Goal: Task Accomplishment & Management: Manage account settings

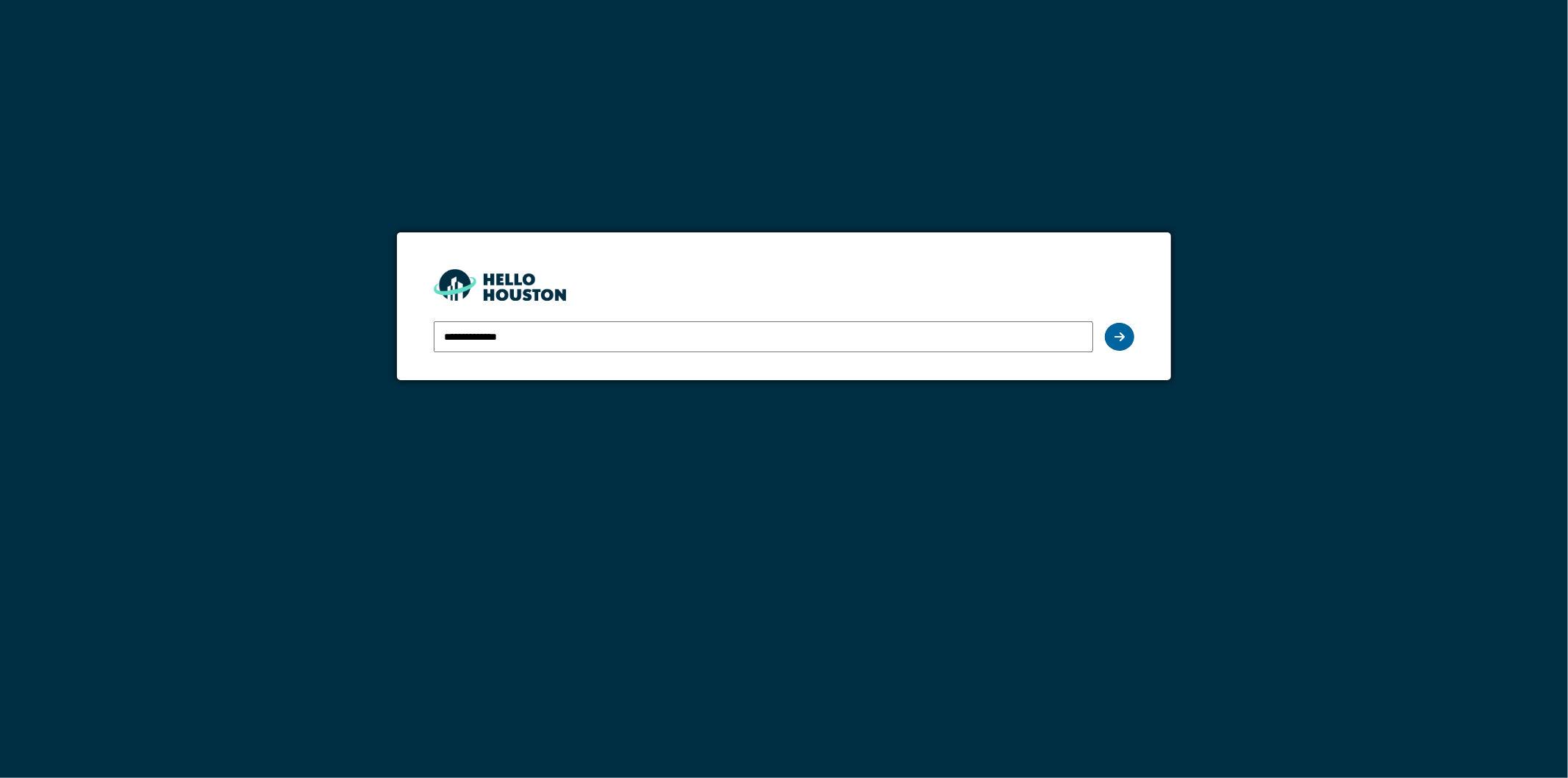
click at [1115, 339] on icon at bounding box center [1120, 337] width 11 height 12
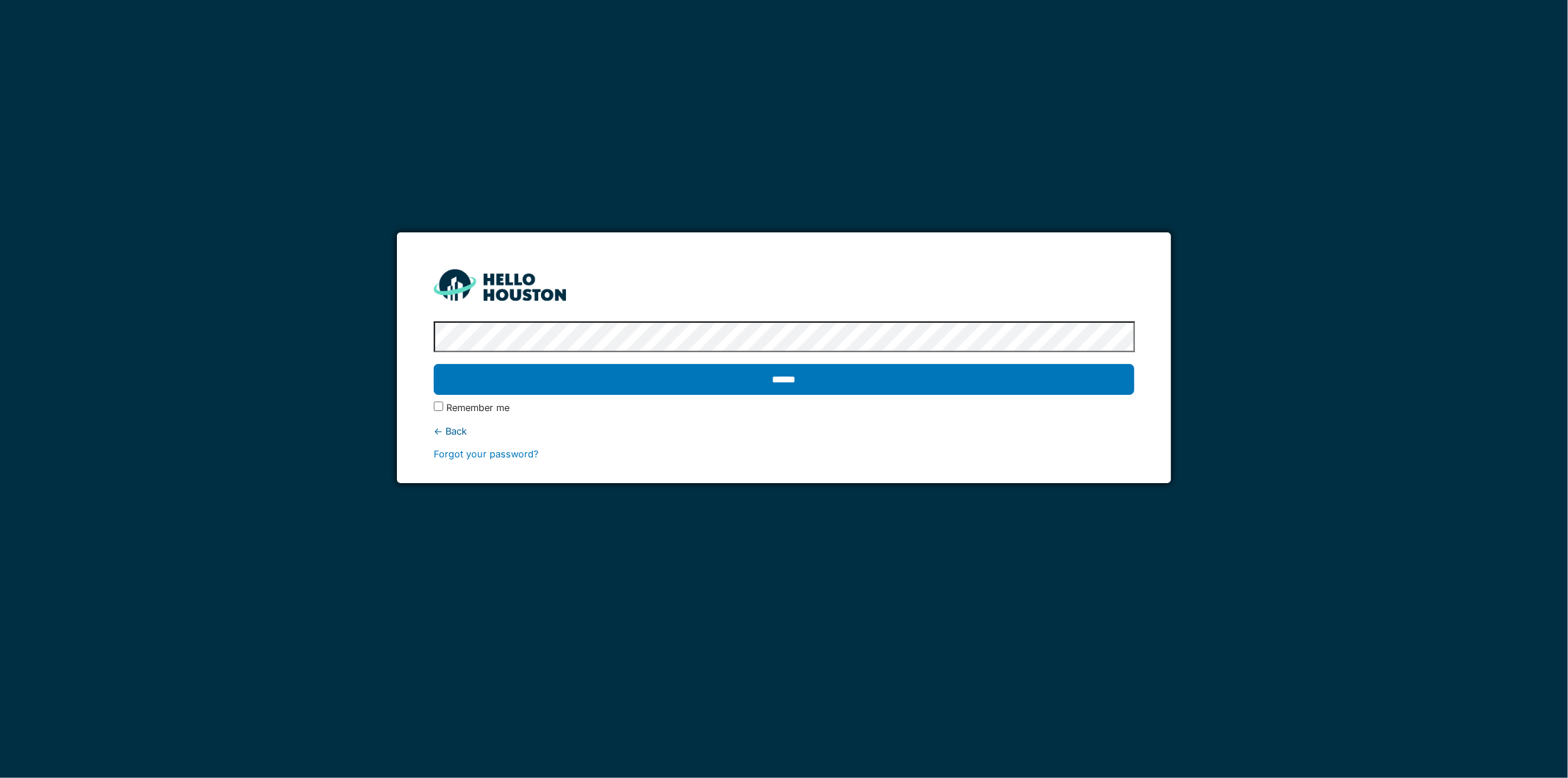
click at [911, 370] on input "******" at bounding box center [784, 380] width 701 height 31
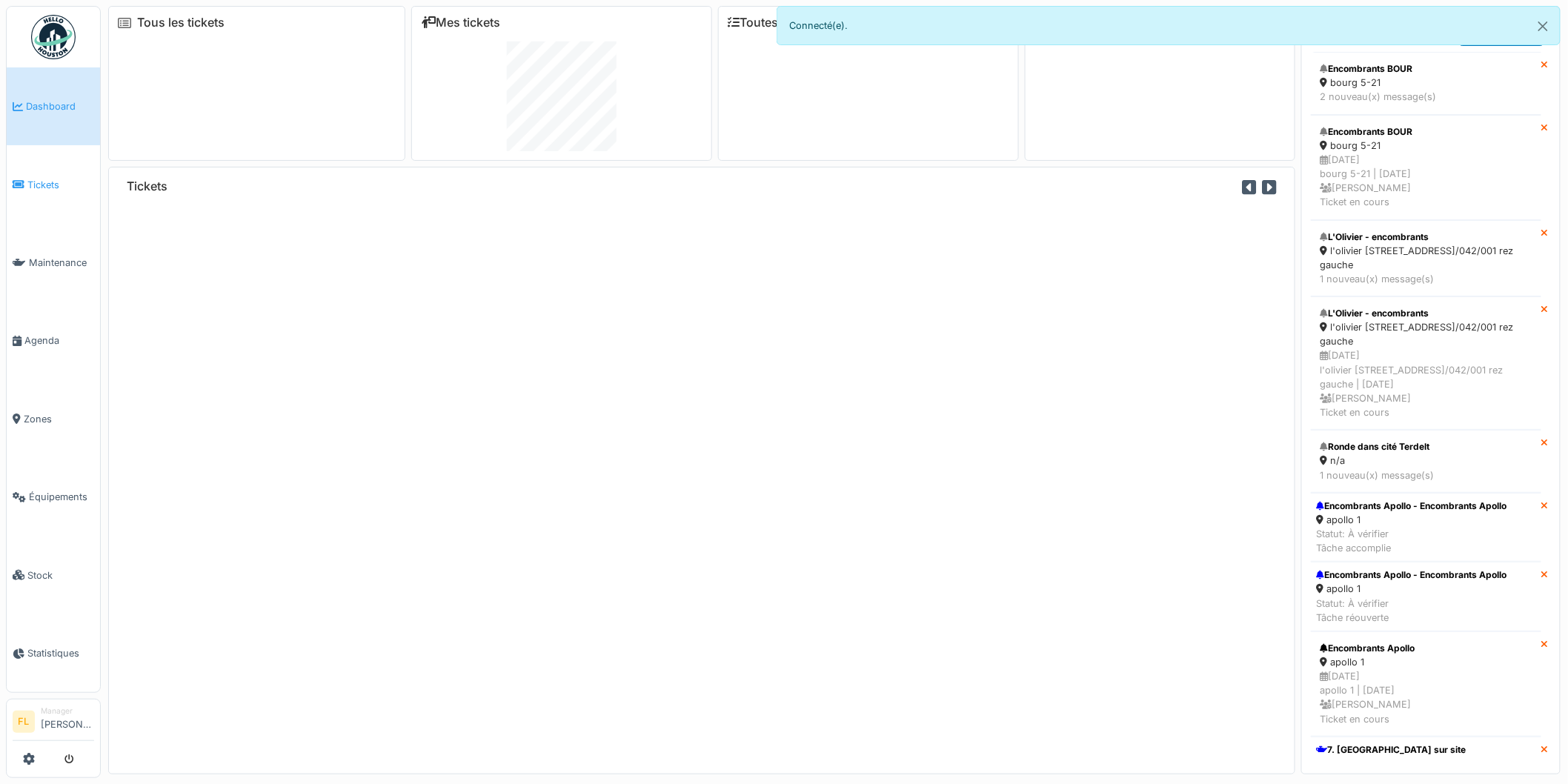
click at [44, 183] on span "Tickets" at bounding box center [61, 185] width 67 height 14
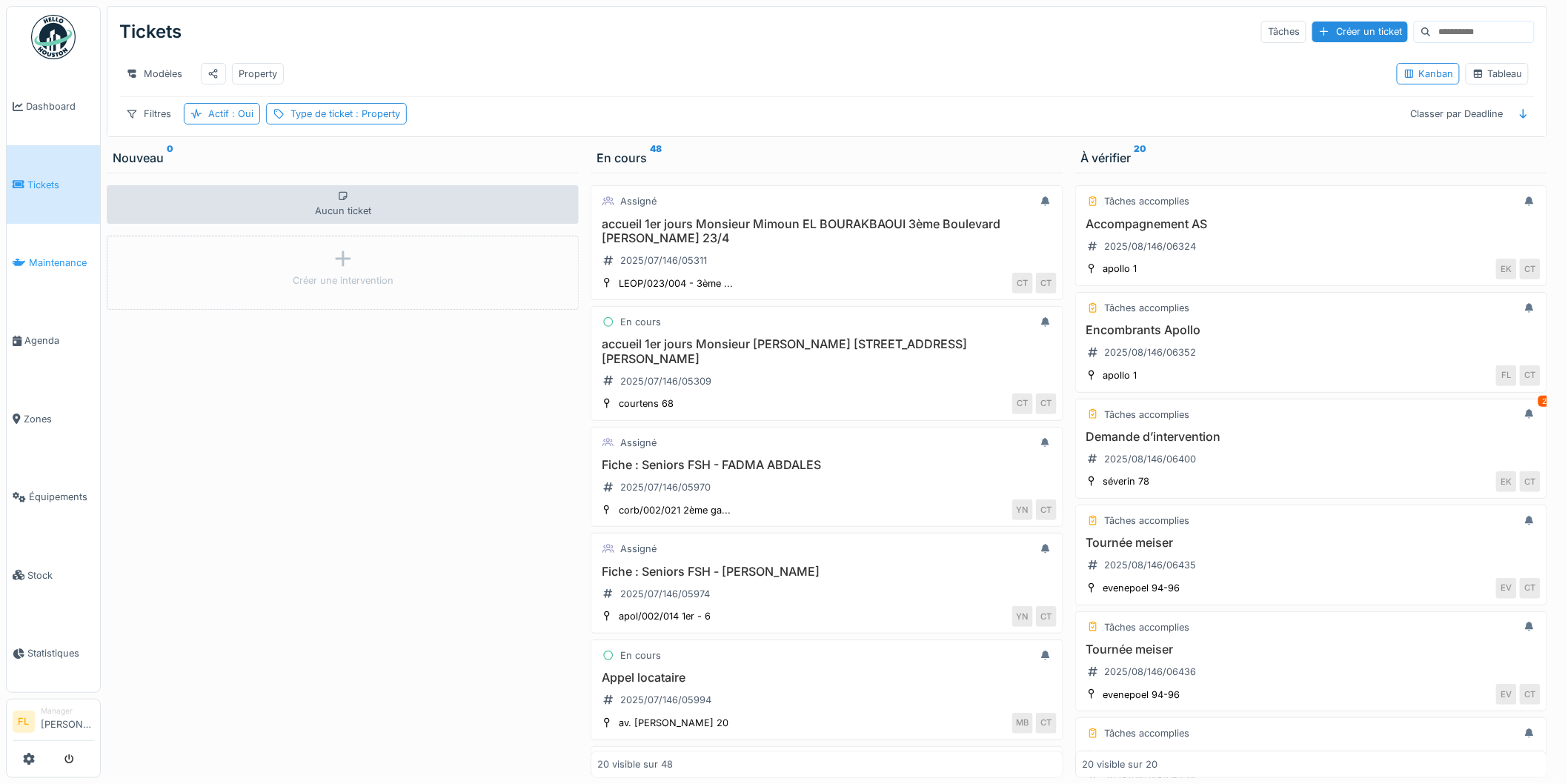
click at [63, 263] on span "Maintenance" at bounding box center [62, 263] width 65 height 14
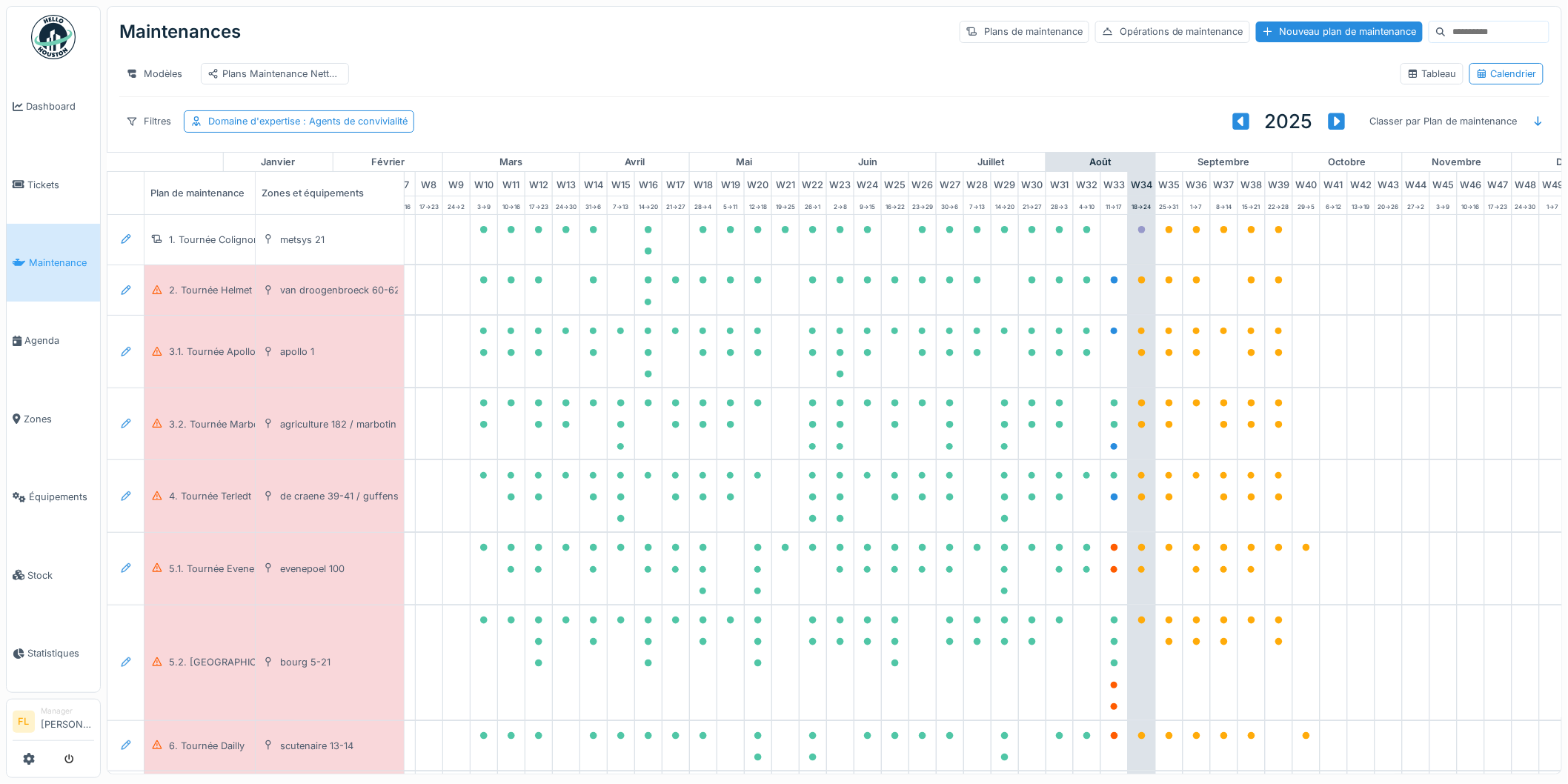
scroll to position [0, 330]
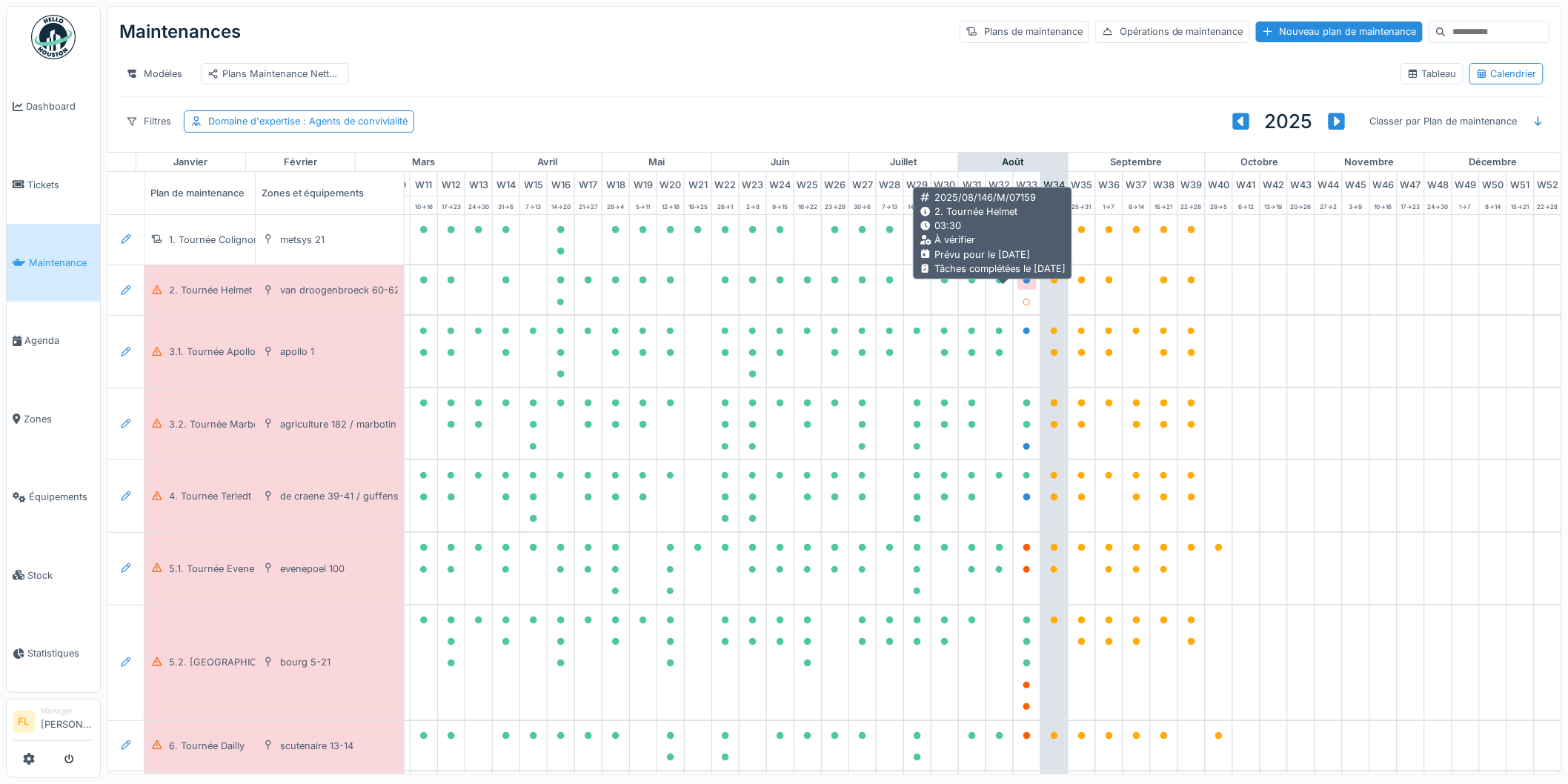
click at [1024, 284] on icon at bounding box center [1027, 280] width 8 height 8
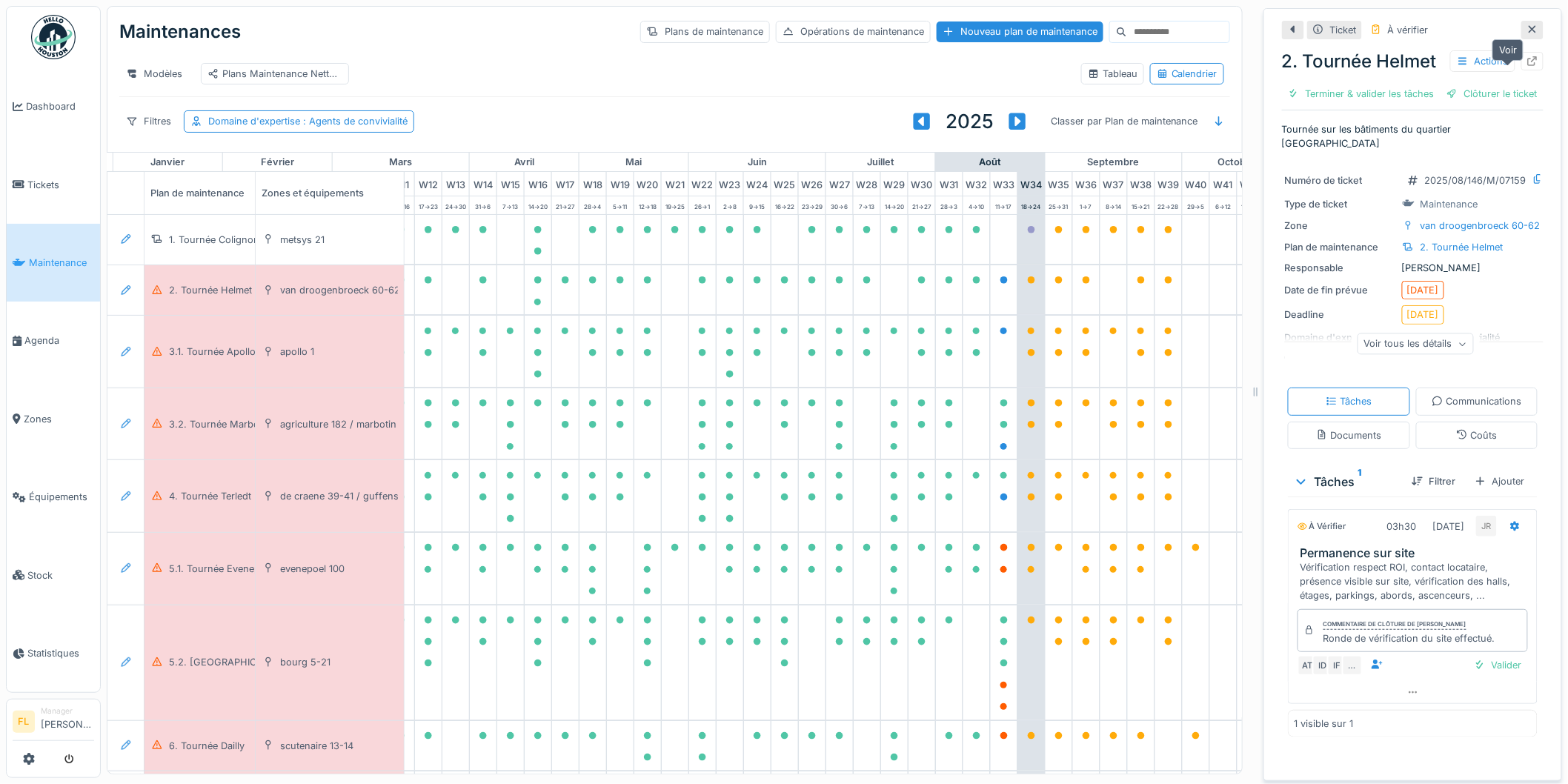
click at [1526, 66] on icon at bounding box center [1532, 61] width 12 height 10
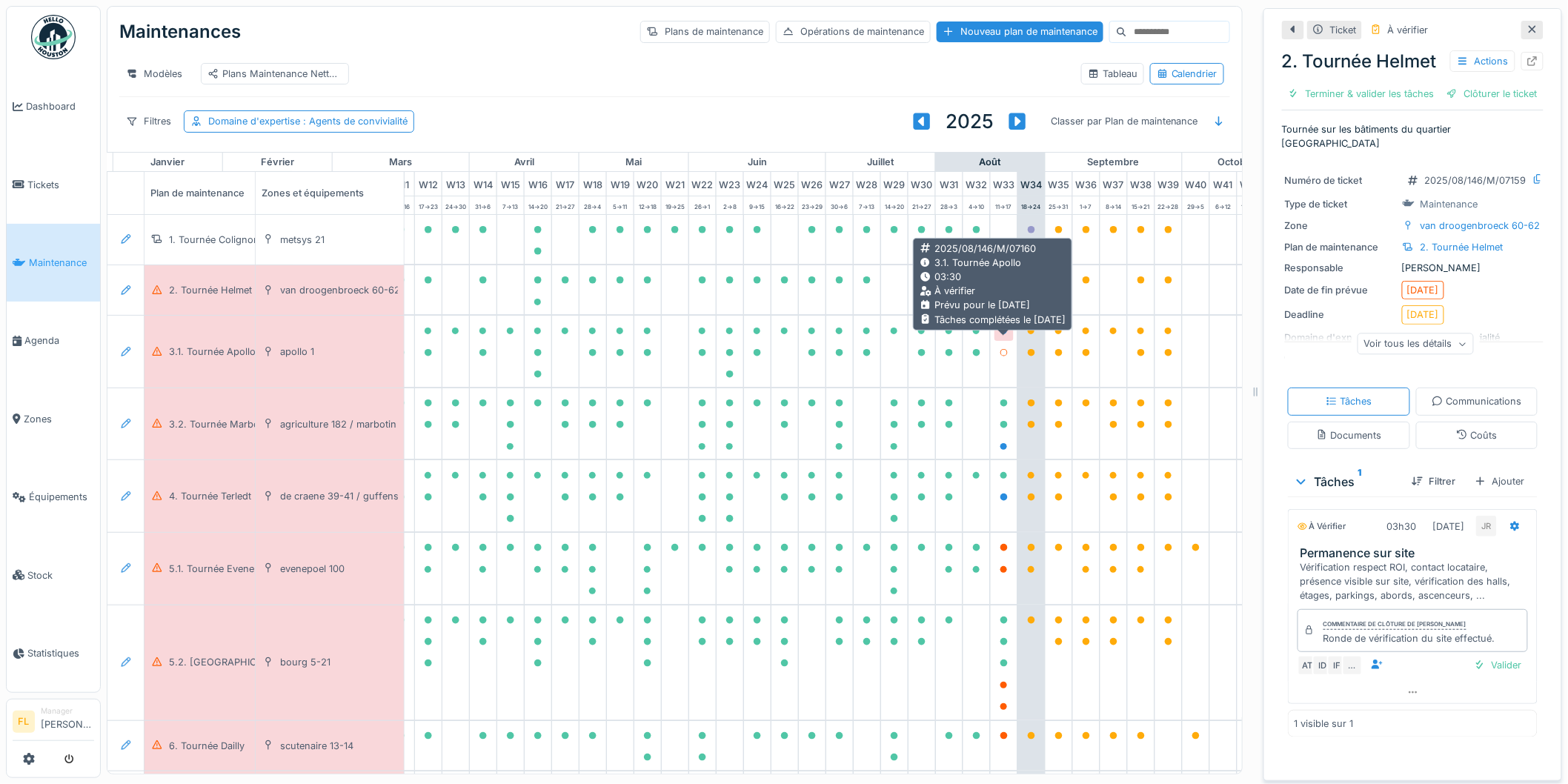
click at [1001, 335] on icon at bounding box center [1004, 331] width 8 height 8
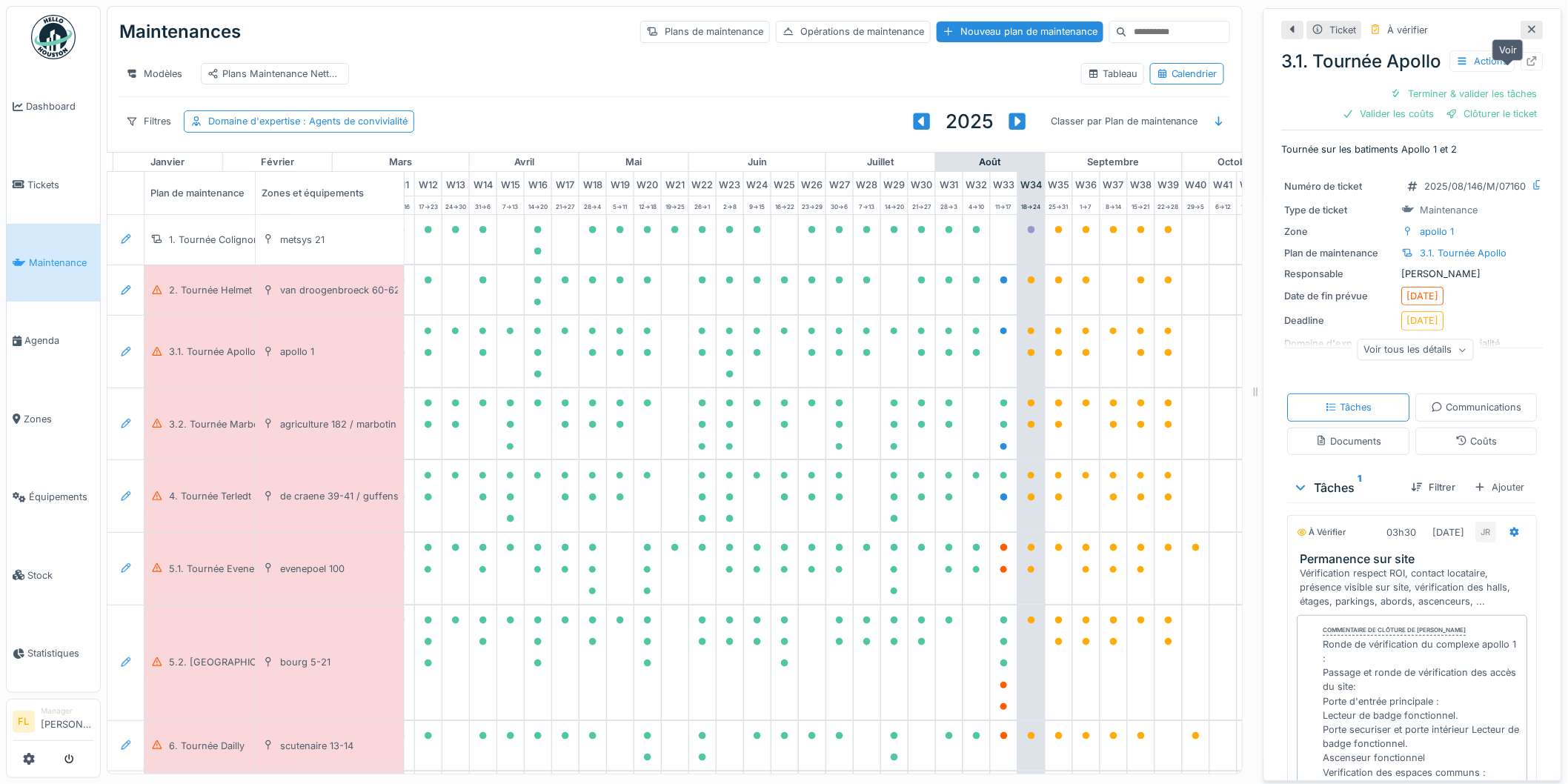
click at [1528, 66] on icon at bounding box center [1532, 61] width 10 height 10
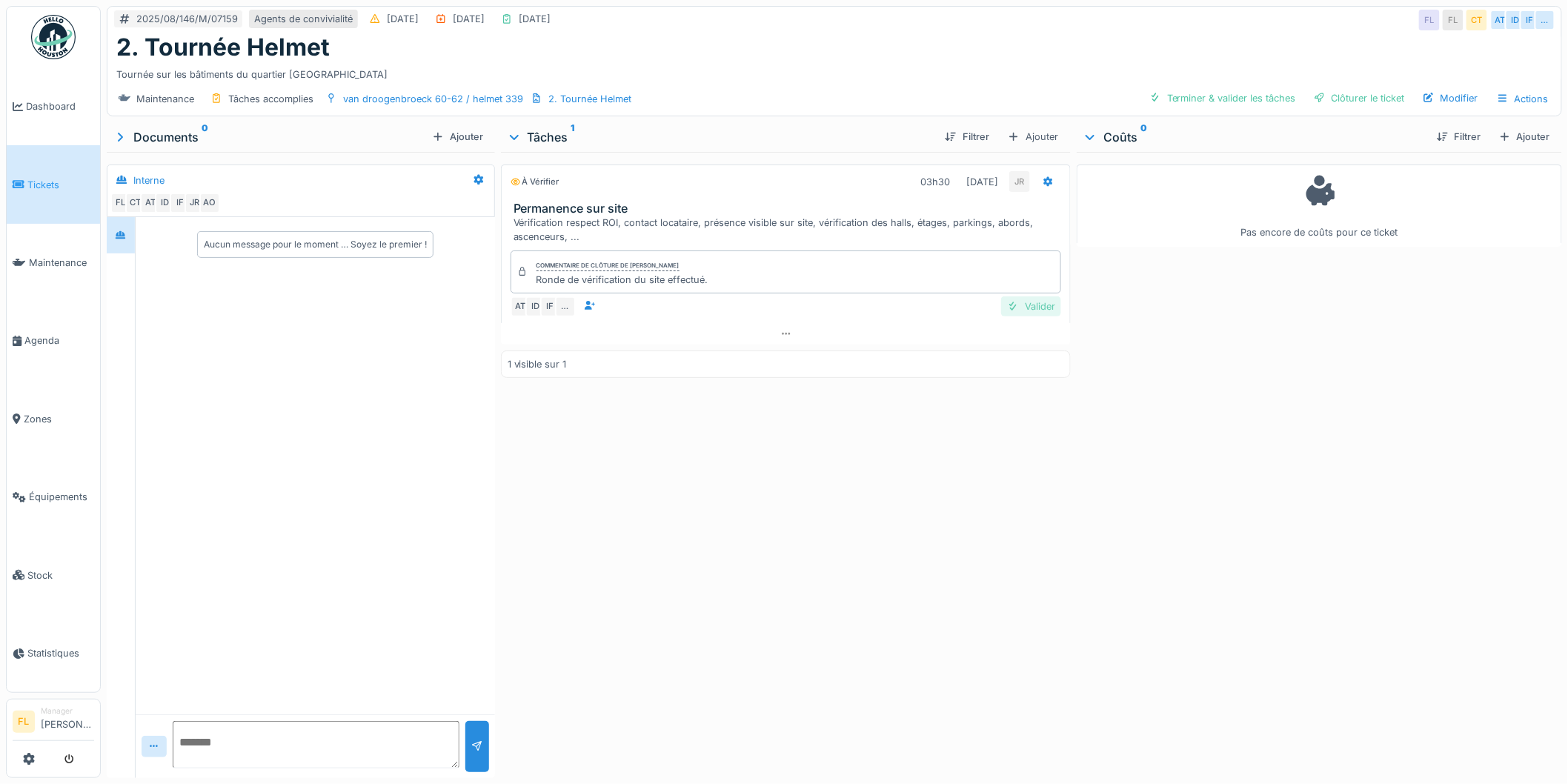
click at [1011, 307] on div "Valider" at bounding box center [1031, 306] width 60 height 20
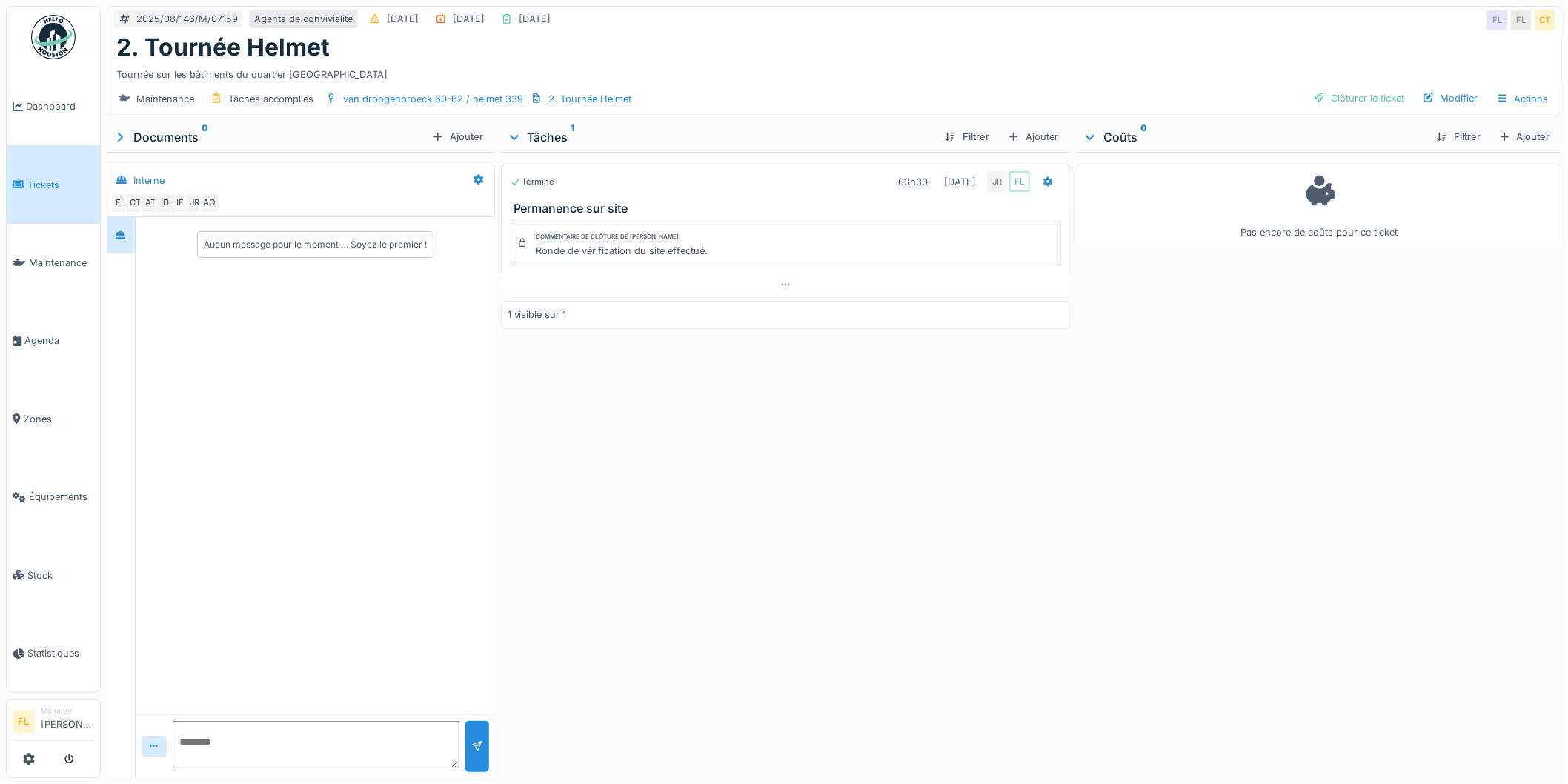
click at [1333, 85] on div "Maintenance Tâches accomplies van droogenbroeck 60-62 / helmet 339 2. Tournée H…" at bounding box center [834, 99] width 1454 height 34
click at [1330, 94] on div "Clôturer le ticket" at bounding box center [1359, 98] width 103 height 20
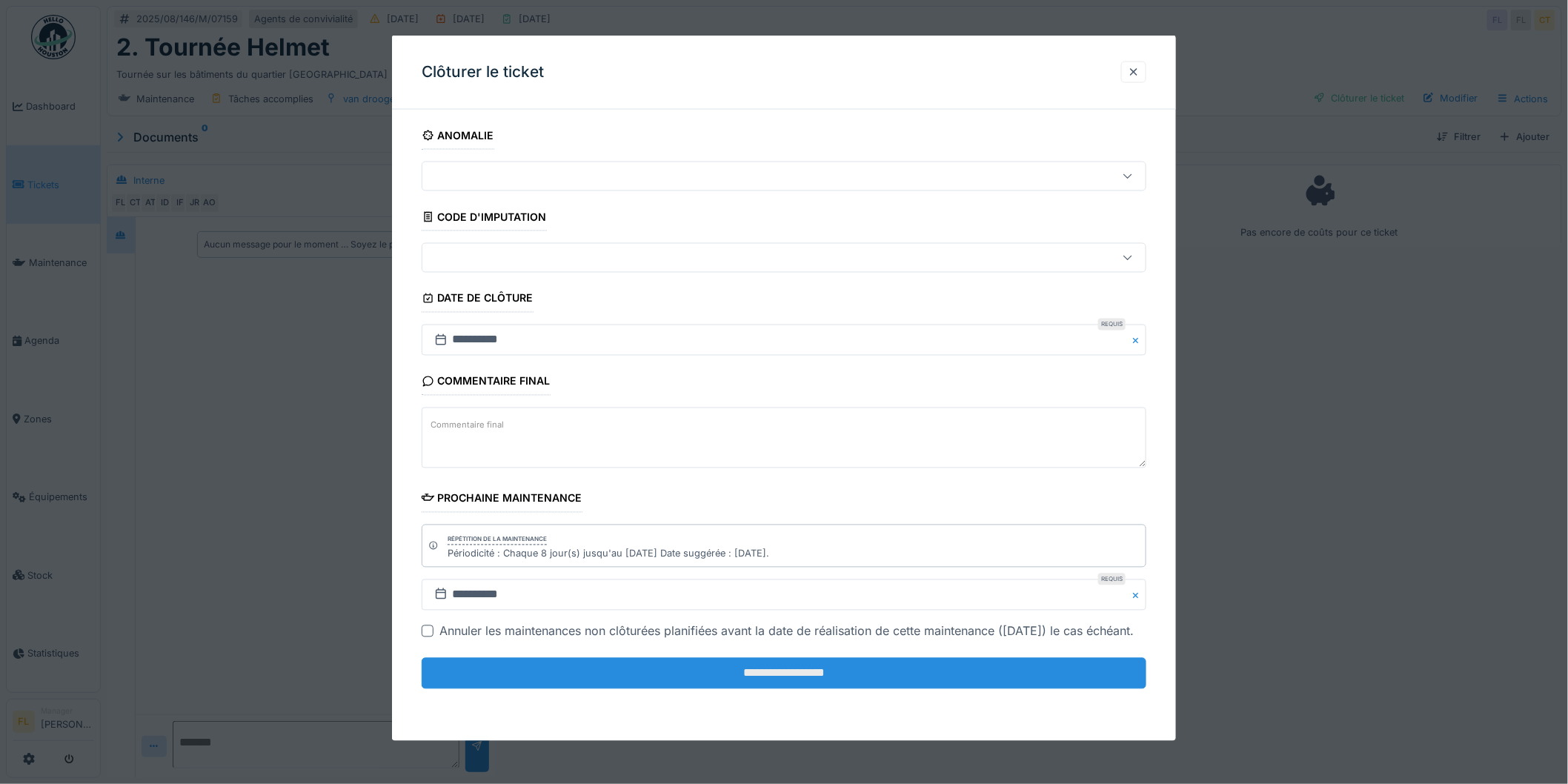
click at [672, 690] on input "**********" at bounding box center [784, 674] width 725 height 31
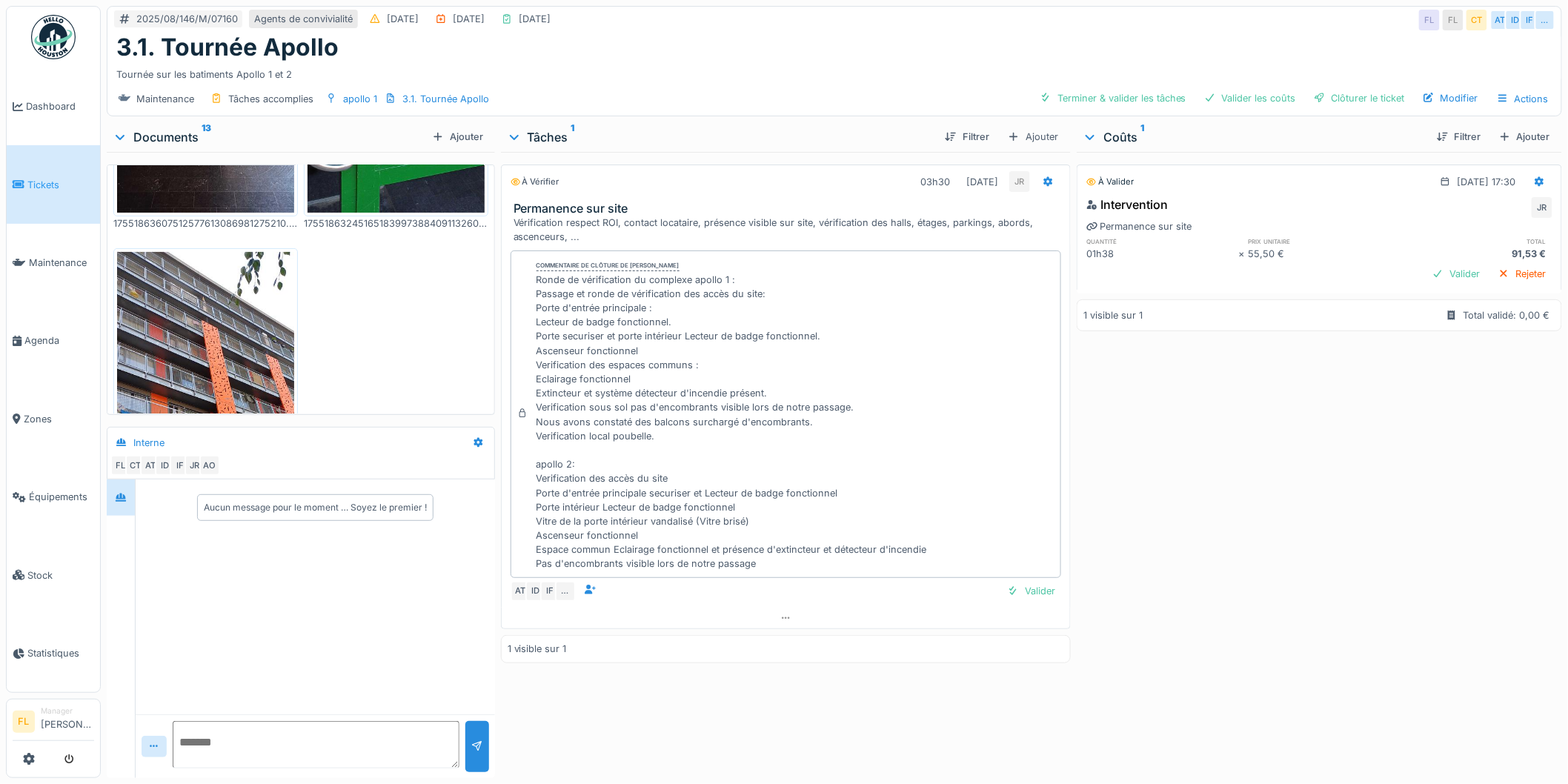
scroll to position [2603, 0]
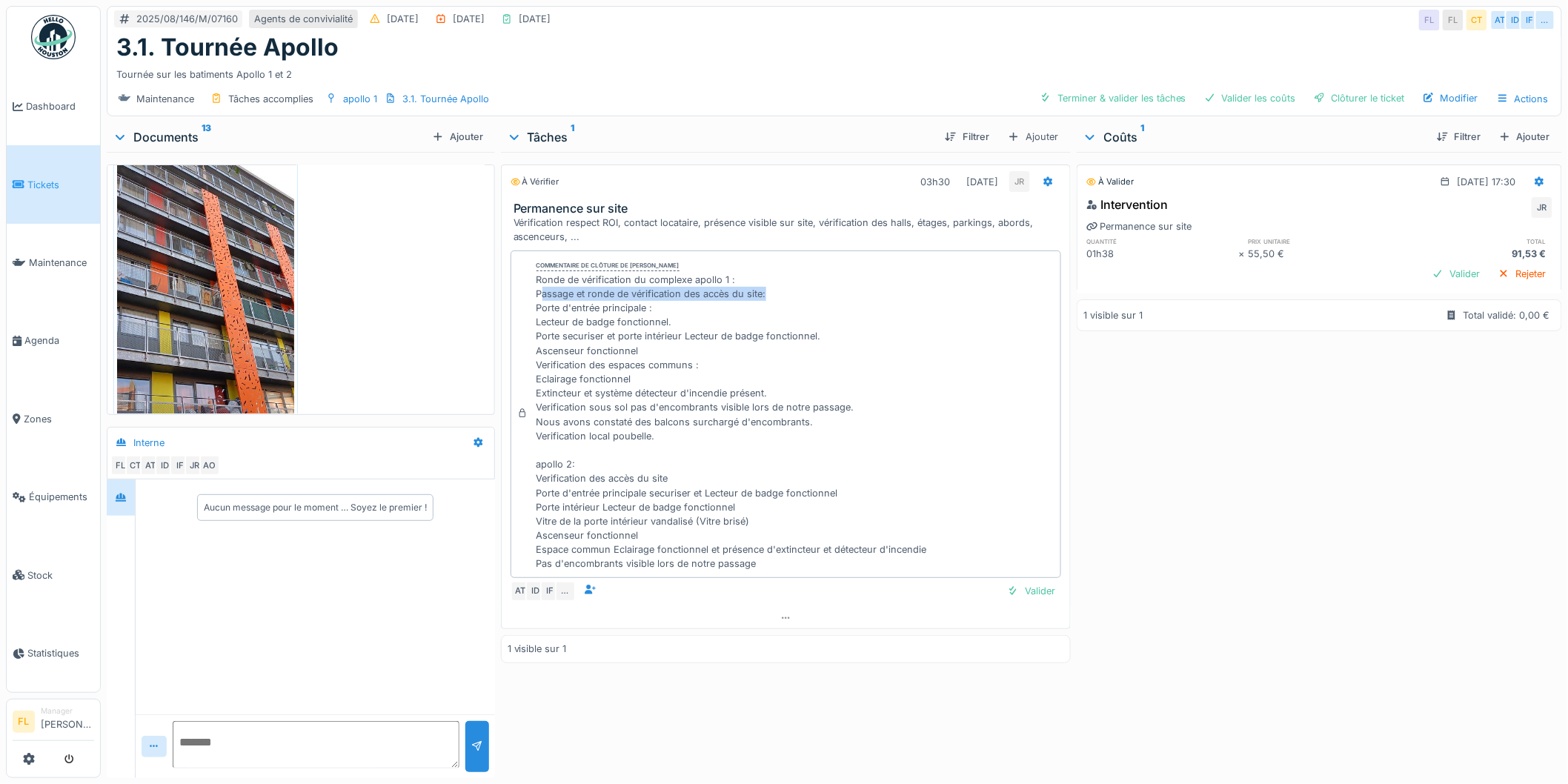
drag, startPoint x: 537, startPoint y: 293, endPoint x: 781, endPoint y: 301, distance: 244.1
click at [781, 301] on div "Ronde de vérification du complexe apollo 1 : Passage et ronde de vérification d…" at bounding box center [731, 422] width 391 height 299
click at [780, 302] on div "Ronde de vérification du complexe apollo 1 : Passage et ronde de vérification d…" at bounding box center [731, 422] width 391 height 299
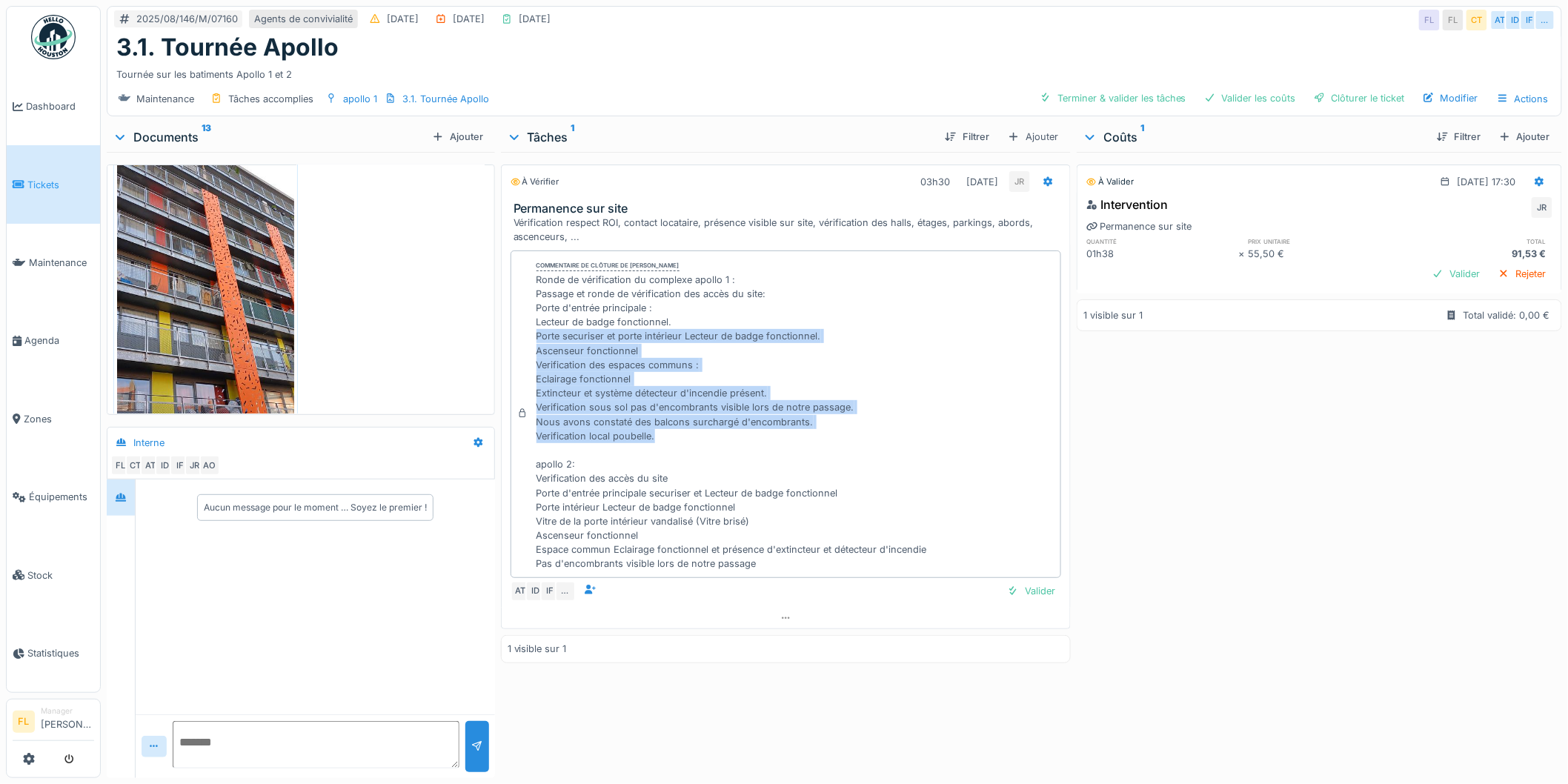
drag, startPoint x: 535, startPoint y: 331, endPoint x: 867, endPoint y: 441, distance: 349.7
click at [867, 441] on div "Ronde de vérification du complexe apollo 1 : Passage et ronde de vérification d…" at bounding box center [731, 422] width 391 height 299
drag, startPoint x: 688, startPoint y: 442, endPoint x: 535, endPoint y: 278, distance: 224.3
click at [536, 278] on div "Ronde de vérification du complexe apollo 1 : Passage et ronde de vérification d…" at bounding box center [731, 422] width 391 height 299
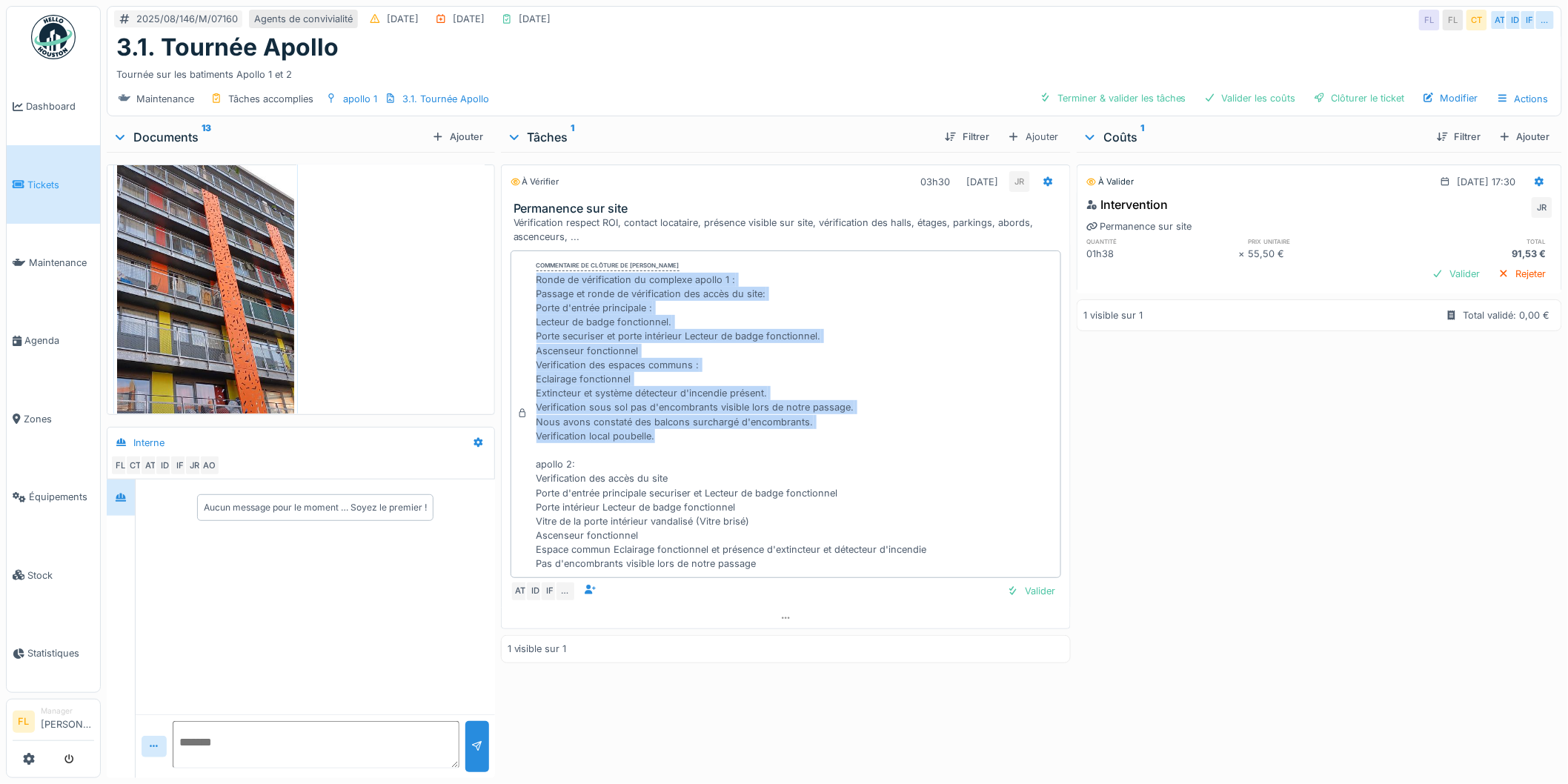
click at [590, 340] on div "Ronde de vérification du complexe apollo 1 : Passage et ronde de vérification d…" at bounding box center [731, 422] width 391 height 299
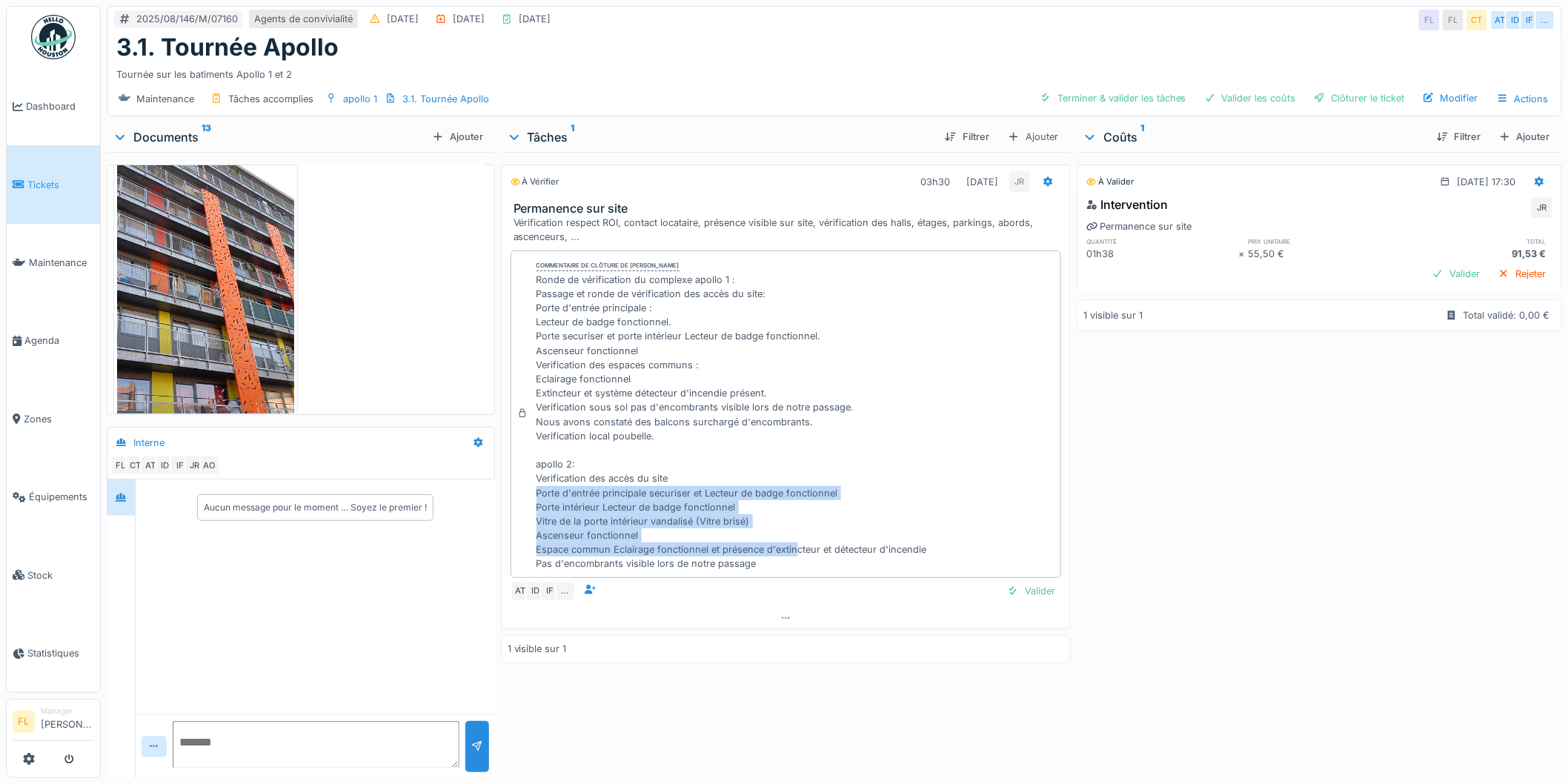
drag, startPoint x: 582, startPoint y: 500, endPoint x: 790, endPoint y: 558, distance: 215.9
click at [790, 558] on div "Ronde de vérification du complexe apollo 1 : Passage et ronde de vérification d…" at bounding box center [731, 422] width 391 height 299
click at [788, 510] on div "Ronde de vérification du complexe apollo 1 : Passage et ronde de vérification d…" at bounding box center [731, 422] width 391 height 299
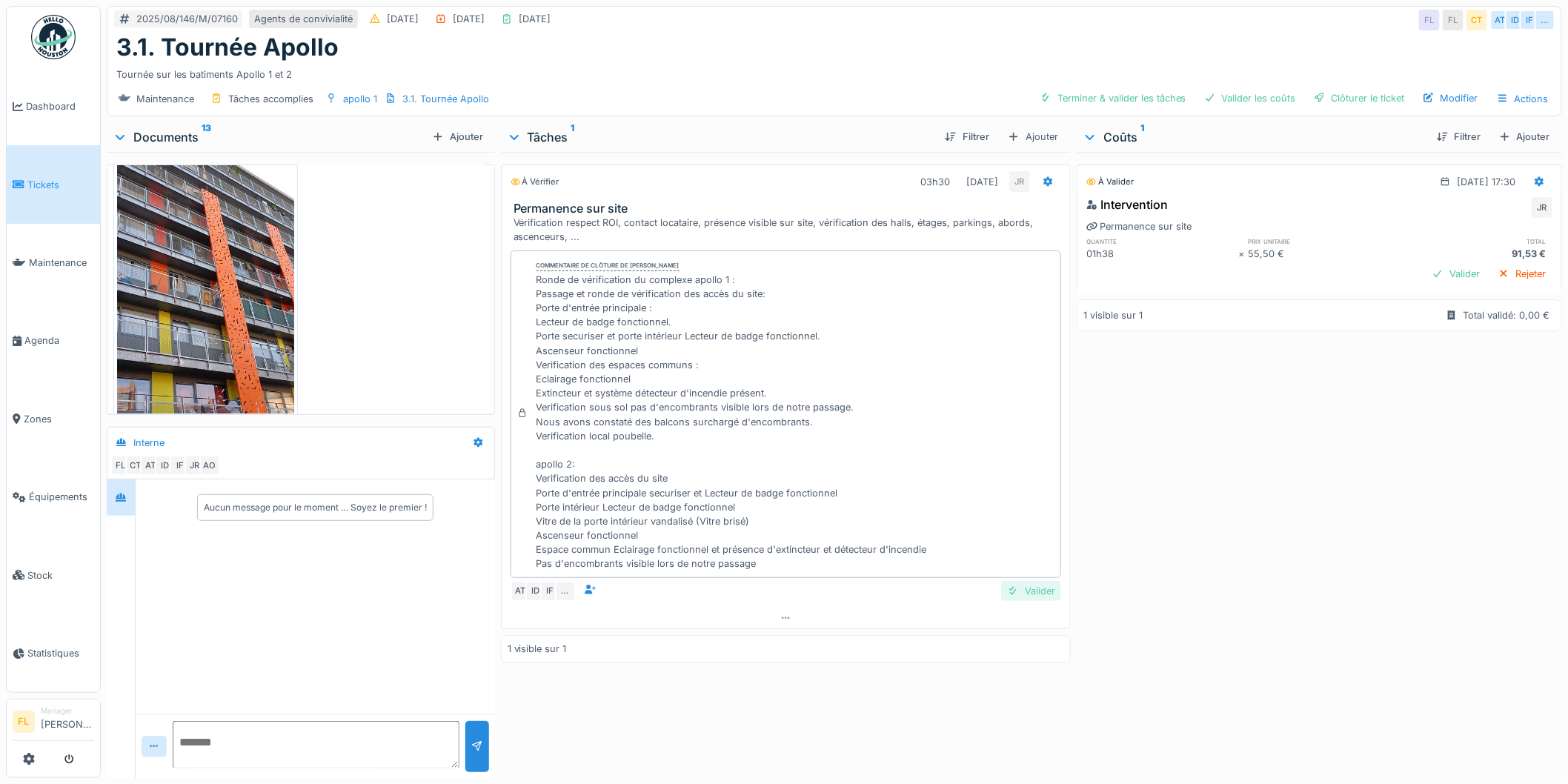
click at [1024, 591] on div "Valider" at bounding box center [1031, 591] width 60 height 20
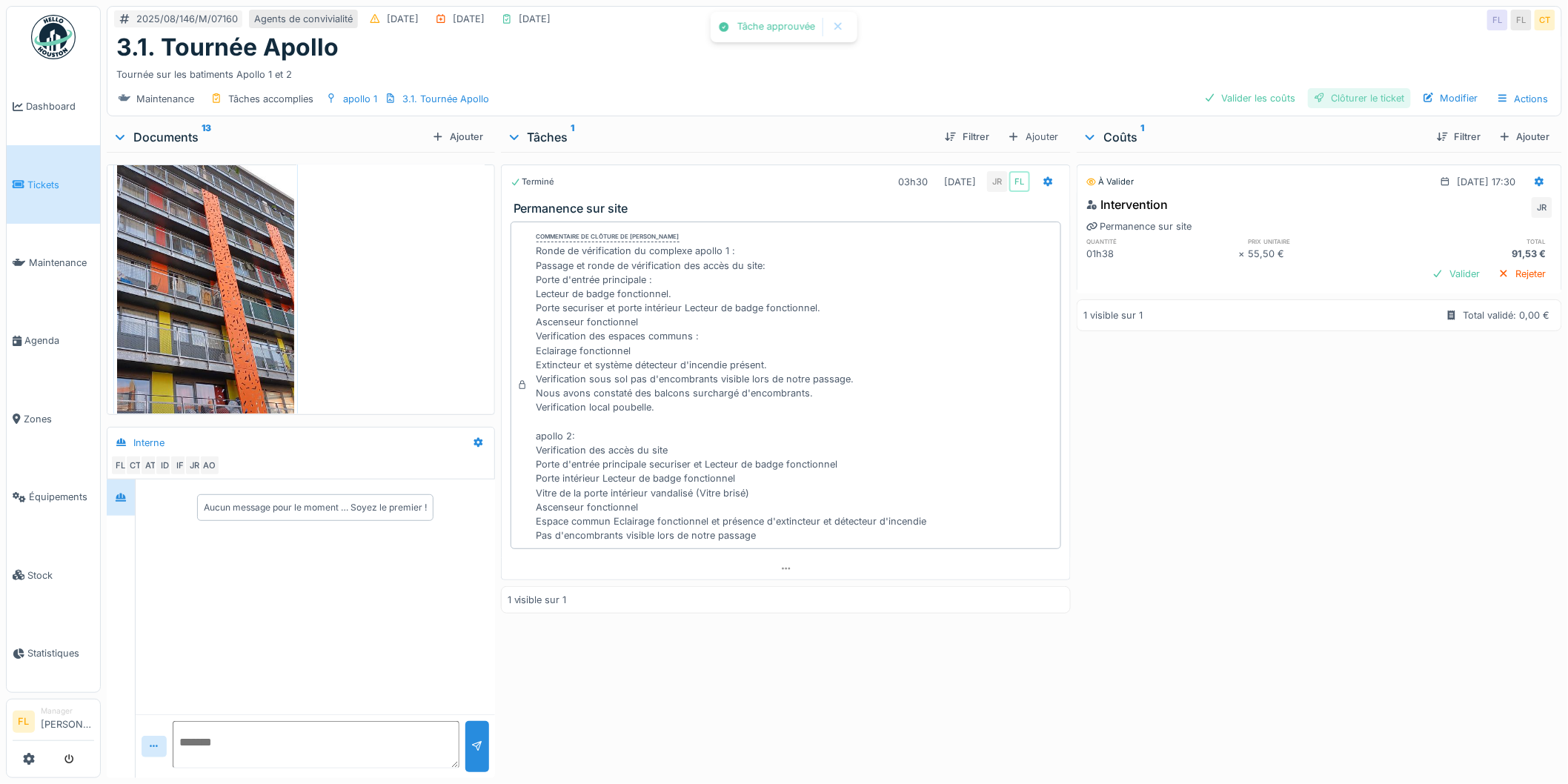
click at [1343, 92] on div "Clôturer le ticket" at bounding box center [1359, 98] width 103 height 20
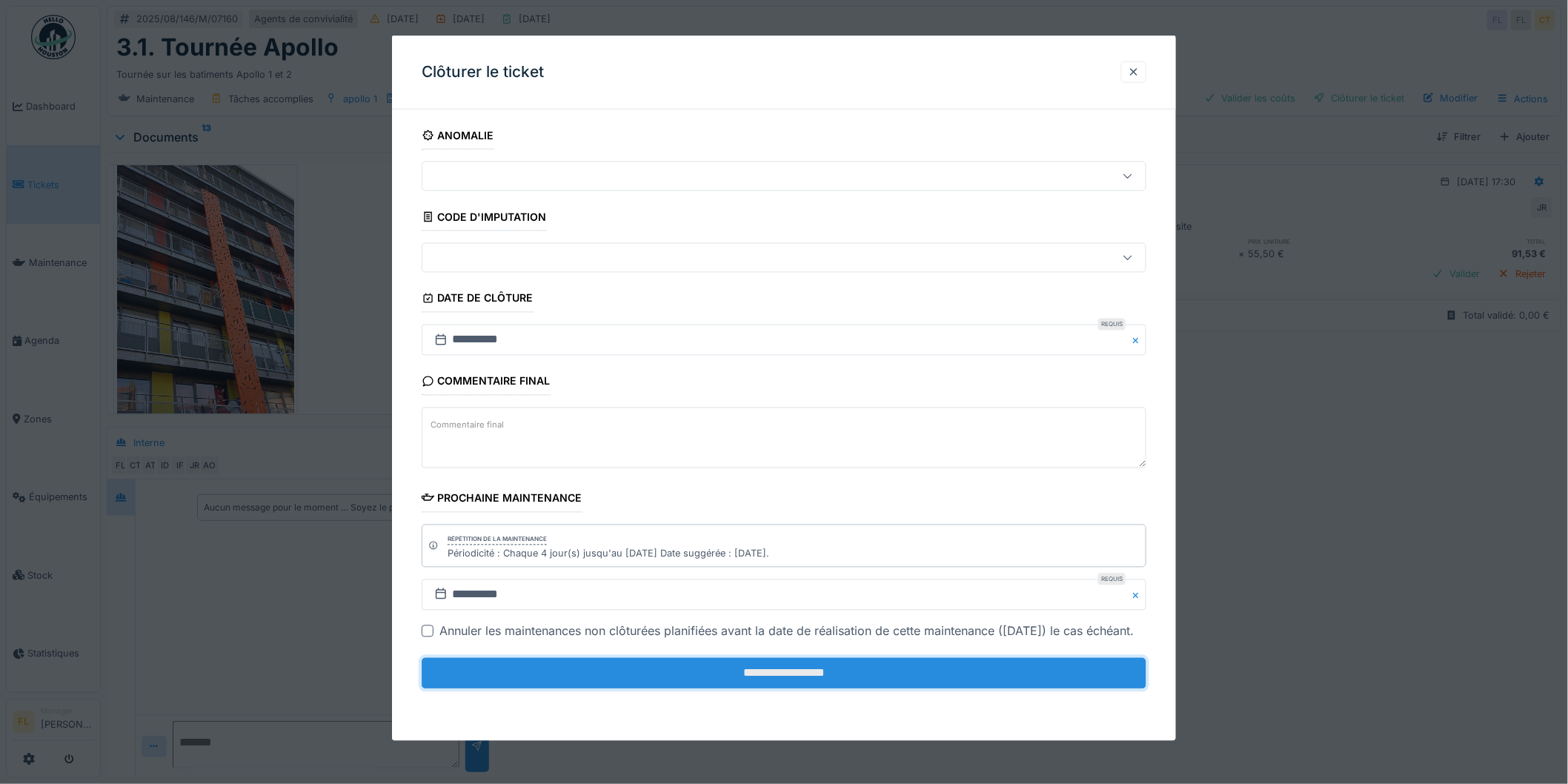
click at [772, 690] on input "**********" at bounding box center [784, 674] width 725 height 31
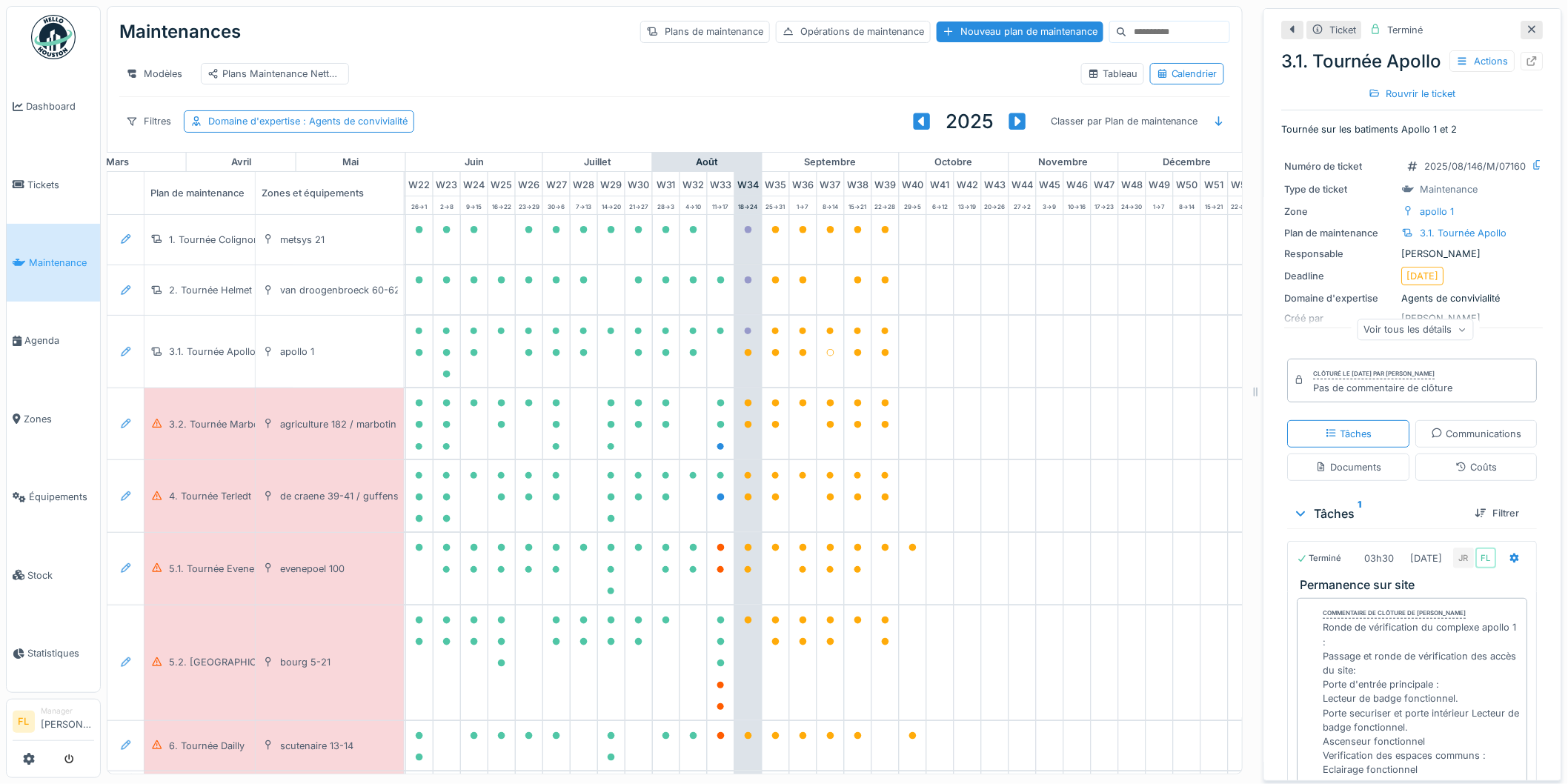
scroll to position [0, 662]
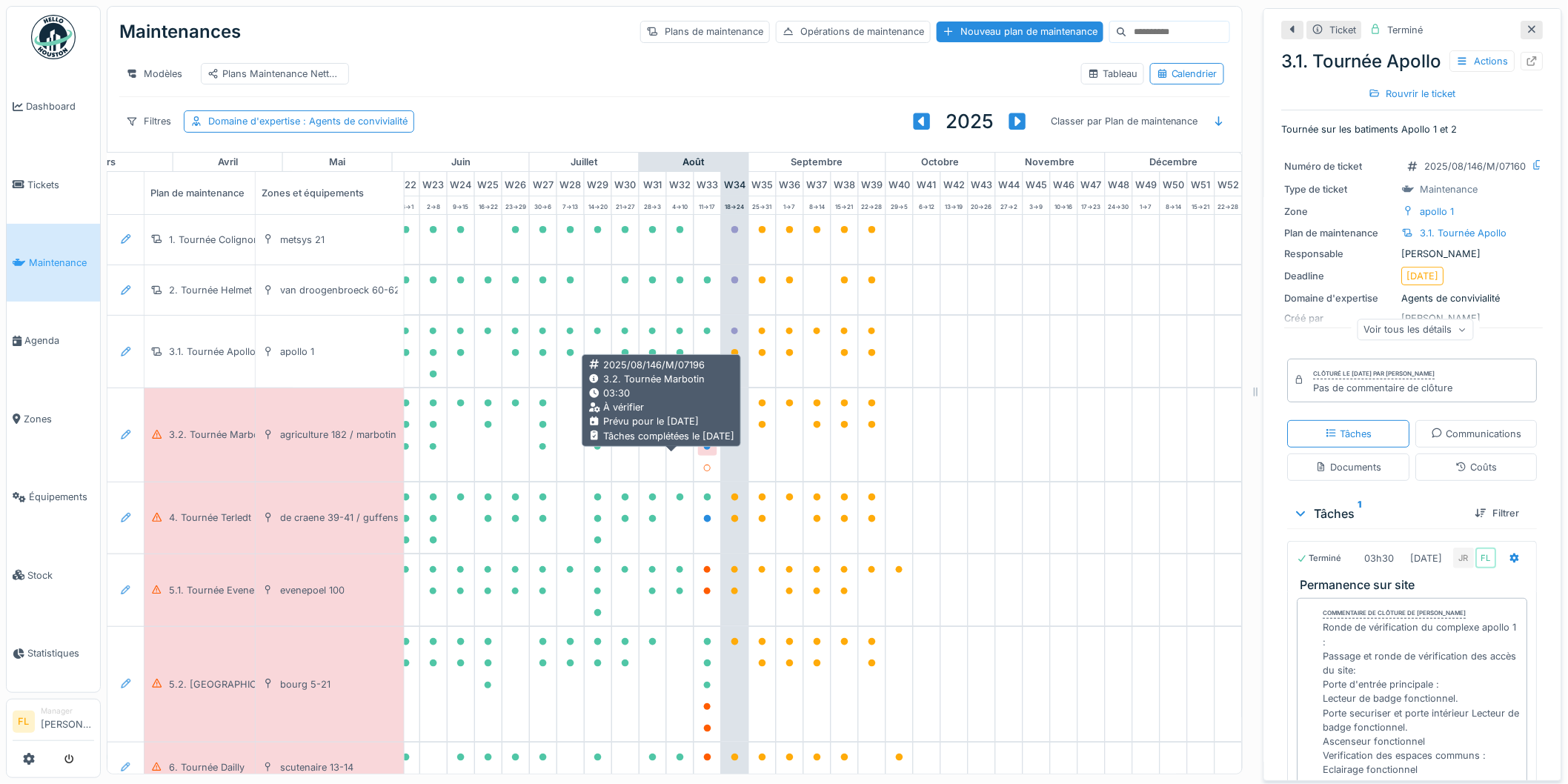
click at [703, 453] on div at bounding box center [707, 446] width 9 height 14
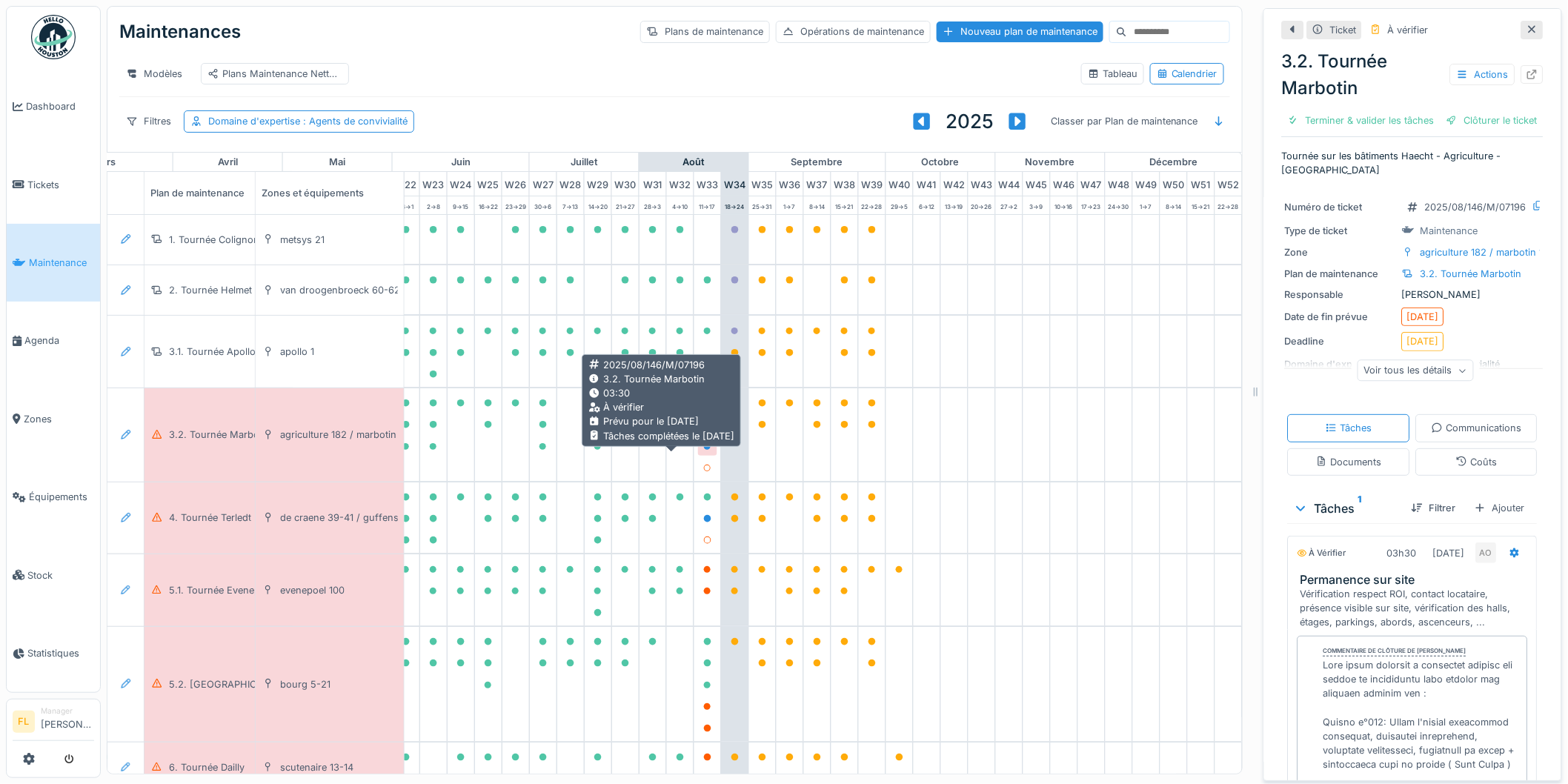
click at [704, 451] on icon at bounding box center [707, 447] width 8 height 8
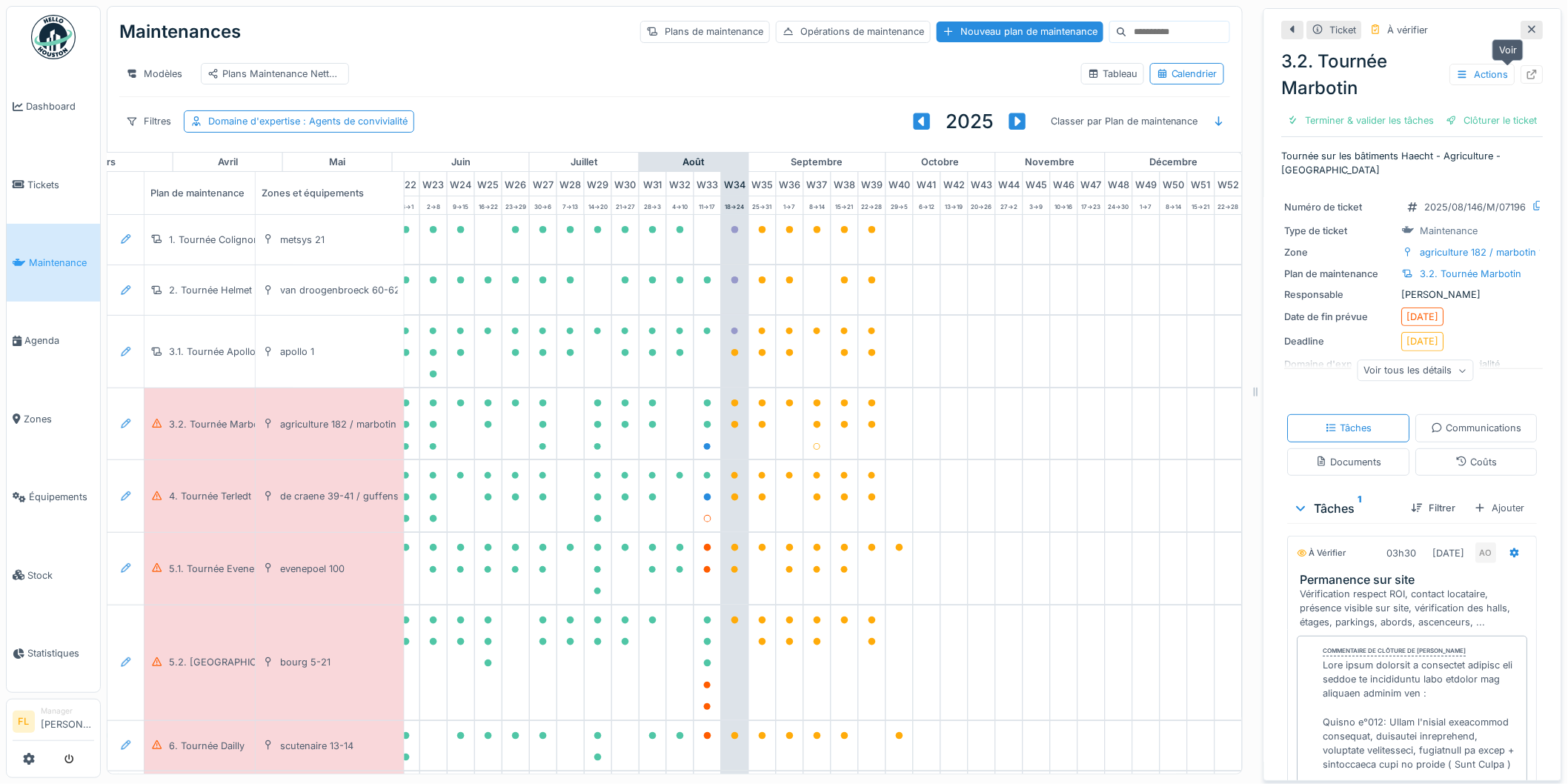
click at [1526, 78] on div at bounding box center [1532, 75] width 12 height 14
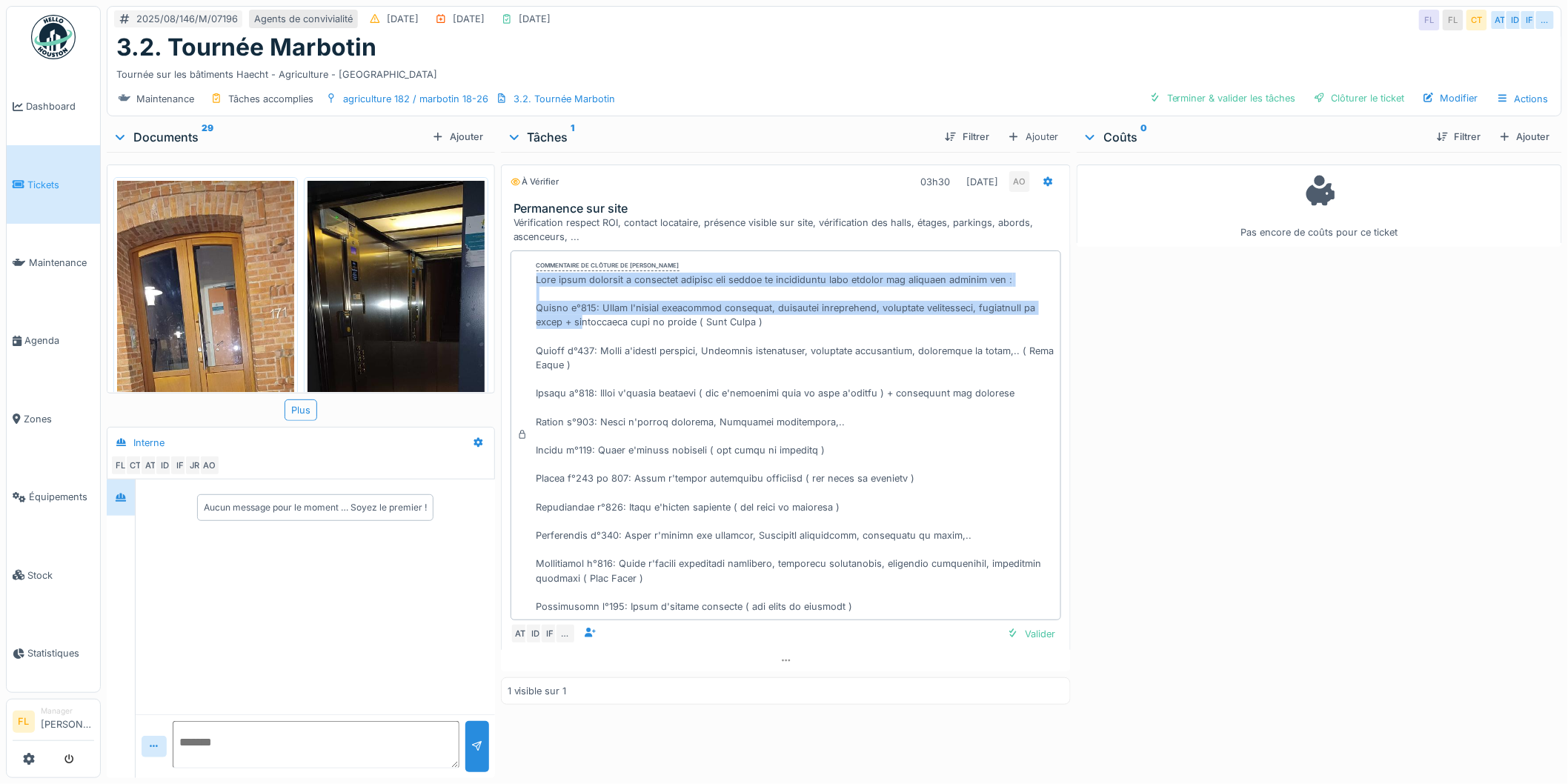
drag, startPoint x: 532, startPoint y: 277, endPoint x: 582, endPoint y: 318, distance: 64.7
click at [582, 318] on div "Commentaire de clôture de [PERSON_NAME]" at bounding box center [786, 436] width 551 height 371
click at [557, 312] on div at bounding box center [795, 443] width 519 height 342
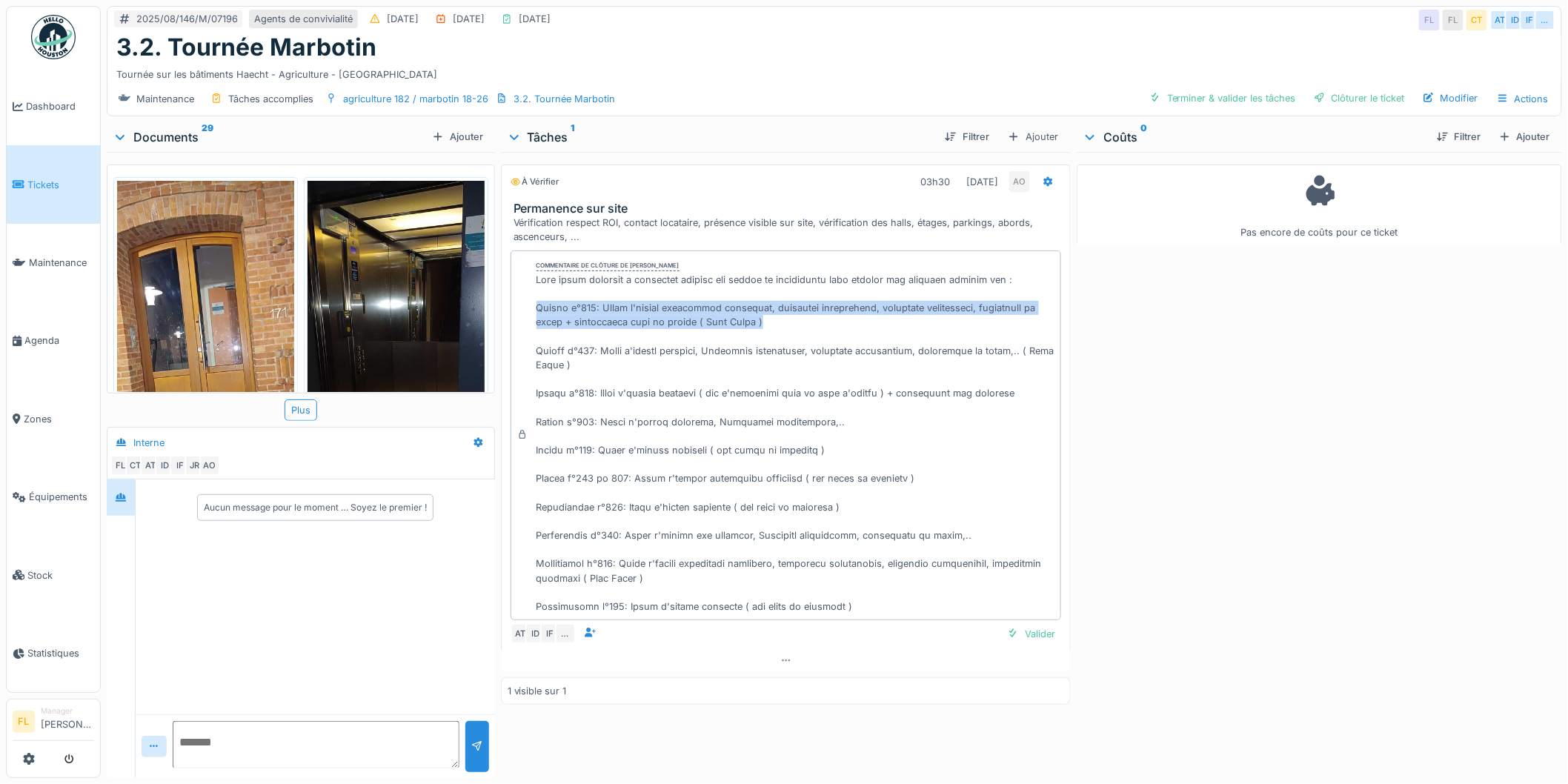
drag, startPoint x: 534, startPoint y: 306, endPoint x: 797, endPoint y: 328, distance: 263.9
click at [797, 328] on div at bounding box center [795, 443] width 519 height 342
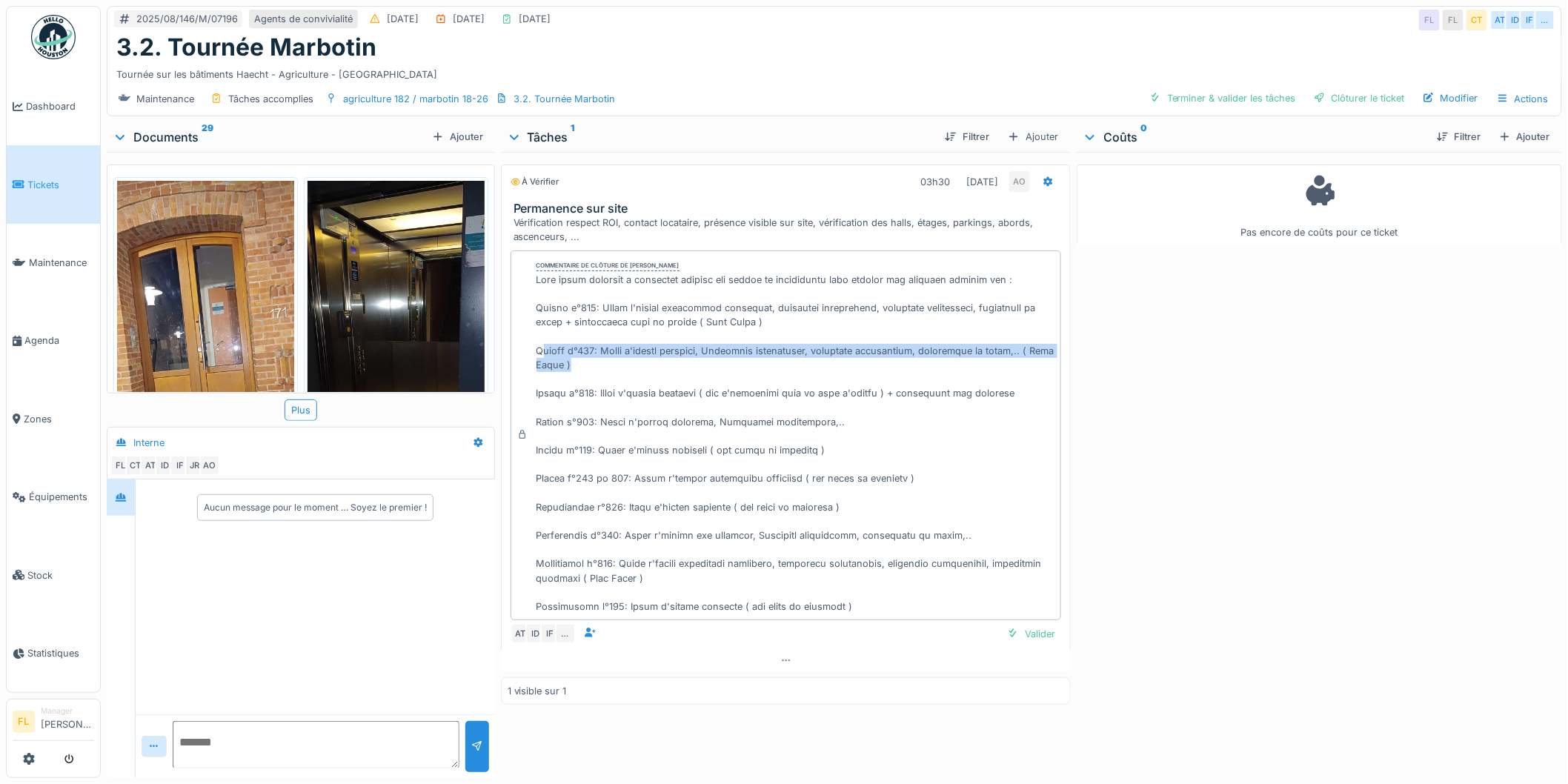
drag, startPoint x: 541, startPoint y: 348, endPoint x: 950, endPoint y: 370, distance: 409.6
click at [950, 370] on div at bounding box center [795, 443] width 519 height 342
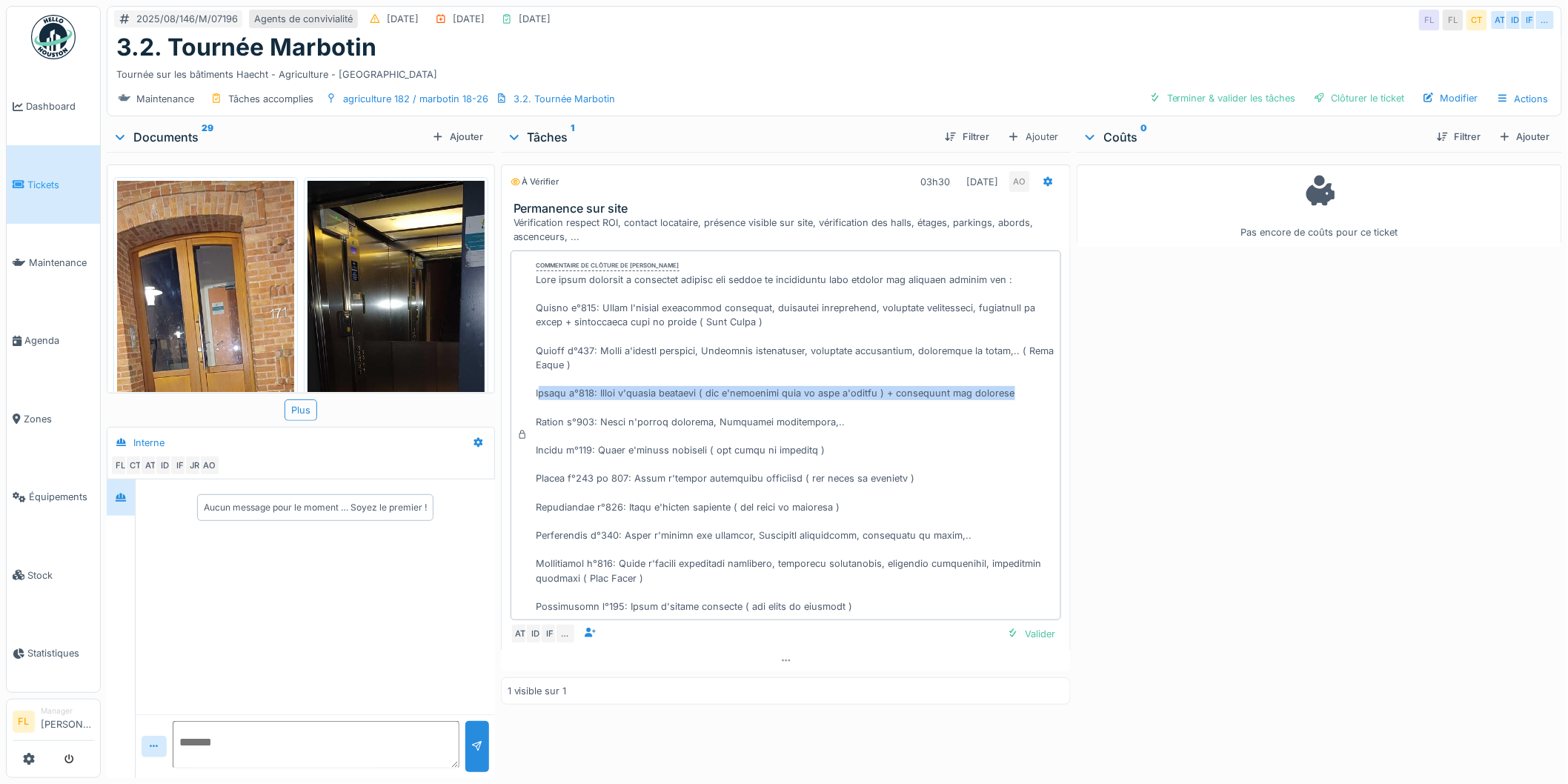
drag, startPoint x: 551, startPoint y: 398, endPoint x: 974, endPoint y: 400, distance: 423.0
click at [1048, 400] on div "Commentaire de clôture de [PERSON_NAME]" at bounding box center [786, 436] width 551 height 371
click at [863, 404] on div at bounding box center [795, 443] width 519 height 342
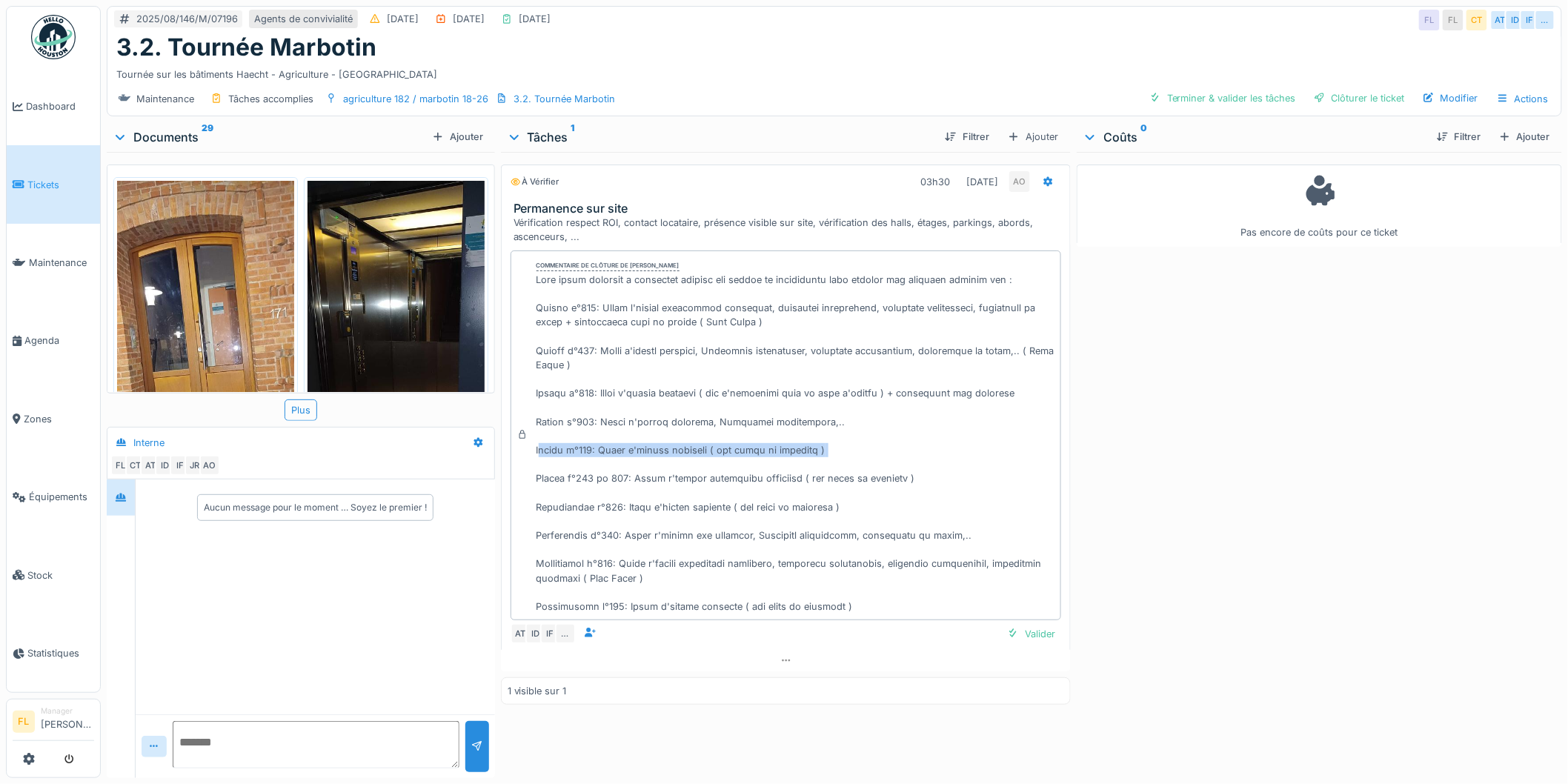
drag, startPoint x: 539, startPoint y: 454, endPoint x: 848, endPoint y: 462, distance: 309.1
click at [848, 462] on div at bounding box center [795, 443] width 519 height 342
click at [849, 461] on div at bounding box center [795, 443] width 519 height 342
drag, startPoint x: 534, startPoint y: 487, endPoint x: 948, endPoint y: 485, distance: 414.0
click at [949, 488] on div at bounding box center [795, 443] width 519 height 342
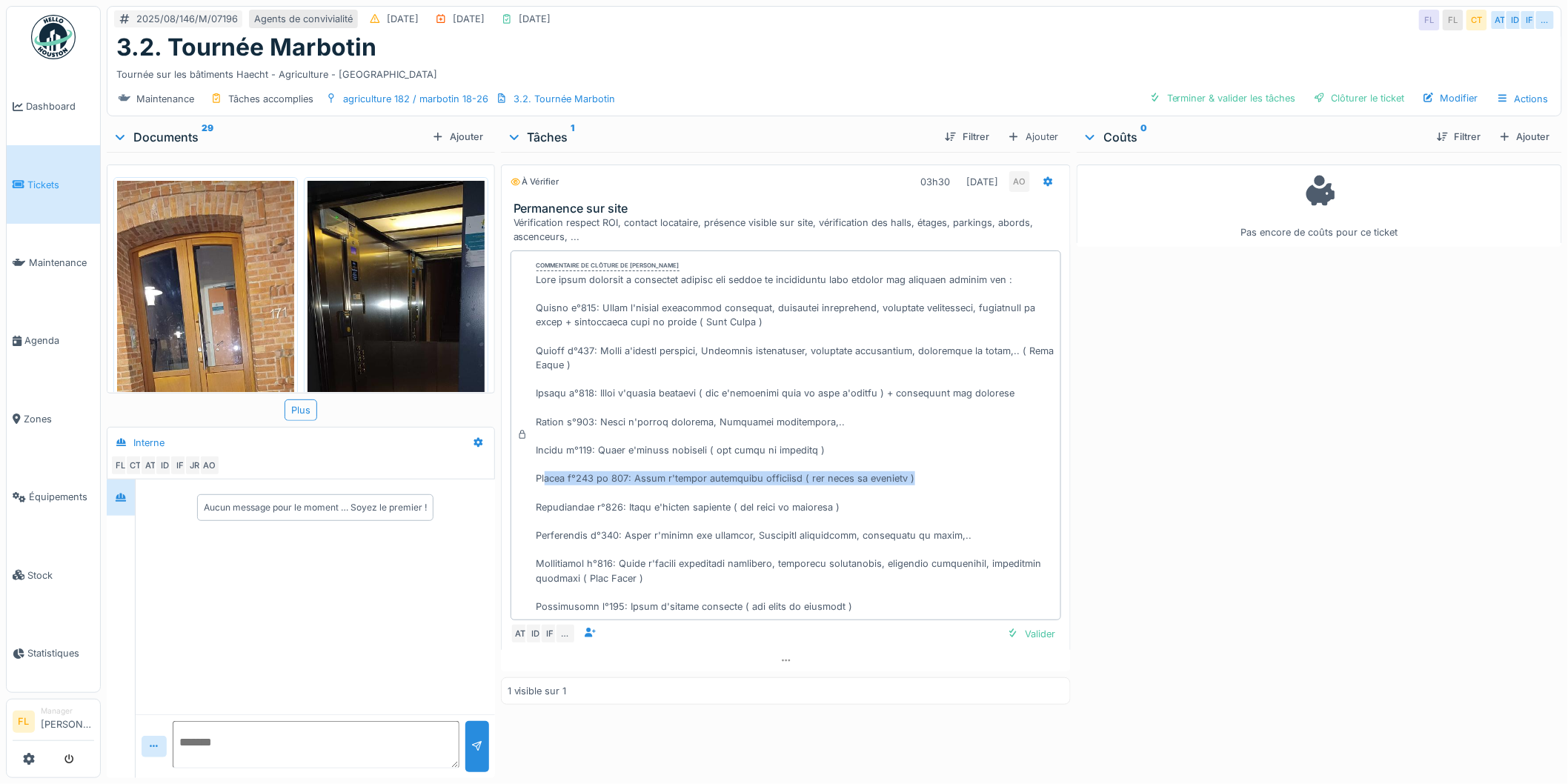
drag, startPoint x: 924, startPoint y: 478, endPoint x: 542, endPoint y: 497, distance: 382.5
click at [543, 487] on div at bounding box center [795, 443] width 519 height 342
click at [543, 517] on div at bounding box center [795, 443] width 519 height 342
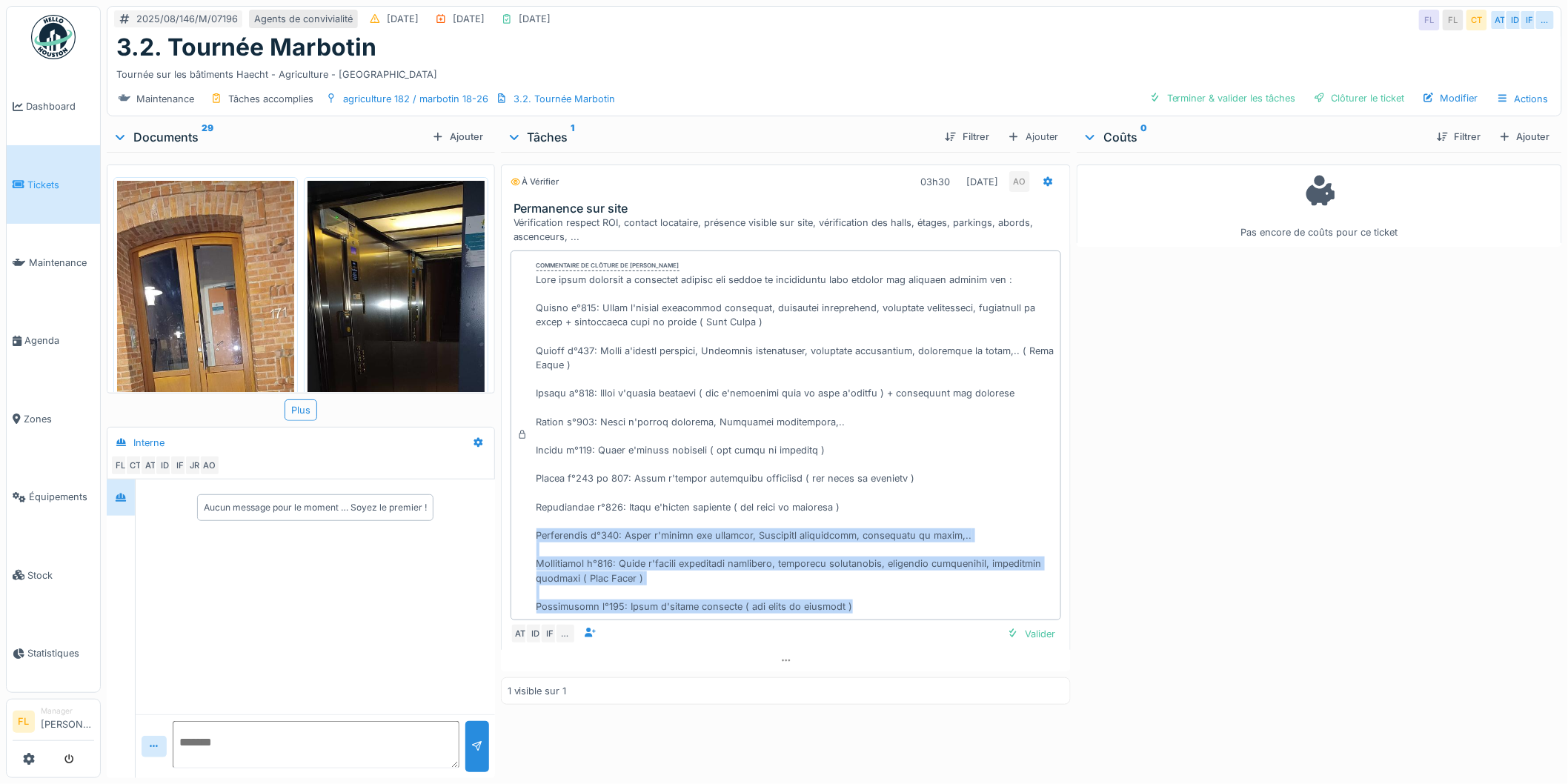
drag, startPoint x: 532, startPoint y: 527, endPoint x: 928, endPoint y: 597, distance: 402.1
click at [952, 603] on div "Commentaire de clôture de [PERSON_NAME]" at bounding box center [786, 436] width 551 height 371
click at [827, 587] on div at bounding box center [795, 443] width 519 height 342
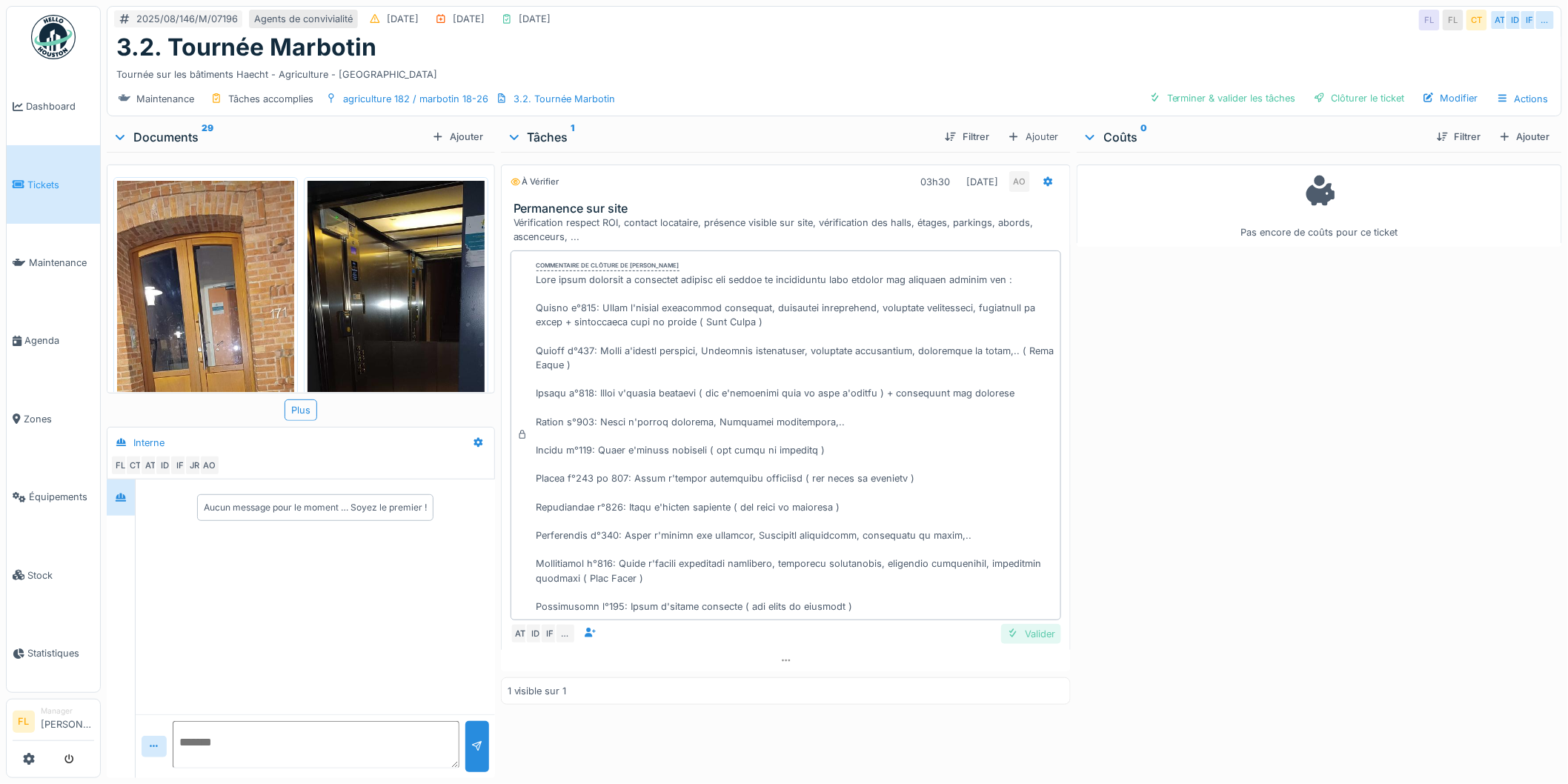
click at [1020, 624] on div "Valider" at bounding box center [1031, 634] width 60 height 20
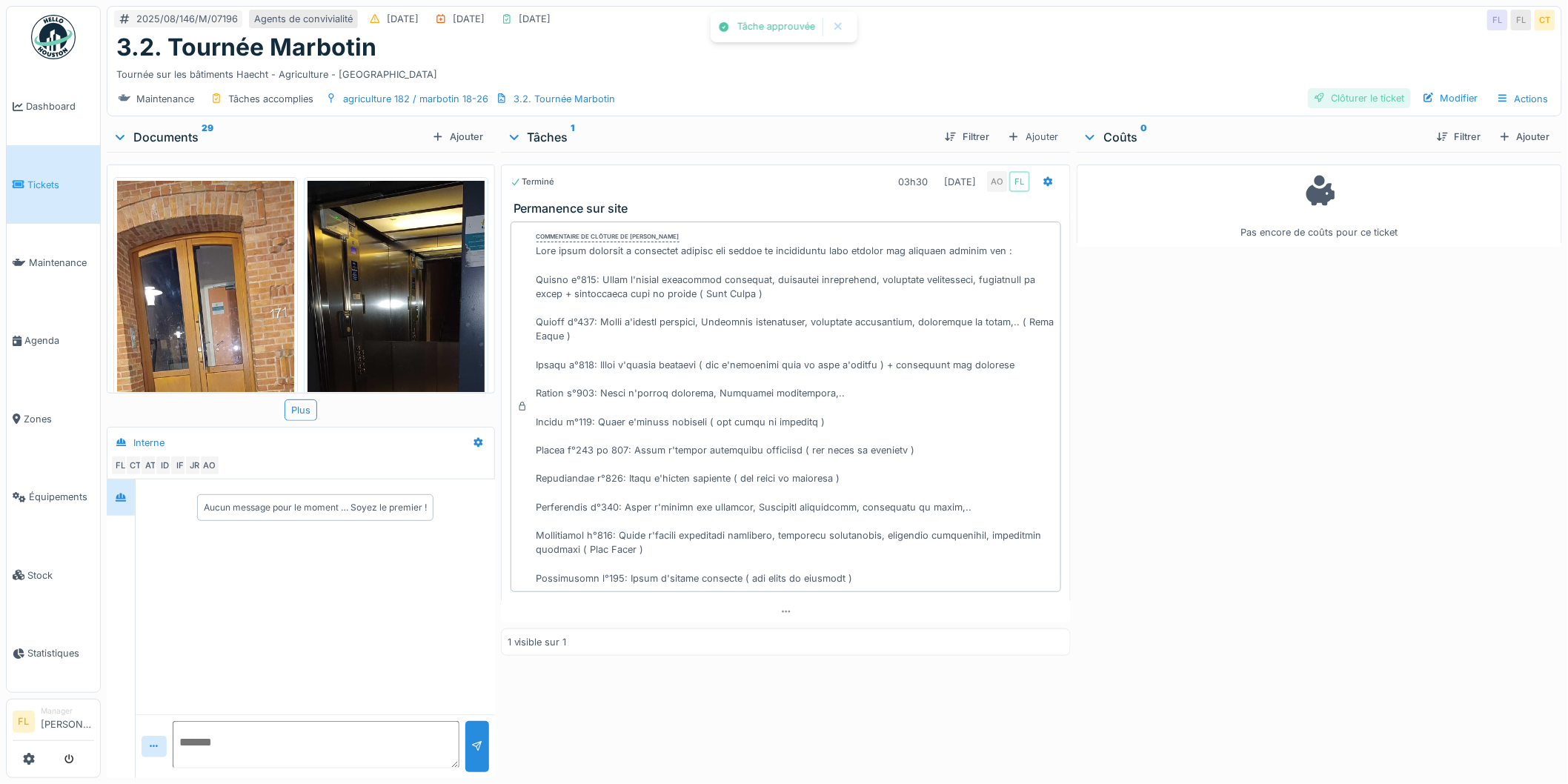
click at [1324, 88] on div "Clôturer le ticket" at bounding box center [1359, 98] width 103 height 20
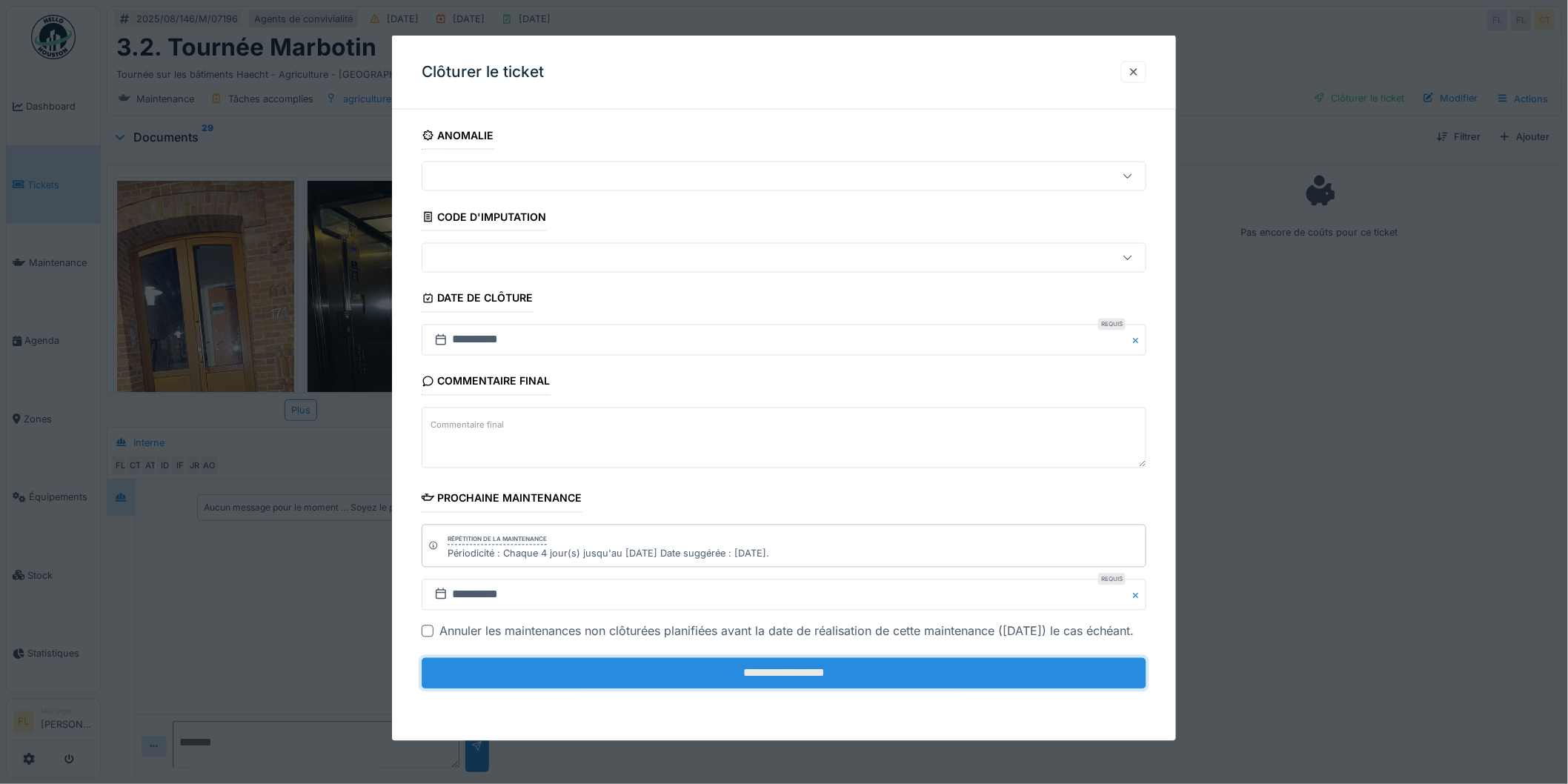
click at [810, 690] on input "**********" at bounding box center [784, 674] width 725 height 31
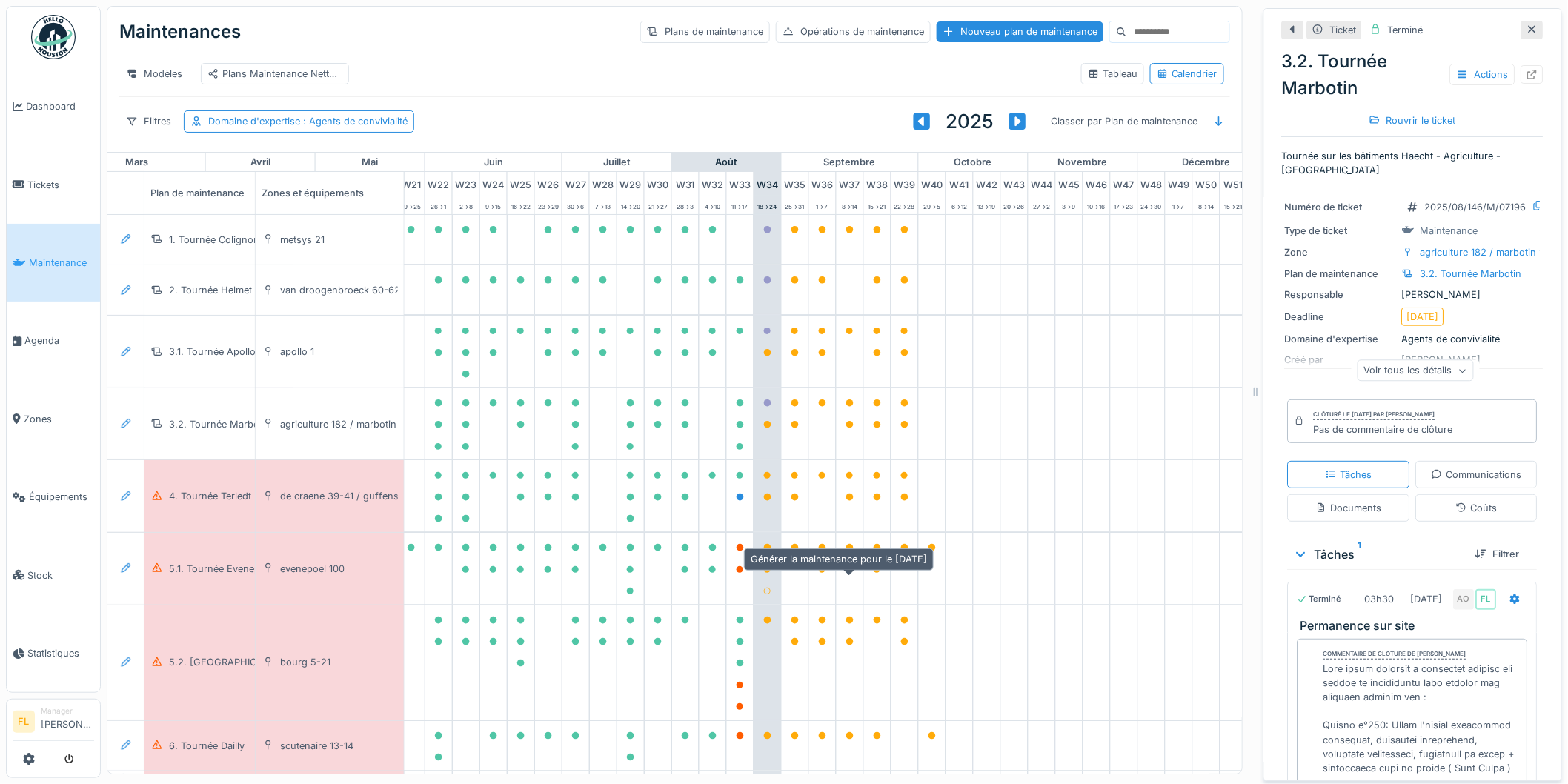
scroll to position [0, 662]
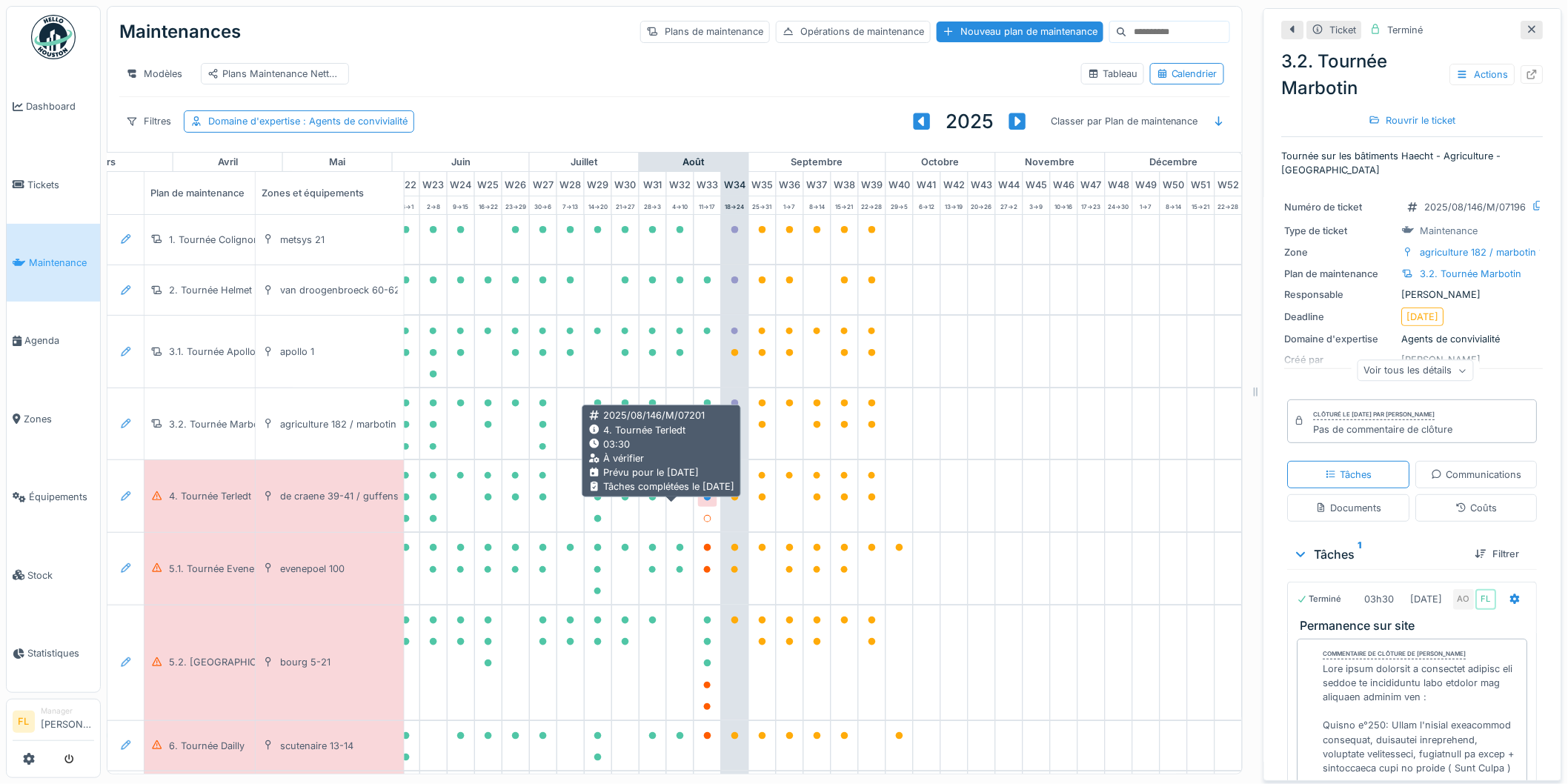
click at [704, 501] on icon at bounding box center [707, 498] width 8 height 8
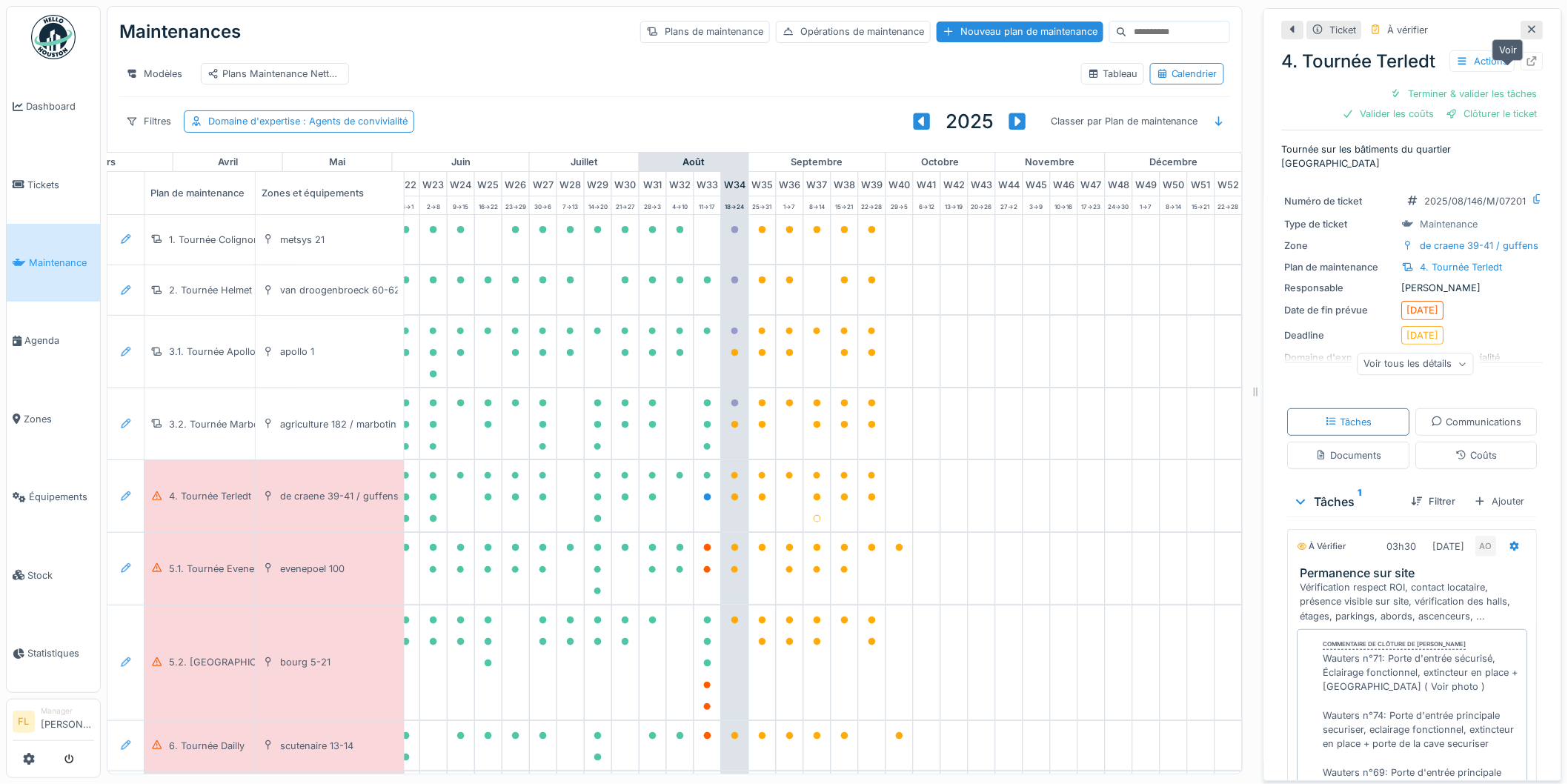
click at [1526, 66] on icon at bounding box center [1532, 61] width 12 height 10
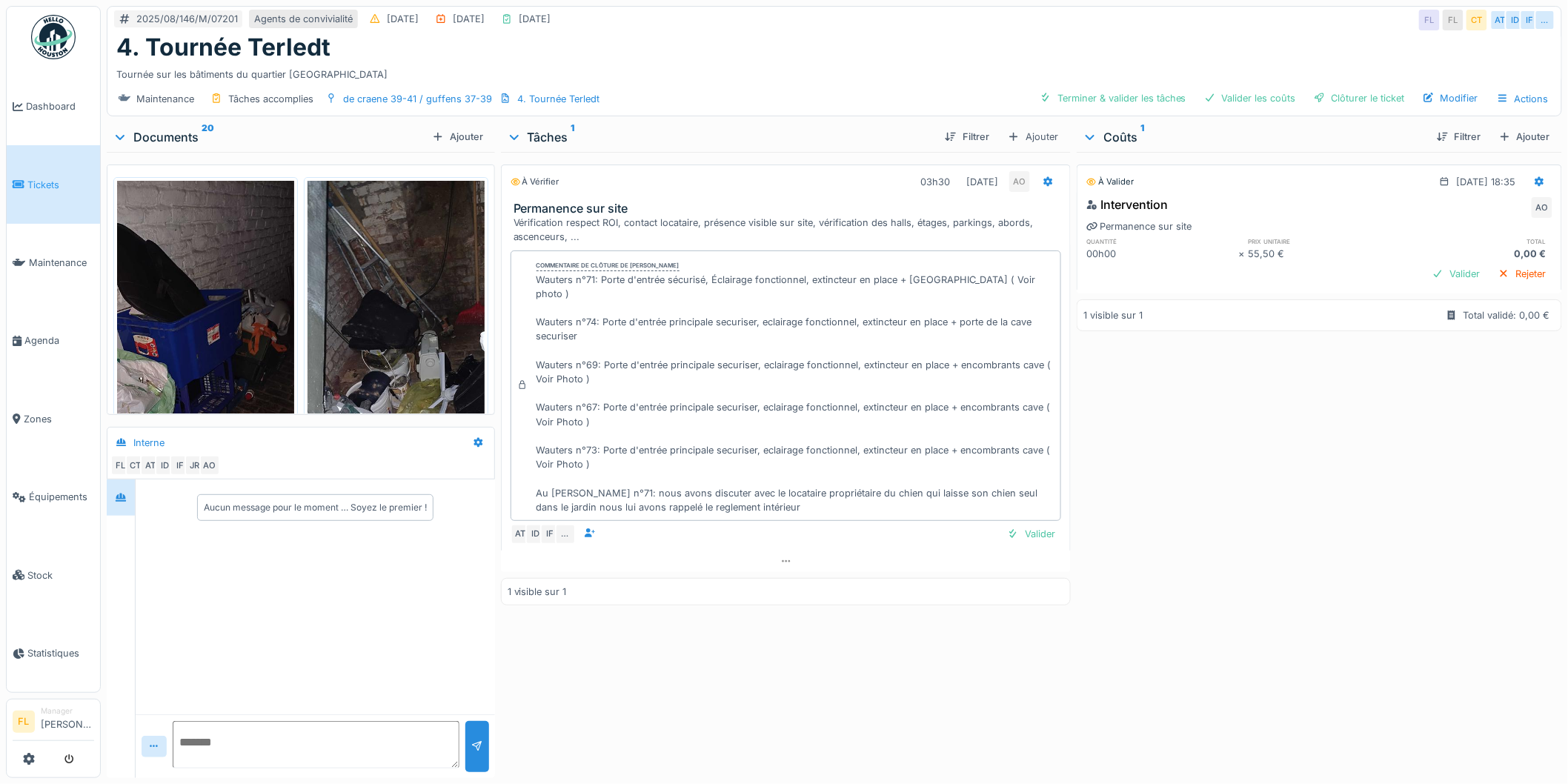
click at [238, 295] on img at bounding box center [206, 373] width 177 height 384
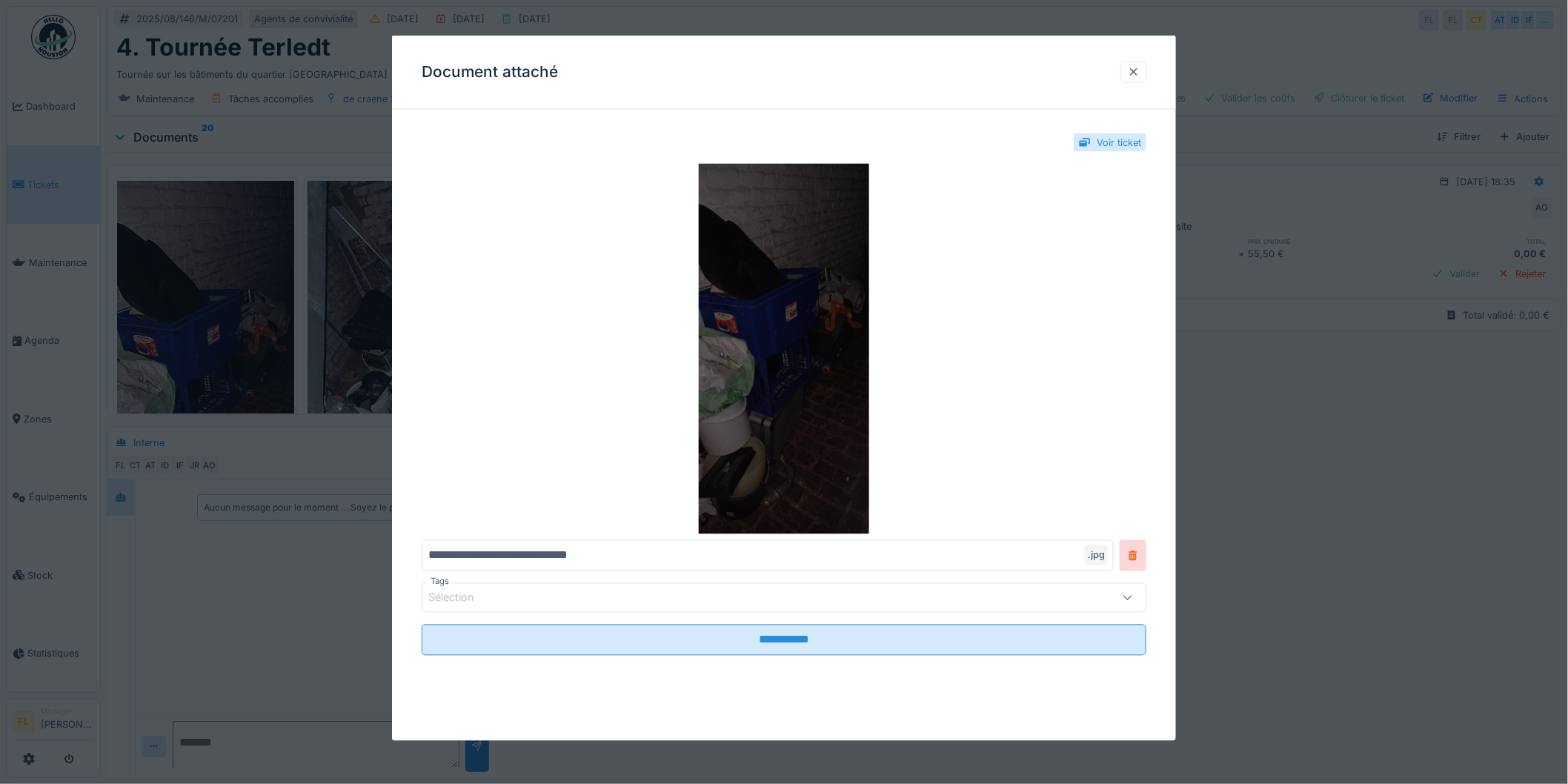
scroll to position [12, 0]
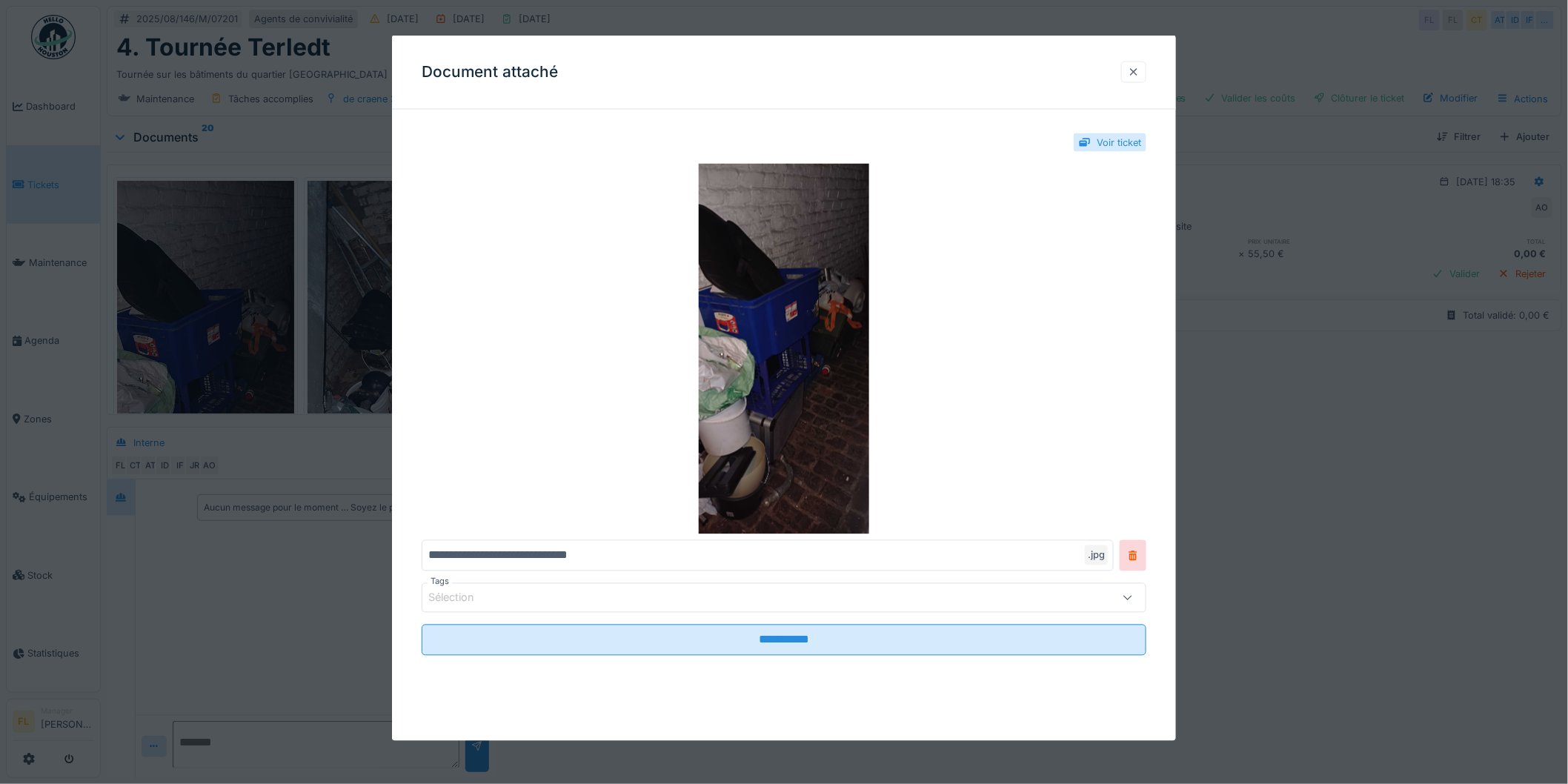
click at [1140, 67] on div at bounding box center [1134, 72] width 12 height 14
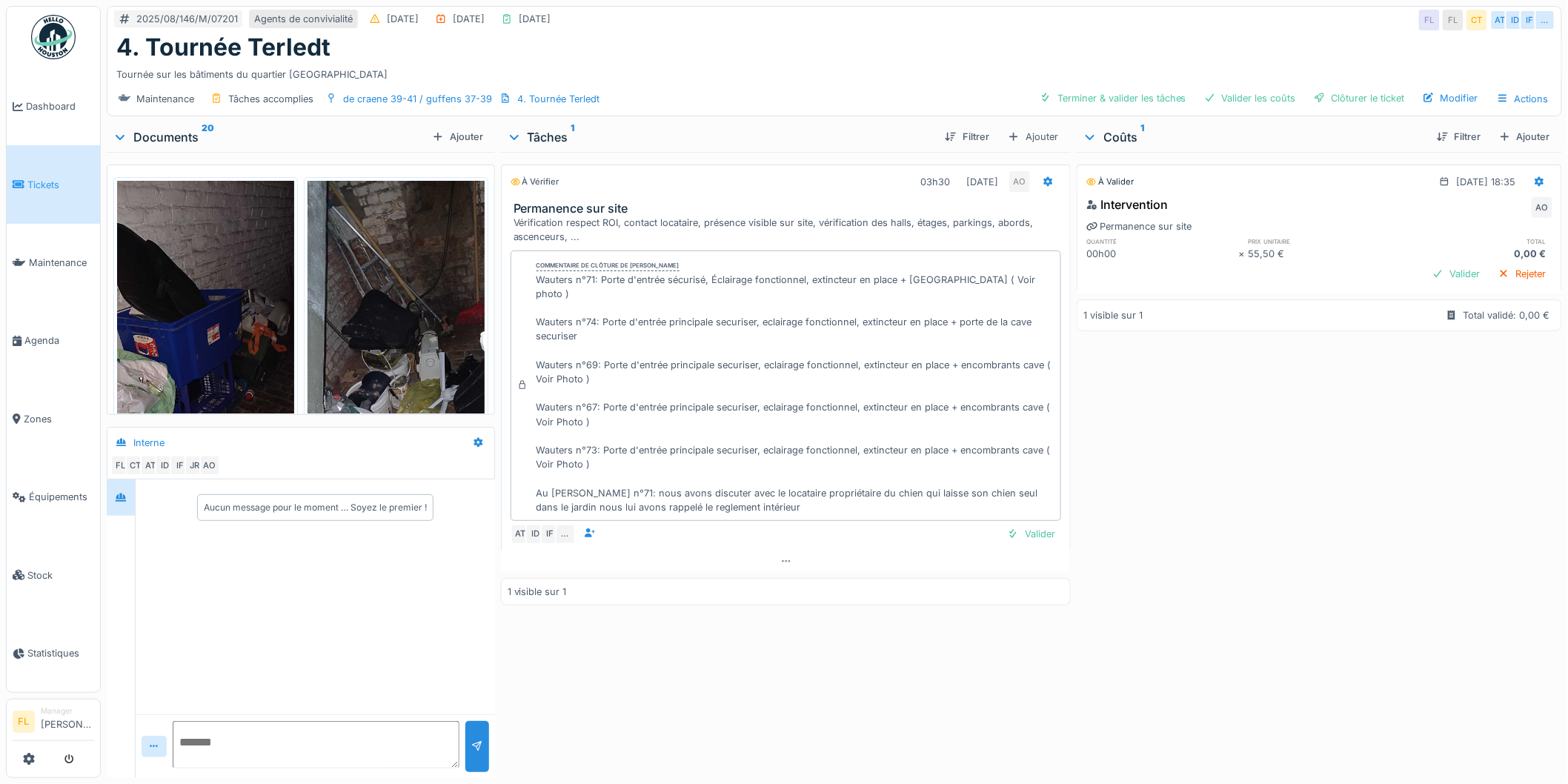
click at [372, 286] on img at bounding box center [396, 373] width 177 height 384
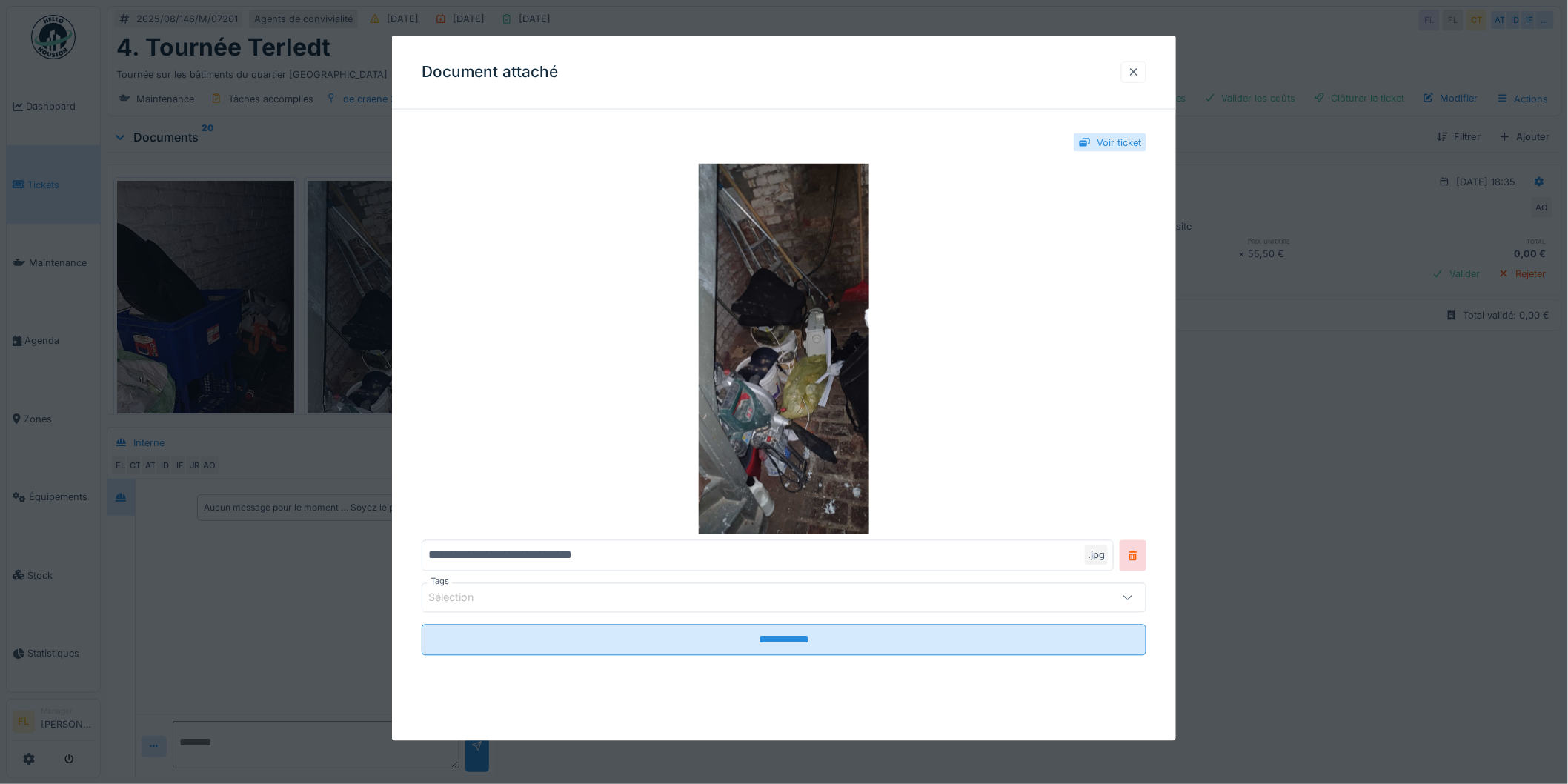
click at [1140, 69] on div at bounding box center [1134, 72] width 12 height 14
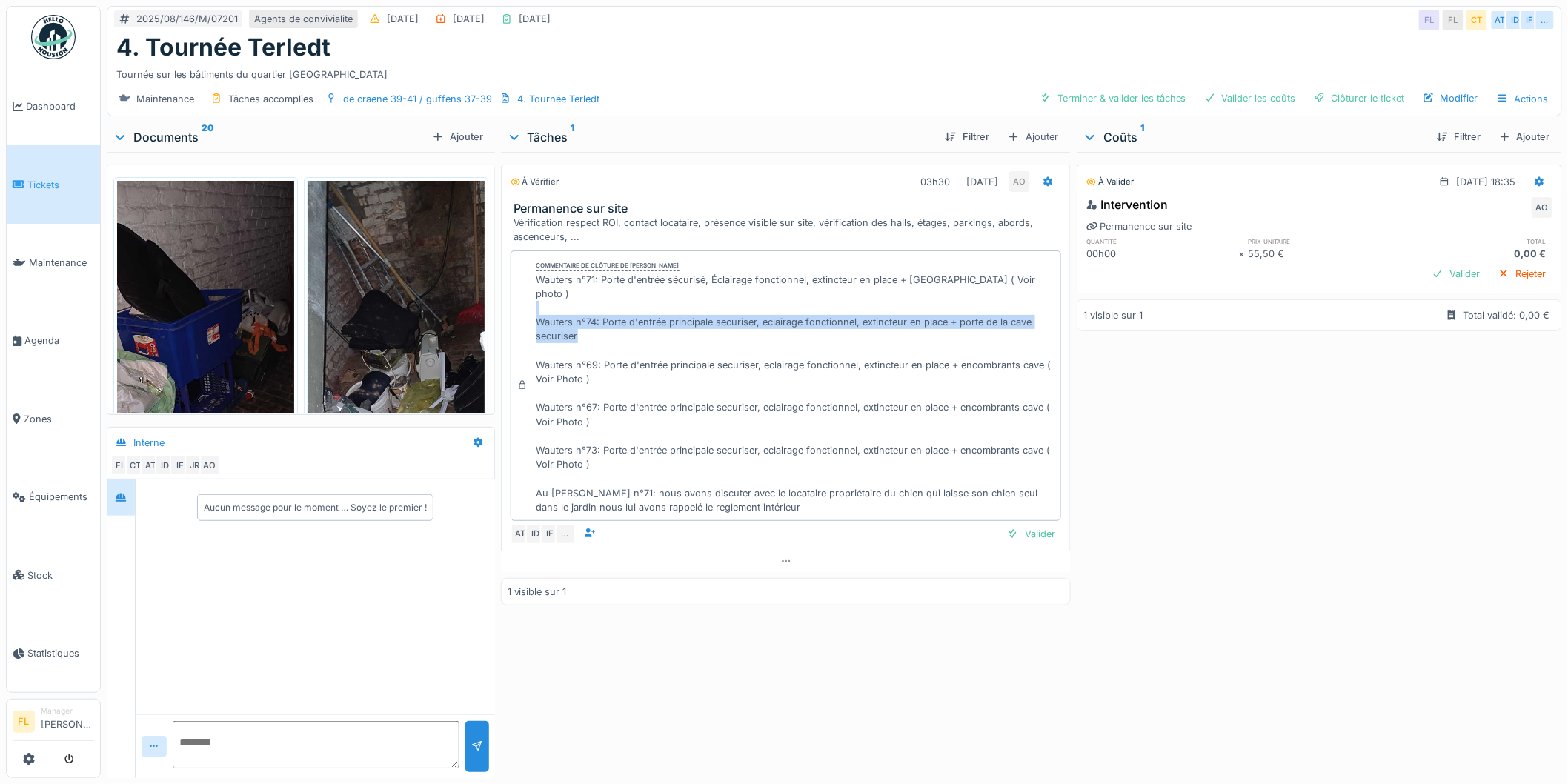
drag, startPoint x: 535, startPoint y: 315, endPoint x: 612, endPoint y: 343, distance: 81.9
click at [612, 343] on div "Wauters n°71: Porte d'entrée sécurisé, Éclairage fonctionnel, extincteur en pla…" at bounding box center [795, 393] width 519 height 242
click at [597, 341] on div "Wauters n°71: Porte d'entrée sécurisé, Éclairage fonctionnel, extincteur en pla…" at bounding box center [795, 393] width 519 height 242
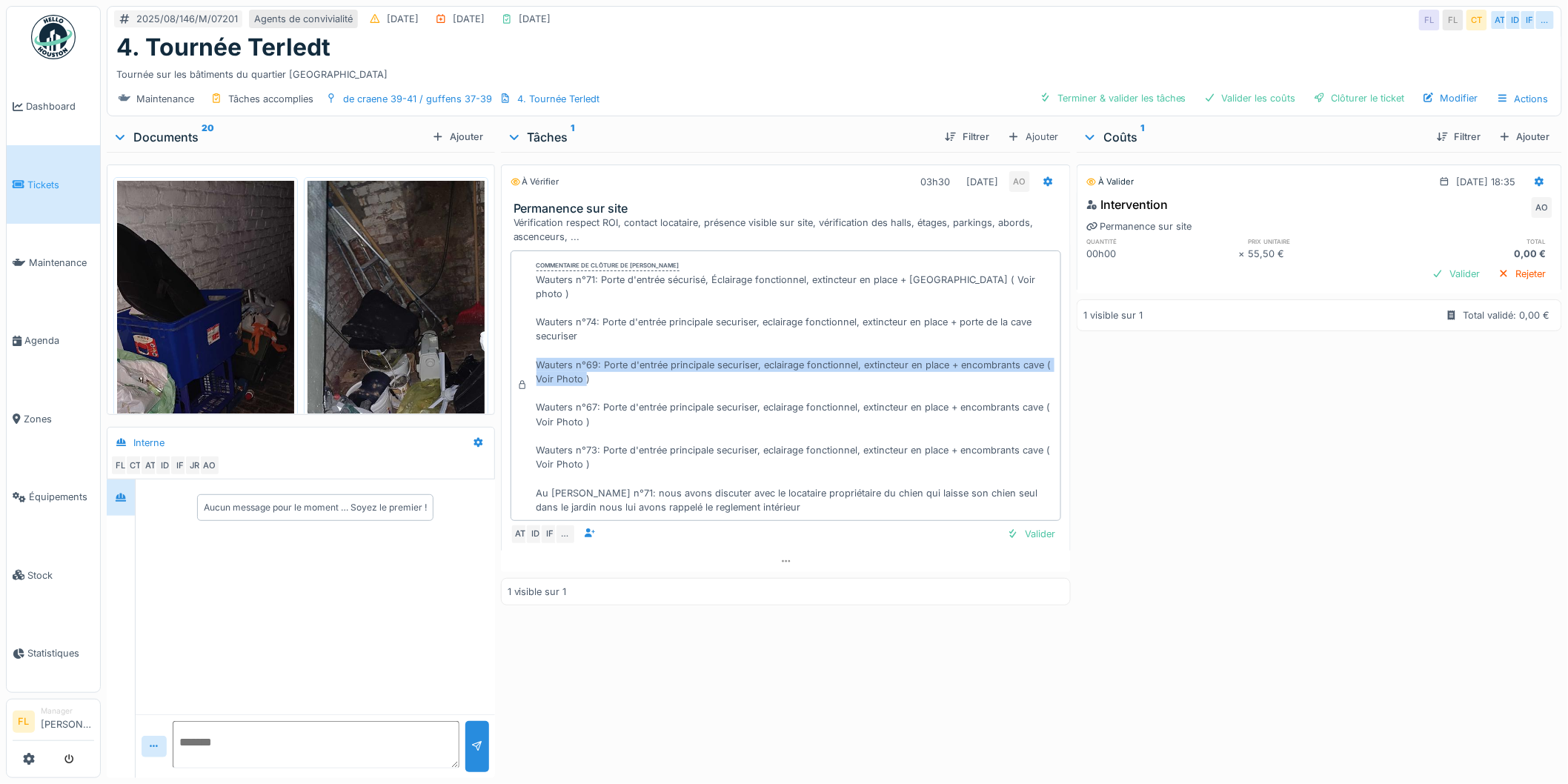
drag, startPoint x: 538, startPoint y: 351, endPoint x: 968, endPoint y: 360, distance: 430.1
click at [968, 362] on div "Wauters n°71: Porte d'entrée sécurisé, Éclairage fonctionnel, extincteur en pla…" at bounding box center [795, 393] width 519 height 242
click at [968, 359] on div "Wauters n°71: Porte d'entrée sécurisé, Éclairage fonctionnel, extincteur en pla…" at bounding box center [795, 393] width 519 height 242
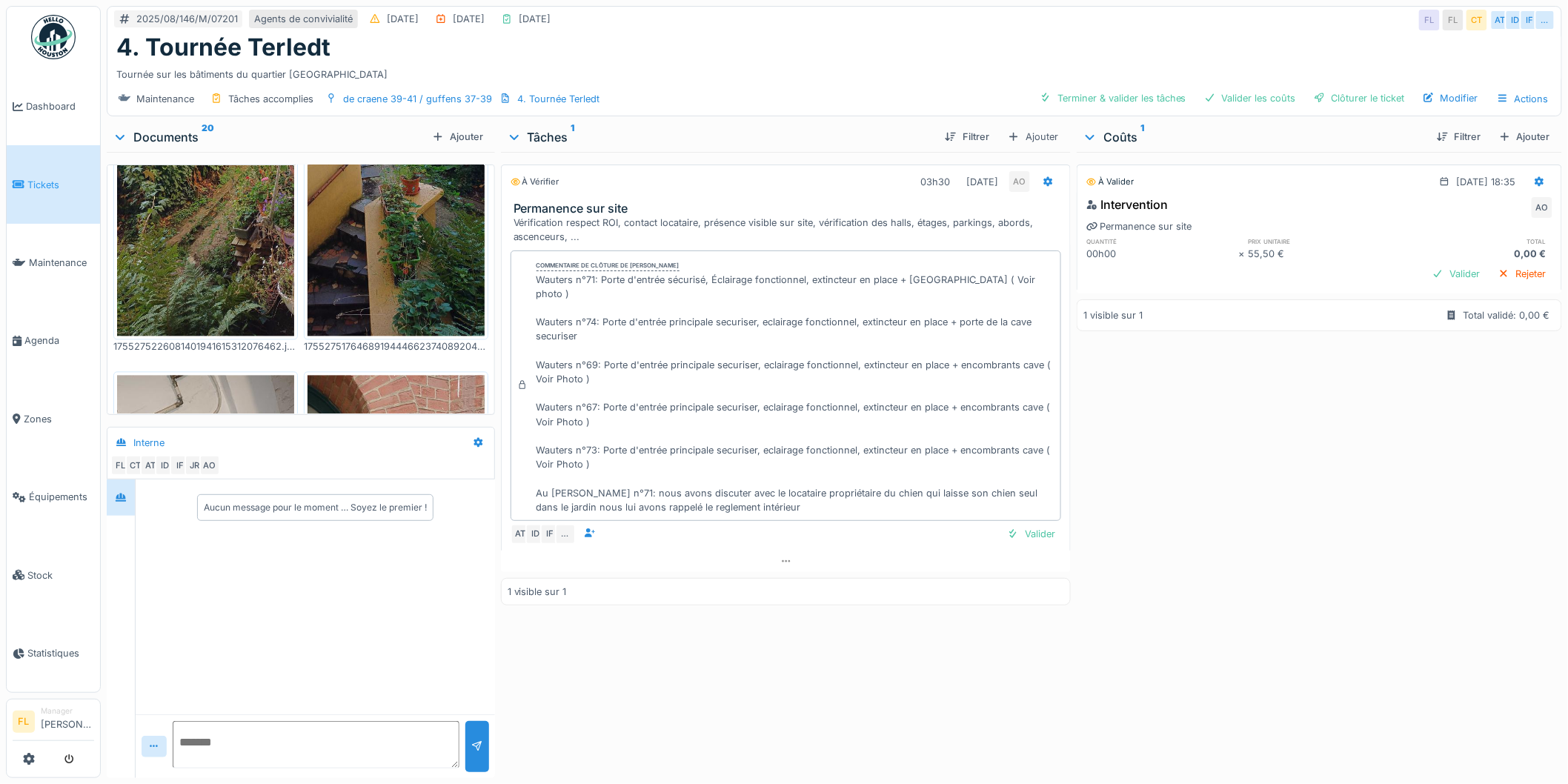
scroll to position [3822, 0]
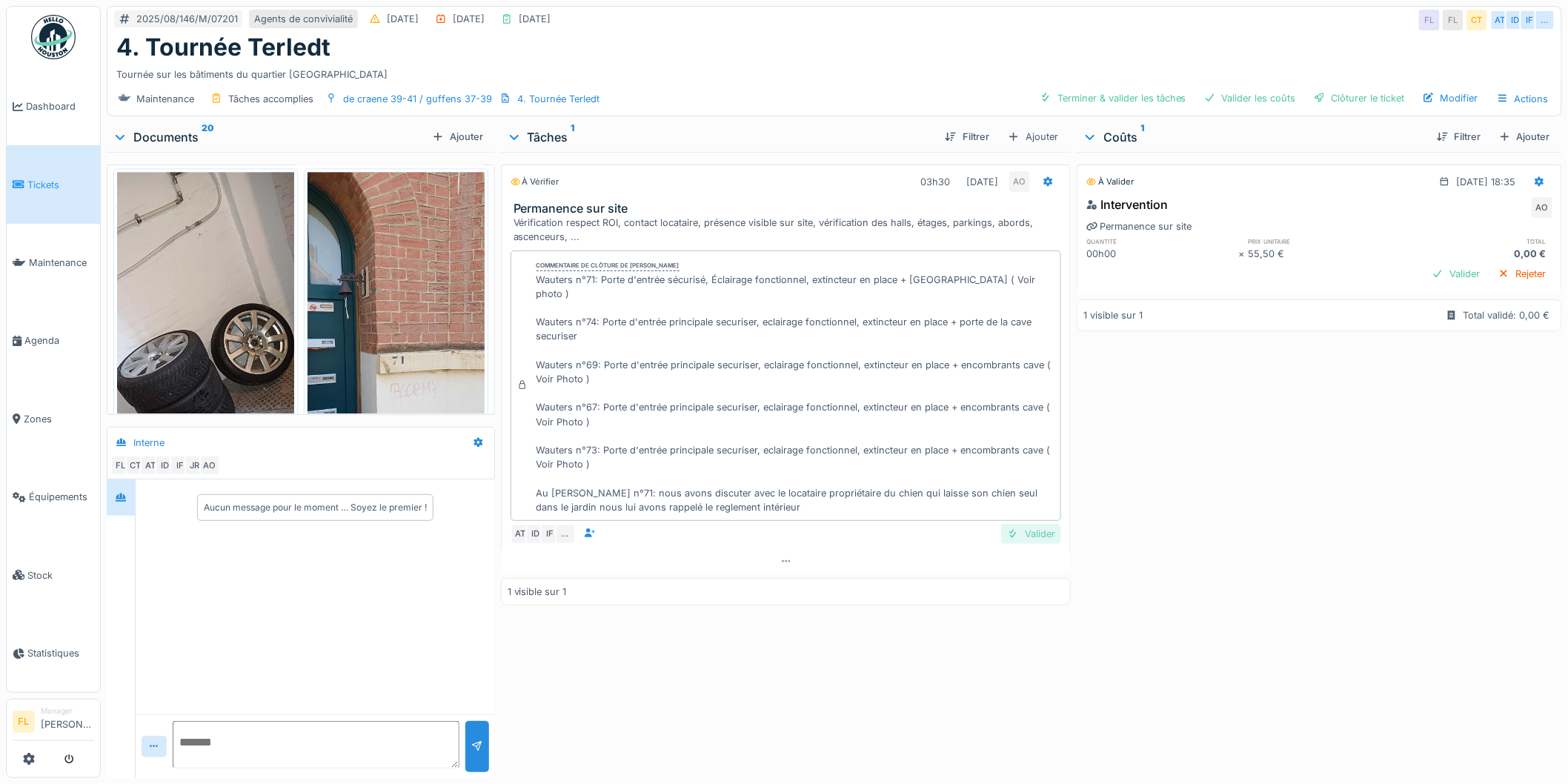
click at [1024, 526] on div "Valider" at bounding box center [1031, 534] width 60 height 20
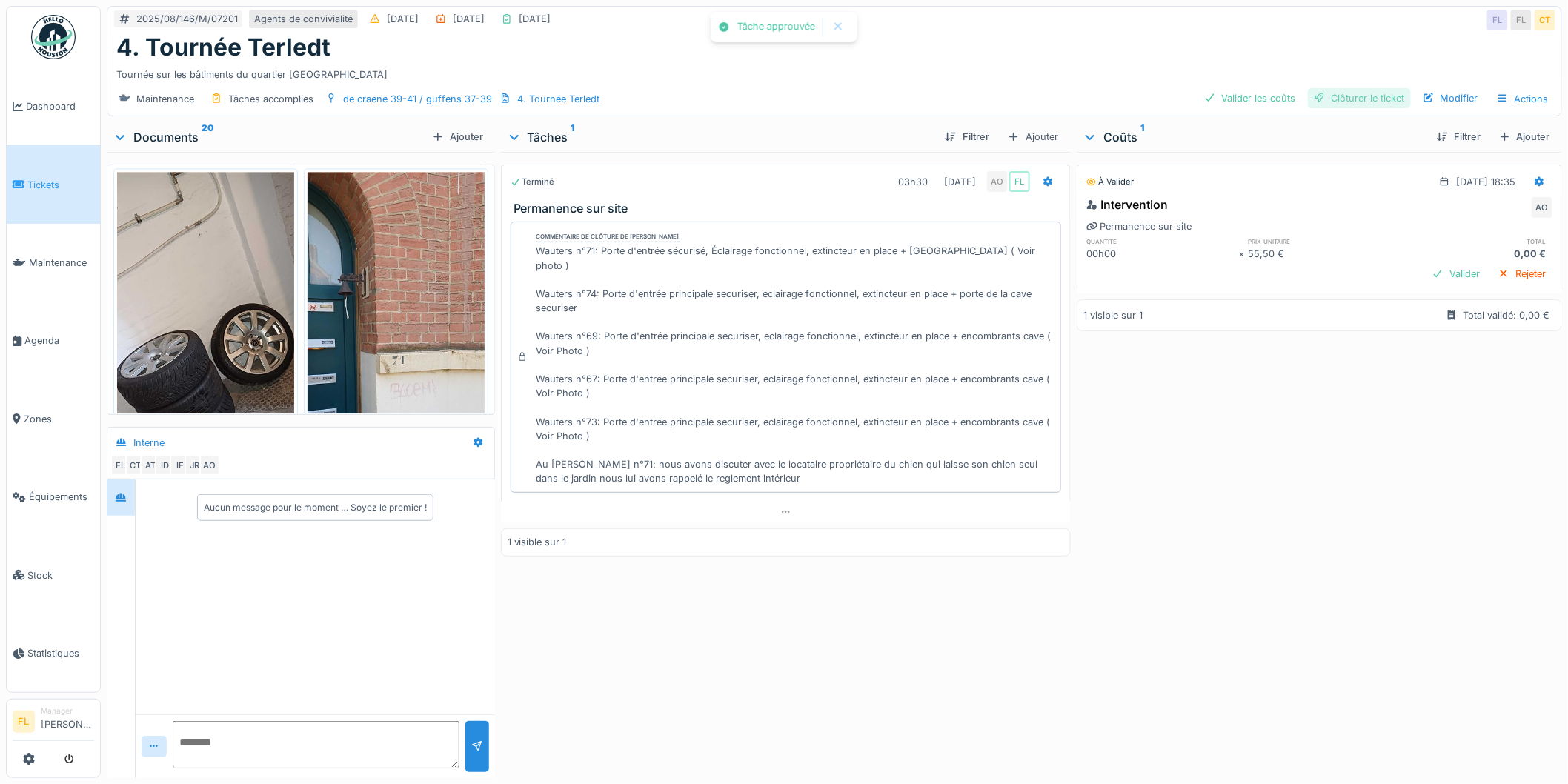
click at [1328, 88] on div "Clôturer le ticket" at bounding box center [1359, 98] width 103 height 20
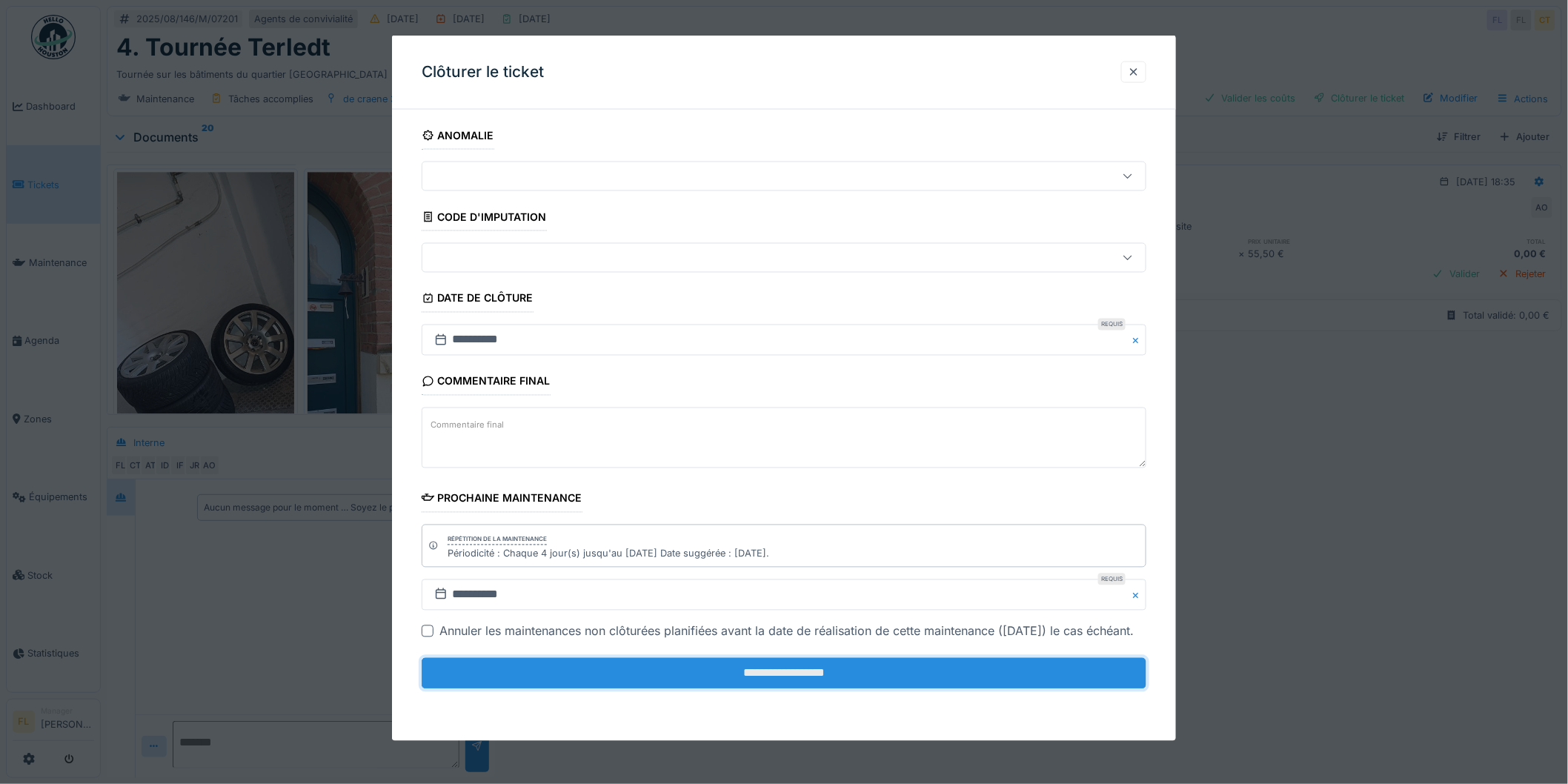
click at [674, 690] on input "**********" at bounding box center [784, 674] width 725 height 31
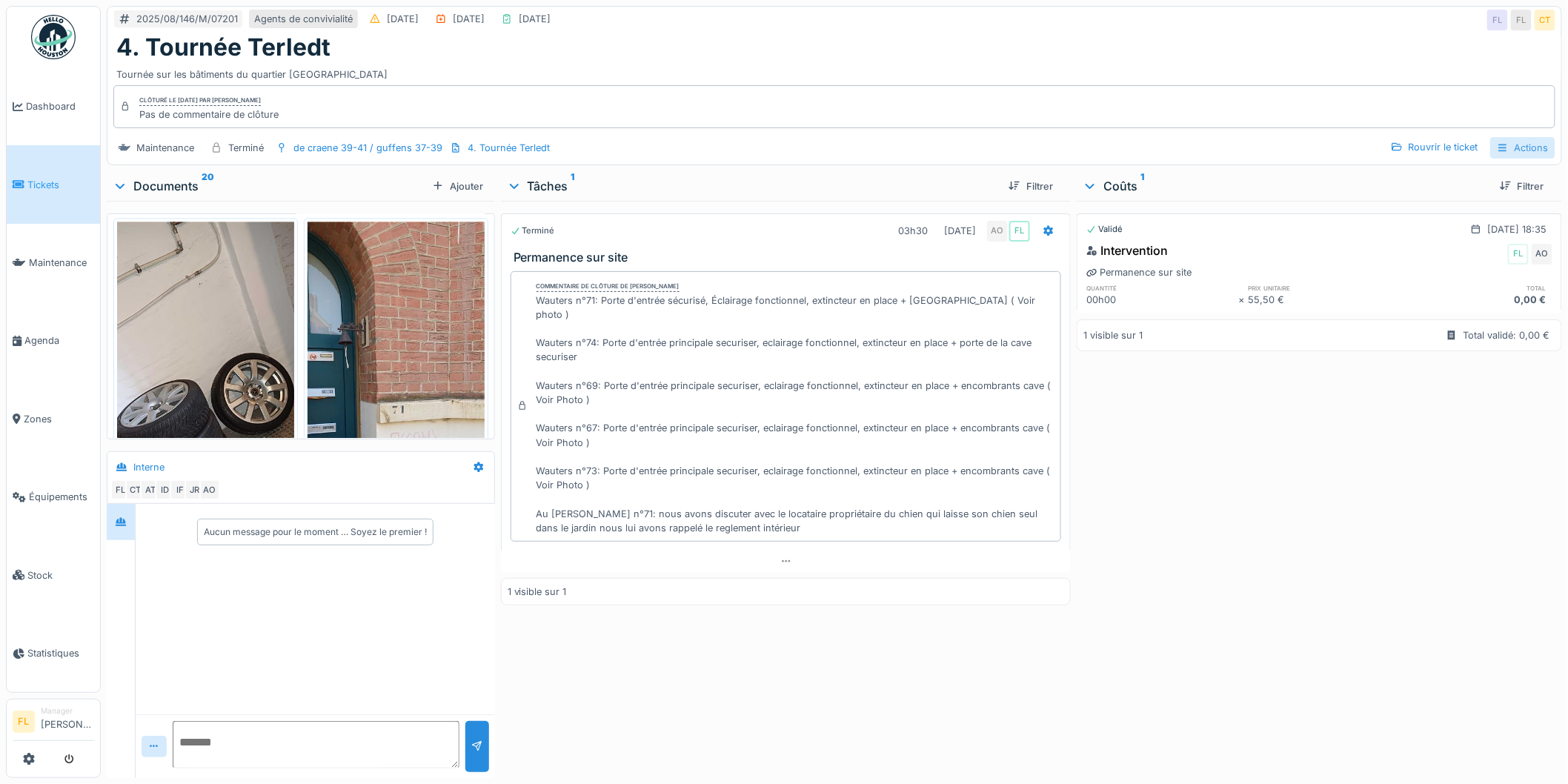
click at [1525, 137] on div "Actions" at bounding box center [1523, 148] width 65 height 21
click at [1445, 171] on div "Rapport d'intervention" at bounding box center [1461, 181] width 133 height 22
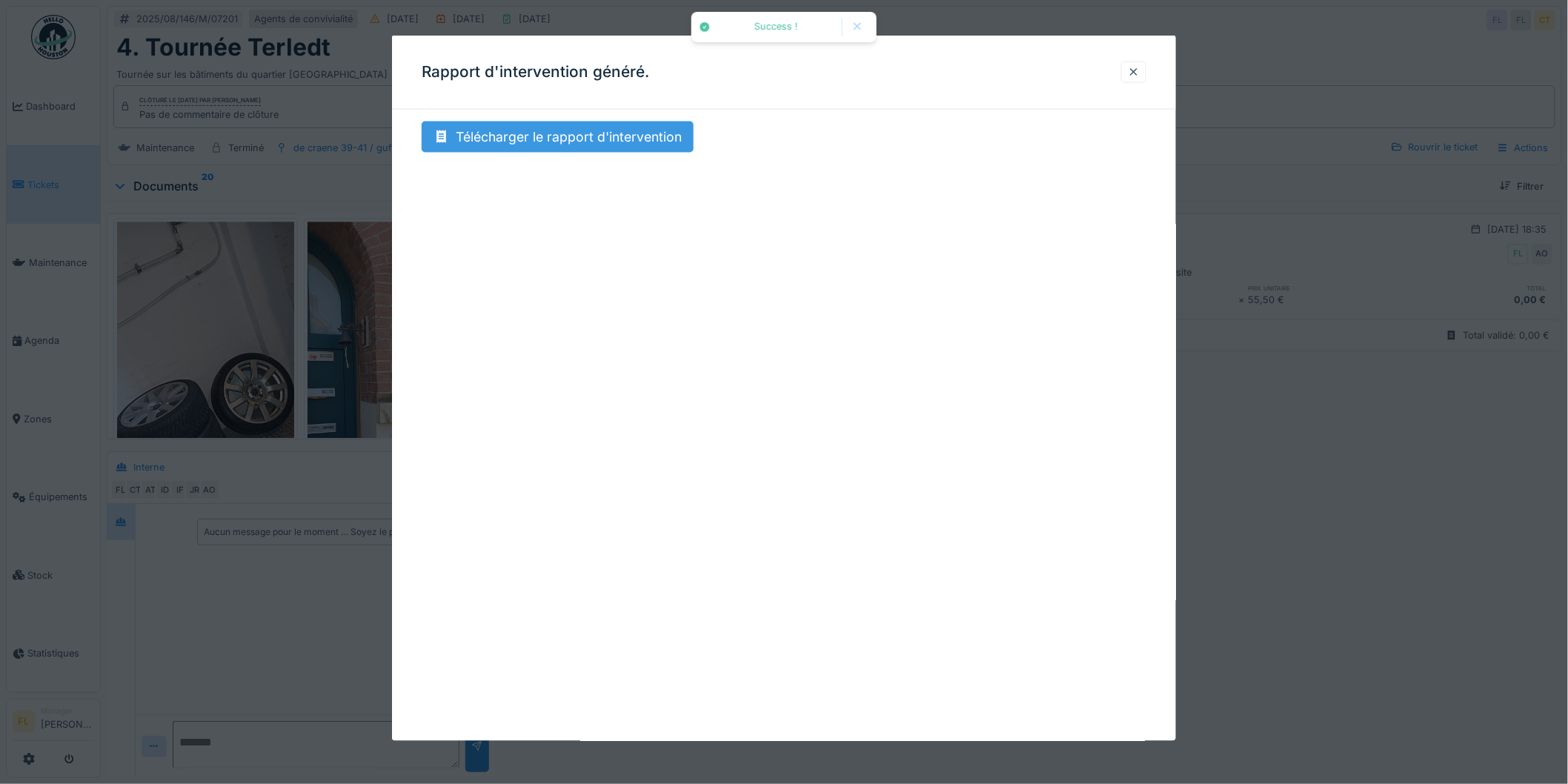
click at [519, 126] on div "Télécharger le rapport d'intervention" at bounding box center [557, 137] width 272 height 31
click at [1138, 70] on div at bounding box center [1134, 72] width 12 height 14
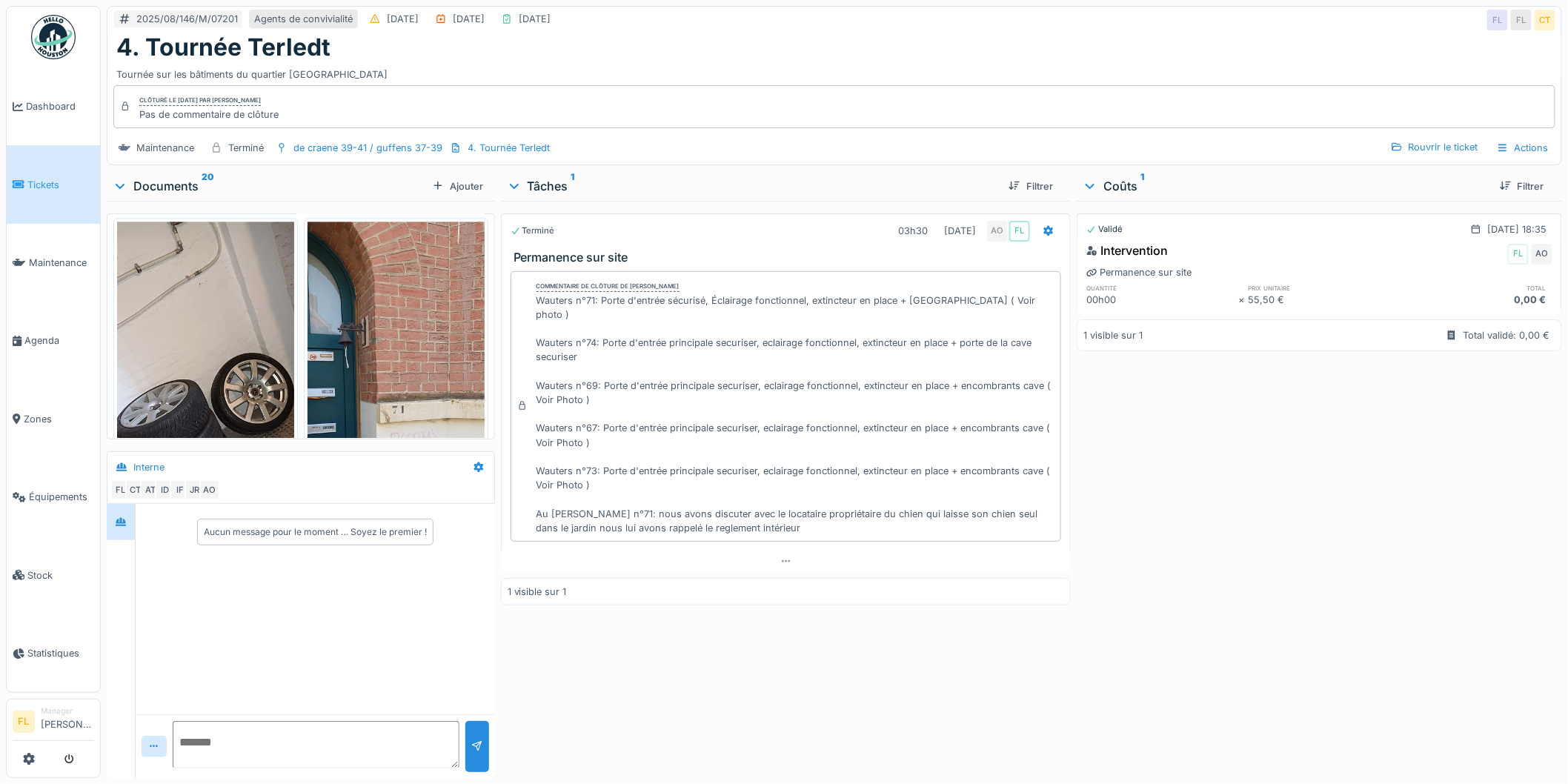
scroll to position [0, 0]
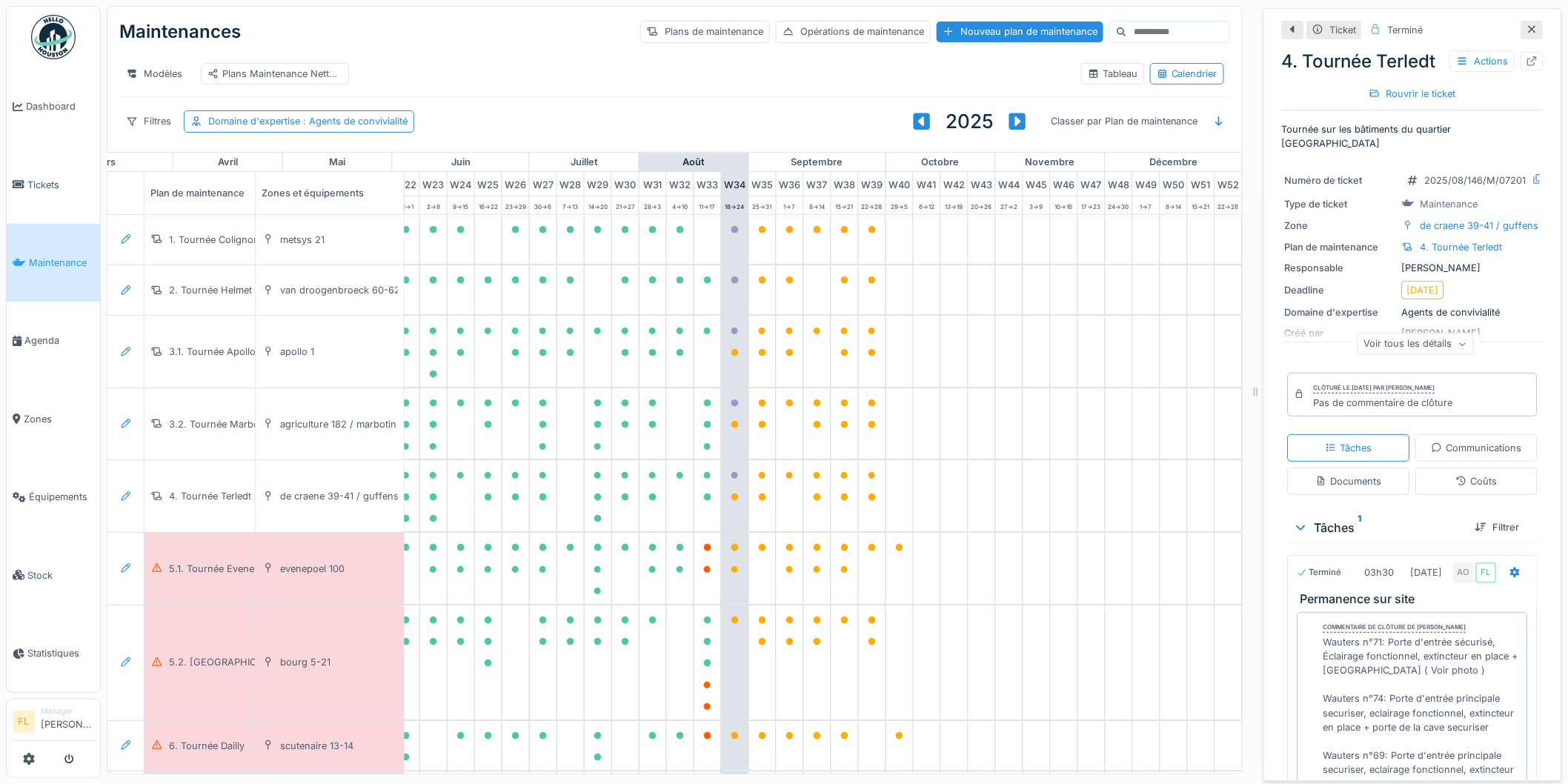
scroll to position [0, 662]
click at [704, 552] on icon at bounding box center [707, 548] width 8 height 8
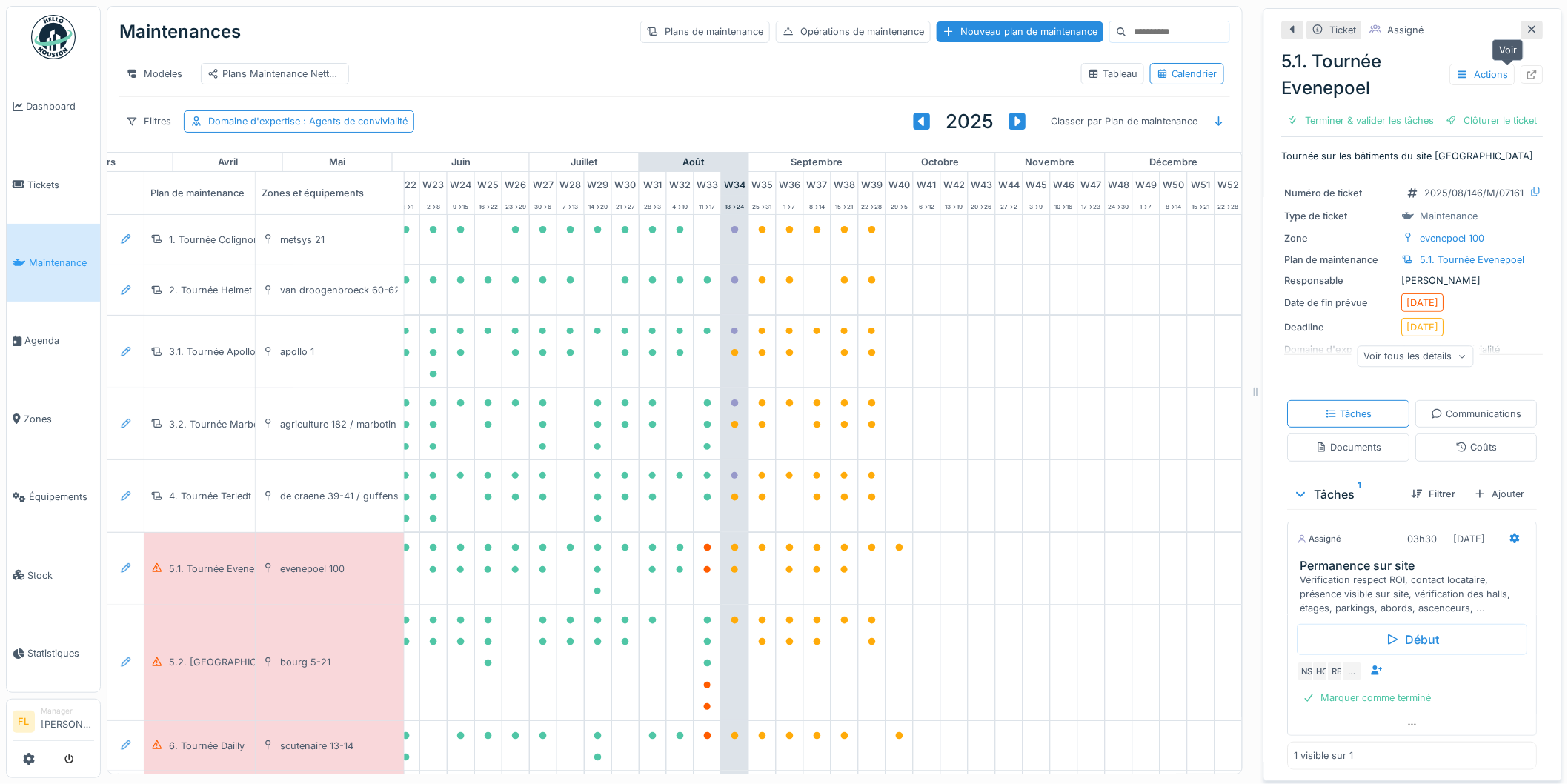
click at [1526, 70] on icon at bounding box center [1532, 74] width 12 height 10
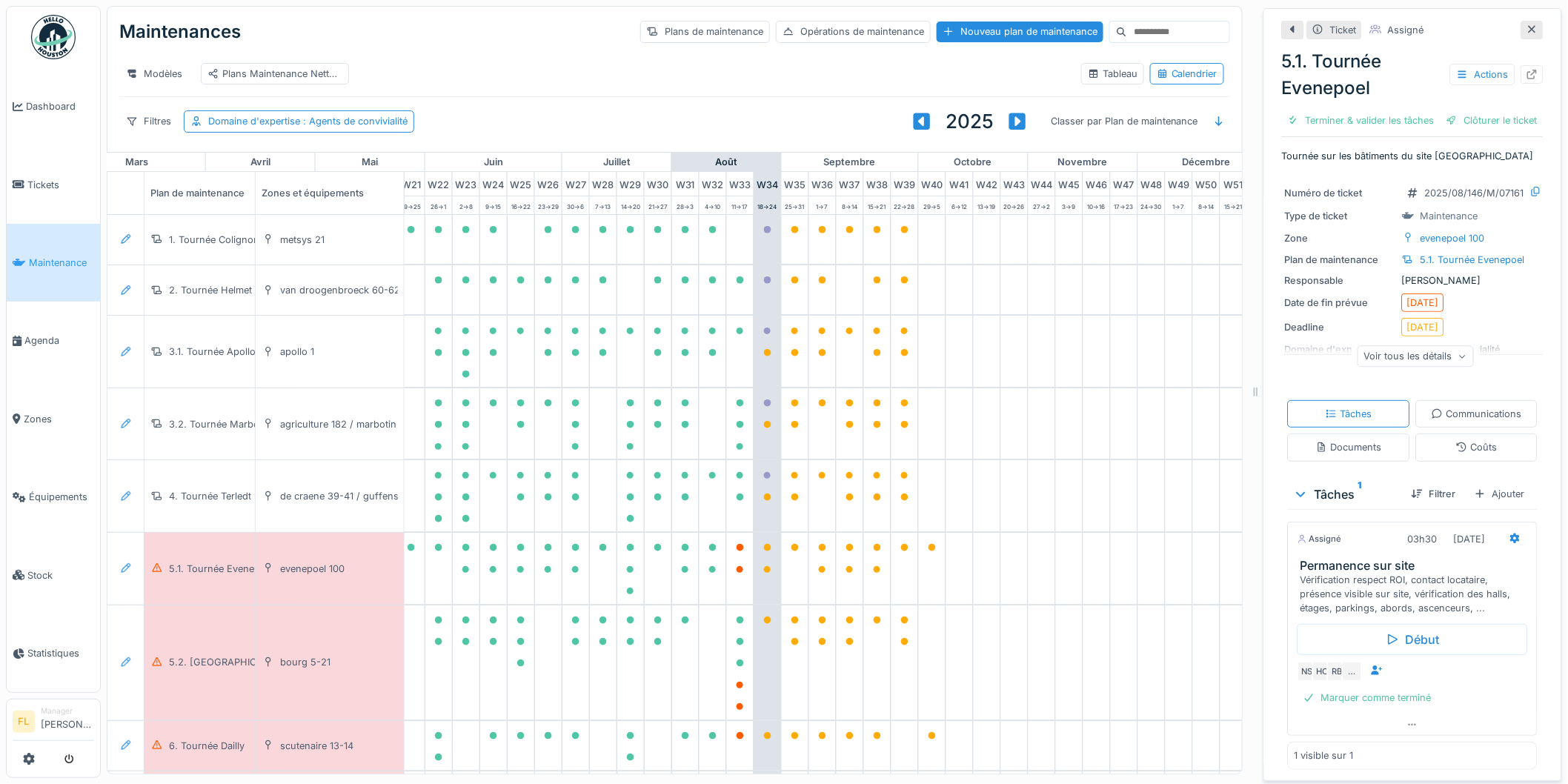
scroll to position [0, 662]
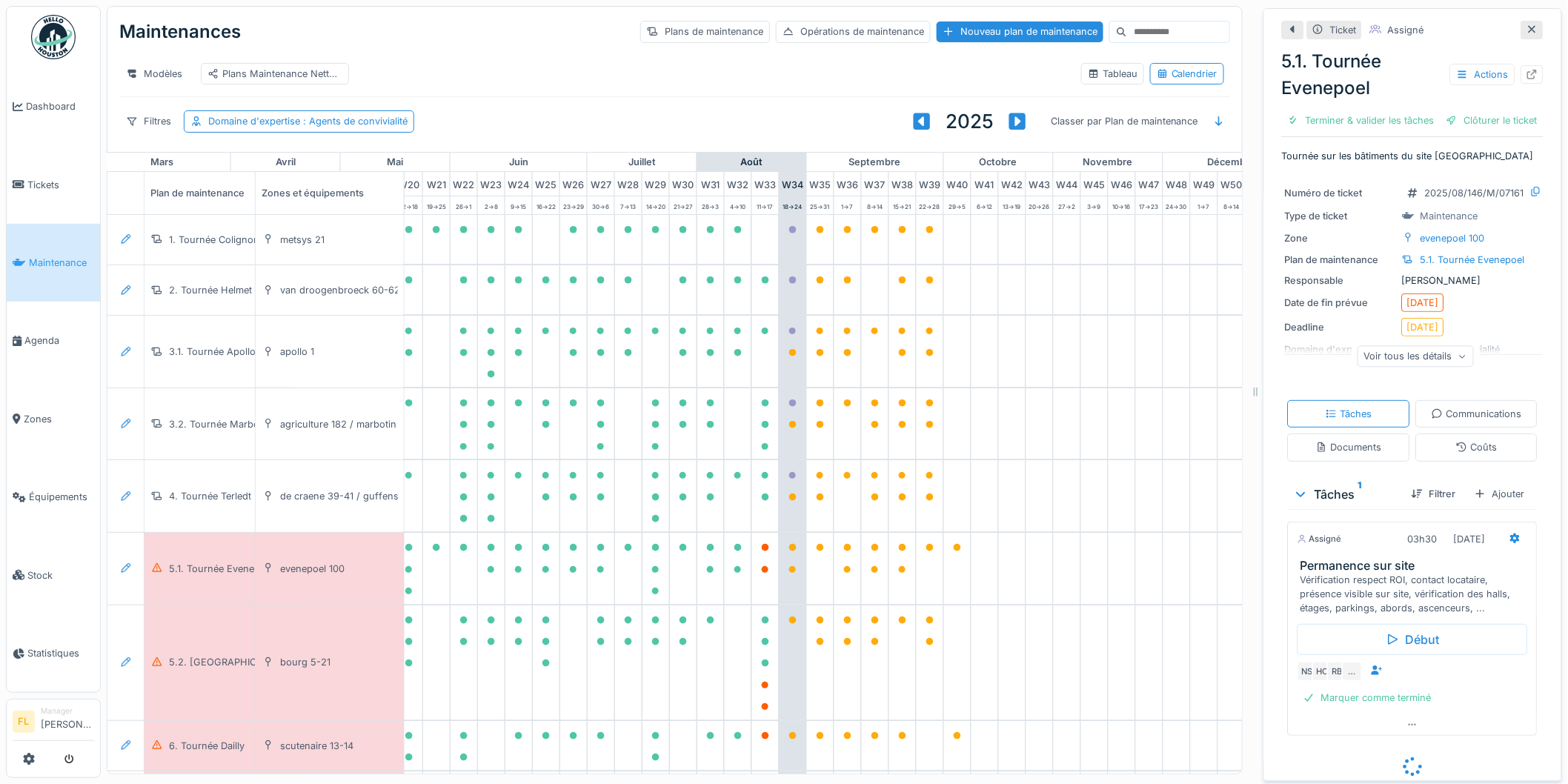
scroll to position [0, 662]
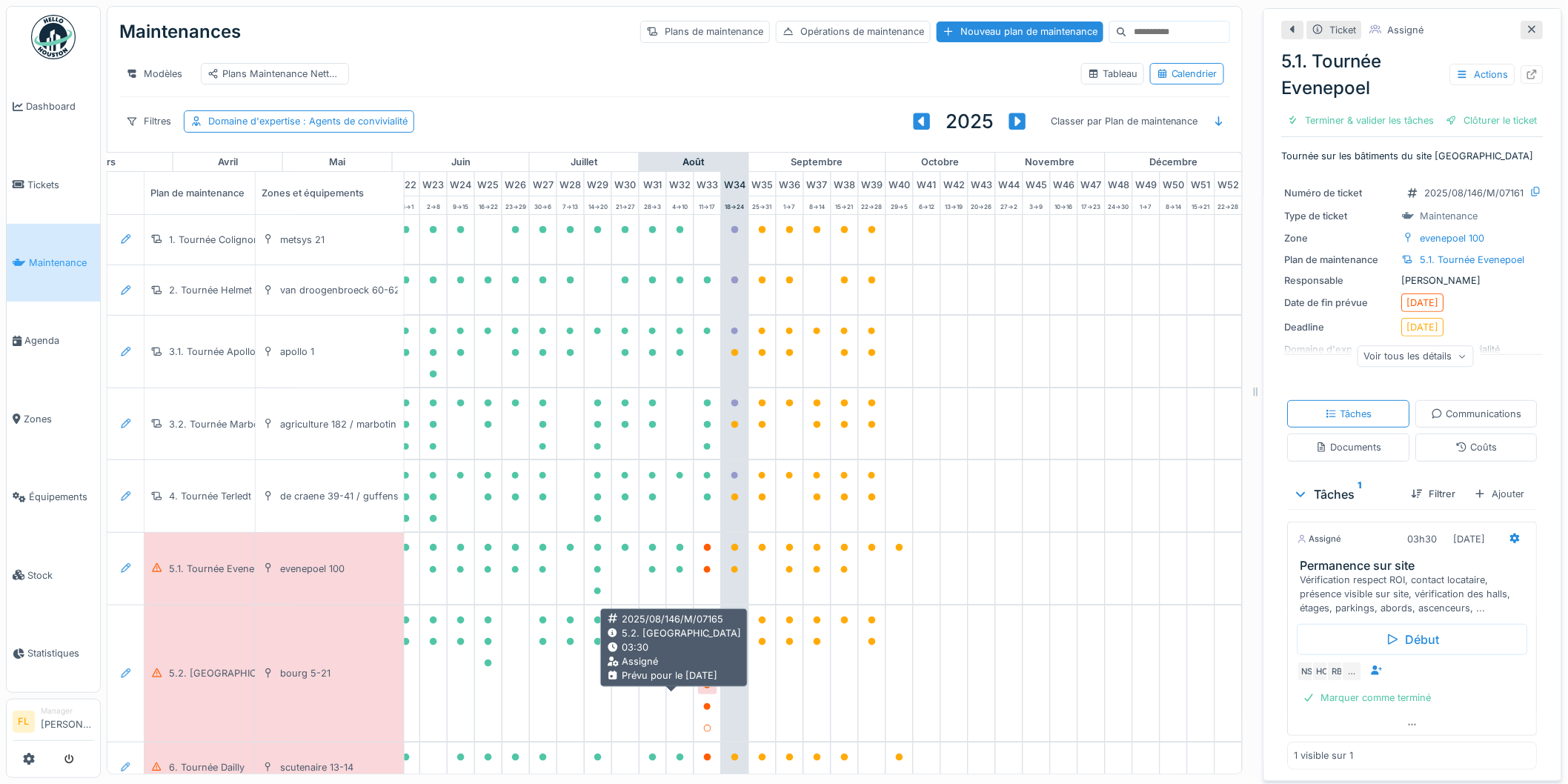
click at [704, 690] on icon at bounding box center [707, 686] width 8 height 8
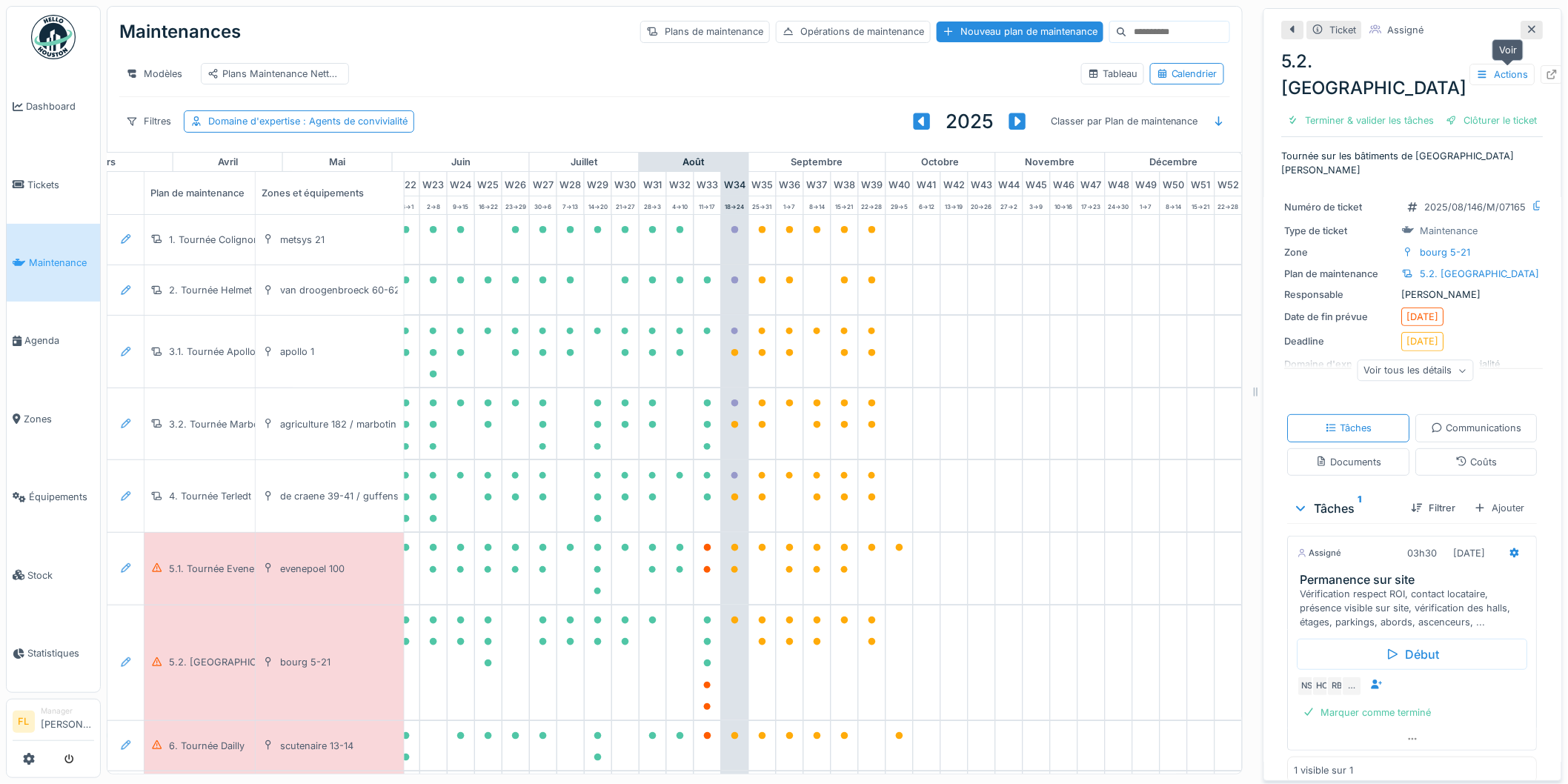
click at [1547, 72] on icon at bounding box center [1553, 74] width 12 height 10
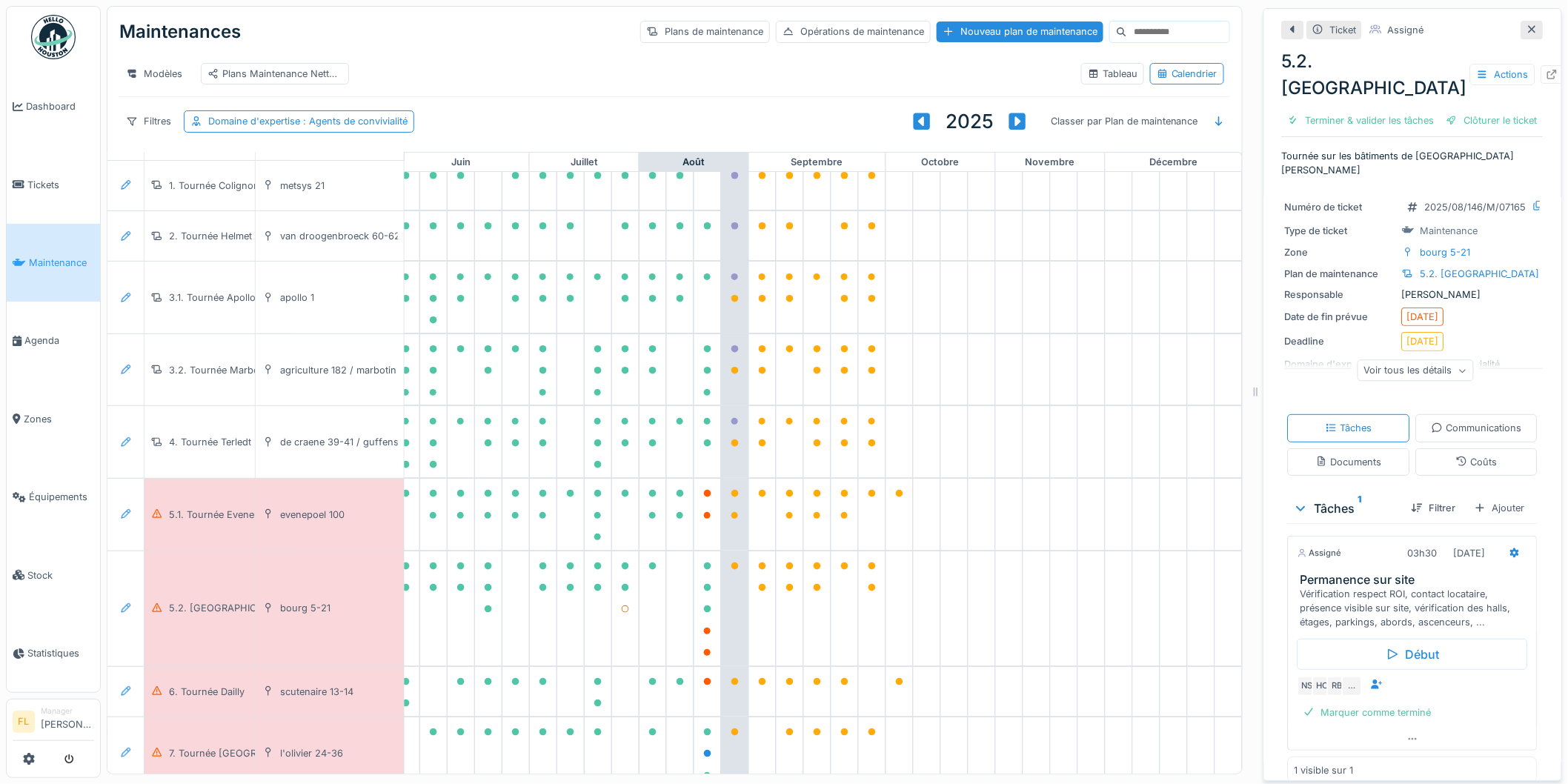
scroll to position [82, 662]
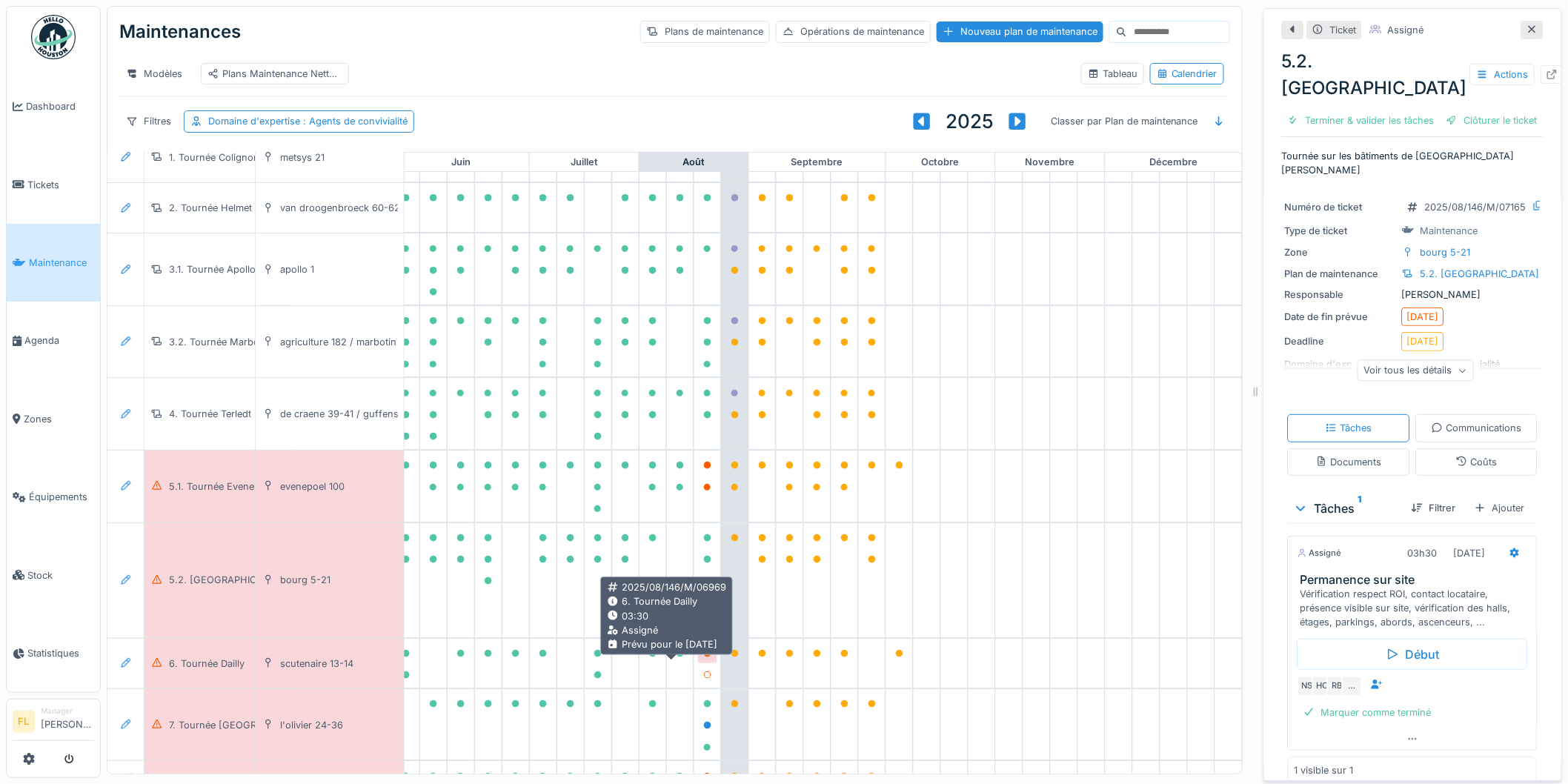
click at [704, 658] on icon at bounding box center [707, 654] width 8 height 8
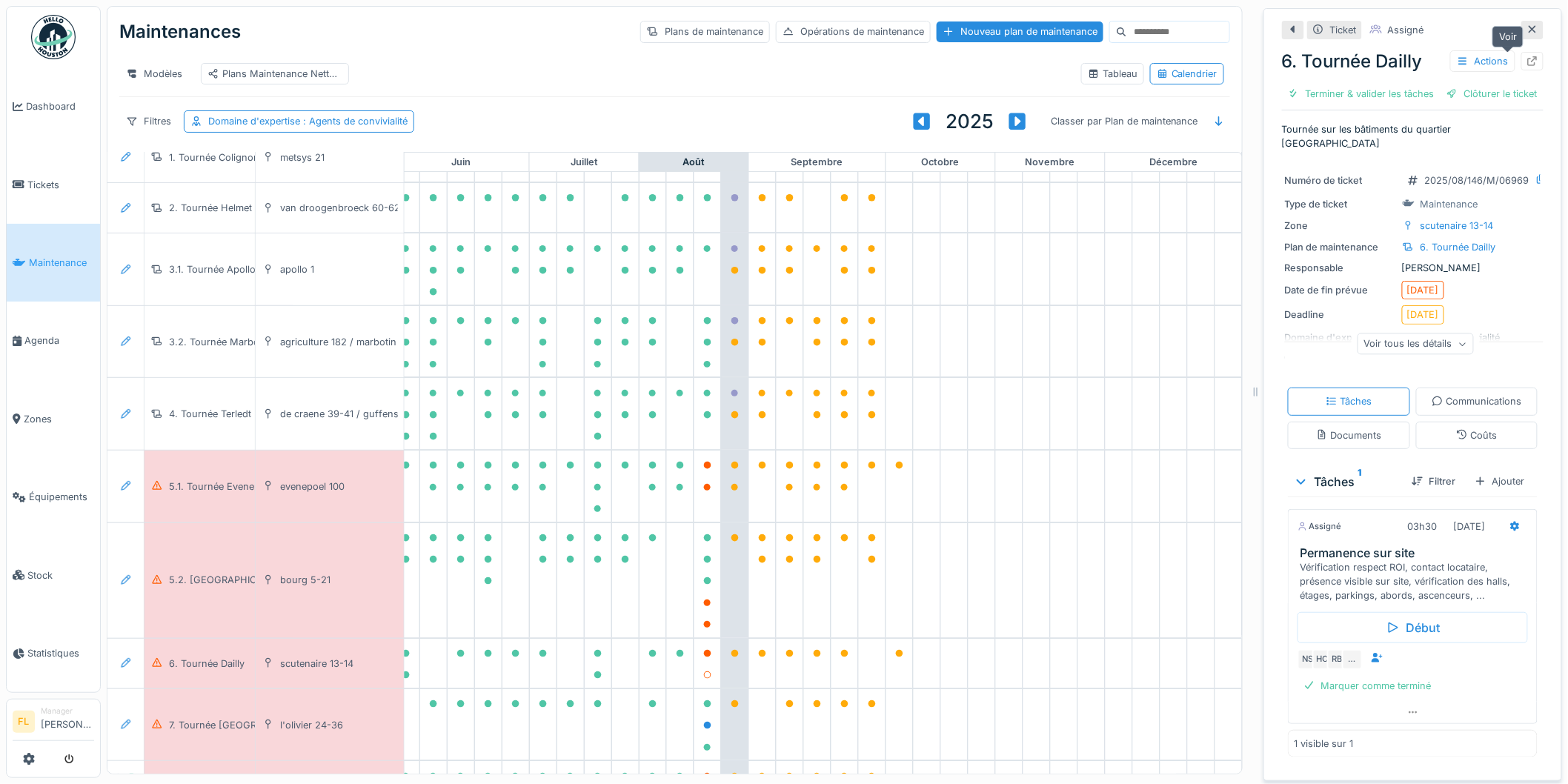
click at [1526, 59] on icon at bounding box center [1532, 61] width 12 height 10
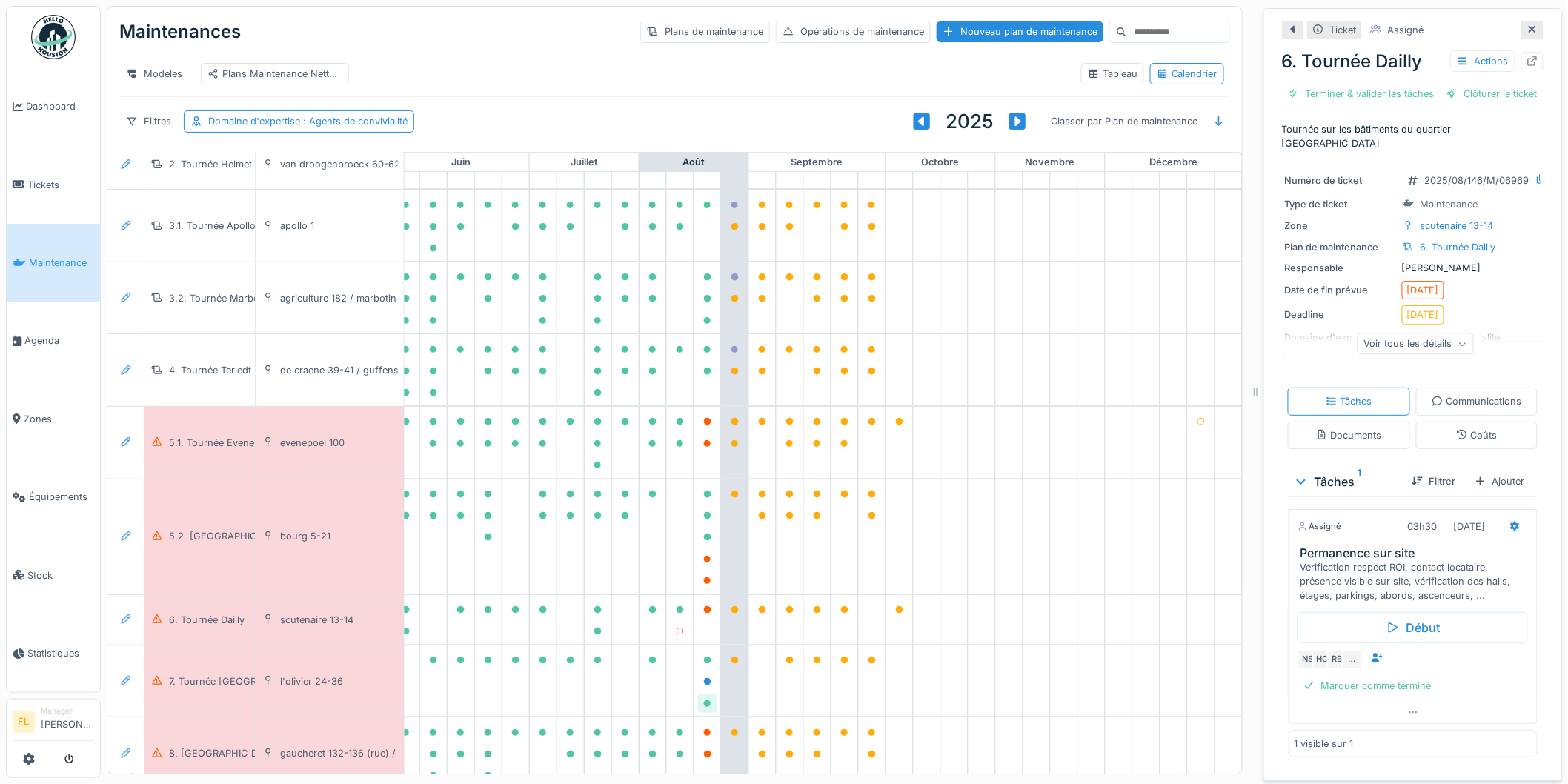
scroll to position [165, 662]
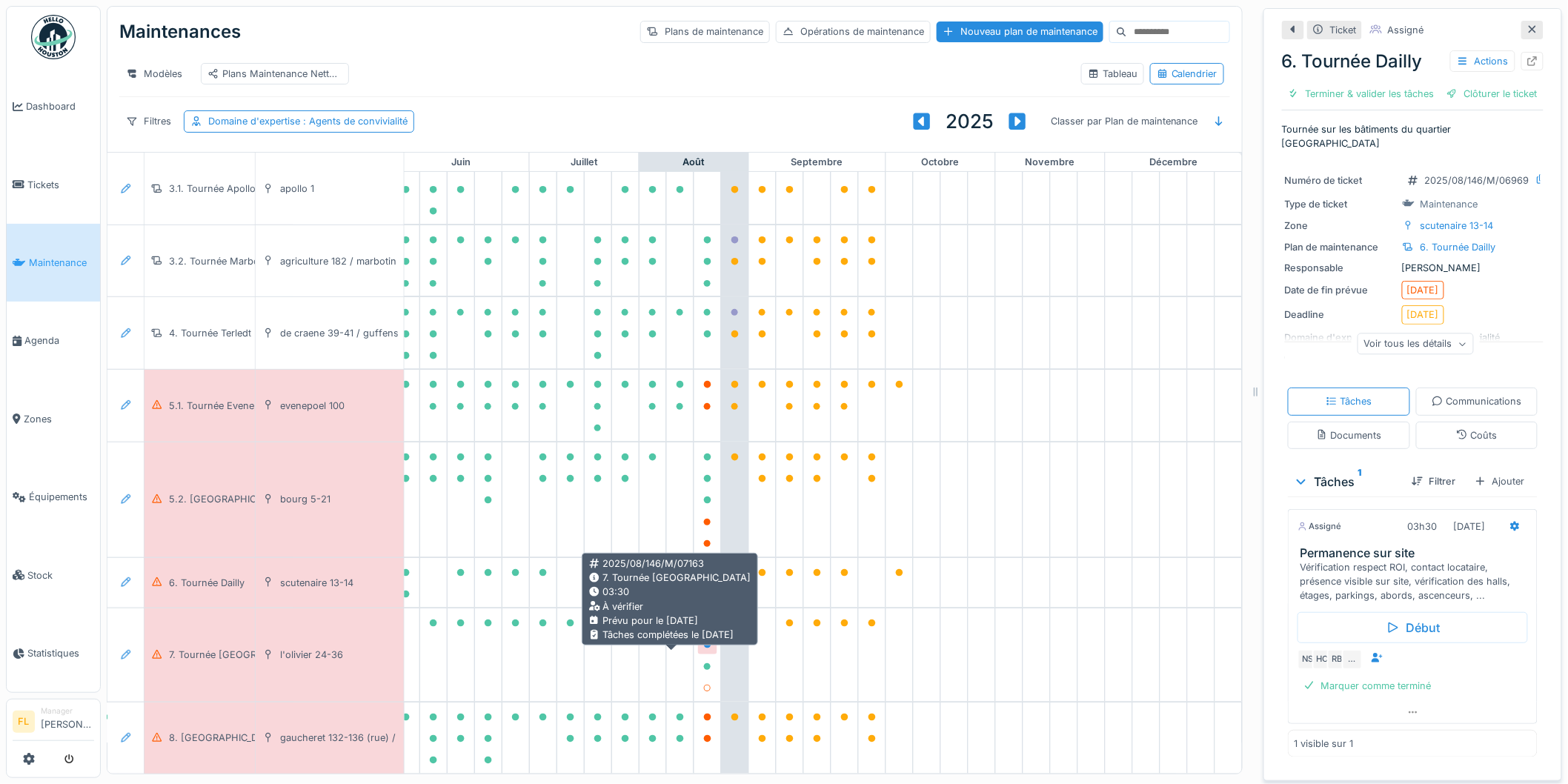
click at [703, 648] on icon at bounding box center [707, 645] width 9 height 8
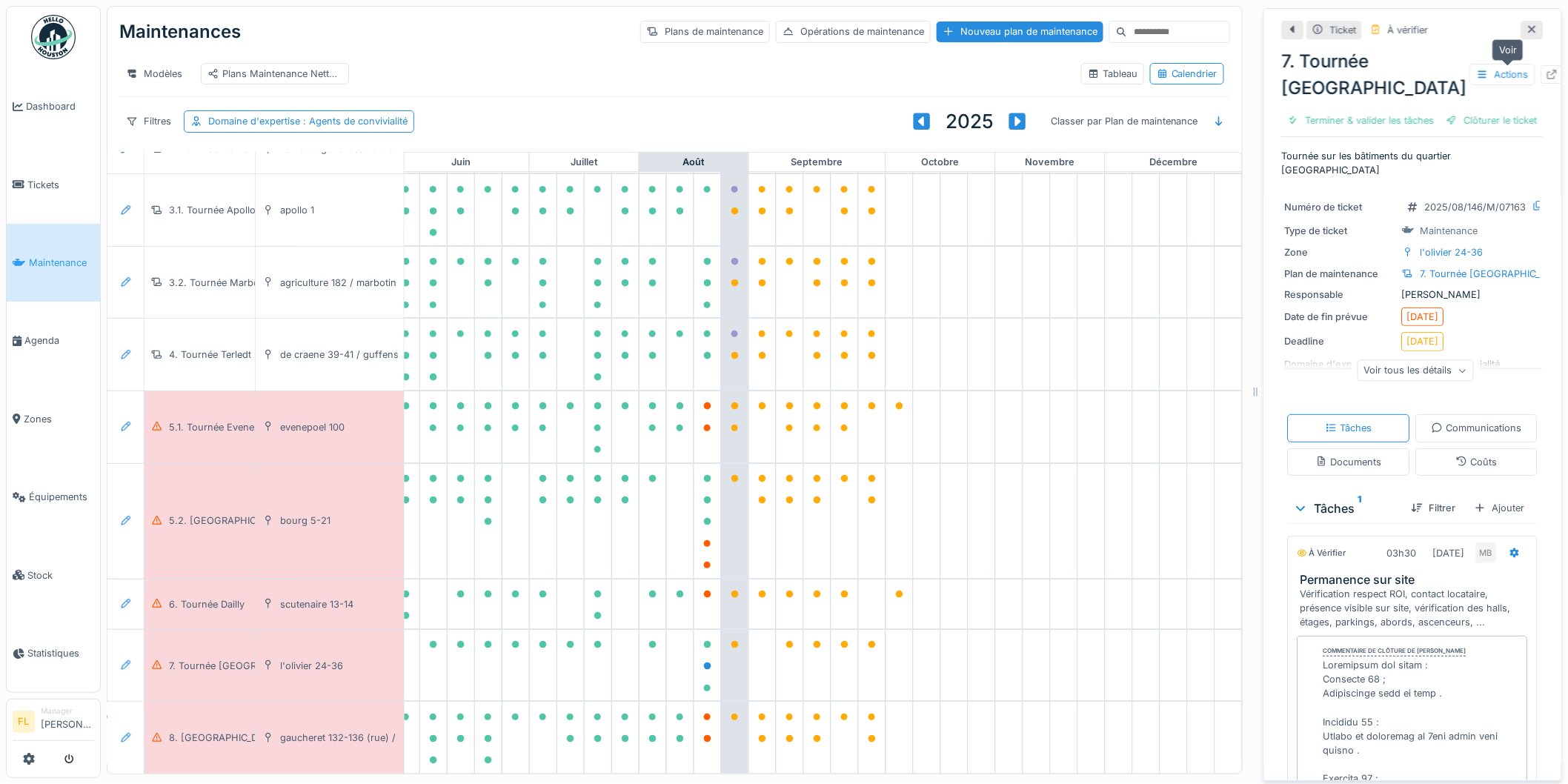
click at [1547, 74] on icon at bounding box center [1553, 74] width 12 height 10
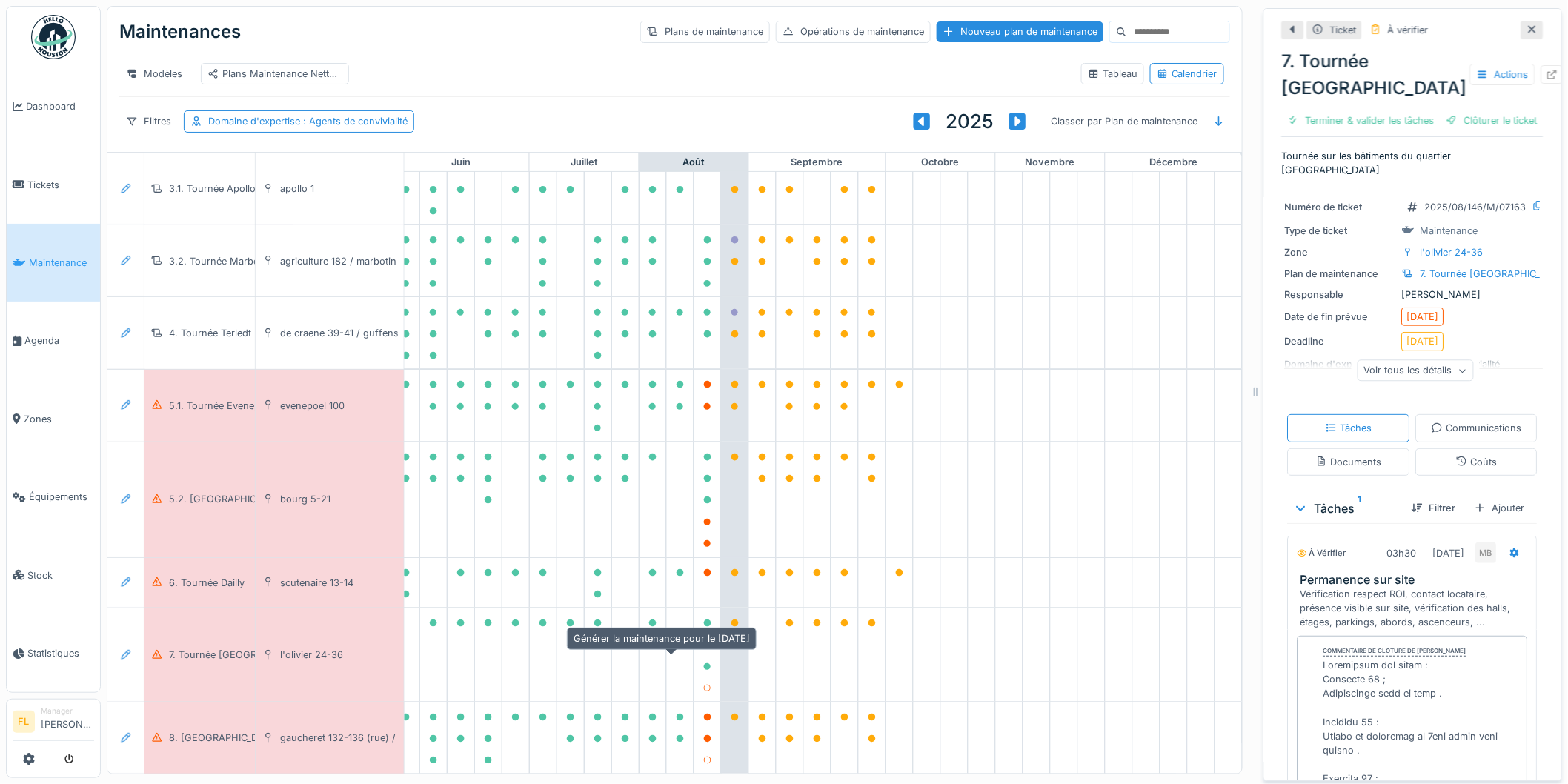
scroll to position [181, 662]
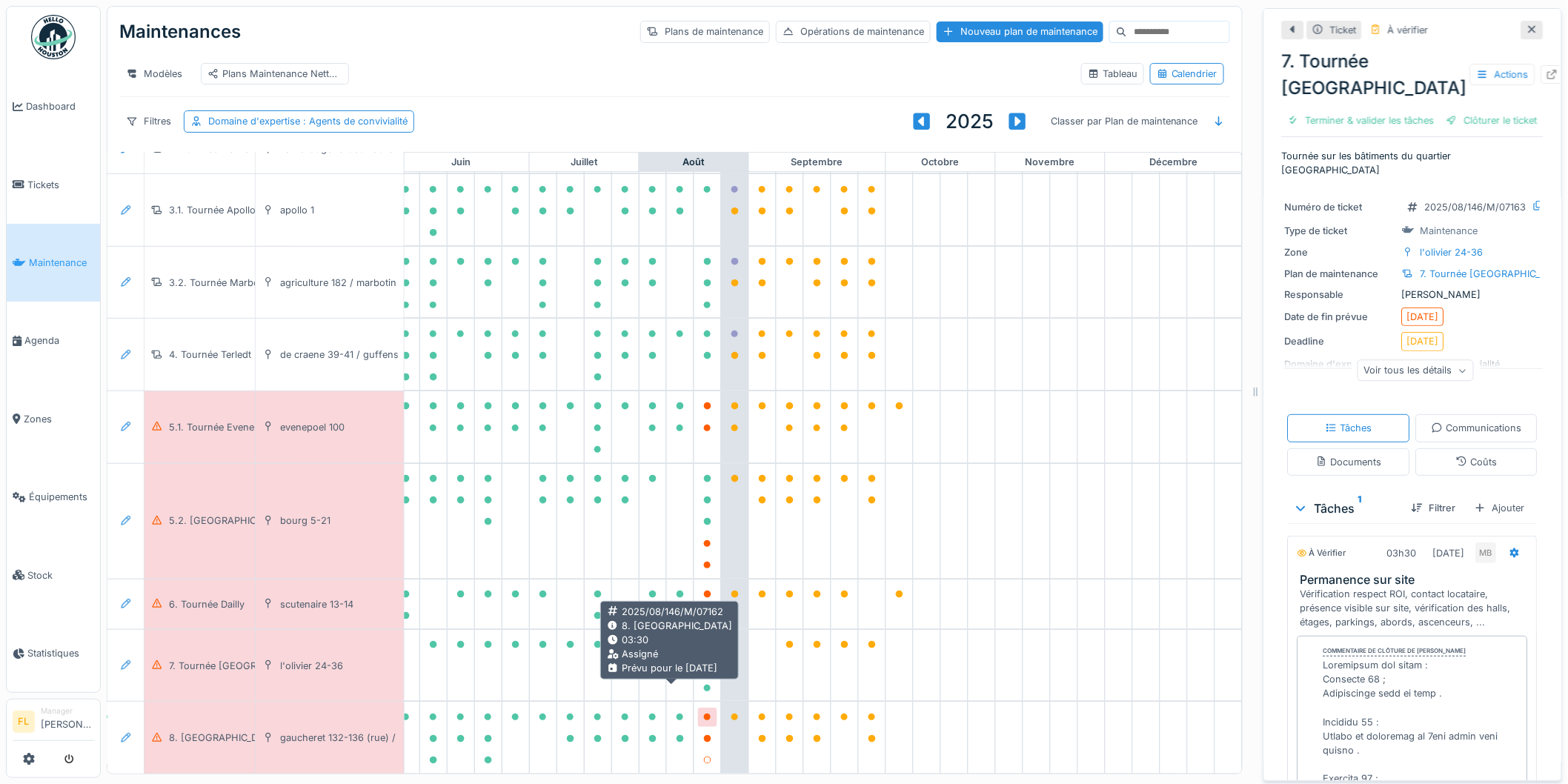
click at [704, 714] on icon at bounding box center [707, 718] width 8 height 8
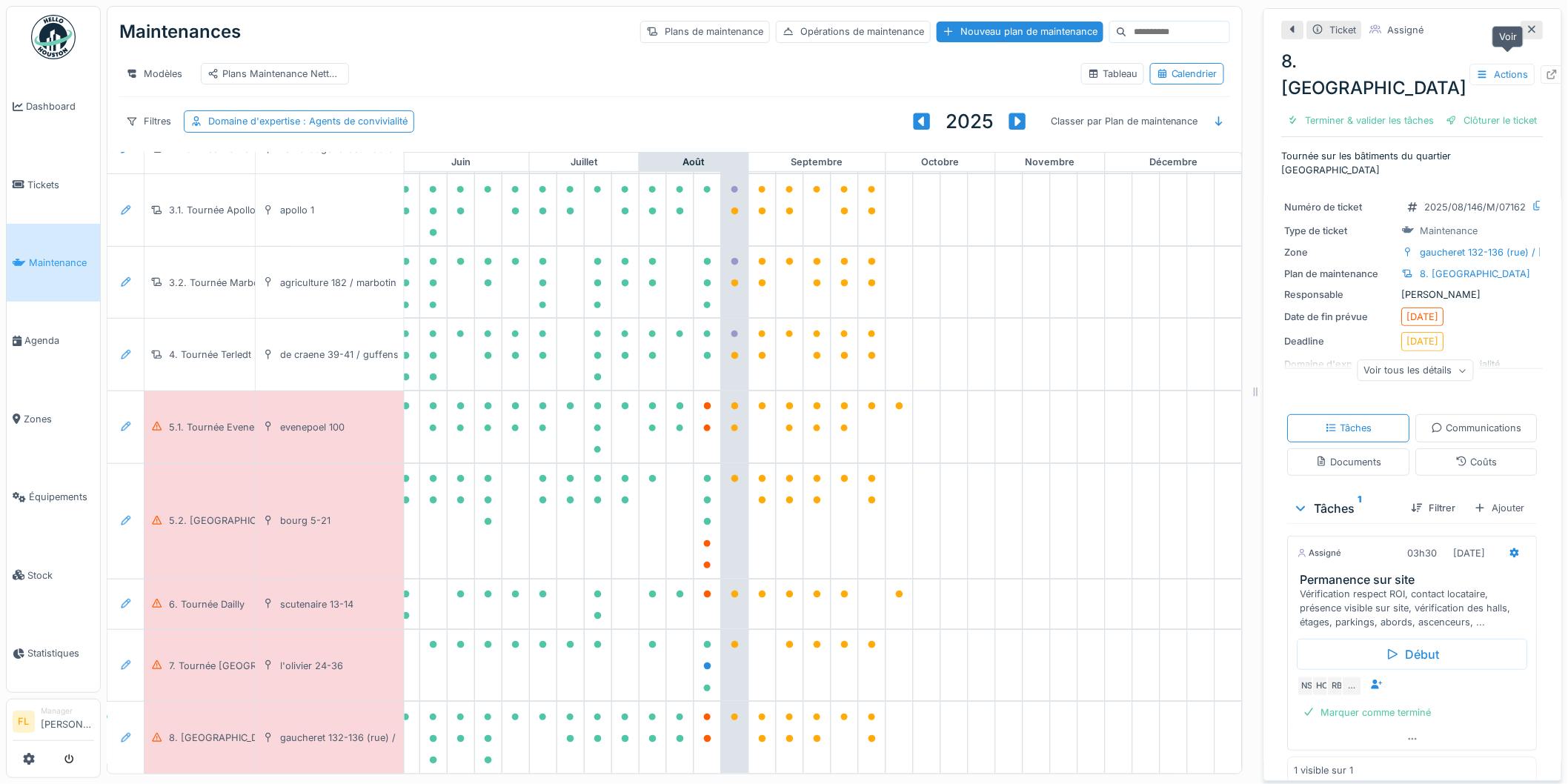
click at [1547, 68] on div at bounding box center [1553, 75] width 12 height 14
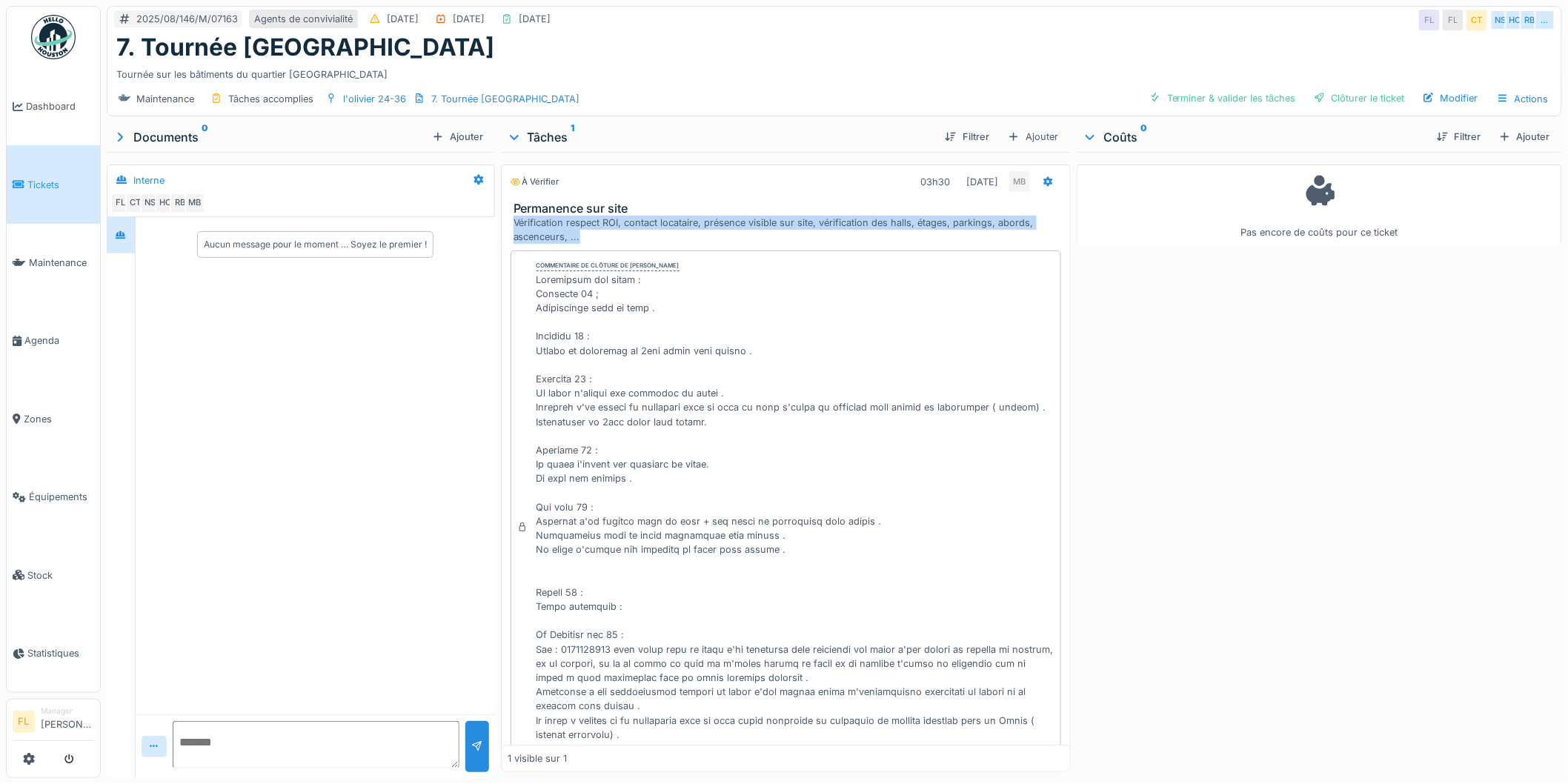
drag, startPoint x: 542, startPoint y: 228, endPoint x: 788, endPoint y: 238, distance: 246.2
click at [788, 238] on div "Vérification respect ROI, contact locataire, présence visible sur site, vérific…" at bounding box center [789, 229] width 551 height 28
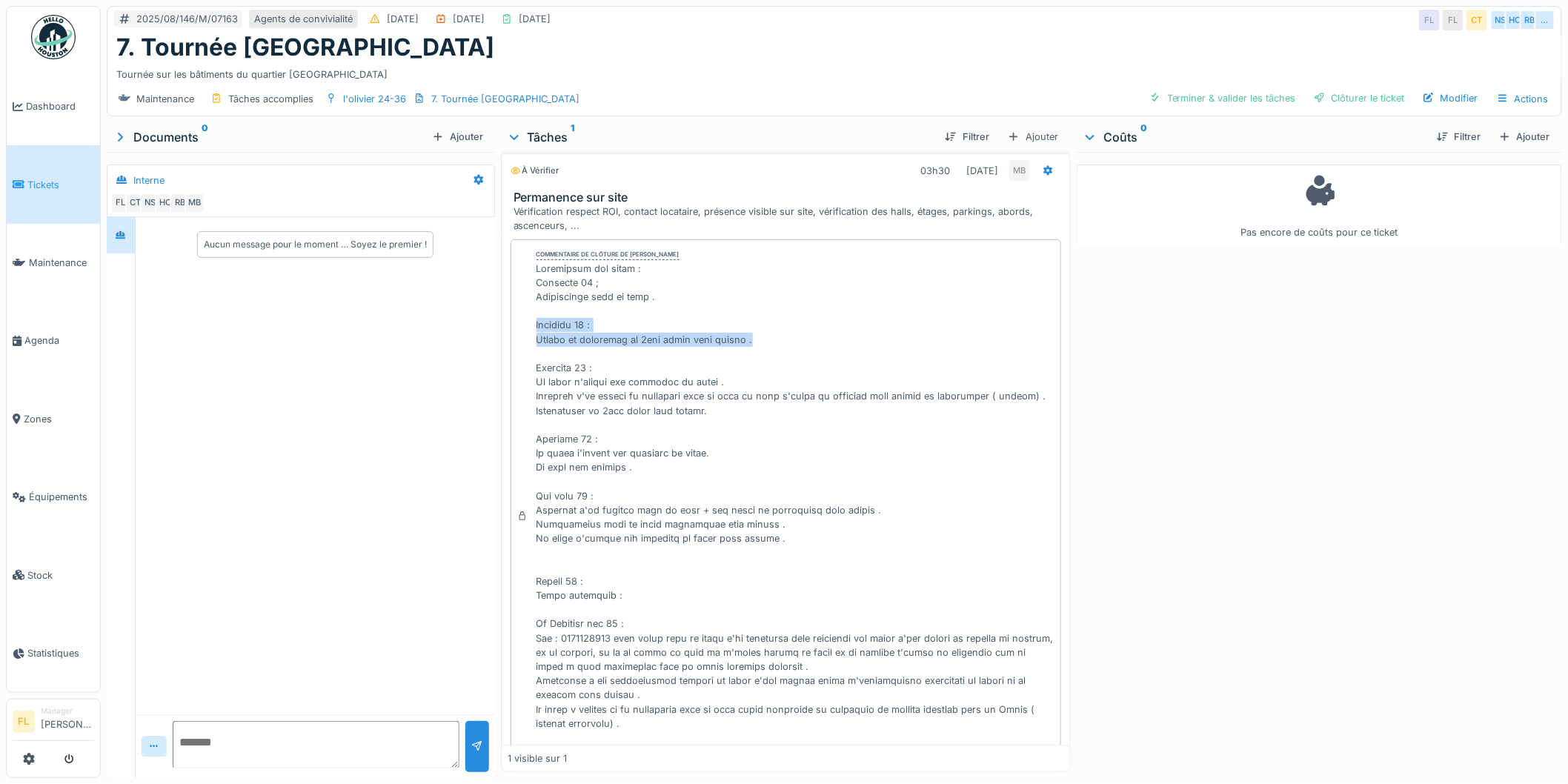
drag, startPoint x: 535, startPoint y: 313, endPoint x: 812, endPoint y: 325, distance: 277.3
click at [812, 325] on div at bounding box center [795, 524] width 519 height 526
drag, startPoint x: 812, startPoint y: 325, endPoint x: 777, endPoint y: 335, distance: 36.4
click at [811, 326] on div at bounding box center [795, 524] width 519 height 526
click at [541, 358] on div at bounding box center [795, 524] width 519 height 526
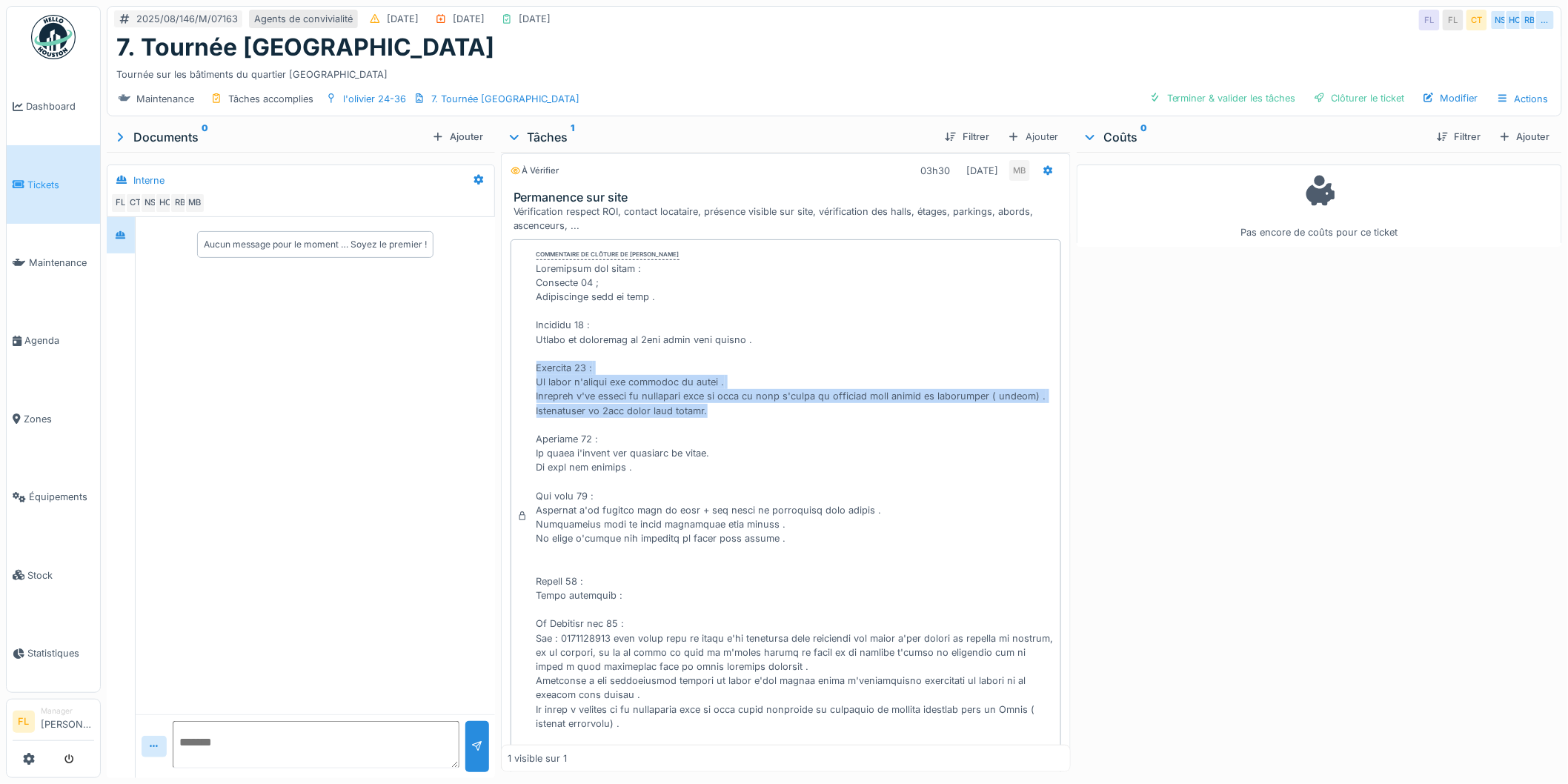
drag, startPoint x: 534, startPoint y: 354, endPoint x: 727, endPoint y: 412, distance: 201.5
click at [727, 412] on div at bounding box center [795, 524] width 519 height 526
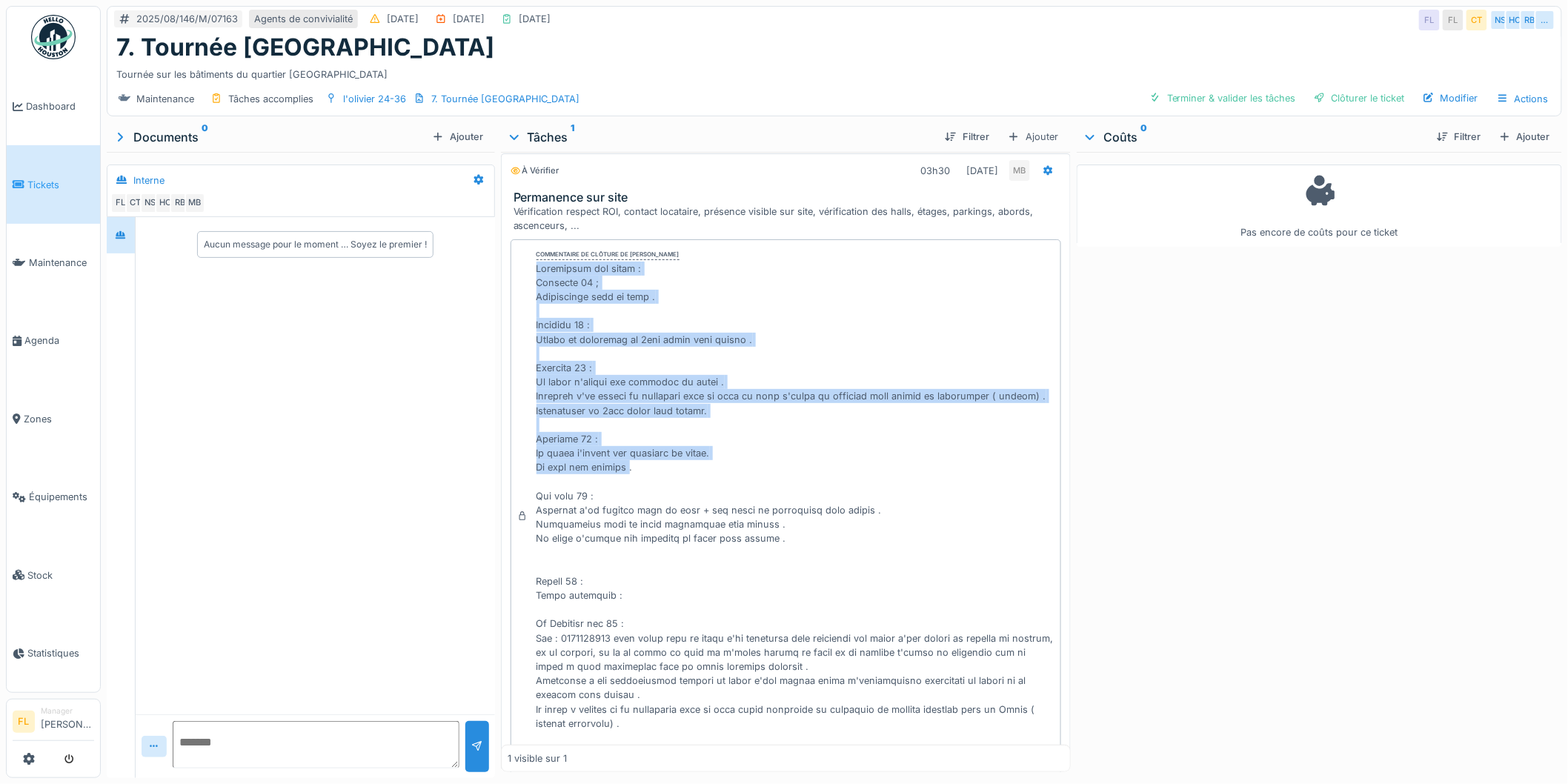
drag, startPoint x: 624, startPoint y: 466, endPoint x: 535, endPoint y: 256, distance: 228.1
click at [536, 261] on div at bounding box center [795, 524] width 519 height 526
drag, startPoint x: 535, startPoint y: 256, endPoint x: 690, endPoint y: 468, distance: 262.6
click at [690, 468] on div at bounding box center [795, 524] width 519 height 526
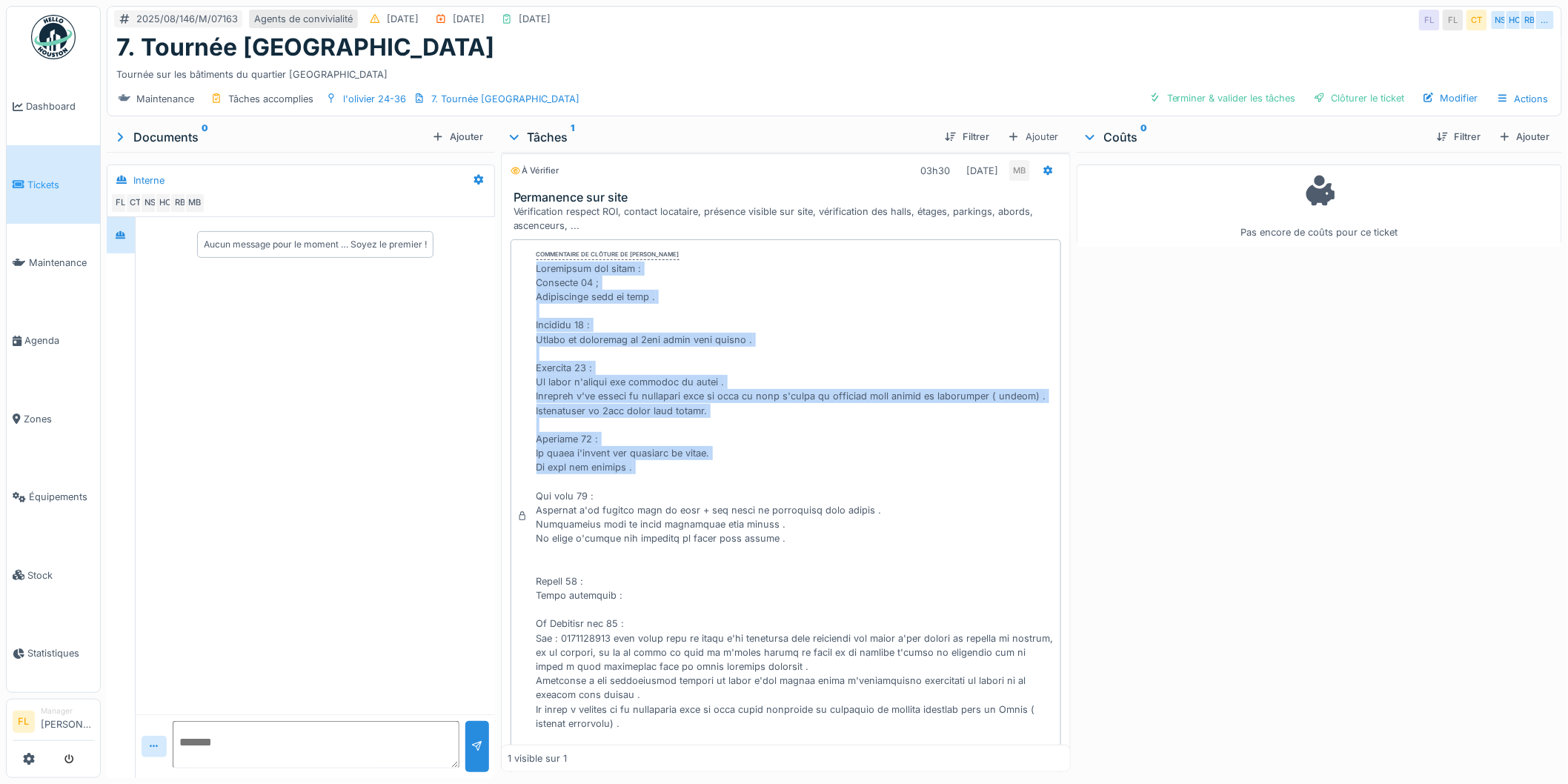
click at [690, 468] on div at bounding box center [795, 524] width 519 height 526
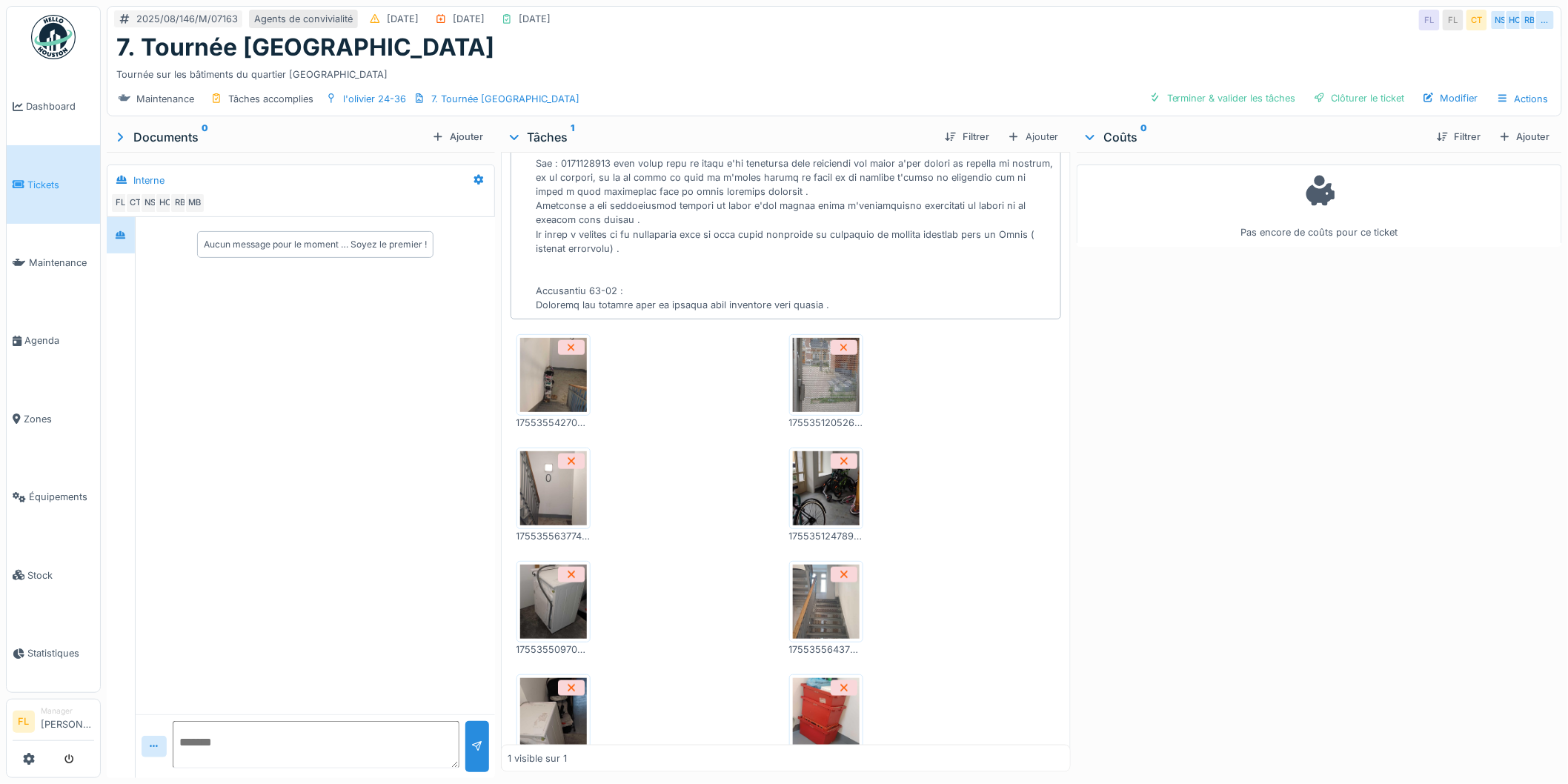
scroll to position [258, 0]
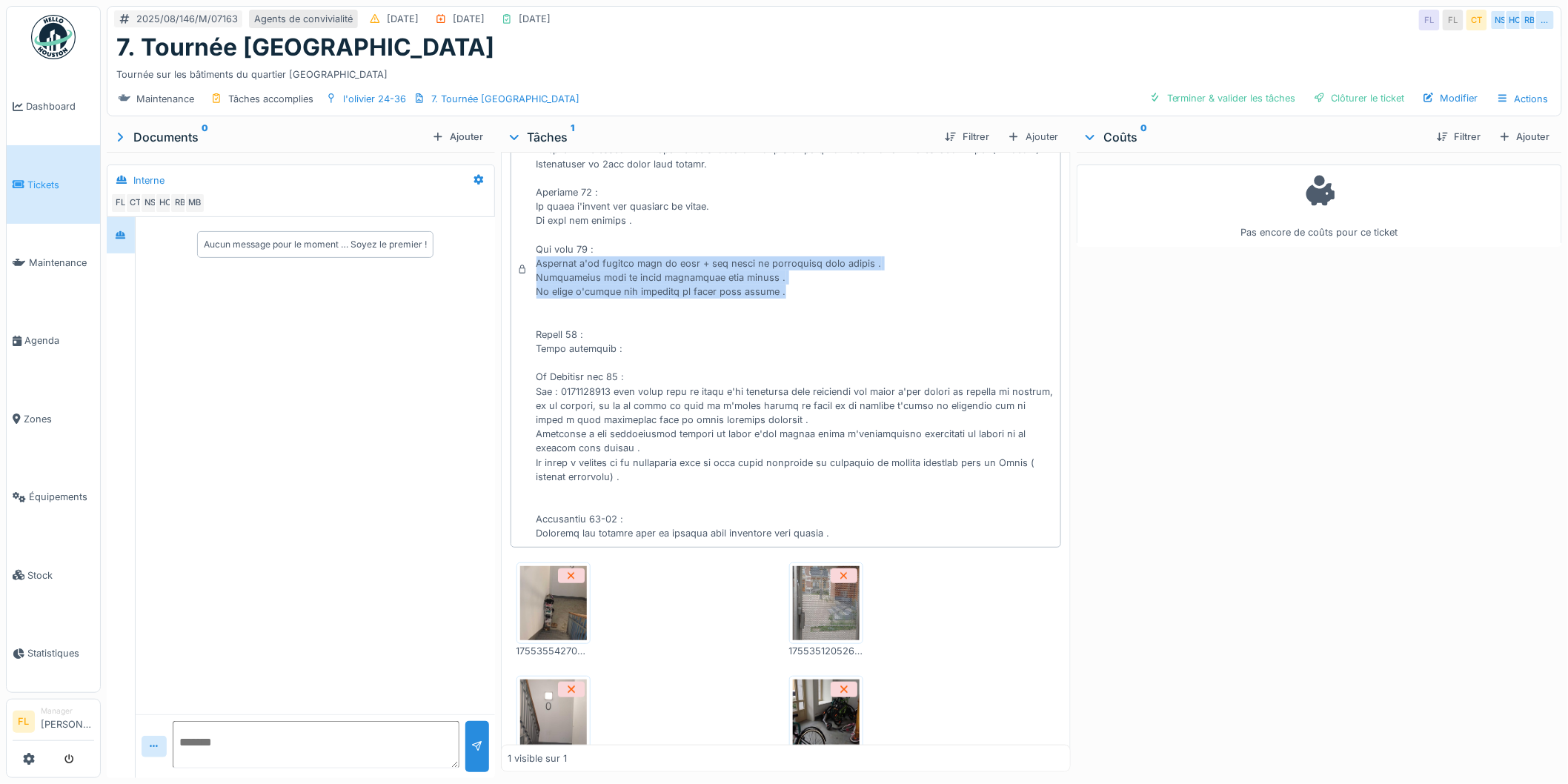
drag, startPoint x: 534, startPoint y: 267, endPoint x: 840, endPoint y: 293, distance: 307.1
click at [840, 293] on div at bounding box center [795, 277] width 519 height 526
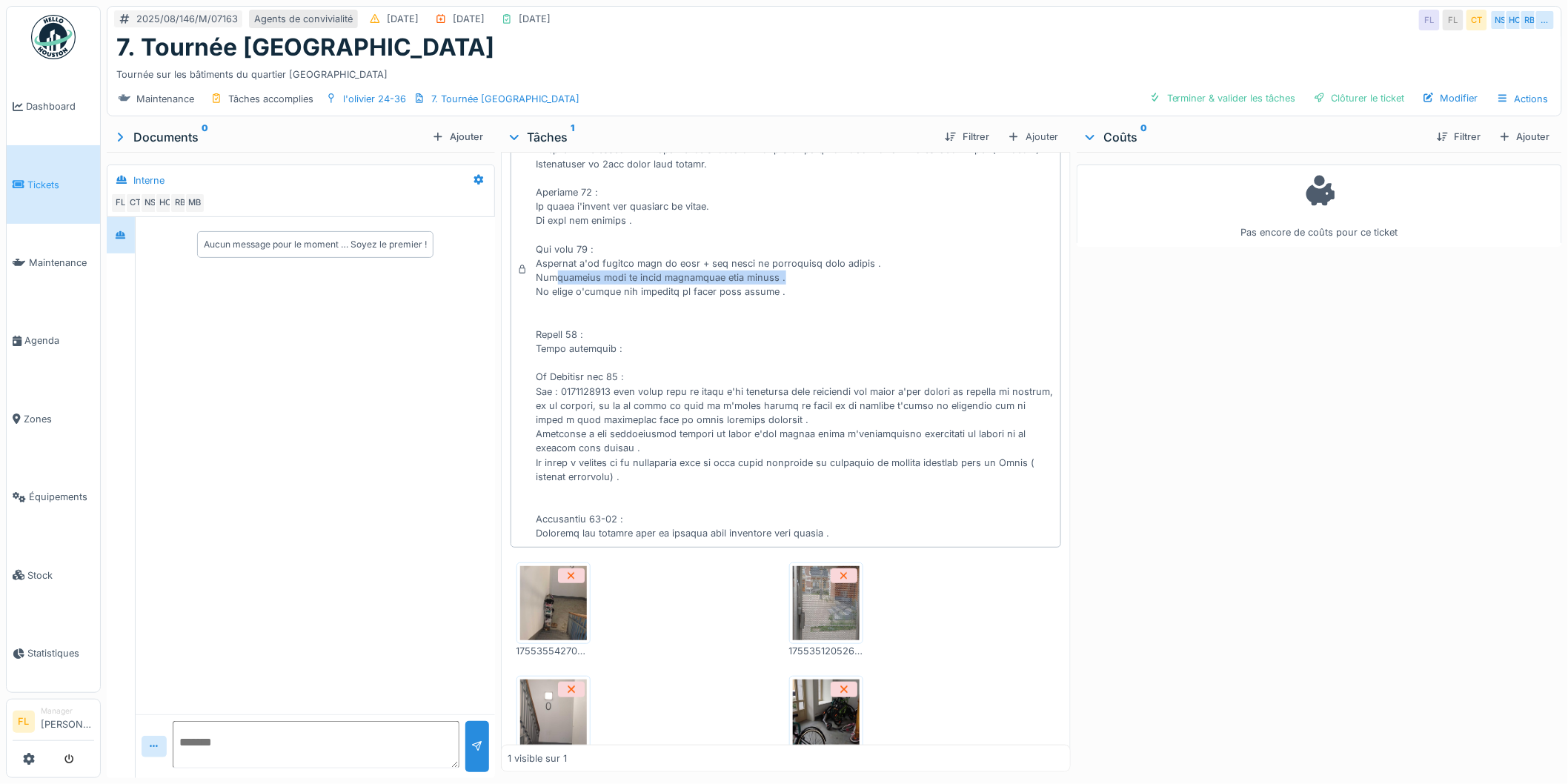
drag, startPoint x: 811, startPoint y: 286, endPoint x: 548, endPoint y: 280, distance: 263.1
click at [548, 280] on div at bounding box center [795, 277] width 519 height 526
drag, startPoint x: 531, startPoint y: 201, endPoint x: 655, endPoint y: 219, distance: 125.3
click at [655, 219] on div "Commentaire de clôture de Mamadou Bah" at bounding box center [786, 270] width 551 height 555
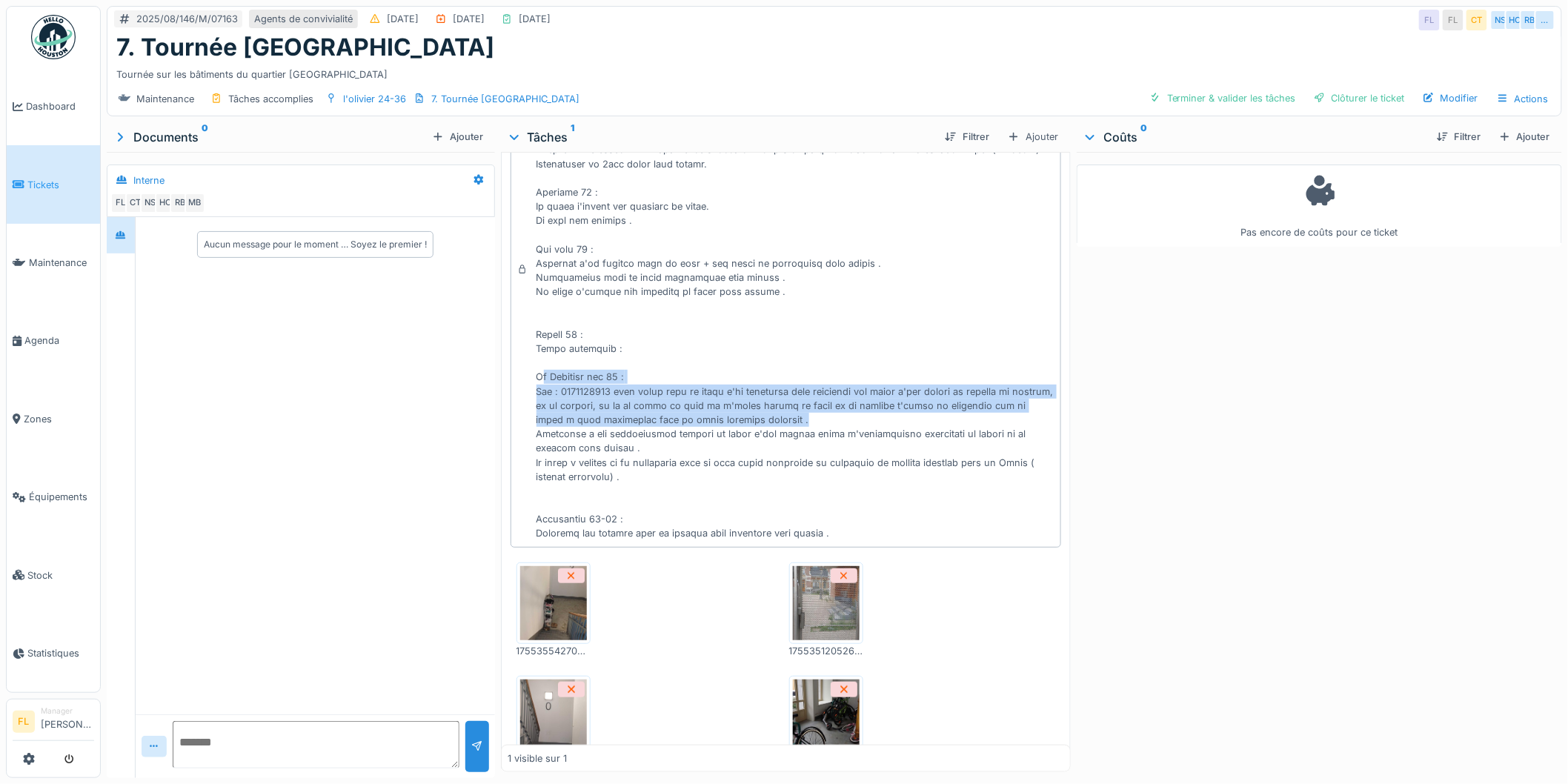
drag, startPoint x: 537, startPoint y: 383, endPoint x: 816, endPoint y: 416, distance: 280.9
click at [816, 416] on div at bounding box center [795, 277] width 519 height 526
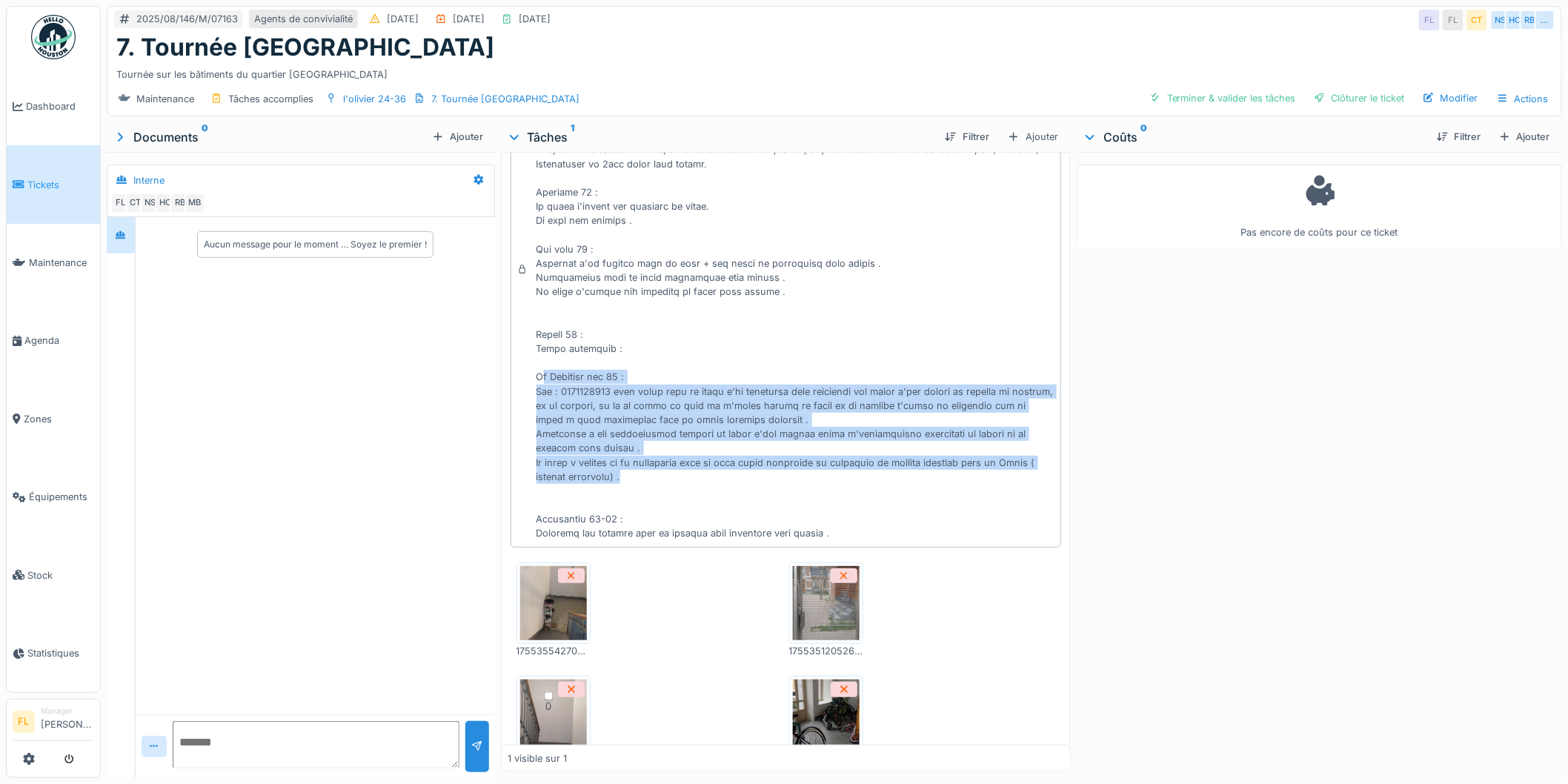
drag, startPoint x: 541, startPoint y: 384, endPoint x: 658, endPoint y: 484, distance: 153.9
click at [658, 484] on div at bounding box center [795, 277] width 519 height 526
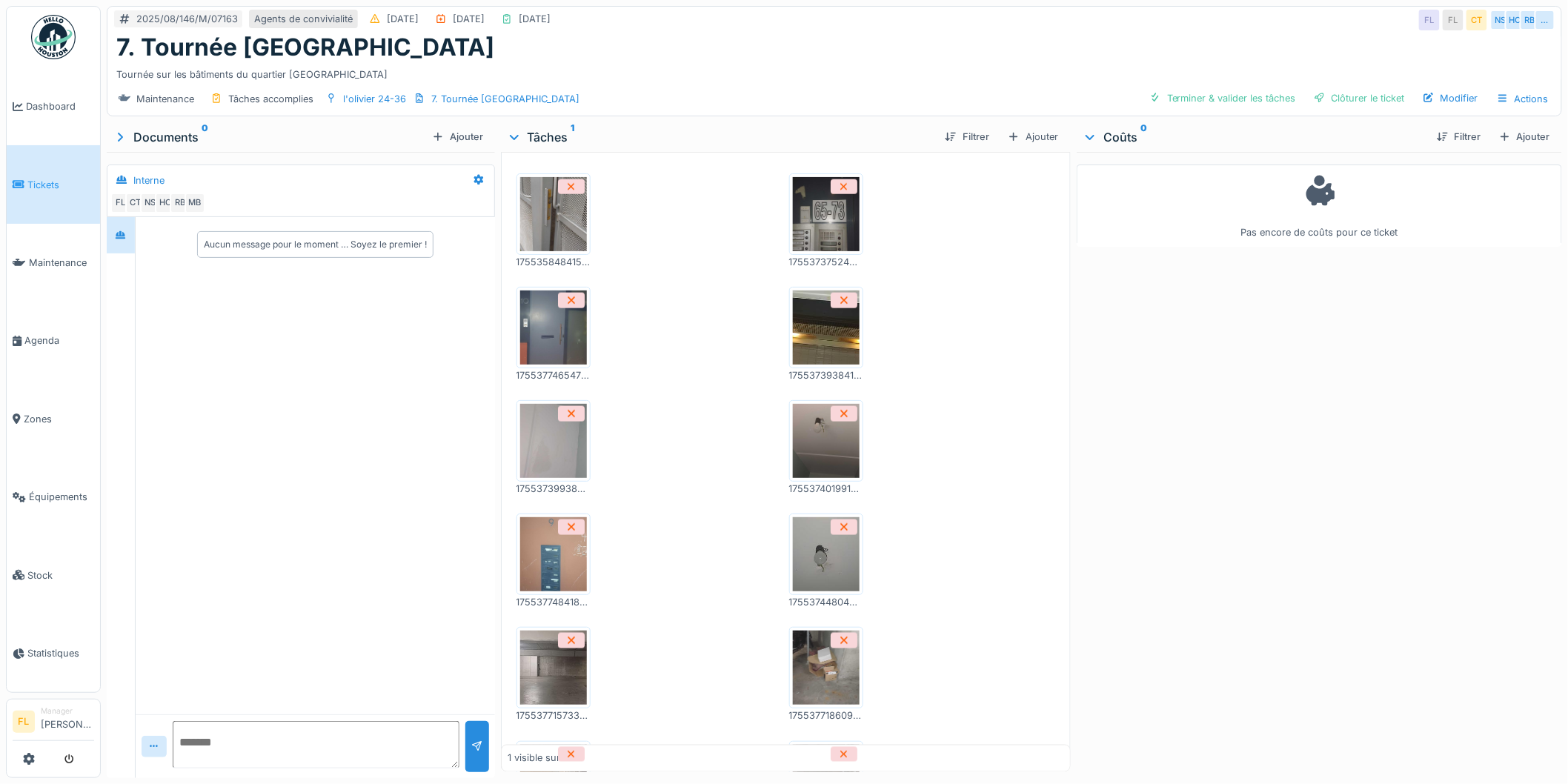
scroll to position [3059, 0]
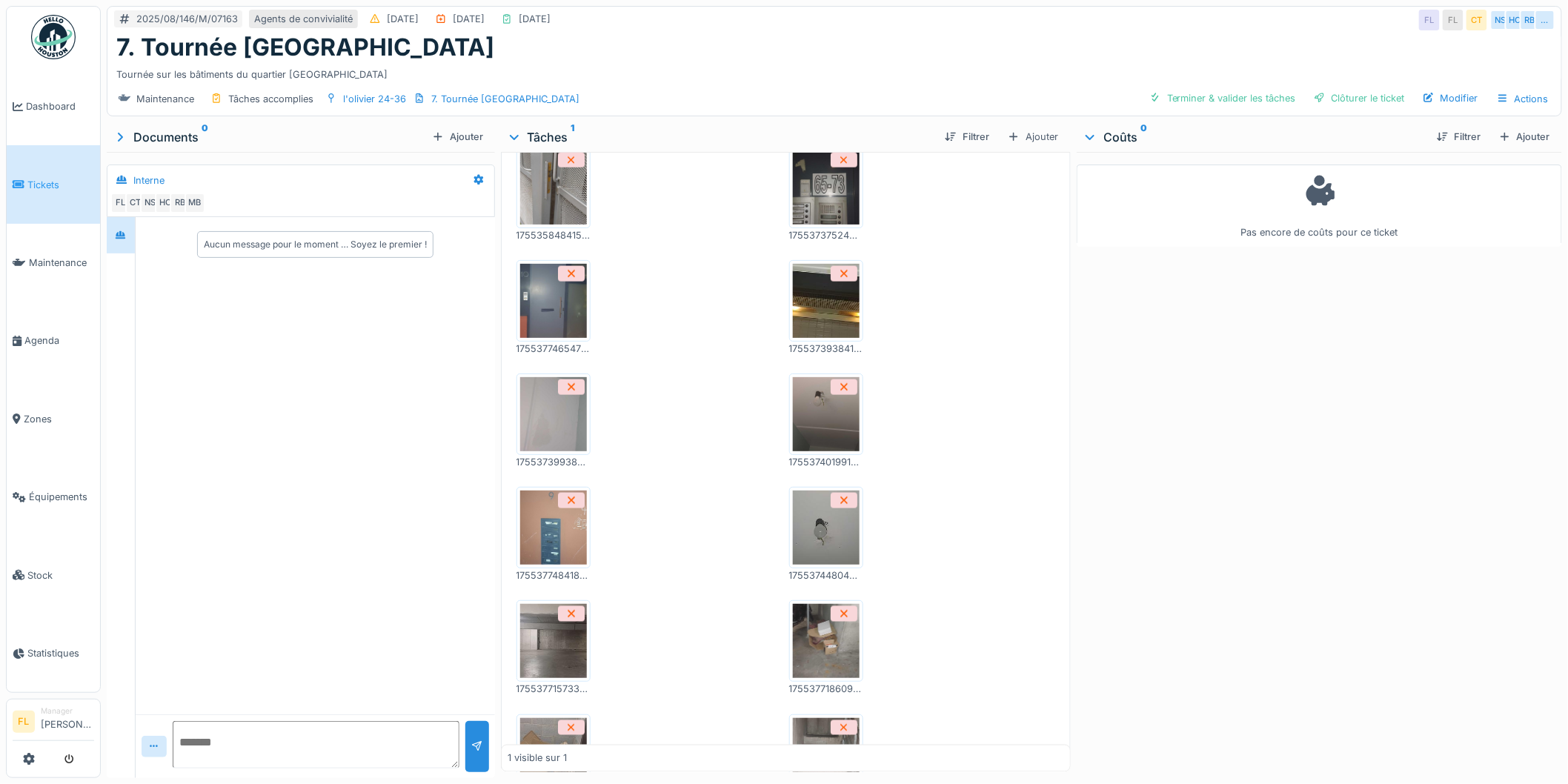
click at [809, 338] on img at bounding box center [826, 300] width 67 height 74
click at [537, 452] on img at bounding box center [554, 414] width 67 height 74
click at [816, 452] on img at bounding box center [826, 414] width 67 height 74
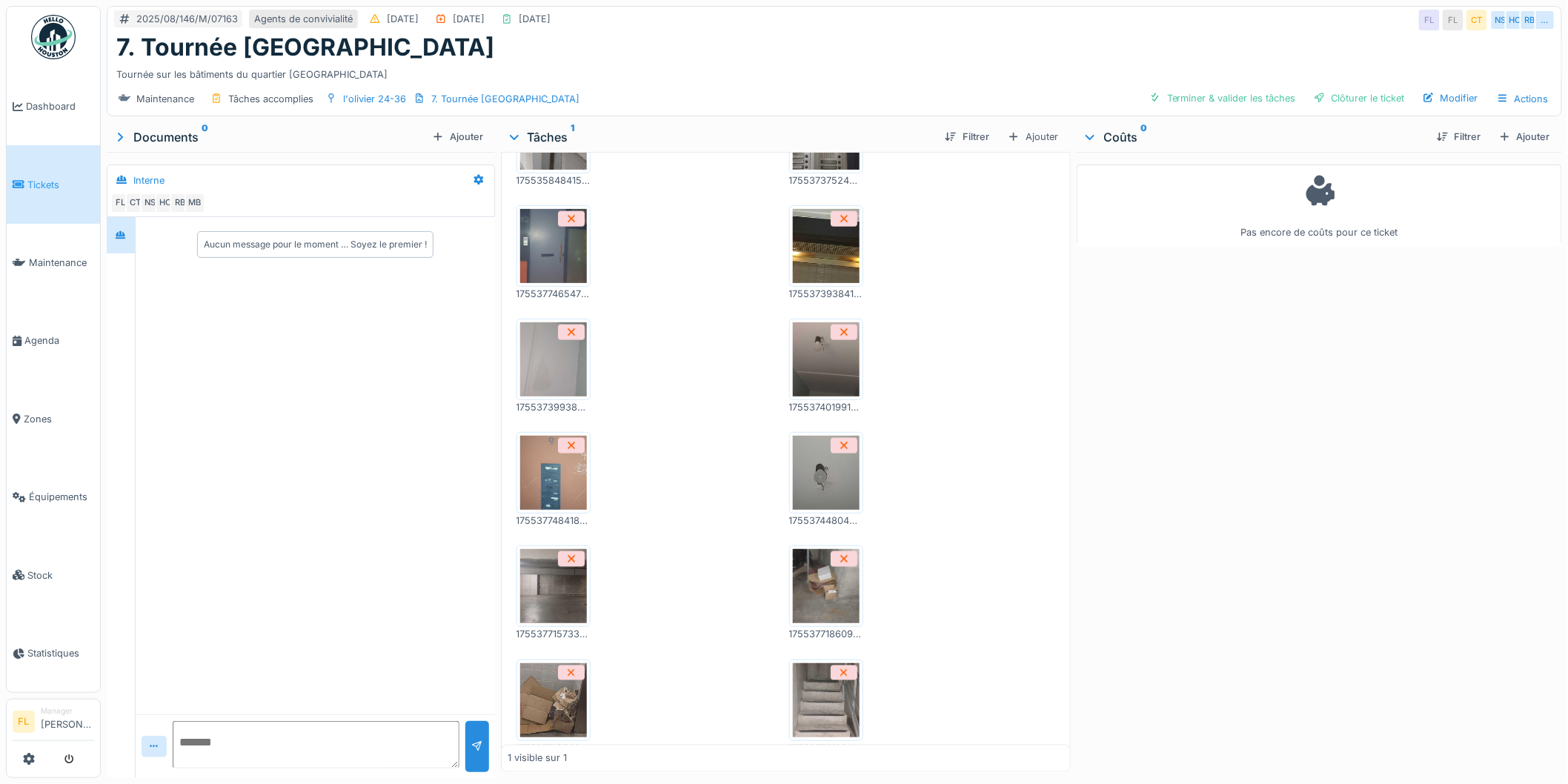
scroll to position [3141, 0]
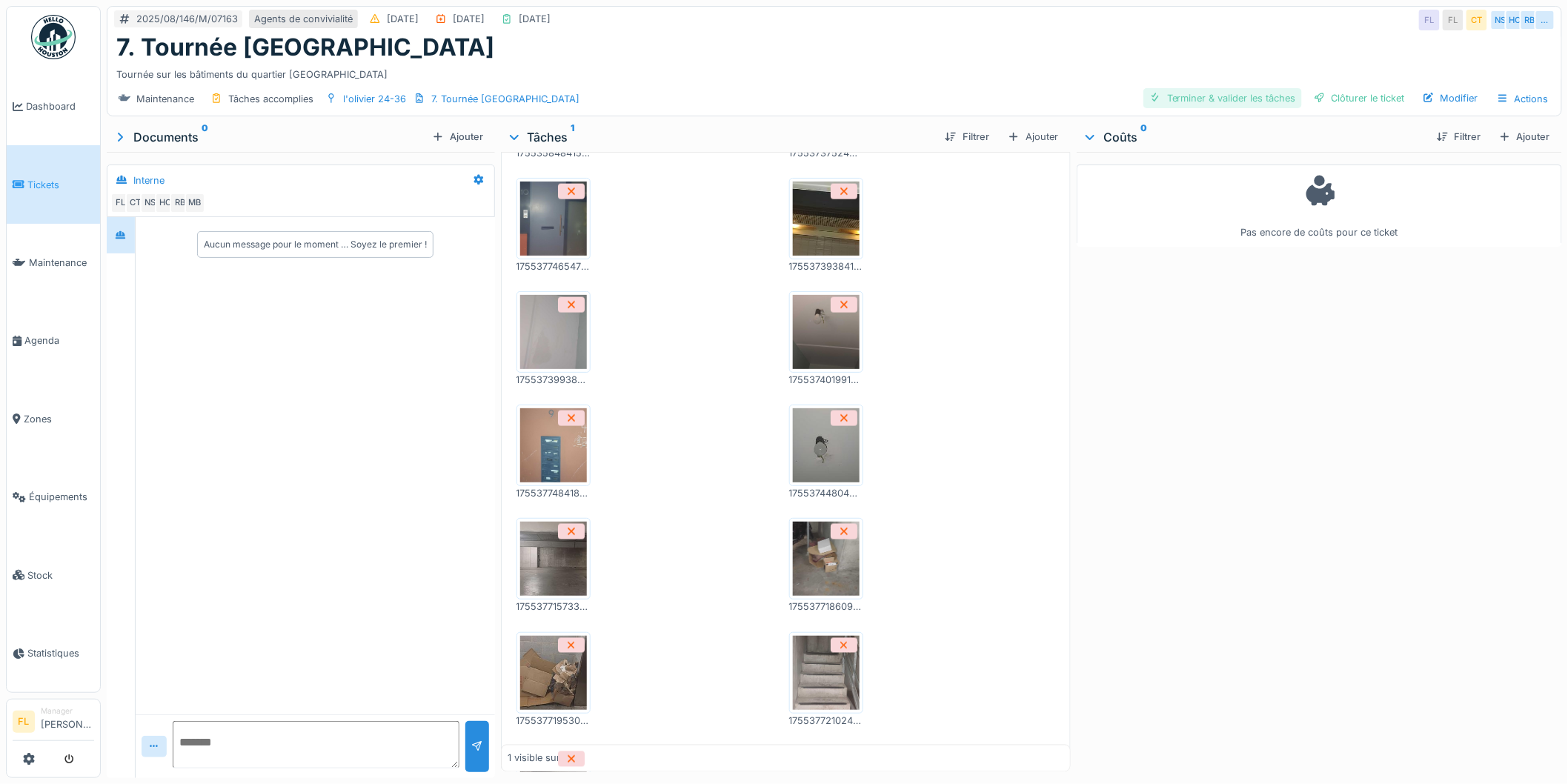
click at [1215, 88] on div "Terminer & valider les tâches" at bounding box center [1222, 98] width 158 height 20
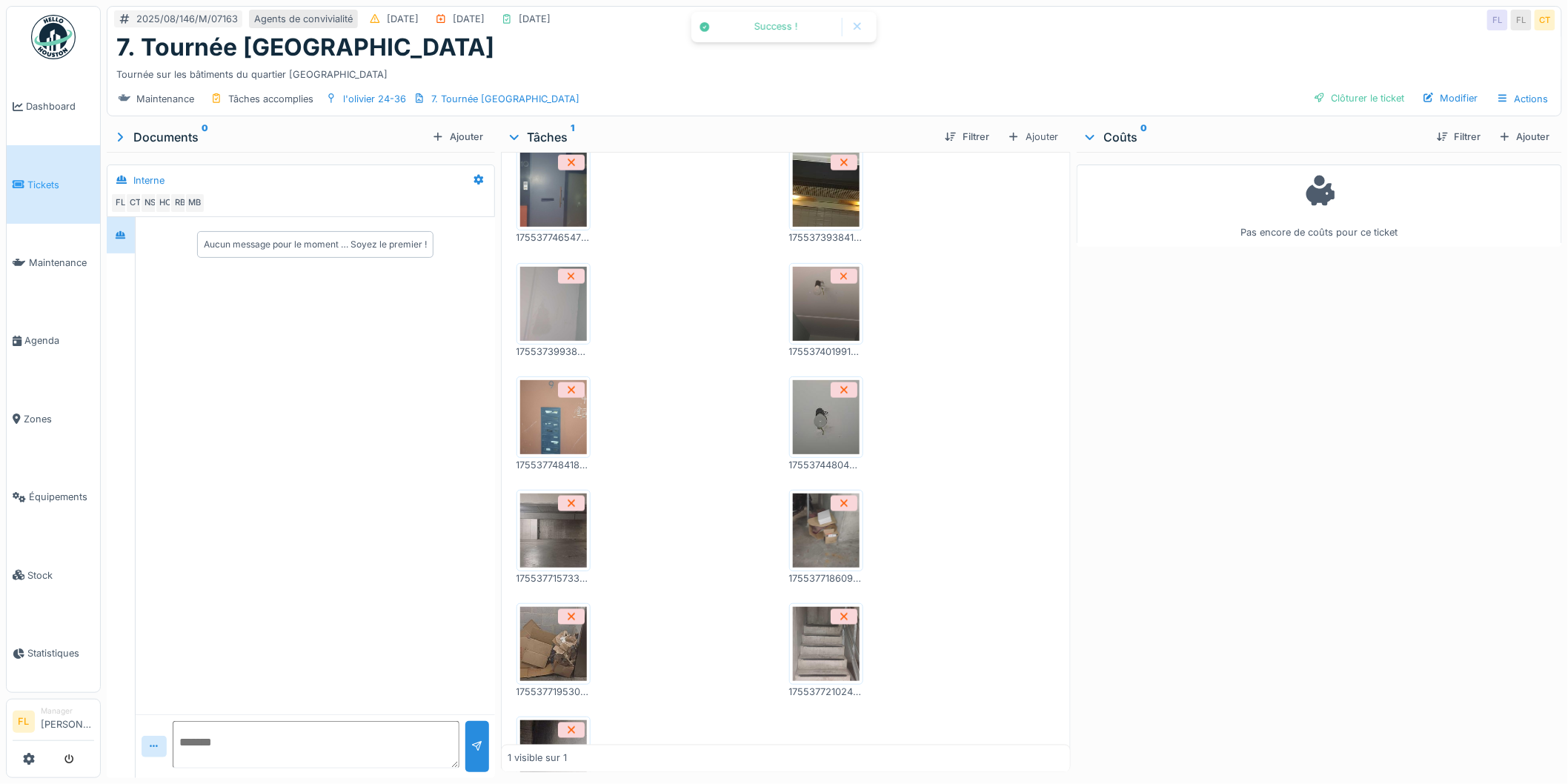
scroll to position [3114, 0]
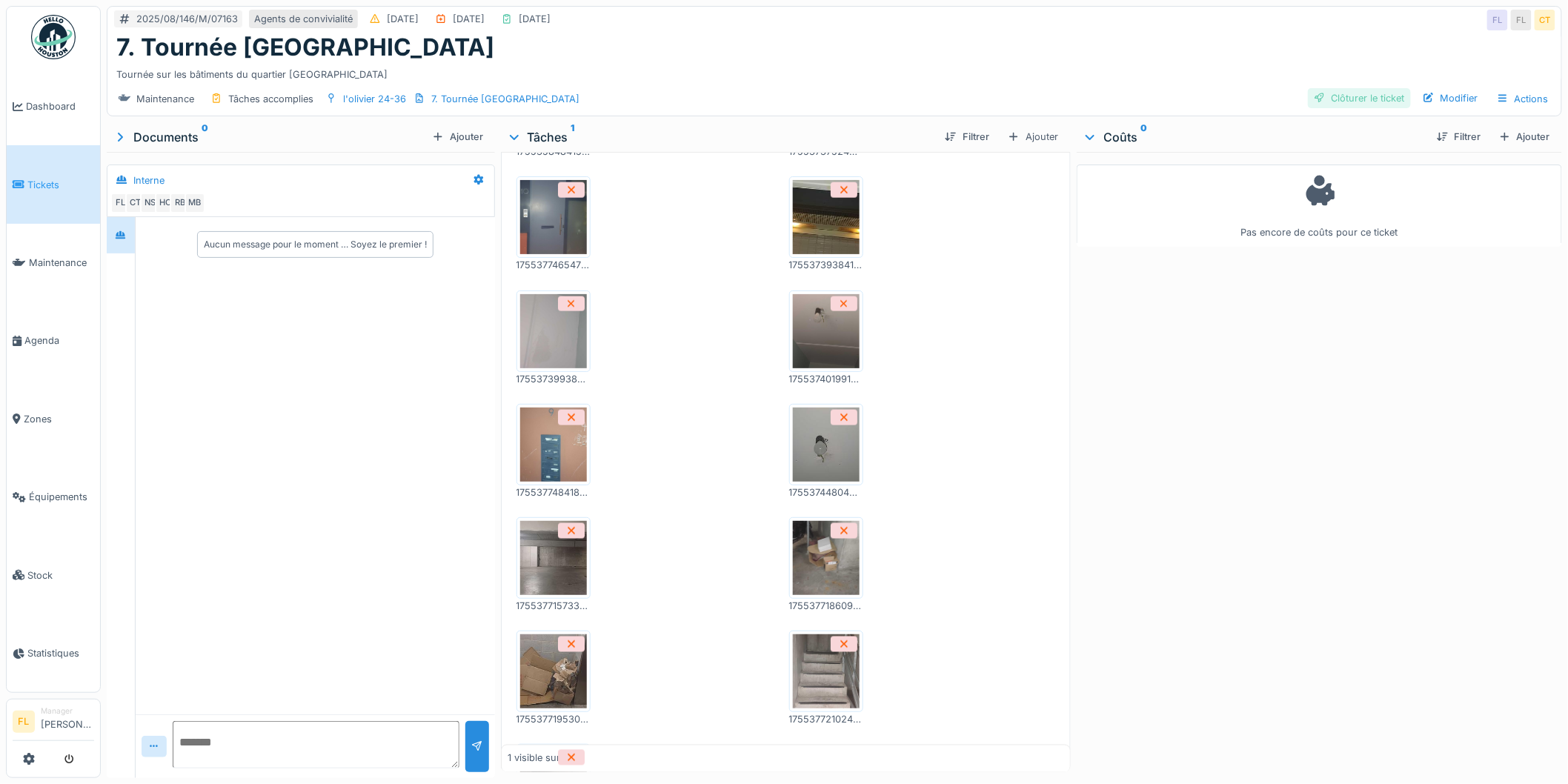
click at [1361, 88] on div "Clôturer le ticket" at bounding box center [1359, 98] width 103 height 20
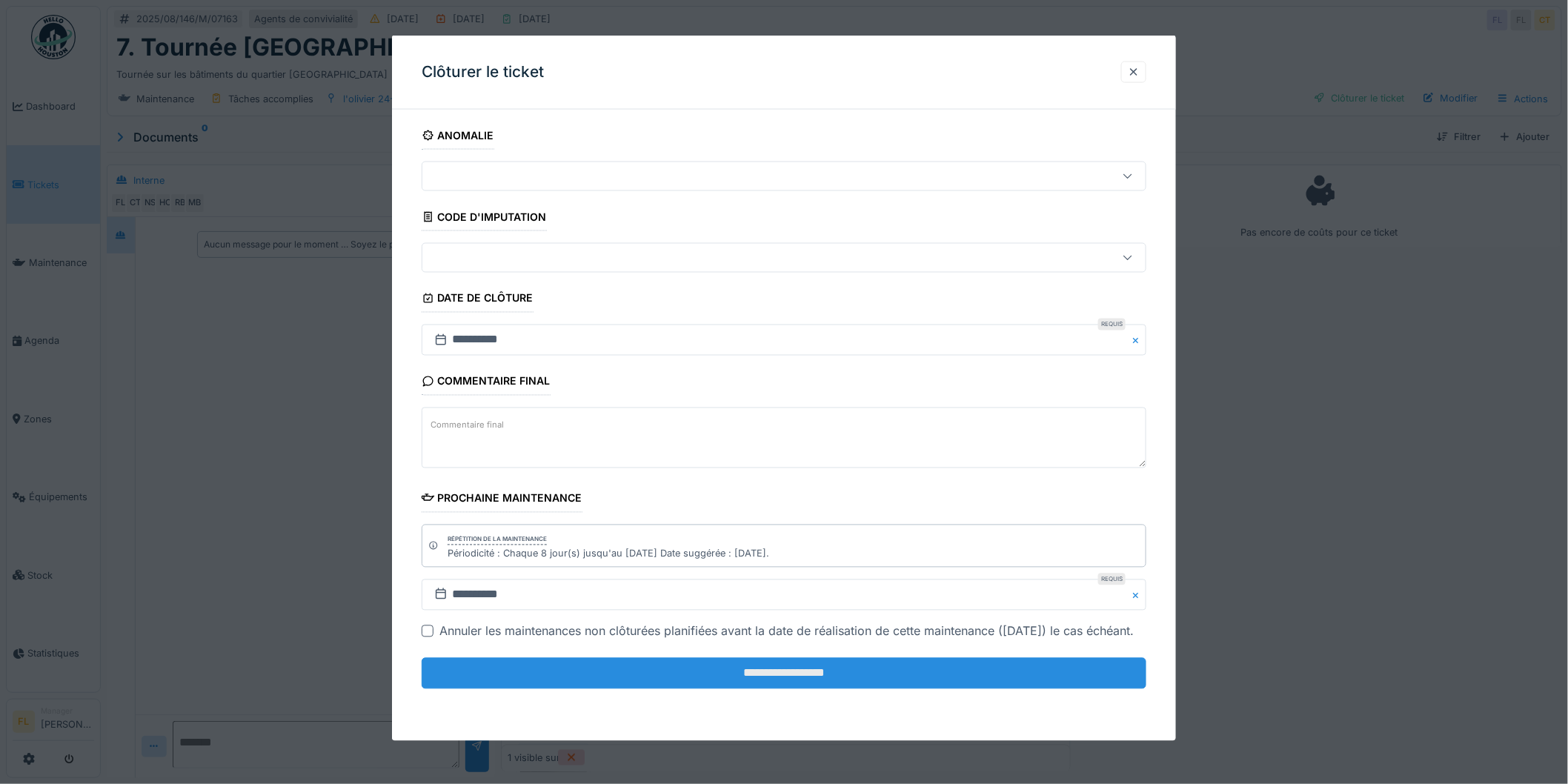
click at [805, 690] on input "**********" at bounding box center [784, 674] width 725 height 31
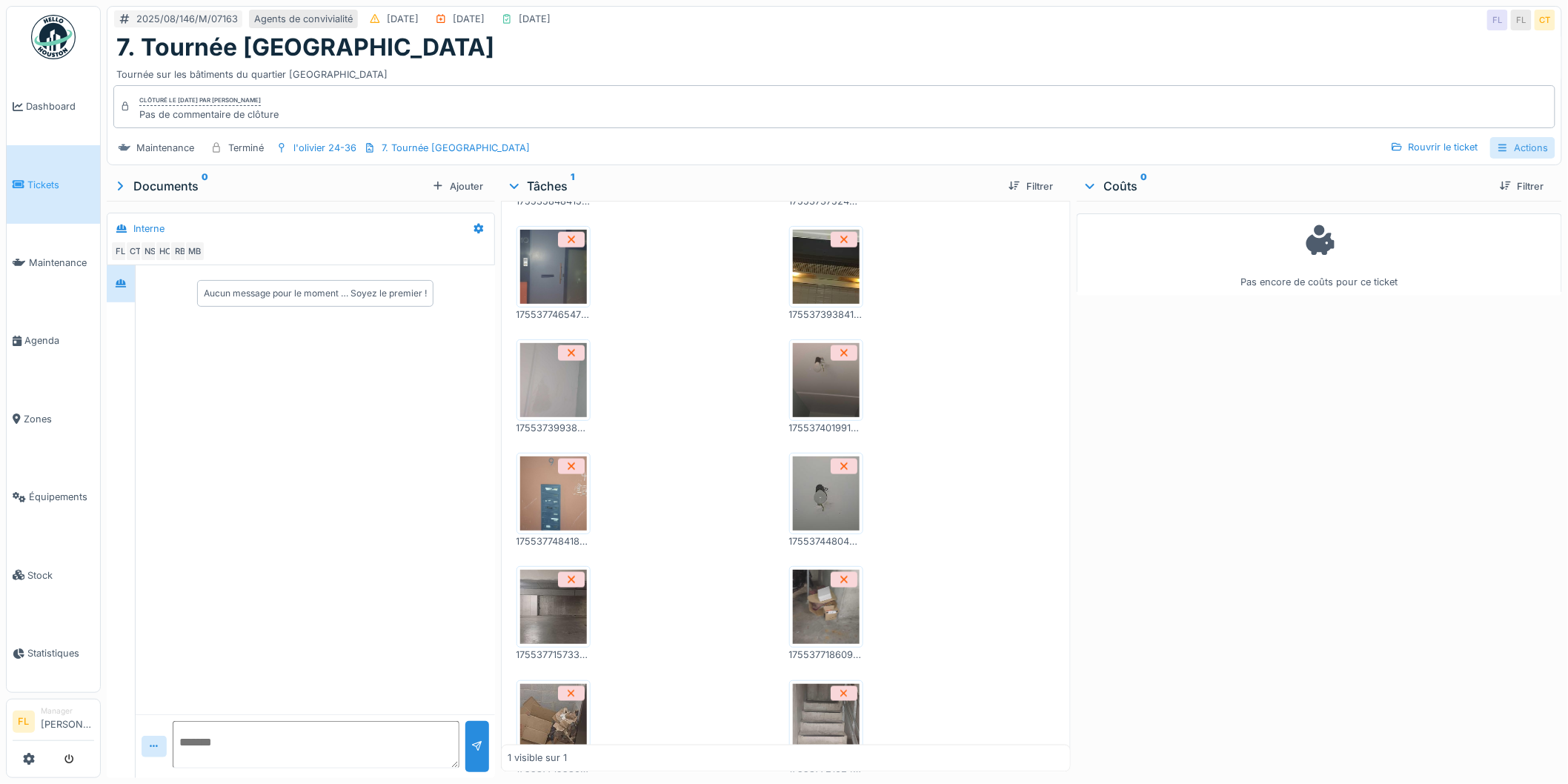
click at [1521, 139] on div "Actions" at bounding box center [1523, 148] width 65 height 21
click at [1470, 171] on div "Rapport d'intervention" at bounding box center [1461, 181] width 133 height 22
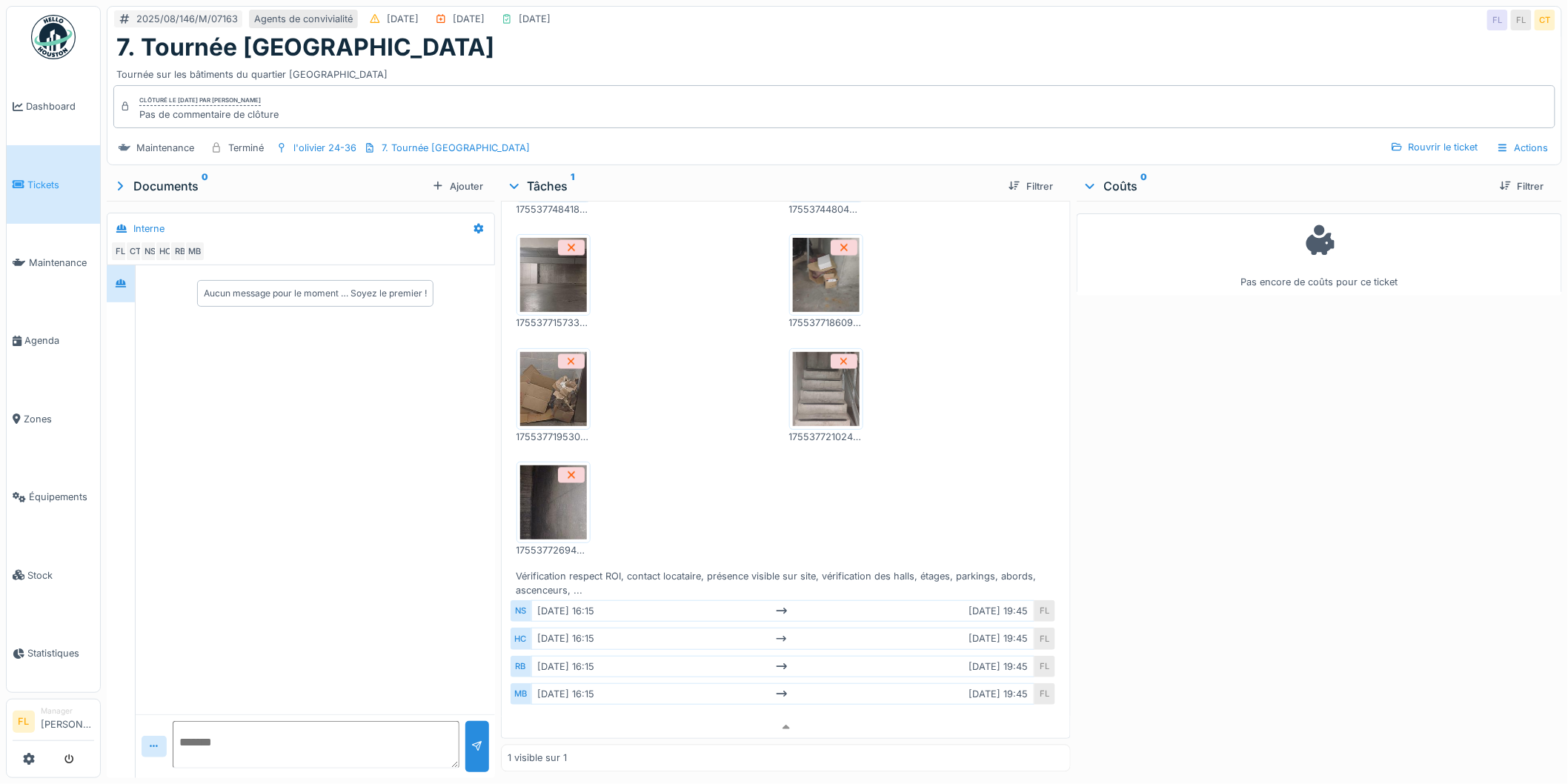
scroll to position [3678, 0]
click at [535, 366] on img at bounding box center [554, 389] width 67 height 74
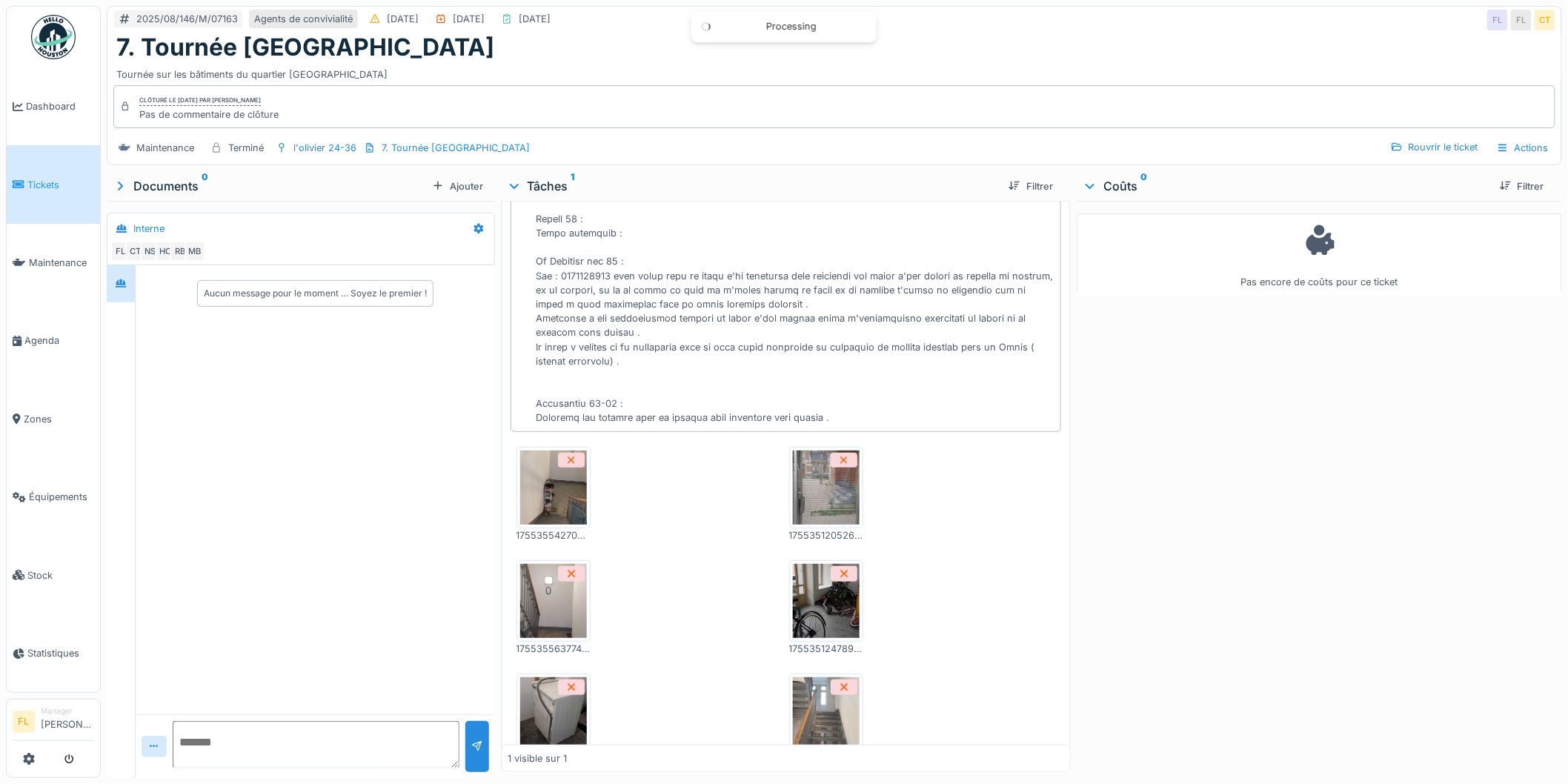
scroll to position [300, 0]
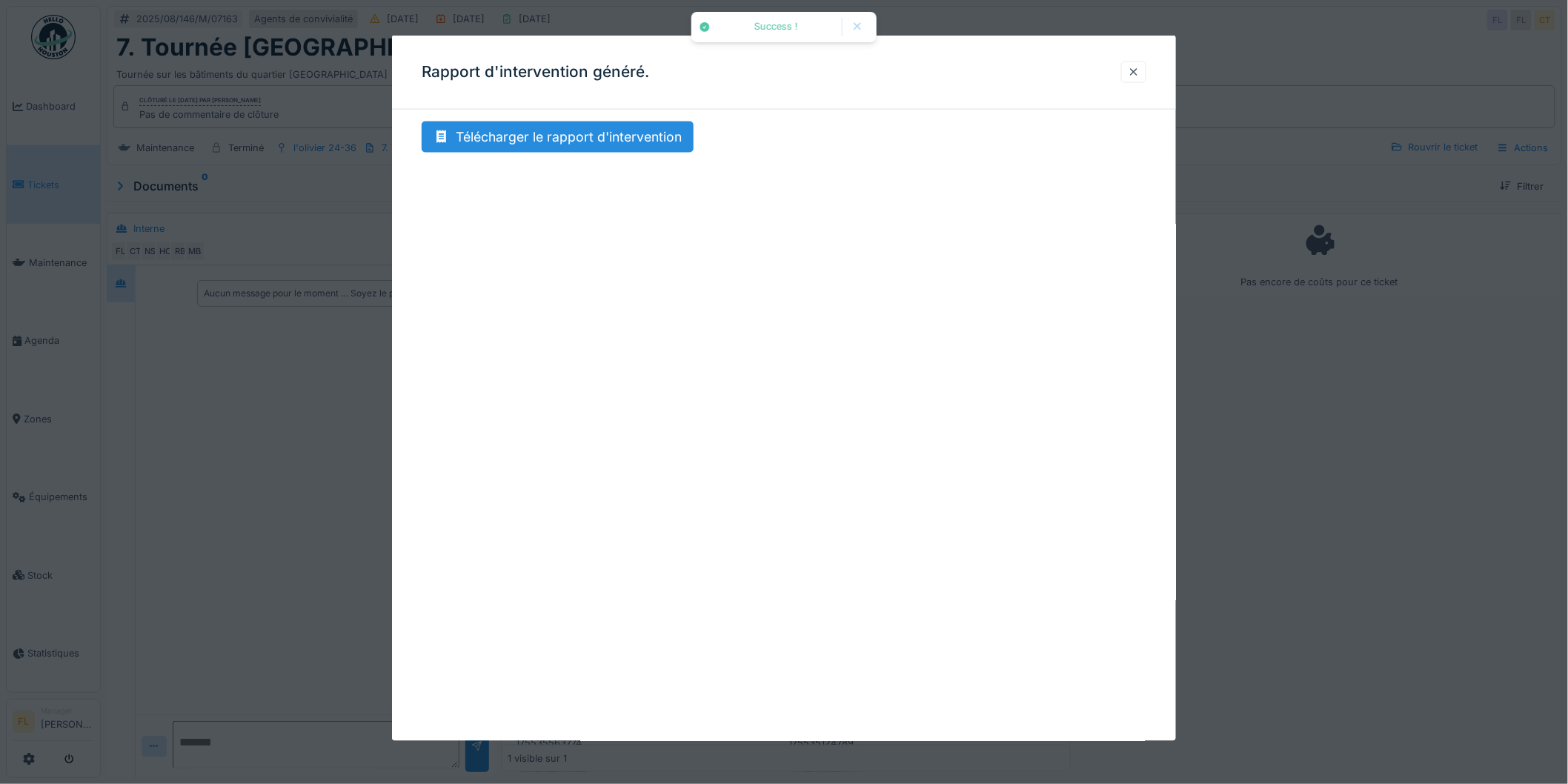
drag, startPoint x: 532, startPoint y: 328, endPoint x: 882, endPoint y: 365, distance: 352.0
click at [701, 487] on div "Success ! Rapport d'intervention généré. Télécharger le rapport d'intervention …" at bounding box center [834, 392] width 1467 height 784
click at [521, 136] on div "Télécharger le rapport d'intervention" at bounding box center [557, 137] width 272 height 31
click at [1136, 74] on div at bounding box center [1134, 72] width 12 height 14
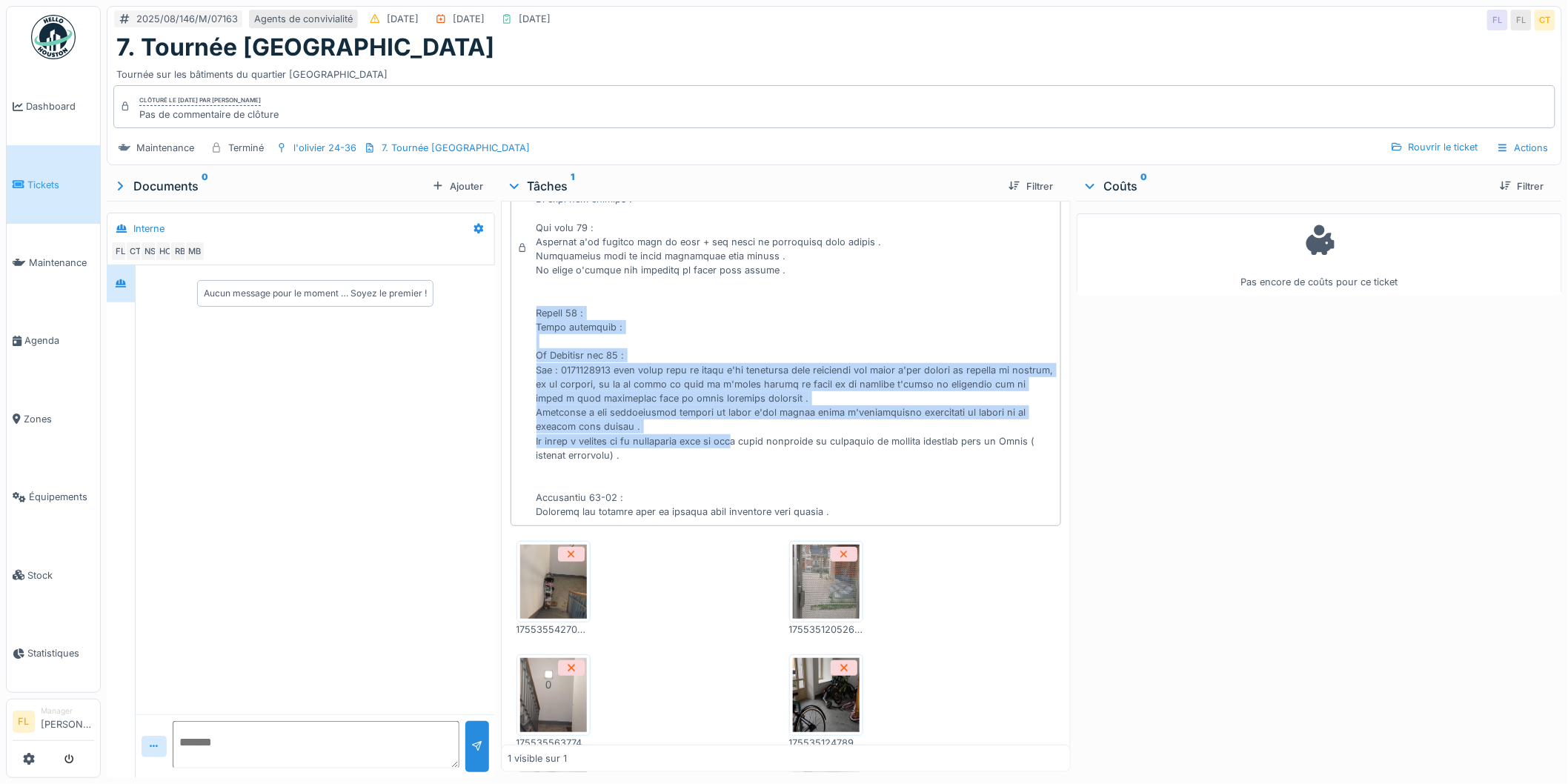
click at [628, 461] on div at bounding box center [795, 256] width 519 height 526
drag, startPoint x: 702, startPoint y: 454, endPoint x: 529, endPoint y: 324, distance: 216.4
click at [529, 324] on div "Commentaire de clôture de Mamadou Bah" at bounding box center [786, 248] width 551 height 555
copy div "Eenens 65 : Appel locataire : Mr Benaissa bte 16 : Tel : 0477419671 nous avons …"
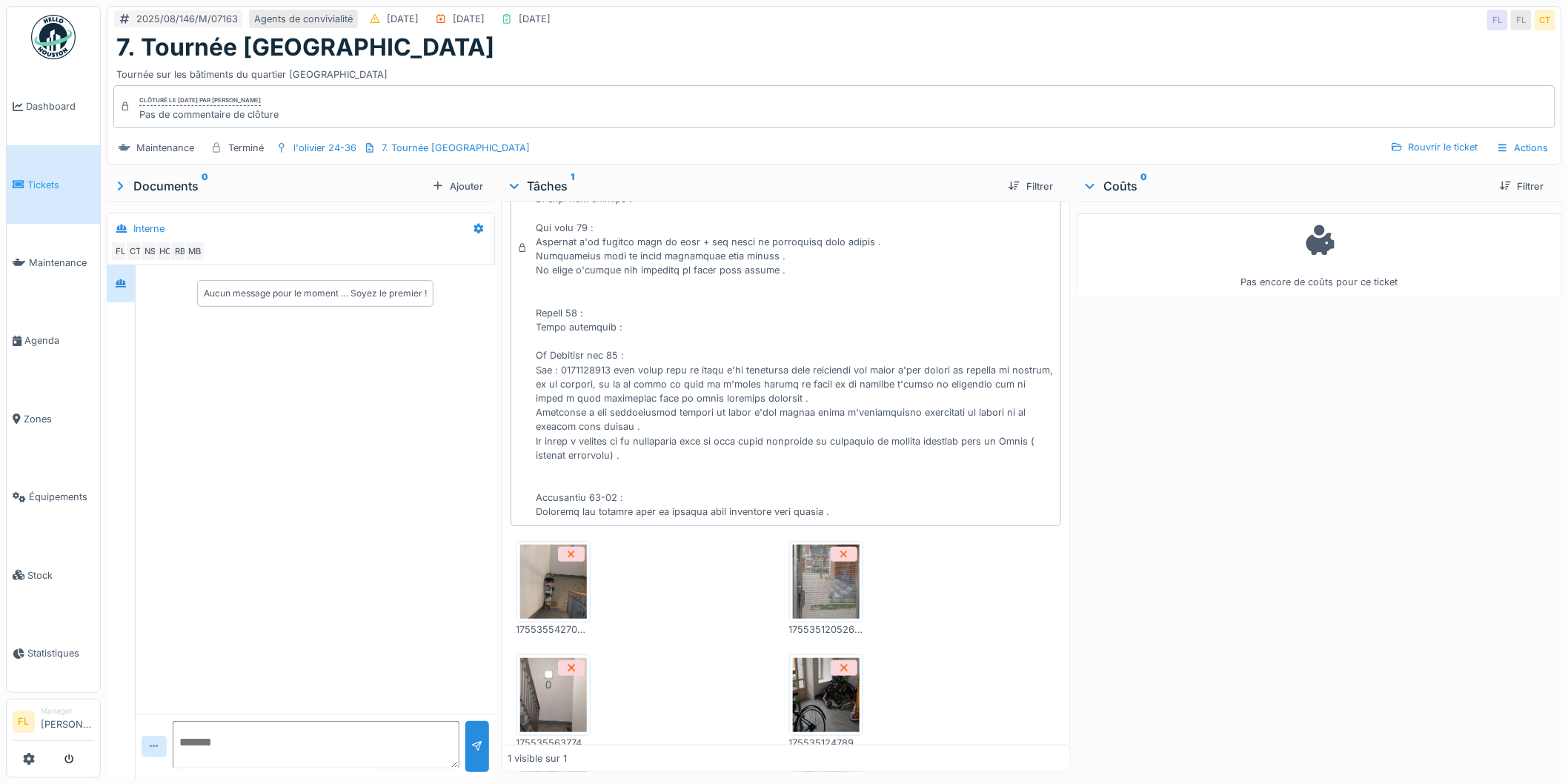
click at [666, 520] on div at bounding box center [795, 256] width 519 height 526
click at [45, 190] on link "Tickets" at bounding box center [53, 184] width 94 height 78
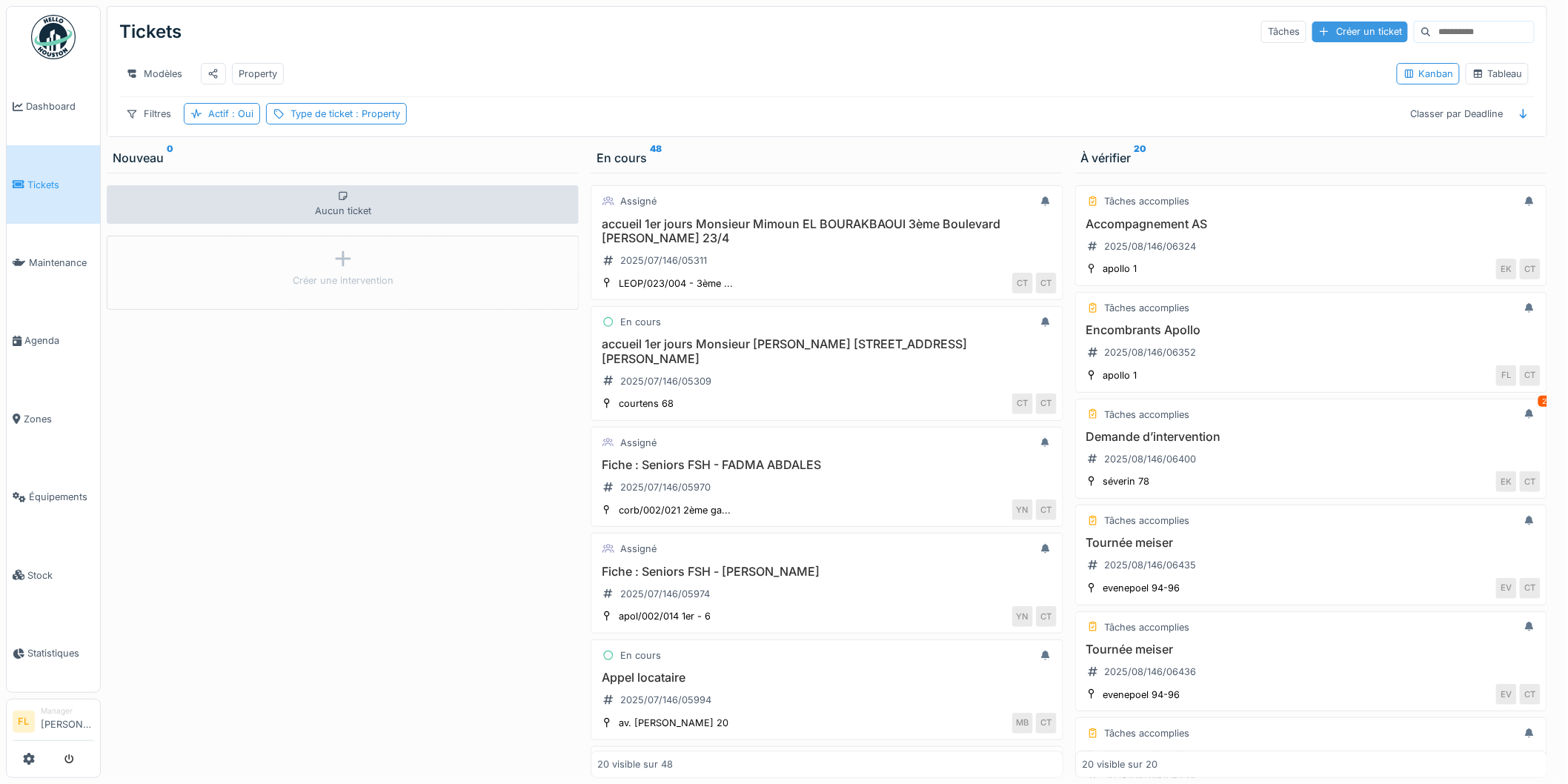
click at [1312, 34] on div "Créer un ticket" at bounding box center [1360, 31] width 96 height 20
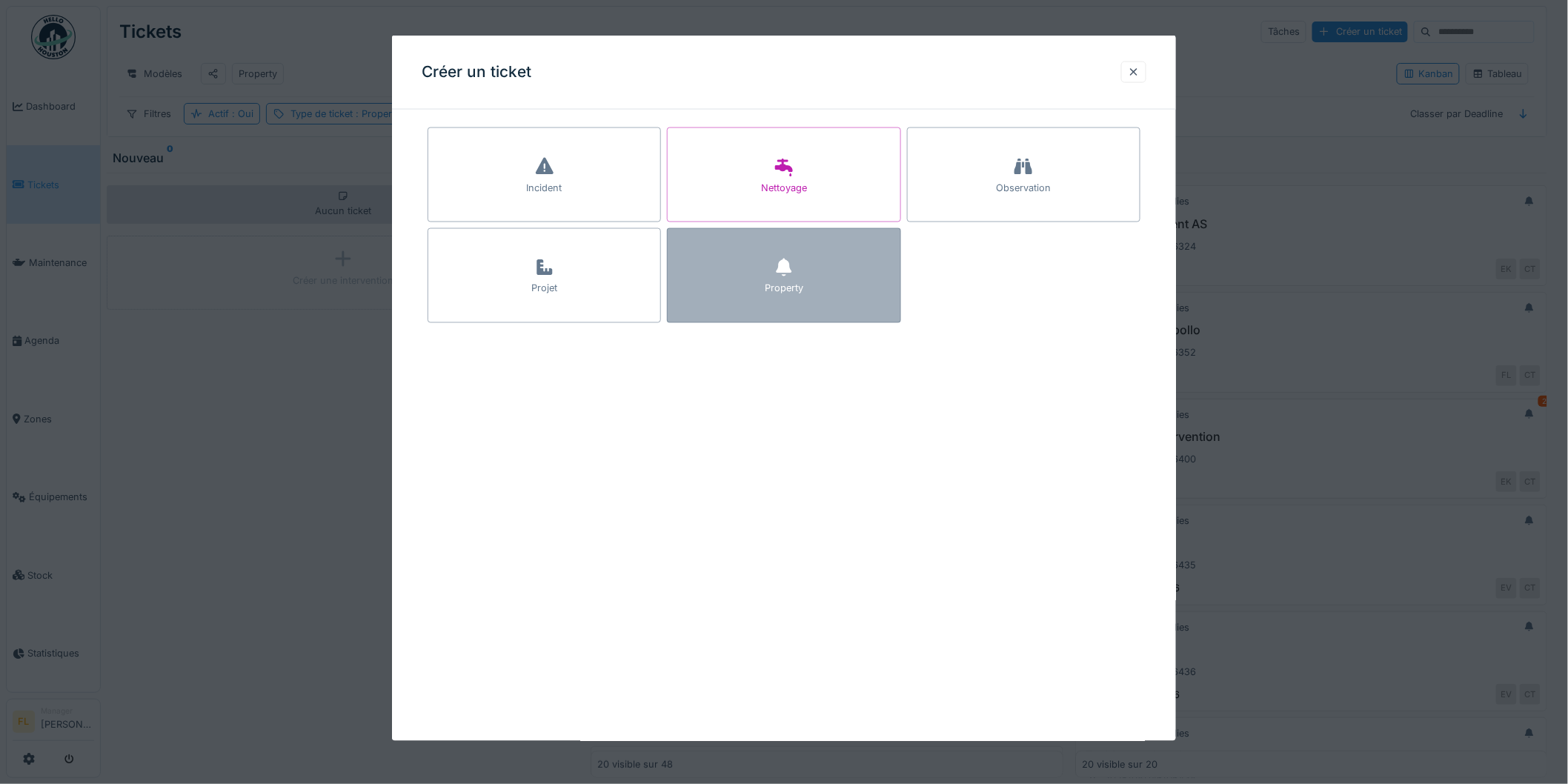
click at [754, 287] on div "Property" at bounding box center [784, 276] width 234 height 95
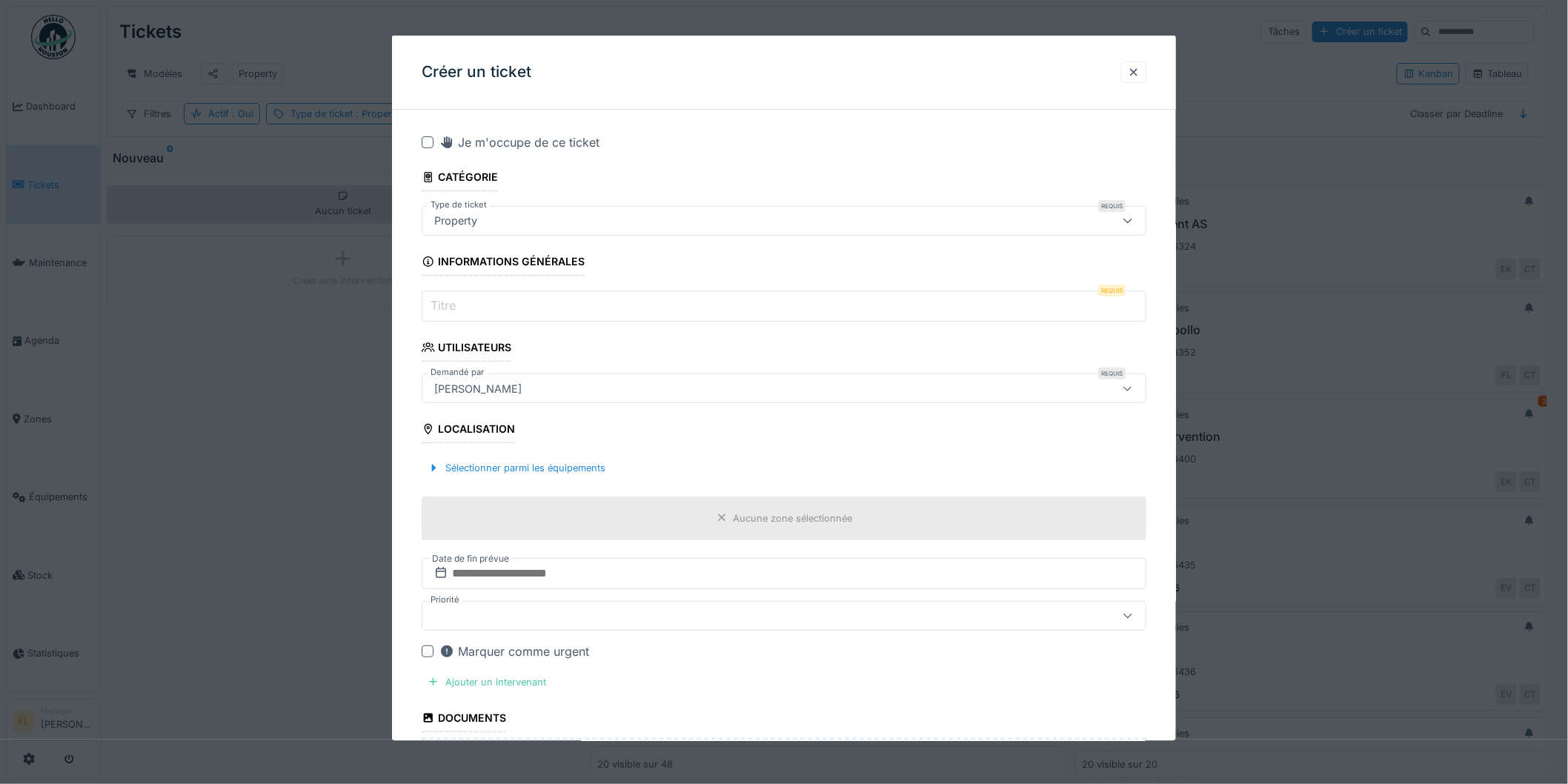
click at [494, 308] on input "Titre" at bounding box center [784, 306] width 725 height 31
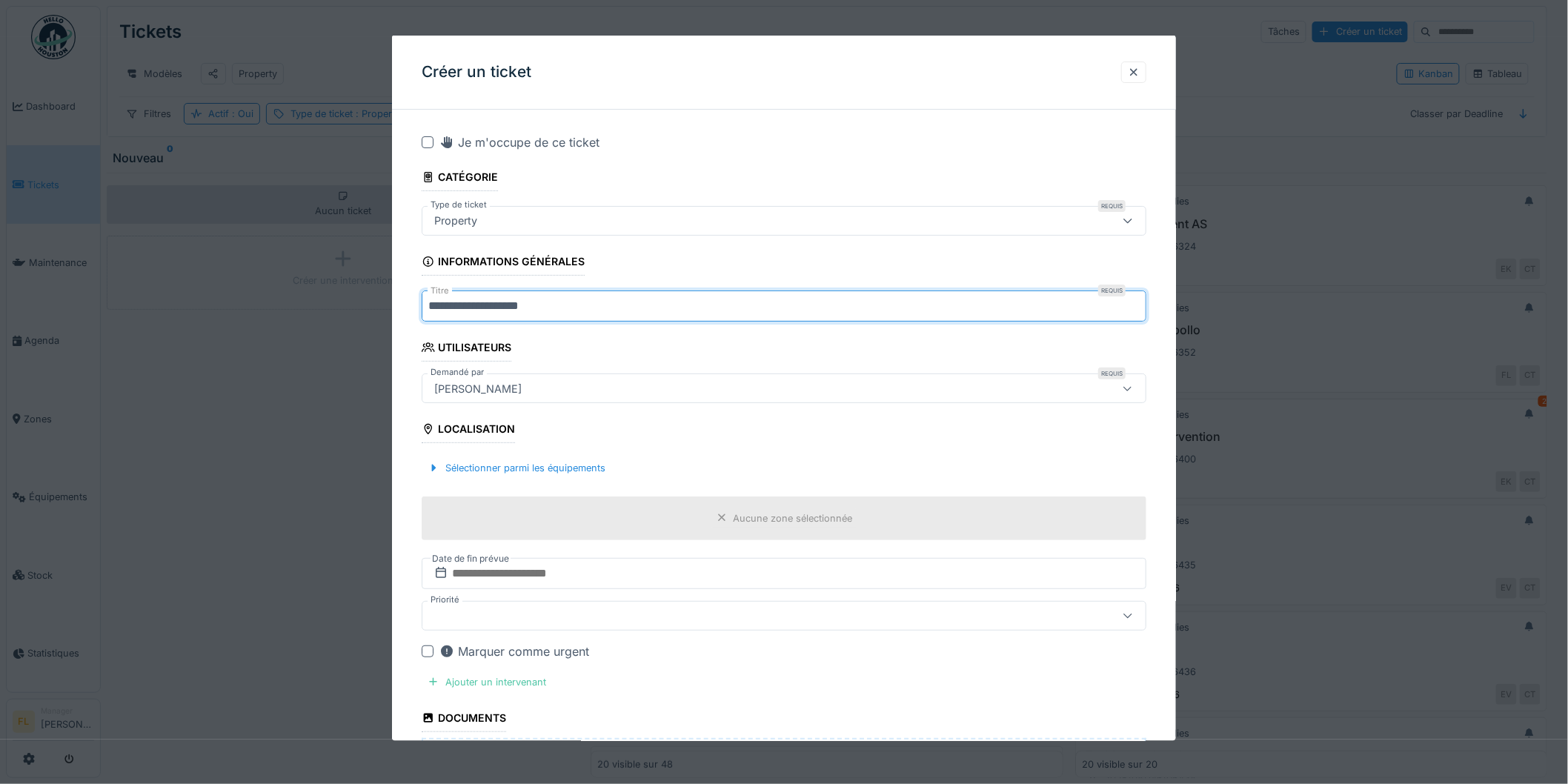
type input "**********"
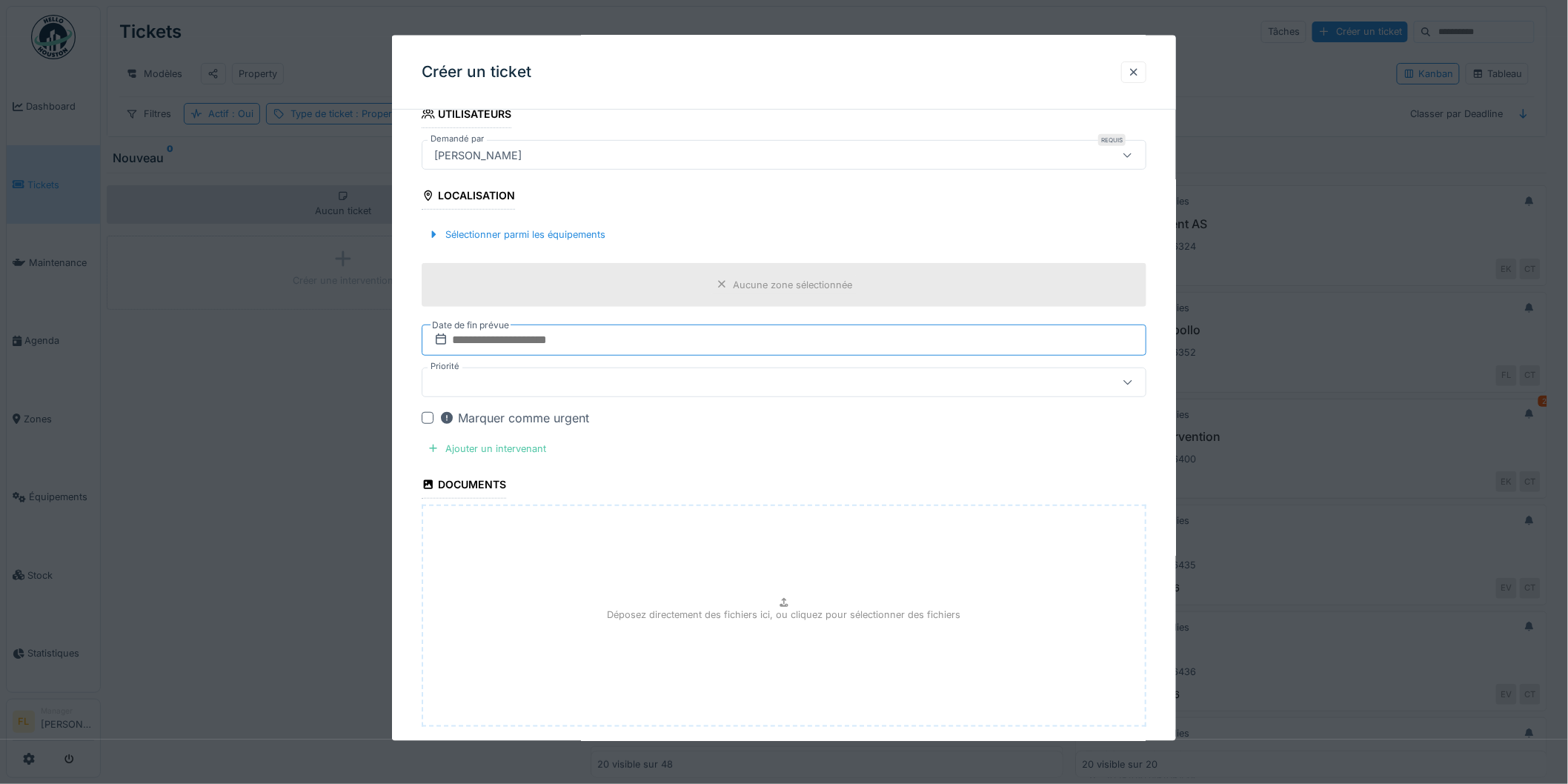
scroll to position [233, 0]
click at [433, 235] on div at bounding box center [433, 235] width 12 height 14
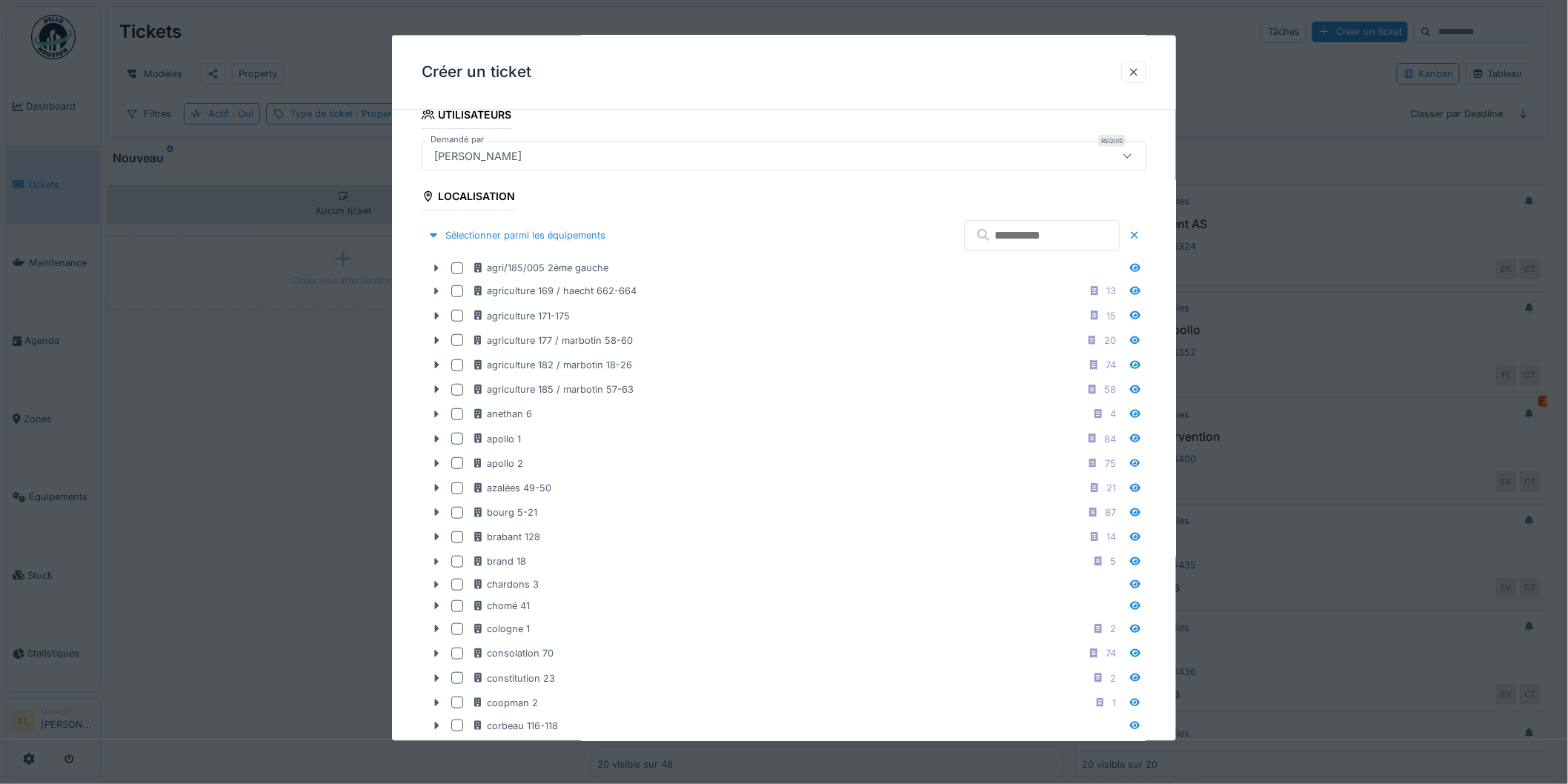
click at [1025, 235] on input "text" at bounding box center [1042, 235] width 155 height 31
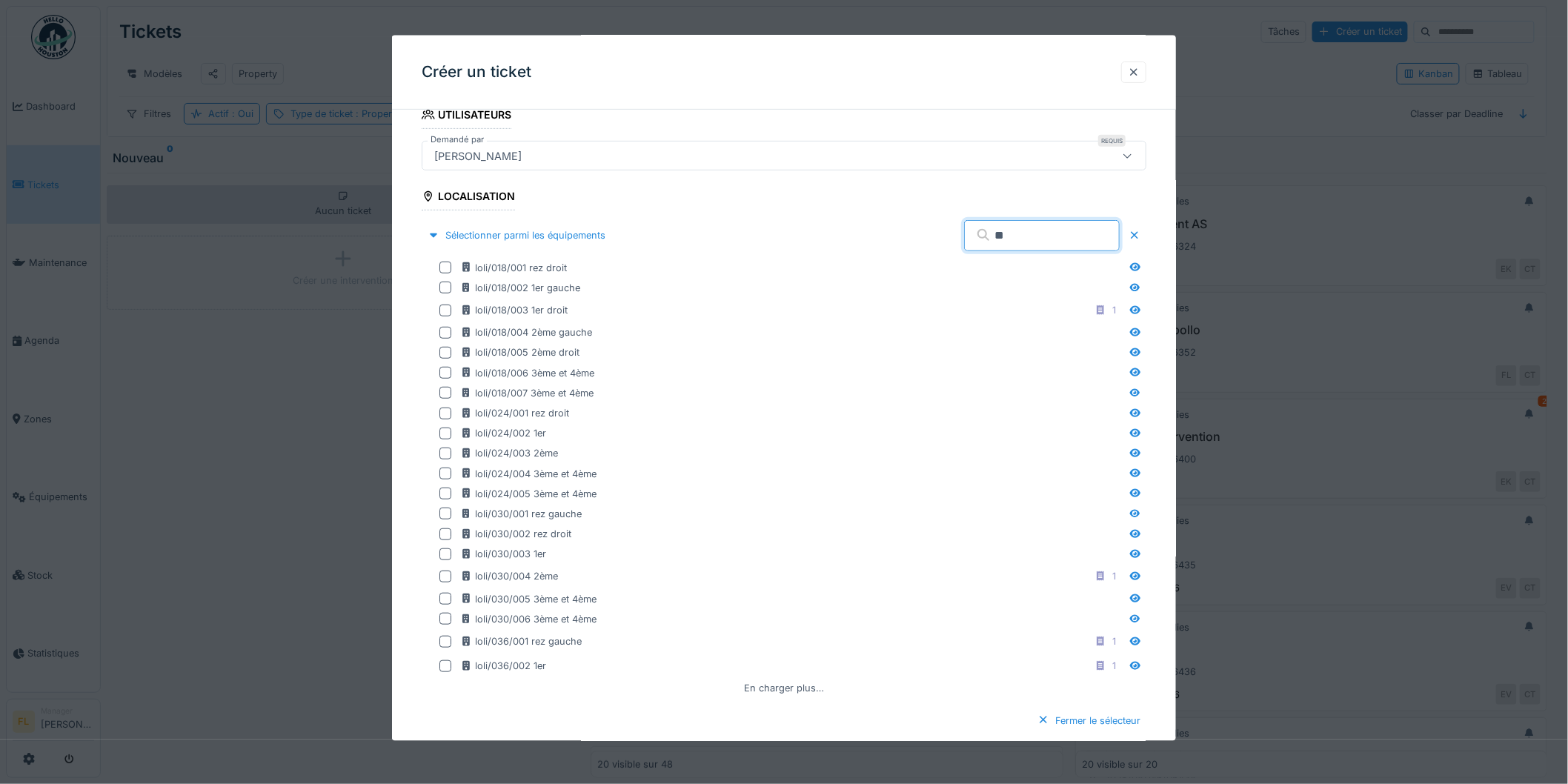
type input "*"
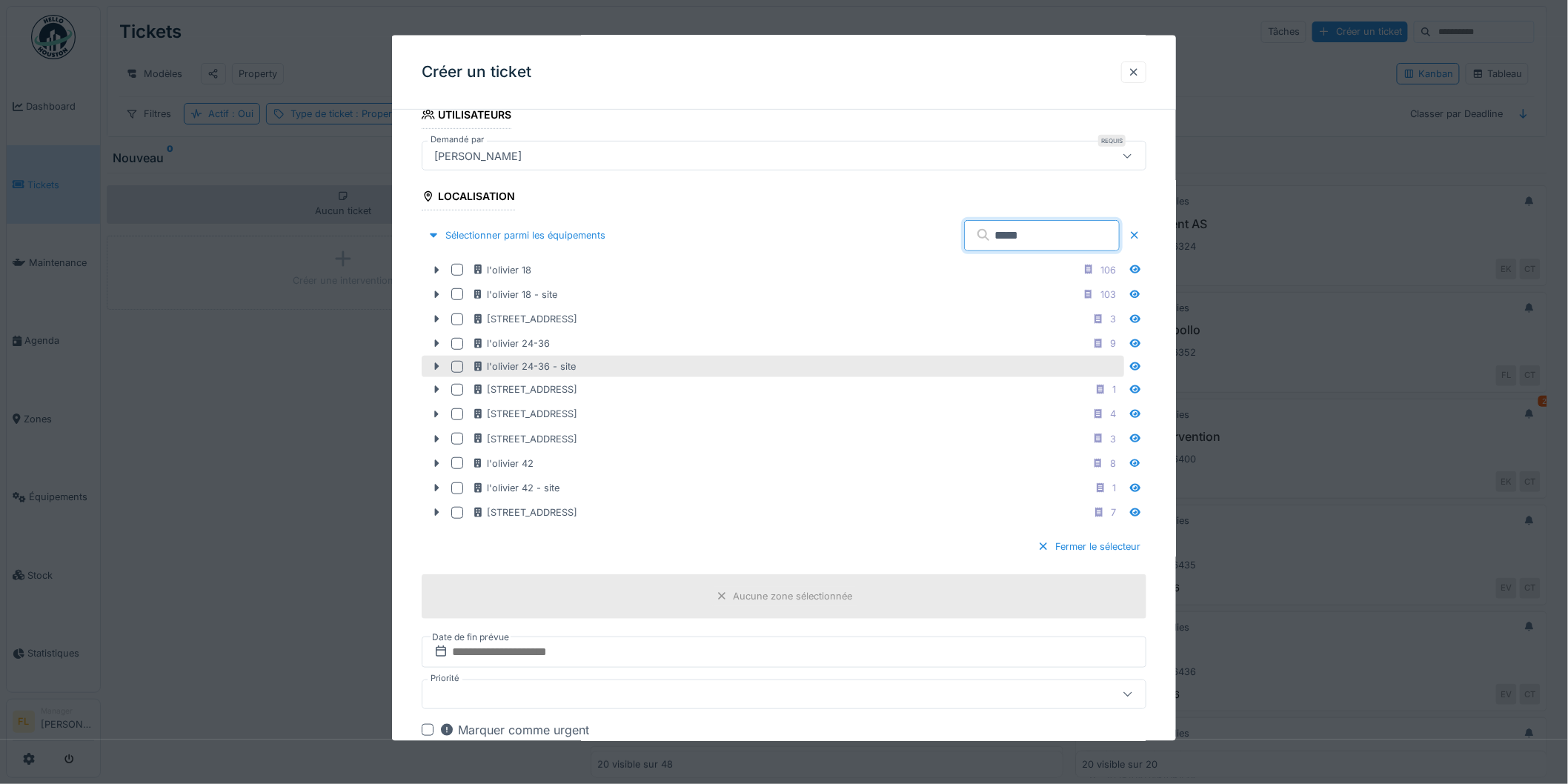
type input "*****"
click at [459, 369] on div at bounding box center [458, 366] width 12 height 12
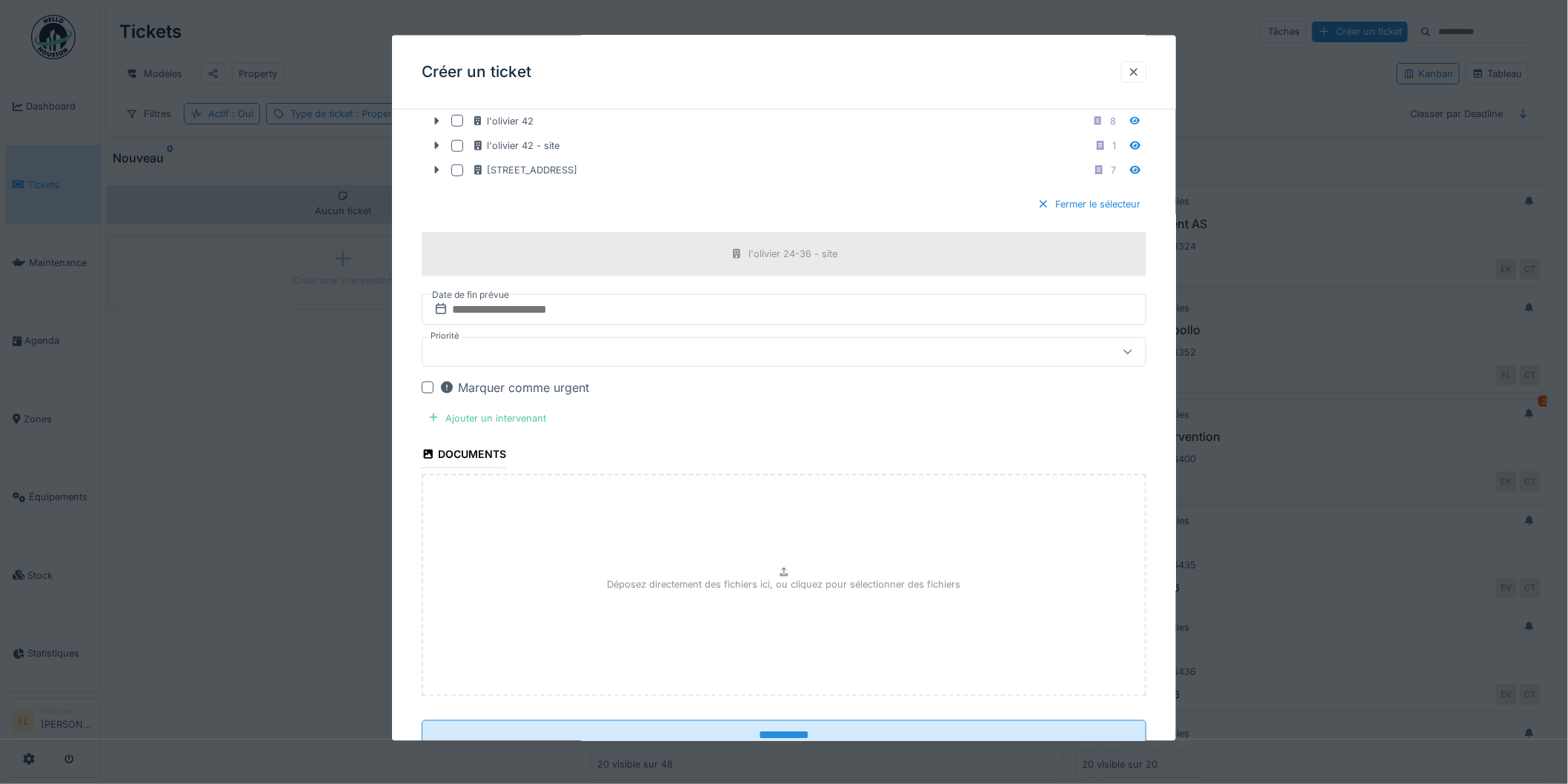
scroll to position [628, 0]
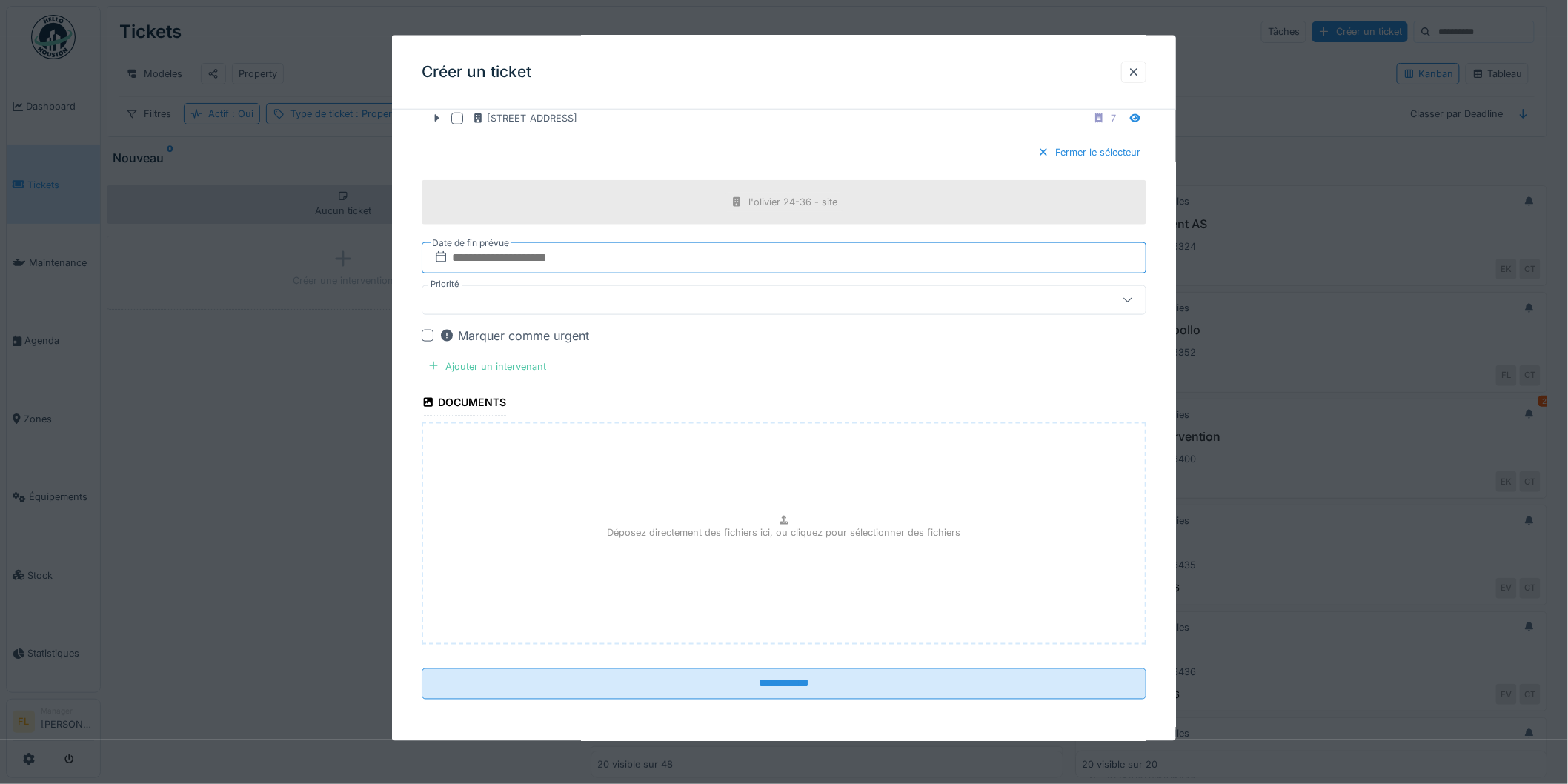
click at [484, 256] on input "text" at bounding box center [784, 257] width 725 height 31
drag, startPoint x: 712, startPoint y: 426, endPoint x: 742, endPoint y: 427, distance: 30.0
click at [714, 426] on div "18" at bounding box center [714, 427] width 20 height 21
drag, startPoint x: 543, startPoint y: 258, endPoint x: 529, endPoint y: 258, distance: 14.0
click at [539, 258] on input "**********" at bounding box center [784, 257] width 725 height 31
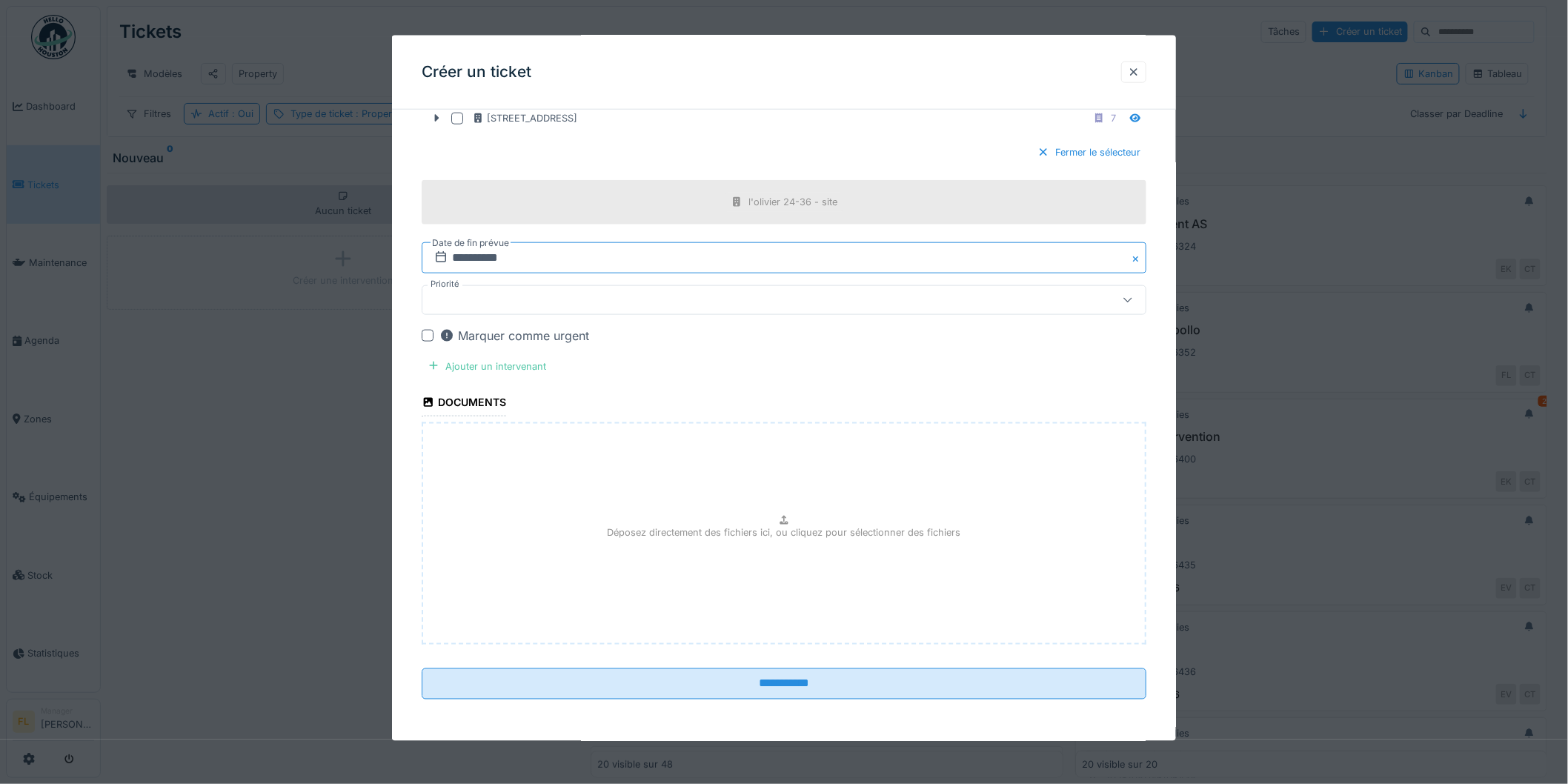
click at [535, 256] on input "**********" at bounding box center [784, 257] width 725 height 31
click at [1139, 261] on button "Close" at bounding box center [1138, 257] width 16 height 31
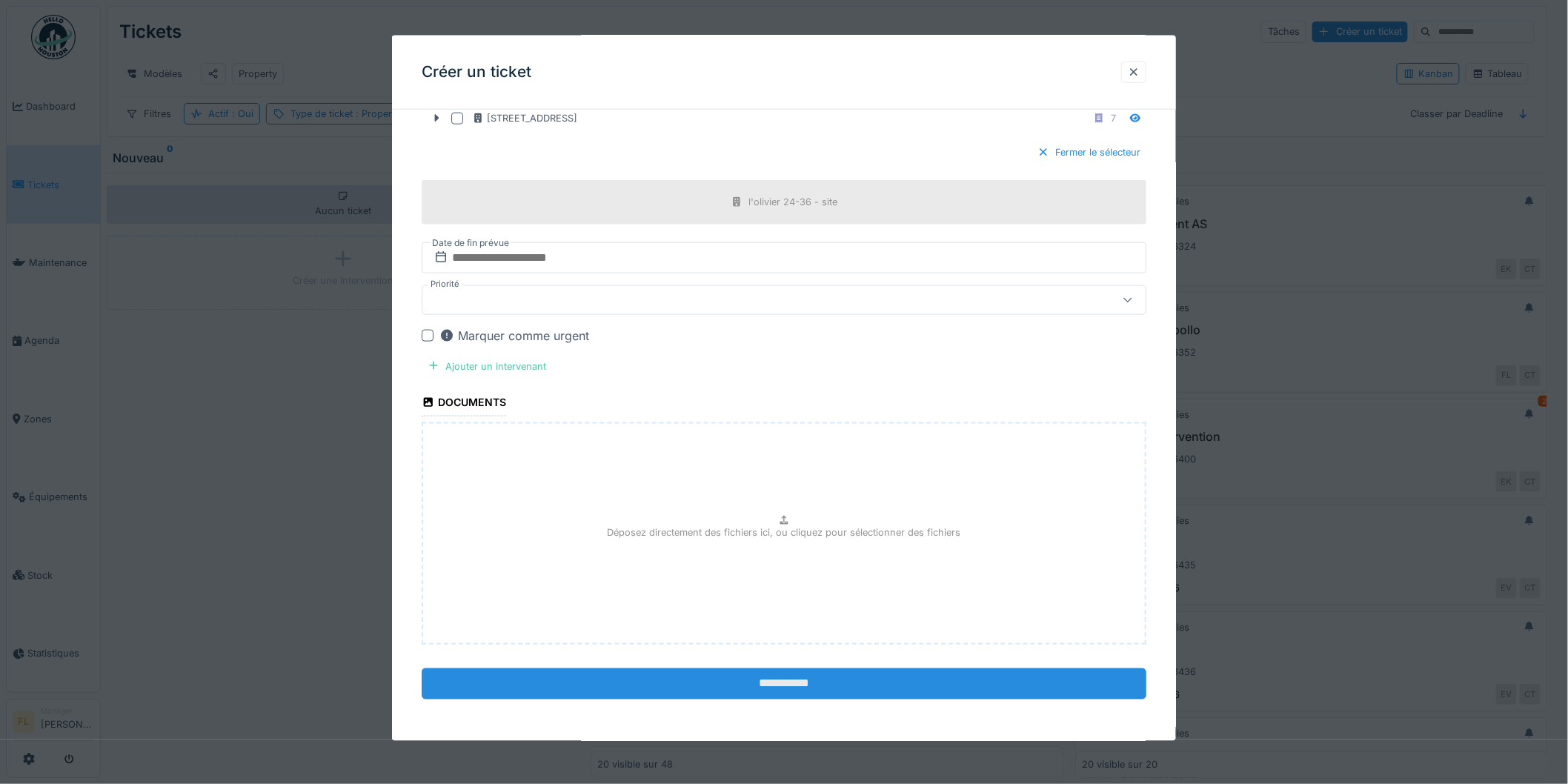
click at [722, 695] on input "**********" at bounding box center [784, 684] width 725 height 31
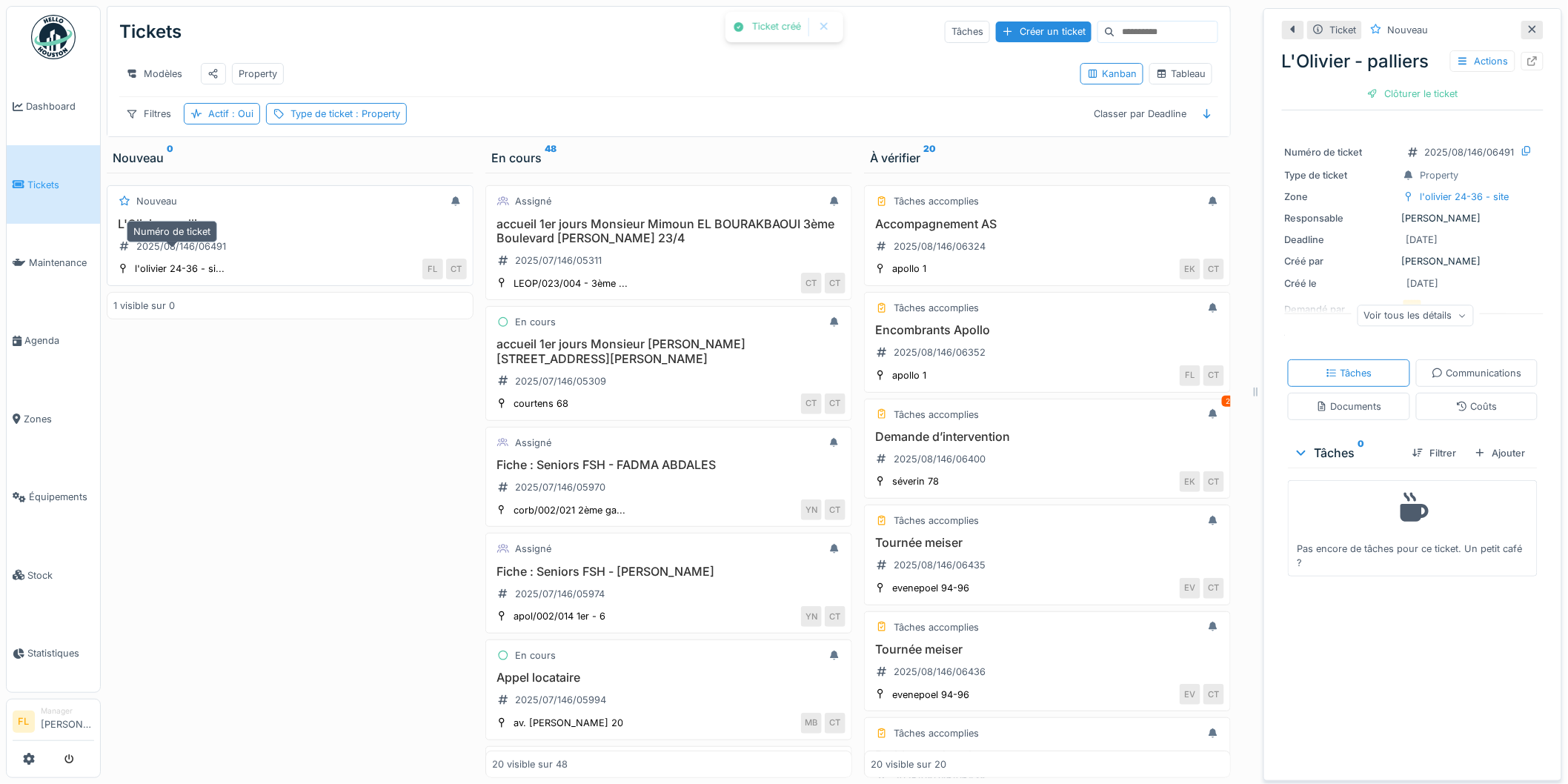
click at [180, 248] on div "2025/08/146/06491" at bounding box center [172, 246] width 118 height 24
click at [167, 232] on h3 "L'Olivier - palliers" at bounding box center [290, 224] width 353 height 14
click at [1526, 61] on icon at bounding box center [1532, 61] width 12 height 10
click at [974, 232] on h3 "Accompagnement AS" at bounding box center [1047, 224] width 353 height 14
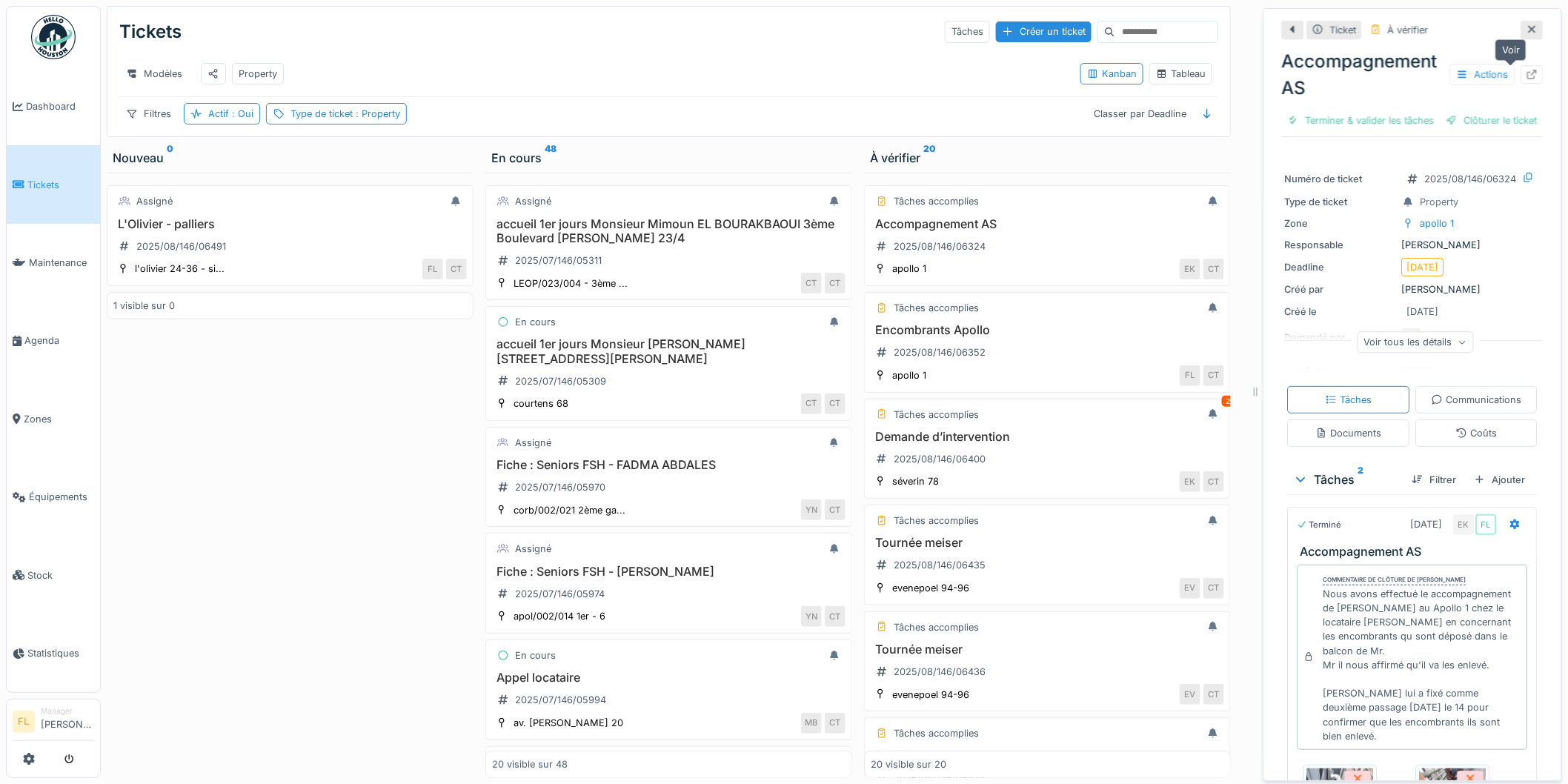
click at [1526, 72] on icon at bounding box center [1532, 74] width 12 height 10
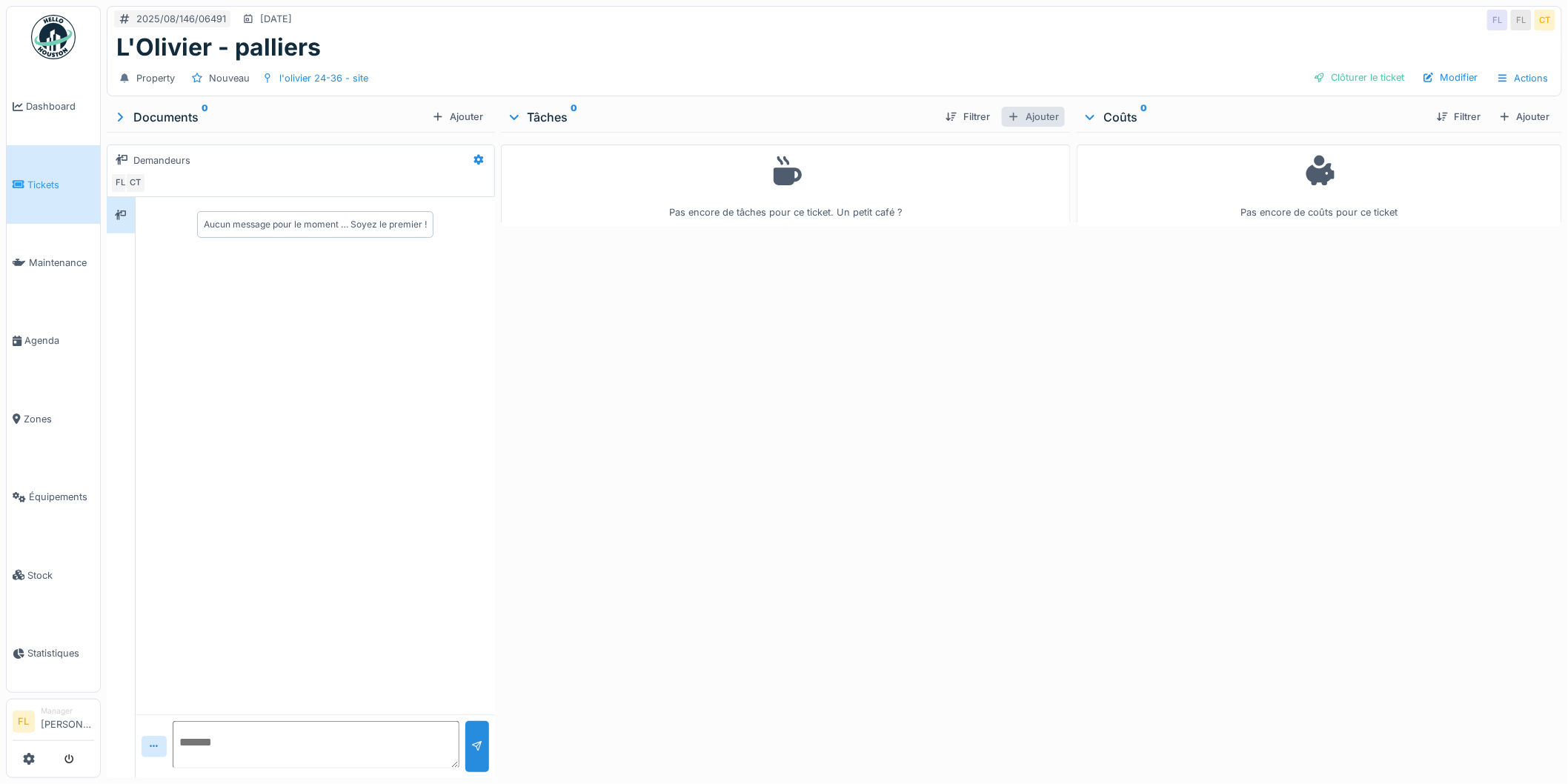
click at [1015, 123] on div "Ajouter" at bounding box center [1033, 117] width 63 height 20
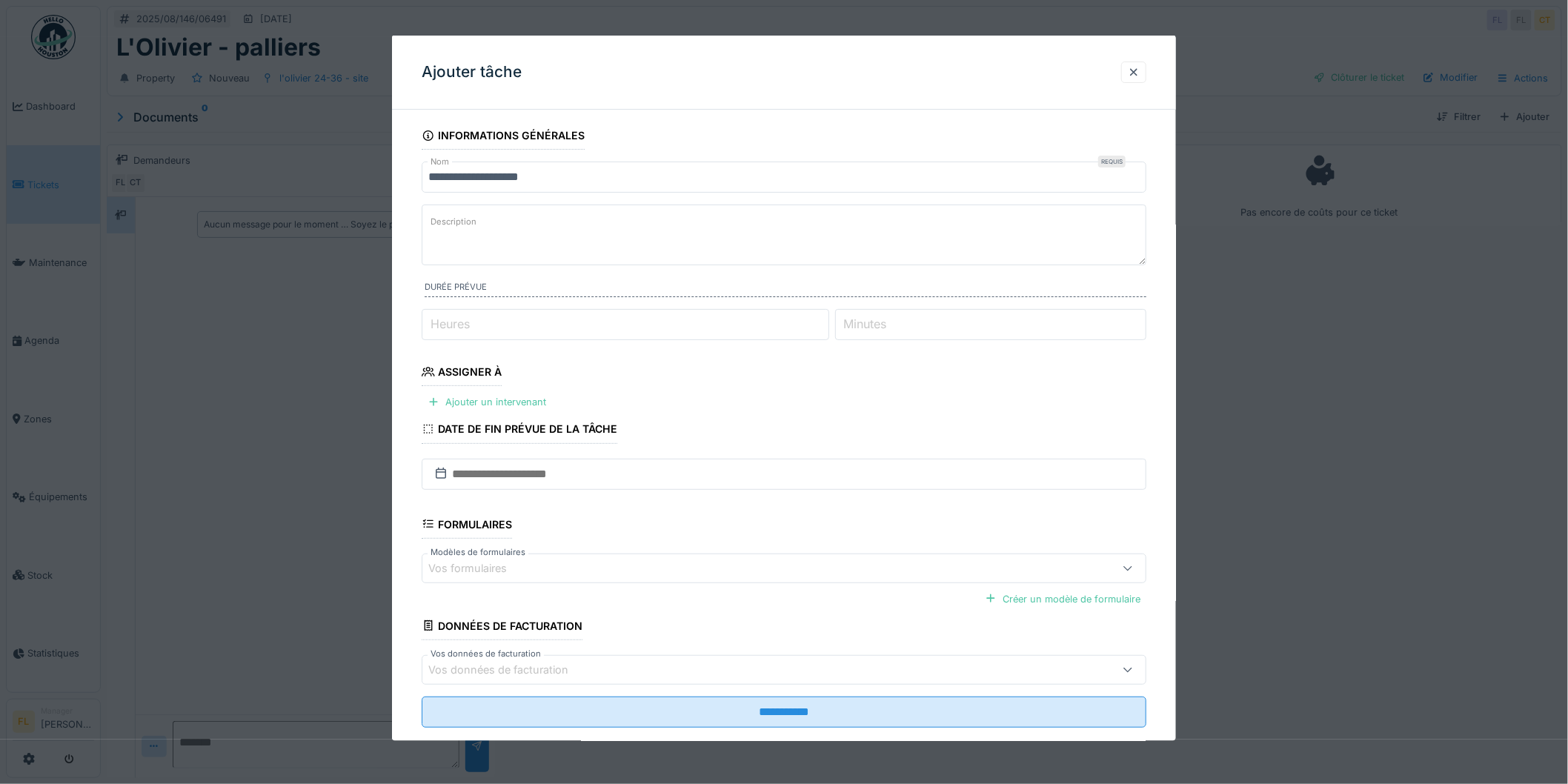
click at [502, 226] on textarea "Description" at bounding box center [784, 235] width 725 height 61
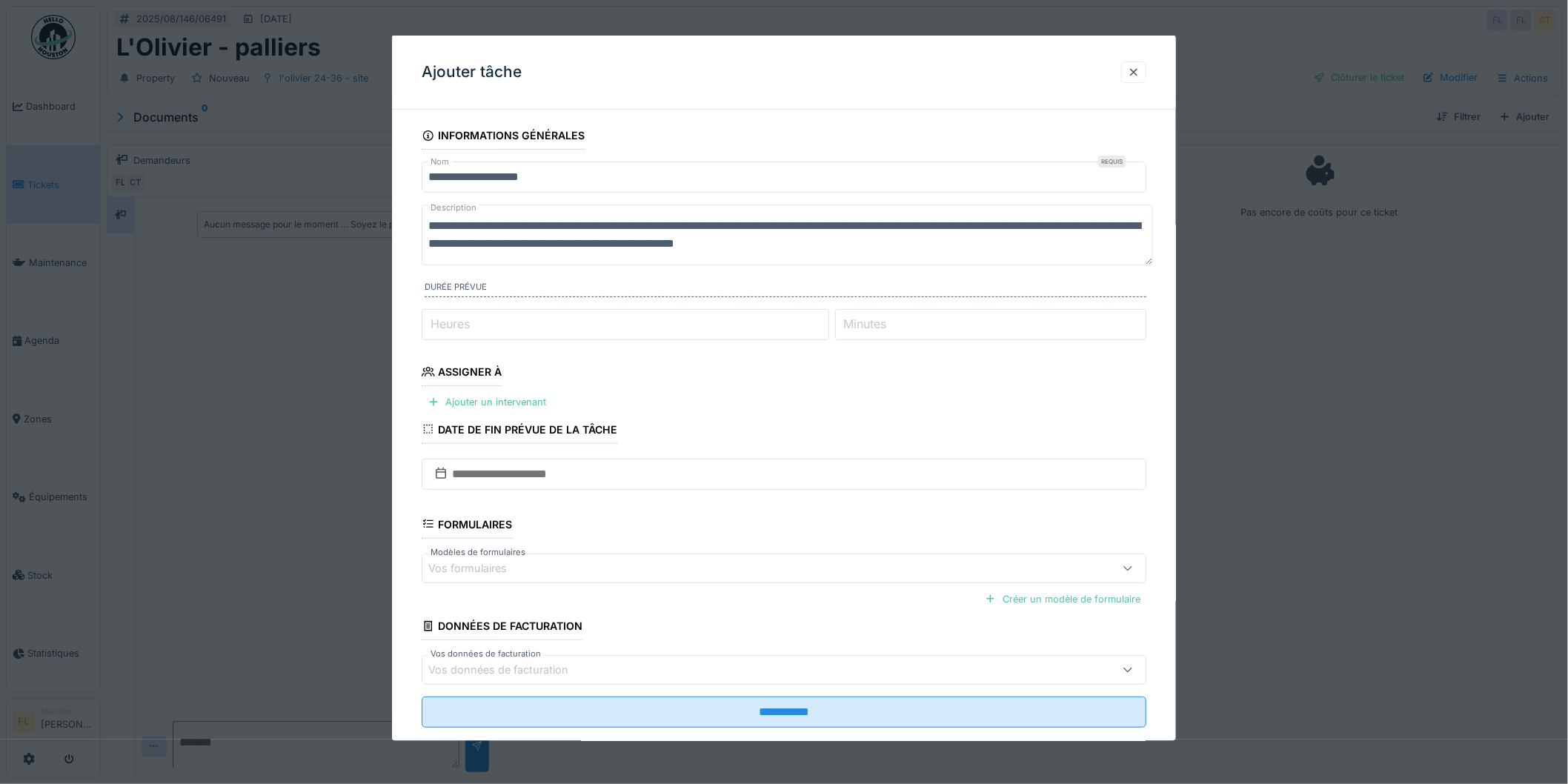
scroll to position [17, 0]
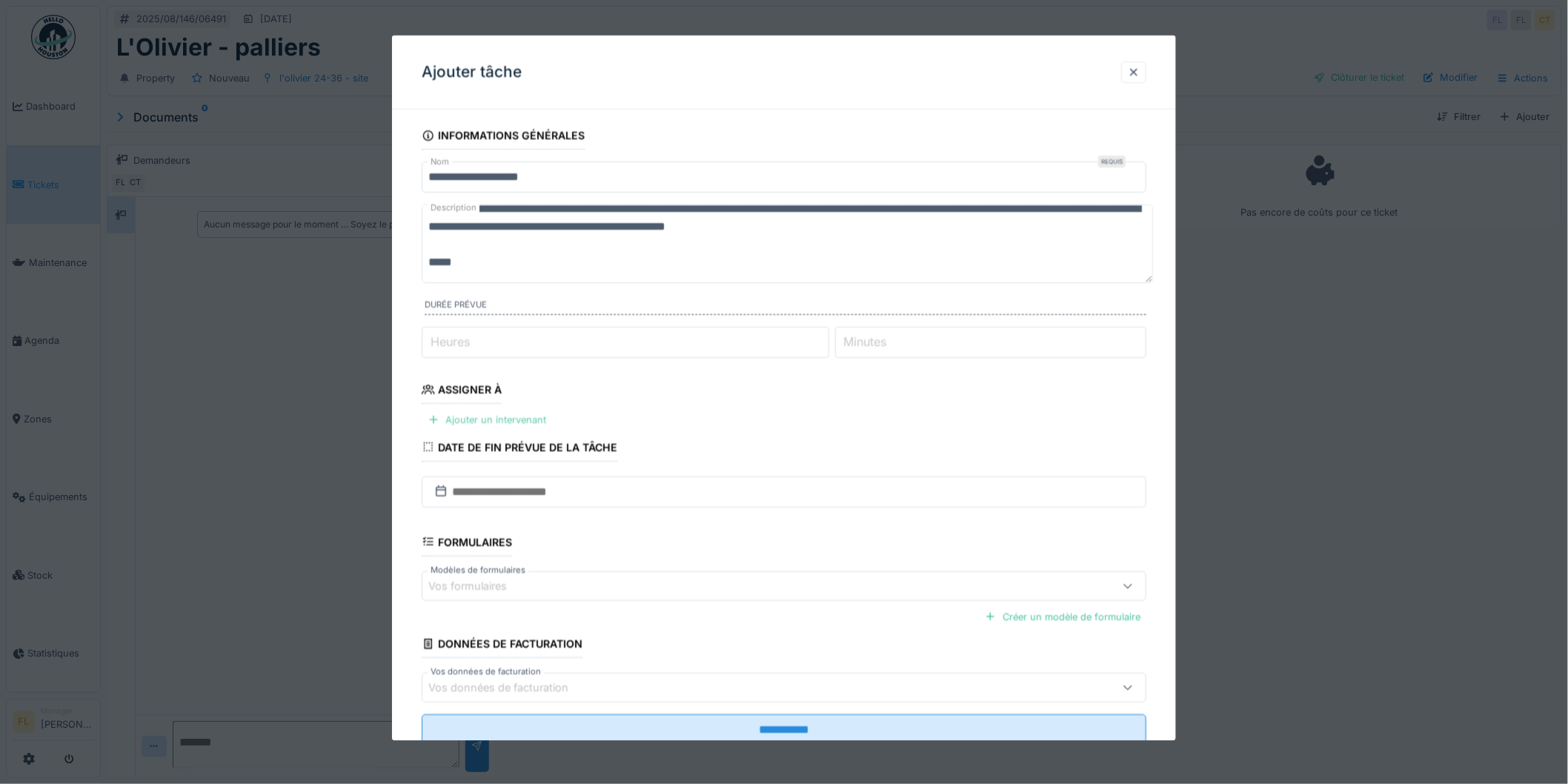
type textarea "**********"
click at [474, 426] on div "Ajouter un intervenant" at bounding box center [487, 420] width 130 height 20
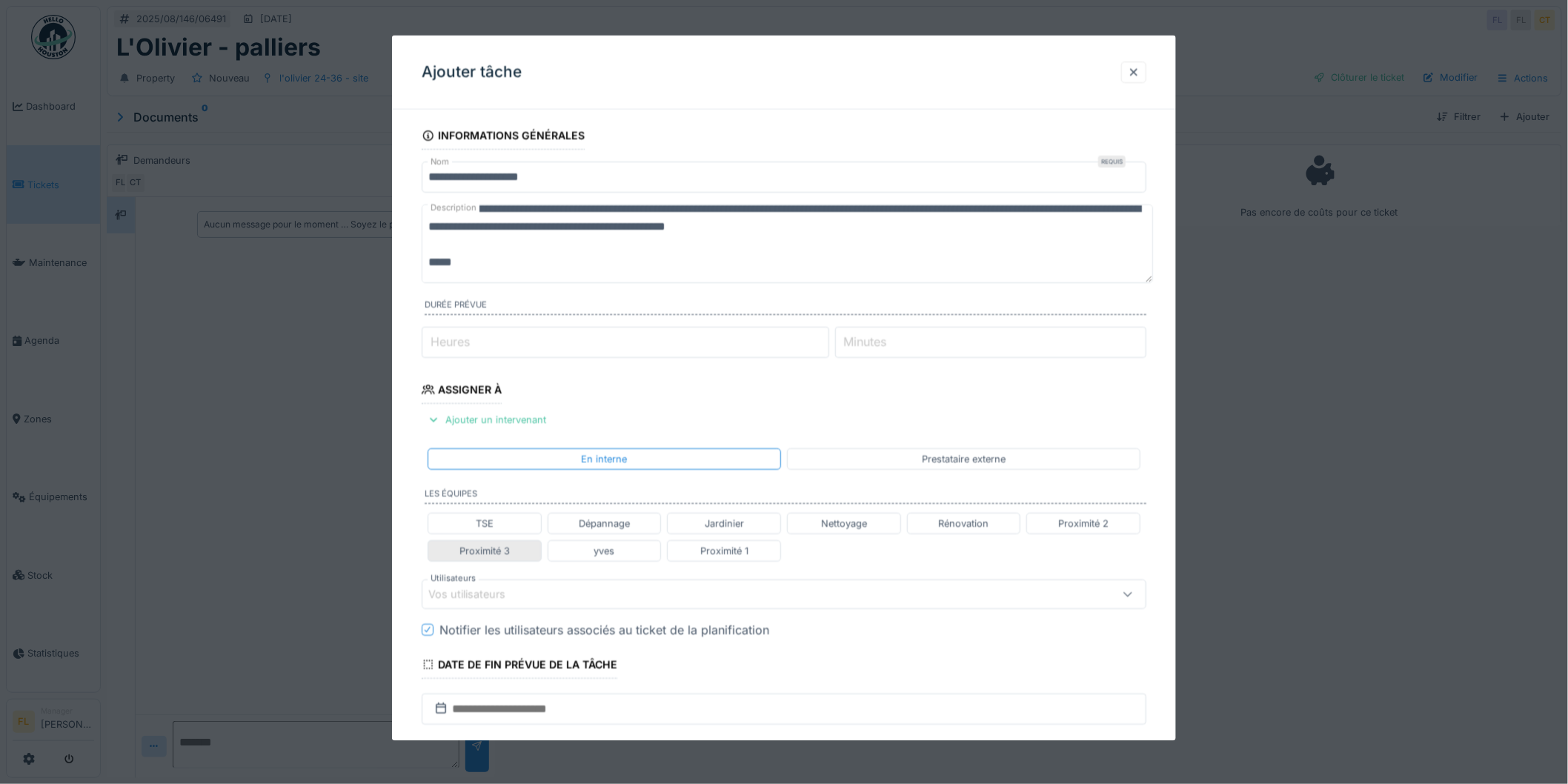
click at [468, 553] on div "Proximité 3" at bounding box center [484, 550] width 50 height 14
type input "**********"
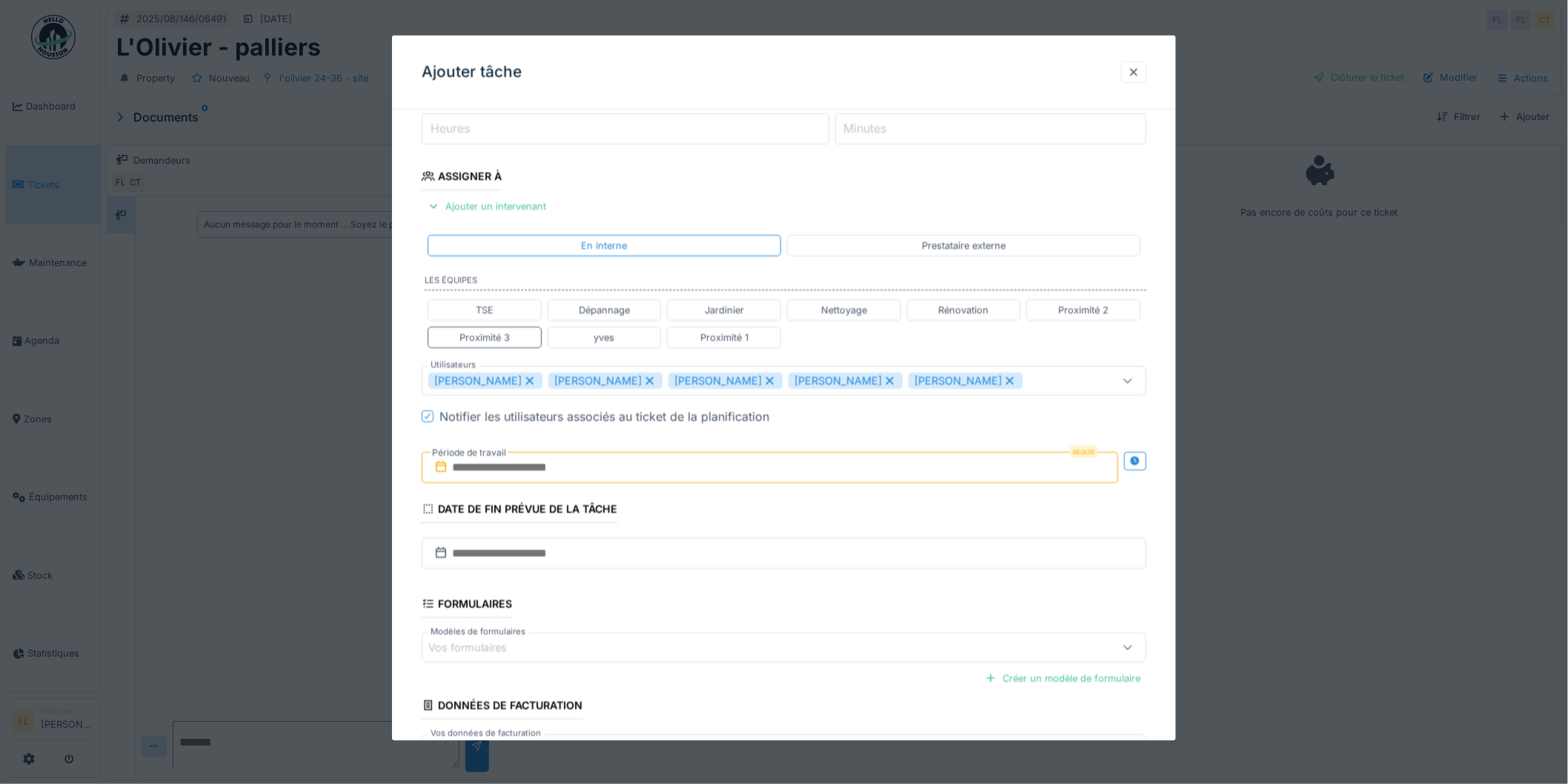
scroll to position [247, 0]
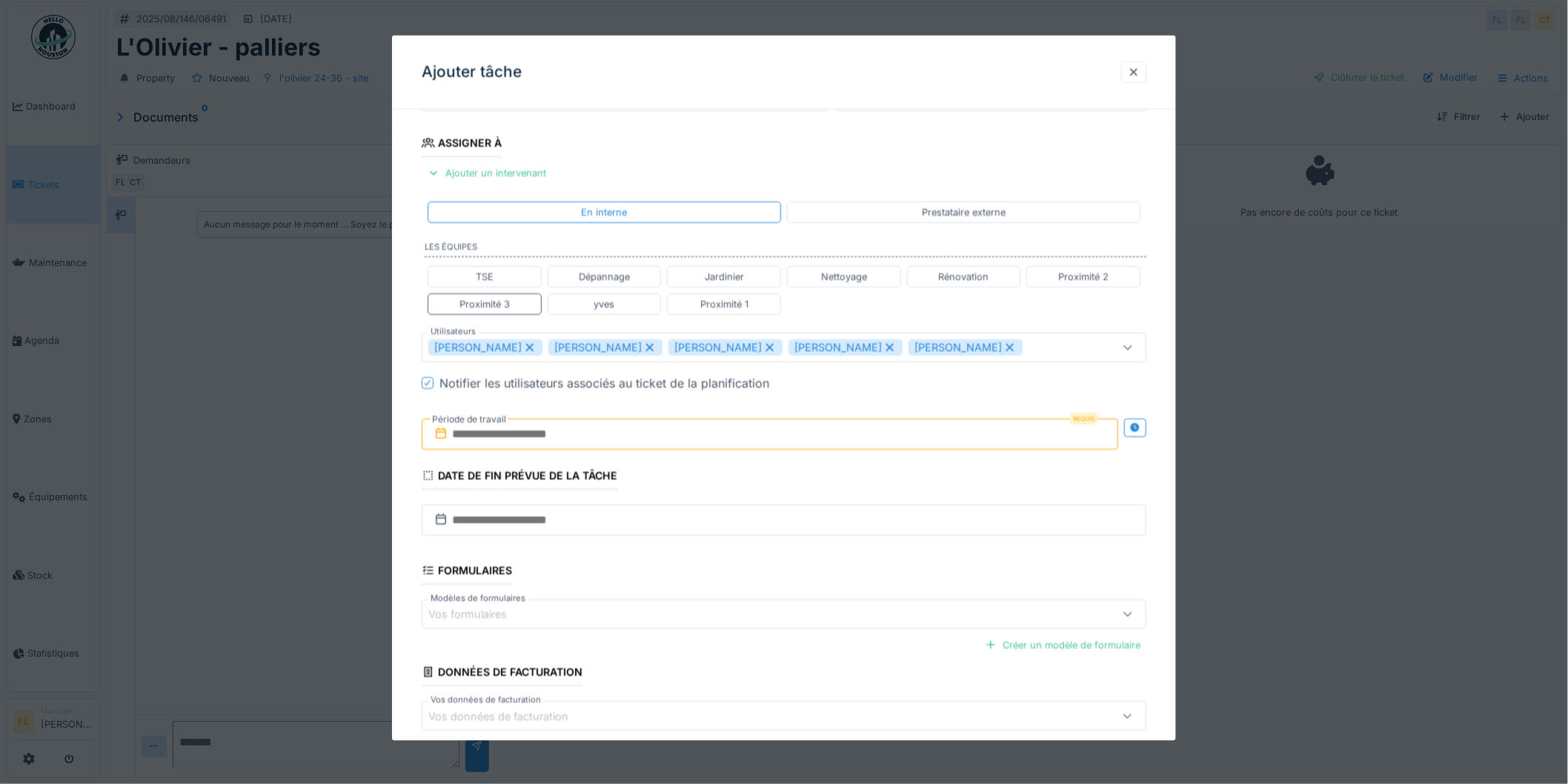
click at [532, 440] on input "text" at bounding box center [770, 434] width 697 height 31
drag, startPoint x: 705, startPoint y: 611, endPoint x: 783, endPoint y: 614, distance: 78.1
click at [711, 612] on div "18 19 20 21 22 23 24" at bounding box center [773, 603] width 168 height 25
click at [843, 605] on div "24" at bounding box center [845, 603] width 20 height 20
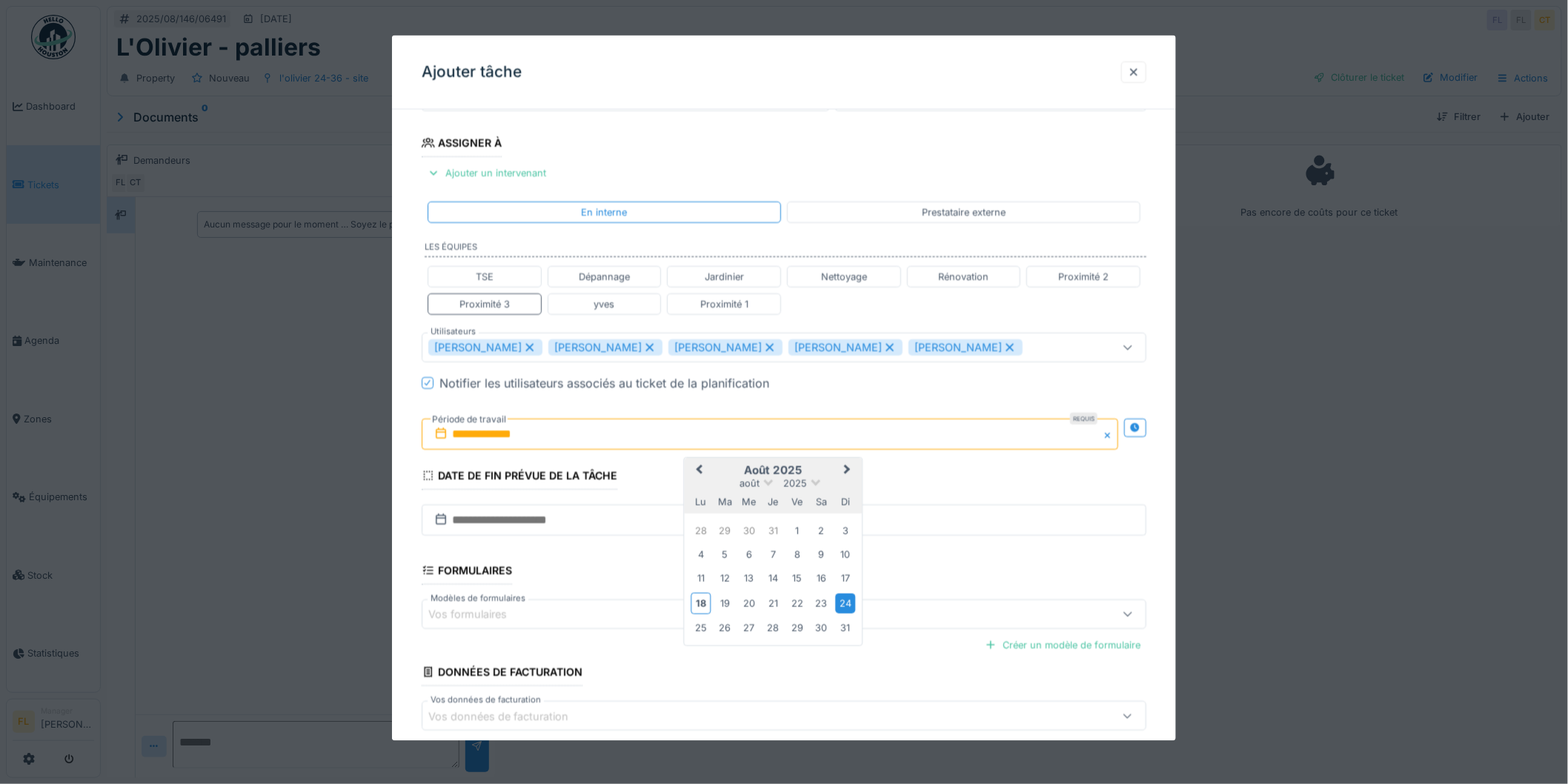
click at [843, 606] on div "24" at bounding box center [845, 603] width 20 height 20
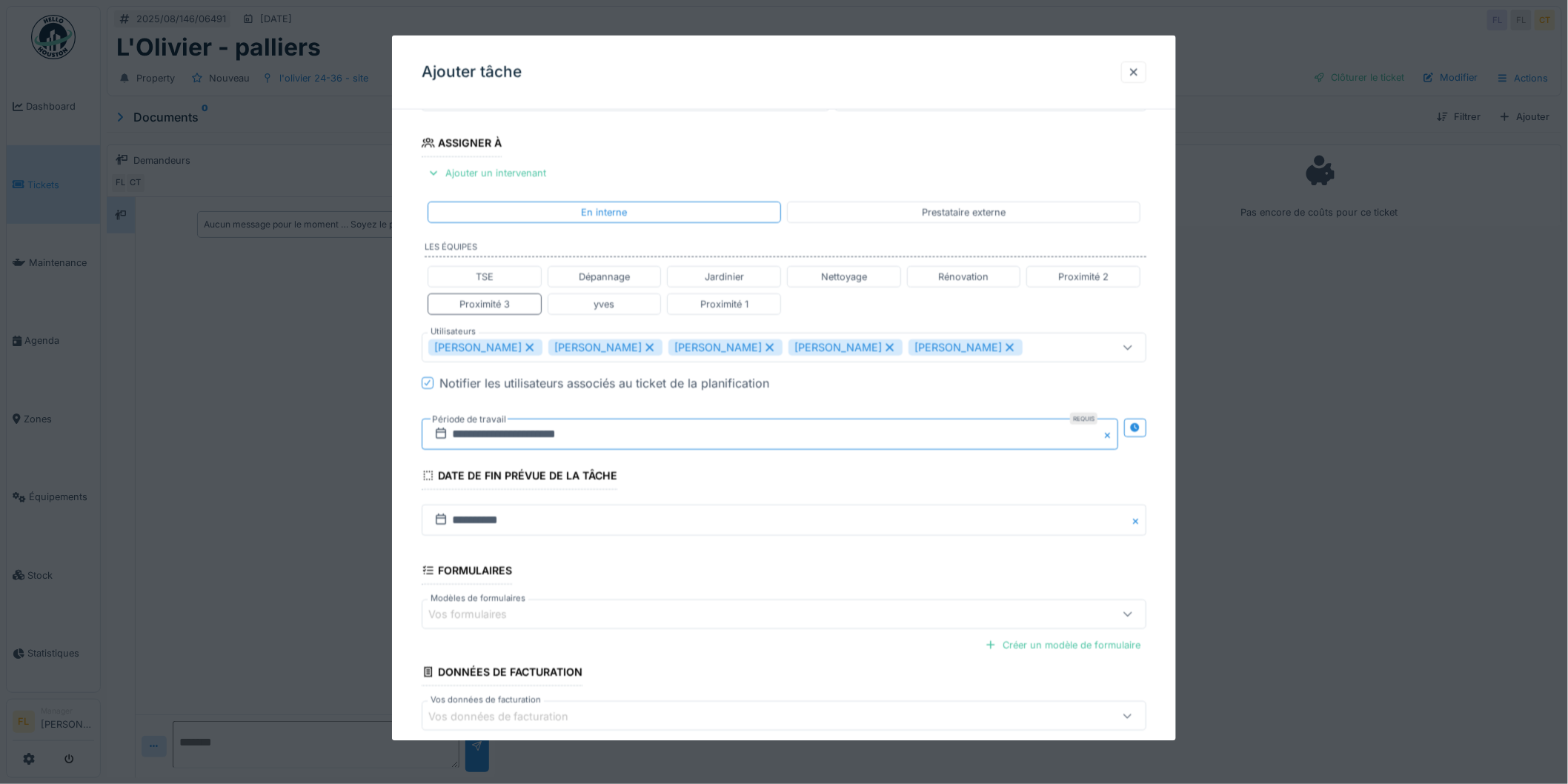
click at [478, 435] on input "**********" at bounding box center [770, 434] width 697 height 31
click at [701, 603] on div "18" at bounding box center [701, 603] width 20 height 21
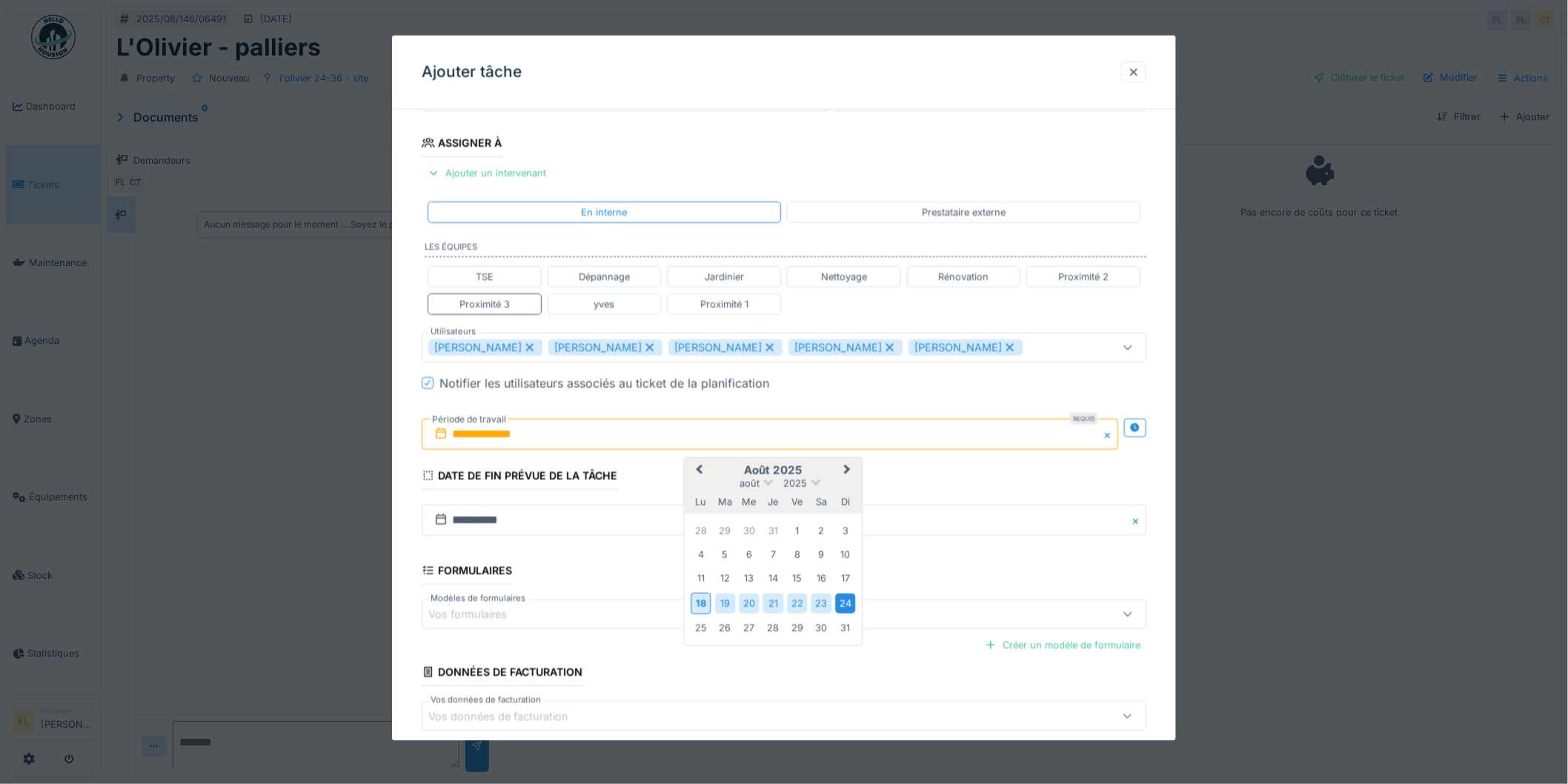
click at [841, 605] on div "24" at bounding box center [845, 603] width 20 height 20
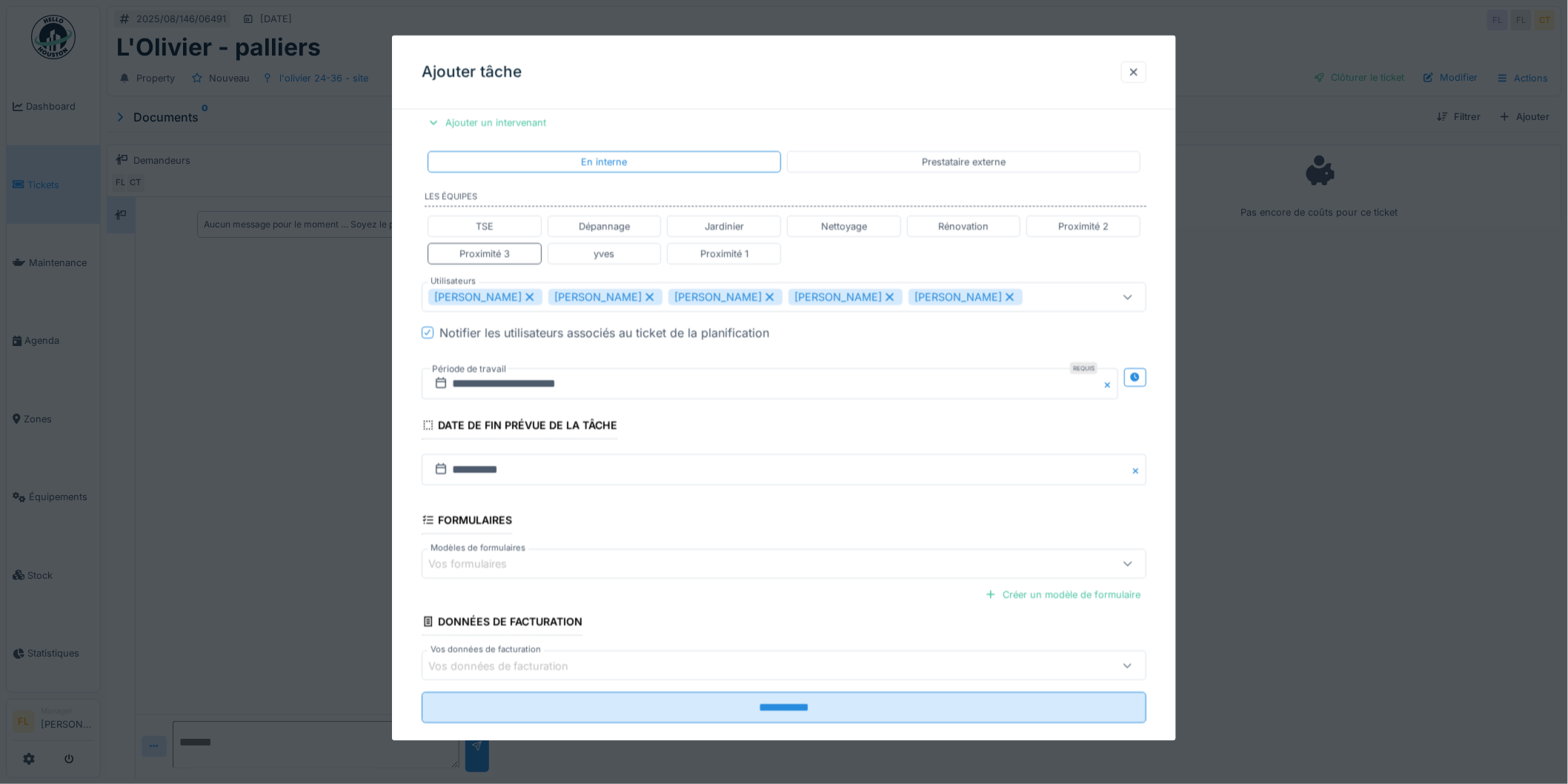
scroll to position [322, 0]
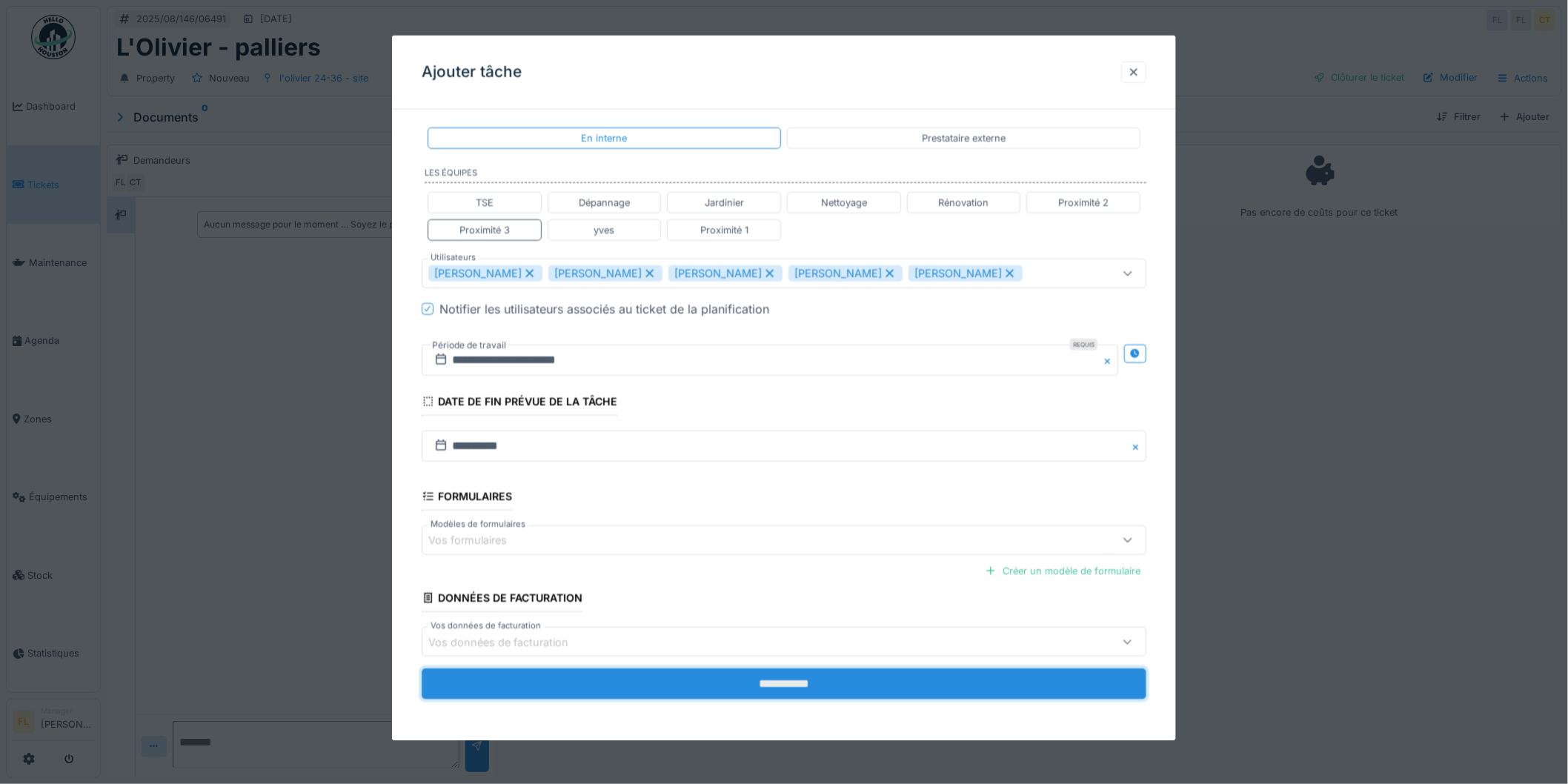
click at [676, 686] on input "**********" at bounding box center [784, 684] width 725 height 31
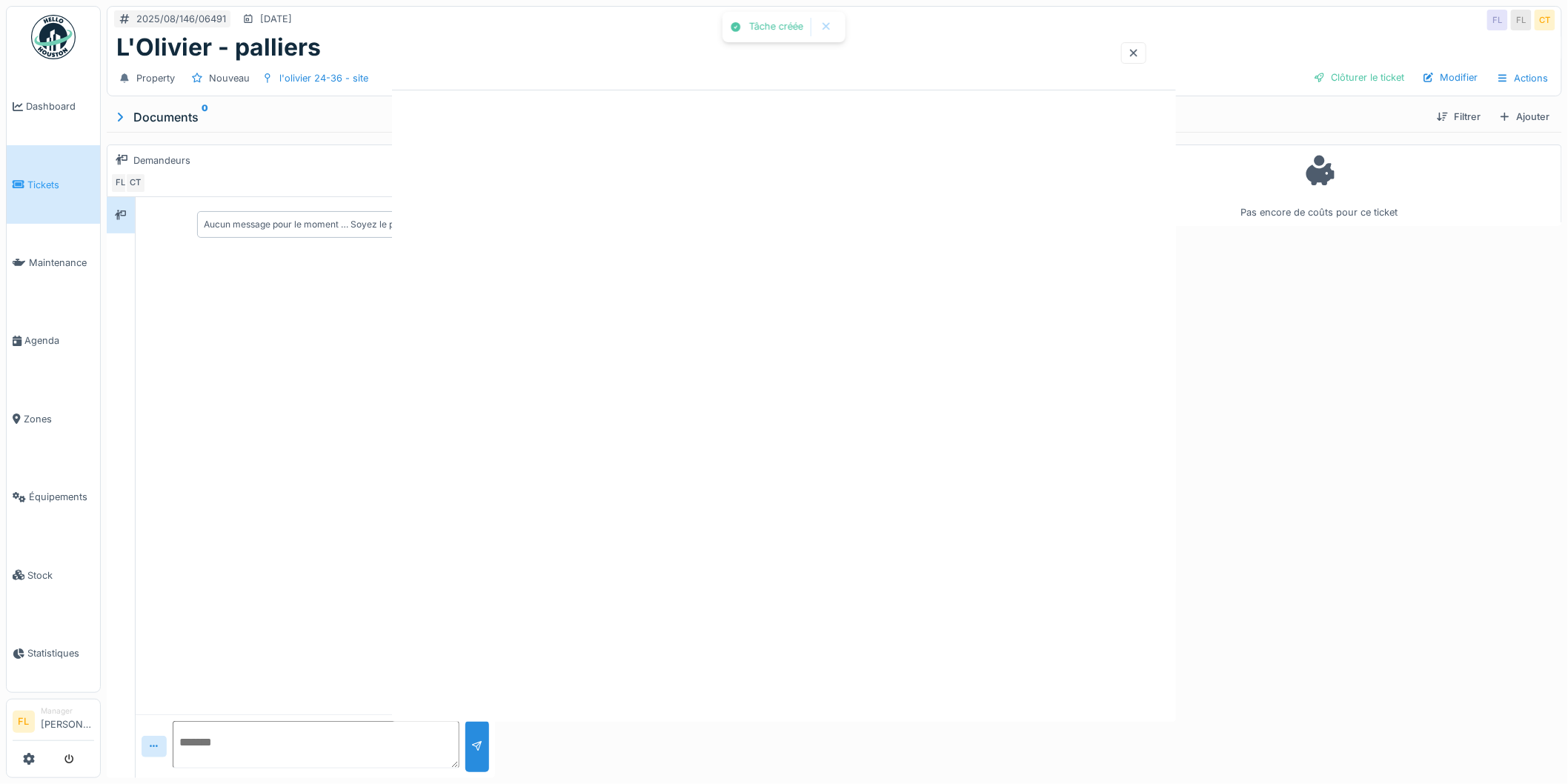
scroll to position [0, 0]
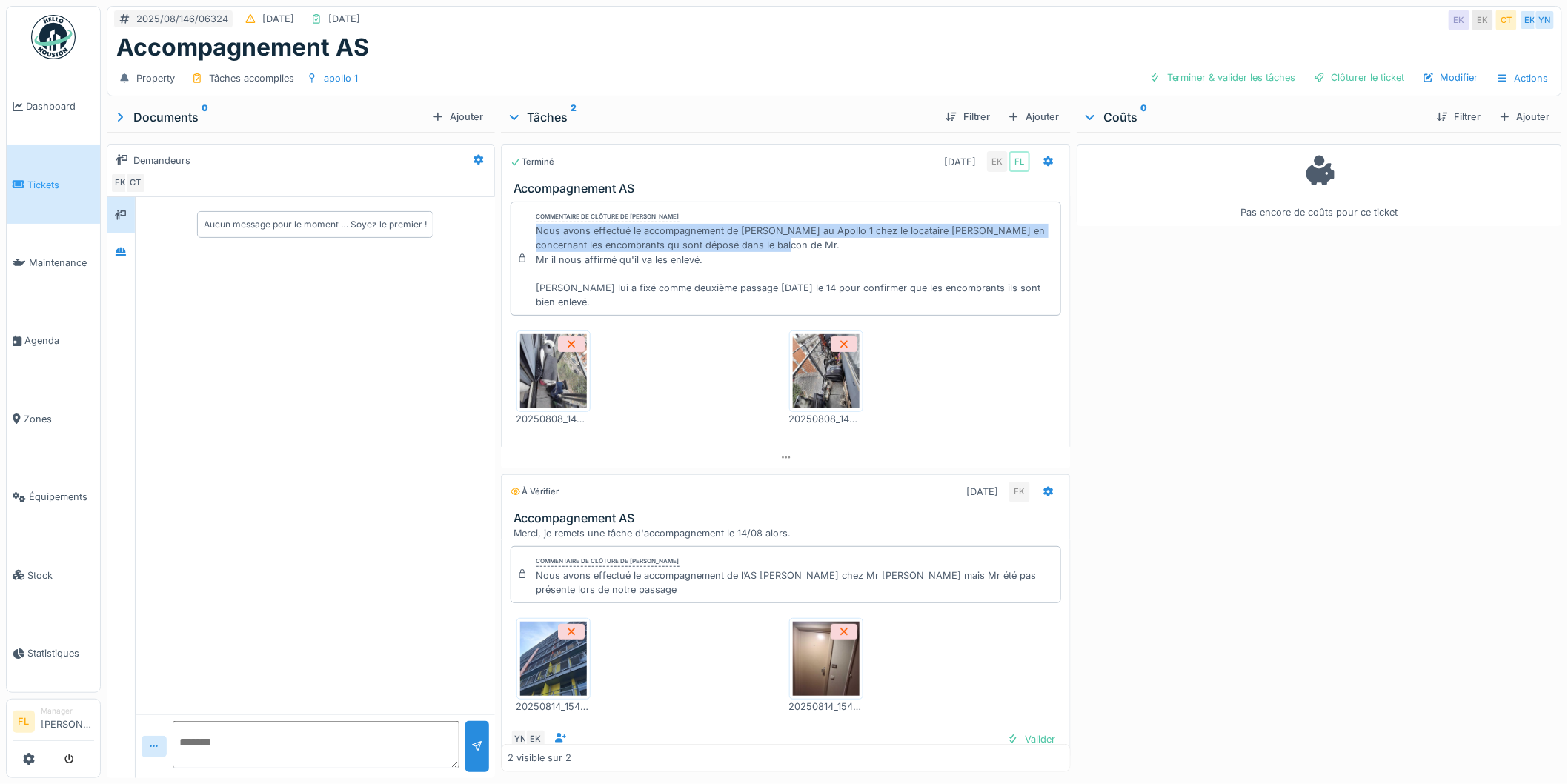
drag, startPoint x: 531, startPoint y: 231, endPoint x: 812, endPoint y: 253, distance: 281.9
click at [812, 253] on div "Commentaire de clôture de Eljon Kola Nous avons effectué le accompagnement de J…" at bounding box center [786, 259] width 551 height 114
click at [812, 253] on div "Nous avons effectué le accompagnement de [PERSON_NAME] au Apollo 1 chez le loca…" at bounding box center [795, 267] width 519 height 85
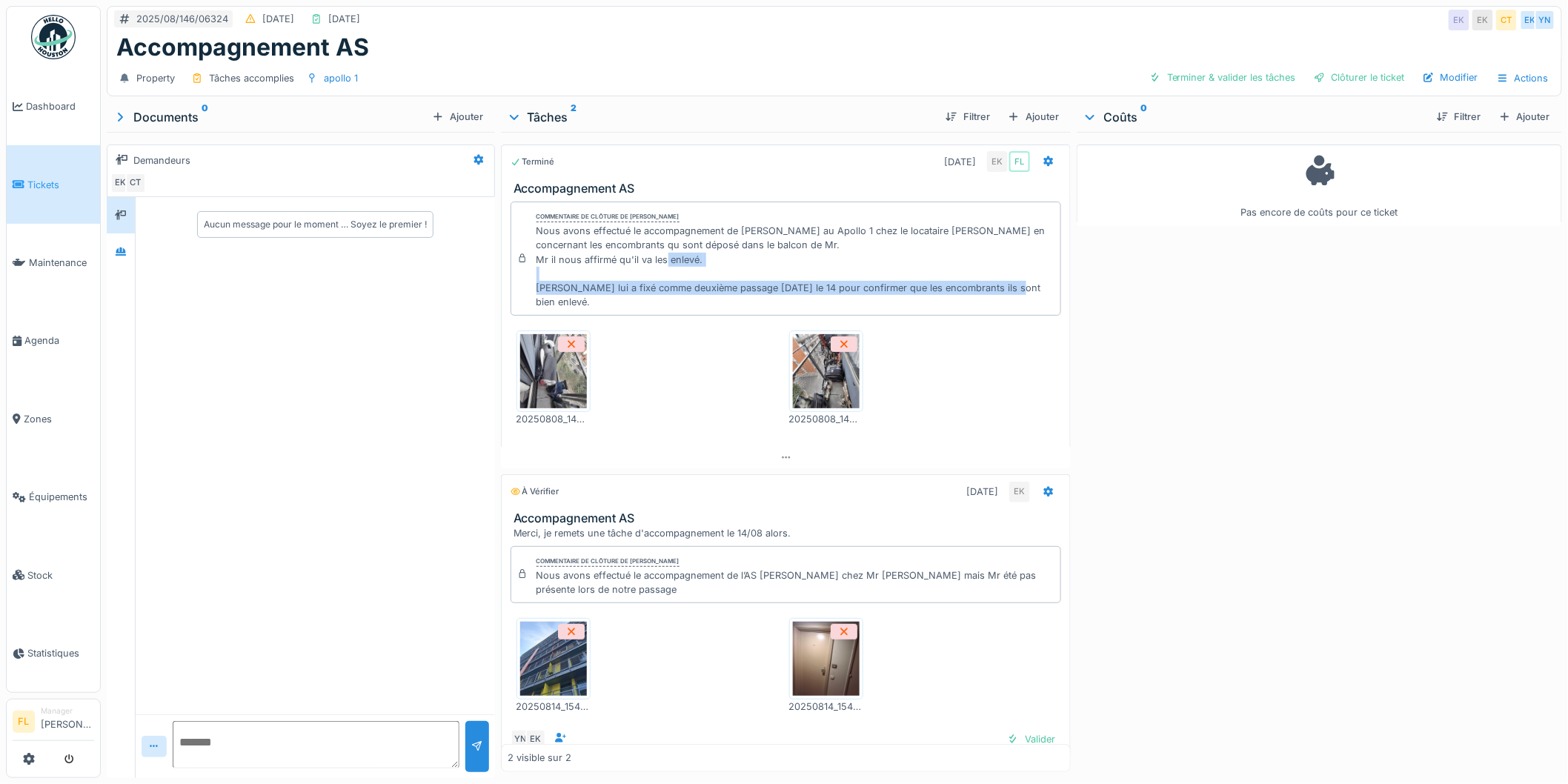
drag, startPoint x: 531, startPoint y: 286, endPoint x: 867, endPoint y: 301, distance: 336.3
click at [867, 301] on div "Commentaire de clôture de Eljon Kola Nous avons effectué le accompagnement de J…" at bounding box center [786, 259] width 551 height 114
click at [867, 301] on div "Nous avons effectué le accompagnement de [PERSON_NAME] au Apollo 1 chez le loca…" at bounding box center [795, 267] width 519 height 85
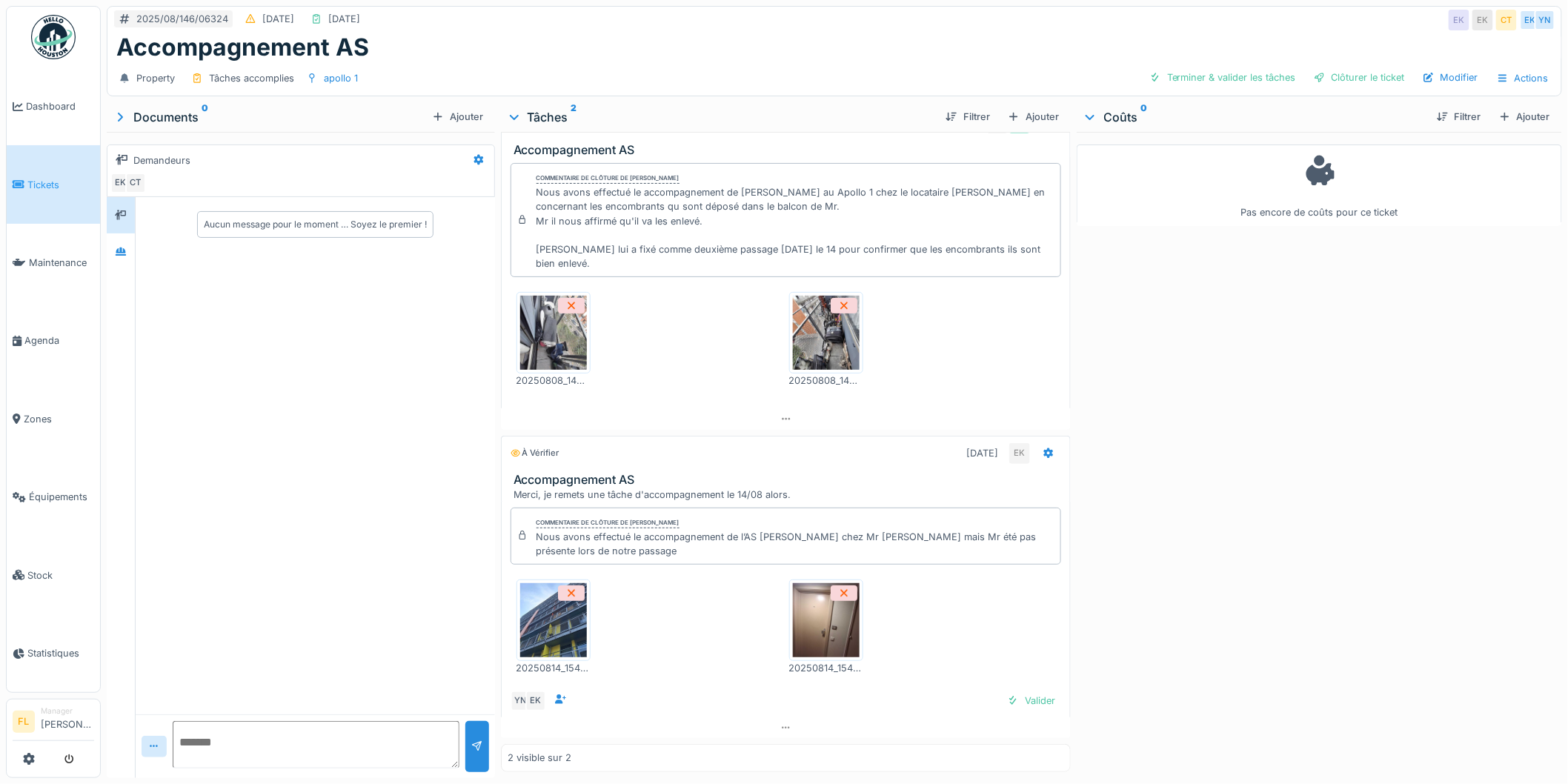
scroll to position [12, 0]
click at [1001, 693] on div "Valider" at bounding box center [1031, 701] width 60 height 20
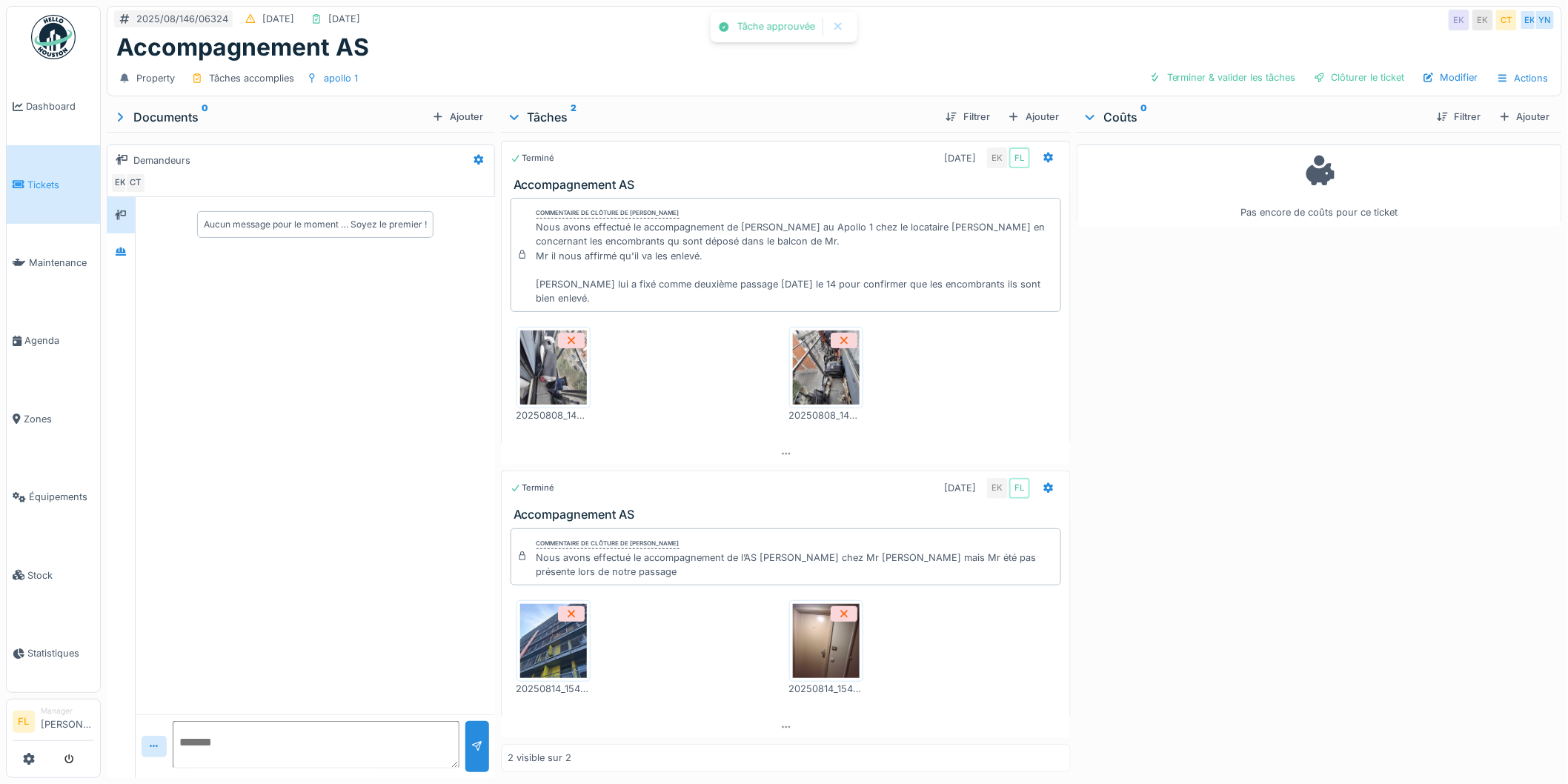
scroll to position [0, 0]
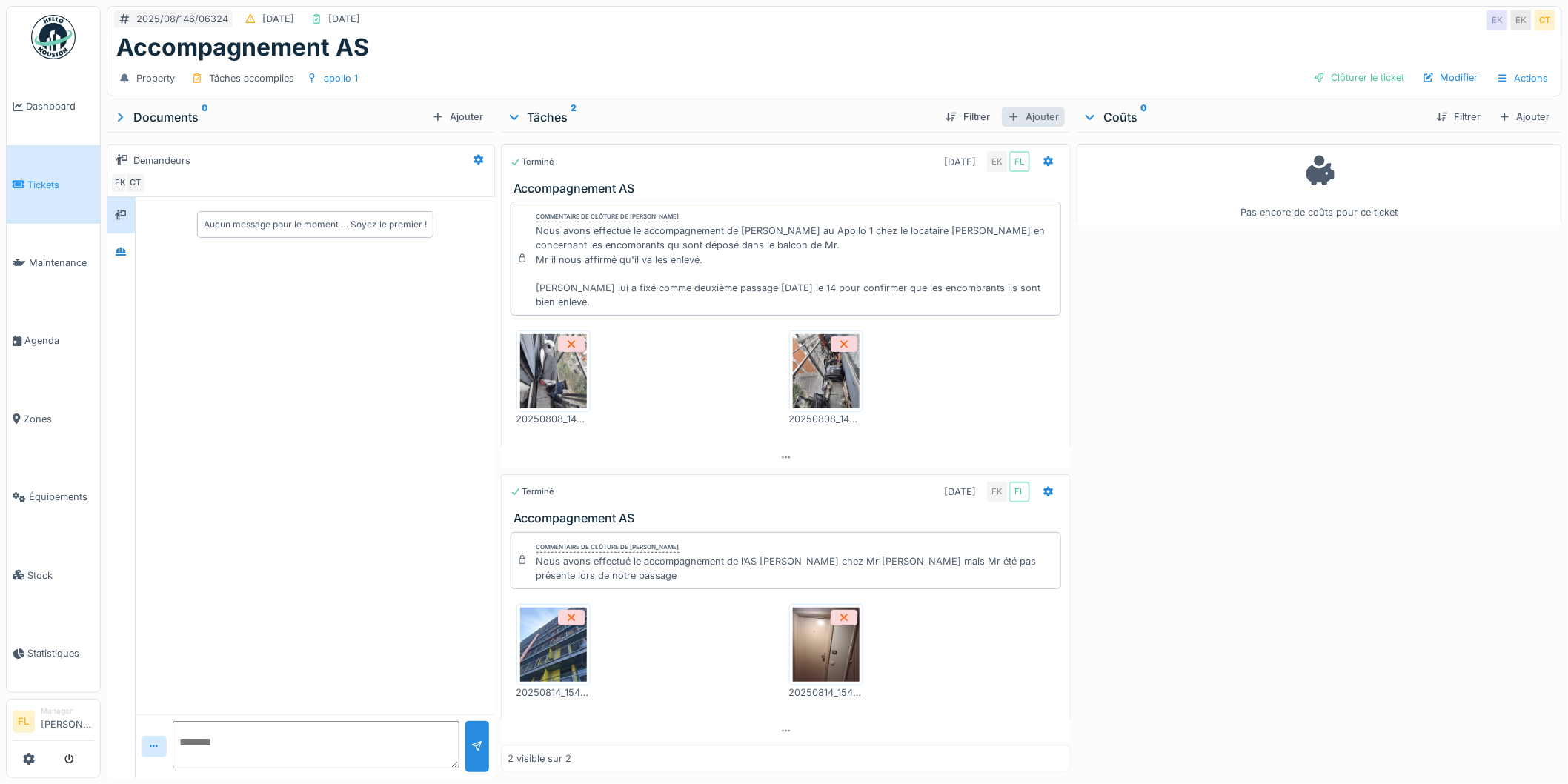
click at [1015, 107] on div "Ajouter" at bounding box center [1033, 117] width 63 height 20
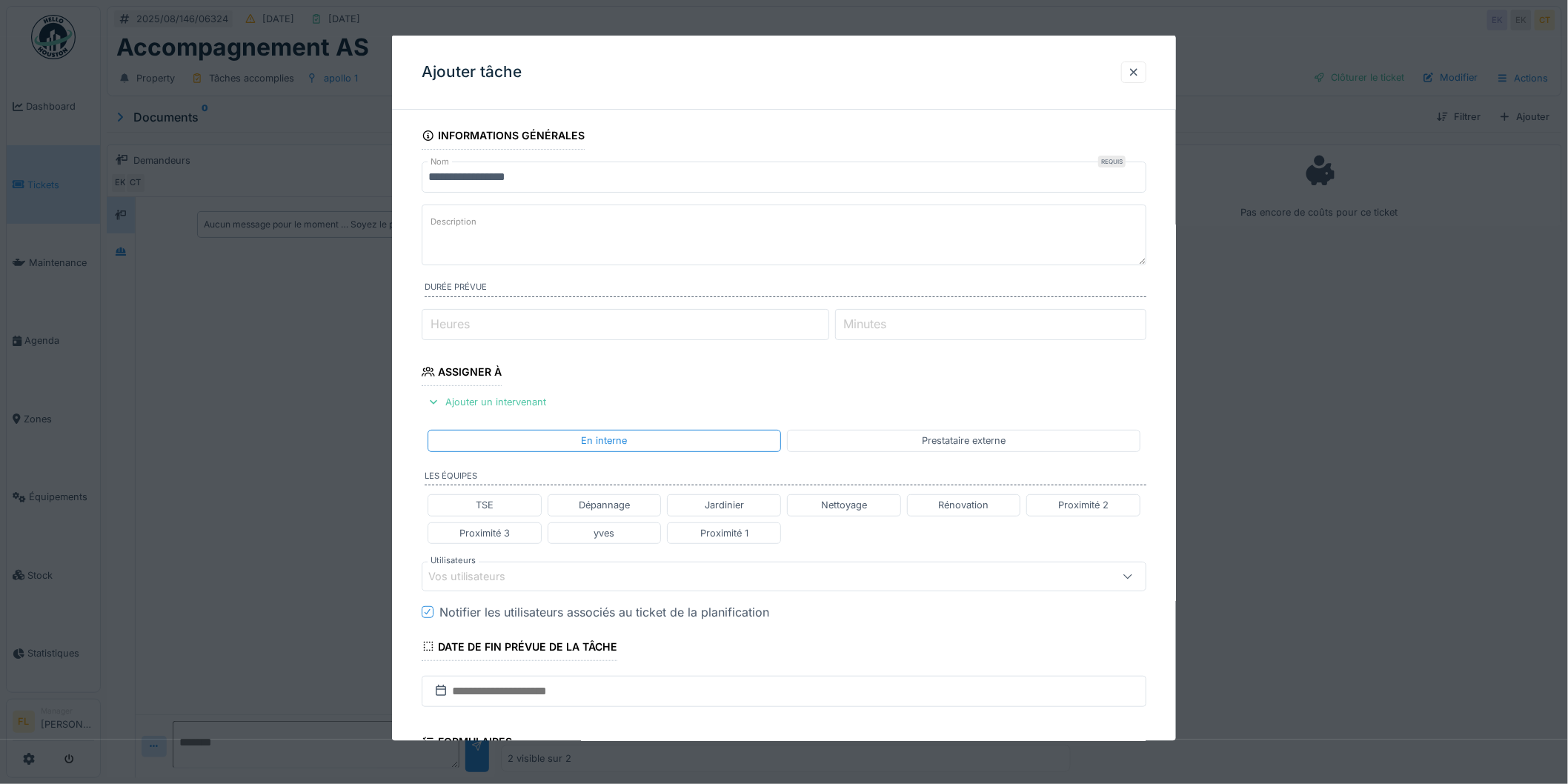
click at [587, 225] on textarea "Description" at bounding box center [784, 235] width 725 height 61
type textarea "**********"
click at [707, 531] on div "Proximité 1" at bounding box center [724, 533] width 48 height 14
type input "**********"
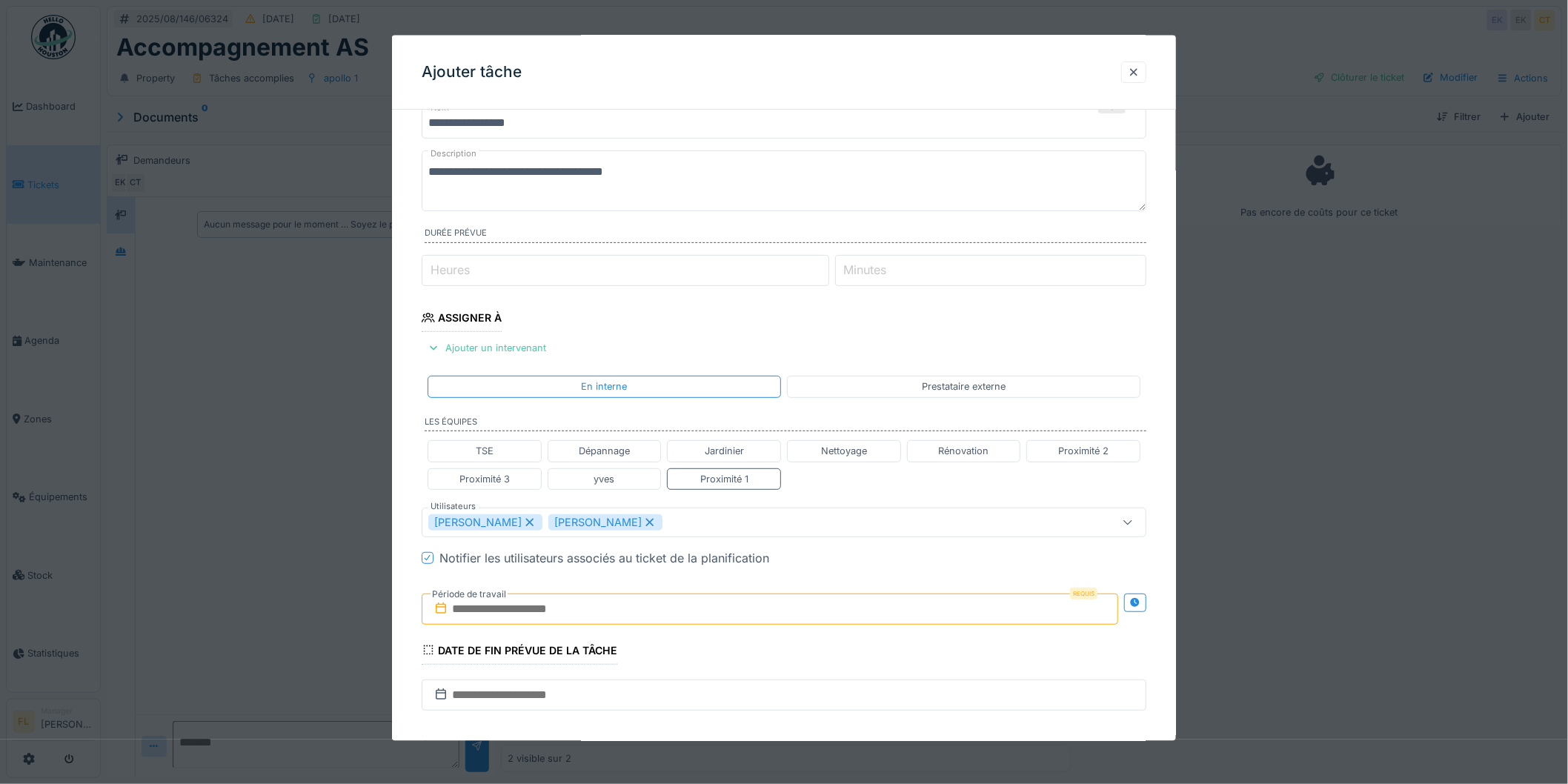
scroll to position [82, 0]
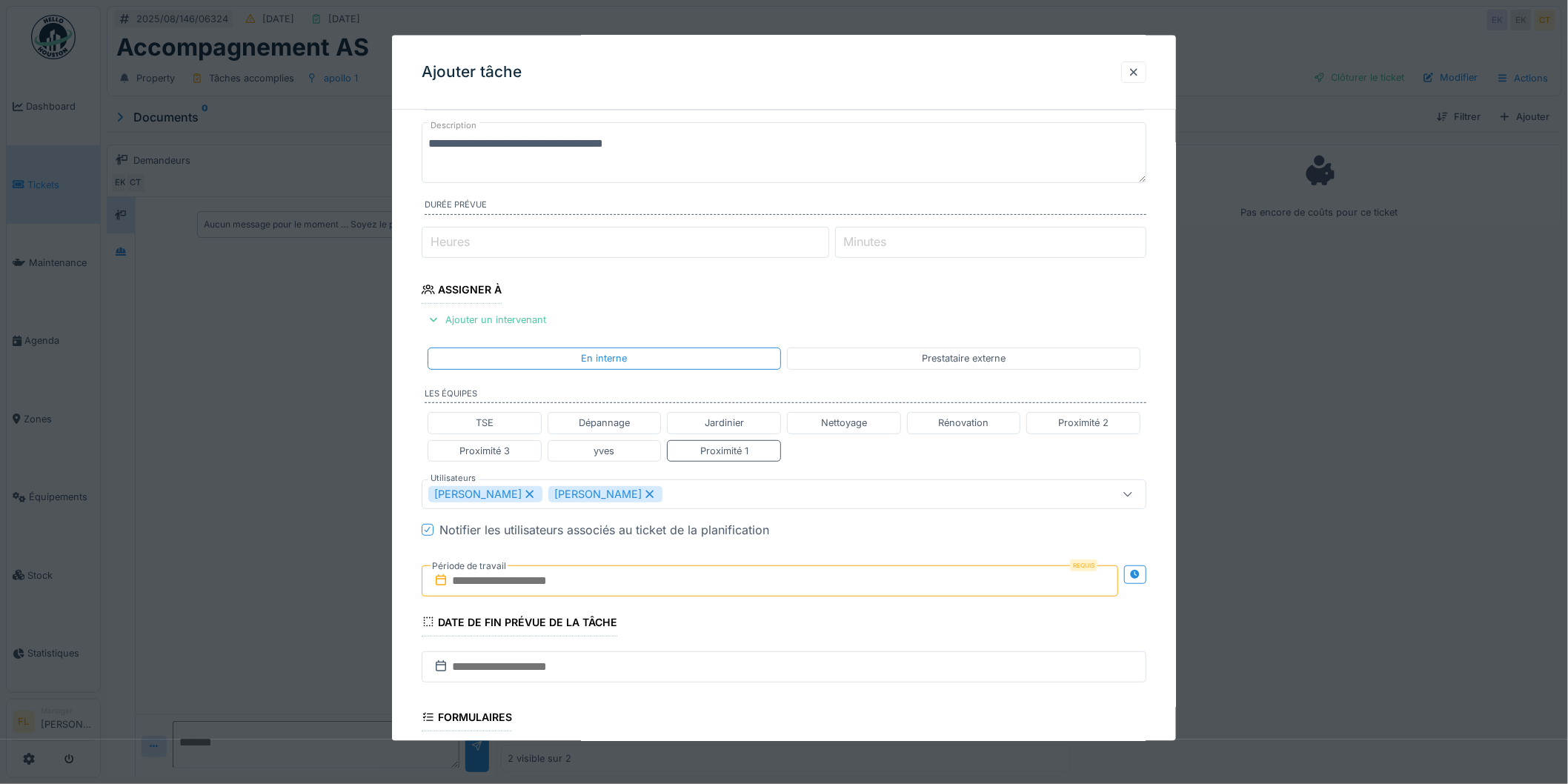
click at [564, 580] on input "text" at bounding box center [770, 580] width 697 height 31
drag, startPoint x: 701, startPoint y: 517, endPoint x: 723, endPoint y: 515, distance: 22.1
click at [704, 517] on div "18" at bounding box center [701, 515] width 20 height 21
click at [771, 519] on div "21" at bounding box center [773, 515] width 20 height 20
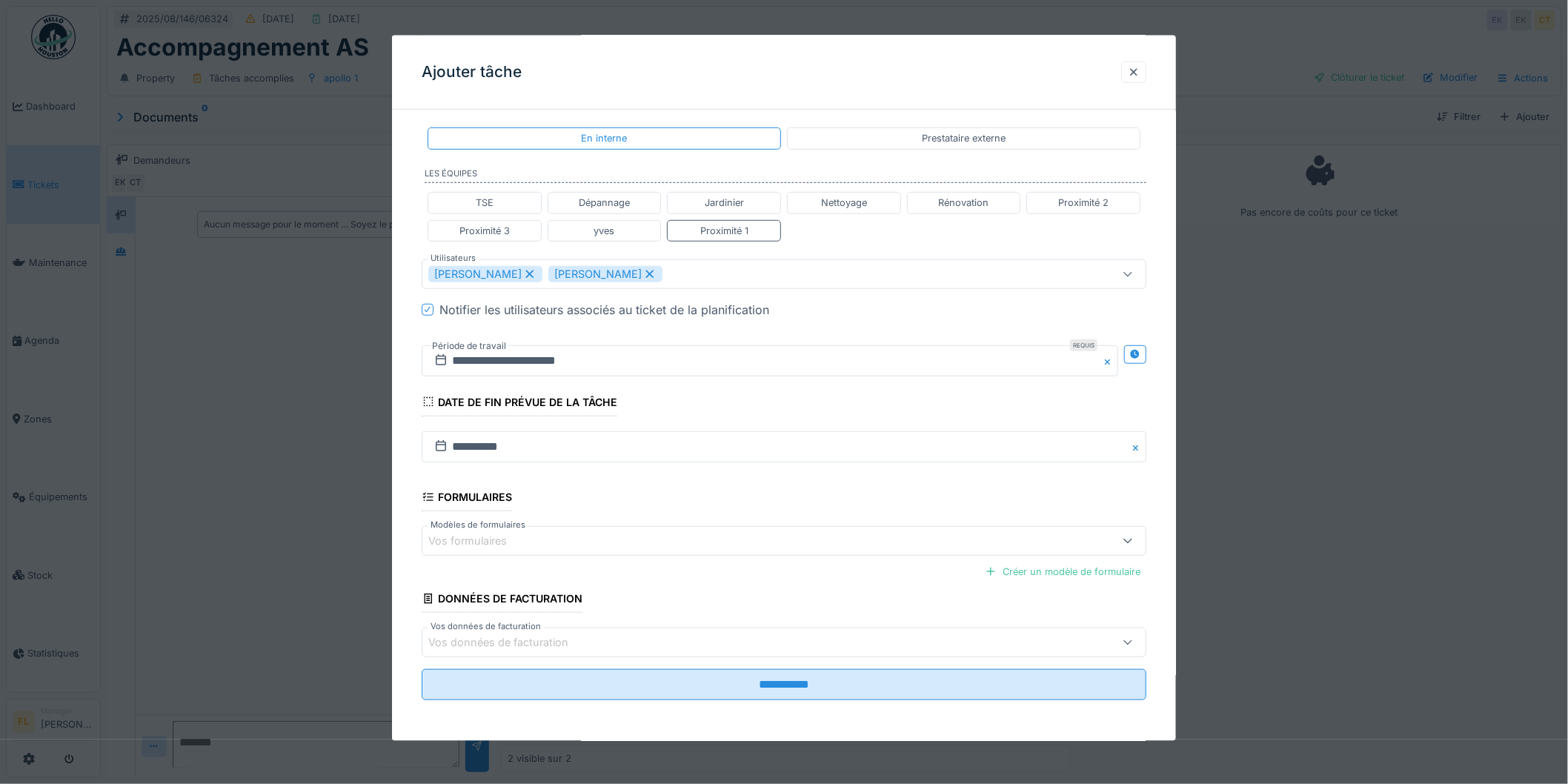
scroll to position [304, 0]
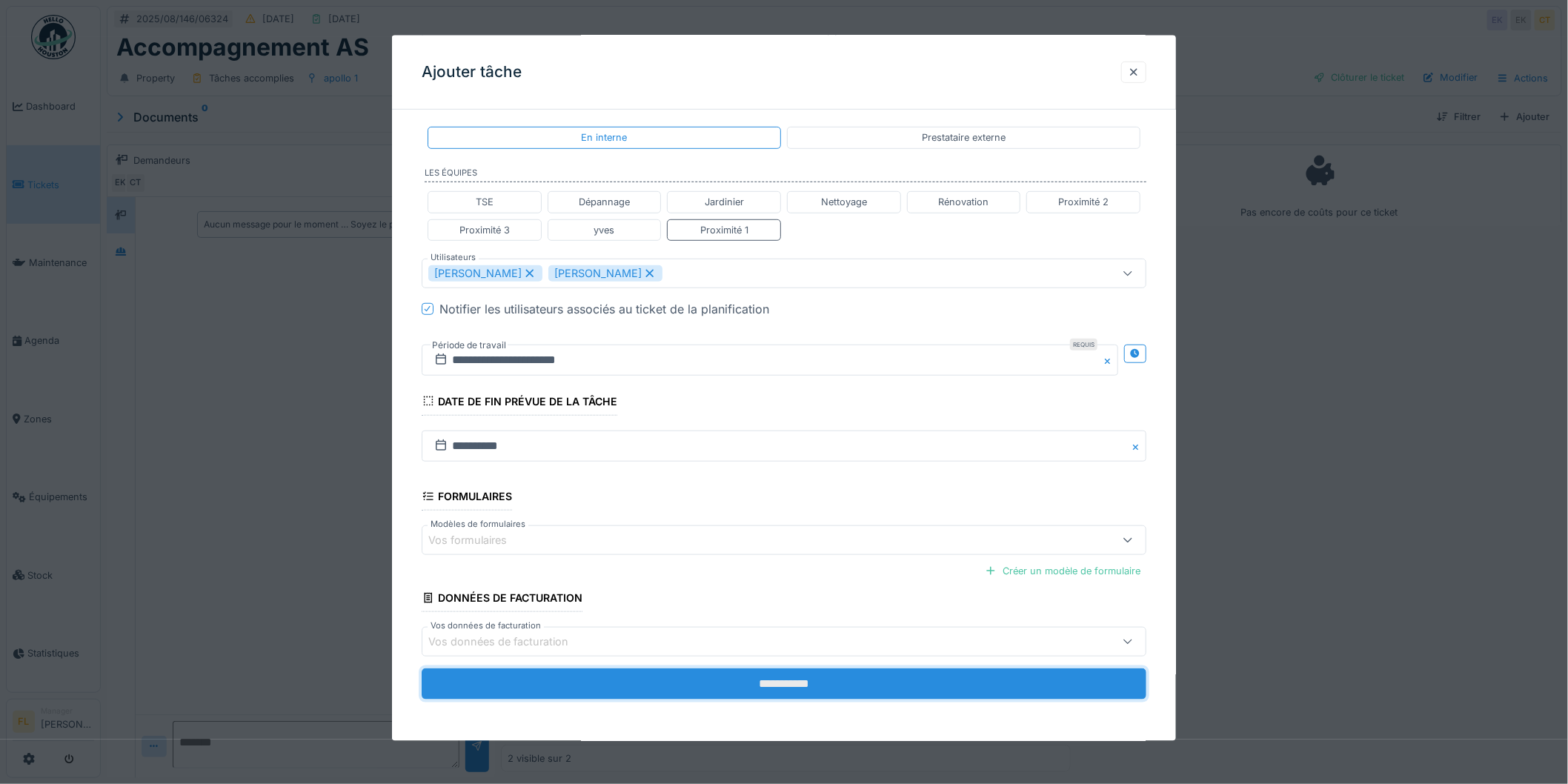
click at [803, 684] on input "**********" at bounding box center [784, 684] width 725 height 31
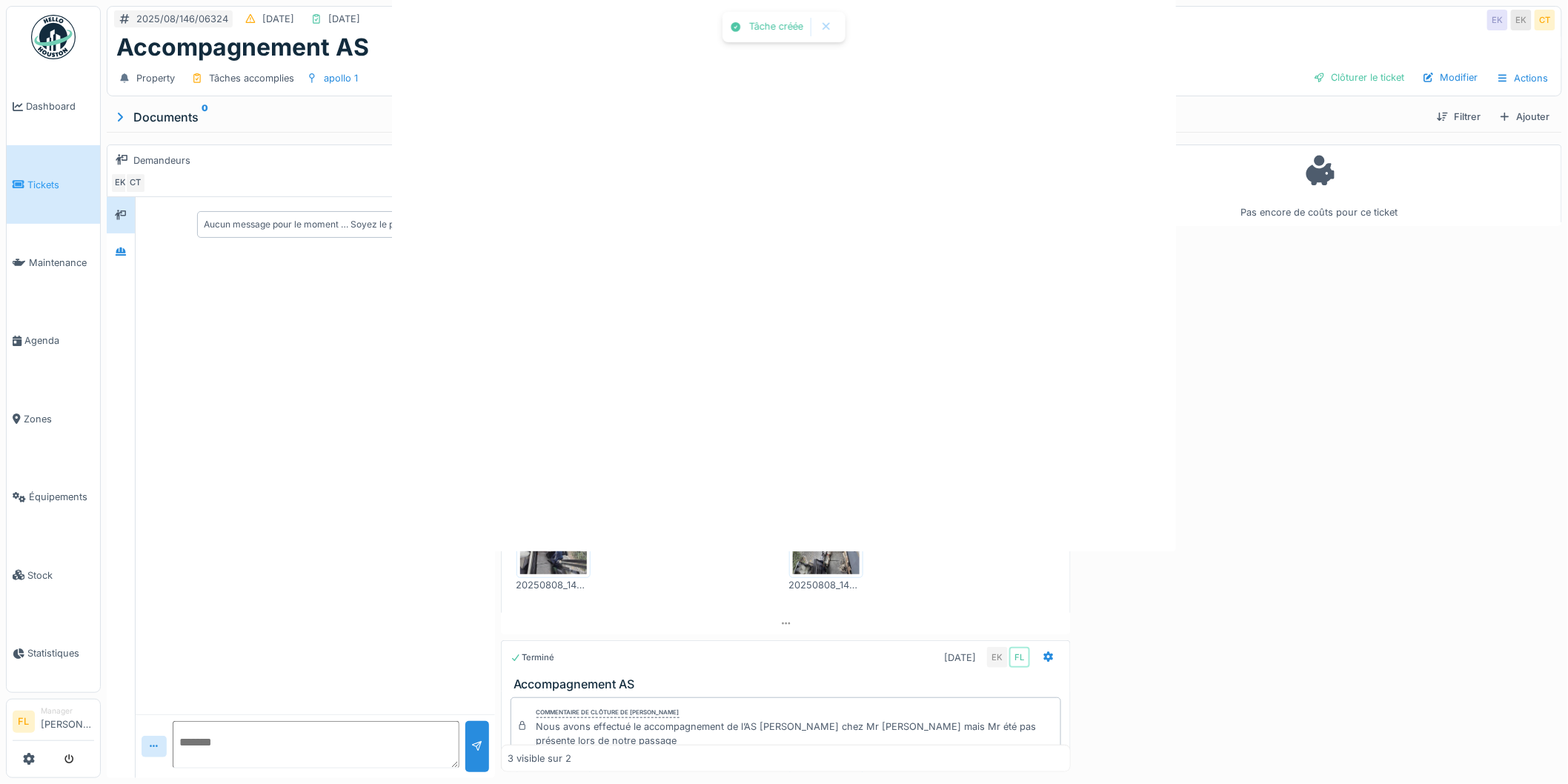
scroll to position [0, 0]
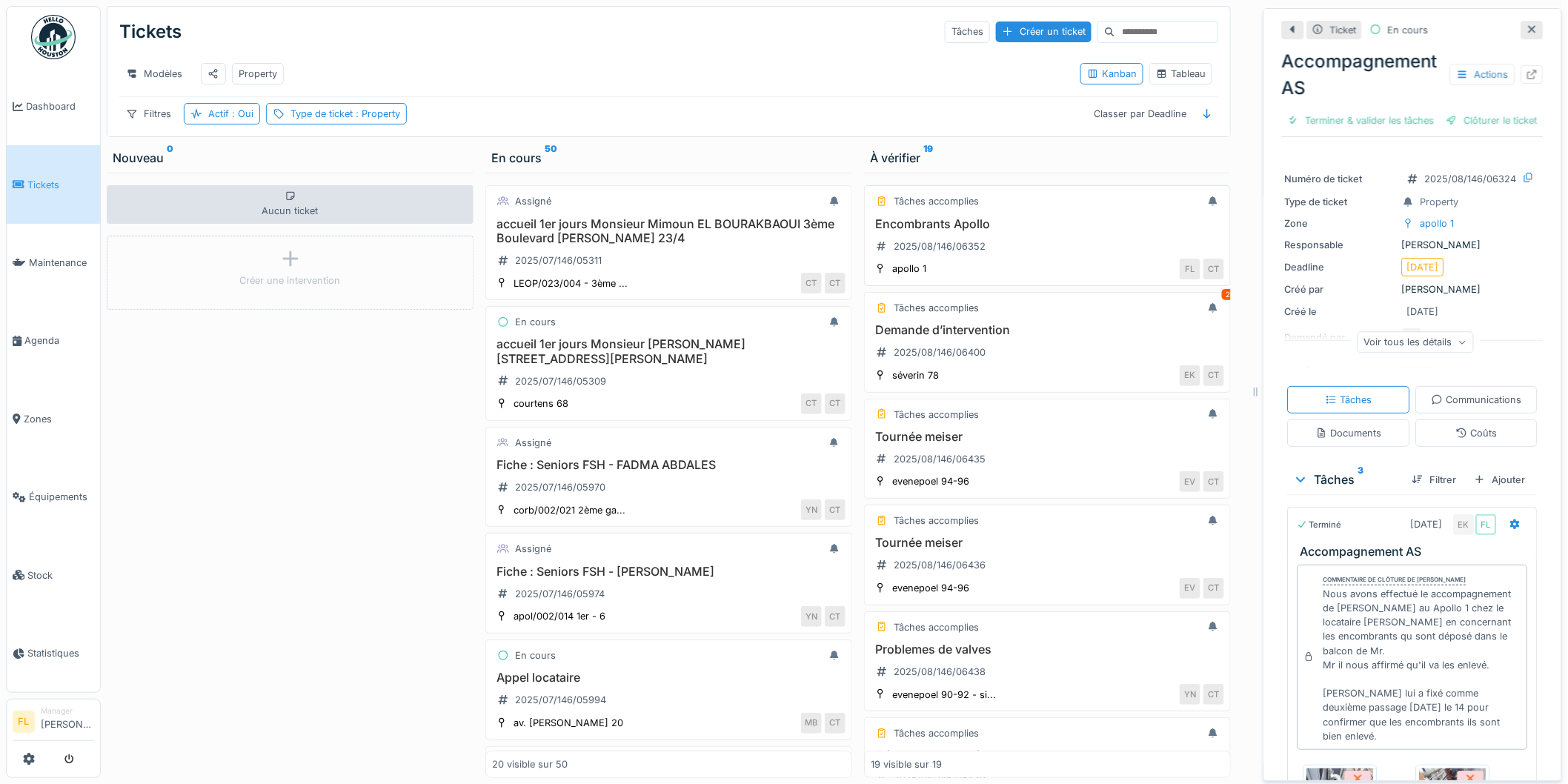
click at [926, 232] on h3 "Encombrants Apollo" at bounding box center [1047, 224] width 353 height 14
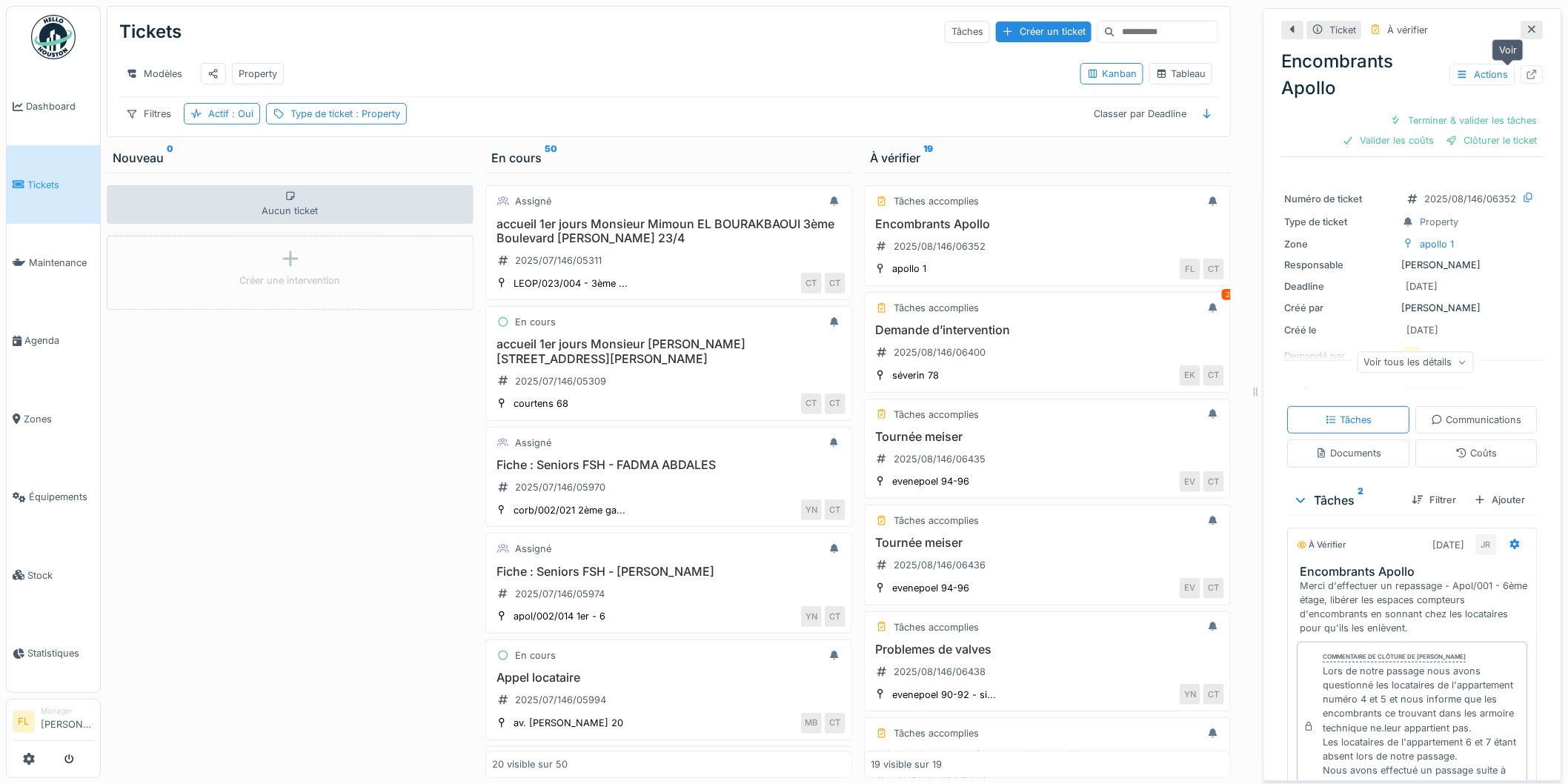
click at [1526, 69] on icon at bounding box center [1532, 74] width 12 height 10
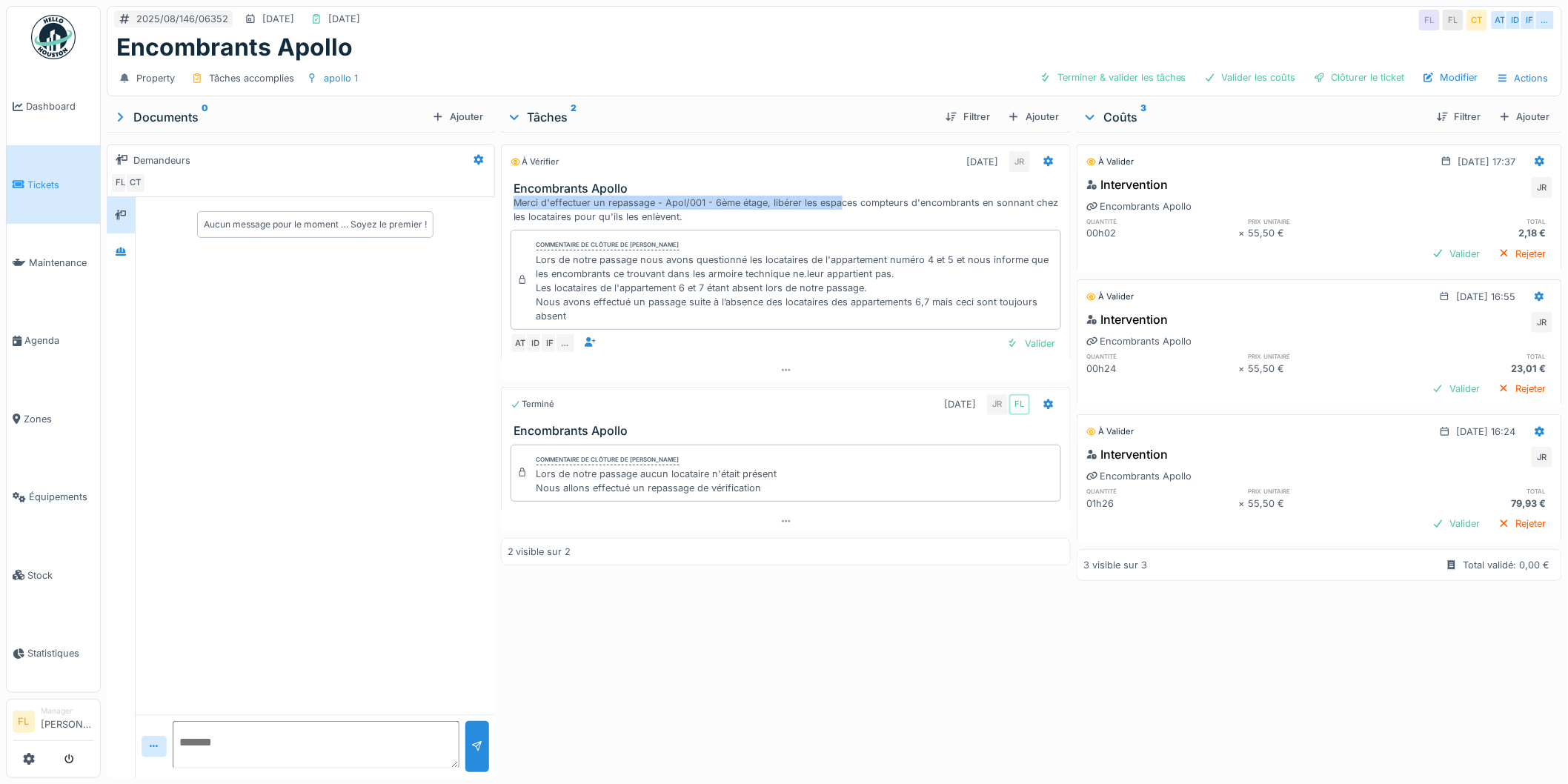
drag, startPoint x: 562, startPoint y: 203, endPoint x: 838, endPoint y: 204, distance: 276.0
click at [838, 204] on div "Merci d'effectuer un repassage - Apol/001 - 6ème étage, libérer les espaces com…" at bounding box center [789, 210] width 551 height 28
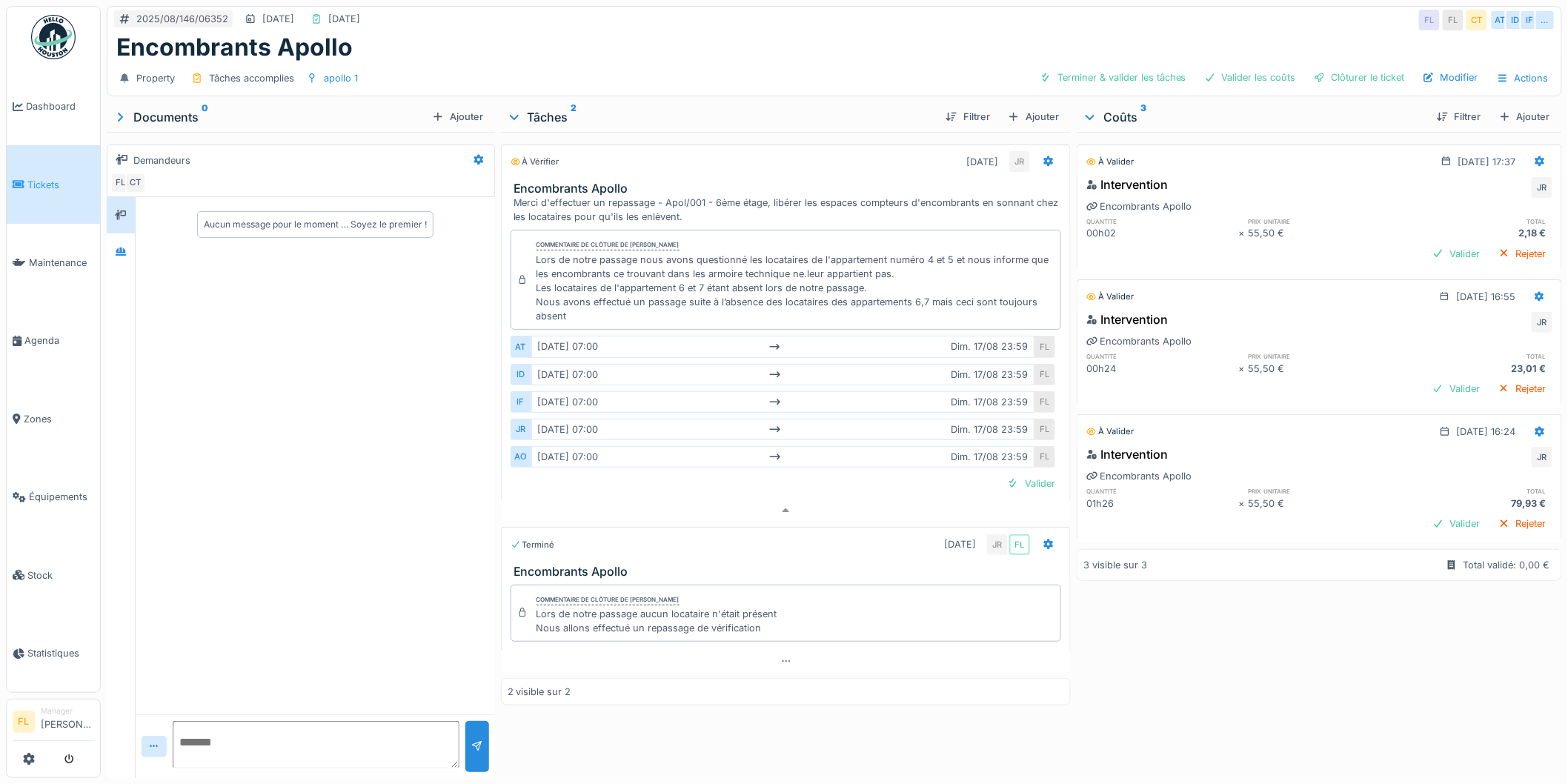
click at [838, 204] on div "Merci d'effectuer un repassage - Apol/001 - 6ème étage, libérer les espaces com…" at bounding box center [789, 210] width 551 height 28
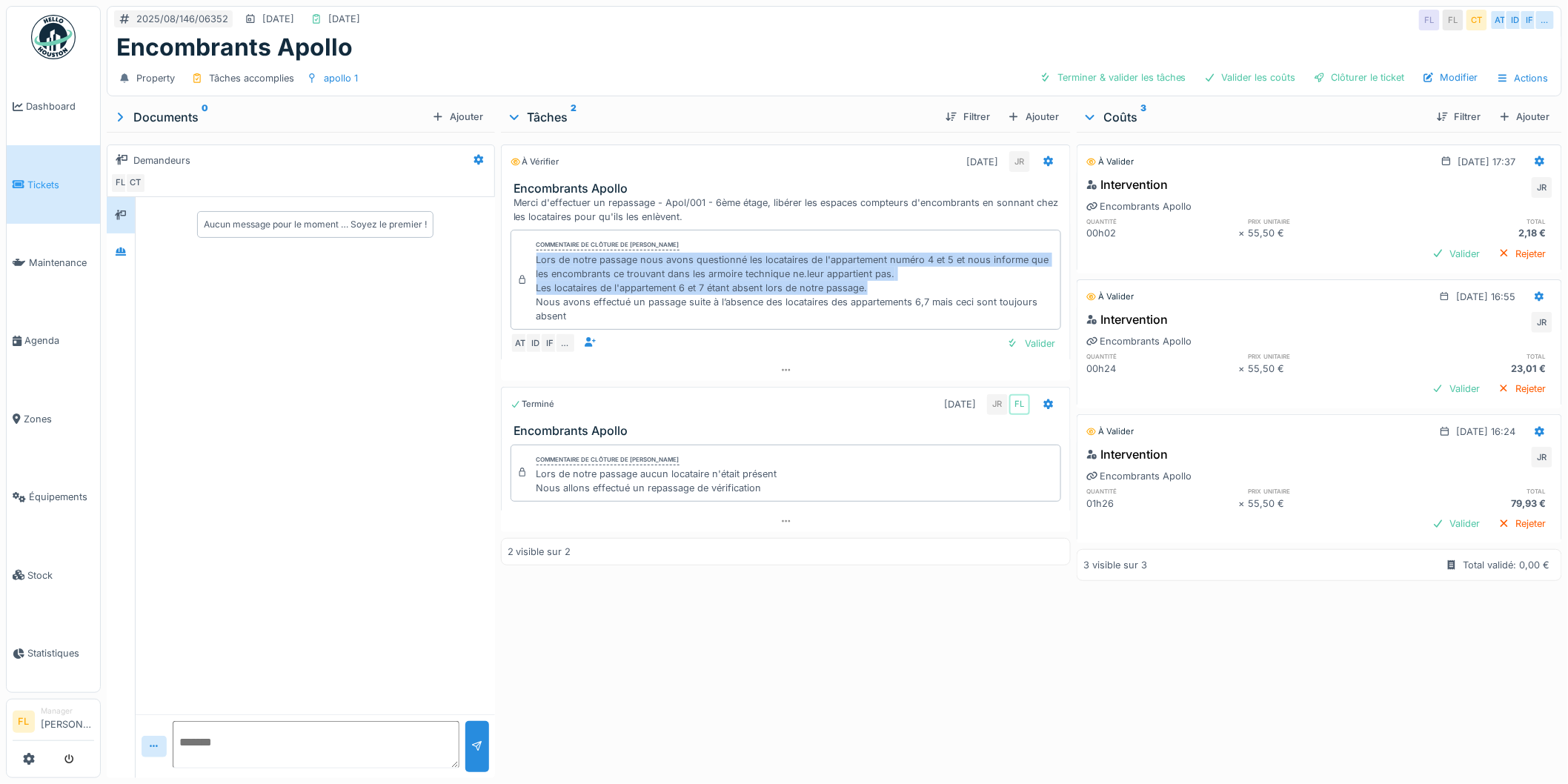
drag, startPoint x: 544, startPoint y: 252, endPoint x: 1024, endPoint y: 283, distance: 481.0
click at [1024, 283] on div "Lors de notre passage nous avons questionné les locataires de l'appartement num…" at bounding box center [795, 288] width 519 height 71
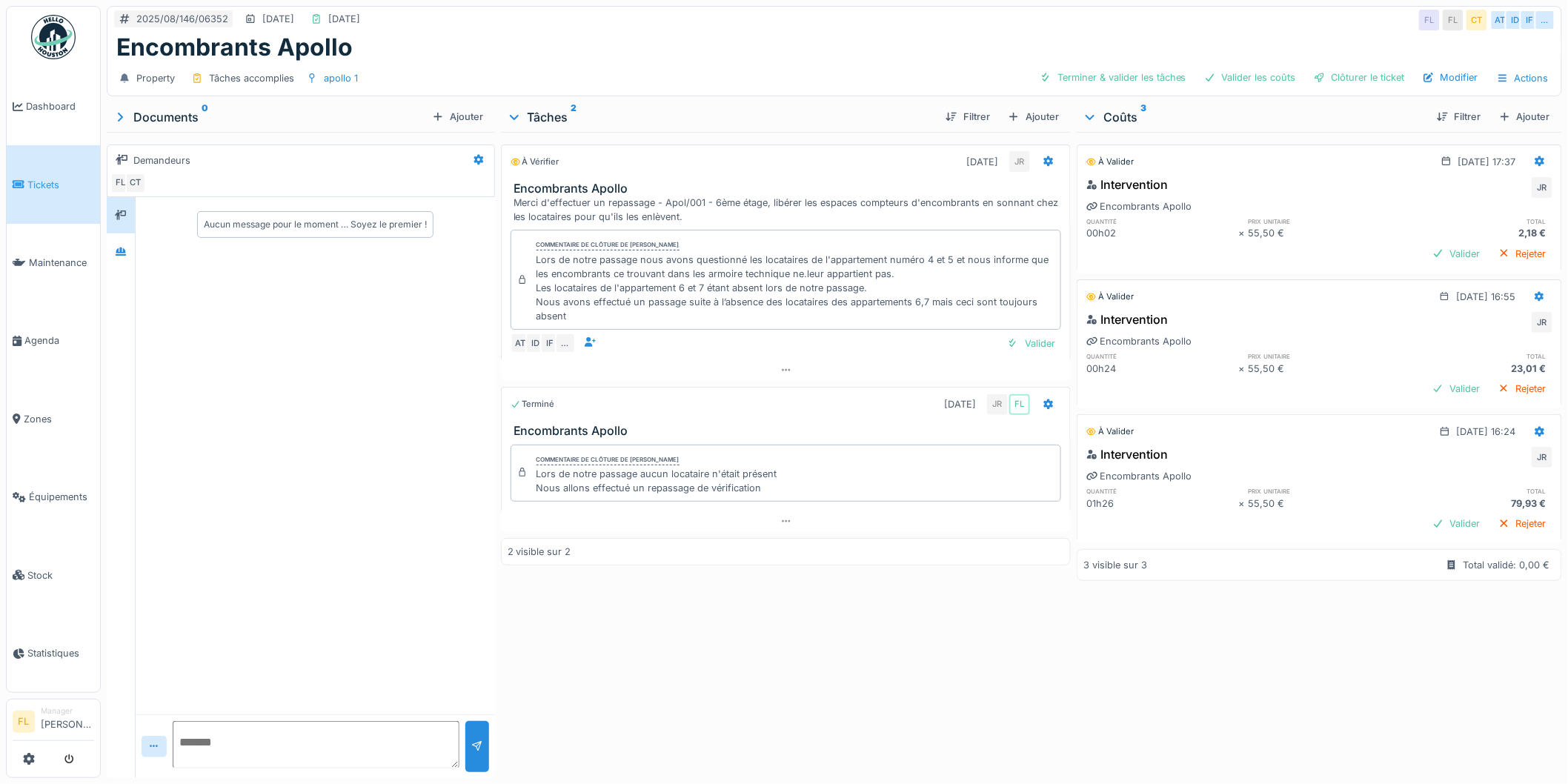
click at [847, 294] on div "Lors de notre passage nous avons questionné les locataires de l'appartement num…" at bounding box center [795, 288] width 519 height 71
click at [1027, 334] on div "Valider" at bounding box center [1031, 344] width 60 height 20
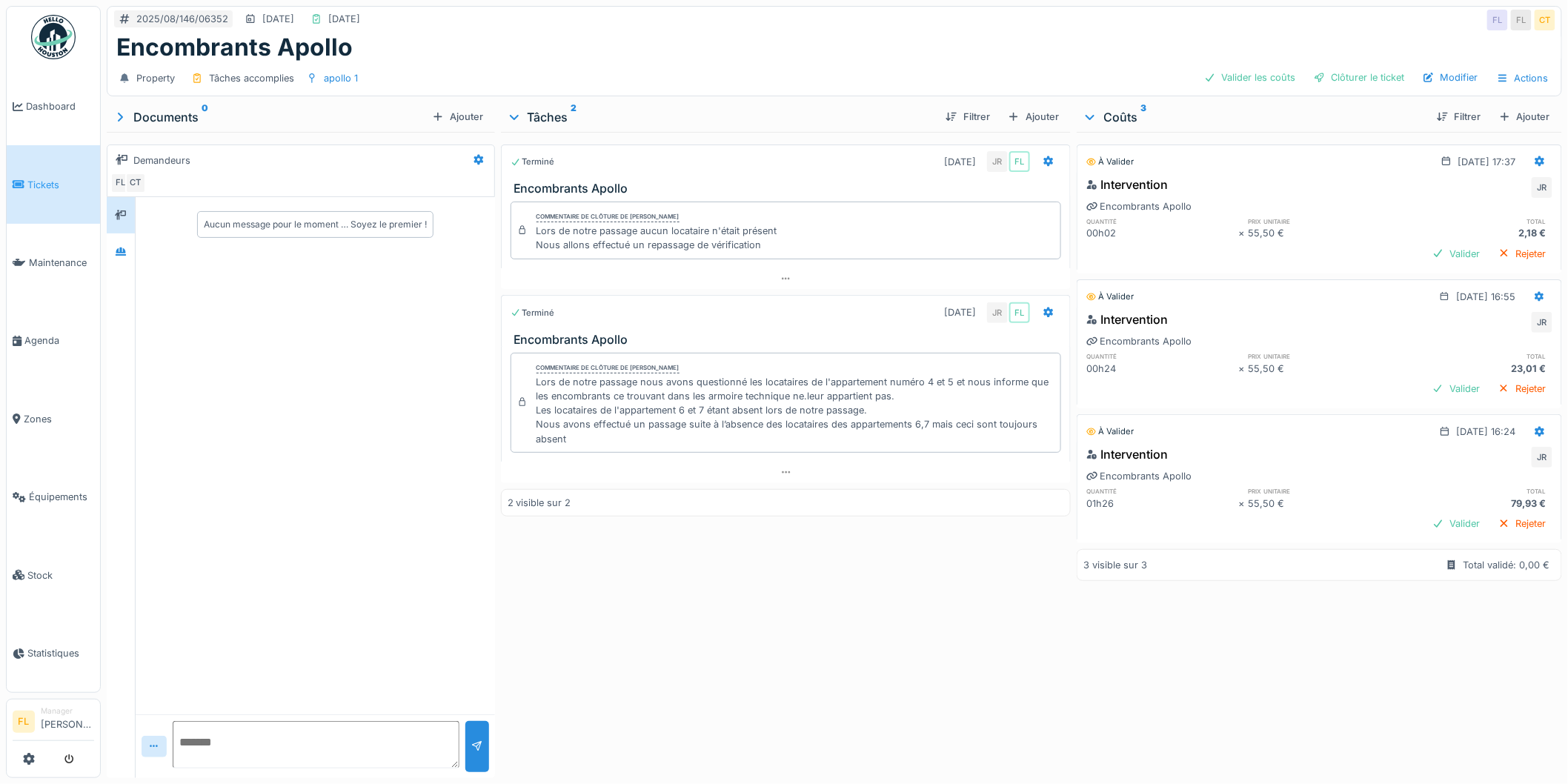
drag, startPoint x: 1009, startPoint y: 102, endPoint x: 998, endPoint y: 57, distance: 46.3
click at [998, 57] on div "2025/08/146/06352 [DATE] [DATE] [GEOGRAPHIC_DATA] [GEOGRAPHIC_DATA] CT Encombra…" at bounding box center [834, 392] width 1467 height 784
click at [1027, 107] on div "Ajouter" at bounding box center [1033, 117] width 63 height 20
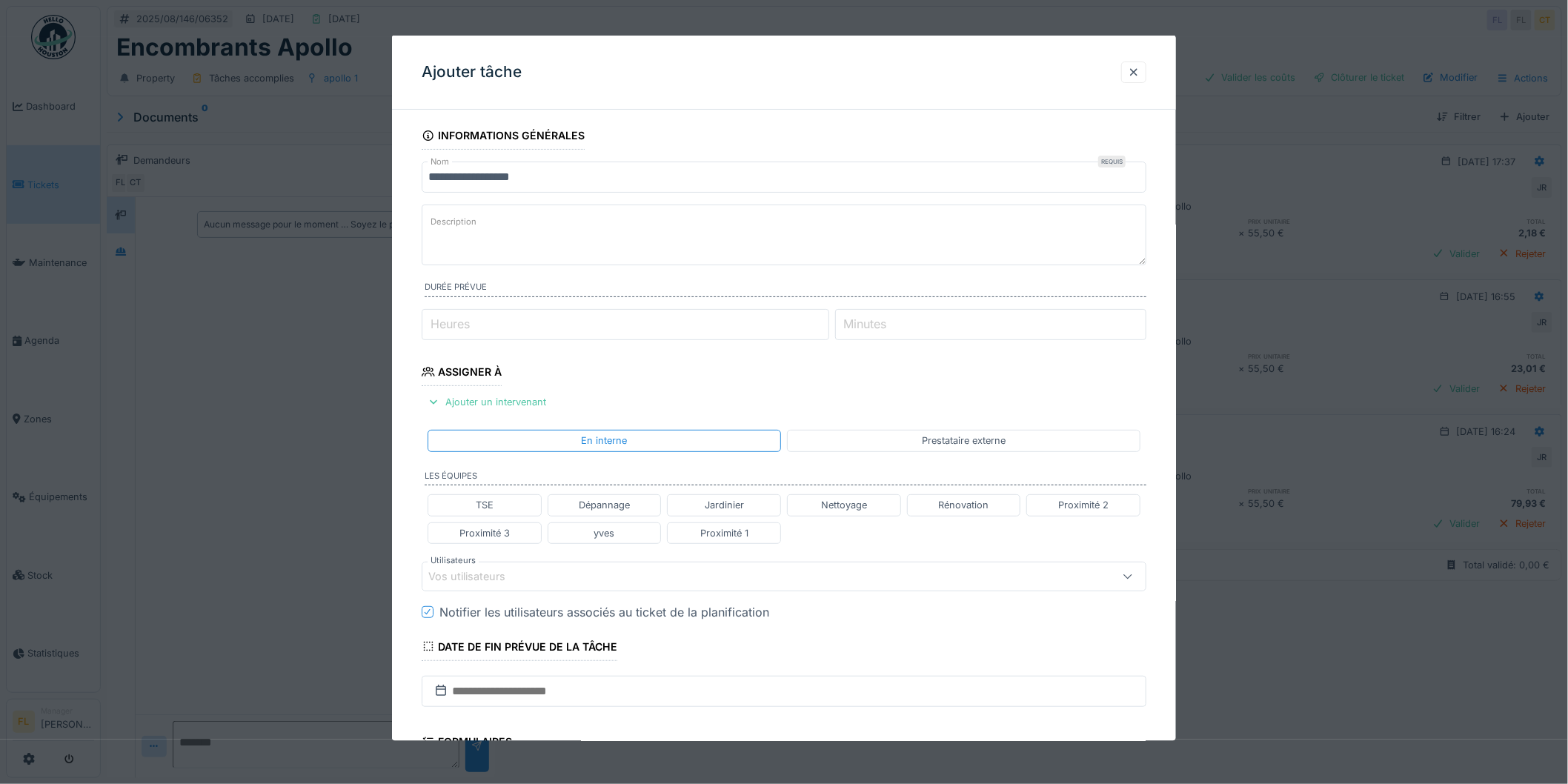
click at [524, 227] on textarea "Description" at bounding box center [784, 235] width 725 height 61
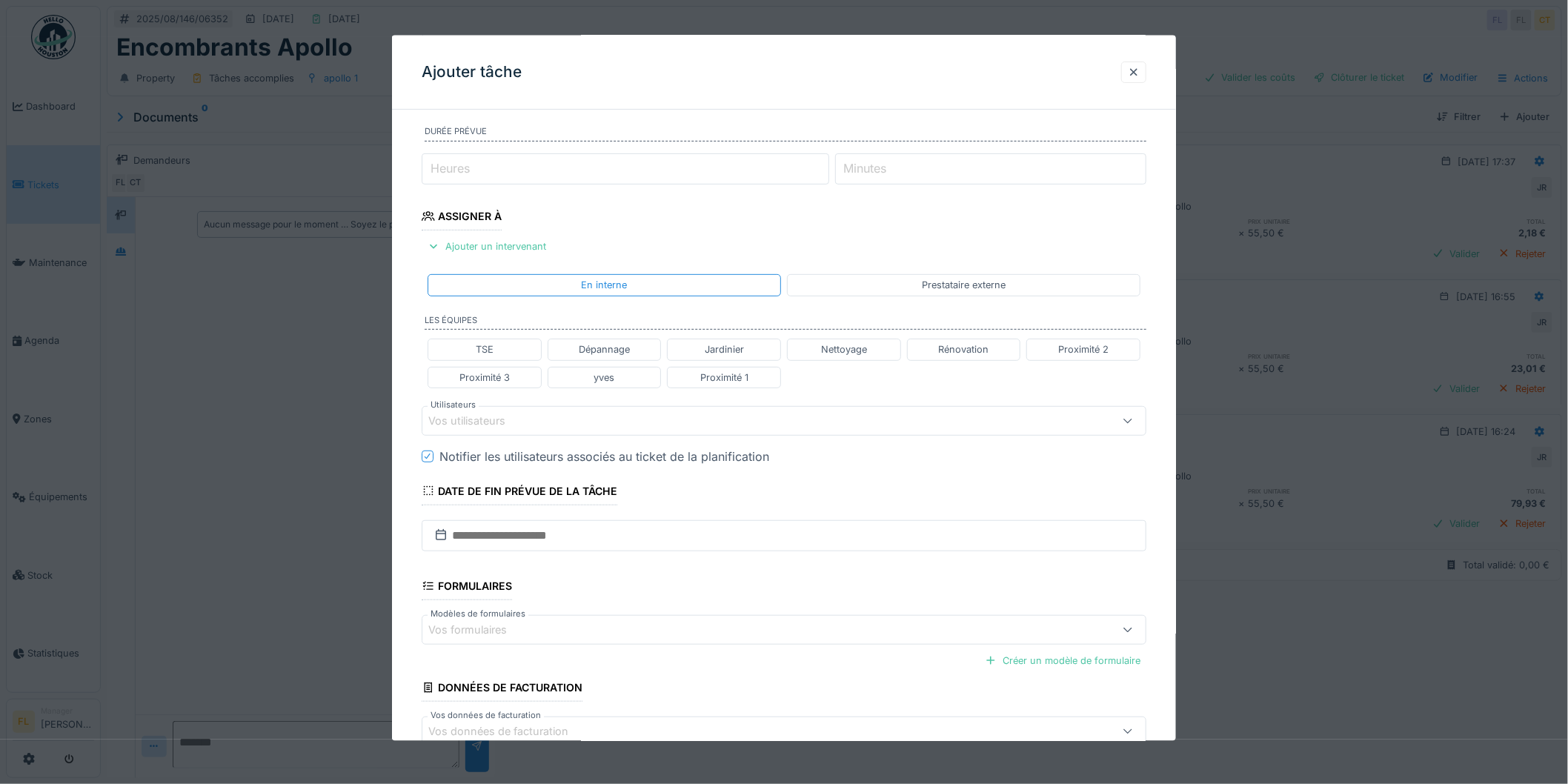
scroll to position [165, 0]
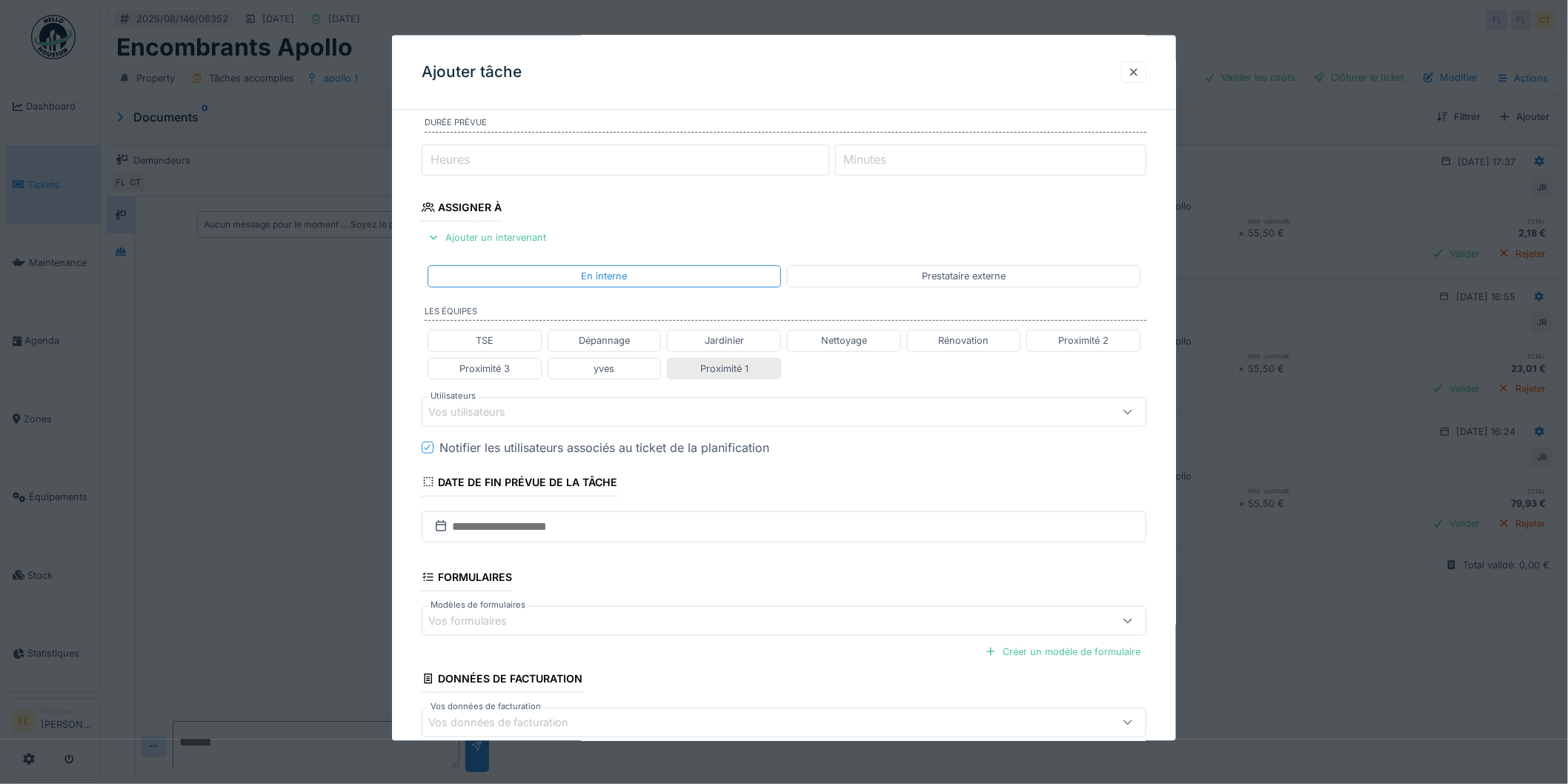
type textarea "**********"
click at [745, 366] on div "Proximité 1" at bounding box center [724, 368] width 48 height 14
type input "**********"
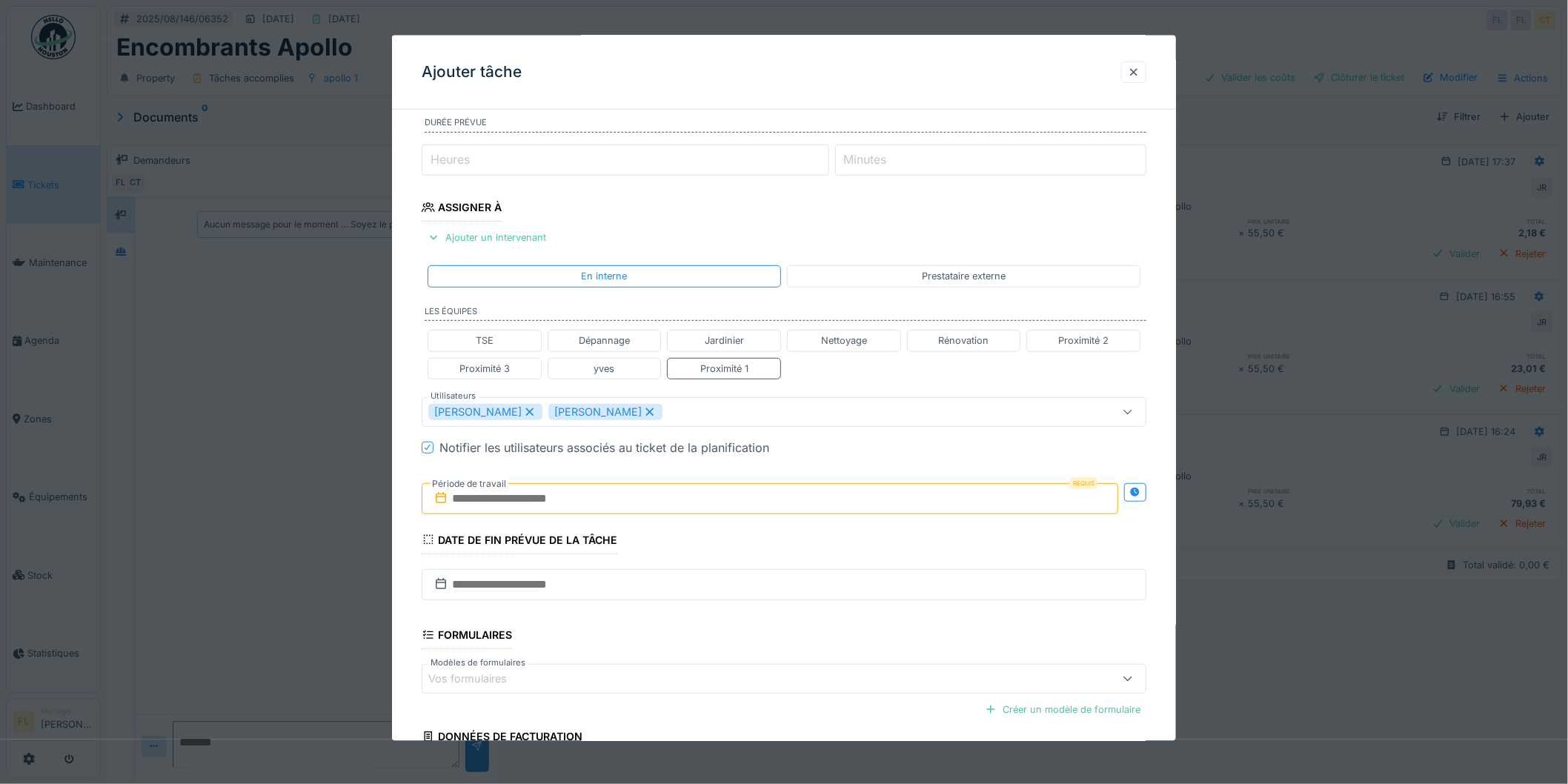
click at [595, 497] on input "text" at bounding box center [770, 498] width 697 height 31
click at [700, 670] on div "18" at bounding box center [701, 667] width 20 height 21
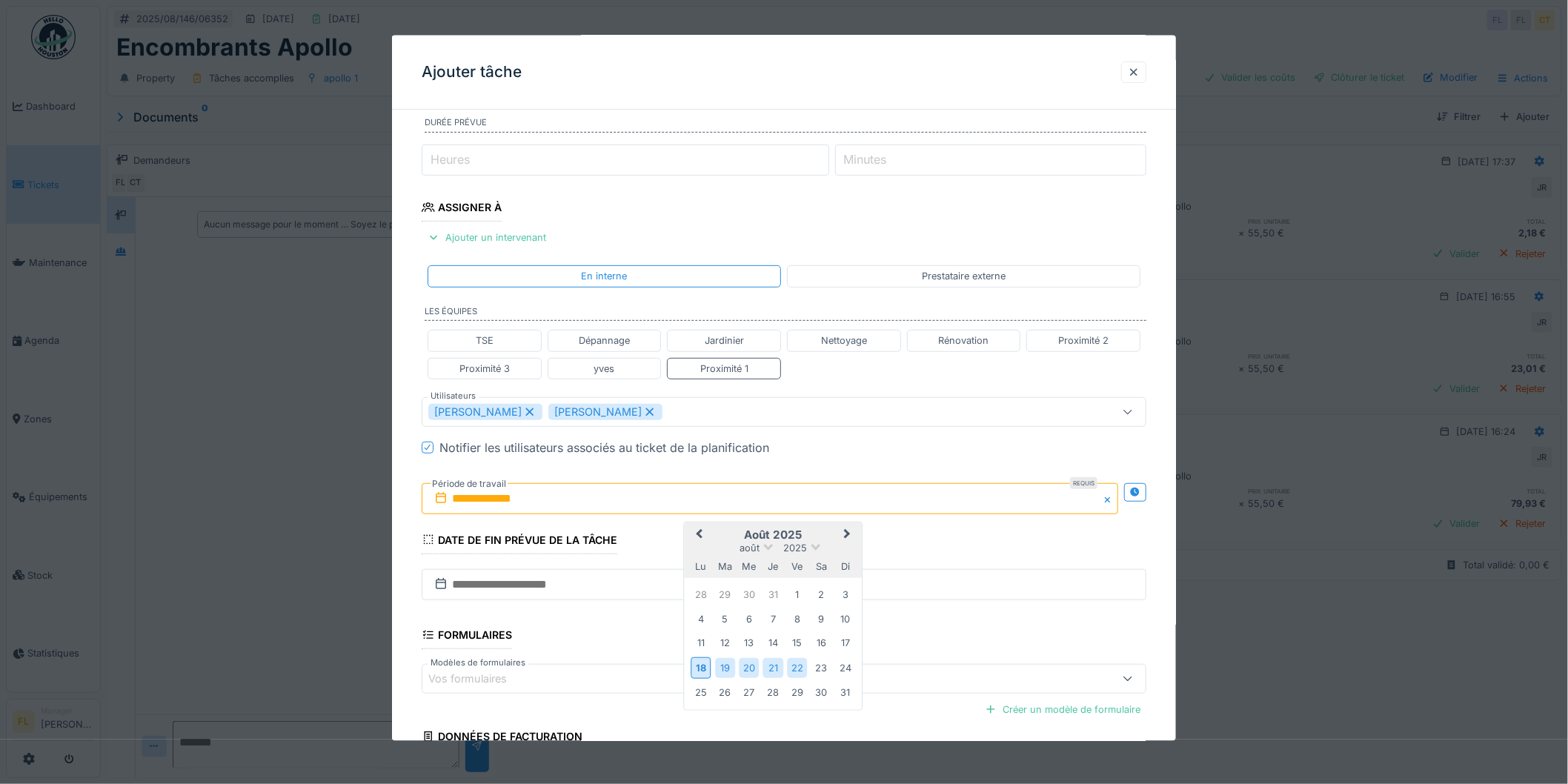
click at [796, 667] on div "22" at bounding box center [797, 667] width 20 height 20
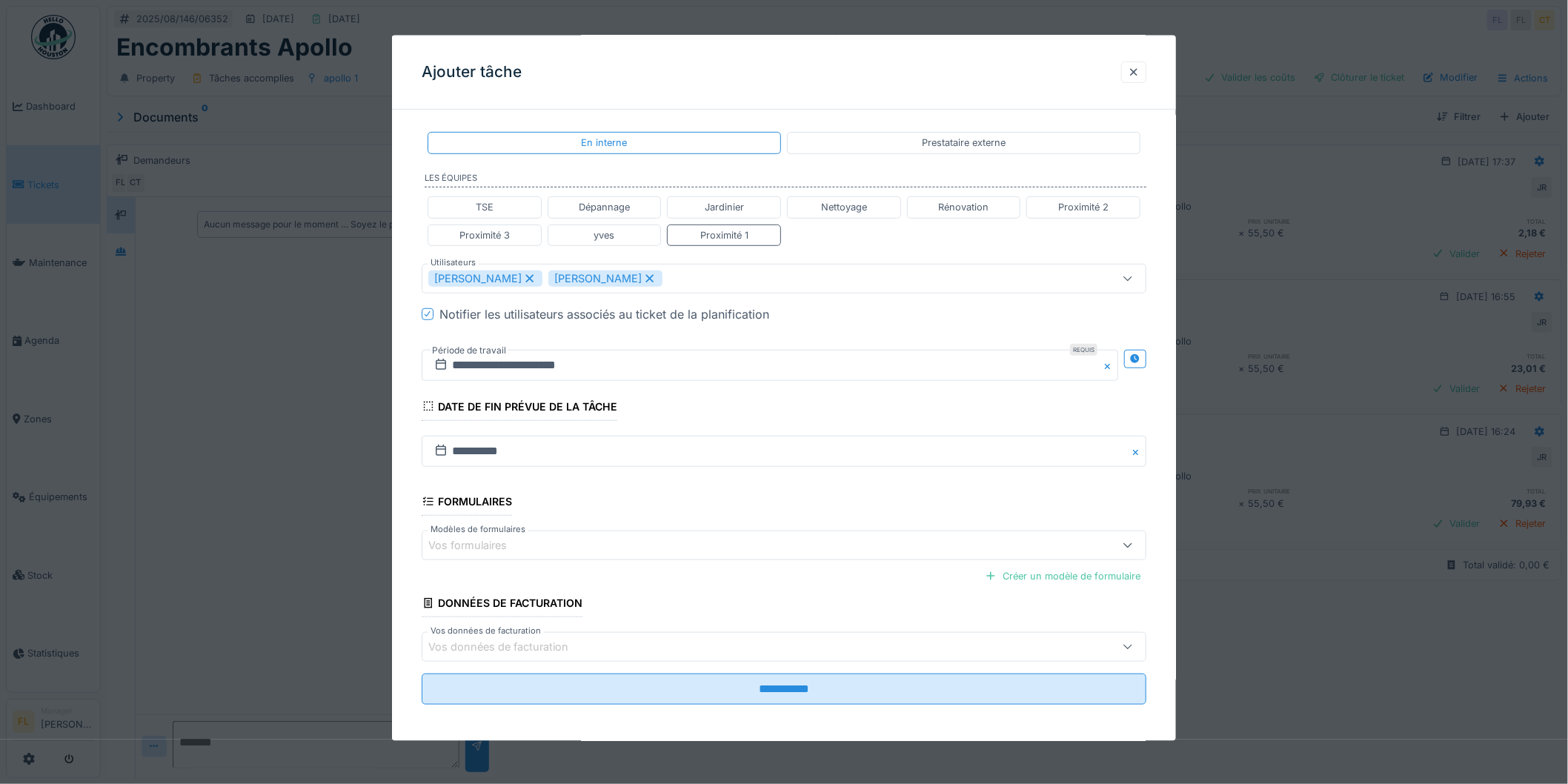
scroll to position [304, 0]
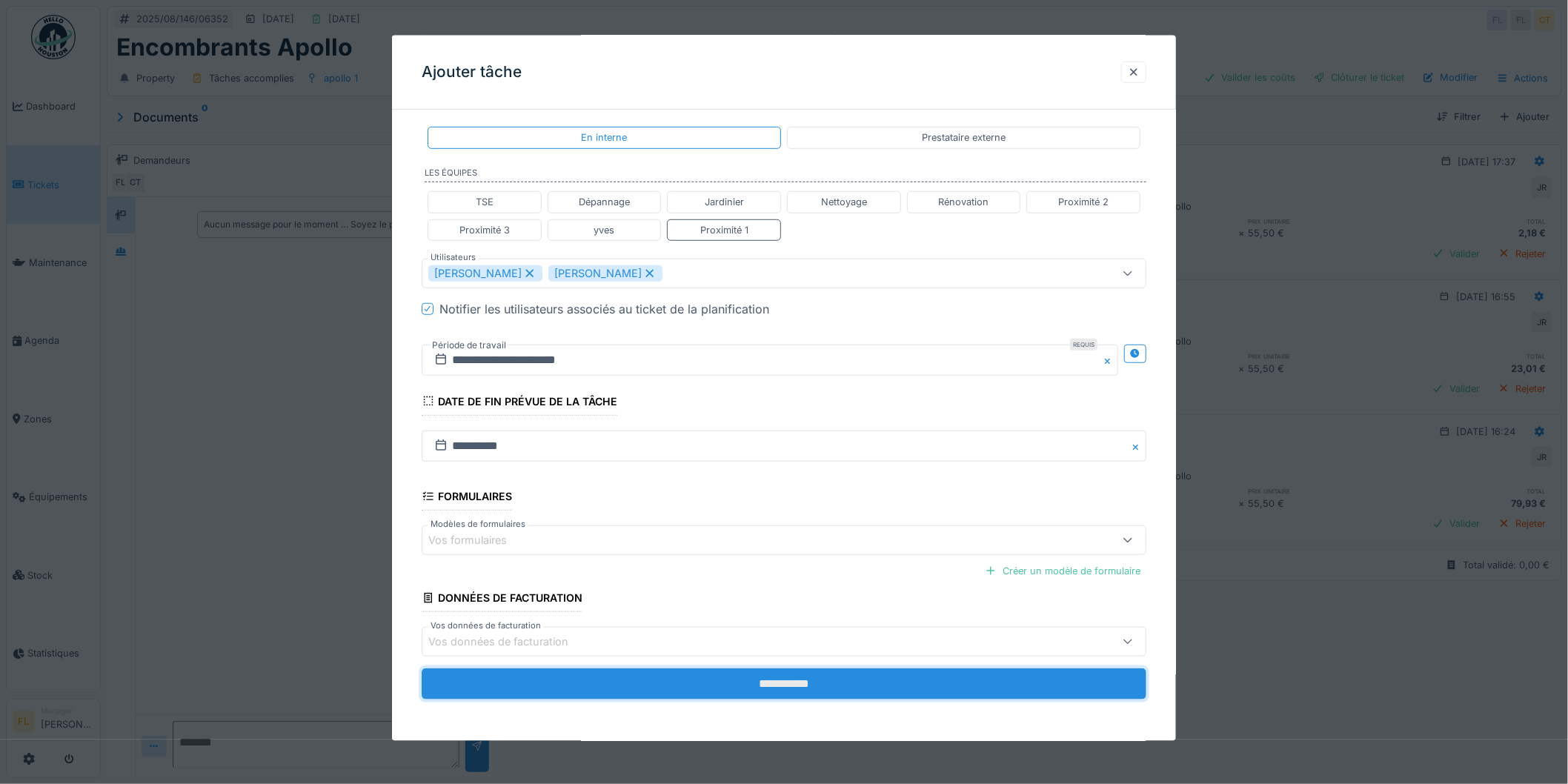
click at [815, 679] on input "**********" at bounding box center [784, 684] width 725 height 31
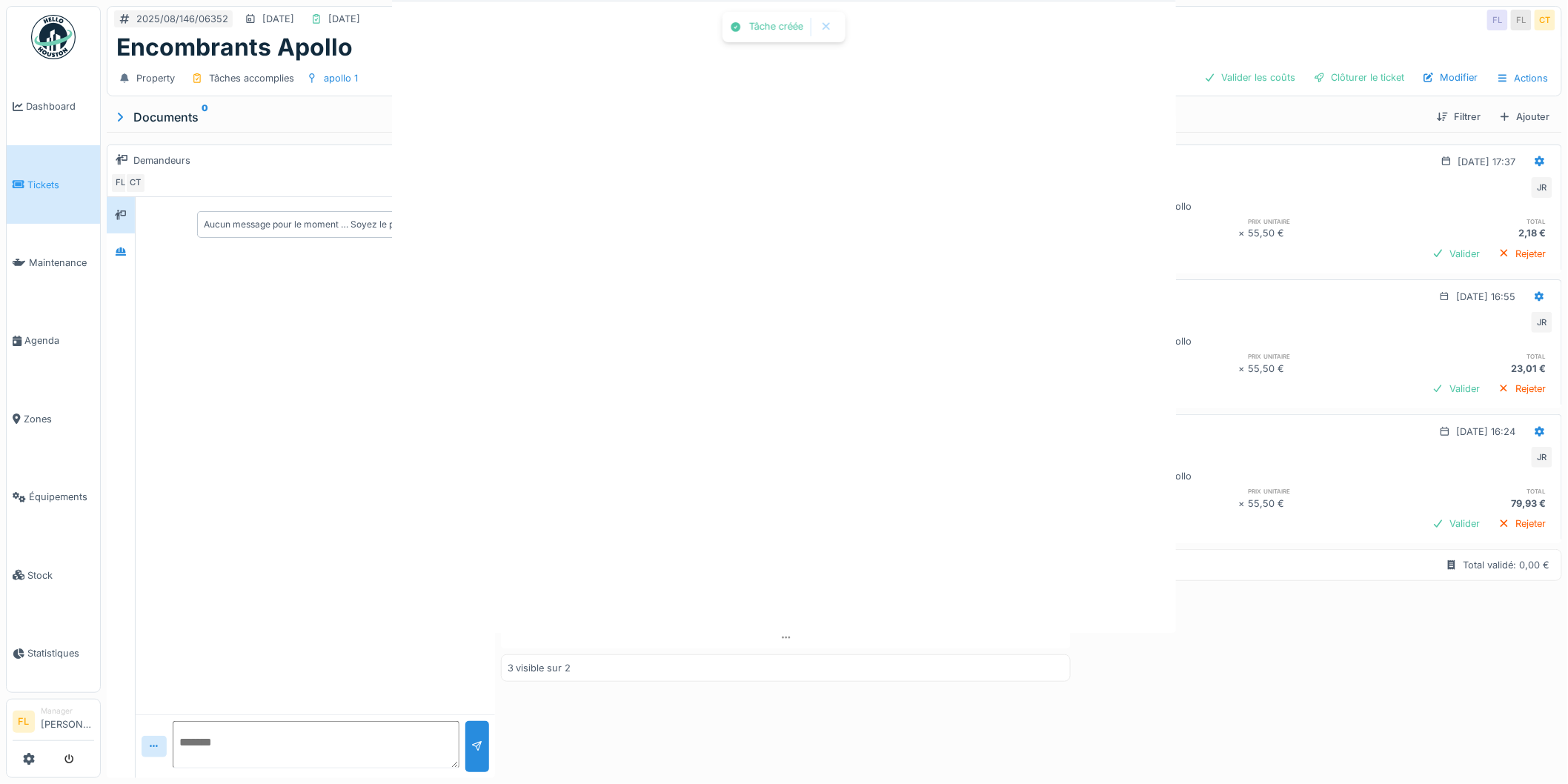
scroll to position [0, 0]
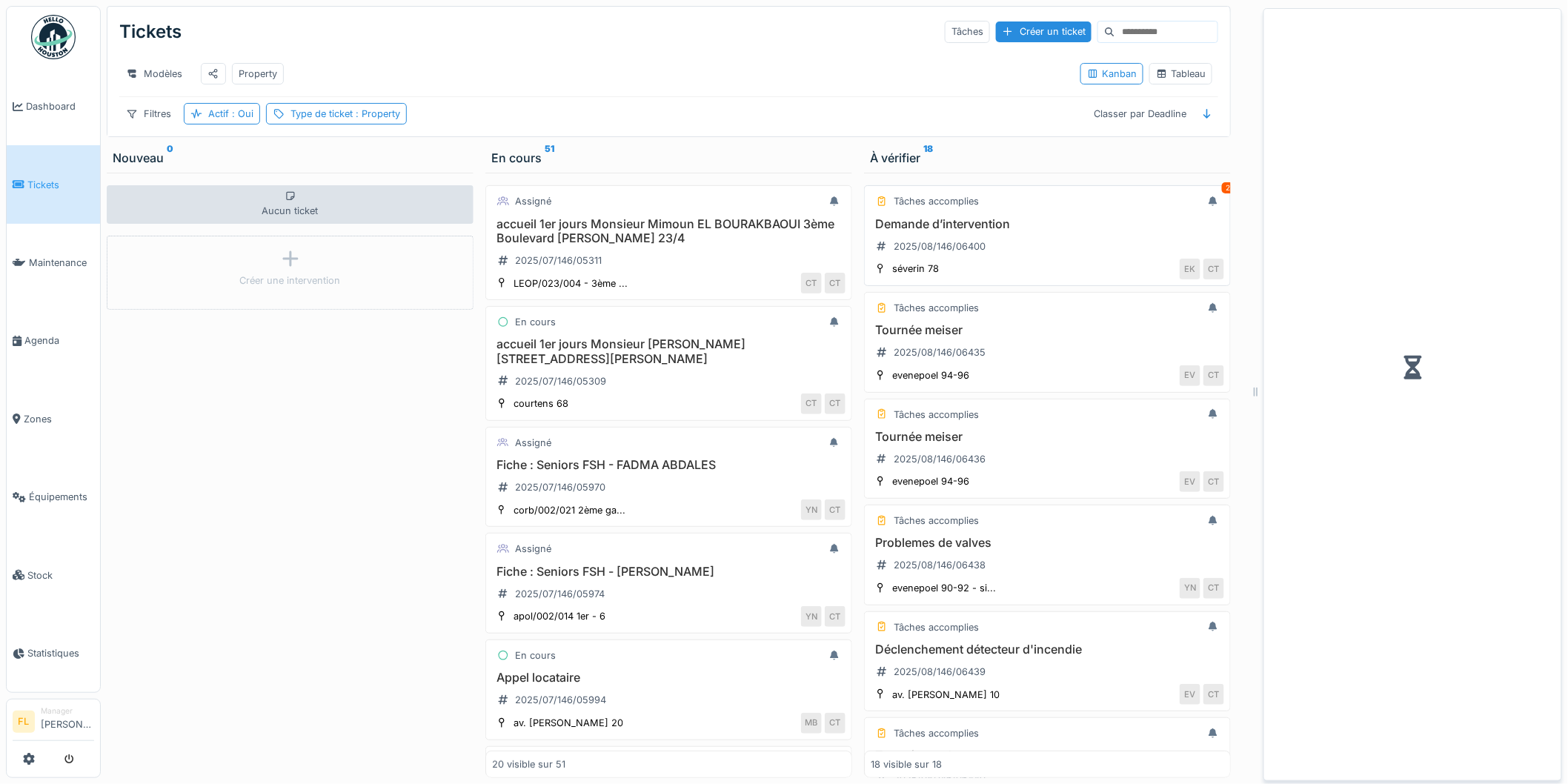
click at [921, 245] on div "Demande d’intervention 2025/08/146/06400" at bounding box center [1047, 238] width 353 height 41
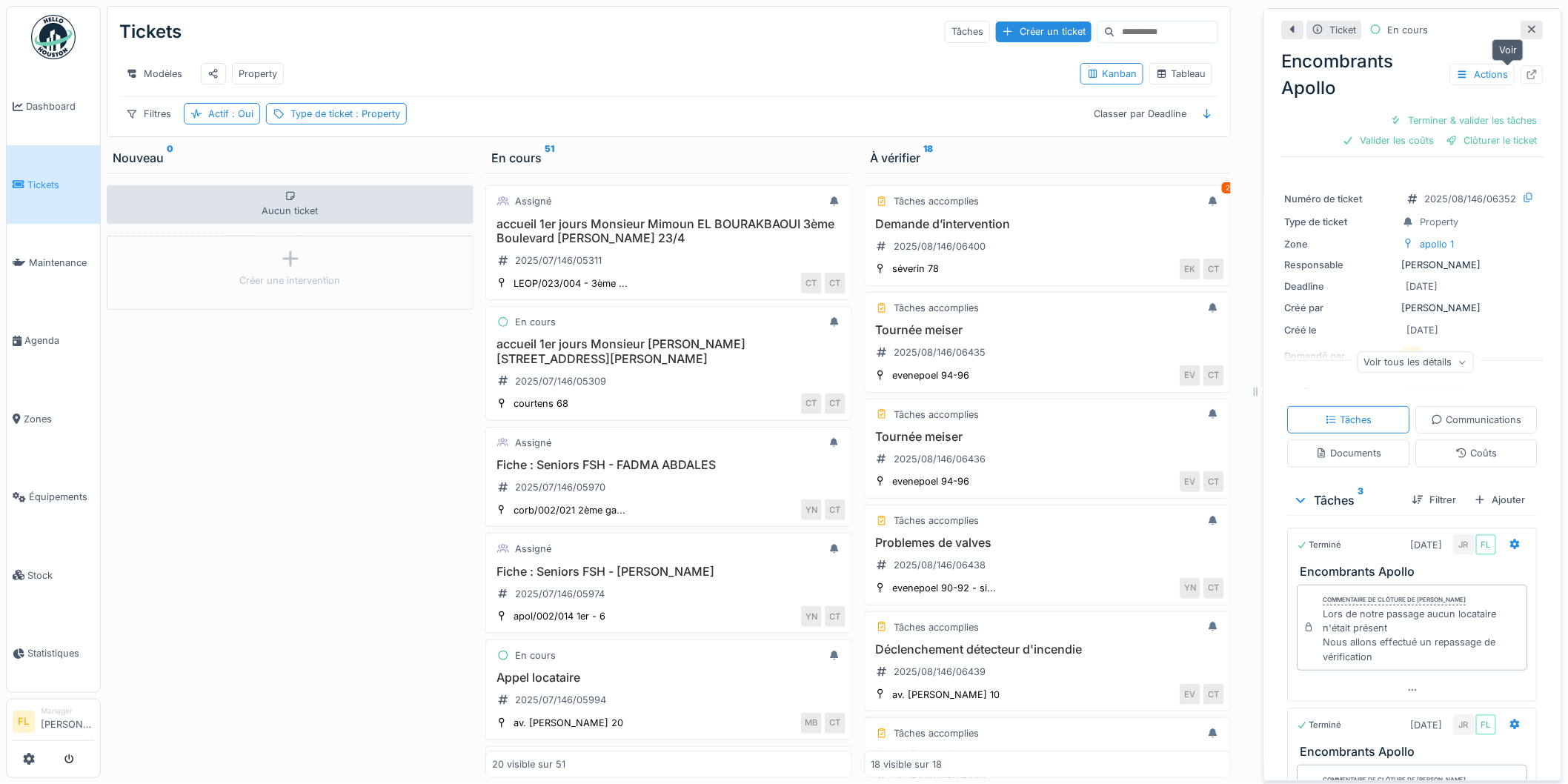
click at [1526, 69] on div at bounding box center [1532, 75] width 12 height 14
click at [908, 232] on h3 "Demande d’intervention" at bounding box center [1047, 224] width 353 height 14
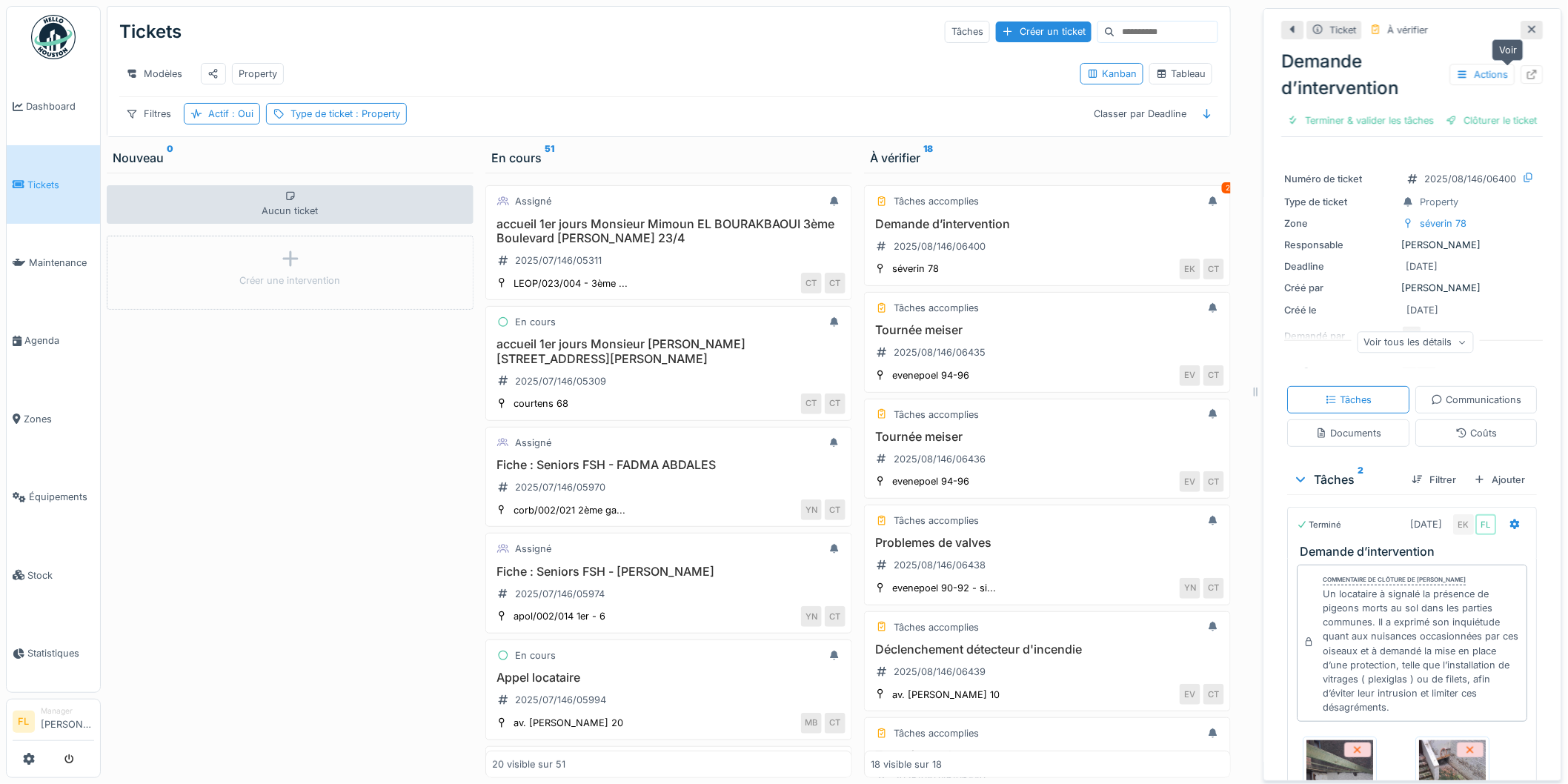
click at [1528, 70] on icon at bounding box center [1532, 74] width 10 height 10
click at [917, 338] on h3 "Tournée meiser" at bounding box center [1047, 330] width 353 height 14
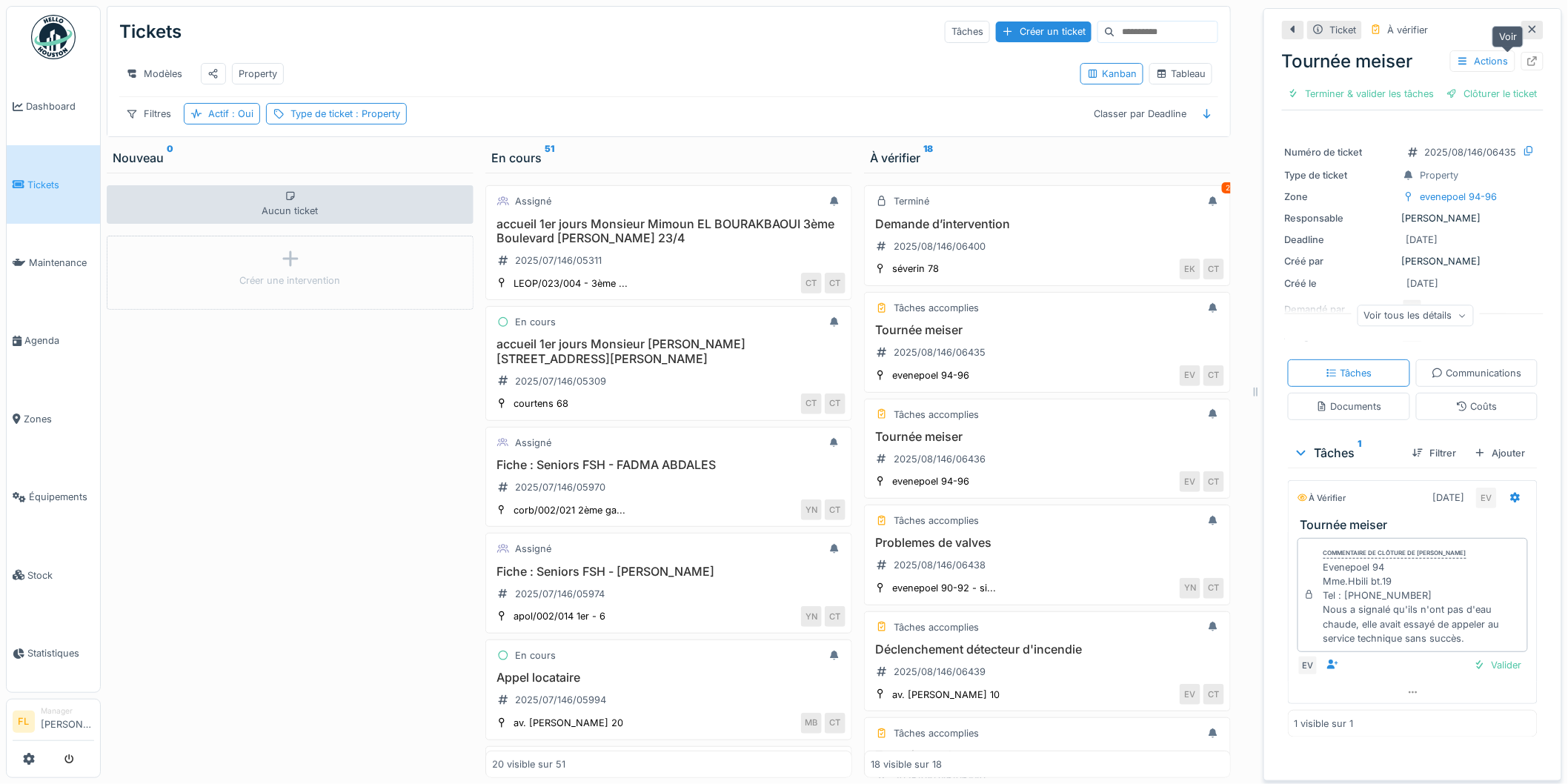
click at [1526, 60] on icon at bounding box center [1532, 61] width 12 height 10
drag, startPoint x: 921, startPoint y: 344, endPoint x: 914, endPoint y: 350, distance: 9.2
click at [917, 338] on h3 "Tournée meiser" at bounding box center [1047, 330] width 353 height 14
drag, startPoint x: 914, startPoint y: 354, endPoint x: 901, endPoint y: 350, distance: 13.6
click at [912, 354] on div "2025/08/146/06435" at bounding box center [931, 353] width 120 height 24
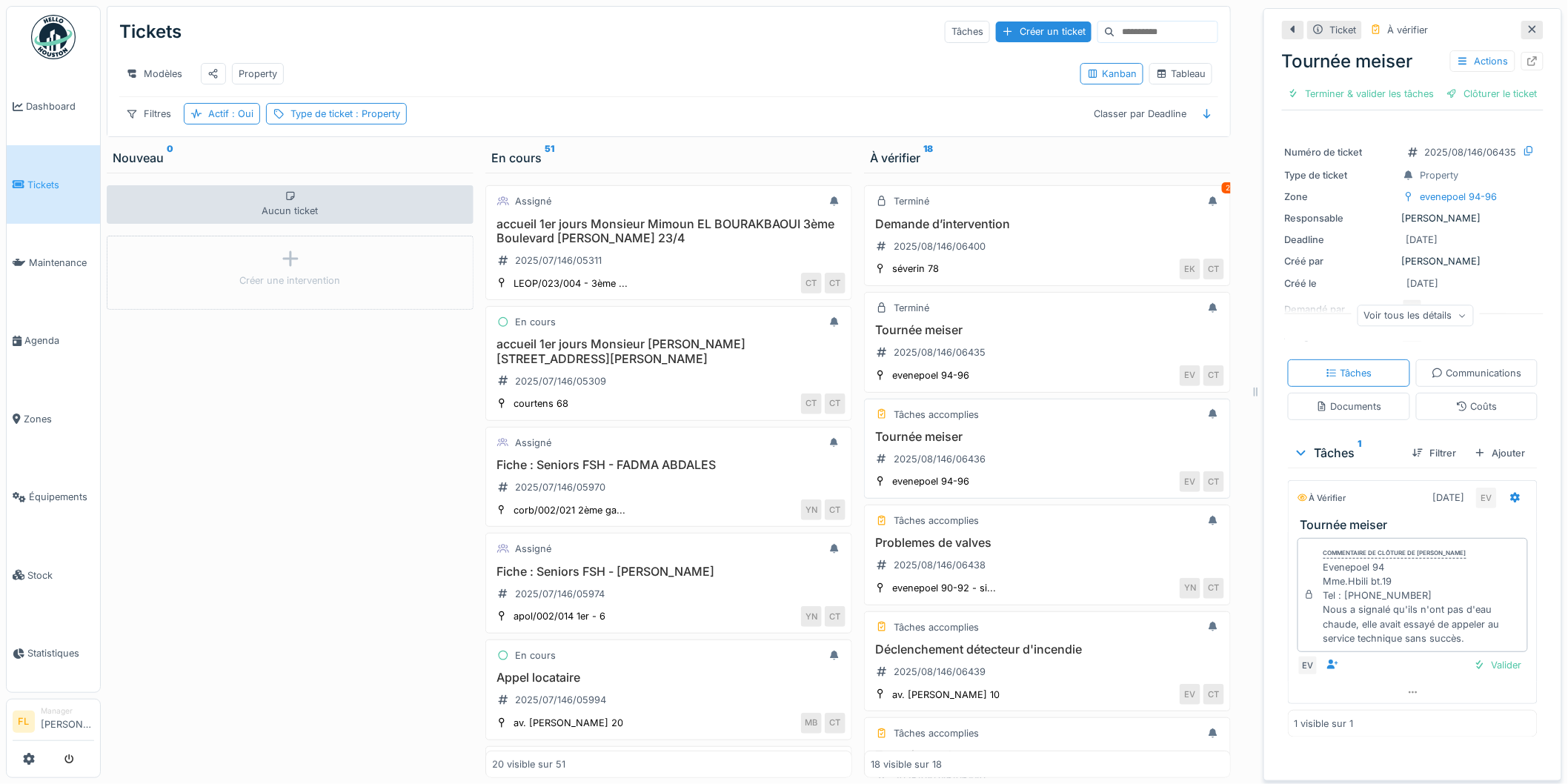
click at [914, 444] on h3 "Tournée meiser" at bounding box center [1047, 437] width 353 height 14
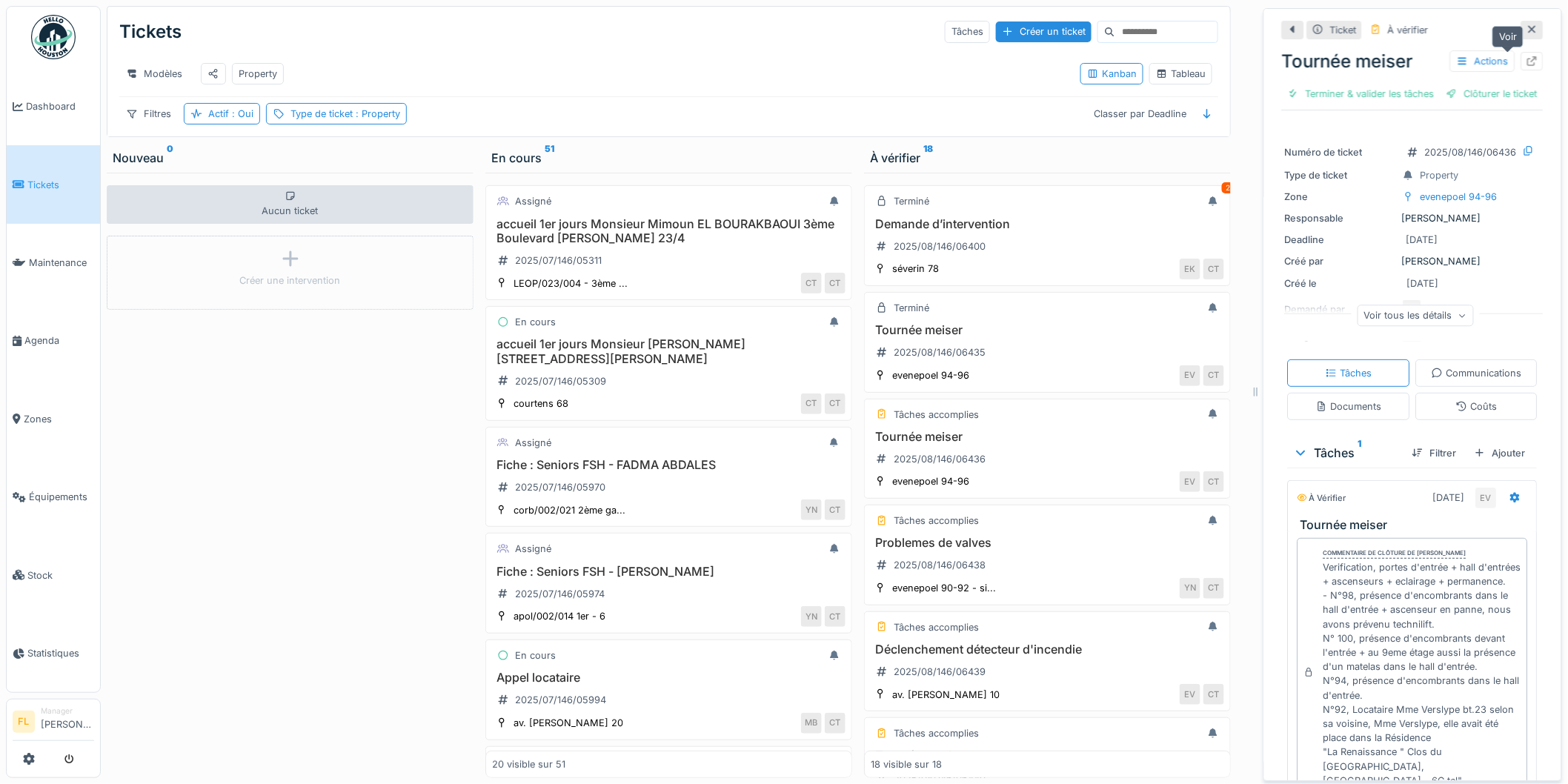
click at [1522, 64] on div at bounding box center [1532, 61] width 22 height 18
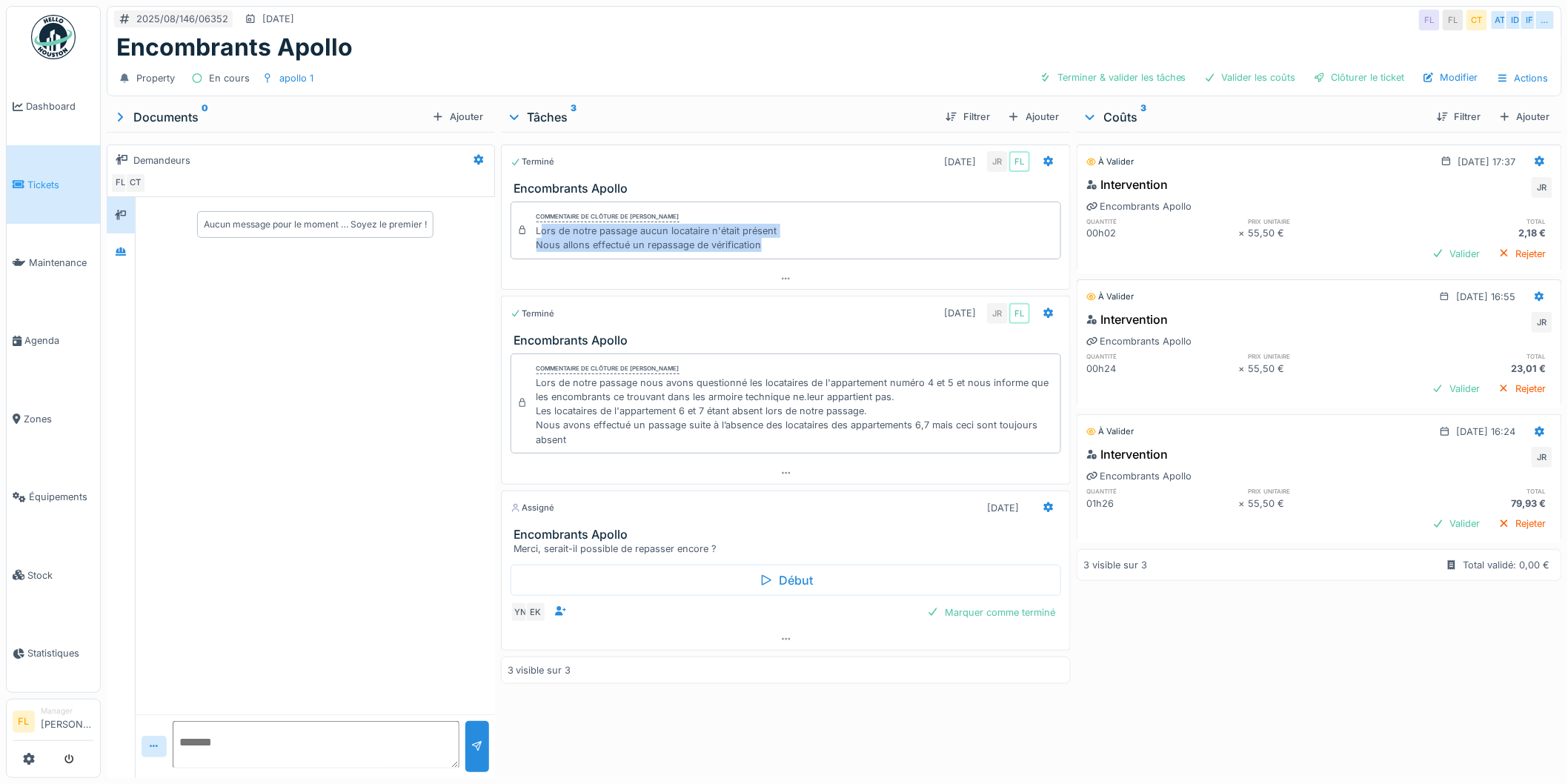
drag, startPoint x: 538, startPoint y: 232, endPoint x: 791, endPoint y: 245, distance: 253.3
click at [791, 245] on div "Commentaire de clôture de [PERSON_NAME] Lors de notre passage aucun locataire n…" at bounding box center [786, 231] width 551 height 58
drag, startPoint x: 781, startPoint y: 246, endPoint x: 535, endPoint y: 233, distance: 246.3
click at [535, 233] on div "Commentaire de clôture de [PERSON_NAME] Lors de notre passage aucun locataire n…" at bounding box center [786, 231] width 551 height 58
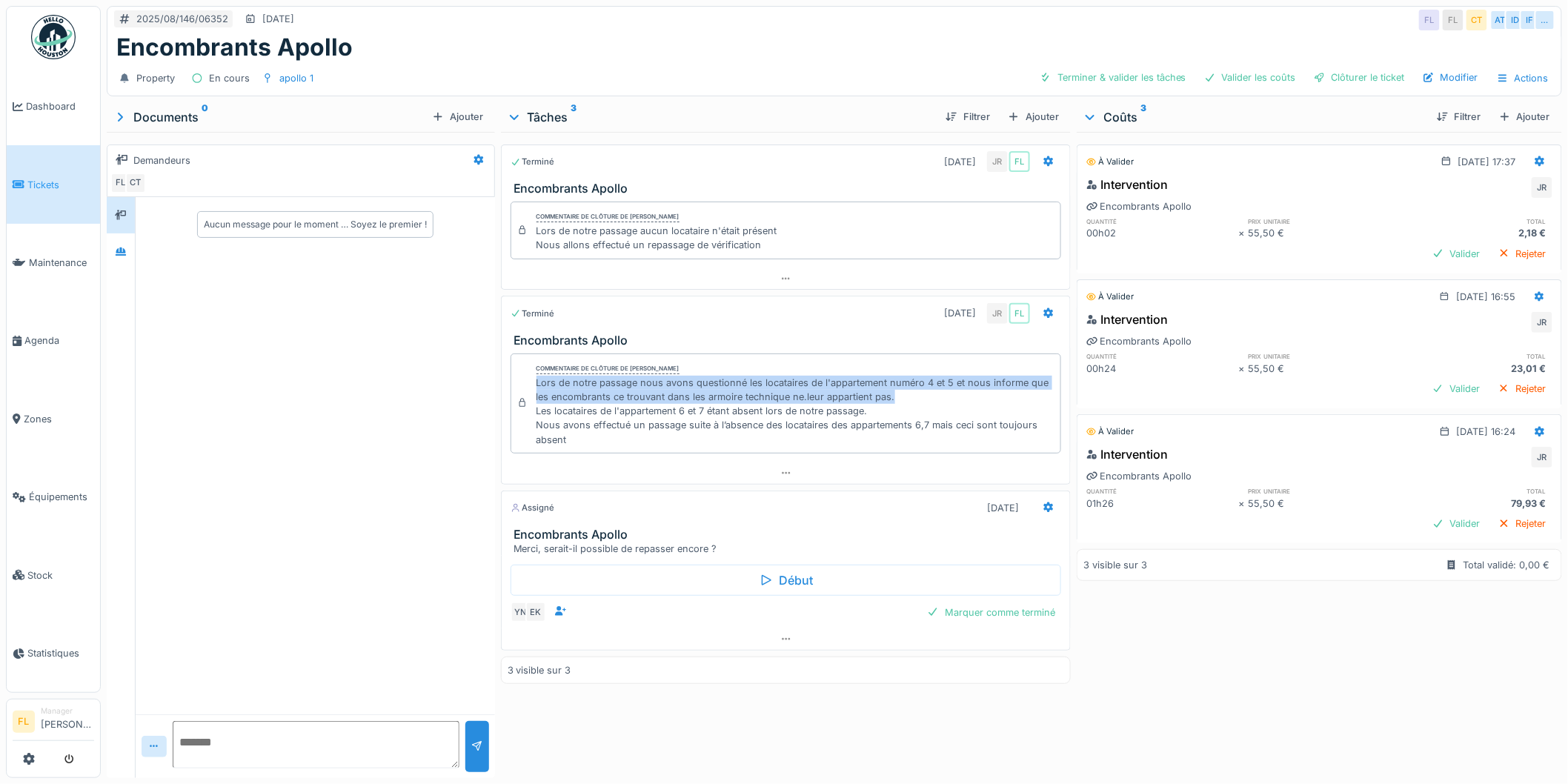
drag, startPoint x: 532, startPoint y: 382, endPoint x: 912, endPoint y: 398, distance: 380.3
click at [912, 398] on div "Lors de notre passage nous avons questionné les locataires de l'appartement num…" at bounding box center [795, 411] width 519 height 71
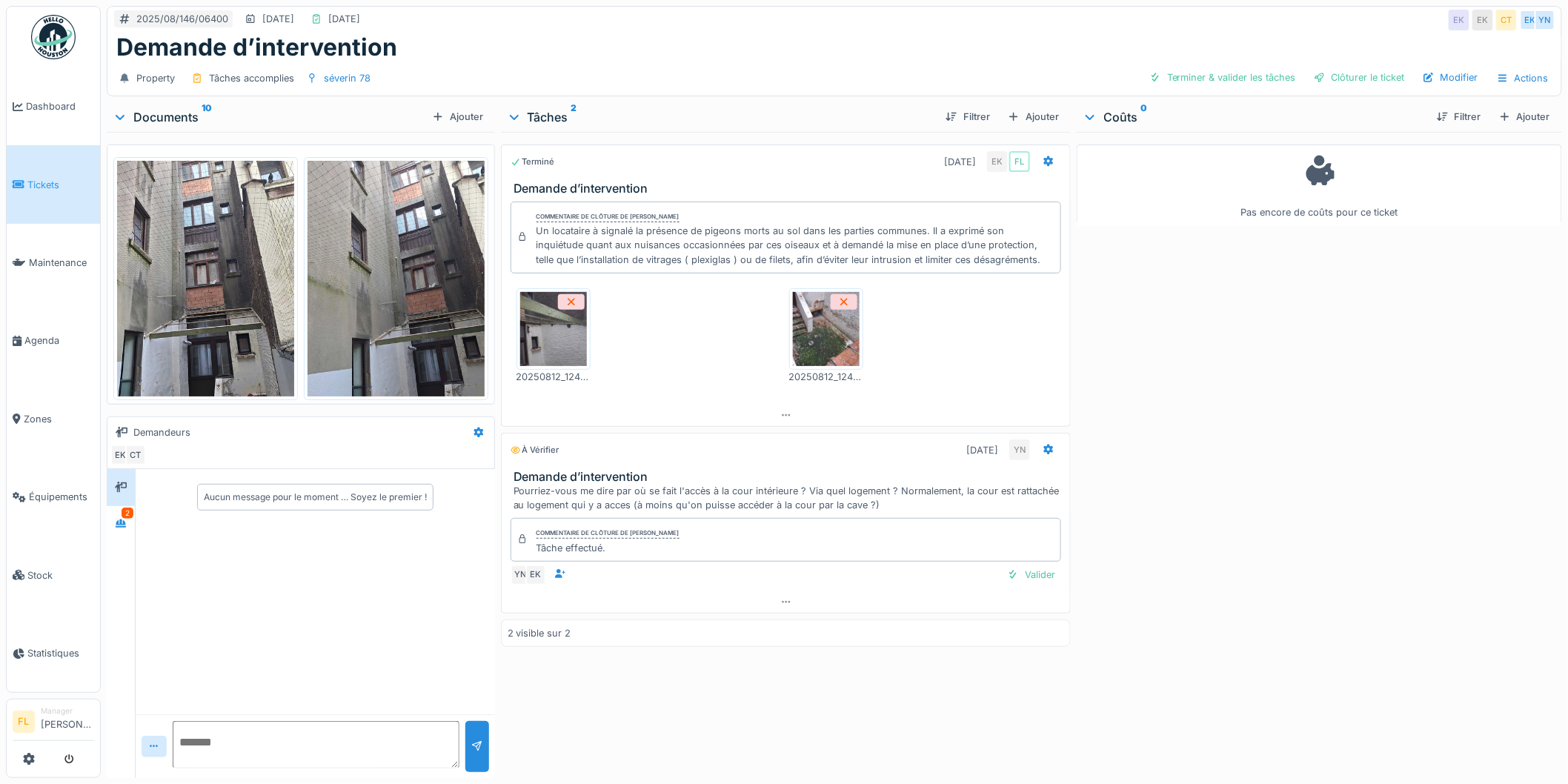
click at [187, 271] on img at bounding box center [206, 278] width 177 height 235
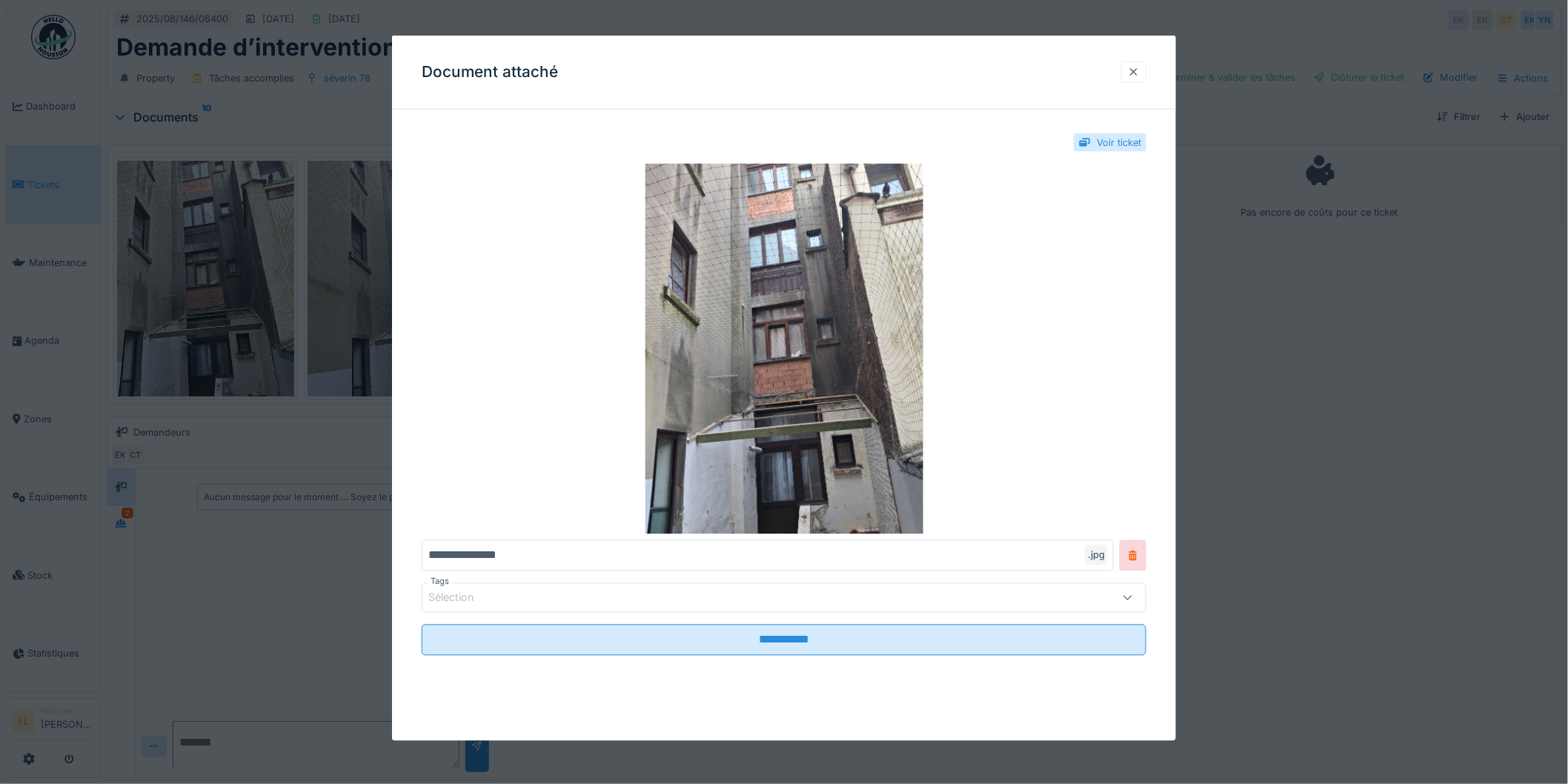
click at [1140, 71] on div at bounding box center [1134, 72] width 12 height 14
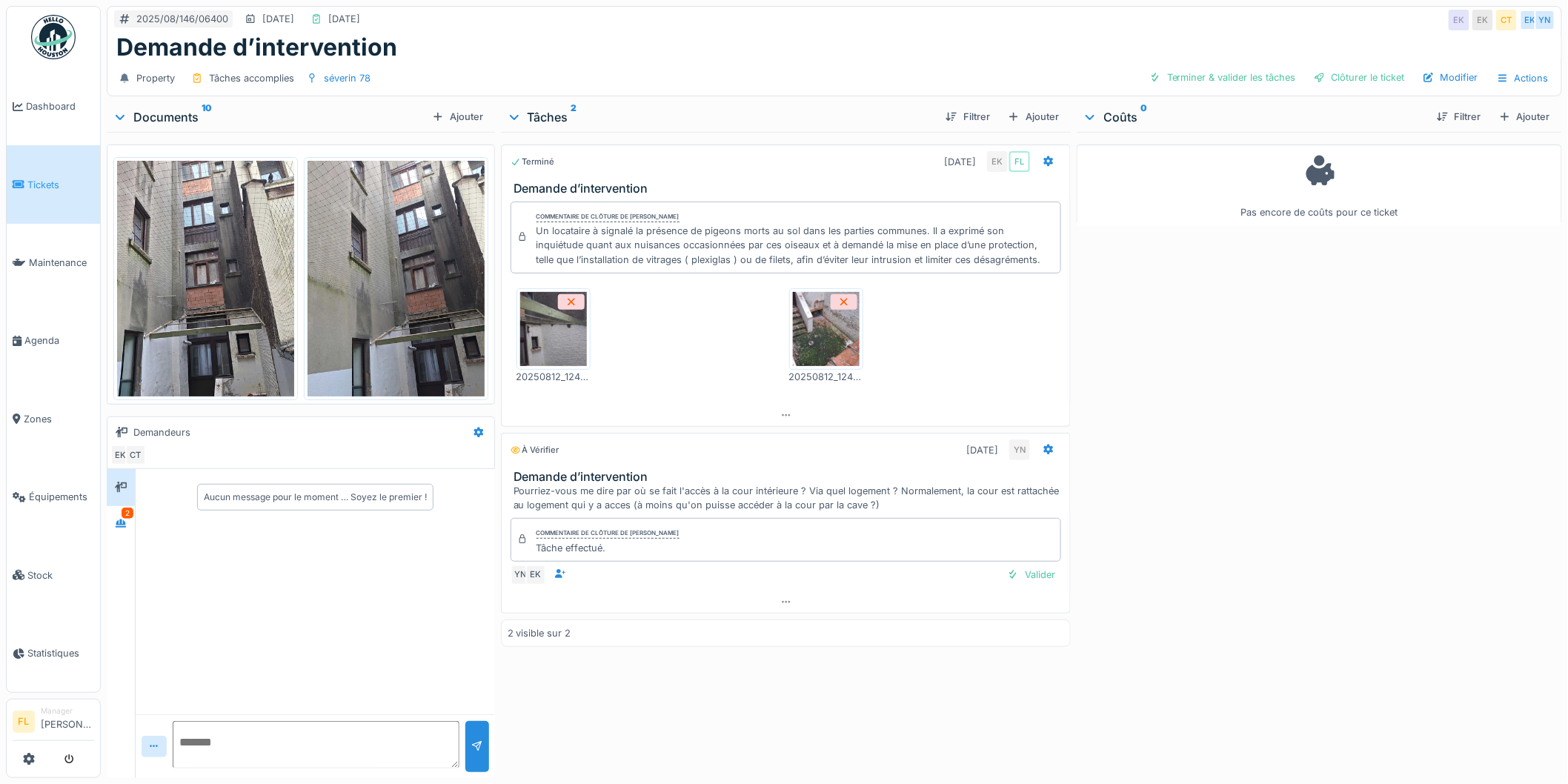
click at [354, 290] on img at bounding box center [396, 278] width 177 height 235
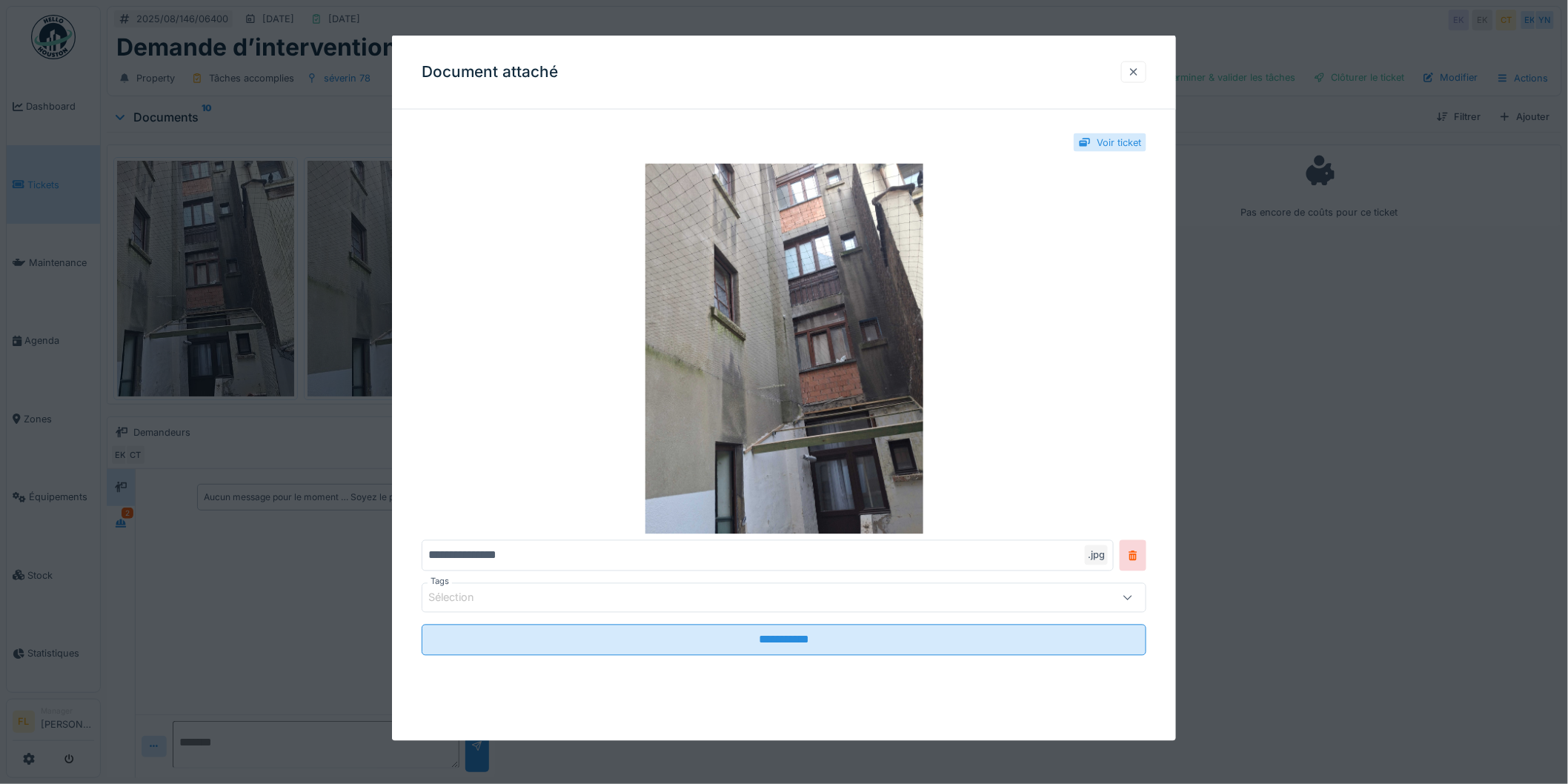
click at [1140, 67] on div at bounding box center [1134, 72] width 12 height 14
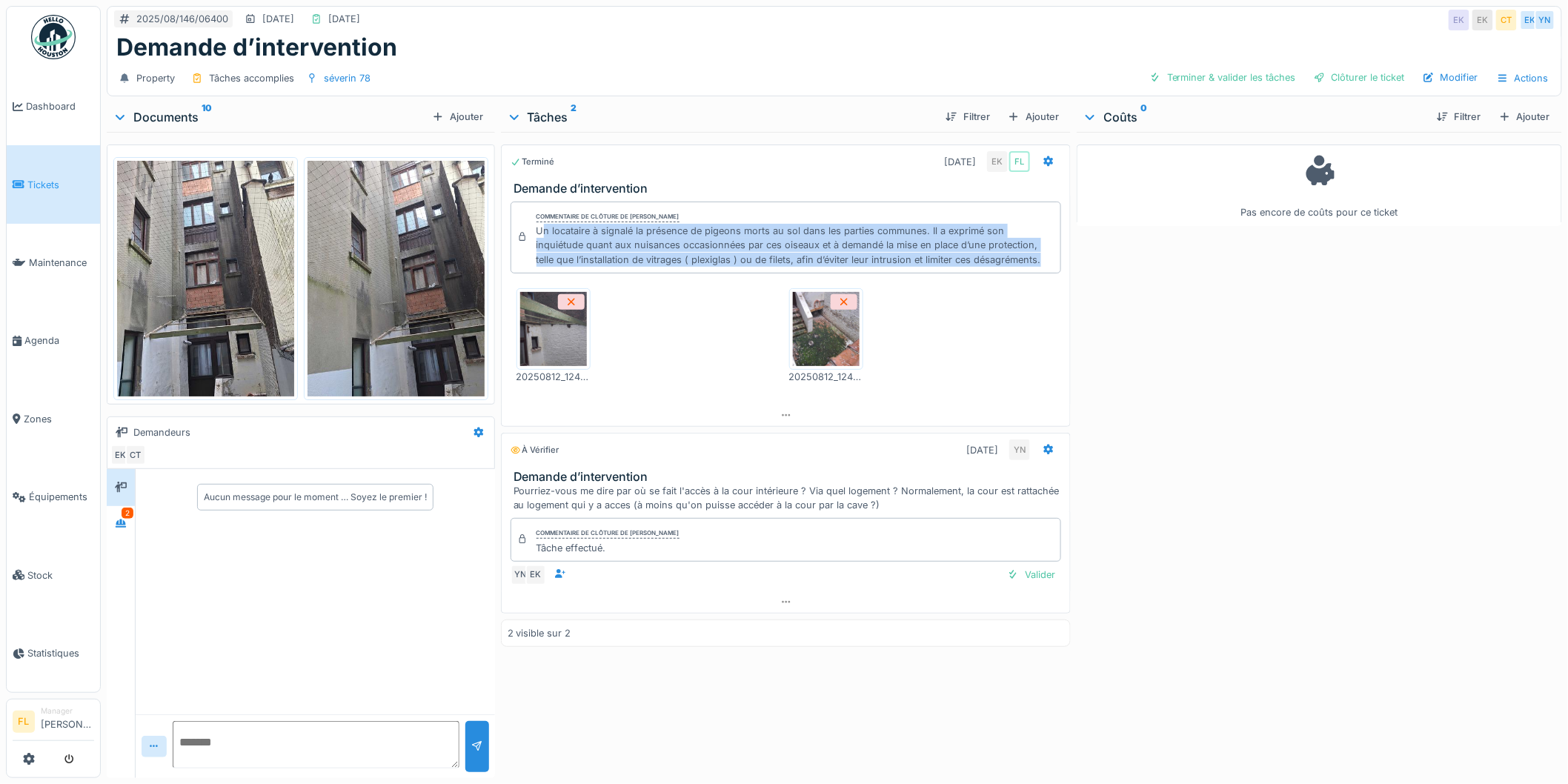
drag, startPoint x: 538, startPoint y: 230, endPoint x: 1013, endPoint y: 260, distance: 475.9
click at [1013, 260] on div "Un locataire à signalé la présence de pigeons morts au sol dans les parties com…" at bounding box center [795, 245] width 519 height 43
click at [1014, 260] on div "Un locataire à signalé la présence de pigeons morts au sol dans les parties com…" at bounding box center [795, 245] width 519 height 43
click at [1012, 262] on div "Un locataire à signalé la présence de pigeons morts au sol dans les parties com…" at bounding box center [795, 245] width 519 height 43
drag, startPoint x: 1012, startPoint y: 262, endPoint x: 520, endPoint y: 232, distance: 492.9
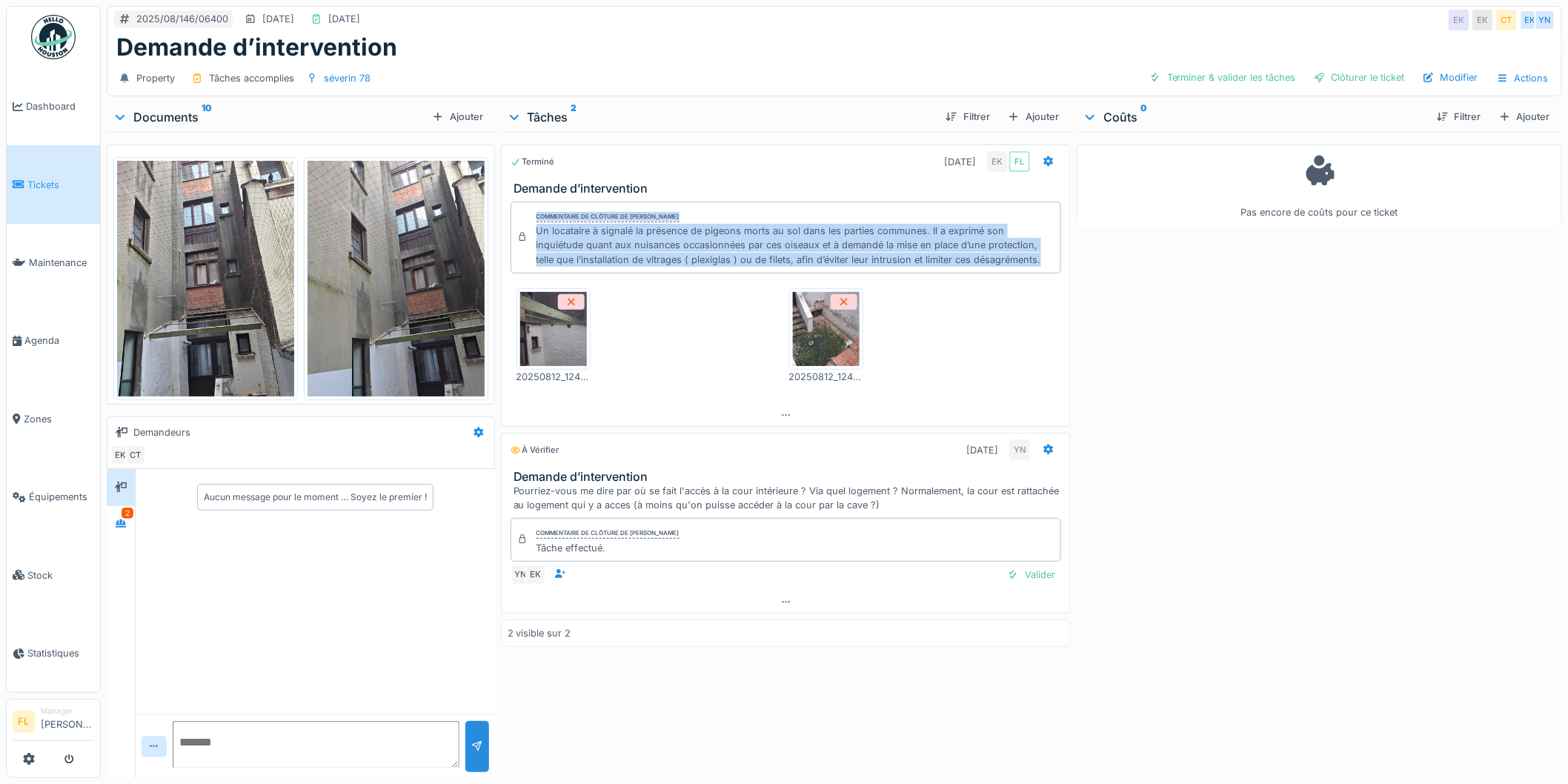
click at [520, 232] on div "Commentaire de clôture de [PERSON_NAME] Un locataire à signalé la présence de p…" at bounding box center [786, 238] width 551 height 72
click at [936, 246] on div "Un locataire à signalé la présence de pigeons morts au sol dans les parties com…" at bounding box center [795, 245] width 519 height 43
drag, startPoint x: 1005, startPoint y: 258, endPoint x: 535, endPoint y: 219, distance: 471.6
click at [536, 219] on div "Commentaire de clôture de [PERSON_NAME] Un locataire à signalé la présence de p…" at bounding box center [795, 237] width 519 height 59
click at [536, 219] on div "Commentaire de clôture de [PERSON_NAME]" at bounding box center [608, 217] width 143 height 11
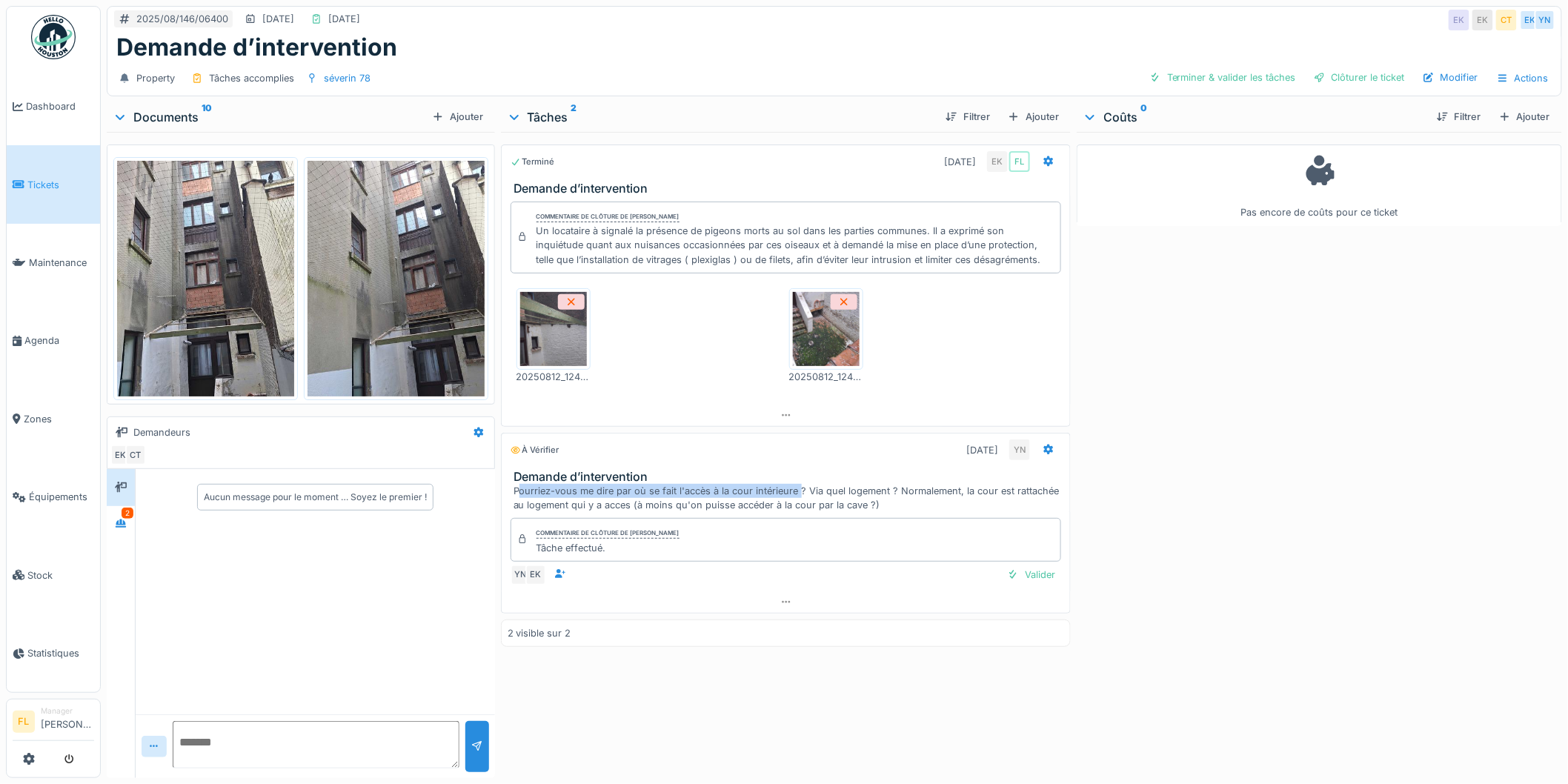
drag, startPoint x: 519, startPoint y: 499, endPoint x: 818, endPoint y: 491, distance: 299.1
click at [805, 492] on div "Pourriez-vous me dire par où se fait l'accès à la cour intérieure ? Via quel lo…" at bounding box center [789, 498] width 551 height 28
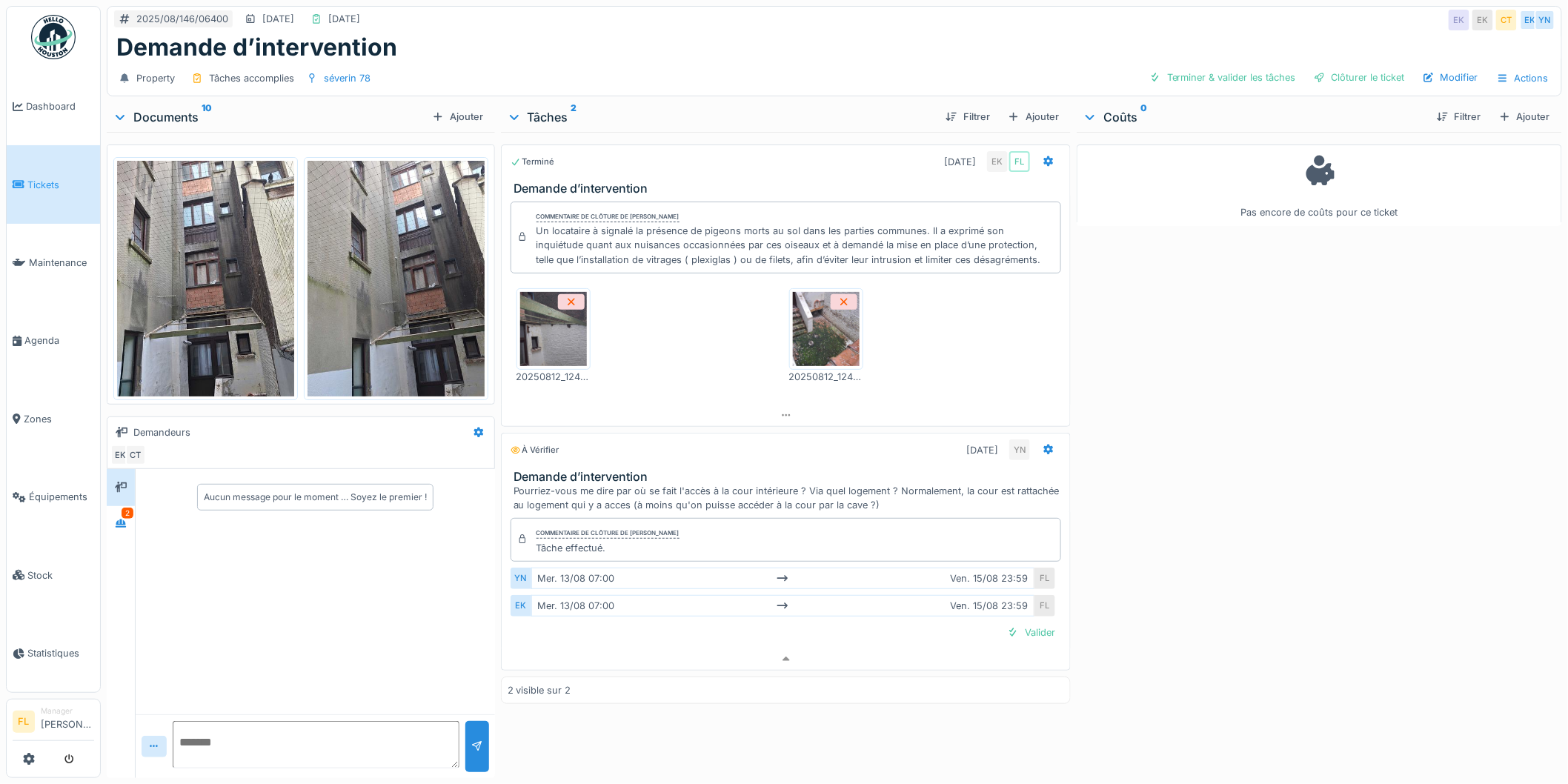
click at [912, 484] on div "Pourriez-vous me dire par où se fait l'accès à la cour intérieure ? Via quel lo…" at bounding box center [789, 498] width 551 height 28
click at [1026, 566] on div "Valider" at bounding box center [1031, 574] width 60 height 20
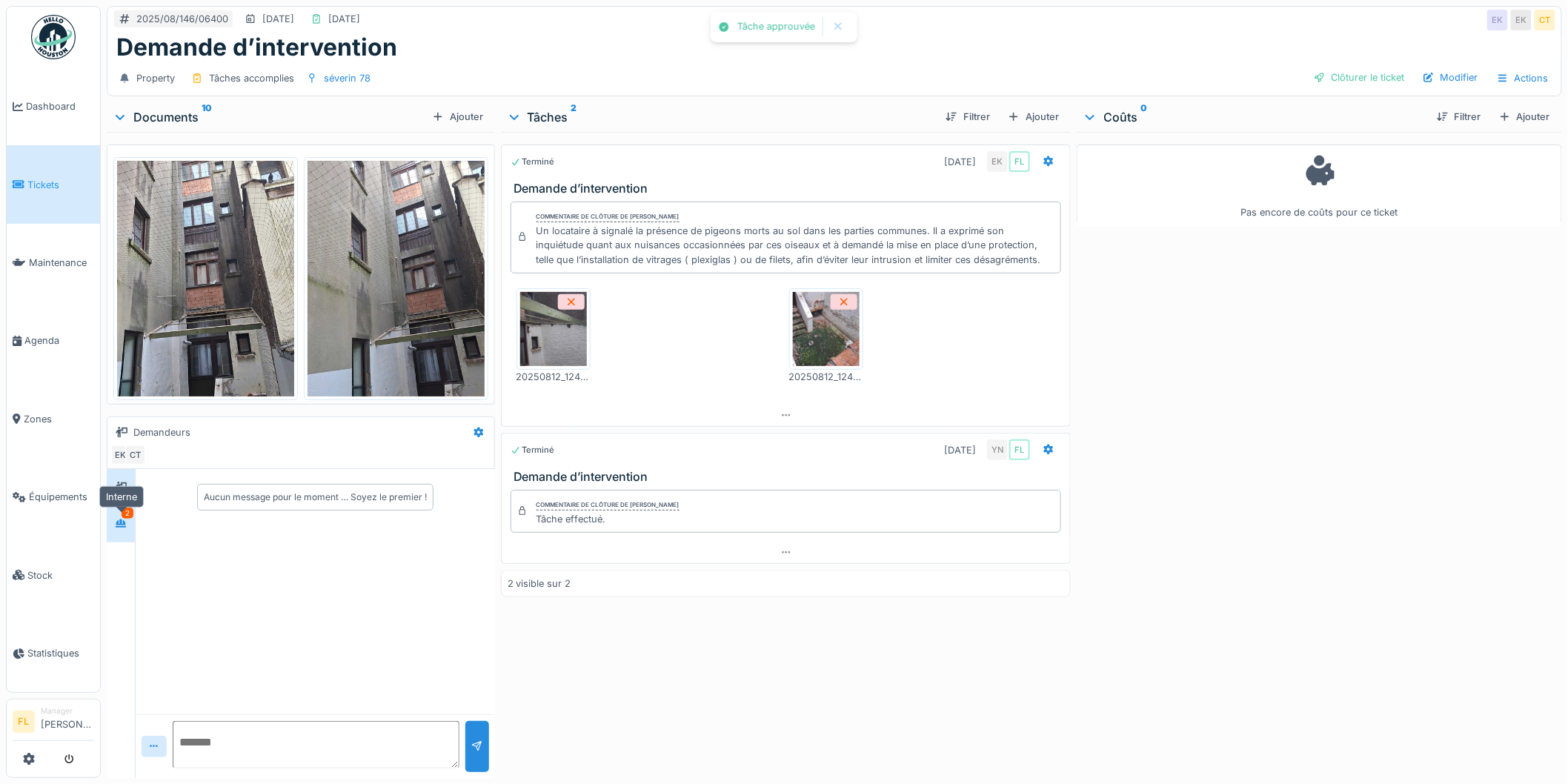
click at [129, 516] on div at bounding box center [120, 524] width 22 height 18
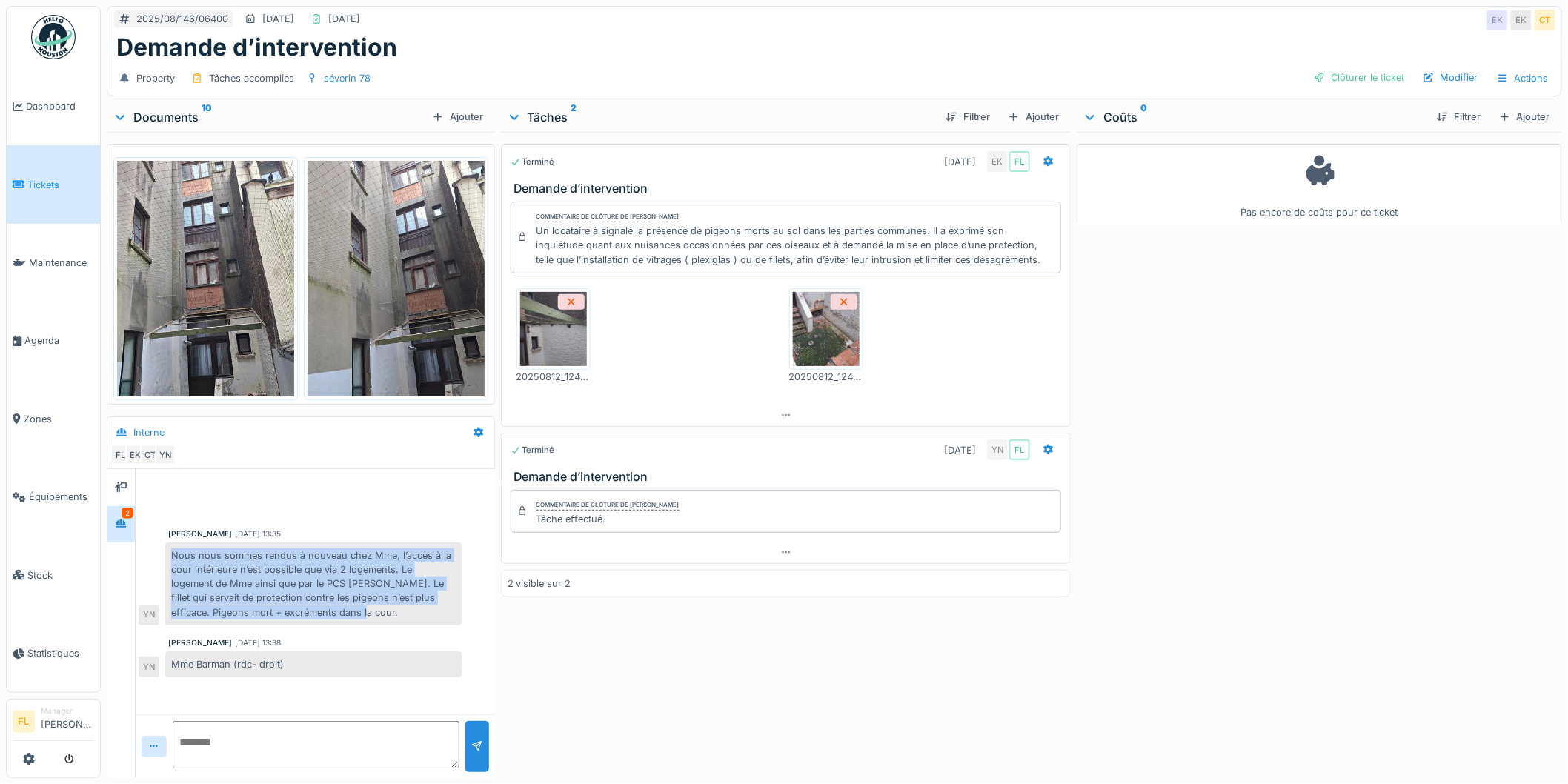
drag, startPoint x: 171, startPoint y: 541, endPoint x: 388, endPoint y: 603, distance: 225.7
click at [388, 603] on div "Nous nous sommes rendus à nouveau chez Mme, l’accès à la cour intérieure n’est …" at bounding box center [314, 584] width 297 height 83
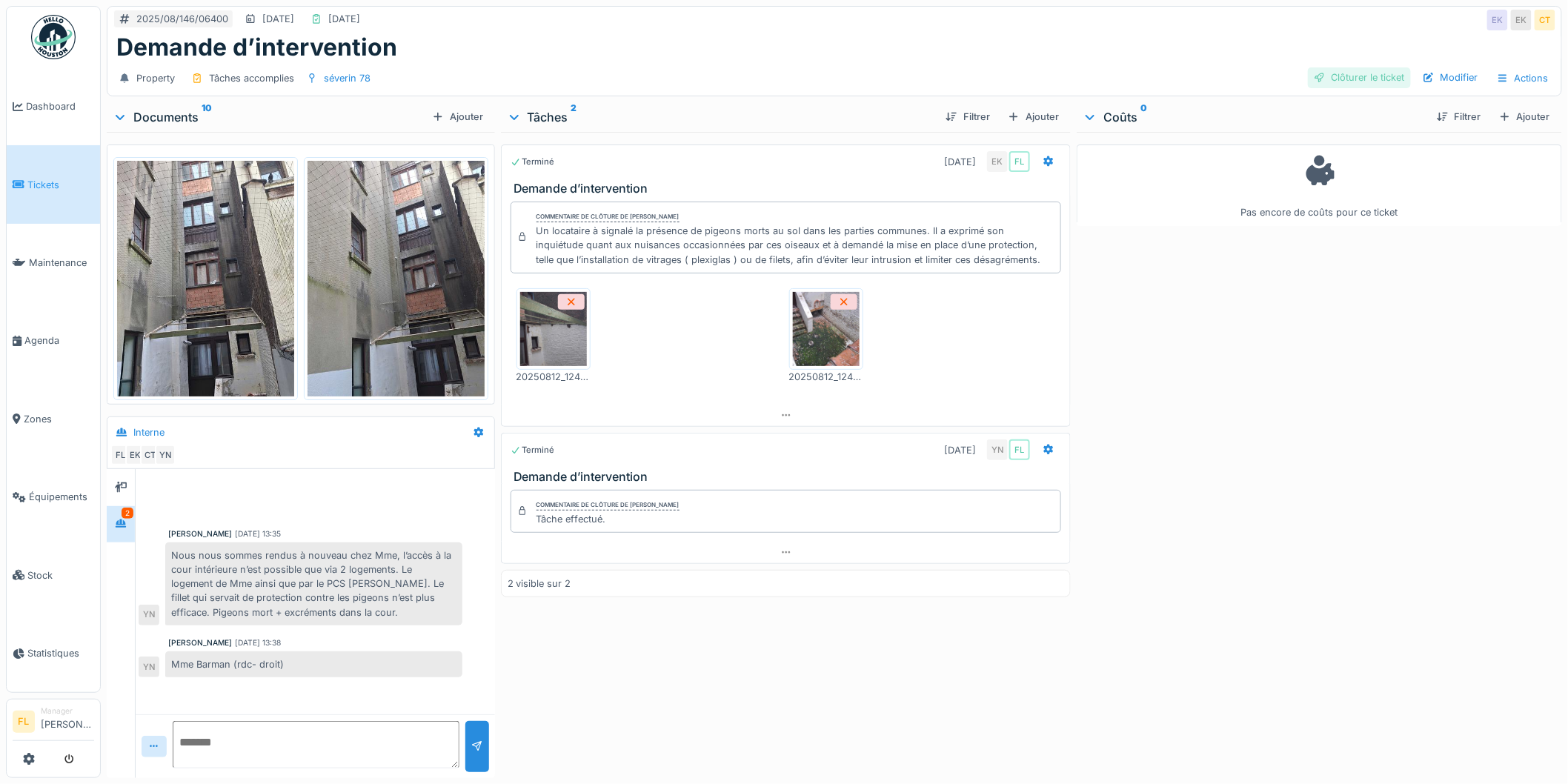
click at [1331, 70] on div "Clôturer le ticket" at bounding box center [1359, 78] width 103 height 20
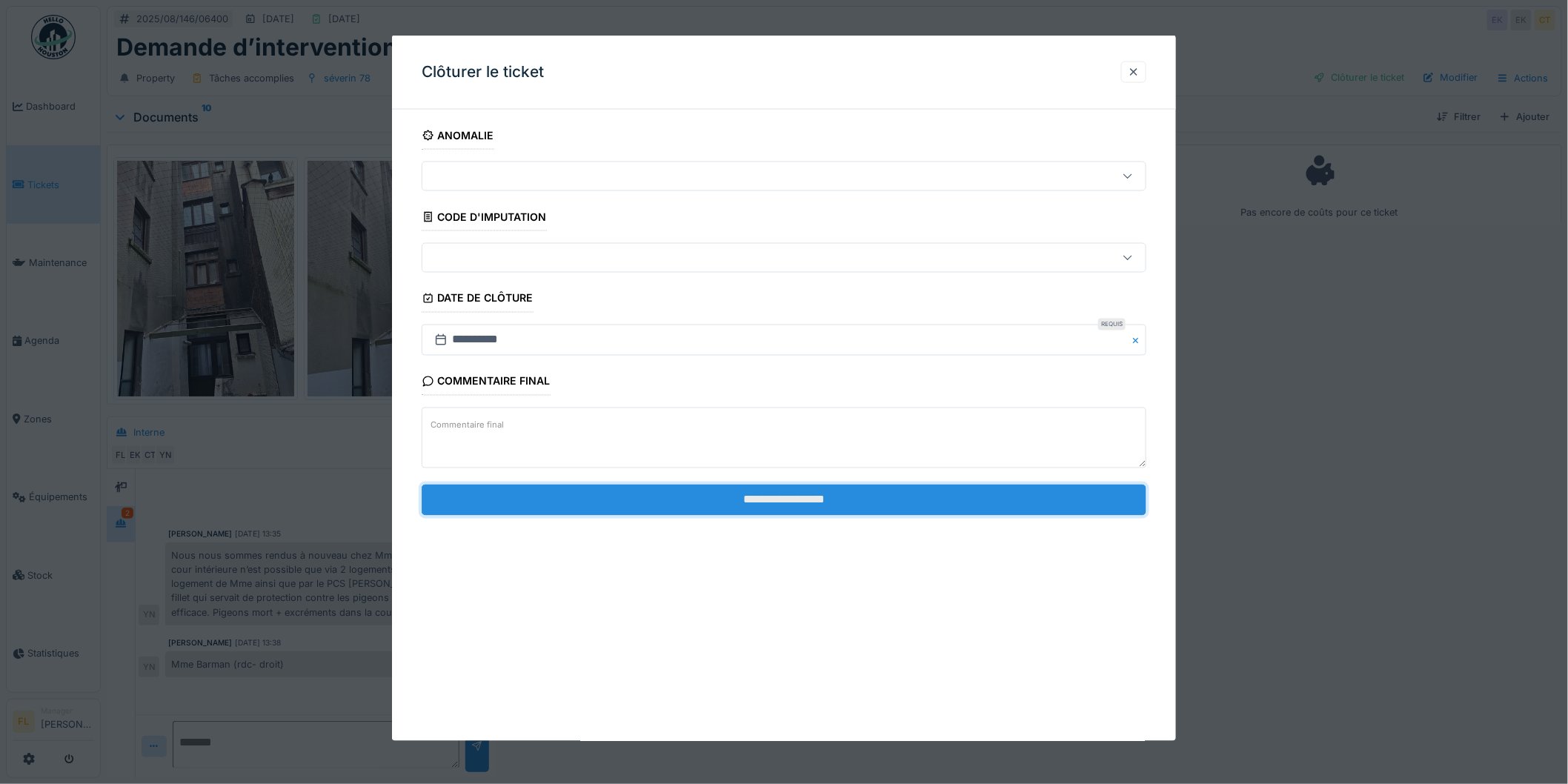
click at [682, 505] on input "**********" at bounding box center [784, 499] width 725 height 31
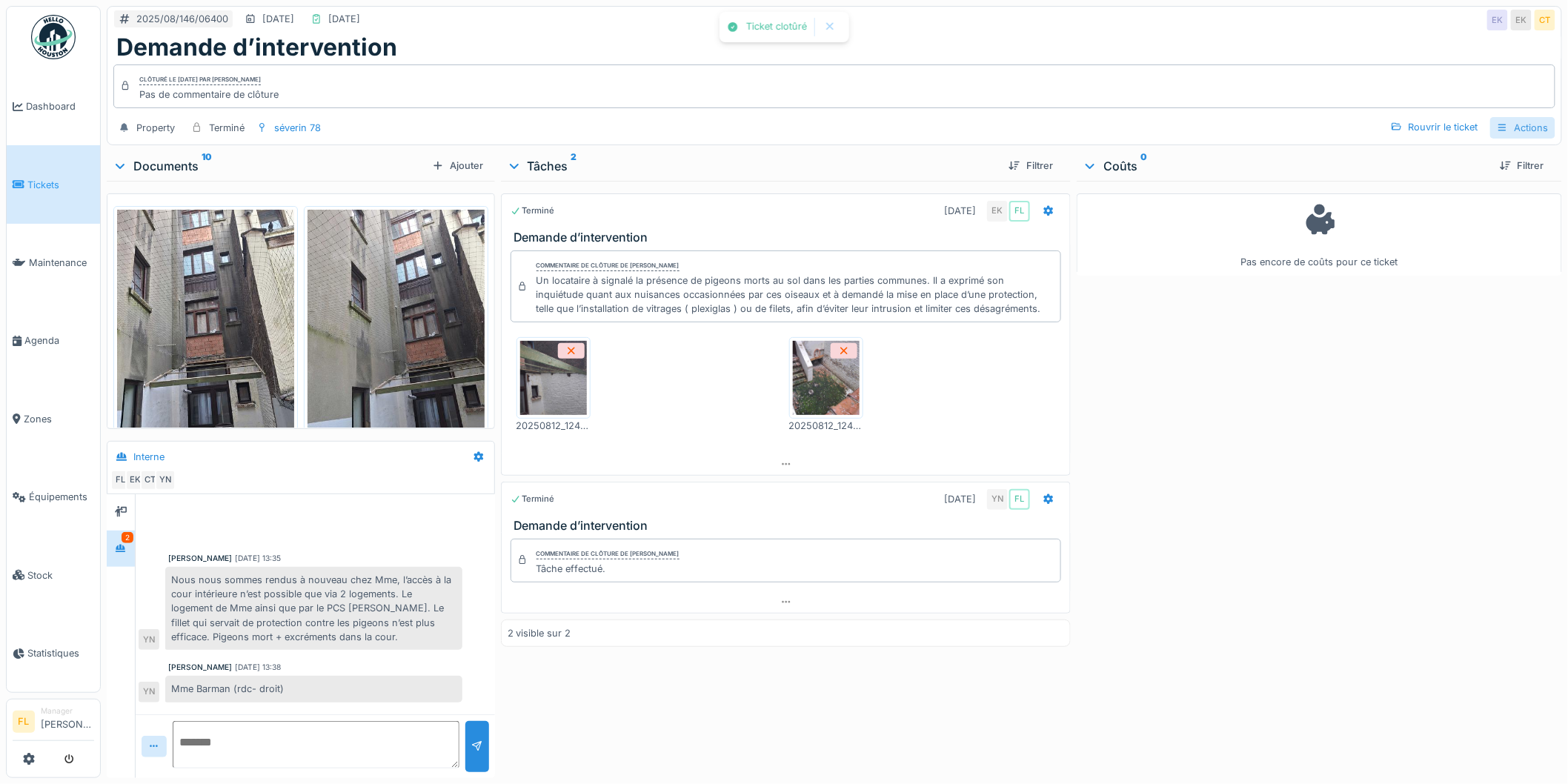
click at [1502, 117] on div "Actions" at bounding box center [1523, 128] width 65 height 21
click at [1423, 151] on div "Rapport d'intervention" at bounding box center [1461, 162] width 133 height 22
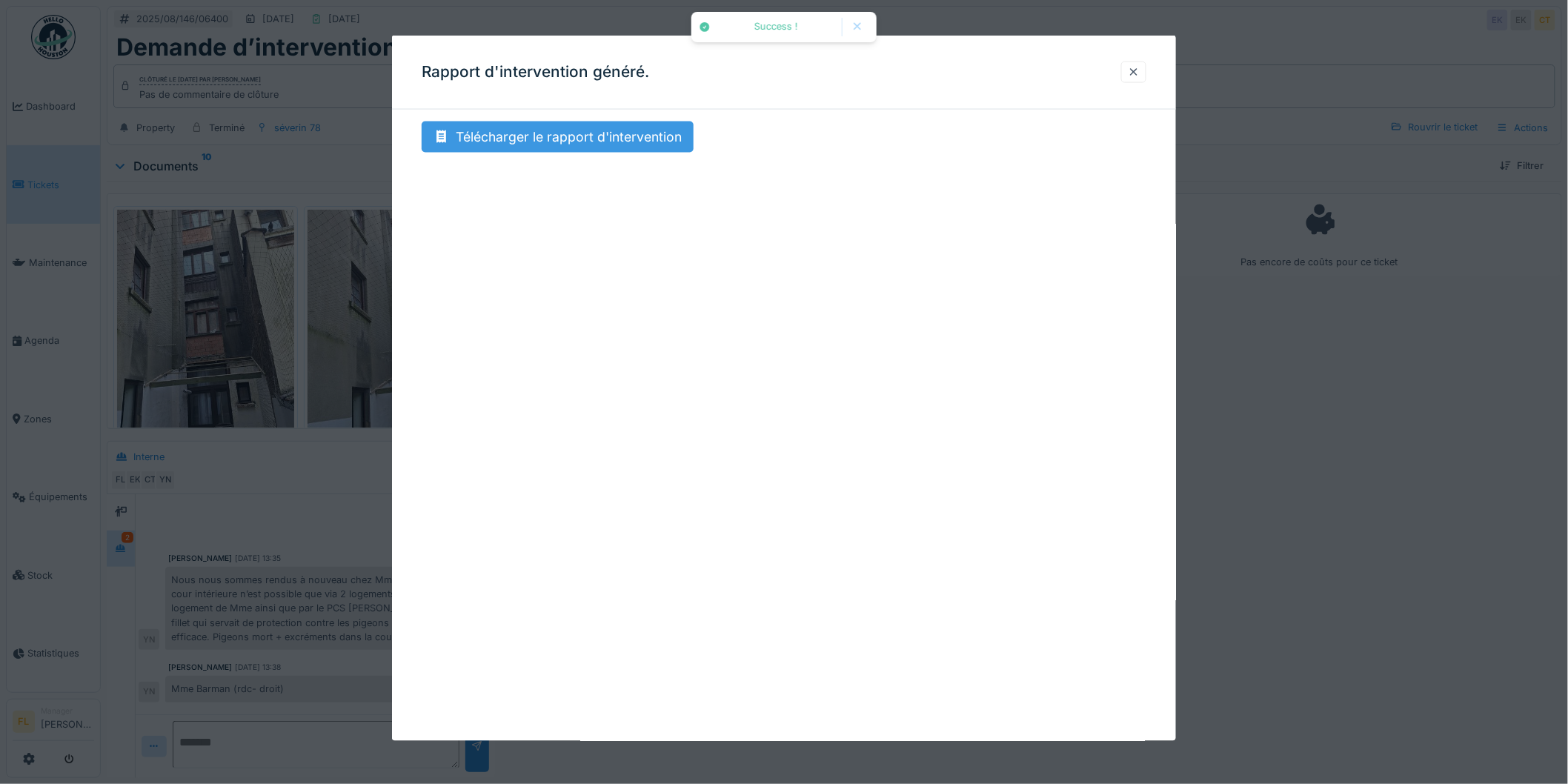
click at [564, 134] on div "Télécharger le rapport d'intervention" at bounding box center [557, 137] width 272 height 31
click at [1138, 75] on div at bounding box center [1134, 72] width 12 height 14
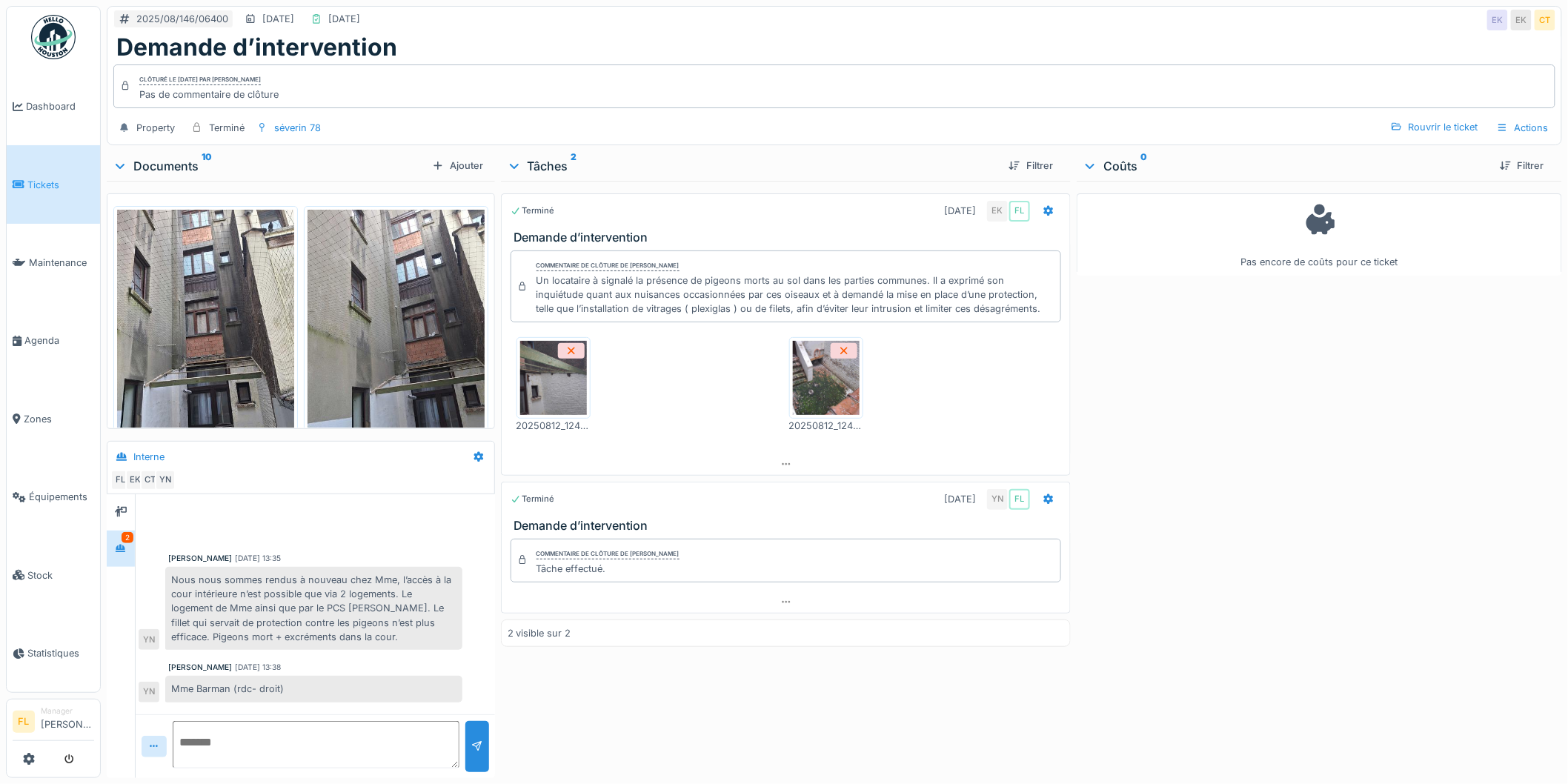
drag, startPoint x: 1228, startPoint y: 562, endPoint x: 788, endPoint y: 294, distance: 515.2
click at [1227, 562] on div "Pas encore de coûts pour ce ticket" at bounding box center [1319, 476] width 485 height 591
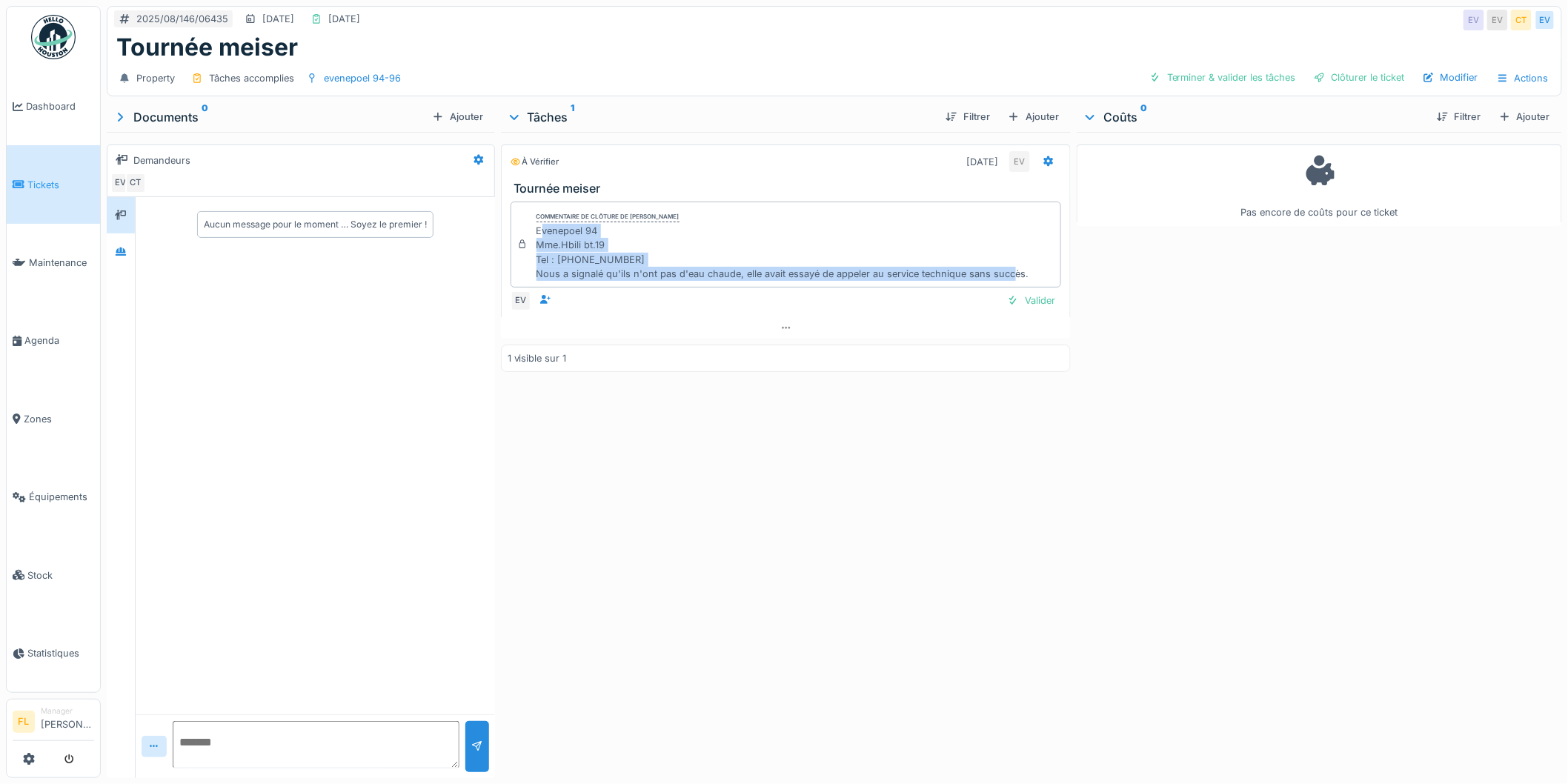
drag, startPoint x: 1020, startPoint y: 291, endPoint x: 535, endPoint y: 249, distance: 486.8
click at [536, 249] on div "Evenepoel 94 Mme.Hbili bt.19 Tel : [PHONE_NUMBER] Nous a signalé qu'ils n'ont p…" at bounding box center [782, 252] width 493 height 57
copy div "Evenepoel 94 Mme.Hbili bt.19 Tel : [PHONE_NUMBER] Nous a signalé qu'ils n'ont p…"
drag, startPoint x: 1209, startPoint y: 75, endPoint x: 1116, endPoint y: 437, distance: 373.8
click at [1116, 437] on div "2025/08/146/06435 [DATE] [DATE] EV EV CT EV Tournée meiser Property Tâches acco…" at bounding box center [834, 392] width 1467 height 784
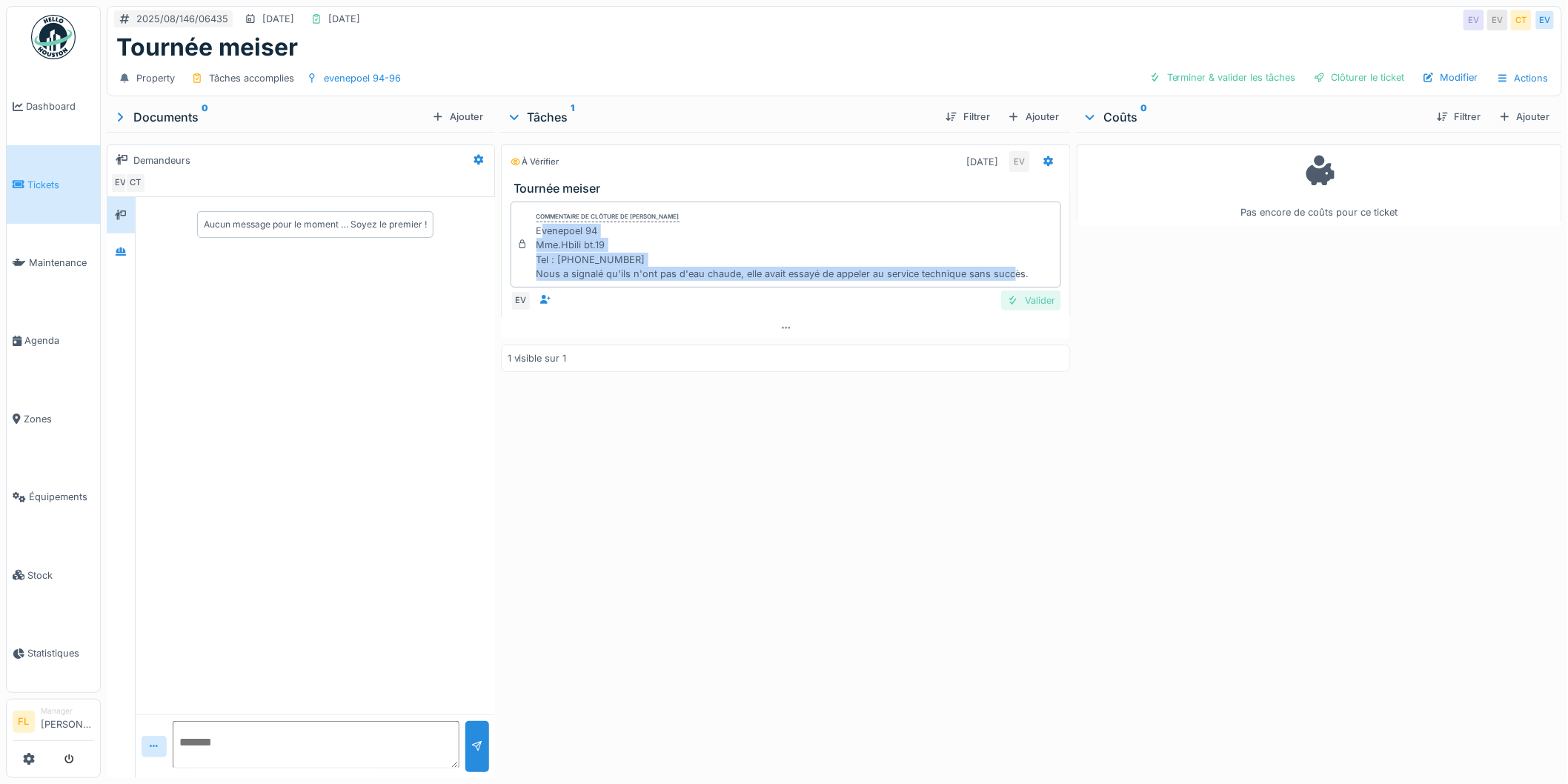
drag, startPoint x: 1024, startPoint y: 309, endPoint x: 1043, endPoint y: 310, distance: 19.0
click at [1026, 309] on div "Valider" at bounding box center [1031, 300] width 60 height 20
click at [1351, 70] on div "Clôturer le ticket" at bounding box center [1359, 78] width 103 height 20
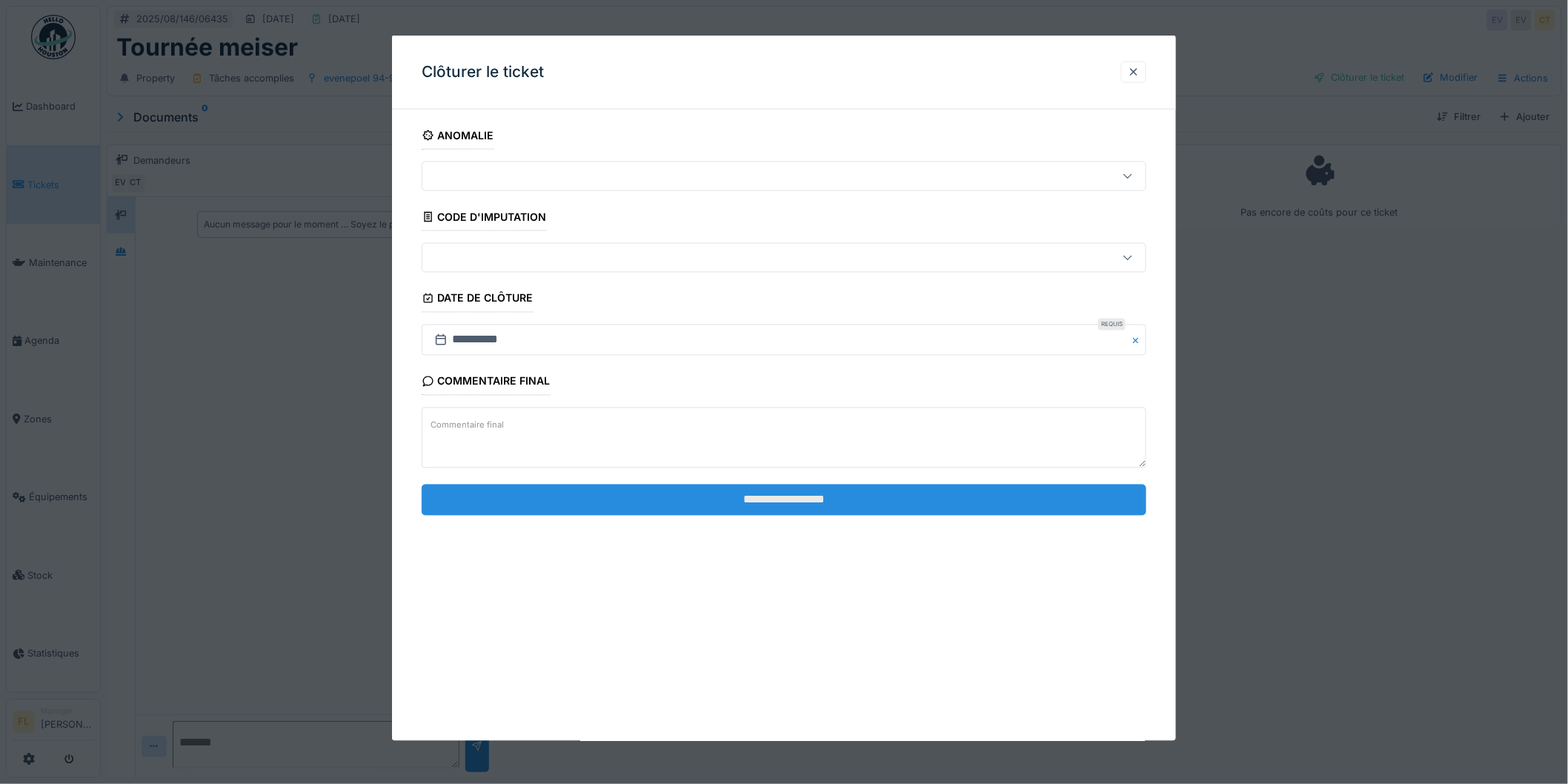
click at [902, 491] on input "**********" at bounding box center [784, 499] width 725 height 31
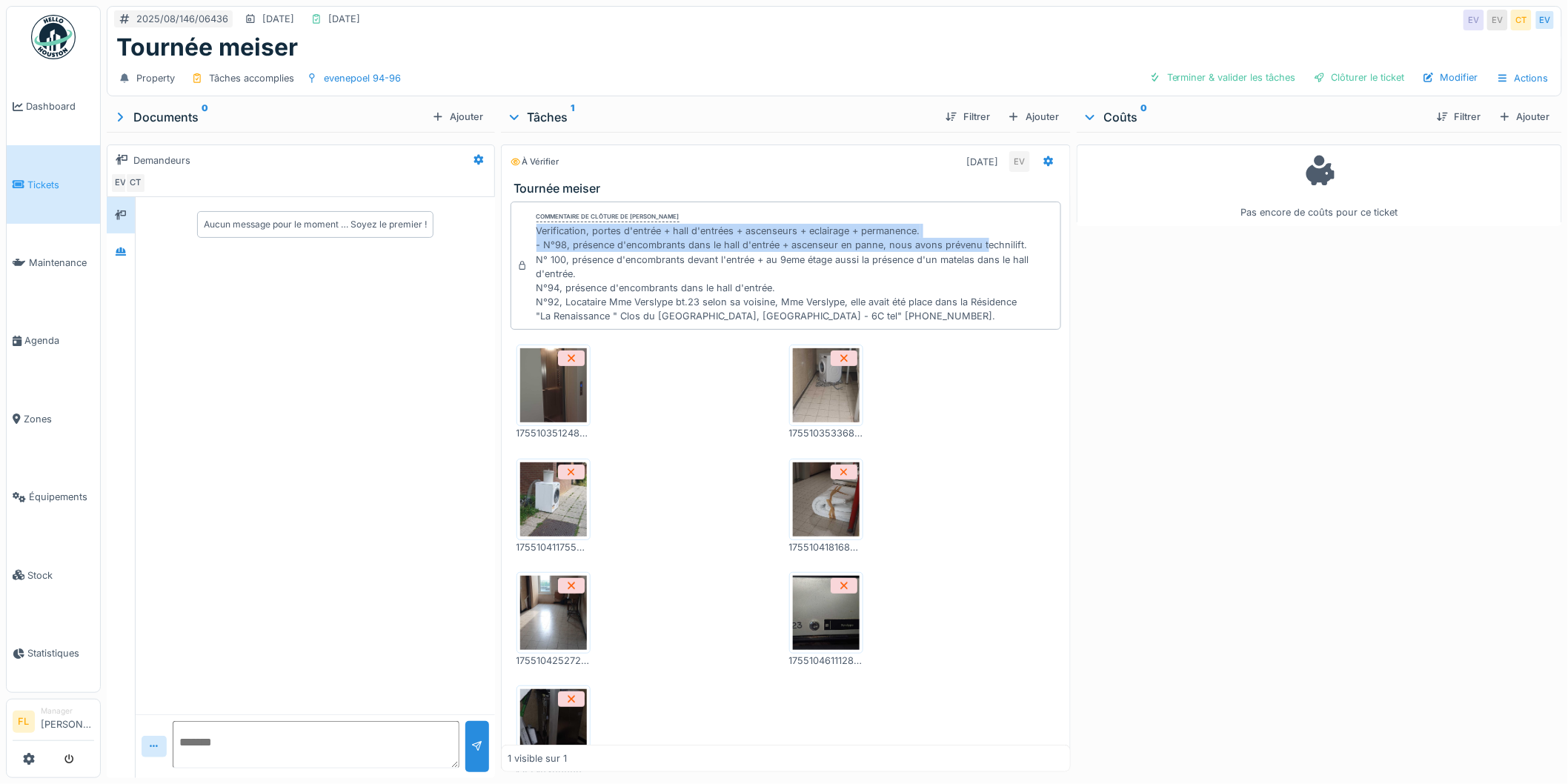
drag, startPoint x: 530, startPoint y: 234, endPoint x: 978, endPoint y: 254, distance: 448.4
click at [978, 252] on div "Commentaire de clôture de Edgar Vasquez Verification, portes d'entrée + hall d'…" at bounding box center [786, 266] width 551 height 129
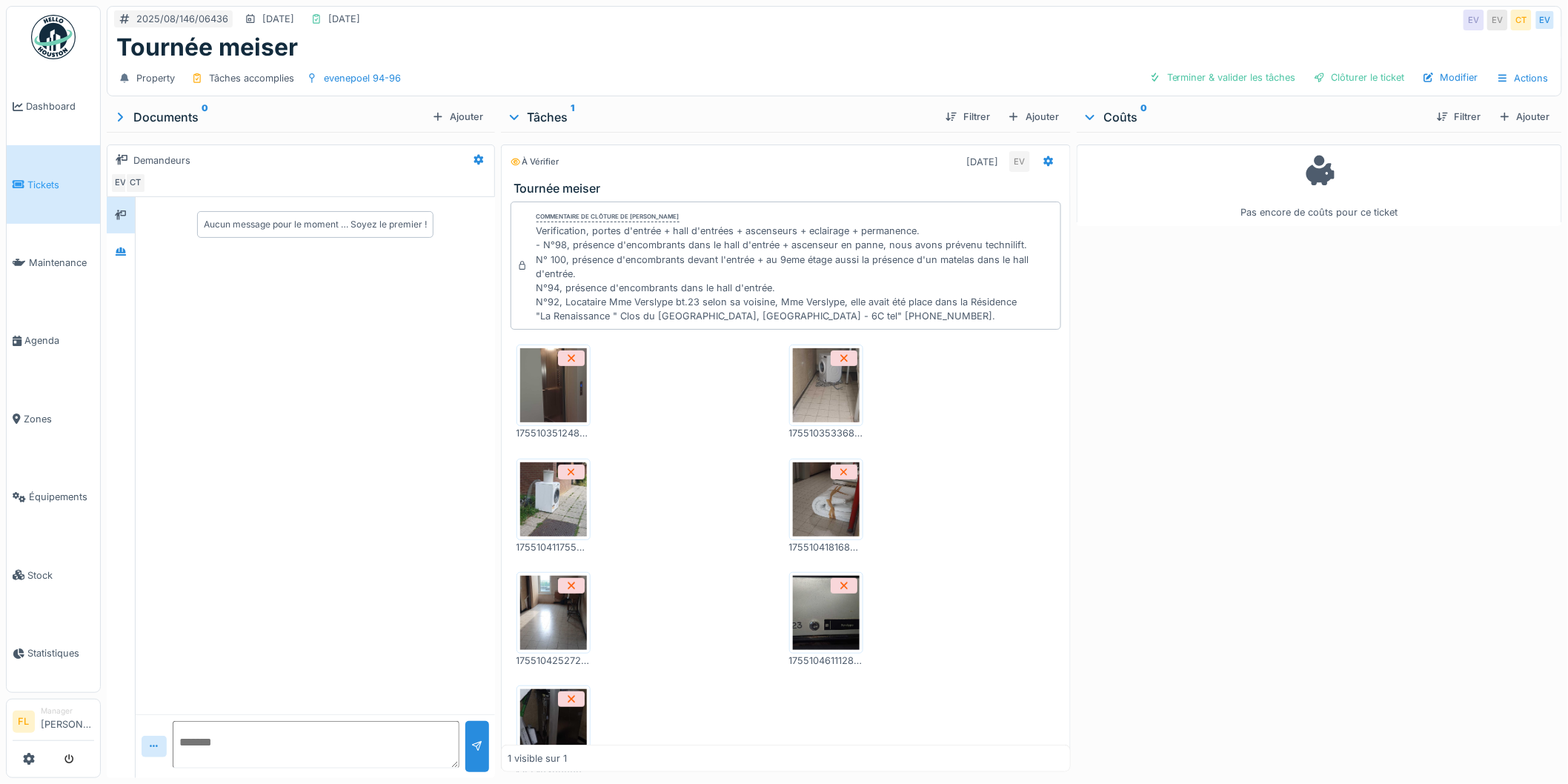
click at [976, 255] on div "Verification, portes d'entrée + hall d'entrées + ascenseurs + eclairage + perma…" at bounding box center [795, 274] width 519 height 99
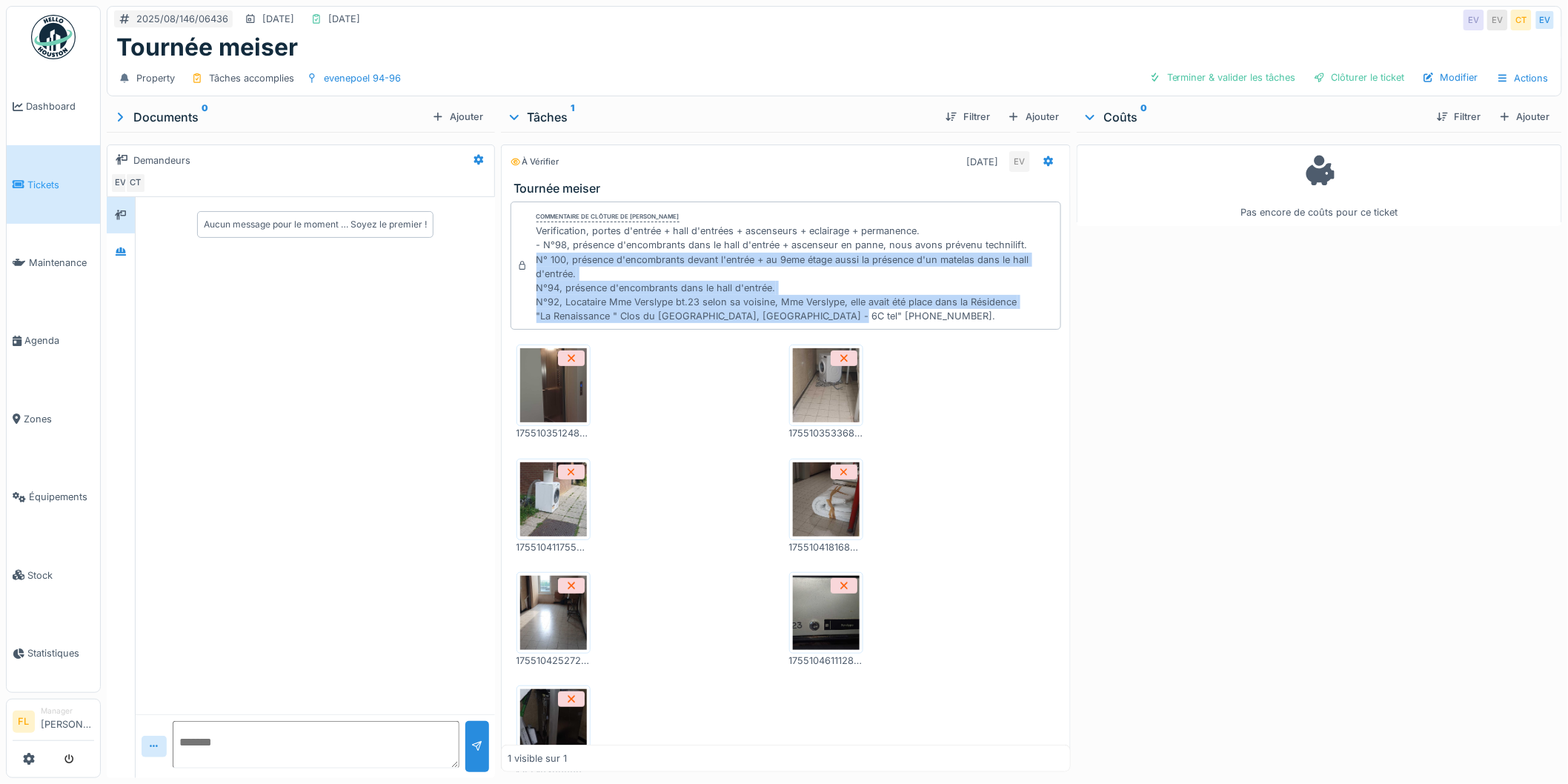
drag, startPoint x: 534, startPoint y: 260, endPoint x: 1009, endPoint y: 315, distance: 478.2
click at [1009, 315] on div "Verification, portes d'entrée + hall d'entrées + ascenseurs + eclairage + perma…" at bounding box center [795, 274] width 519 height 99
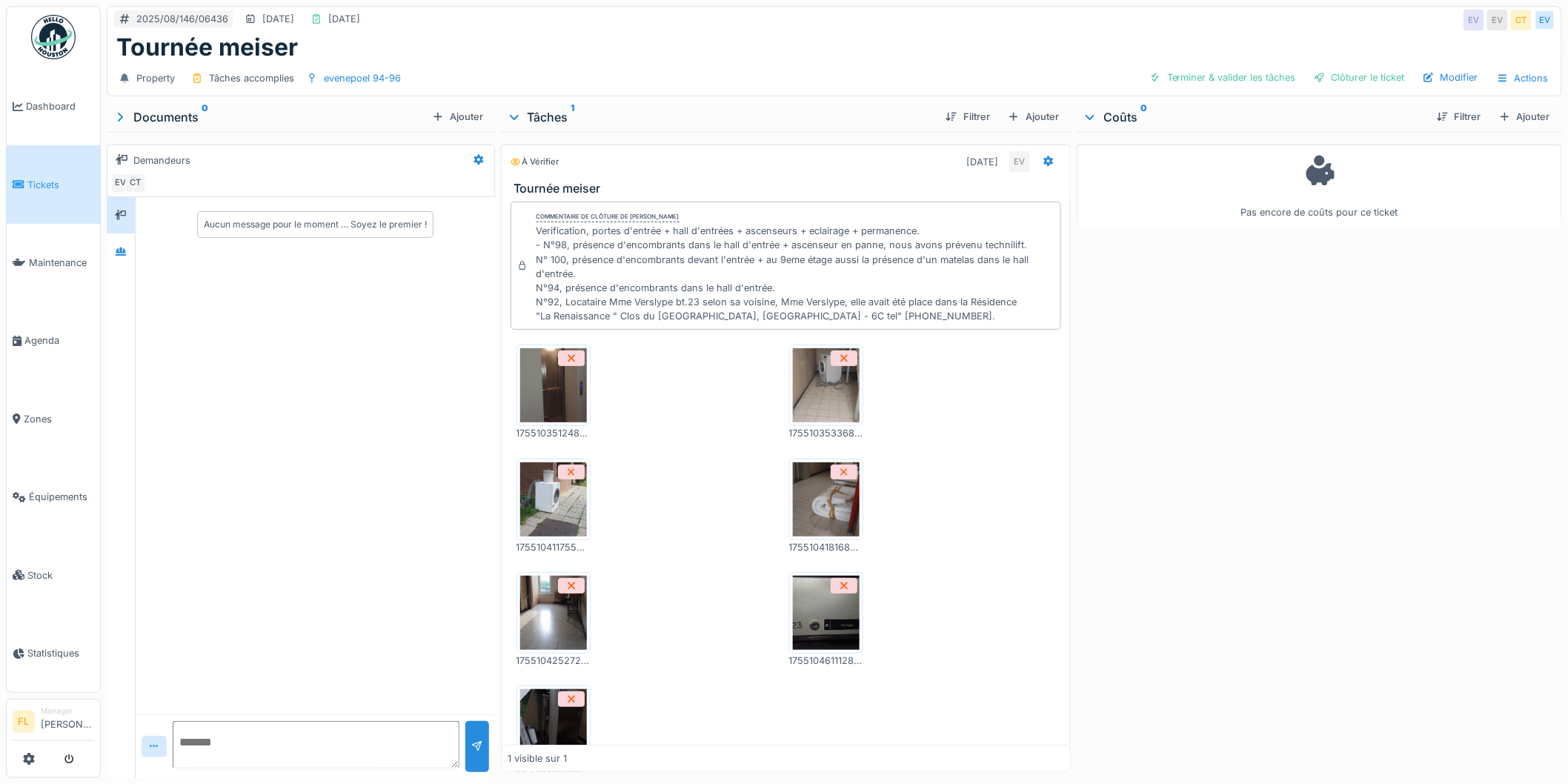
click at [796, 623] on img at bounding box center [826, 613] width 67 height 74
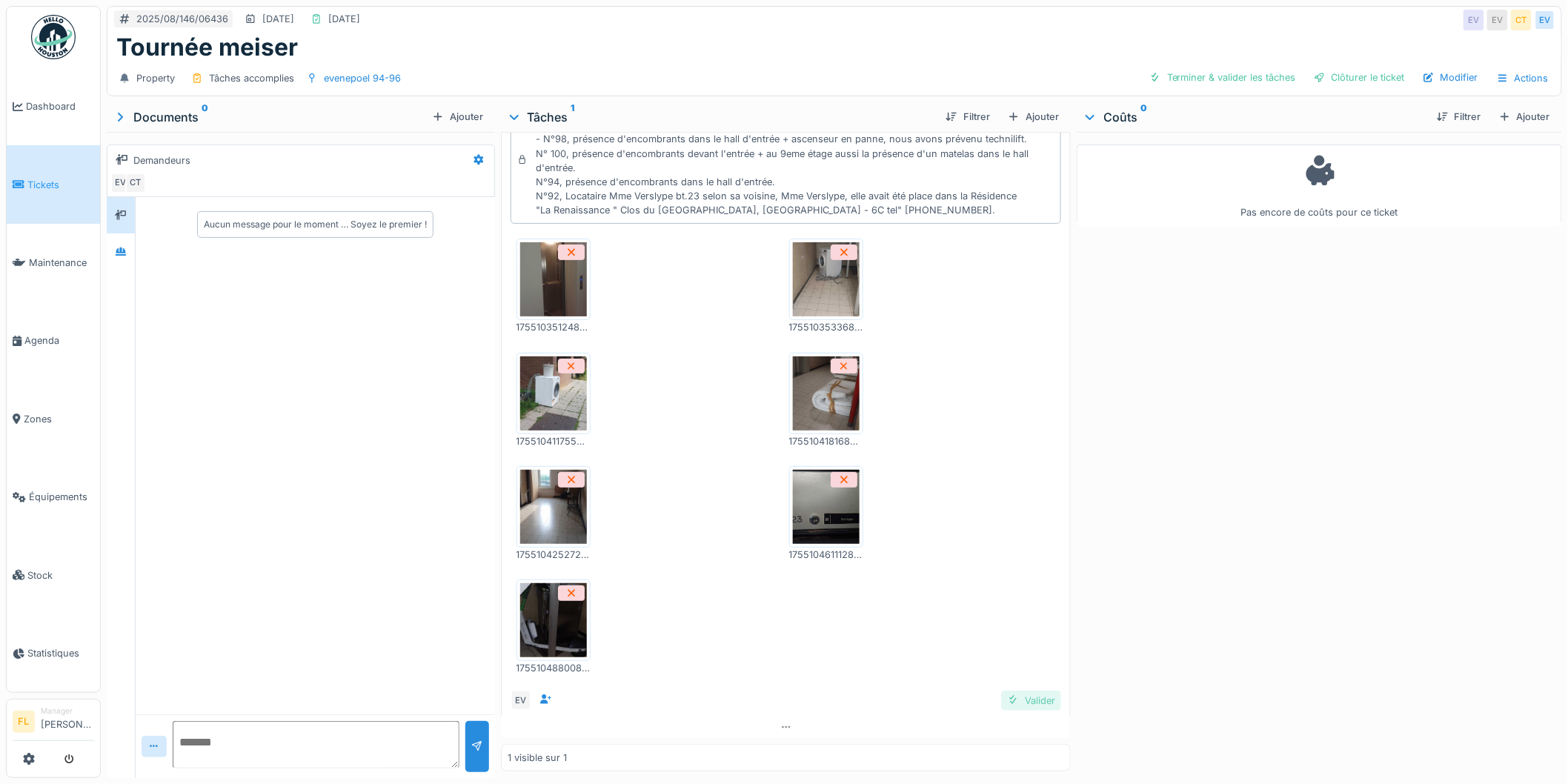
click at [1010, 700] on div "Valider" at bounding box center [1031, 701] width 60 height 20
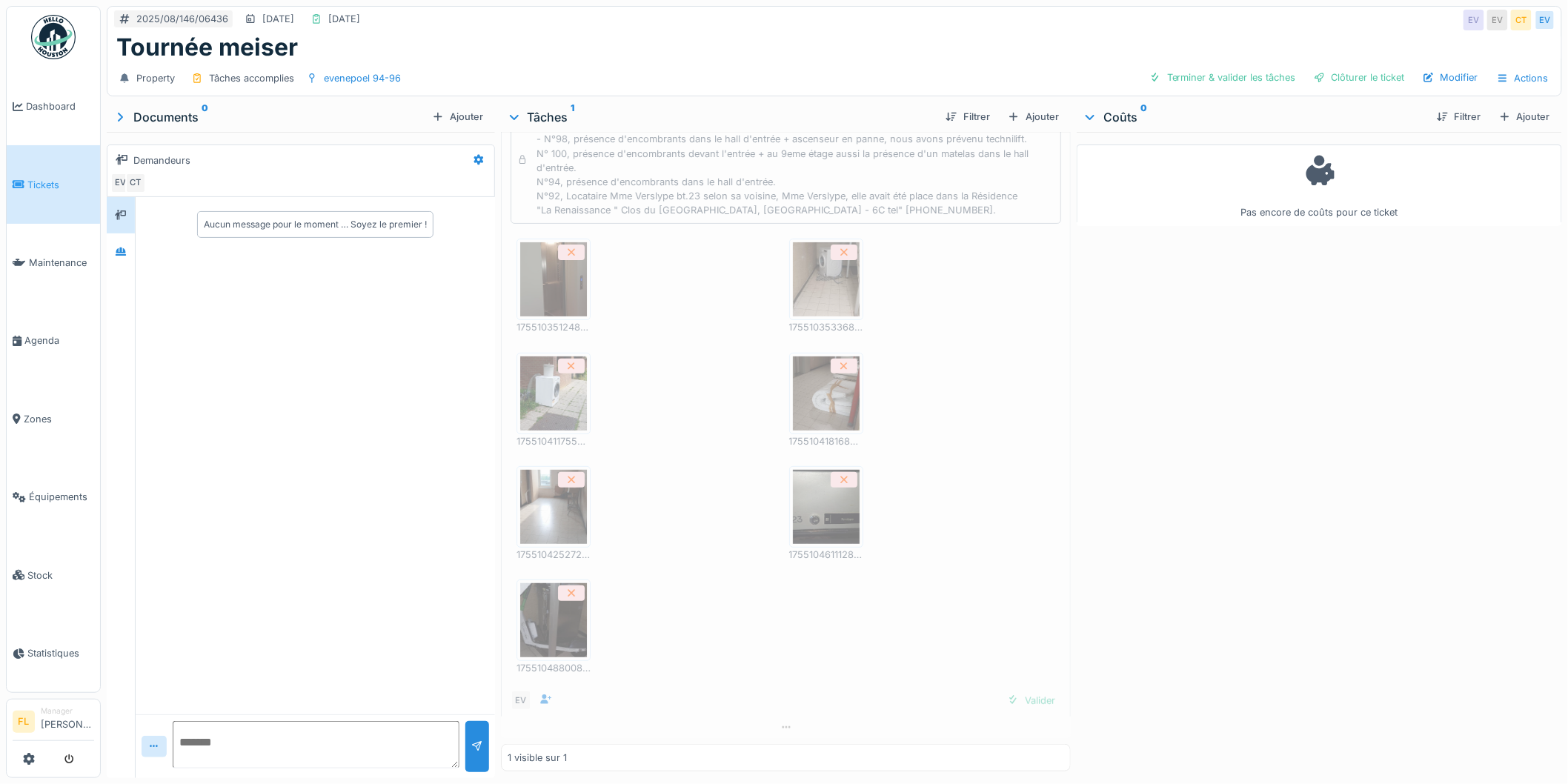
scroll to position [85, 0]
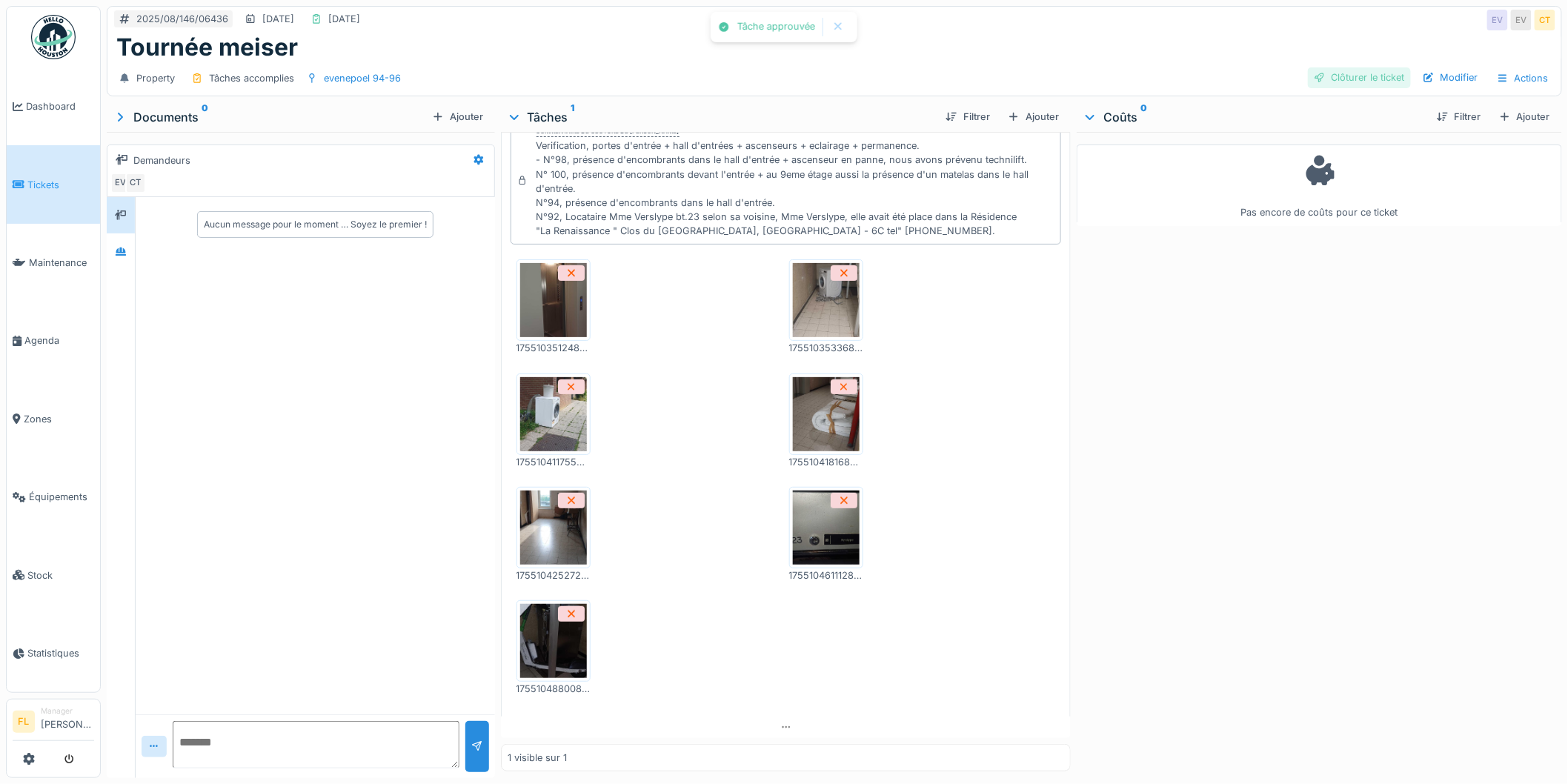
click at [1356, 75] on div "Clôturer le ticket" at bounding box center [1359, 78] width 103 height 20
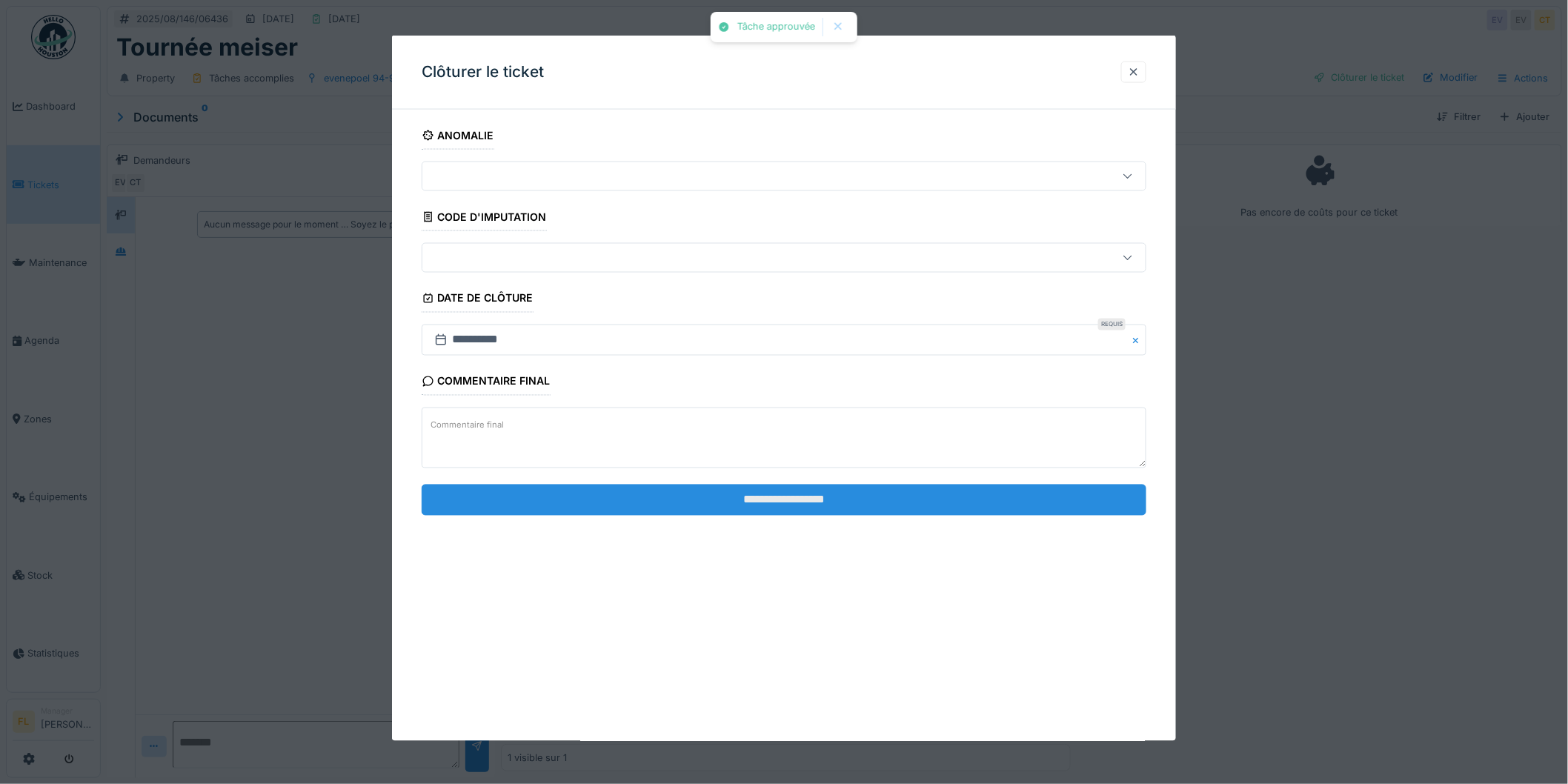
click at [785, 502] on input "**********" at bounding box center [784, 499] width 725 height 31
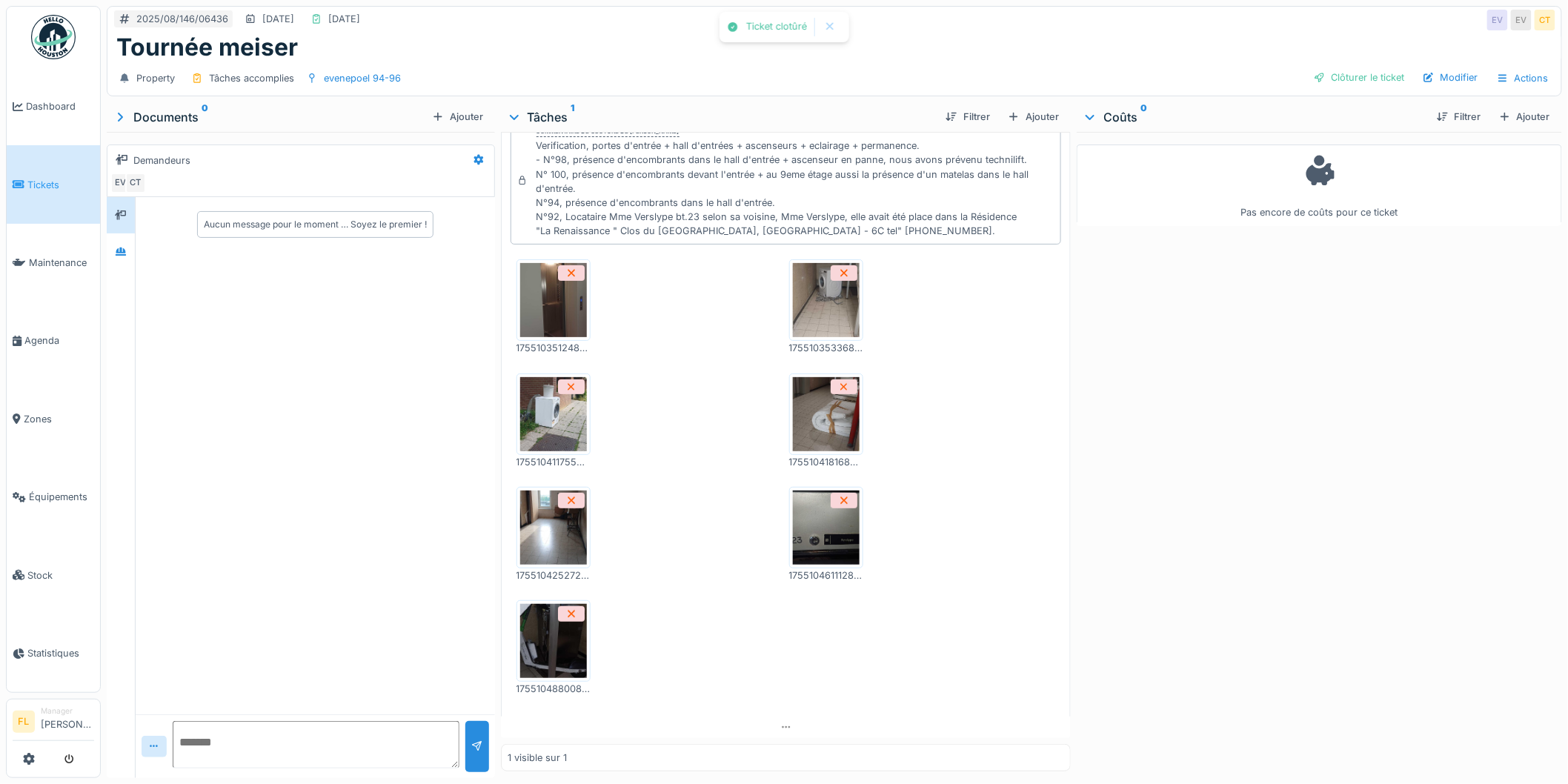
scroll to position [107, 0]
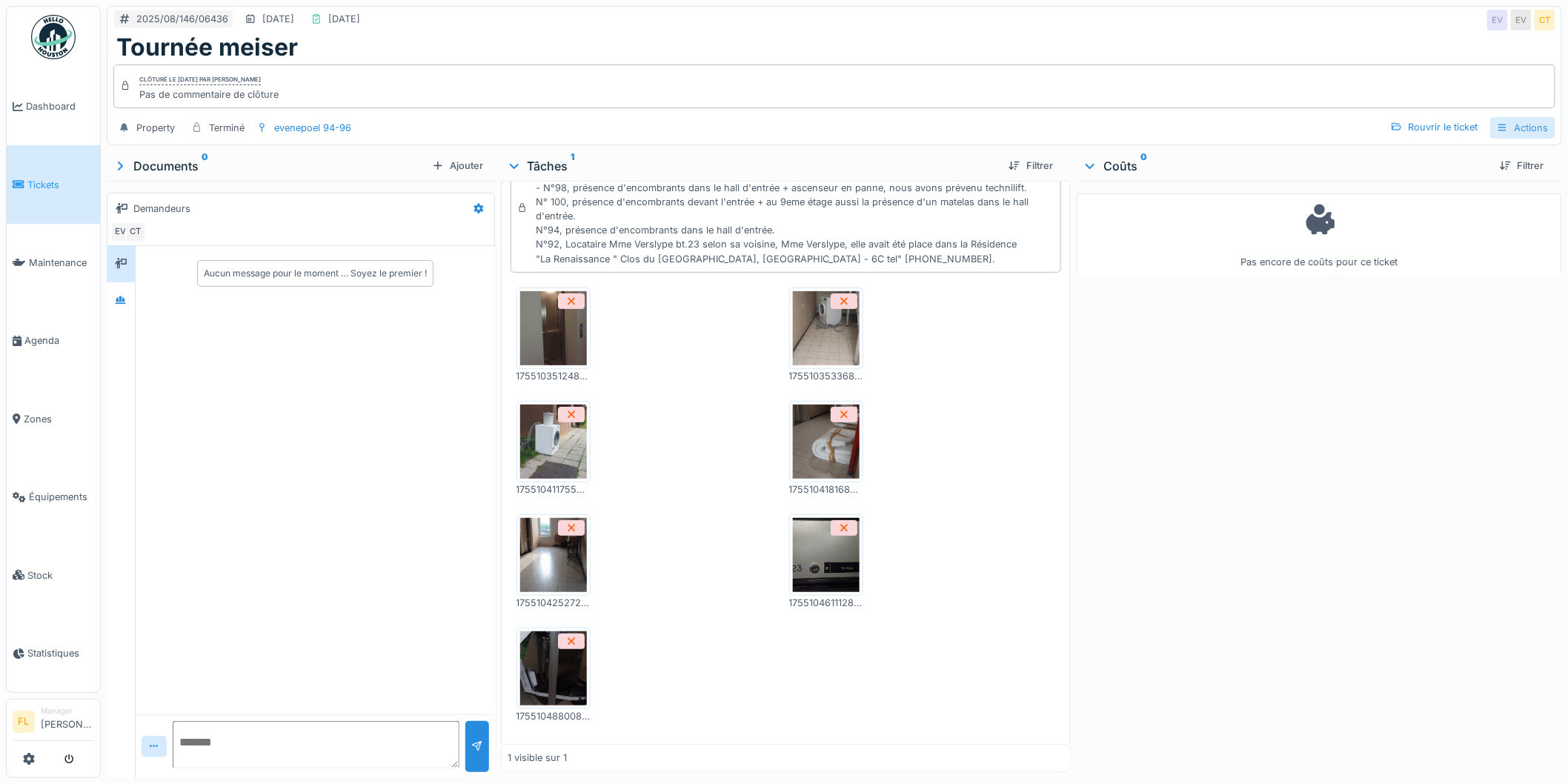
click at [1502, 123] on div "Actions" at bounding box center [1523, 128] width 65 height 21
click at [1439, 155] on div "Rapport d'intervention" at bounding box center [1461, 162] width 133 height 22
click at [1504, 123] on div "Actions" at bounding box center [1523, 128] width 65 height 21
click at [1458, 163] on div "Rapport d'intervention" at bounding box center [1461, 162] width 133 height 22
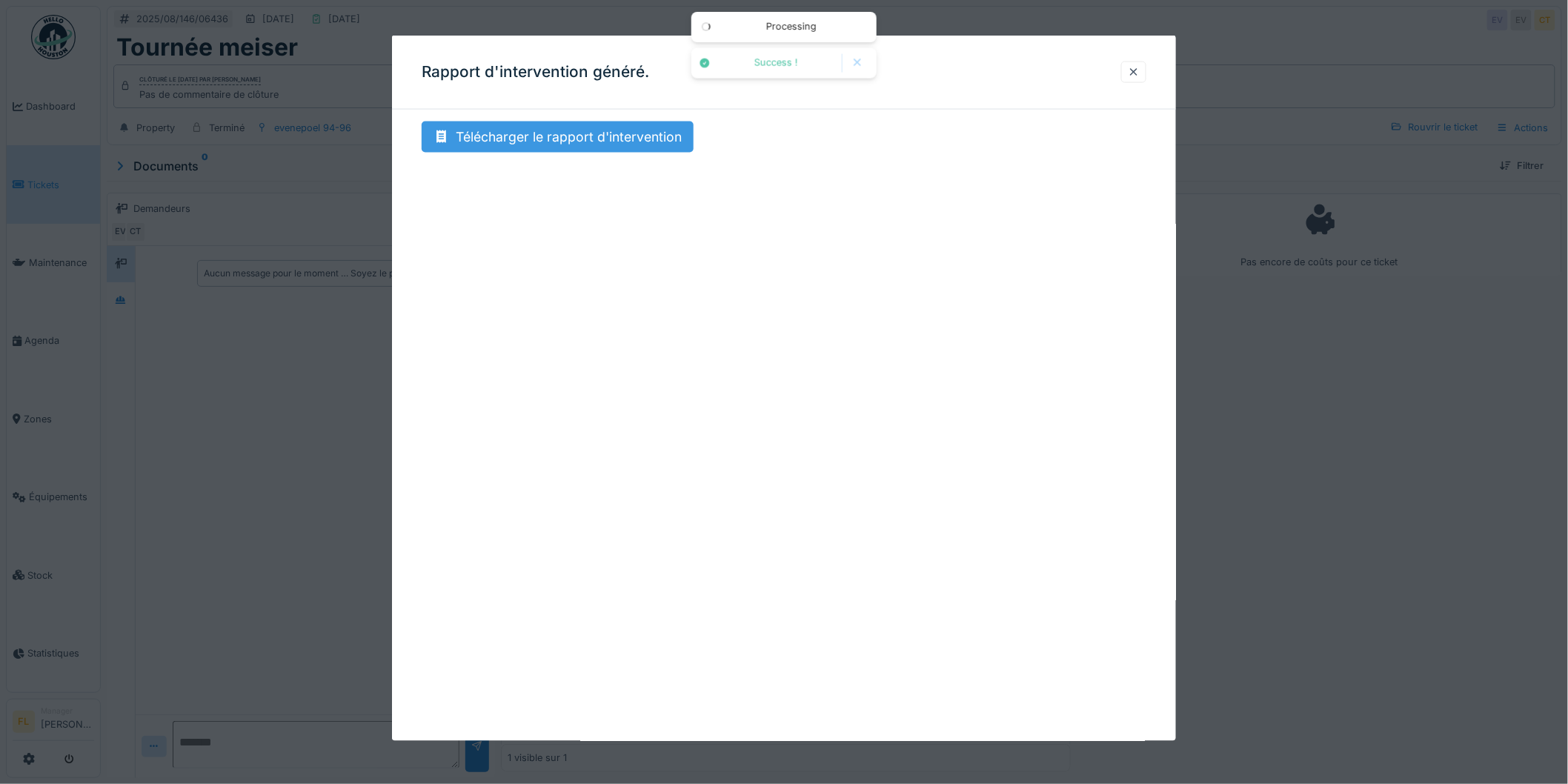
click at [573, 136] on div "Télécharger le rapport d'intervention" at bounding box center [557, 137] width 272 height 31
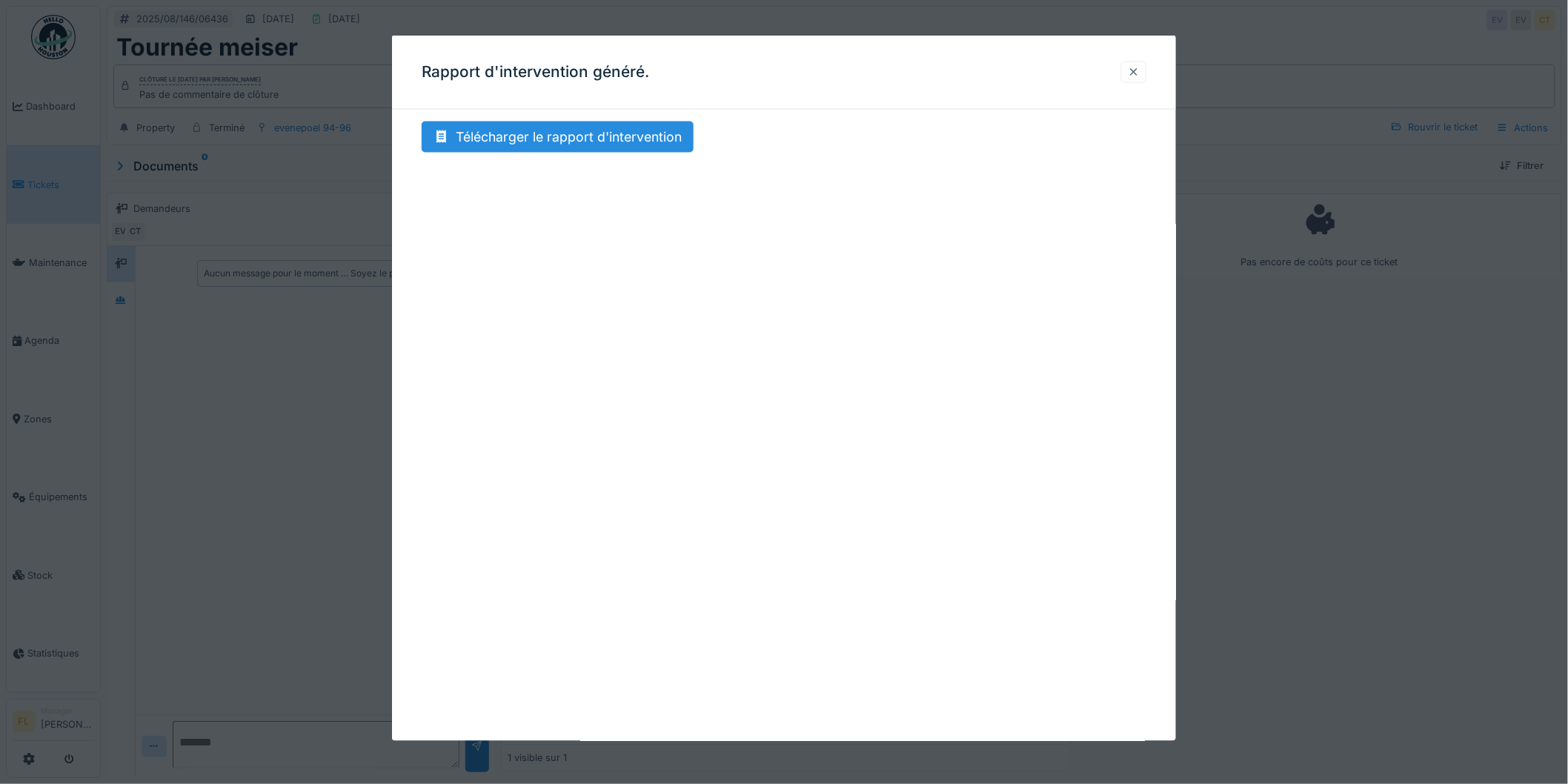
click at [1140, 72] on div at bounding box center [1134, 72] width 12 height 14
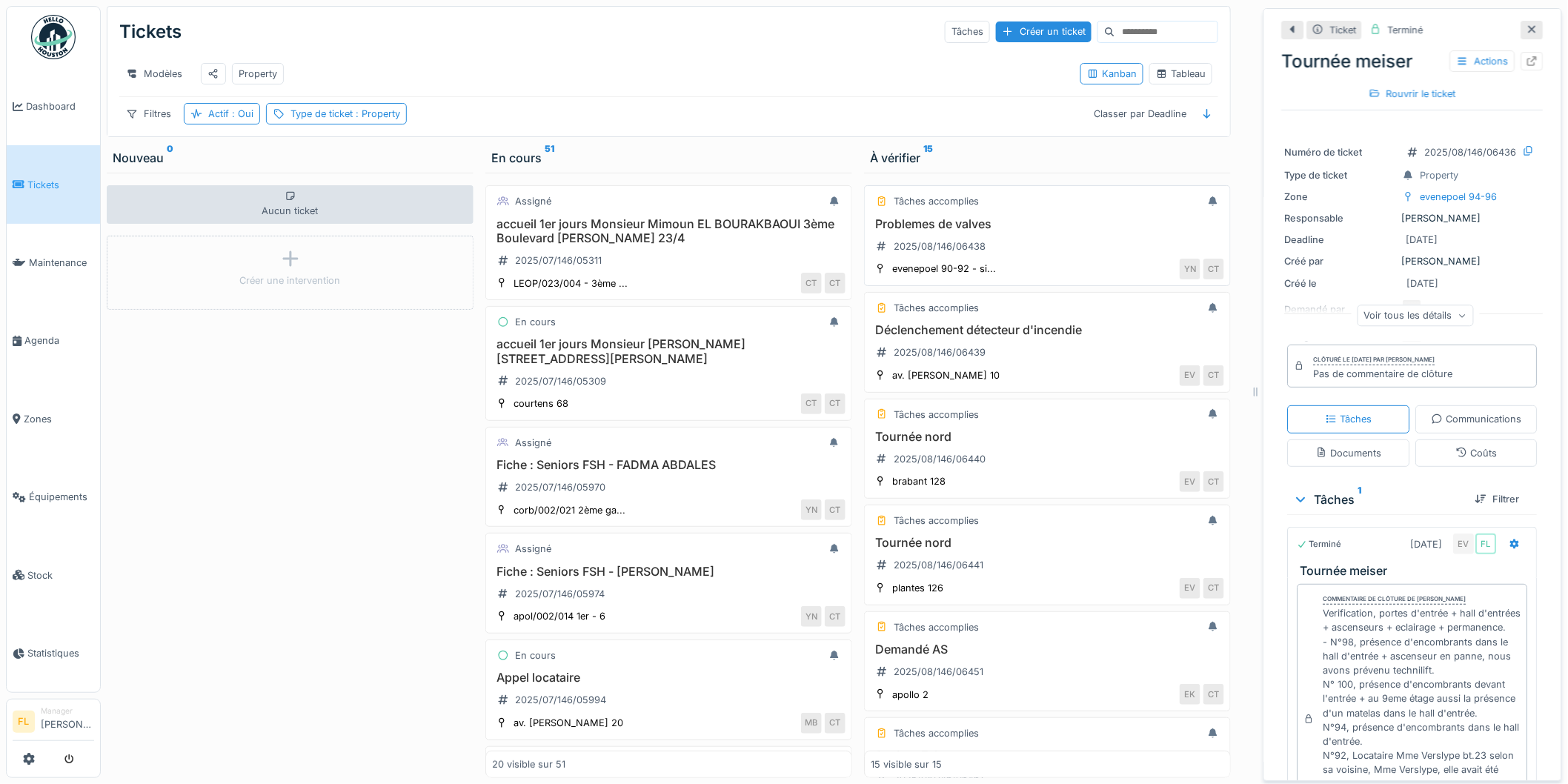
click at [905, 232] on h3 "Problemes de valves" at bounding box center [1047, 224] width 353 height 14
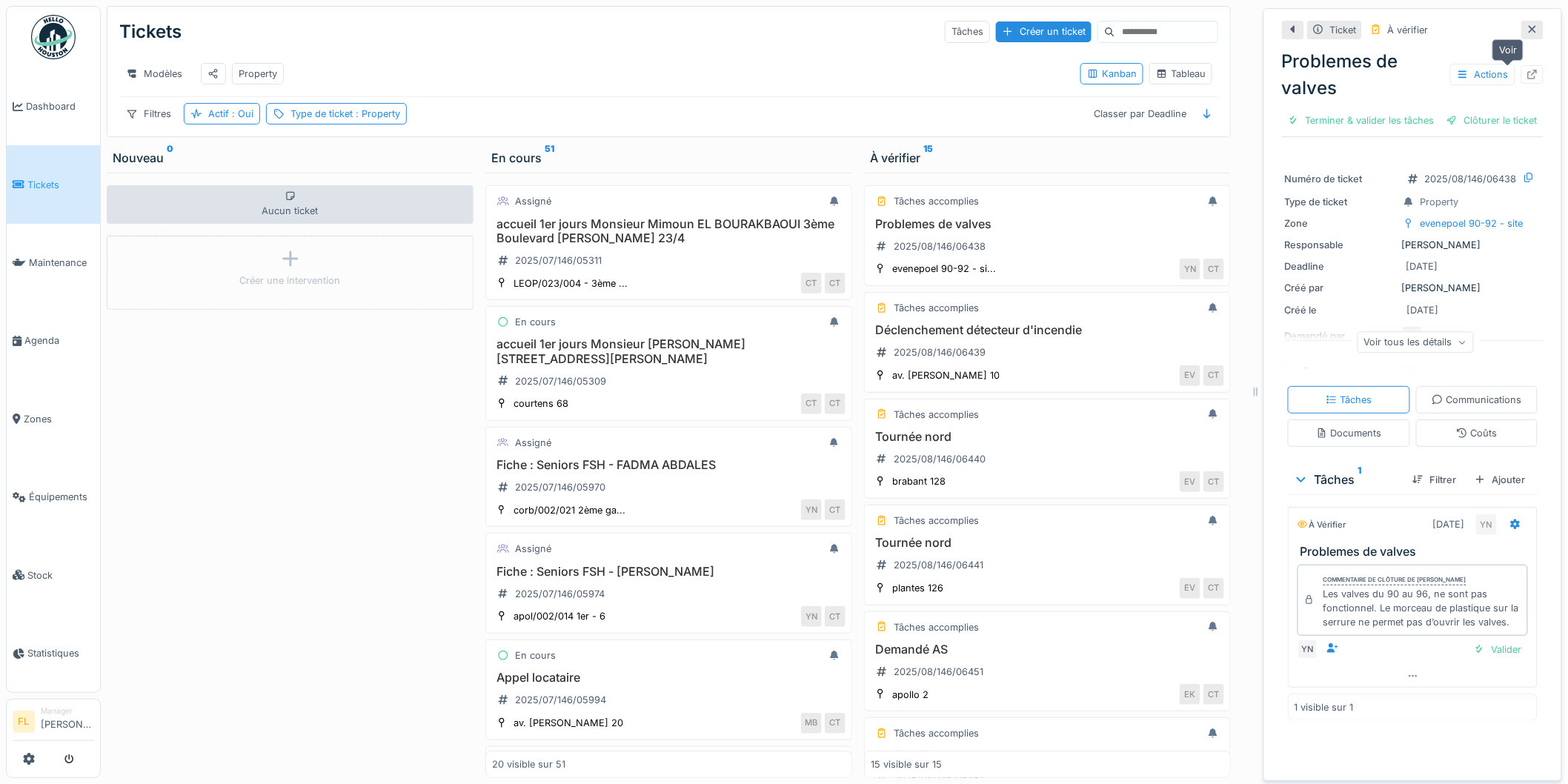
click at [1526, 78] on div at bounding box center [1532, 75] width 12 height 14
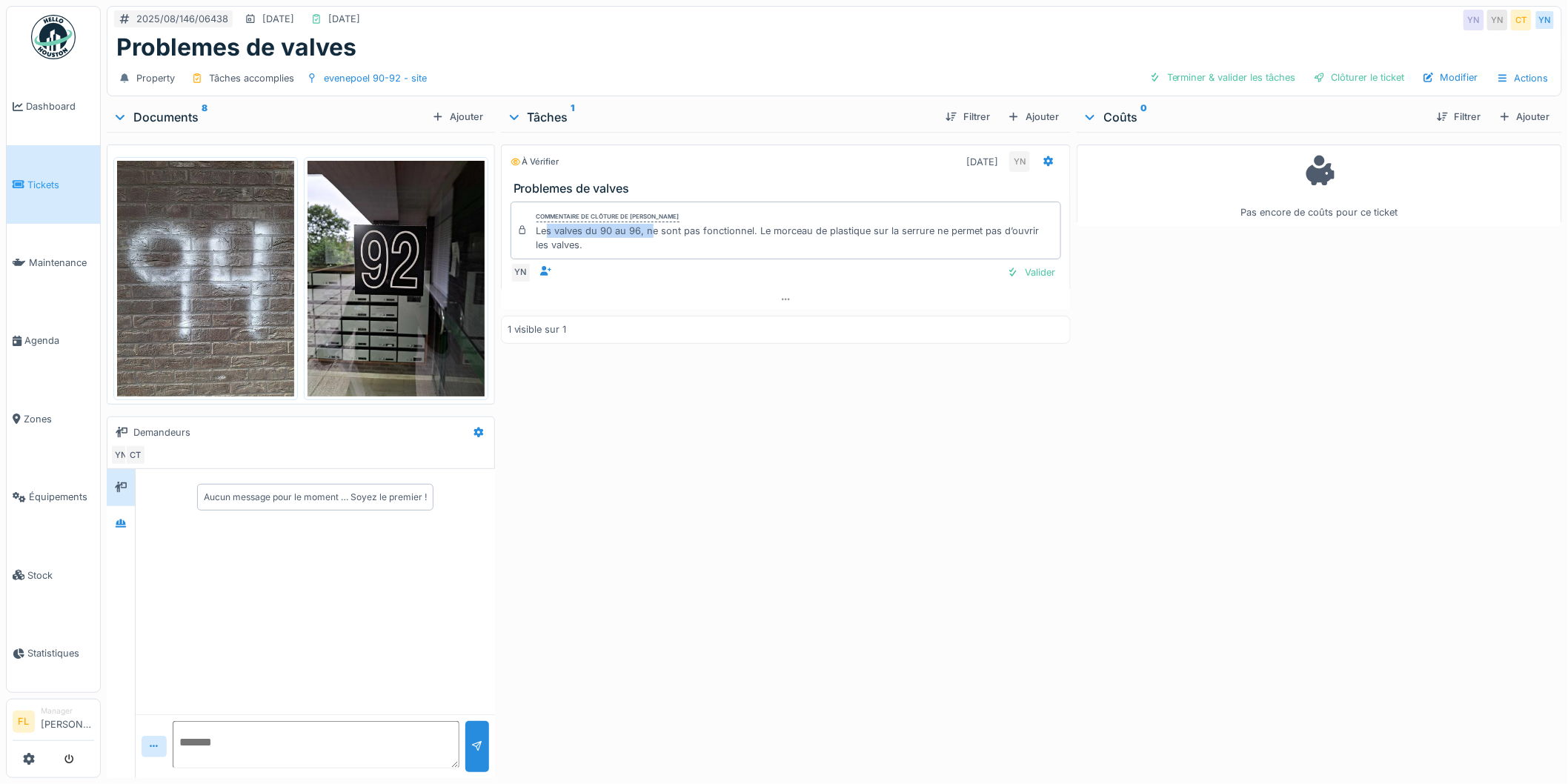
drag, startPoint x: 542, startPoint y: 230, endPoint x: 646, endPoint y: 228, distance: 104.0
click at [646, 228] on div "Les valves du 90 au 96, ne sont pas fonctionnel. Le morceau de plastique sur la…" at bounding box center [795, 238] width 519 height 28
click at [1011, 267] on div "Valider" at bounding box center [1031, 272] width 60 height 20
click at [1314, 77] on div at bounding box center [1320, 77] width 12 height 14
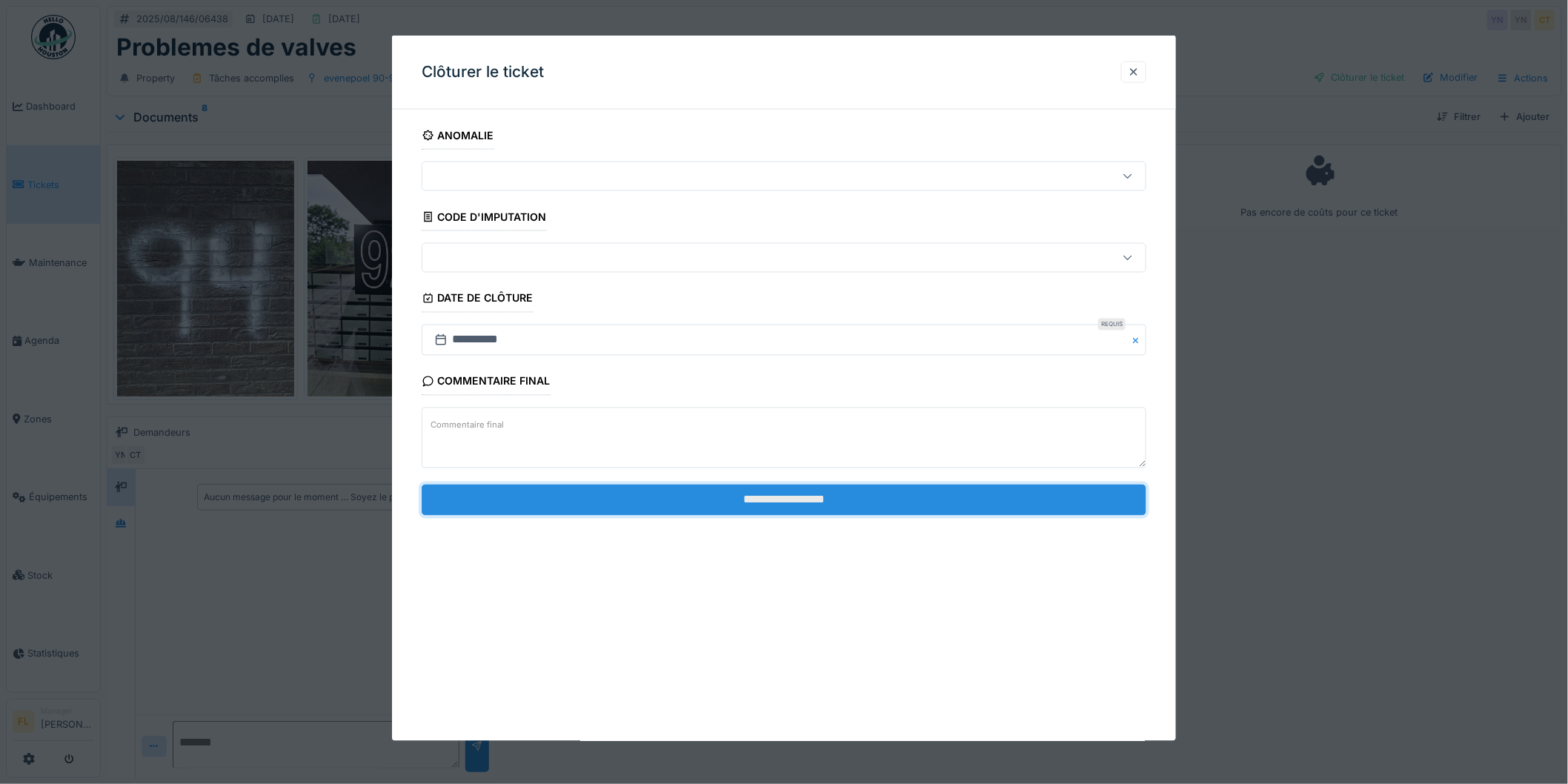
click at [798, 505] on input "**********" at bounding box center [784, 499] width 725 height 31
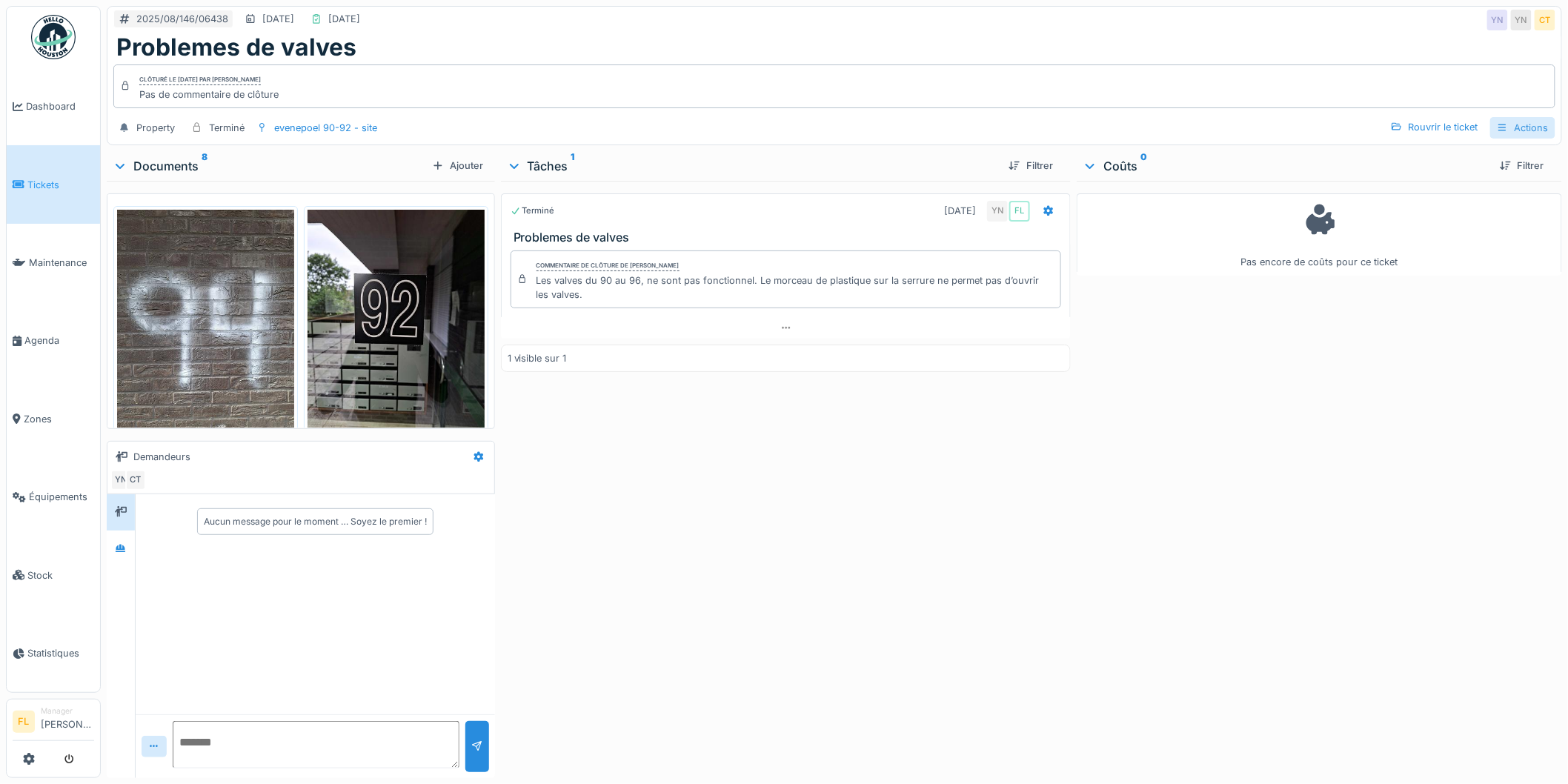
click at [1498, 124] on icon at bounding box center [1502, 127] width 8 height 8
click at [1460, 161] on div "Rapport d'intervention" at bounding box center [1461, 162] width 133 height 22
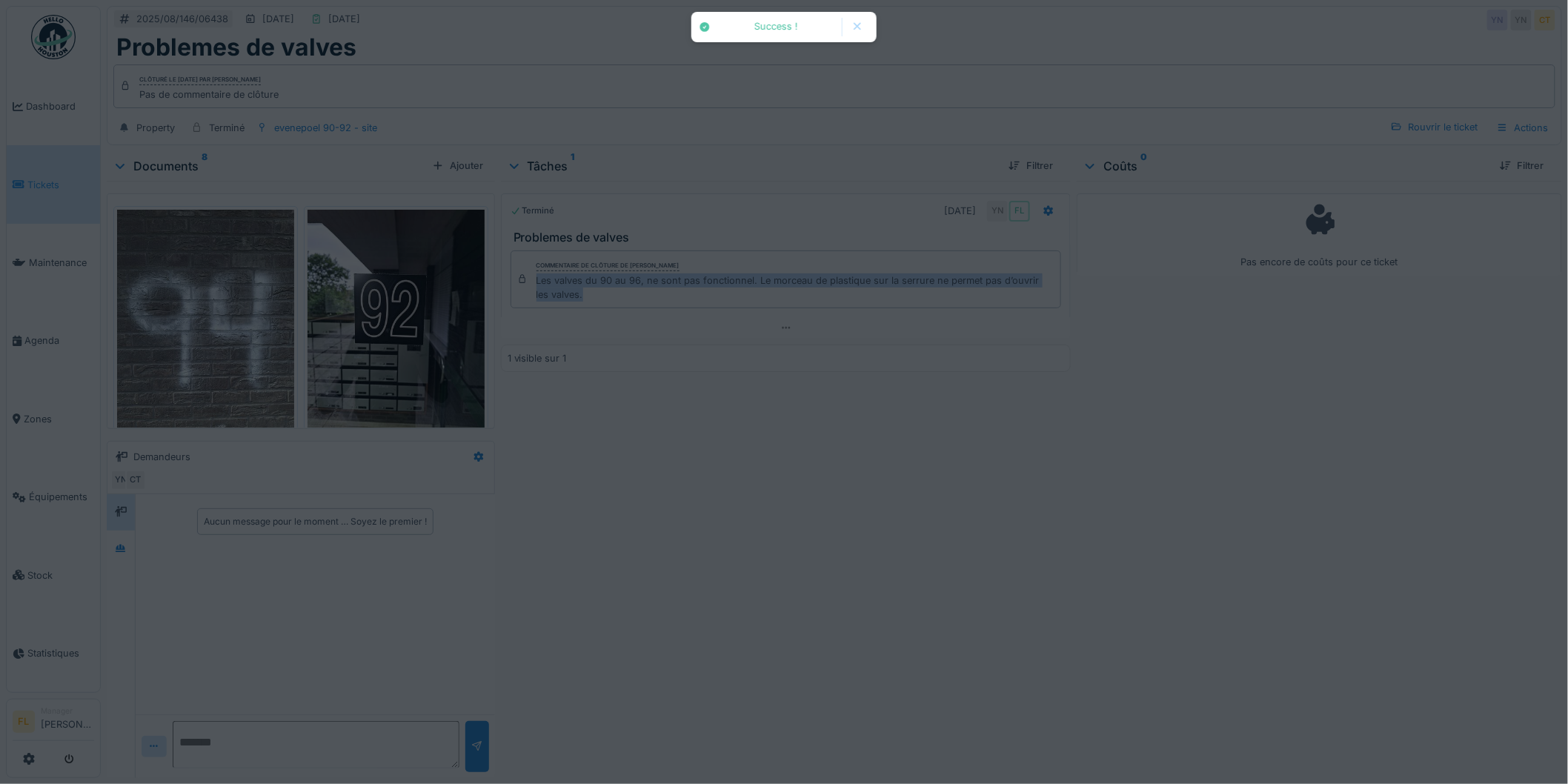
drag, startPoint x: 530, startPoint y: 280, endPoint x: 589, endPoint y: 301, distance: 62.6
click at [589, 301] on div "Success ! Rapport d'intervention généré. Télécharger le rapport d'intervention …" at bounding box center [834, 392] width 1467 height 784
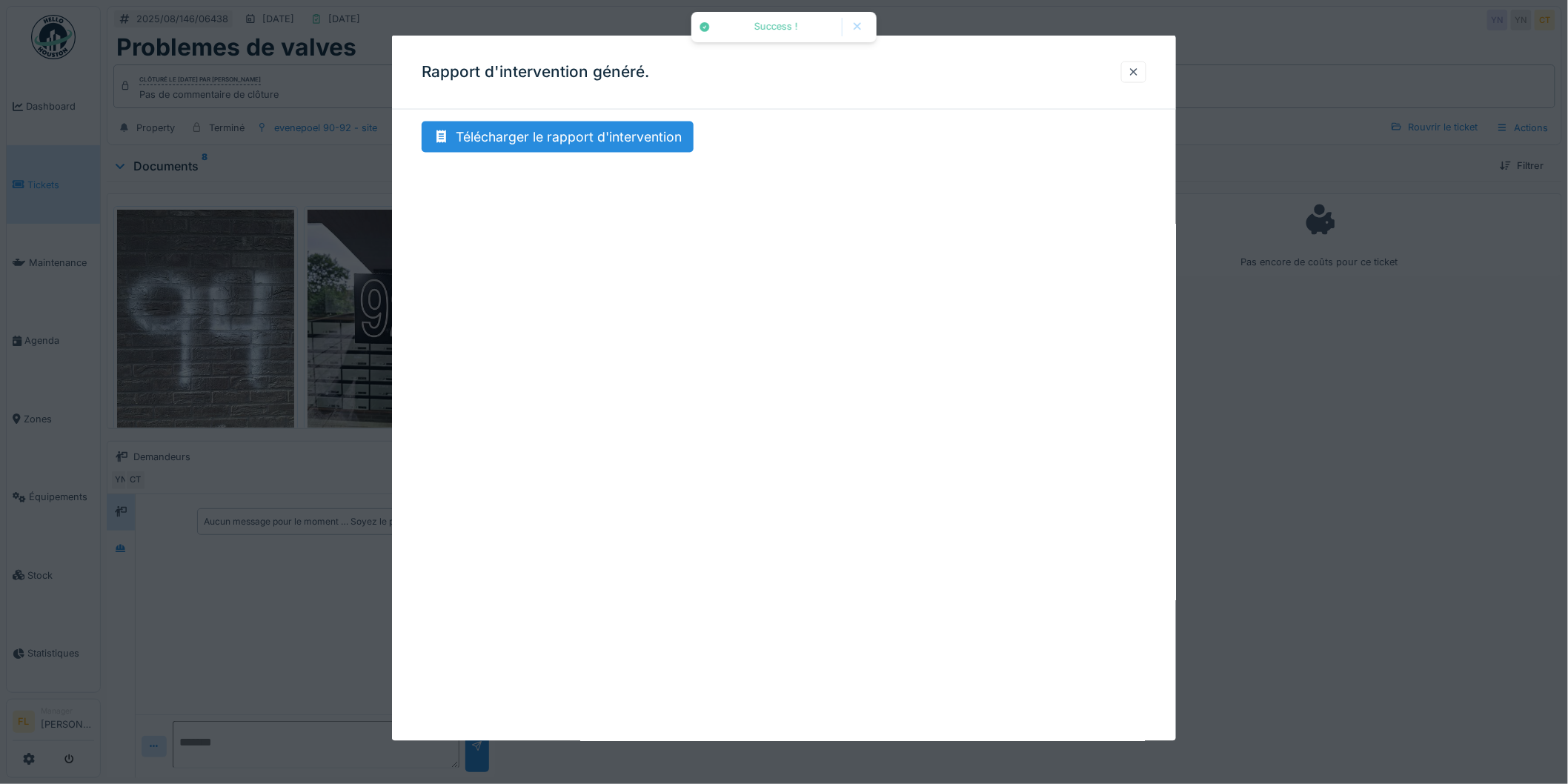
copy div "Les valves du 90 au 96, ne sont pas fonctionnel. Le morceau de plastique sur la…"
drag, startPoint x: 1140, startPoint y: 70, endPoint x: 929, endPoint y: 215, distance: 256.0
click at [1140, 71] on div at bounding box center [1134, 72] width 12 height 14
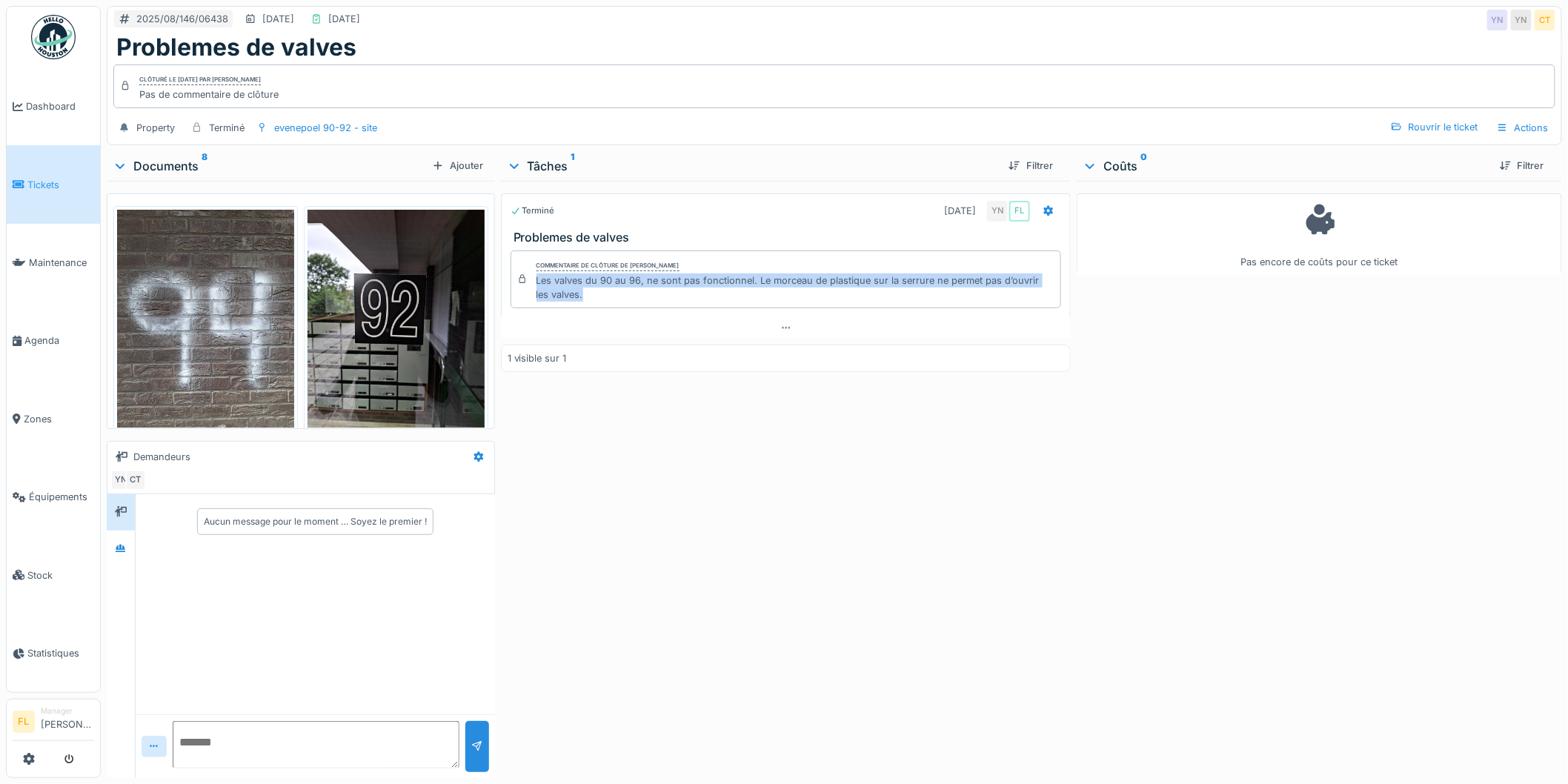
copy div "Les valves du 90 au 96, ne sont pas fonctionnel. Le morceau de plastique sur la…"
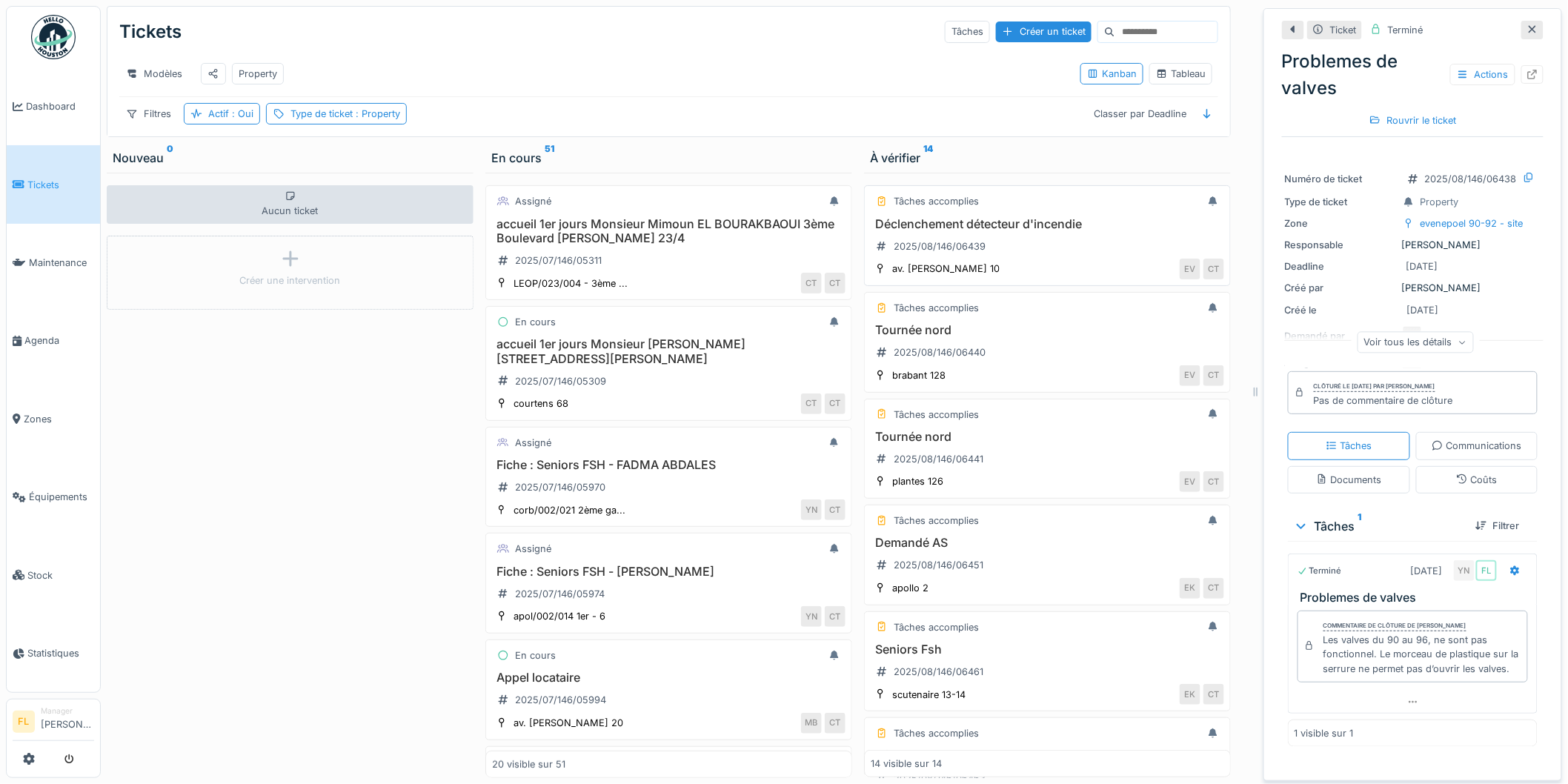
click at [976, 232] on h3 "Déclenchement détecteur d'incendie" at bounding box center [1047, 224] width 353 height 14
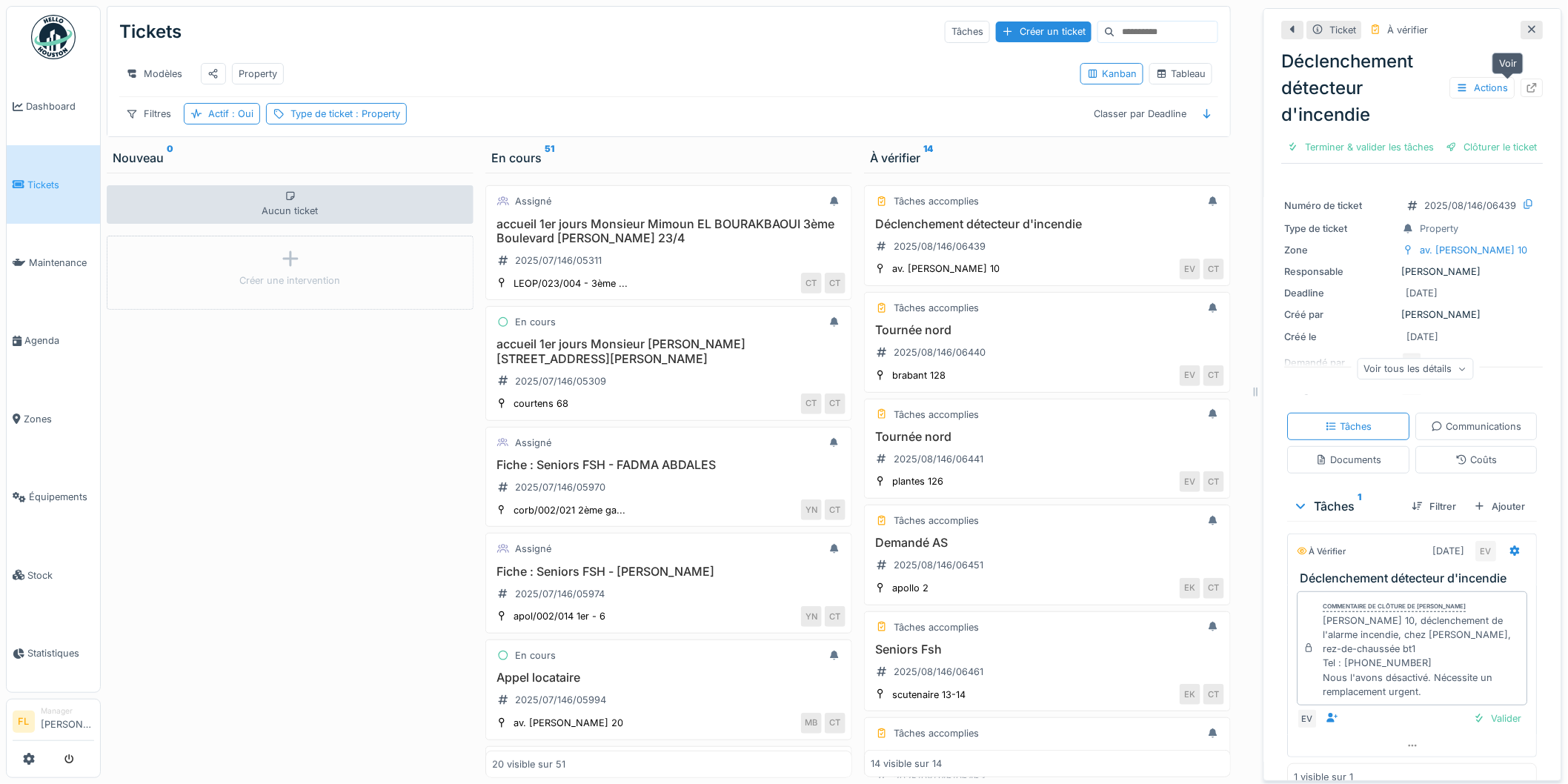
click at [1526, 87] on icon at bounding box center [1532, 88] width 12 height 10
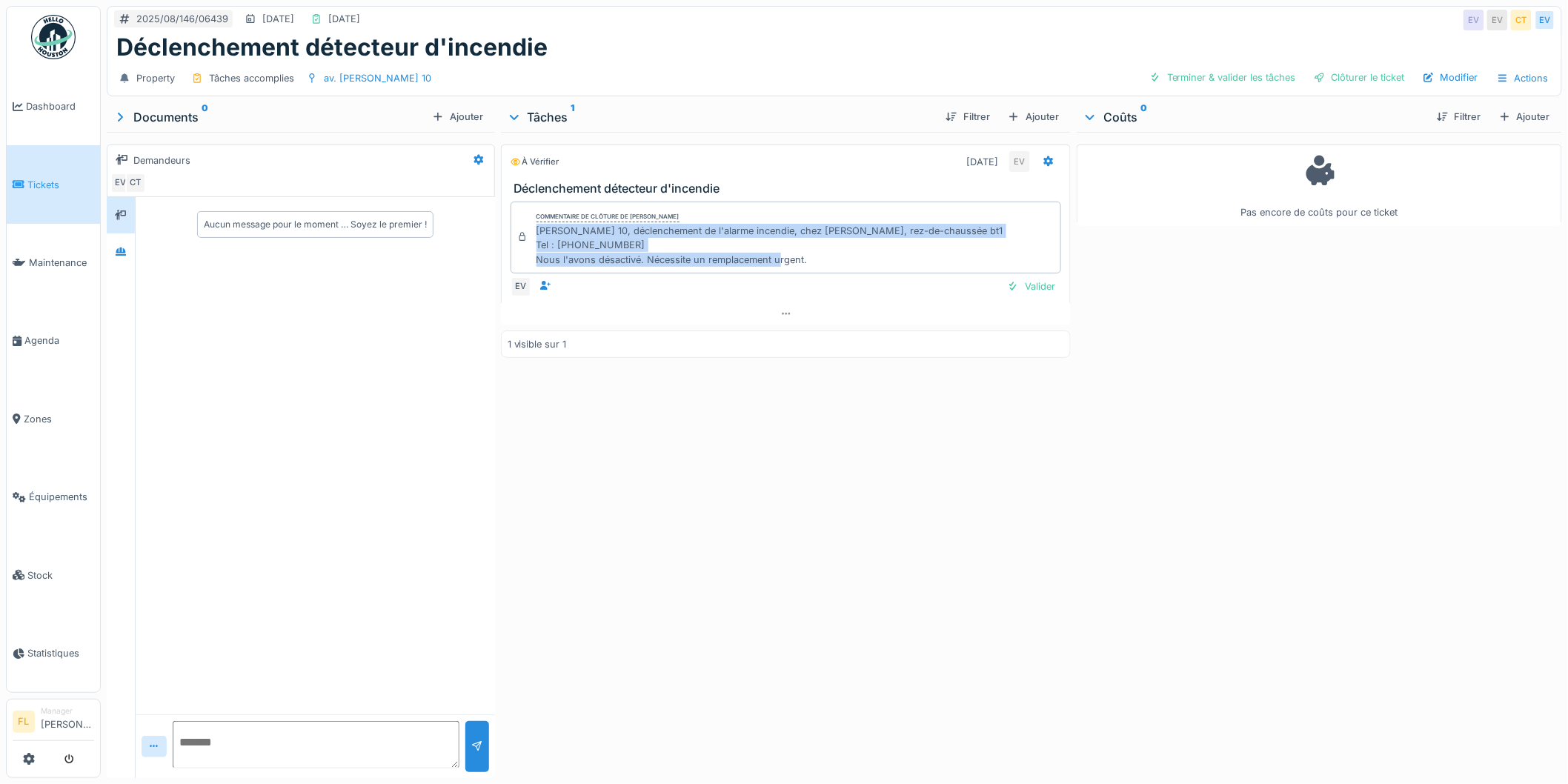
drag, startPoint x: 532, startPoint y: 230, endPoint x: 880, endPoint y: 258, distance: 349.1
click at [880, 258] on div "Thomas 10, déclenchement de l'alarme incendie, chez Mme. Mpase Yolande, rez-de-…" at bounding box center [769, 245] width 467 height 43
click at [877, 260] on div "Thomas 10, déclenchement de l'alarme incendie, chez Mme. Mpase Yolande, rez-de-…" at bounding box center [769, 245] width 467 height 43
drag, startPoint x: 843, startPoint y: 261, endPoint x: 532, endPoint y: 235, distance: 312.1
click at [536, 235] on div "Thomas 10, déclenchement de l'alarme incendie, chez Mme. Mpase Yolande, rez-de-…" at bounding box center [769, 245] width 467 height 43
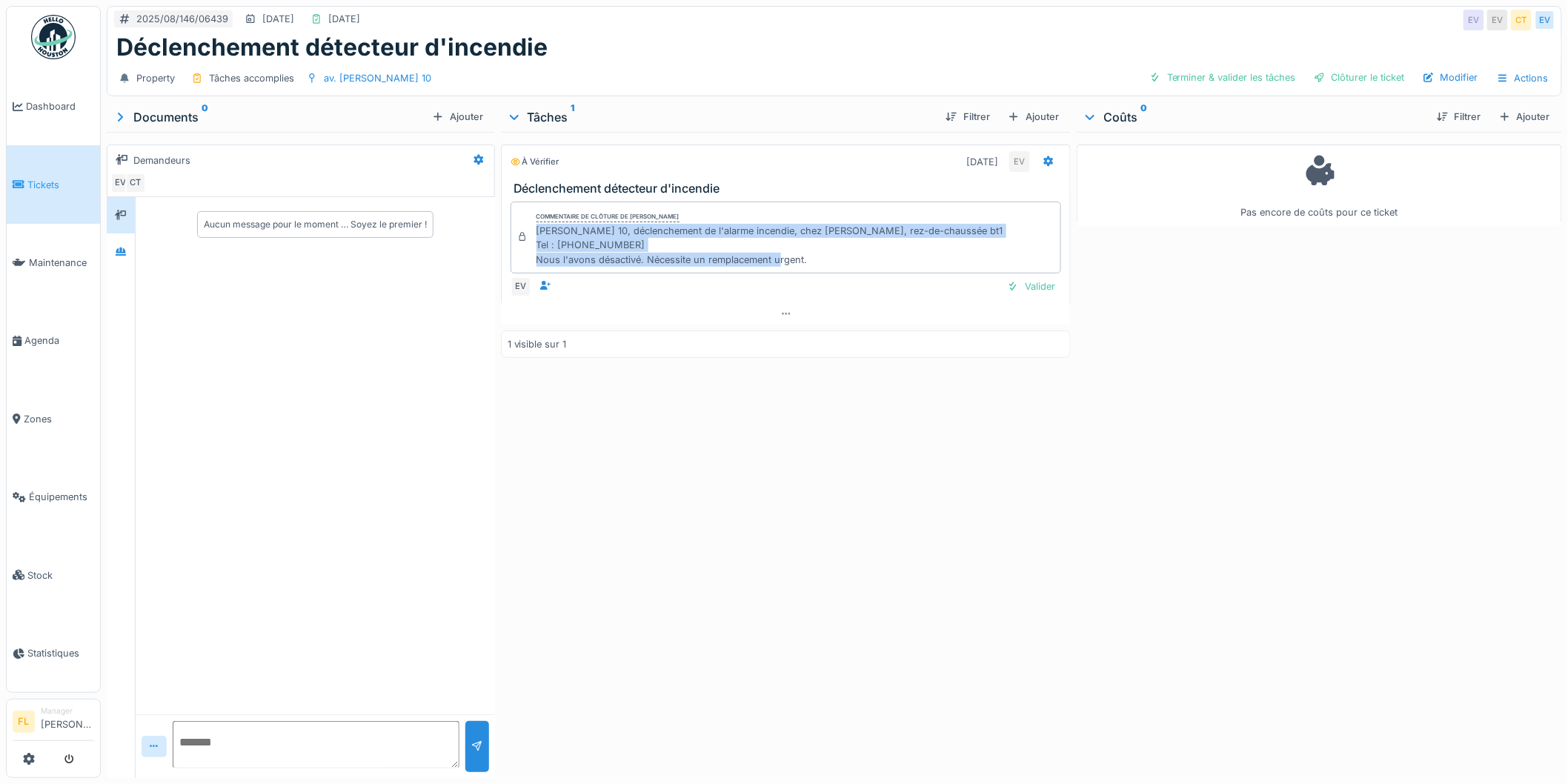
copy div "Thomas 10, déclenchement de l'alarme incendie, chez Mme. Mpase Yolande, rez-de-…"
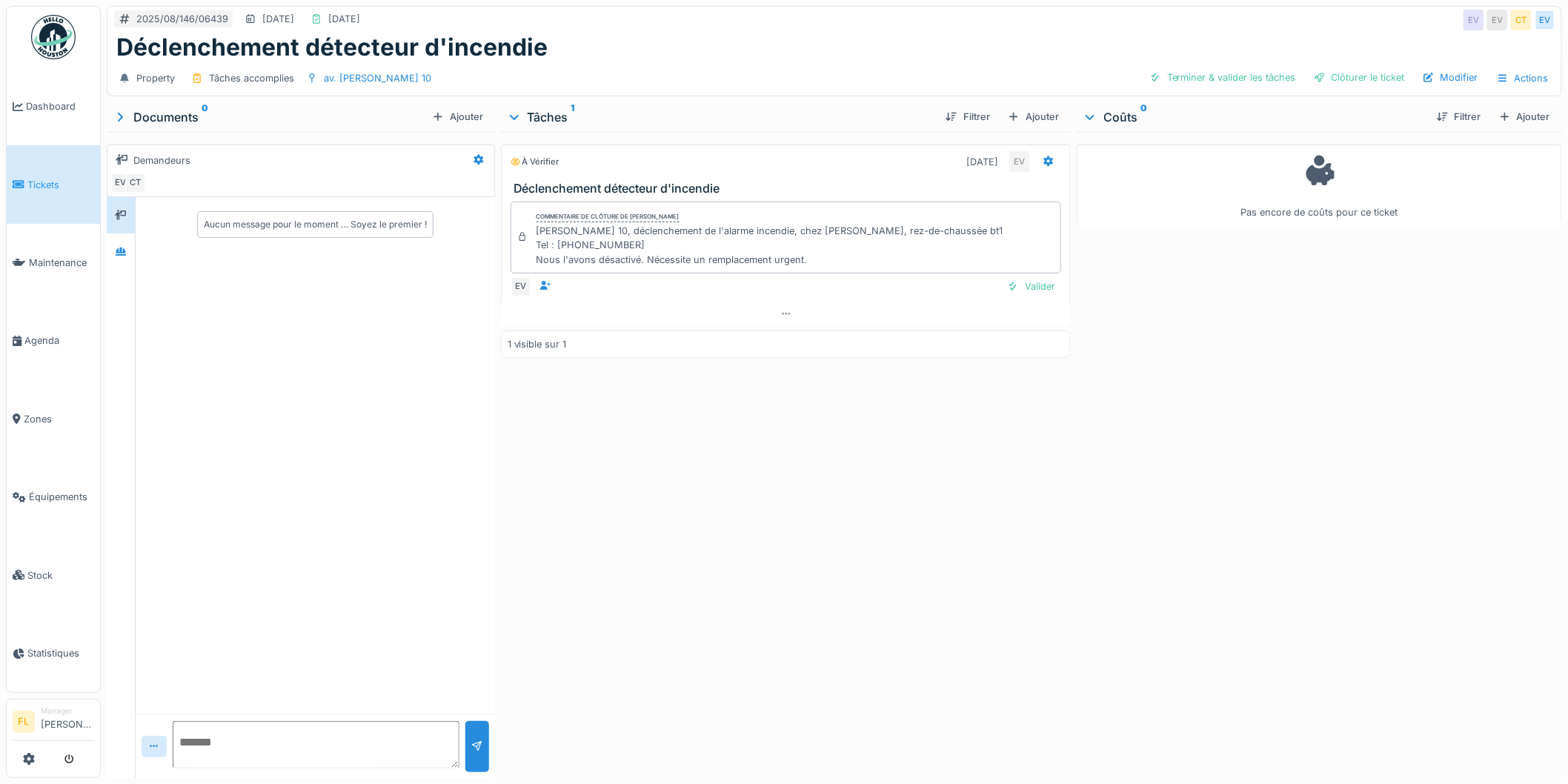
drag, startPoint x: 1240, startPoint y: 493, endPoint x: 1316, endPoint y: 286, distance: 220.5
click at [1250, 465] on div "Pas encore de coûts pour ce ticket" at bounding box center [1319, 452] width 485 height 641
click at [1328, 72] on div "Clôturer le ticket" at bounding box center [1359, 78] width 103 height 20
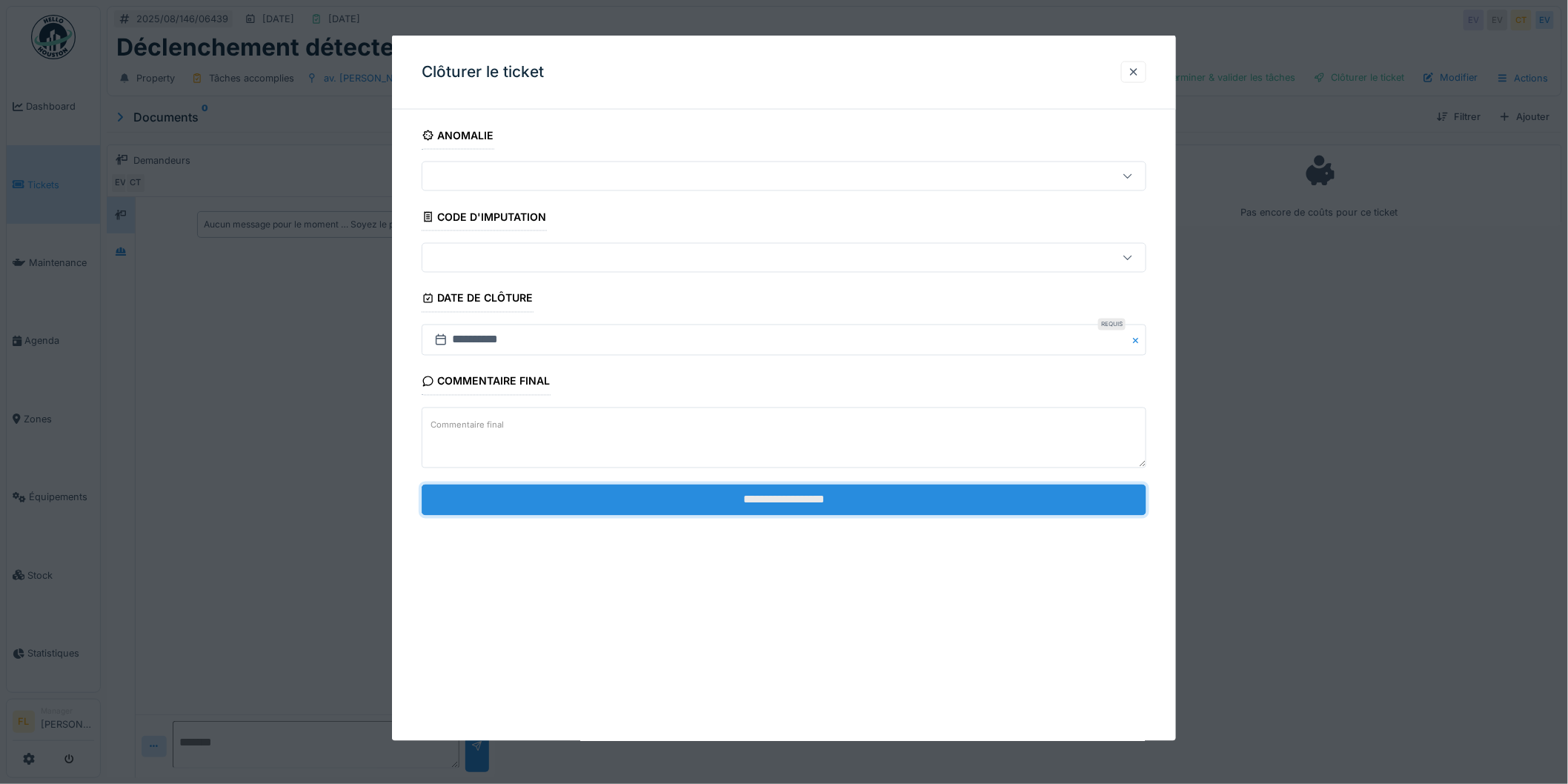
drag, startPoint x: 985, startPoint y: 487, endPoint x: 979, endPoint y: 501, distance: 15.2
click input "**********"
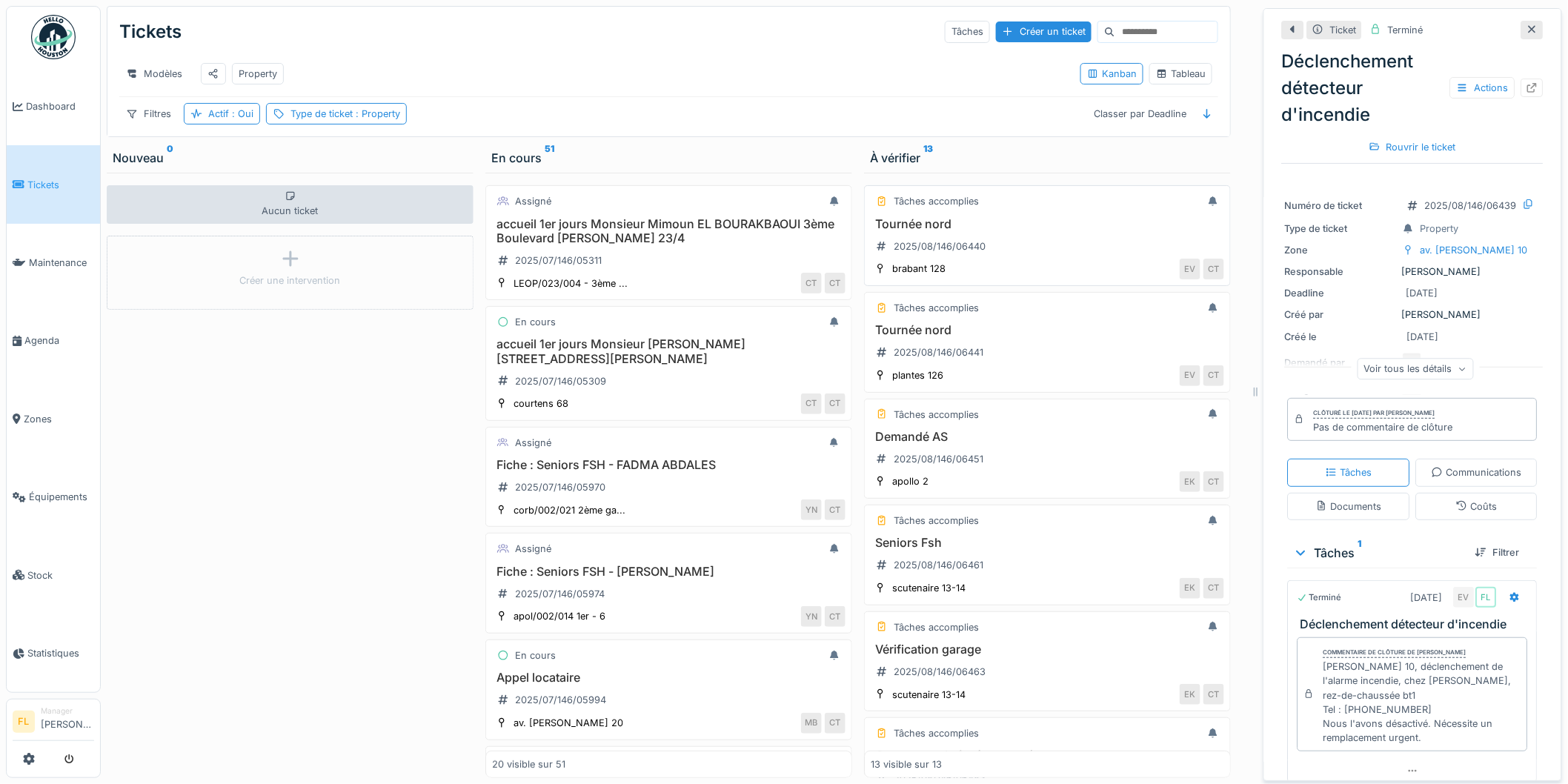
click at [936, 232] on h3 "Tournée nord" at bounding box center [1047, 224] width 353 height 14
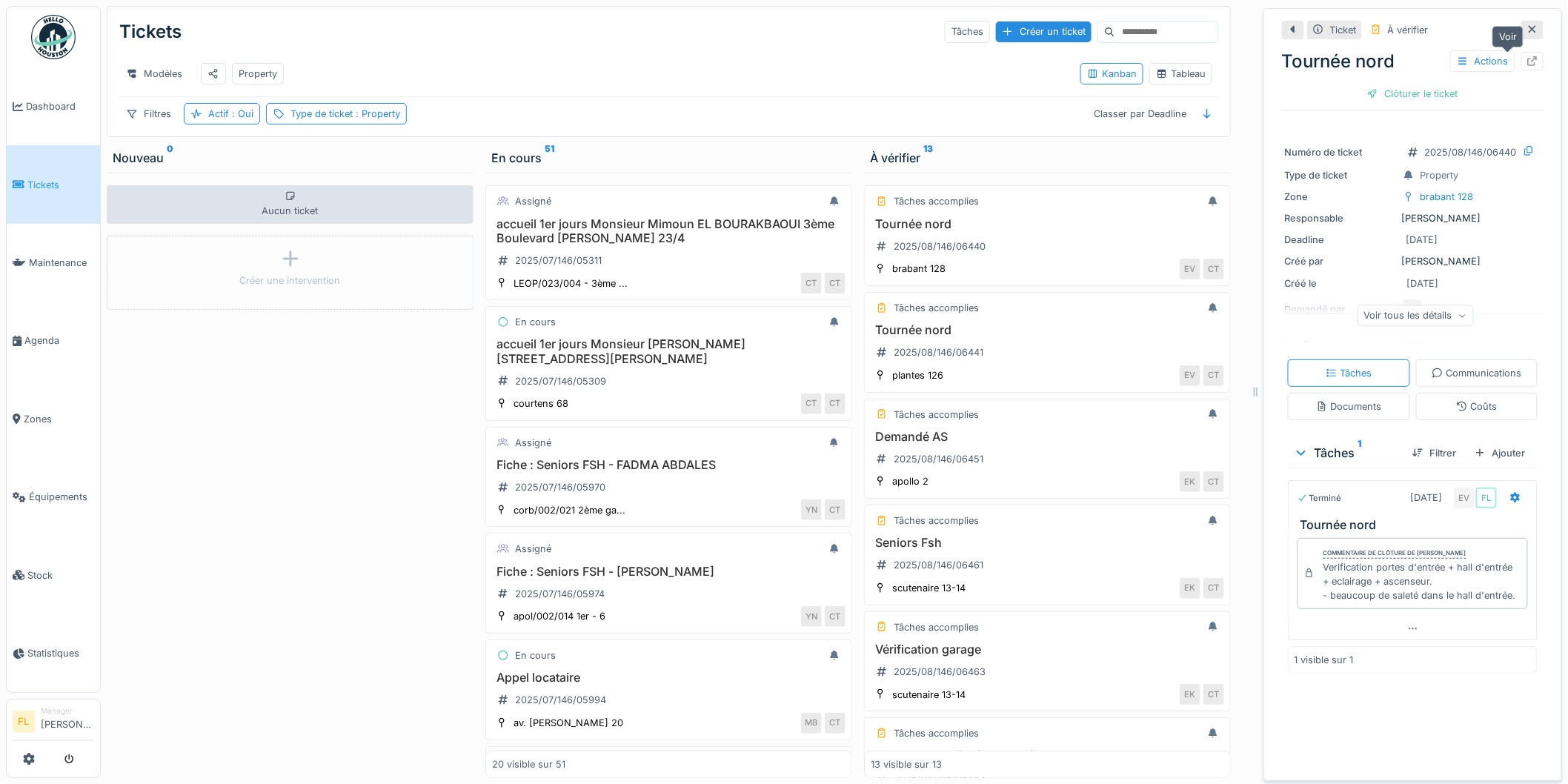
click at [1526, 62] on icon at bounding box center [1532, 61] width 12 height 10
click at [929, 358] on div "2025/08/146/06441" at bounding box center [929, 353] width 118 height 18
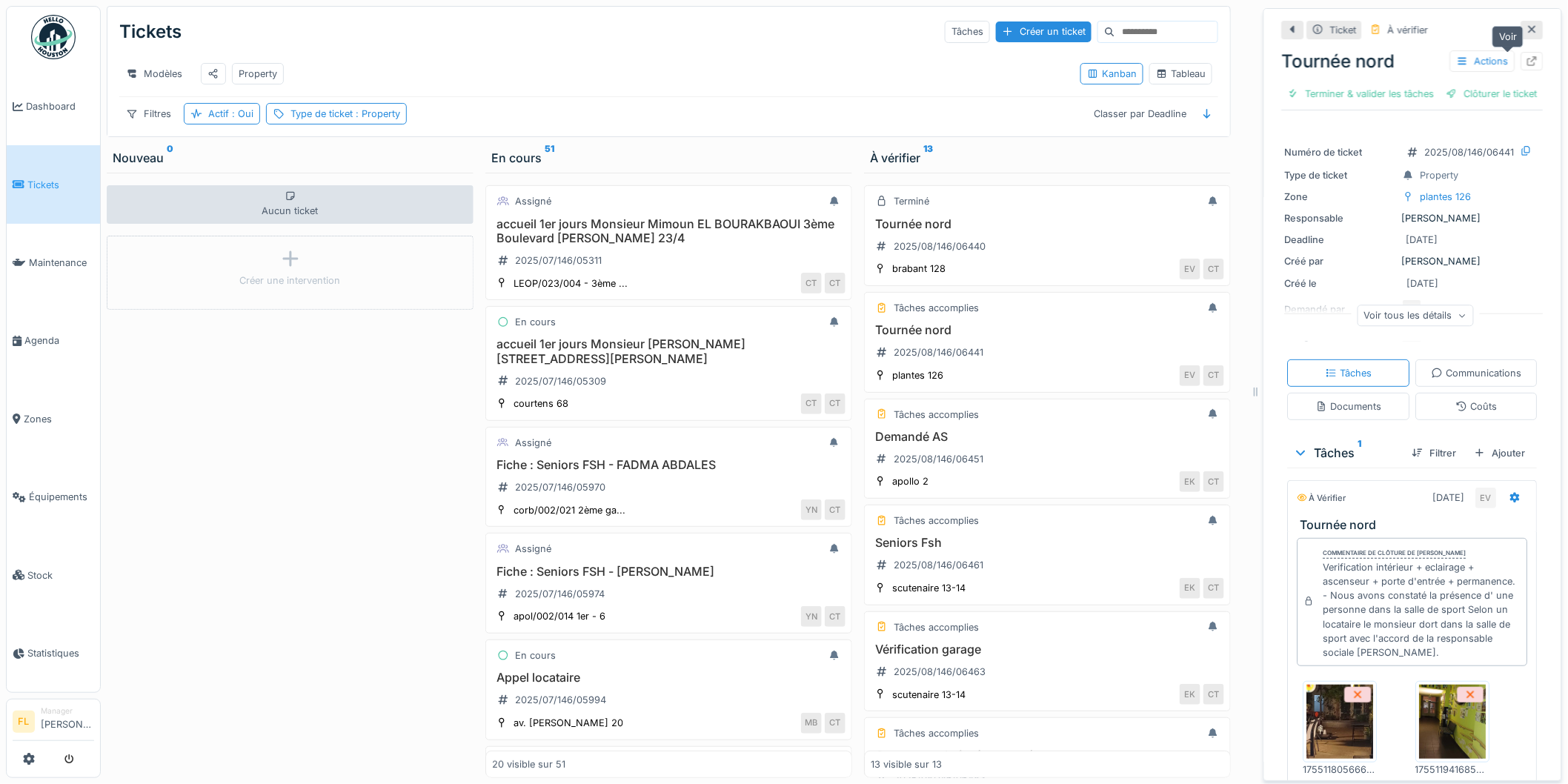
click at [1528, 57] on icon at bounding box center [1532, 61] width 10 height 10
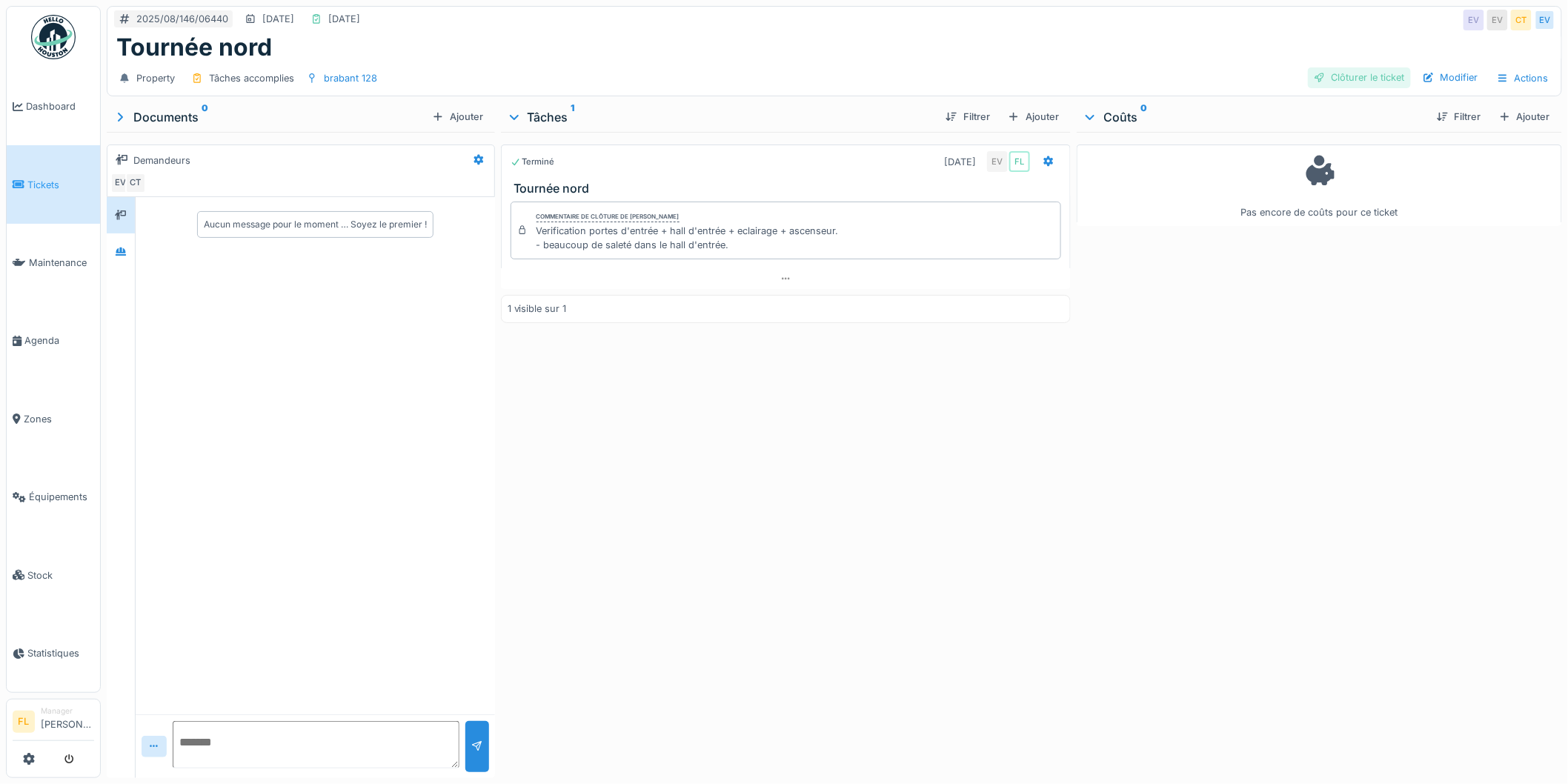
click at [1335, 70] on div "Clôturer le ticket" at bounding box center [1359, 78] width 103 height 20
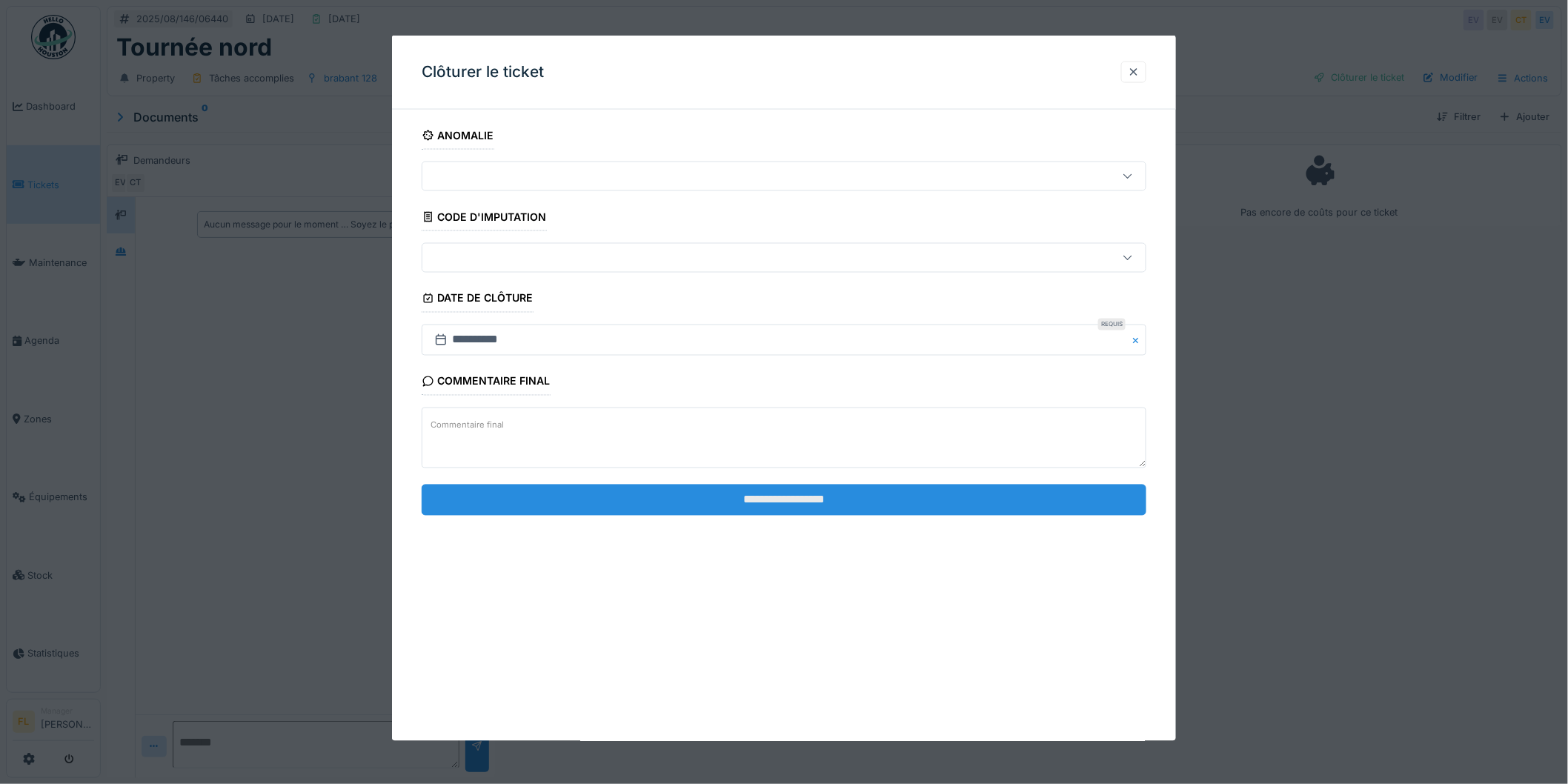
click at [854, 485] on input "**********" at bounding box center [784, 499] width 725 height 31
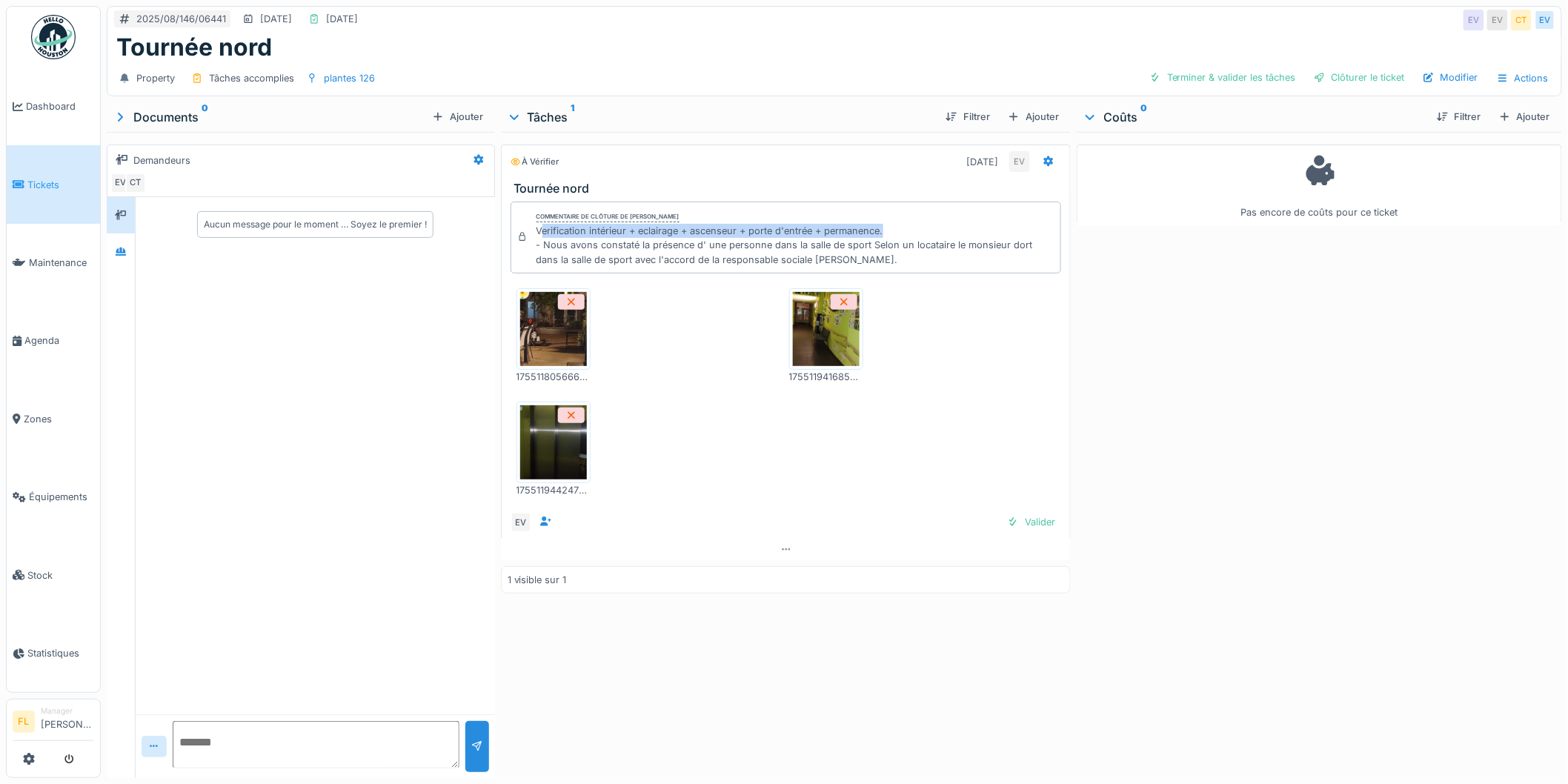
drag, startPoint x: 537, startPoint y: 233, endPoint x: 937, endPoint y: 237, distance: 400.0
click at [937, 237] on div "Verification intérieur + eclairage + ascenseur + porte d'entrée + permanence. -…" at bounding box center [795, 245] width 519 height 43
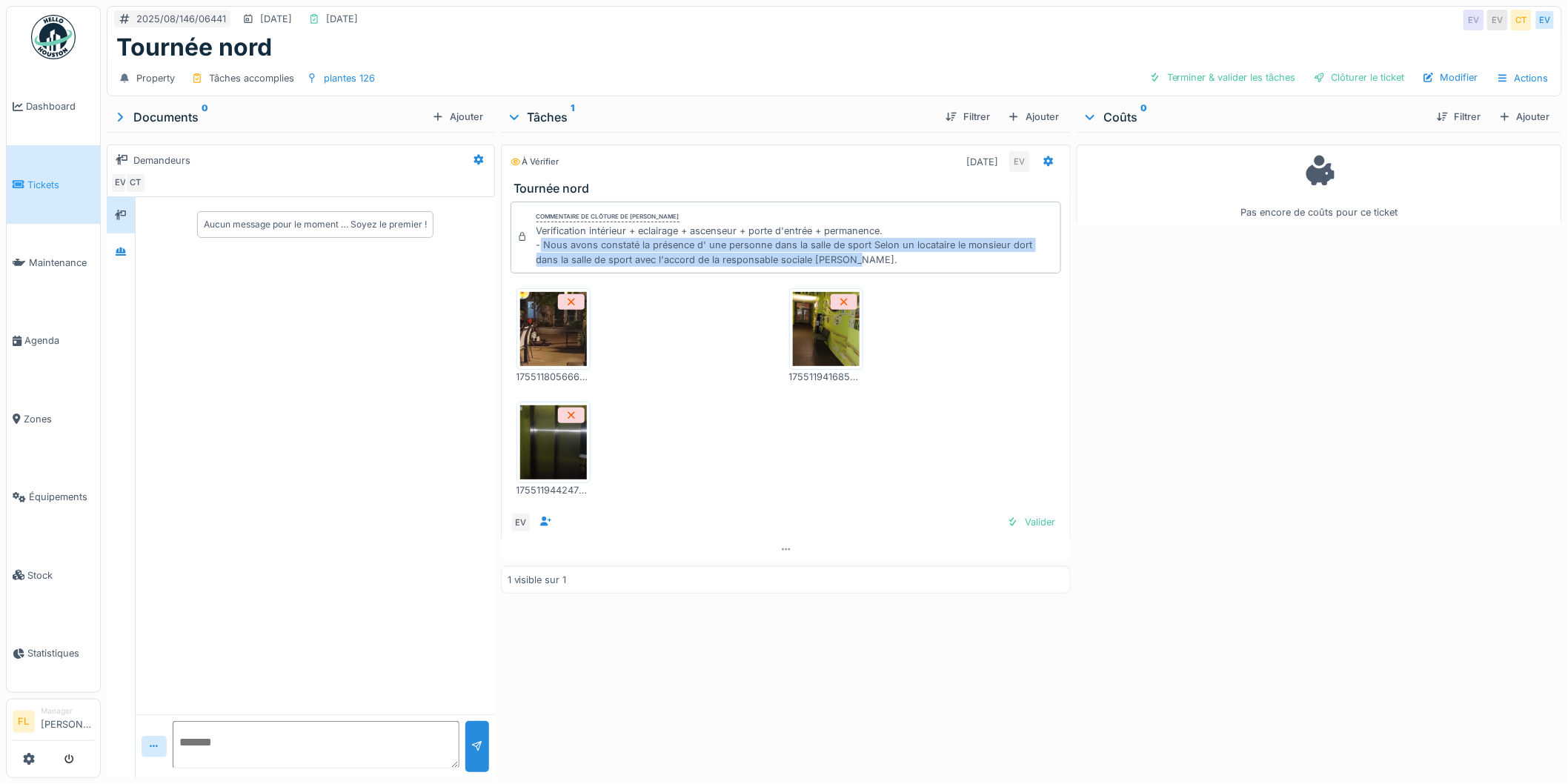
drag, startPoint x: 538, startPoint y: 252, endPoint x: 888, endPoint y: 256, distance: 350.0
click at [830, 256] on div "Verification intérieur + eclairage + ascenseur + porte d'entrée + permanence. -…" at bounding box center [795, 245] width 519 height 43
click at [888, 256] on div "Verification intérieur + eclairage + ascenseur + porte d'entrée + permanence. -…" at bounding box center [795, 245] width 519 height 43
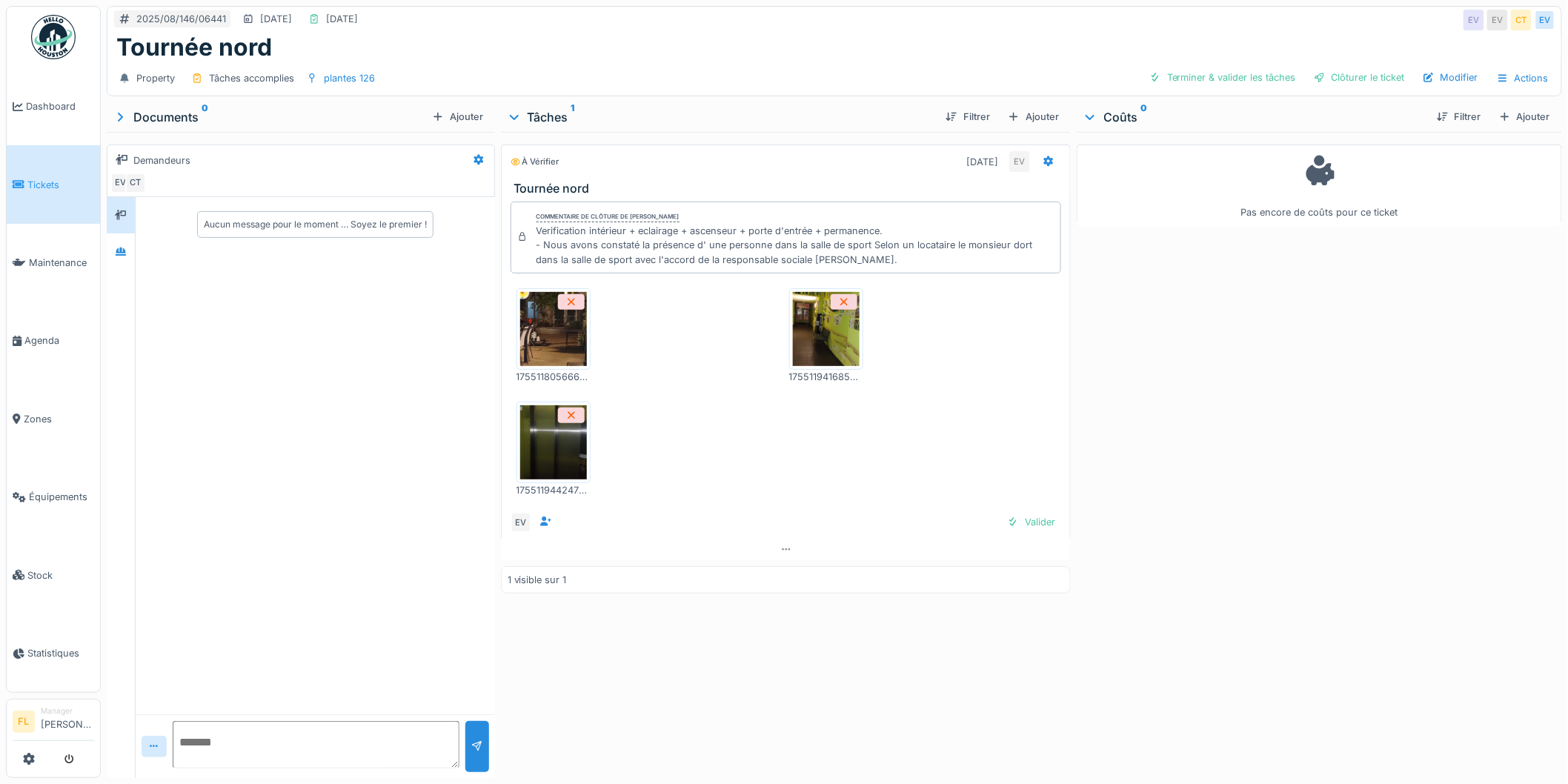
click at [546, 342] on img at bounding box center [554, 328] width 67 height 74
click at [826, 344] on img at bounding box center [826, 328] width 67 height 74
click at [522, 456] on img at bounding box center [554, 442] width 67 height 74
click at [832, 346] on img at bounding box center [826, 328] width 67 height 74
click at [1218, 74] on div "Terminer & valider les tâches" at bounding box center [1222, 78] width 158 height 20
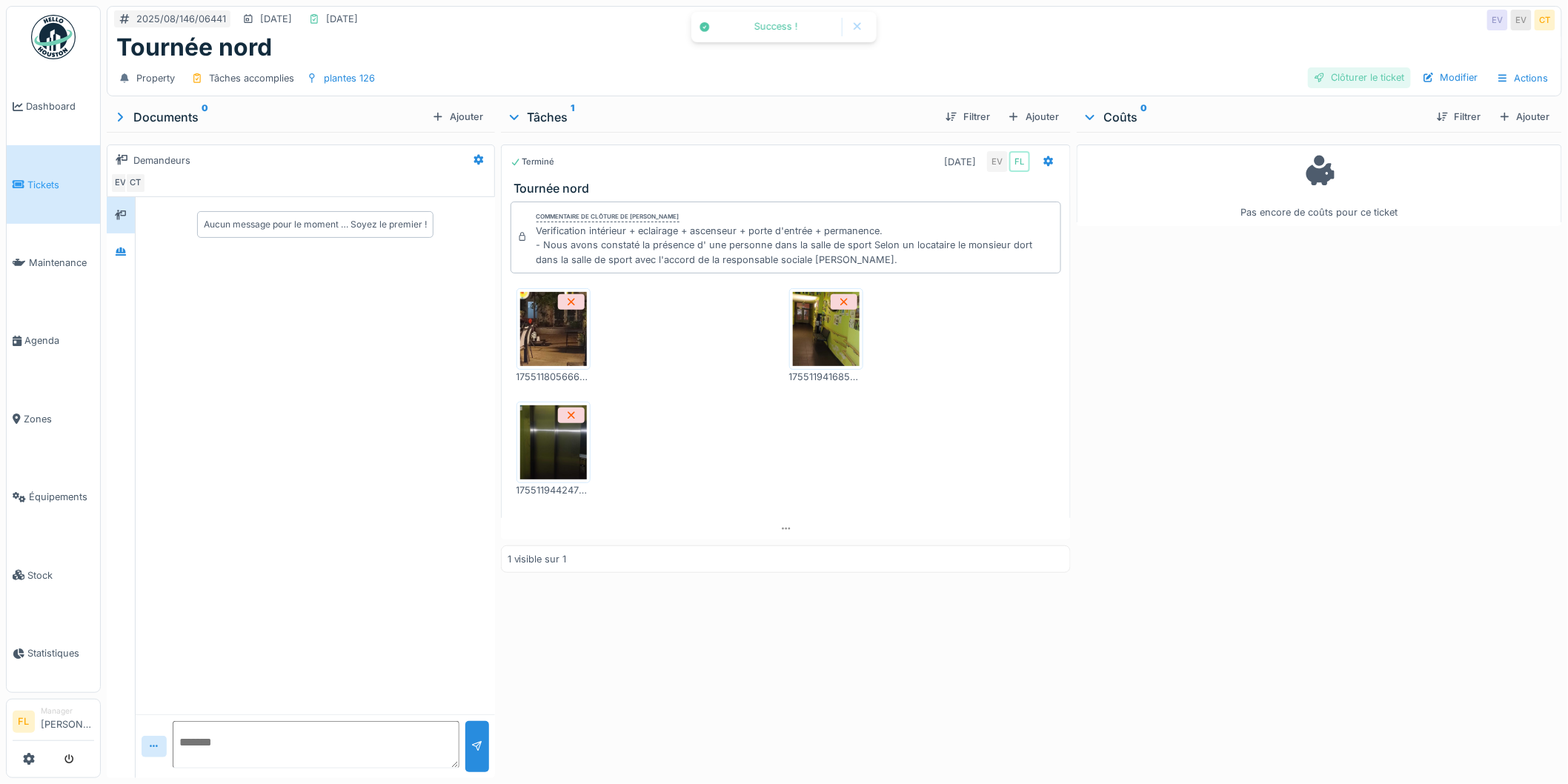
click at [1368, 74] on div "Clôturer le ticket" at bounding box center [1359, 78] width 103 height 20
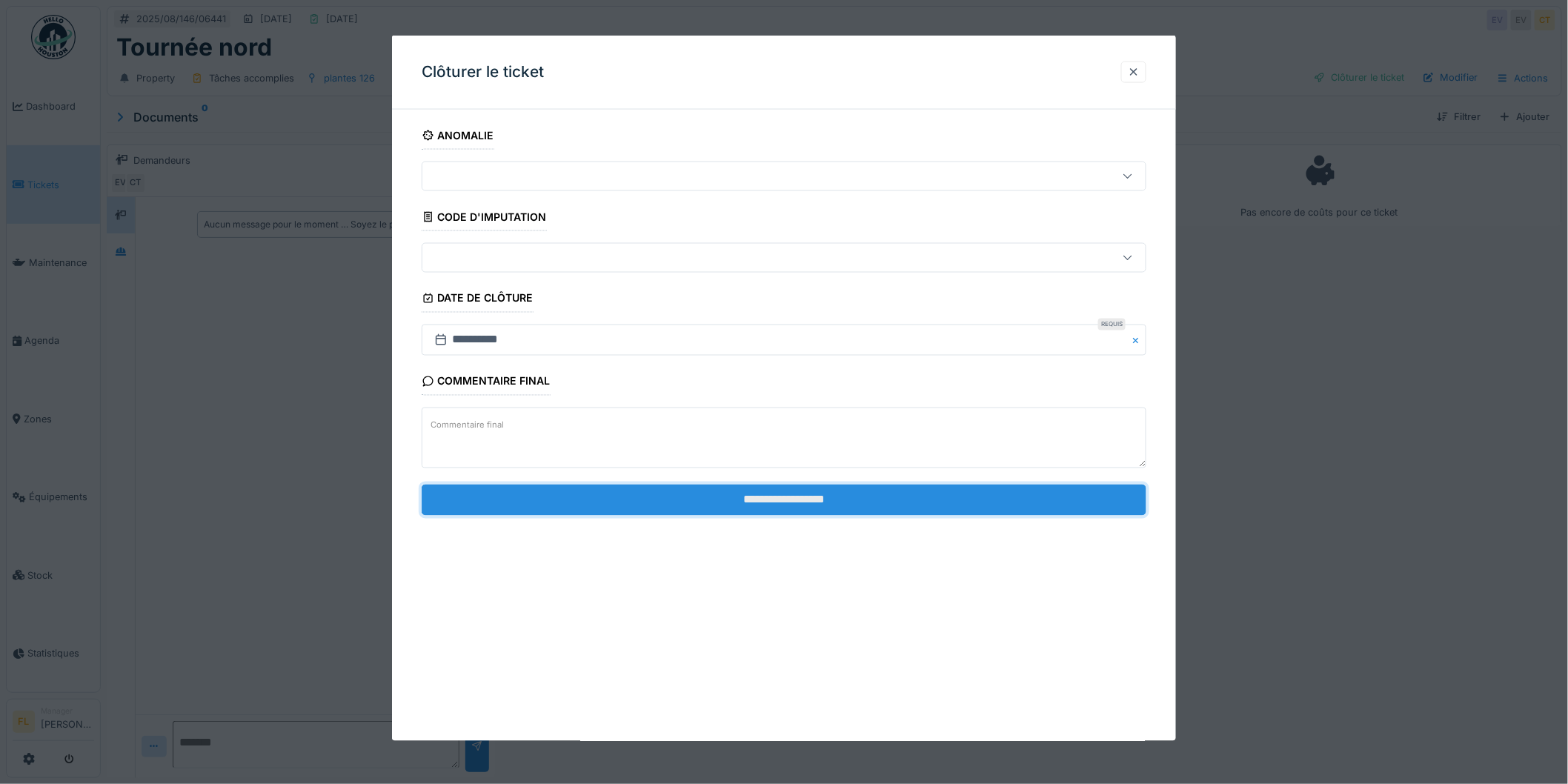
click at [852, 500] on input "**********" at bounding box center [784, 499] width 725 height 31
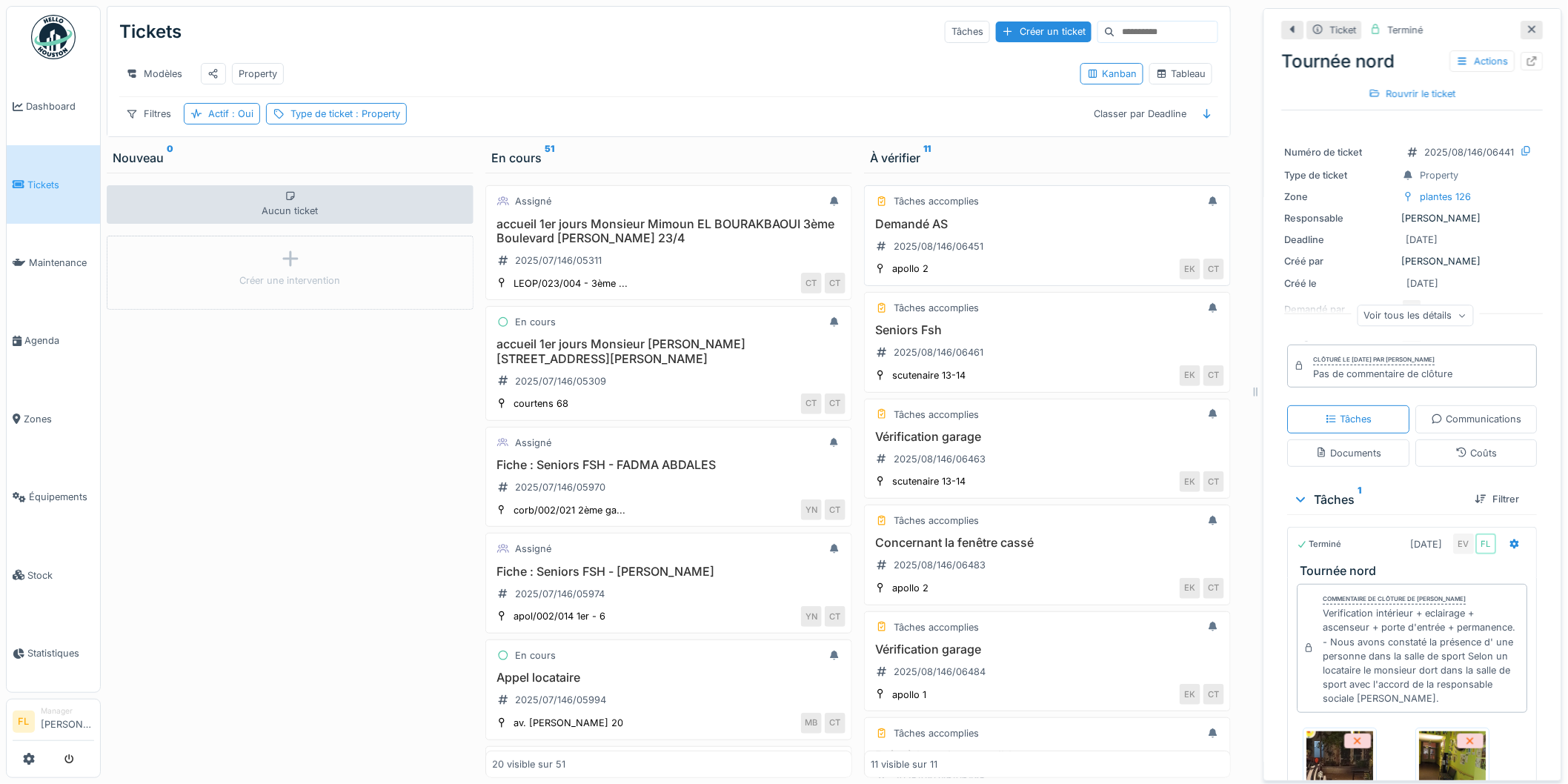
click at [929, 232] on h3 "Demandé AS" at bounding box center [1047, 224] width 353 height 14
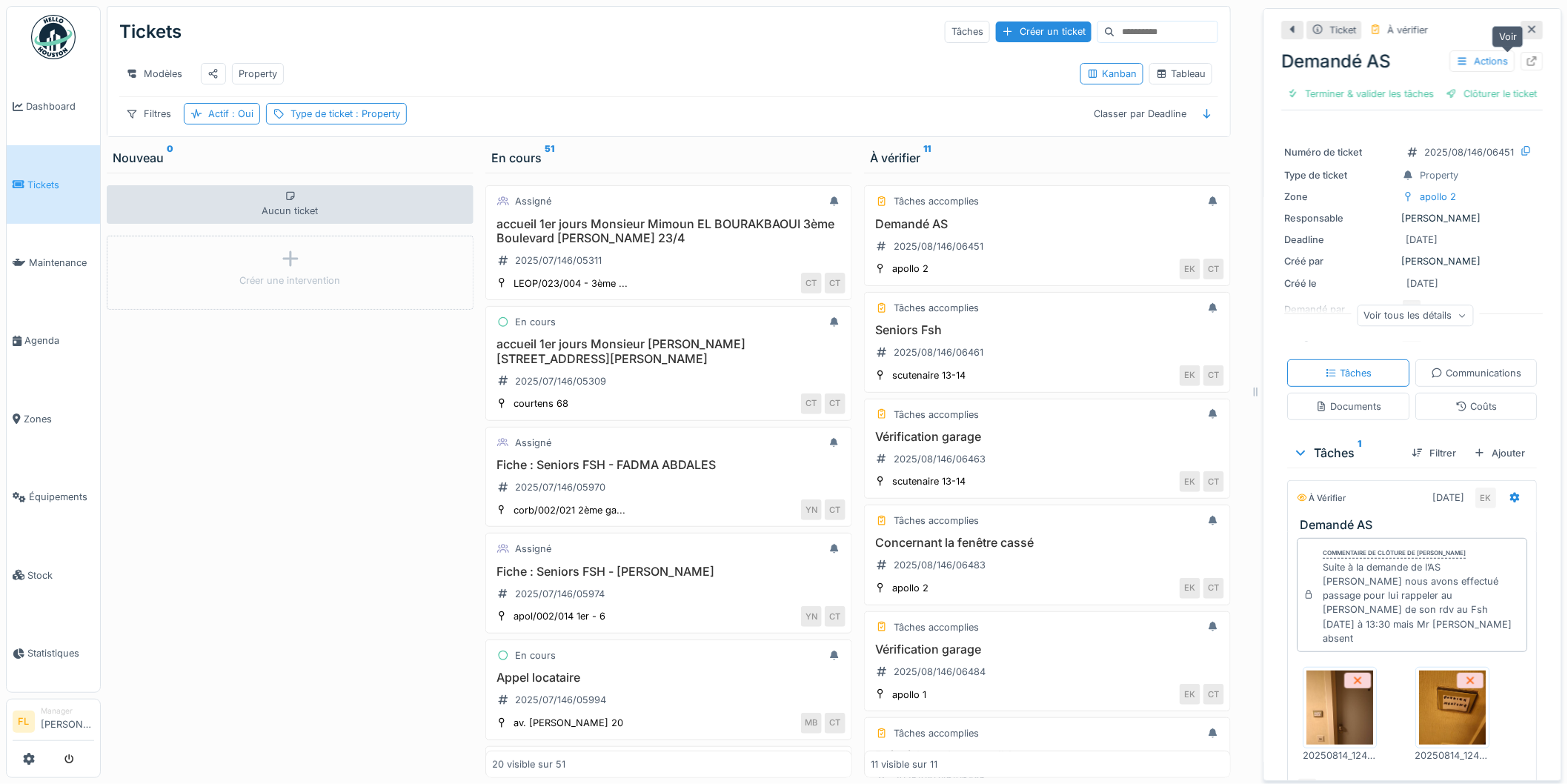
click at [1526, 58] on icon at bounding box center [1532, 61] width 12 height 10
click at [925, 338] on h3 "Seniors Fsh" at bounding box center [1047, 330] width 353 height 14
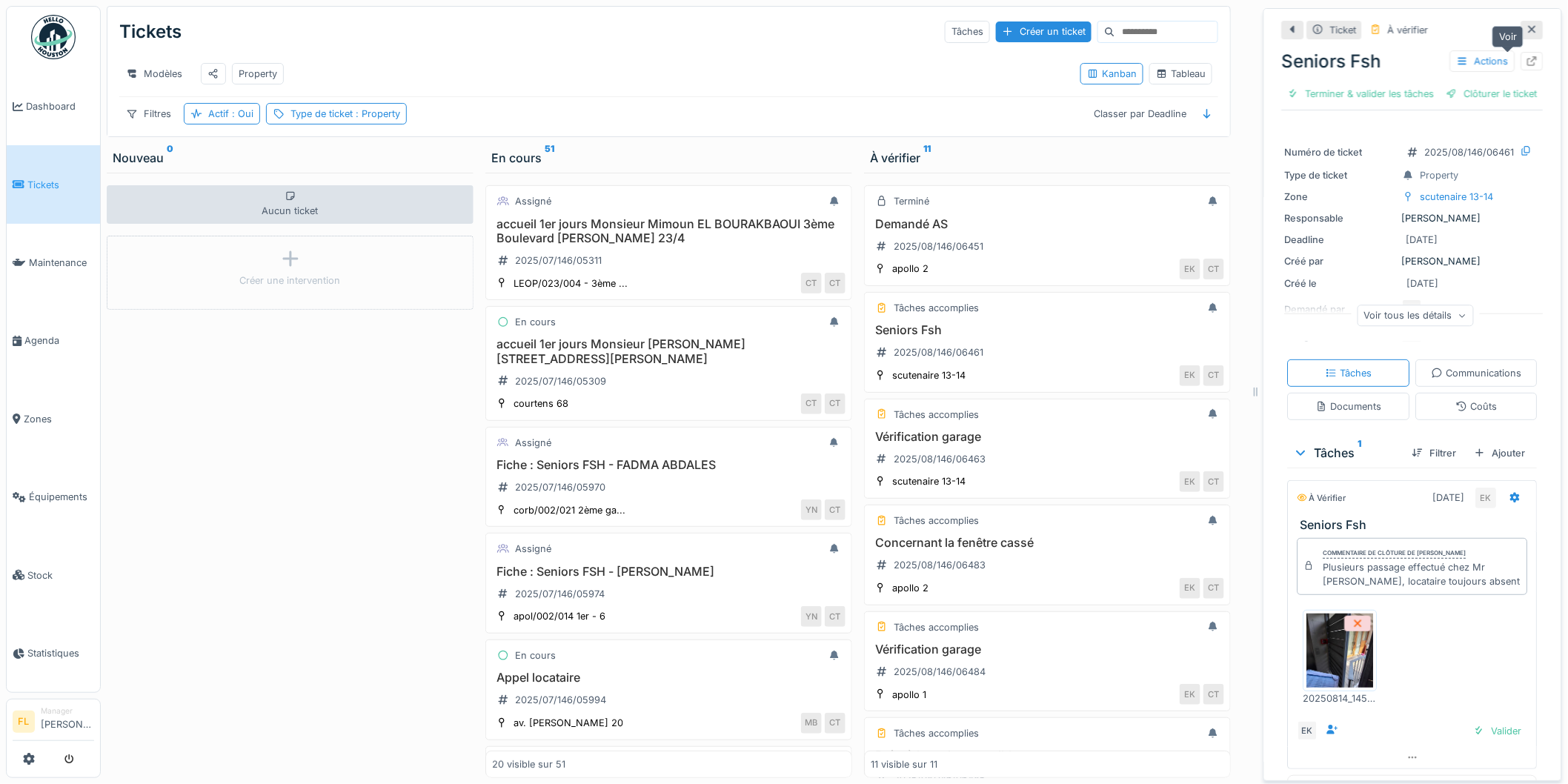
click at [1528, 62] on icon at bounding box center [1532, 61] width 10 height 10
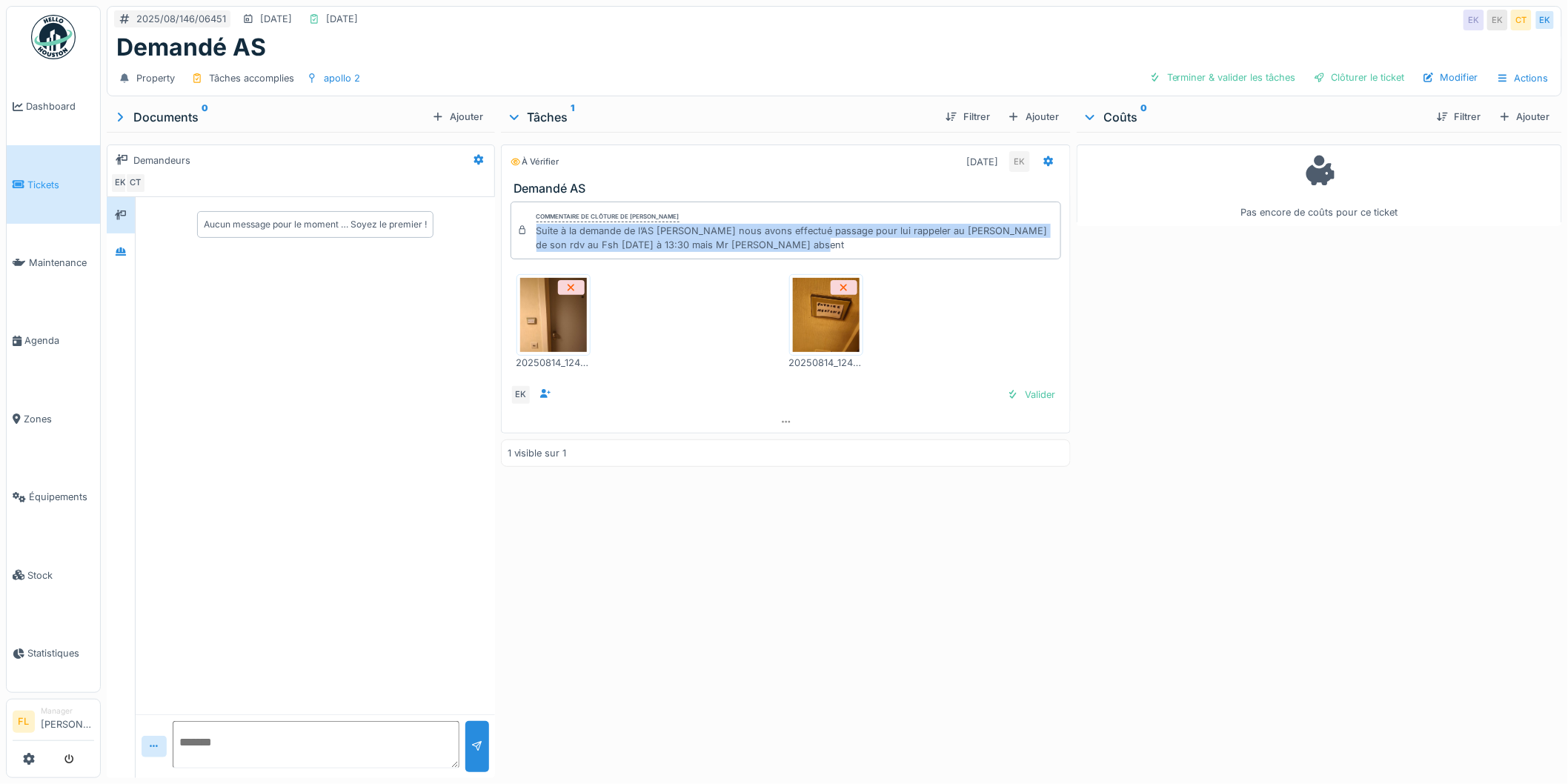
drag, startPoint x: 535, startPoint y: 234, endPoint x: 979, endPoint y: 240, distance: 444.0
click at [979, 240] on div "Suite à la demande de l’AS Jennifer nous avons effectué passage pour lui rappel…" at bounding box center [795, 238] width 519 height 28
drag, startPoint x: 870, startPoint y: 241, endPoint x: 539, endPoint y: 228, distance: 331.3
click at [539, 228] on div "Suite à la demande de l’AS Jennifer nous avons effectué passage pour lui rappel…" at bounding box center [795, 238] width 519 height 28
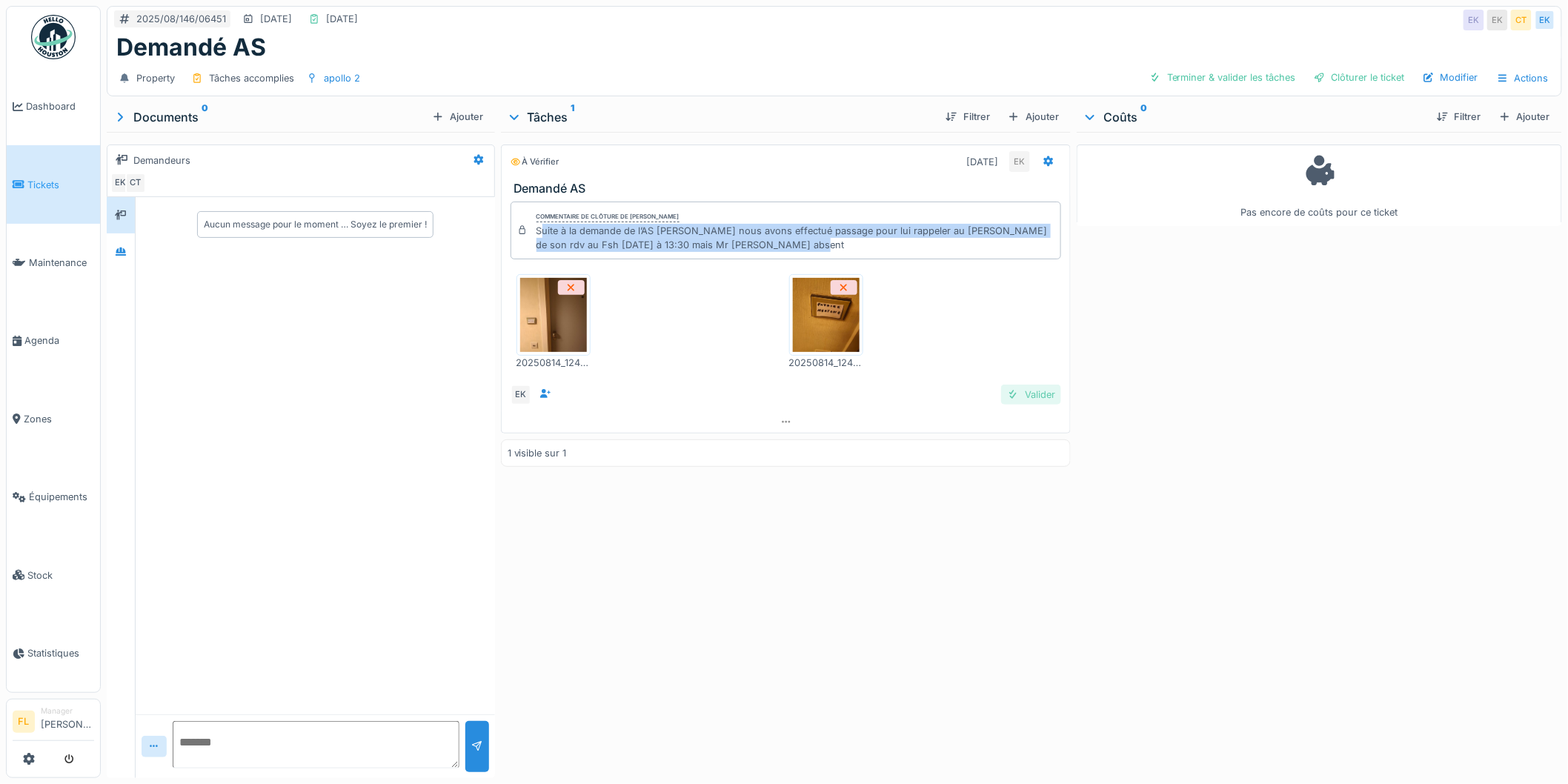
click at [1026, 398] on div "Valider" at bounding box center [1031, 395] width 60 height 20
click at [1346, 72] on div "Clôturer le ticket" at bounding box center [1359, 78] width 103 height 20
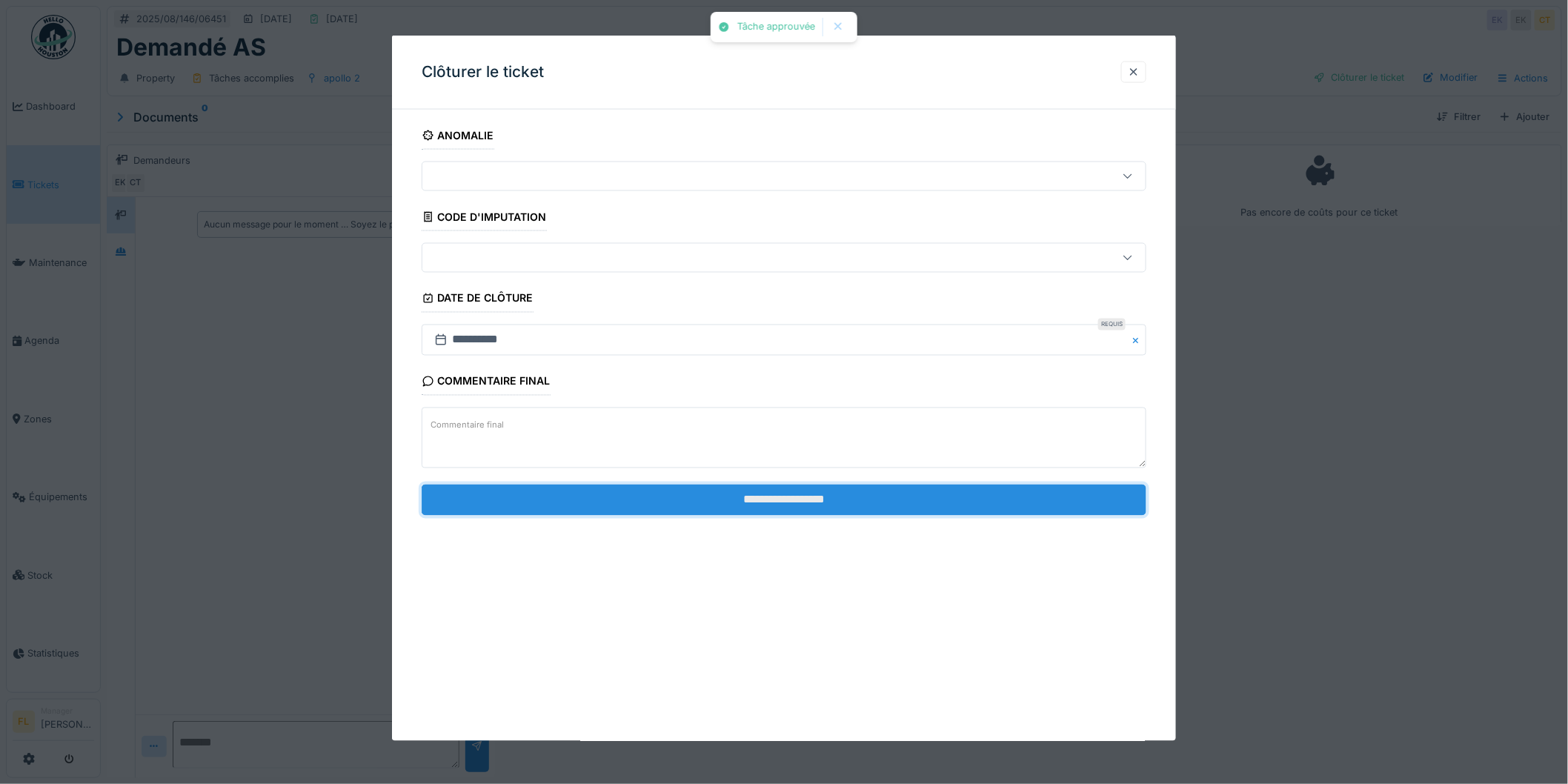
click at [842, 510] on input "**********" at bounding box center [784, 499] width 725 height 31
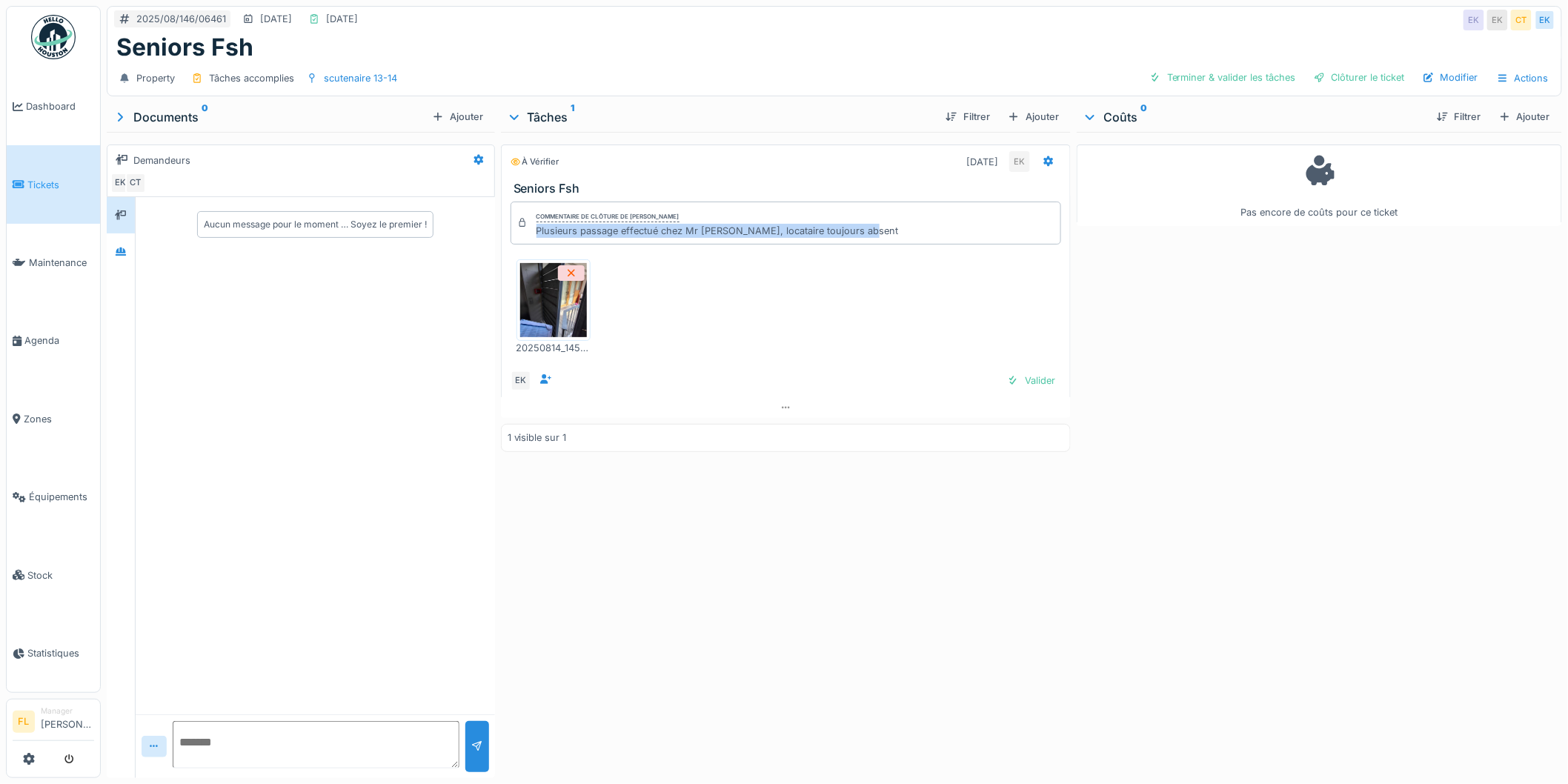
drag, startPoint x: 535, startPoint y: 233, endPoint x: 972, endPoint y: 234, distance: 437.0
click at [975, 234] on div "Commentaire de clôture de [PERSON_NAME] Plusieurs passage effectué chez Mr [PER…" at bounding box center [786, 223] width 551 height 43
click at [972, 234] on div "Commentaire de clôture de [PERSON_NAME] Plusieurs passage effectué chez Mr [PER…" at bounding box center [786, 223] width 551 height 43
click at [1016, 391] on div "Valider" at bounding box center [1031, 381] width 60 height 20
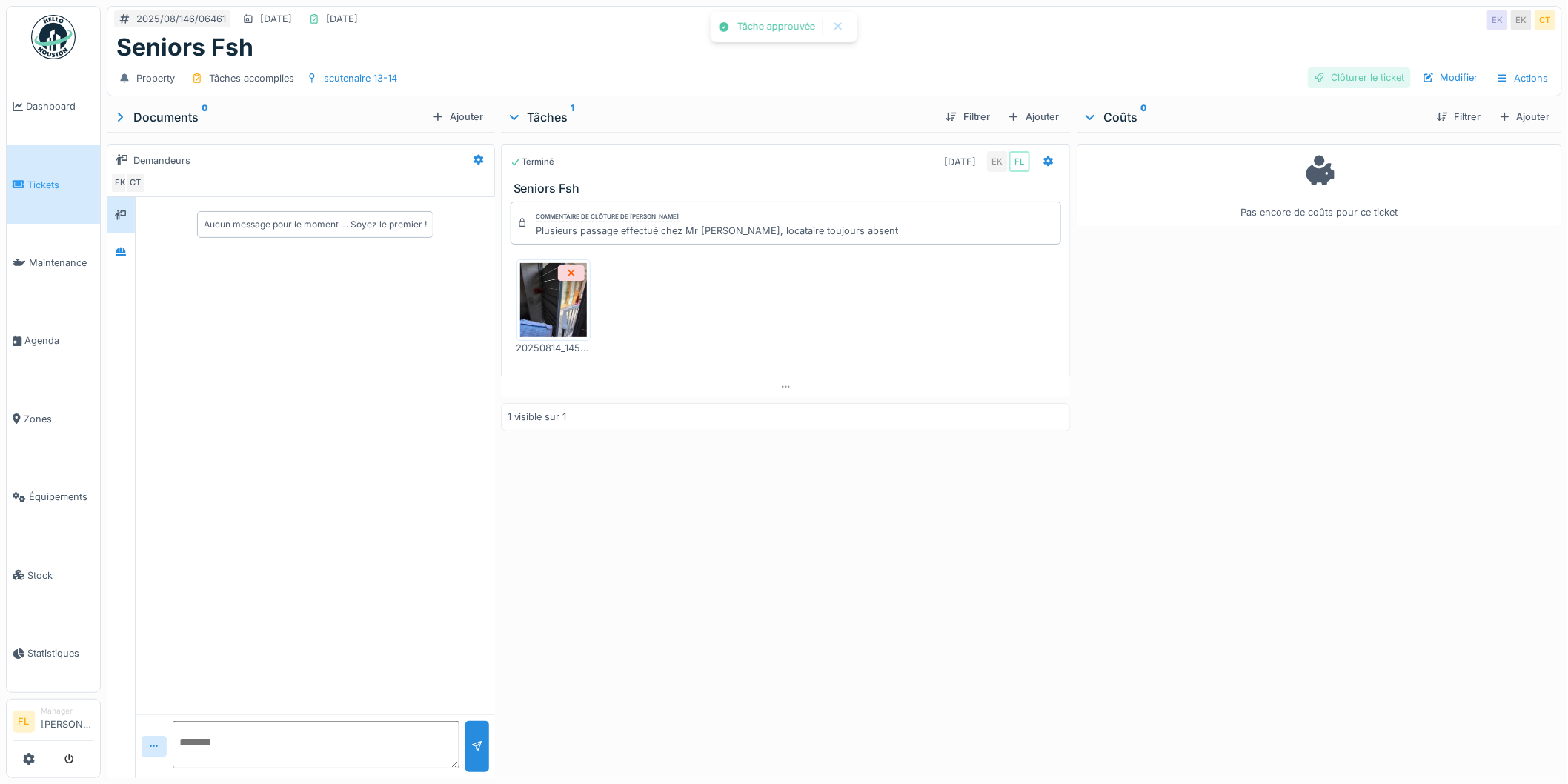
click at [1325, 72] on div "Clôturer le ticket" at bounding box center [1359, 78] width 103 height 20
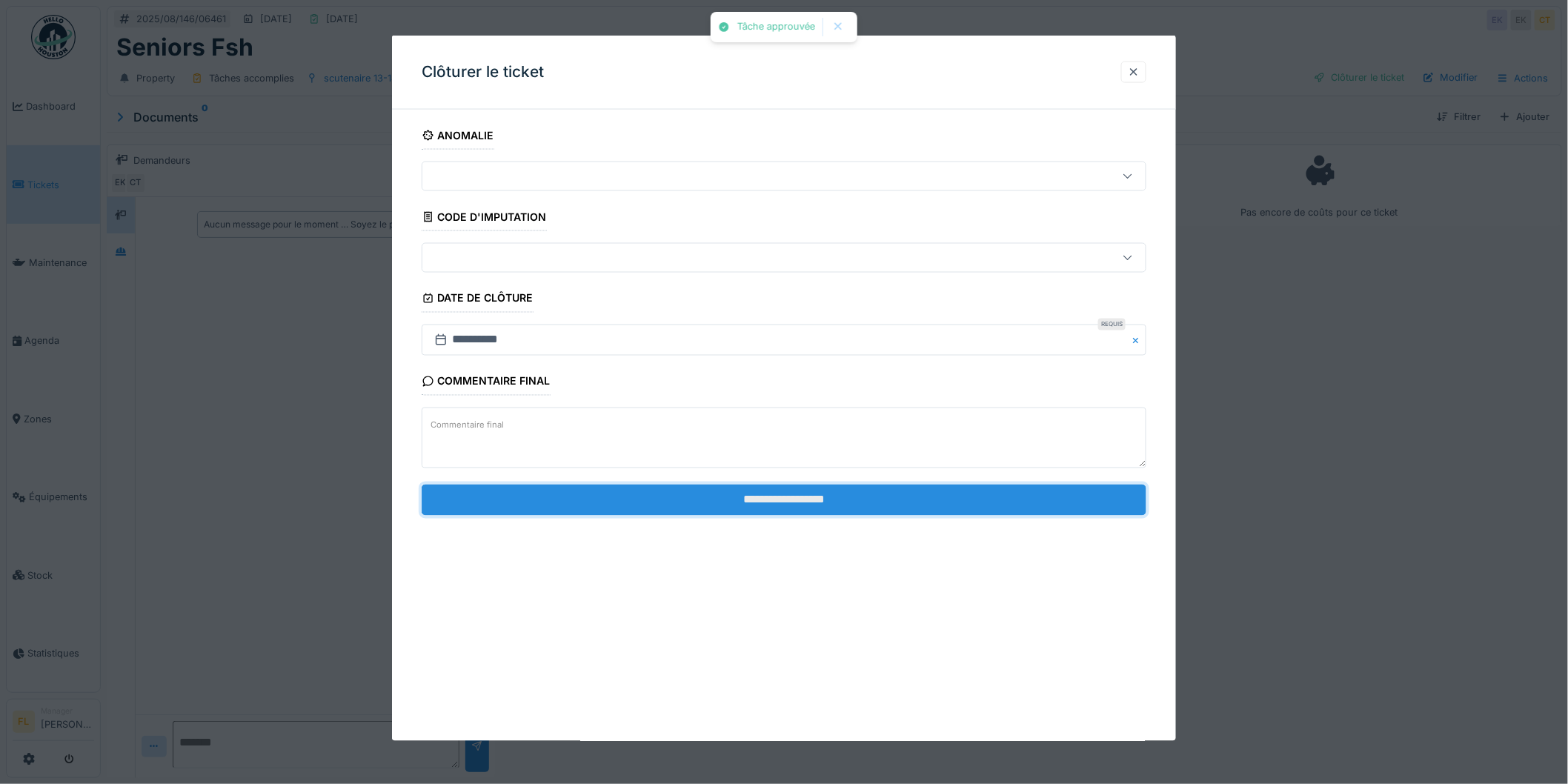
click at [816, 505] on input "**********" at bounding box center [784, 499] width 725 height 31
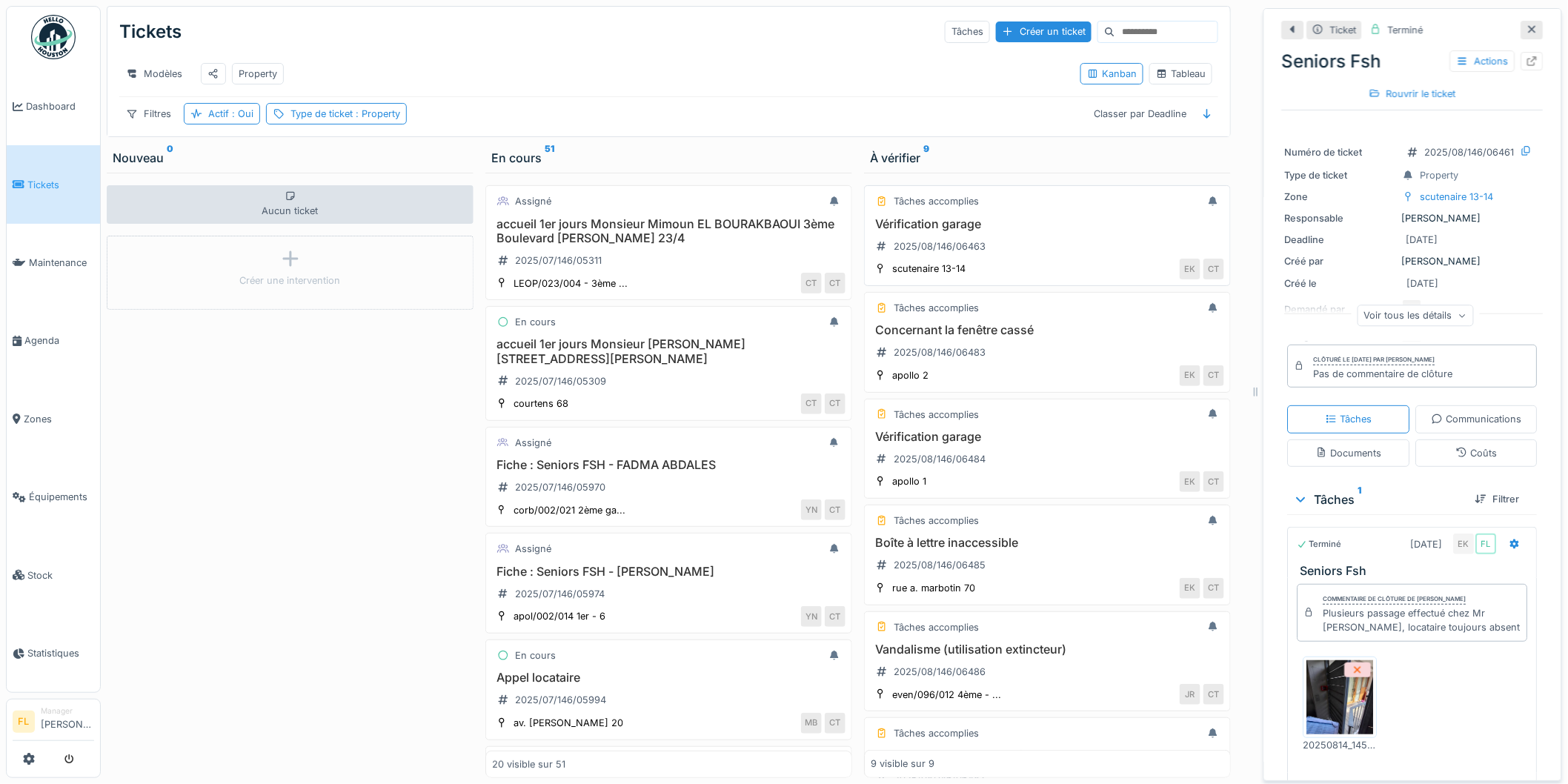
click at [975, 232] on h3 "Vérification garage" at bounding box center [1047, 224] width 353 height 14
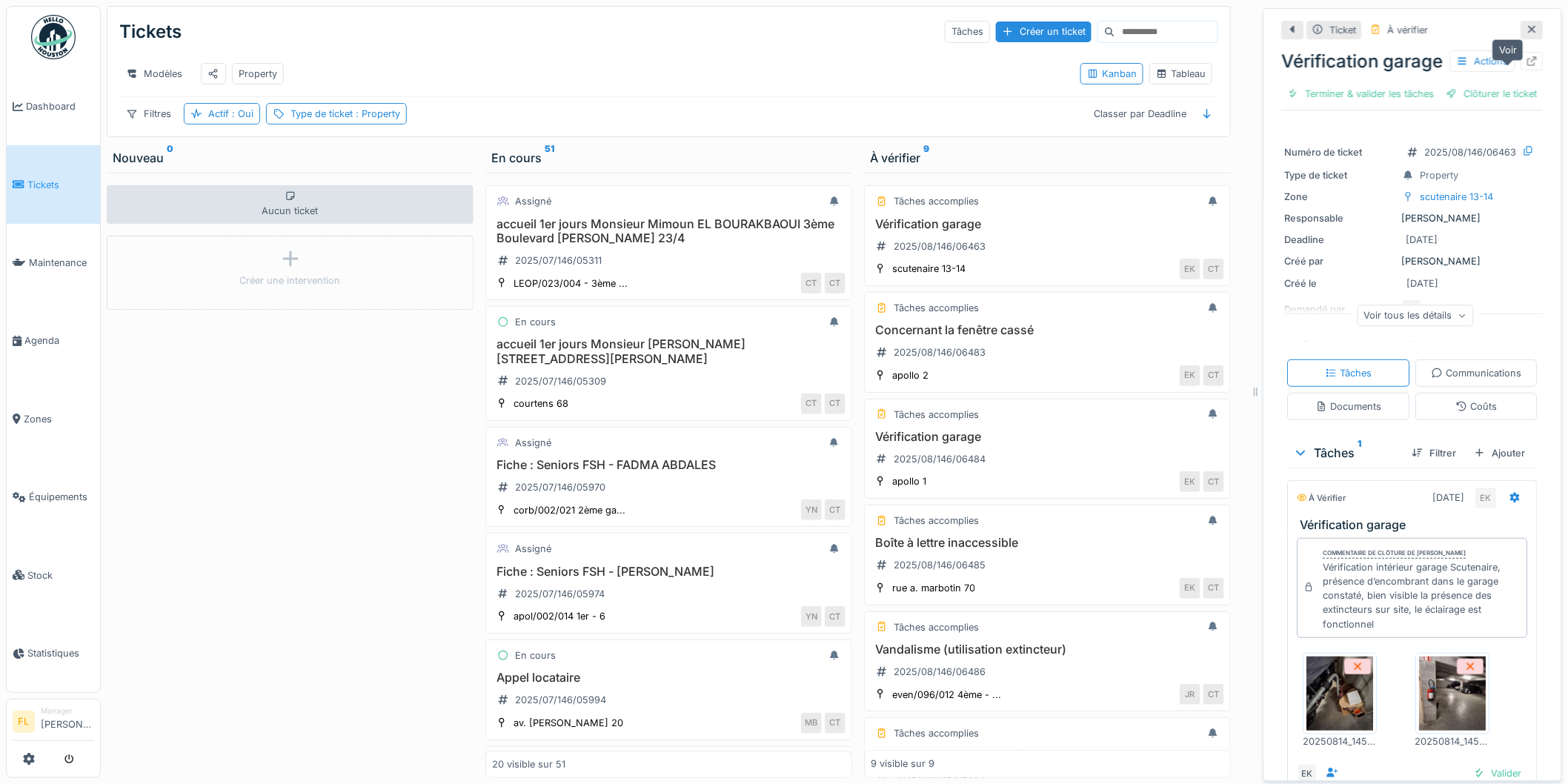
click at [1526, 66] on icon at bounding box center [1532, 61] width 12 height 10
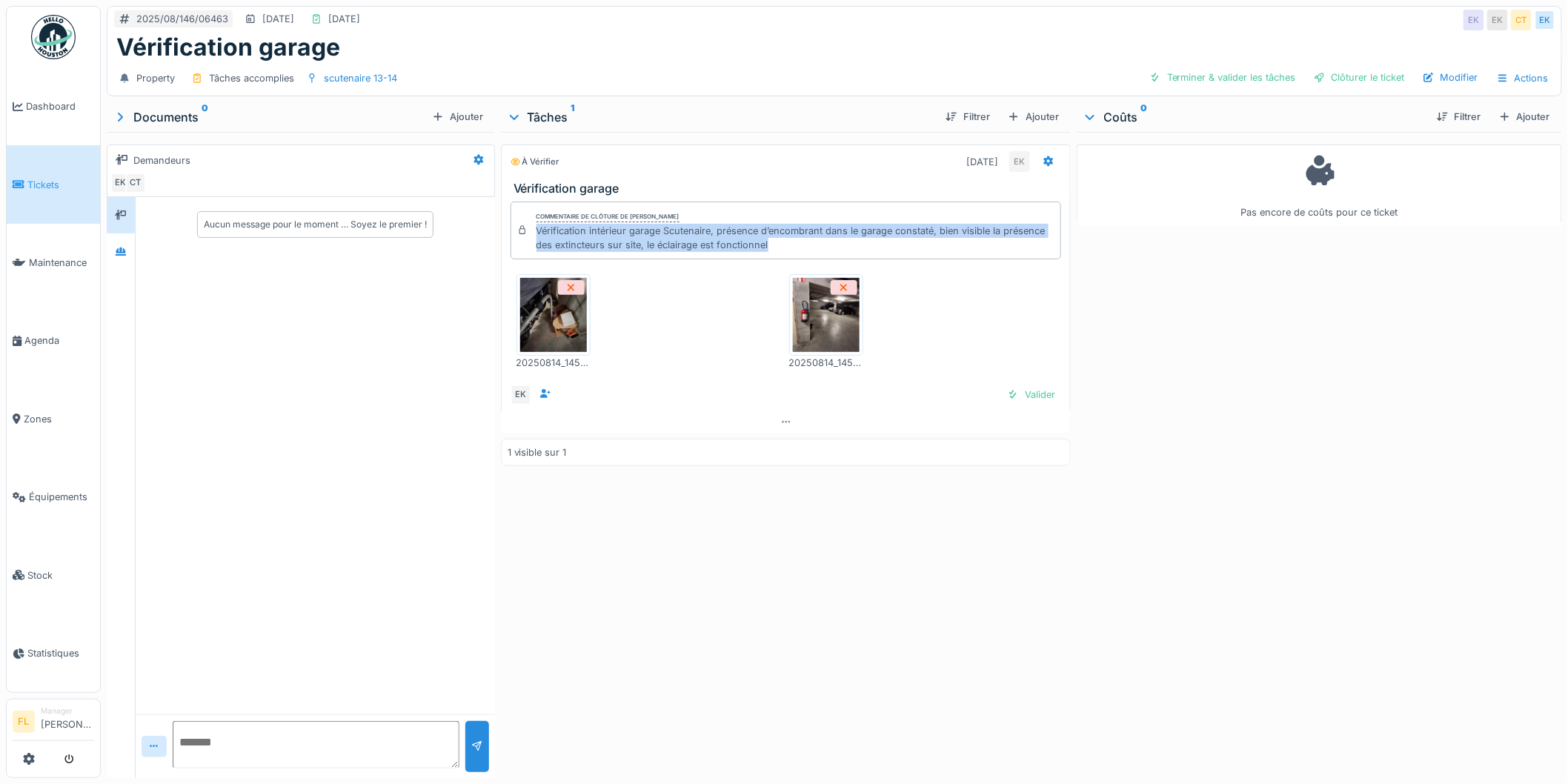
drag, startPoint x: 532, startPoint y: 234, endPoint x: 778, endPoint y: 239, distance: 246.1
click at [778, 239] on div "Commentaire de clôture de Eljon Kola Vérification intérieur garage Scutenaire, …" at bounding box center [786, 231] width 551 height 58
click at [778, 239] on div "Vérification intérieur garage Scutenaire, présence d’encombrant dans le garage …" at bounding box center [795, 238] width 519 height 28
drag, startPoint x: 778, startPoint y: 239, endPoint x: 545, endPoint y: 234, distance: 233.1
click at [545, 234] on div "Vérification intérieur garage Scutenaire, présence d’encombrant dans le garage …" at bounding box center [795, 238] width 519 height 28
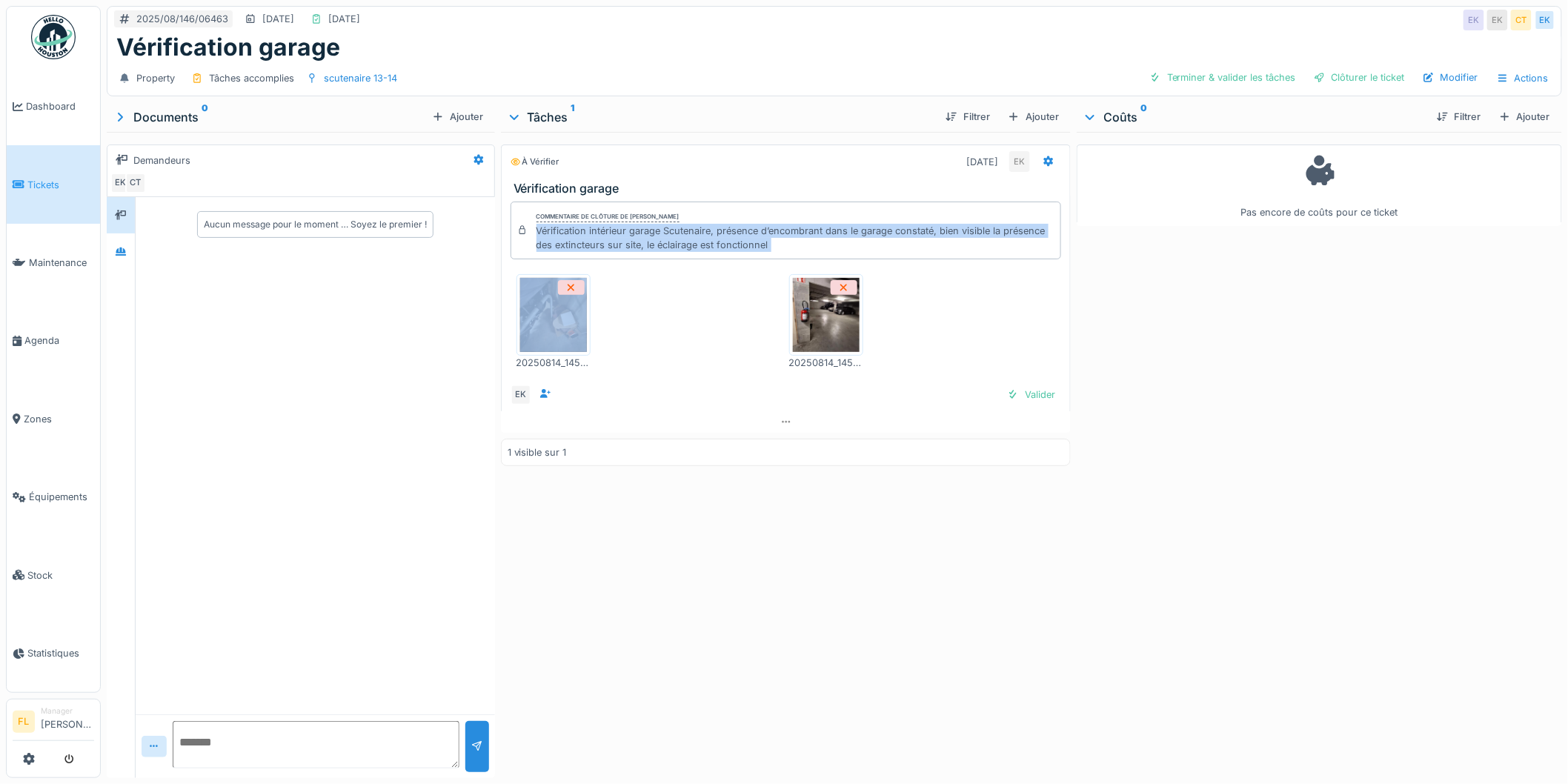
click at [728, 242] on div "Vérification intérieur garage Scutenaire, présence d’encombrant dans le garage …" at bounding box center [795, 238] width 519 height 28
drag, startPoint x: 714, startPoint y: 248, endPoint x: 519, endPoint y: 229, distance: 195.9
click at [519, 229] on div "Commentaire de clôture de Eljon Kola Vérification intérieur garage Scutenaire, …" at bounding box center [786, 231] width 551 height 58
click at [535, 318] on img at bounding box center [554, 315] width 67 height 74
click at [1008, 395] on div at bounding box center [1013, 395] width 12 height 14
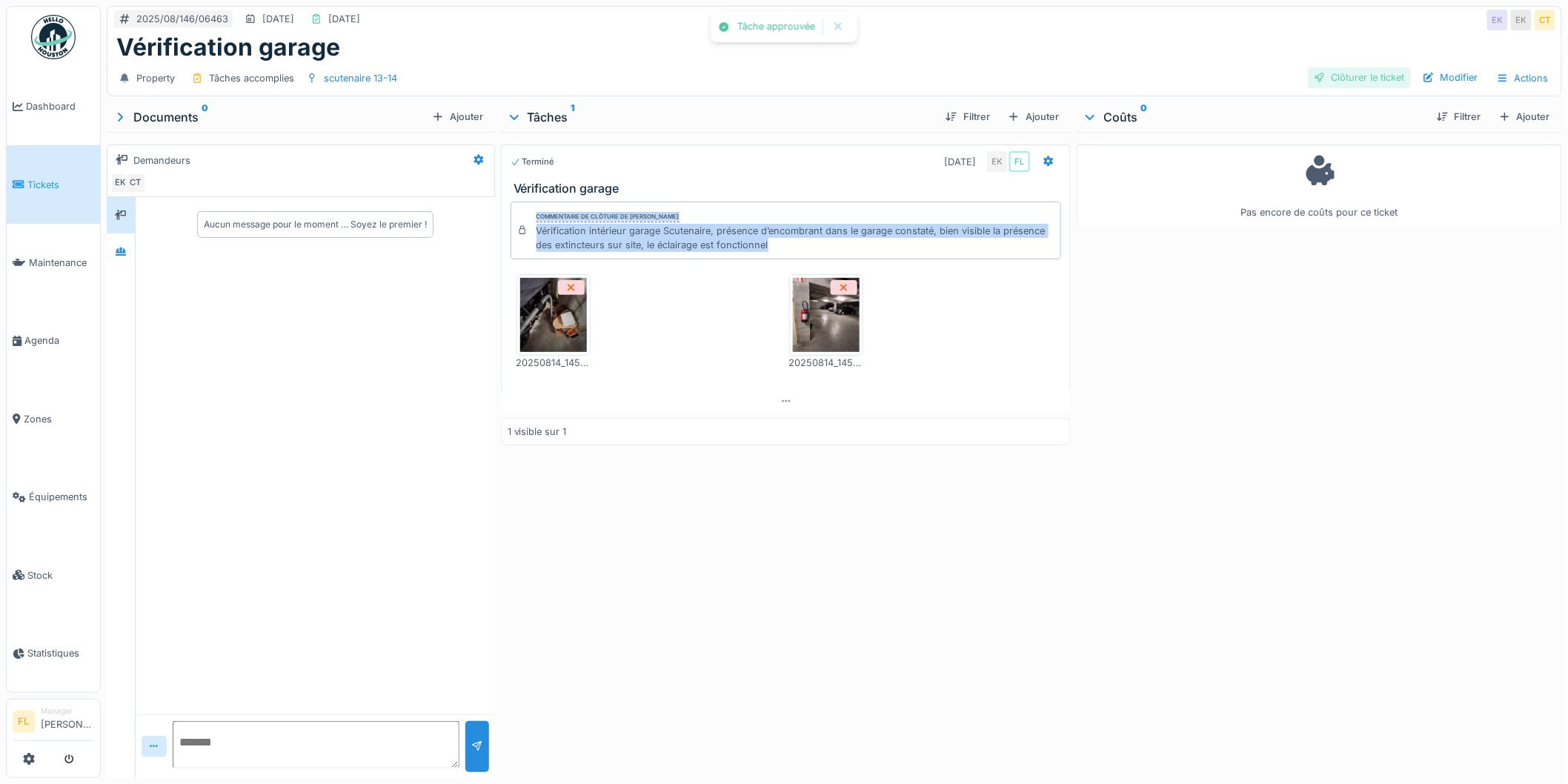
click at [1367, 79] on div "Clôturer le ticket" at bounding box center [1359, 78] width 103 height 20
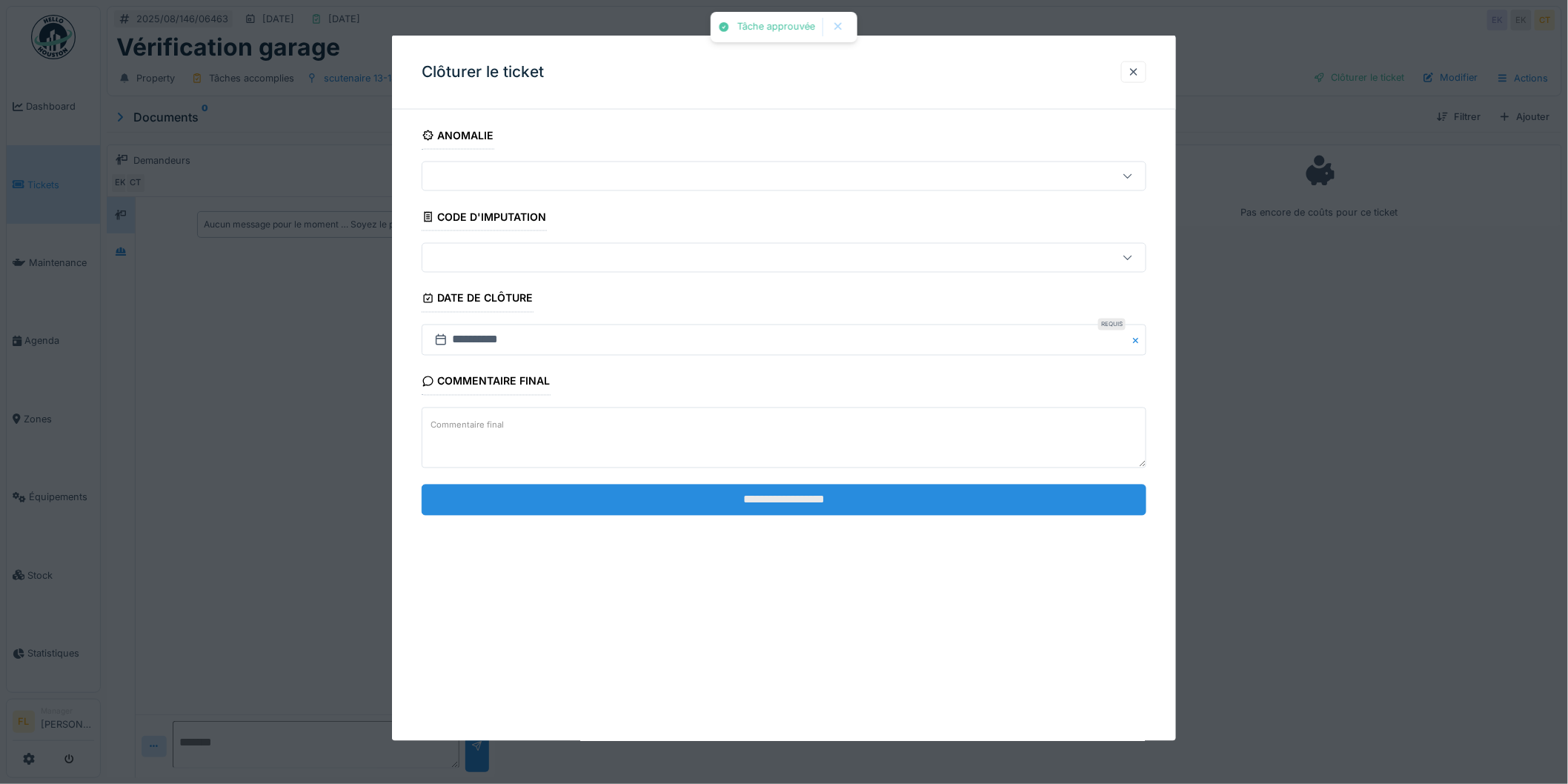
click at [949, 499] on input "**********" at bounding box center [784, 499] width 725 height 31
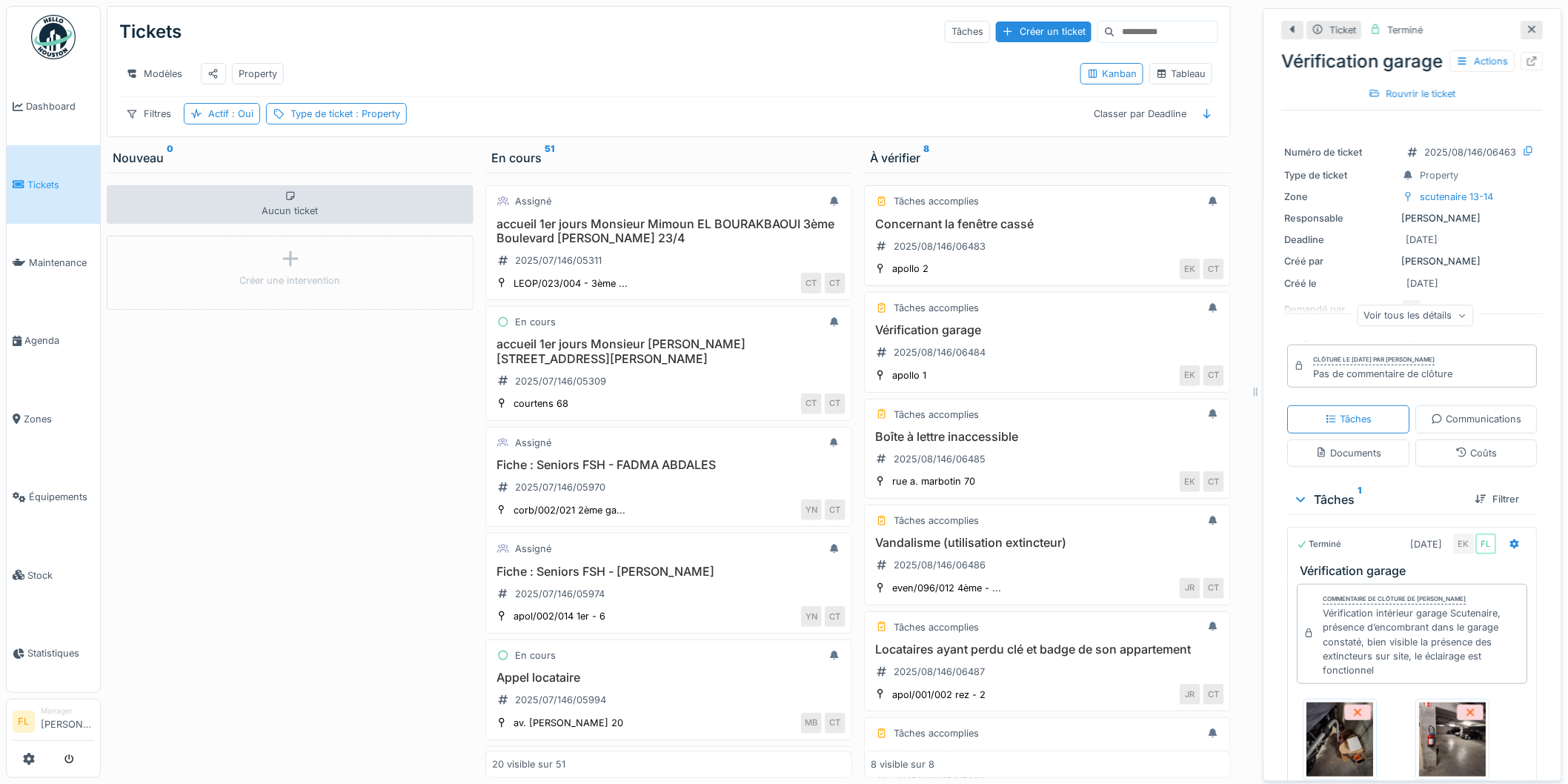
click at [1001, 232] on h3 "Concernant la fenêtre cassé" at bounding box center [1047, 224] width 353 height 14
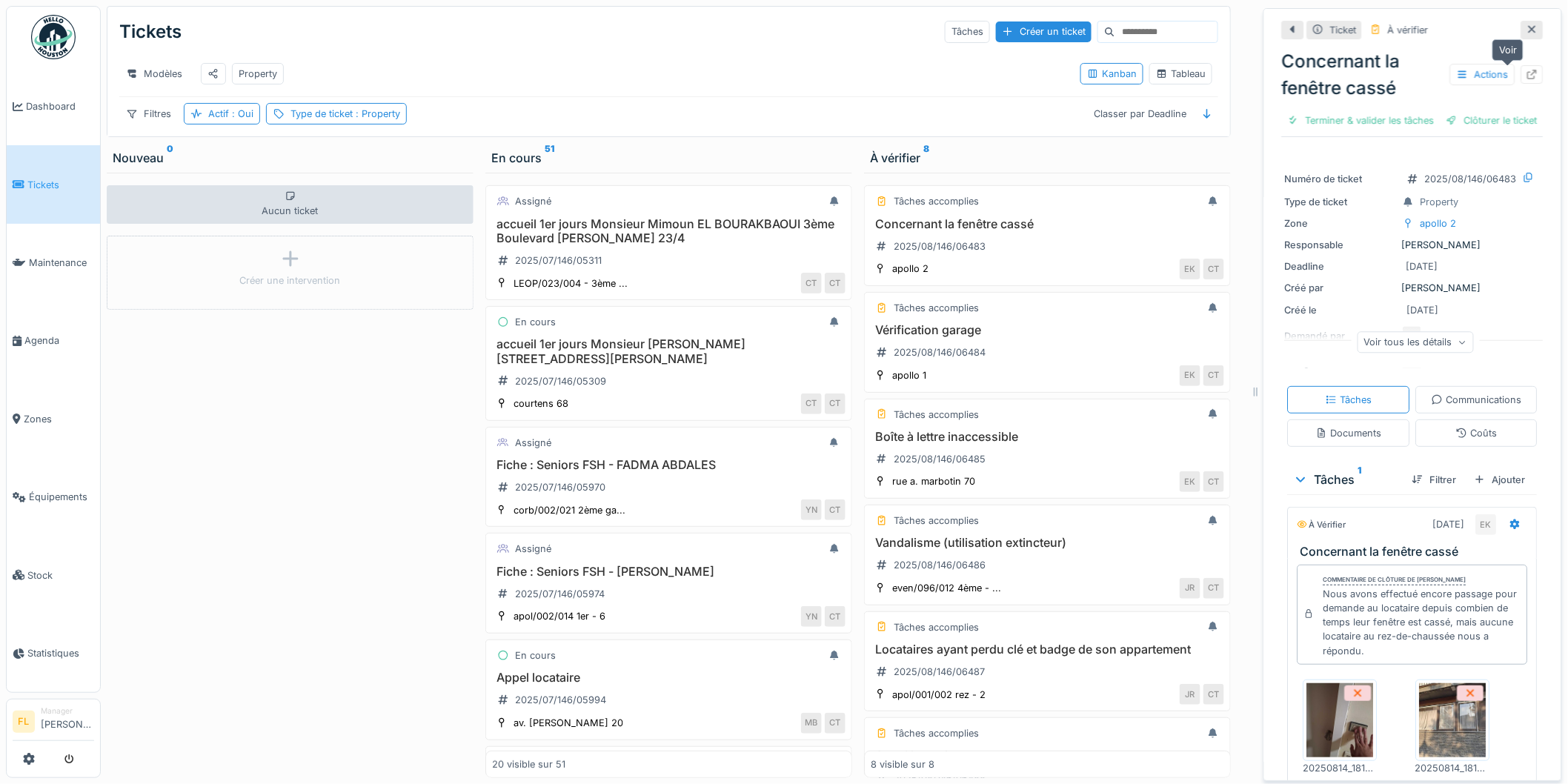
click at [1528, 72] on icon at bounding box center [1532, 74] width 10 height 10
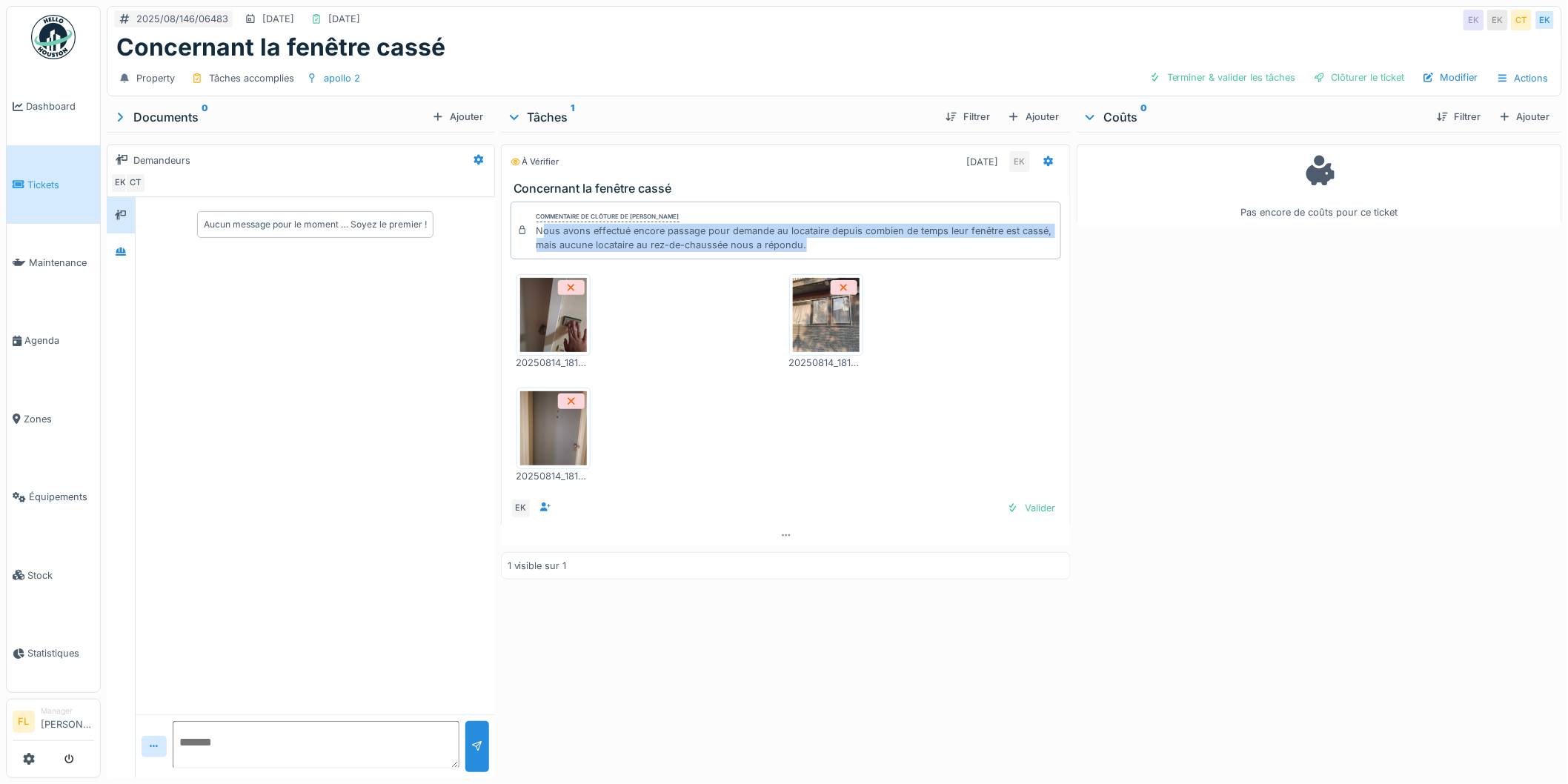
drag, startPoint x: 536, startPoint y: 232, endPoint x: 822, endPoint y: 242, distance: 286.2
click at [822, 242] on div "Nous avons effectué encore passage pour demande au locataire depuis combien de …" at bounding box center [795, 238] width 519 height 28
drag, startPoint x: 827, startPoint y: 241, endPoint x: 539, endPoint y: 216, distance: 289.1
click at [529, 218] on div "Commentaire de clôture de [PERSON_NAME] Nous avons effectué encore passage pour…" at bounding box center [786, 231] width 551 height 58
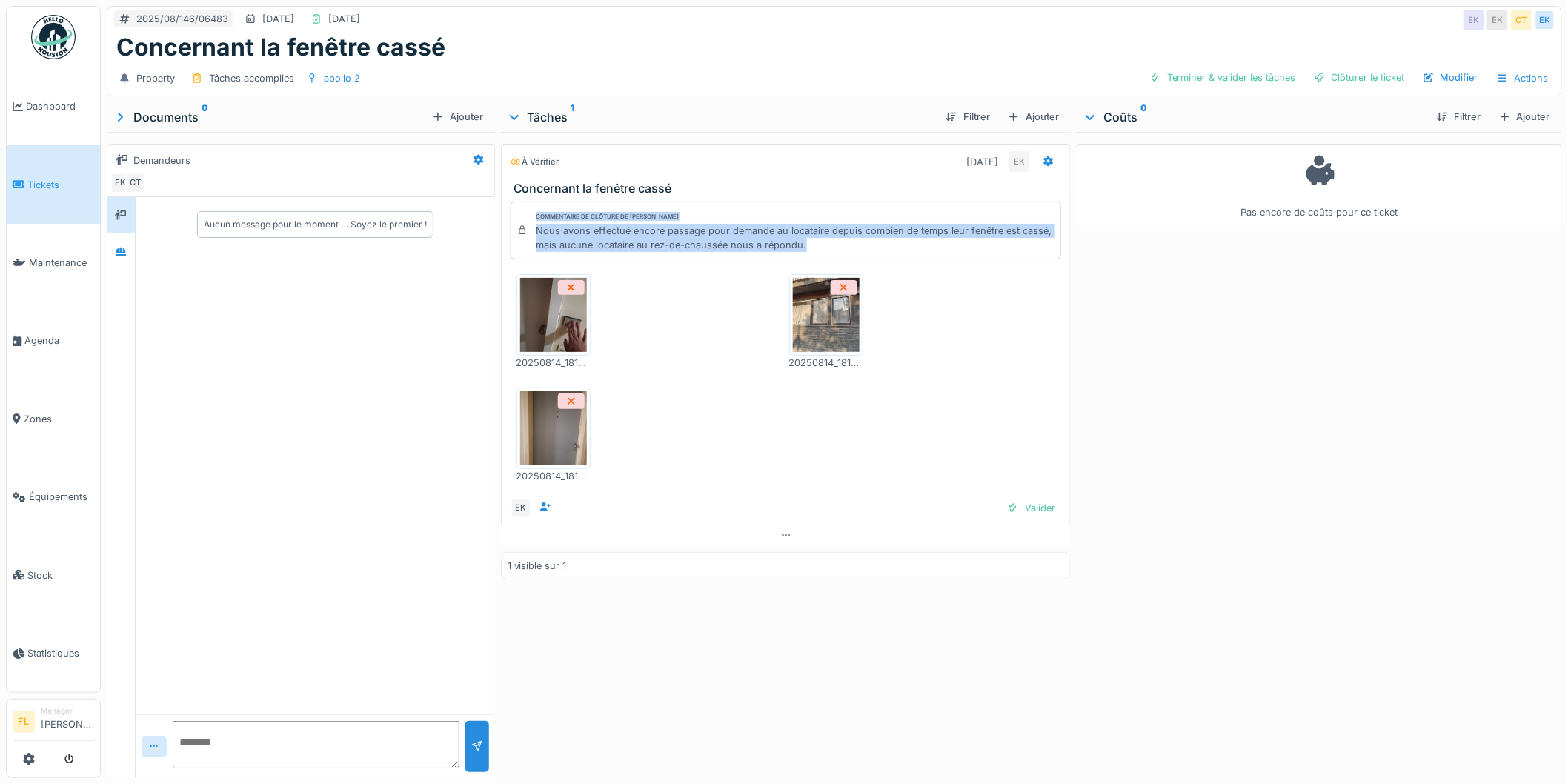
click at [539, 320] on img at bounding box center [554, 315] width 67 height 74
click at [806, 334] on img at bounding box center [826, 315] width 67 height 74
click at [1025, 513] on div "Valider" at bounding box center [1031, 508] width 60 height 20
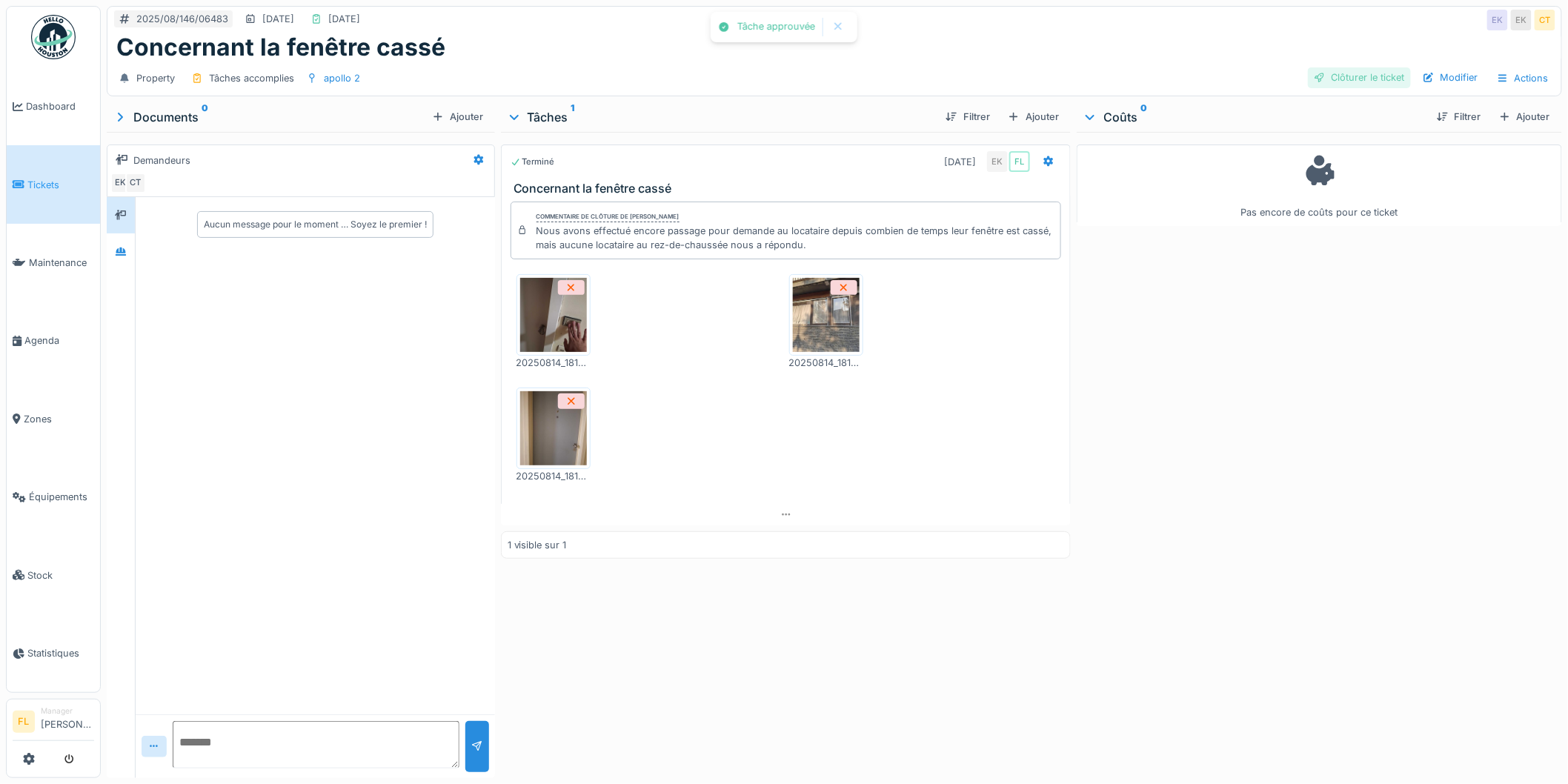
drag, startPoint x: 1372, startPoint y: 88, endPoint x: 1343, endPoint y: 79, distance: 30.4
click at [1372, 87] on div "Clôturer le ticket Modifier Actions" at bounding box center [1431, 78] width 247 height 21
click at [1343, 79] on div "Clôturer le ticket" at bounding box center [1359, 78] width 103 height 20
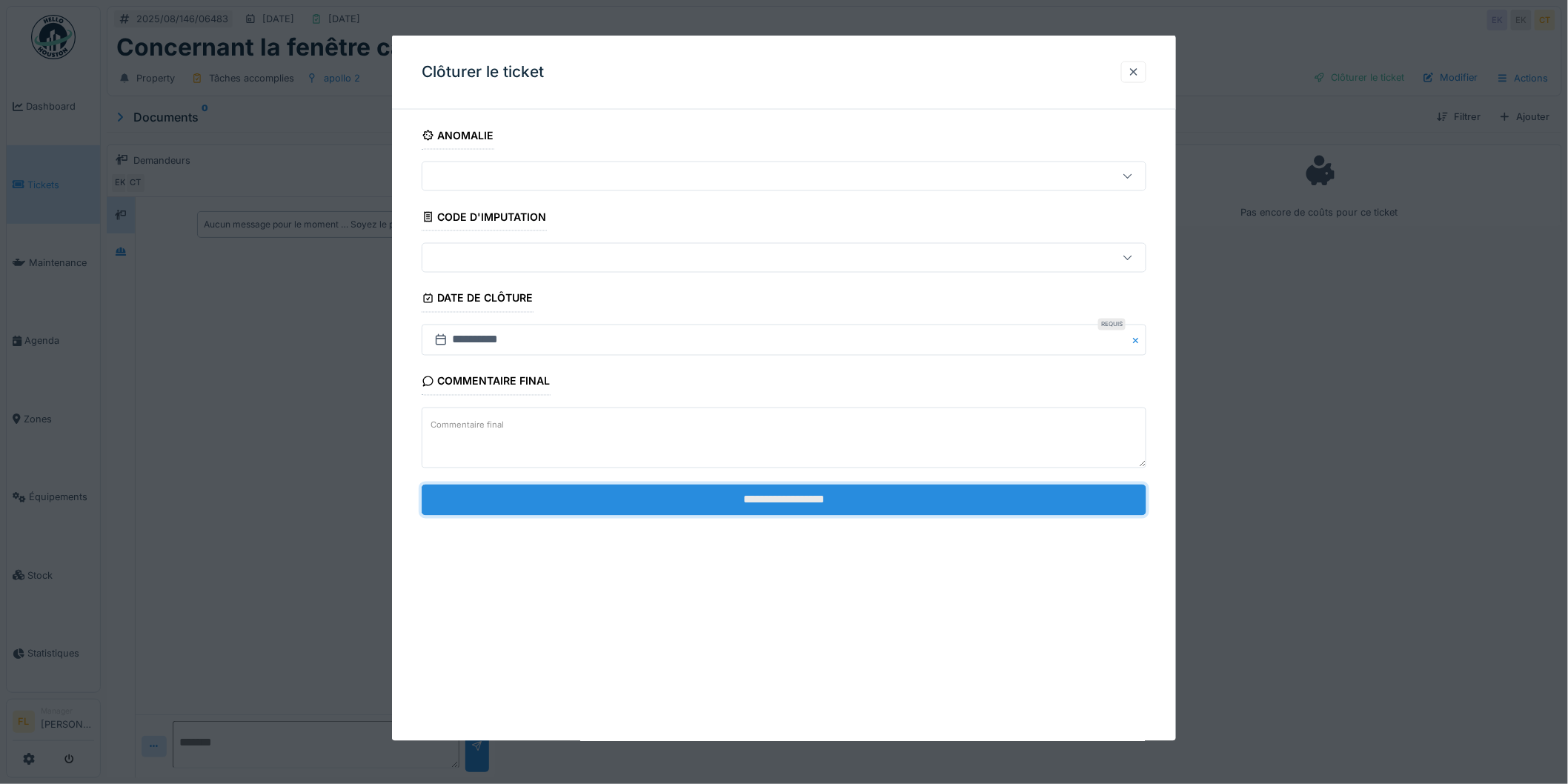
click at [941, 507] on input "**********" at bounding box center [784, 499] width 725 height 31
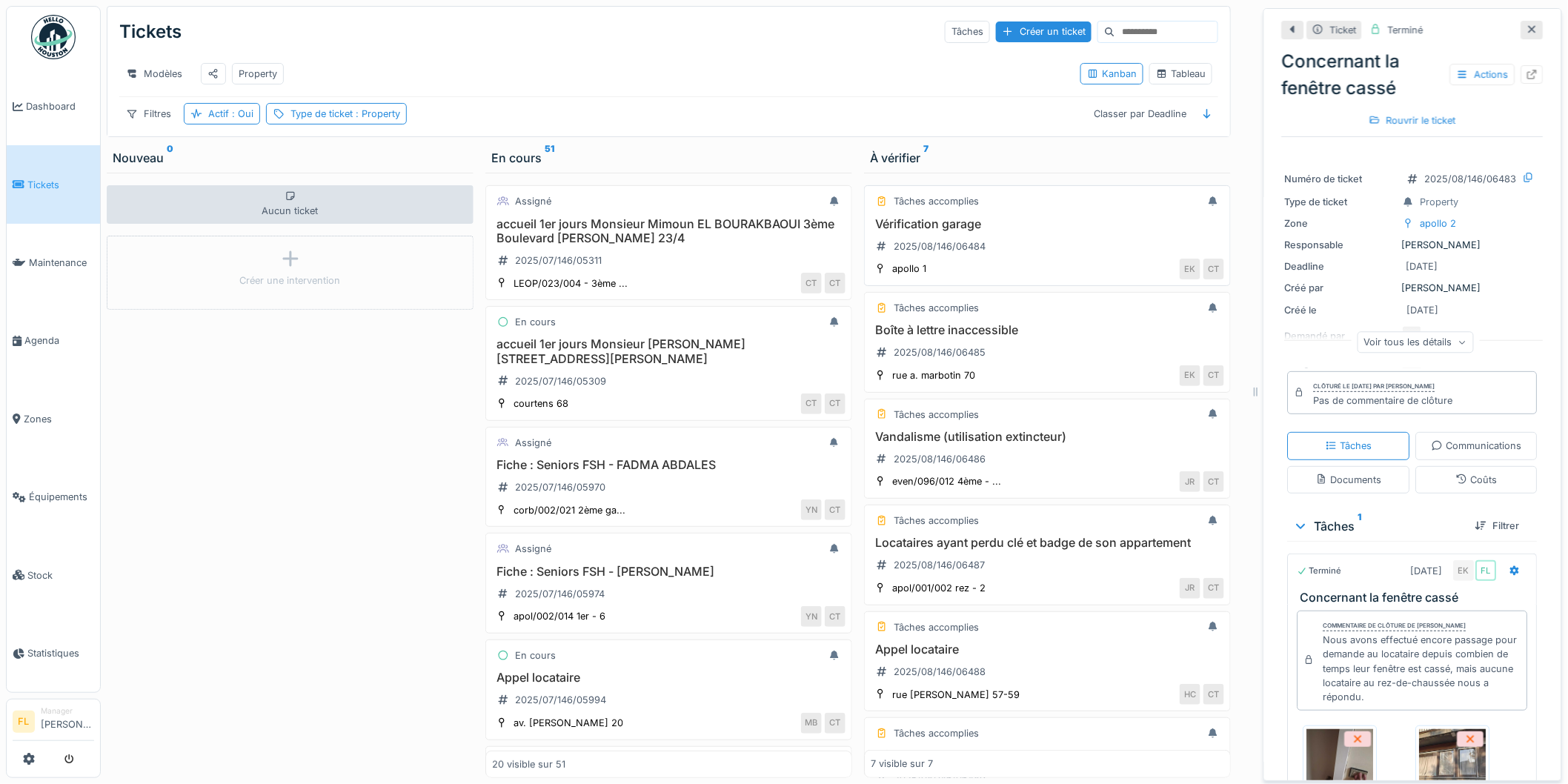
click at [944, 232] on h3 "Vérification garage" at bounding box center [1047, 224] width 353 height 14
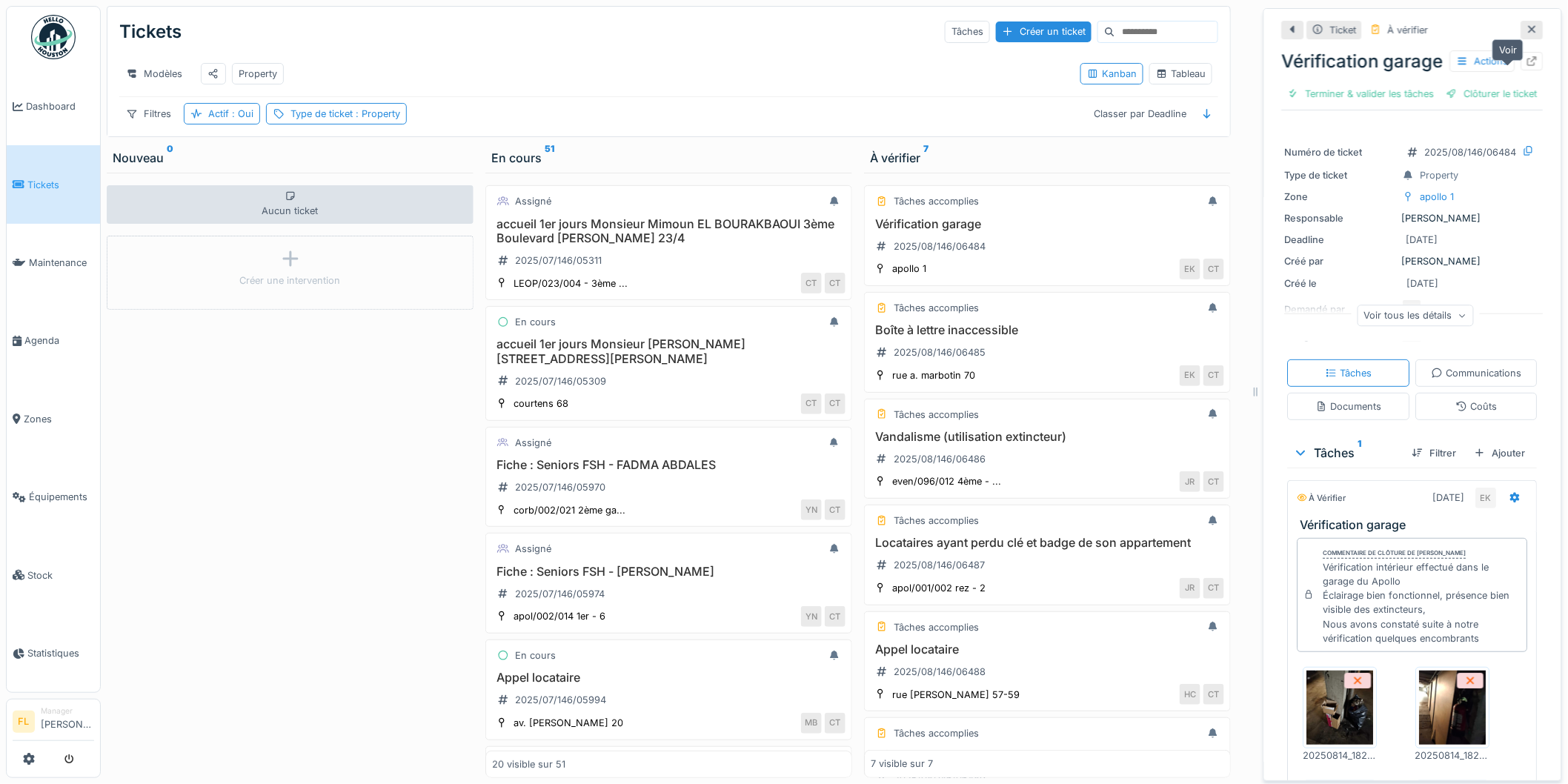
click at [1526, 66] on icon at bounding box center [1532, 61] width 12 height 10
click at [956, 338] on h3 "Boîte à lettre inaccessible" at bounding box center [1047, 330] width 353 height 14
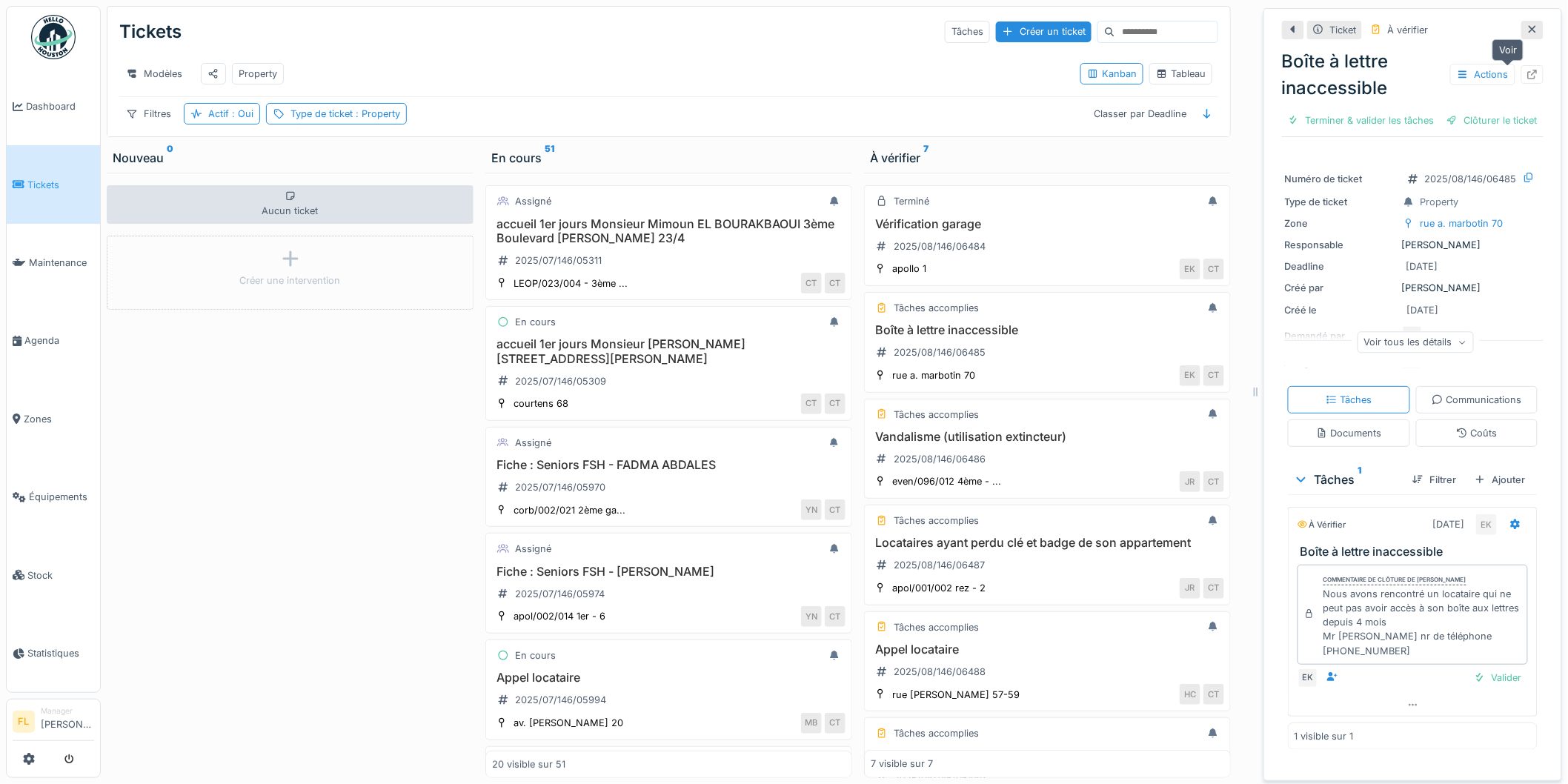
click at [1522, 75] on div at bounding box center [1532, 75] width 22 height 18
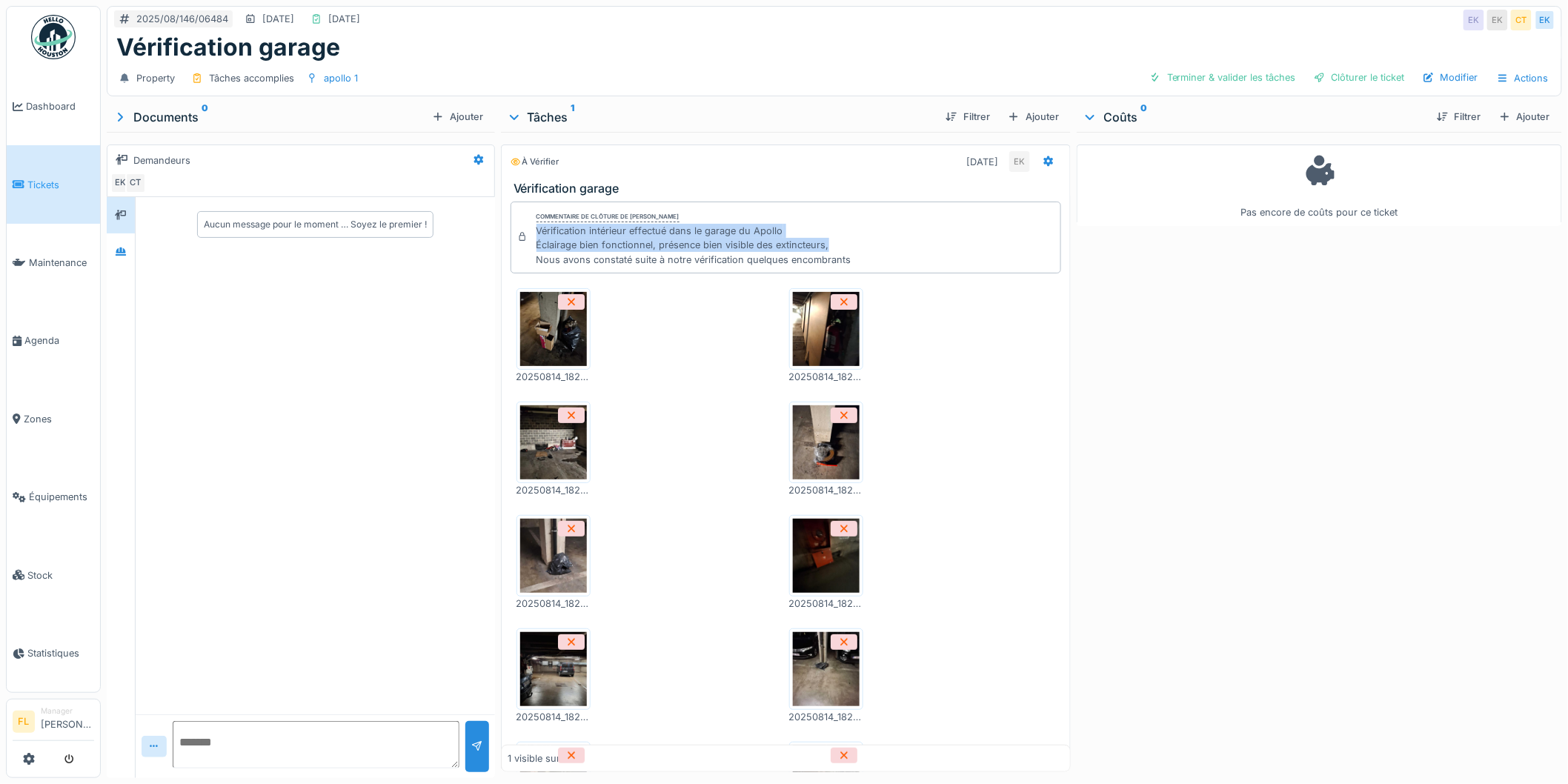
drag, startPoint x: 535, startPoint y: 228, endPoint x: 893, endPoint y: 248, distance: 358.6
click at [893, 248] on div "Commentaire de clôture de Eljon Kola Vérification intérieur effectué dans le ga…" at bounding box center [786, 238] width 551 height 72
click at [895, 251] on div "Commentaire de clôture de Eljon Kola Vérification intérieur effectué dans le ga…" at bounding box center [786, 238] width 551 height 72
drag, startPoint x: 887, startPoint y: 264, endPoint x: 677, endPoint y: 258, distance: 210.1
click at [677, 258] on div "Commentaire de clôture de Eljon Kola Vérification intérieur effectué dans le ga…" at bounding box center [786, 238] width 551 height 72
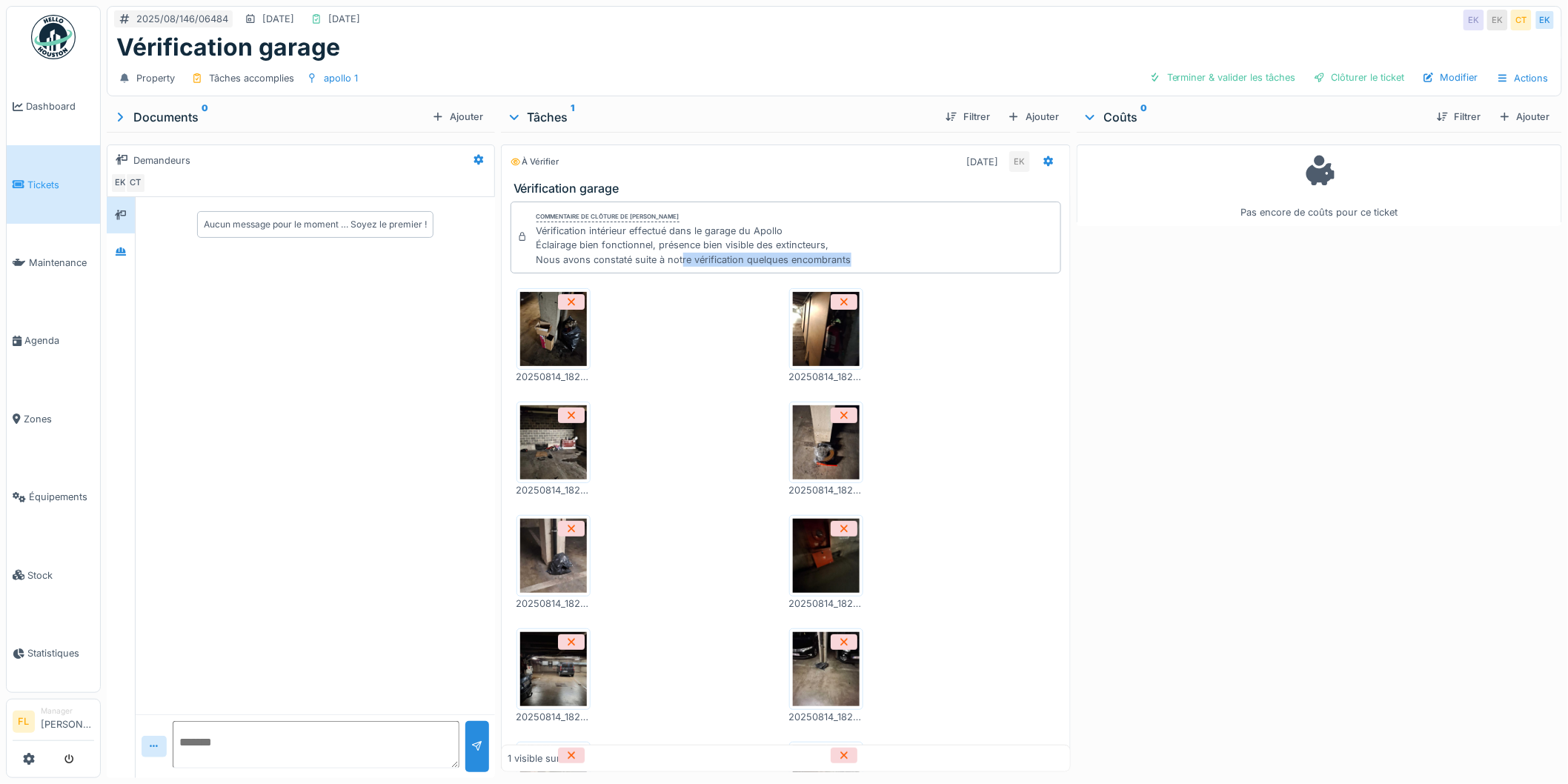
click at [677, 258] on div "Vérification intérieur effectué dans le garage du Apollo Éclairage bien fonctio…" at bounding box center [694, 245] width 315 height 43
click at [539, 453] on img at bounding box center [554, 442] width 67 height 74
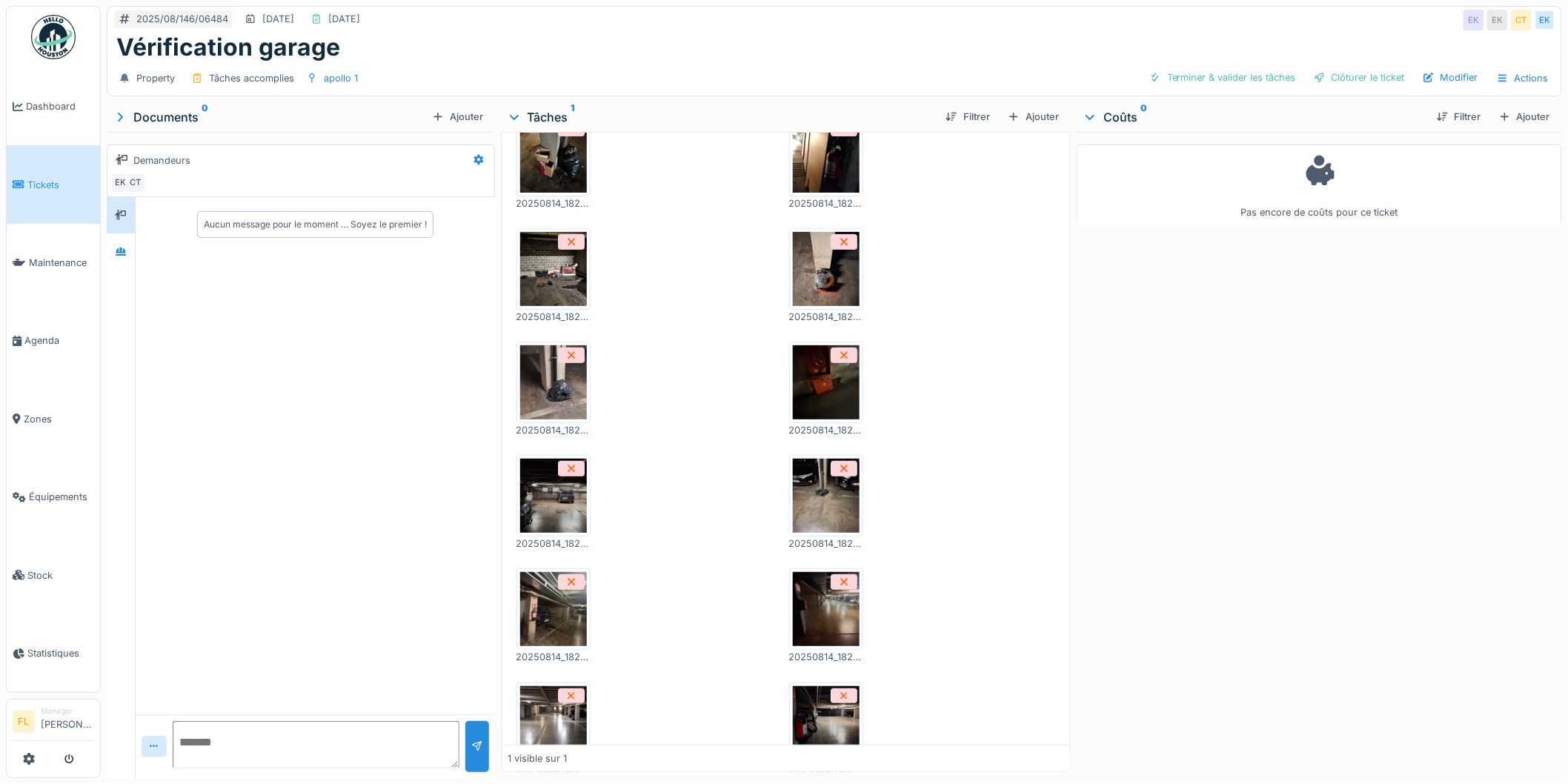
scroll to position [247, 0]
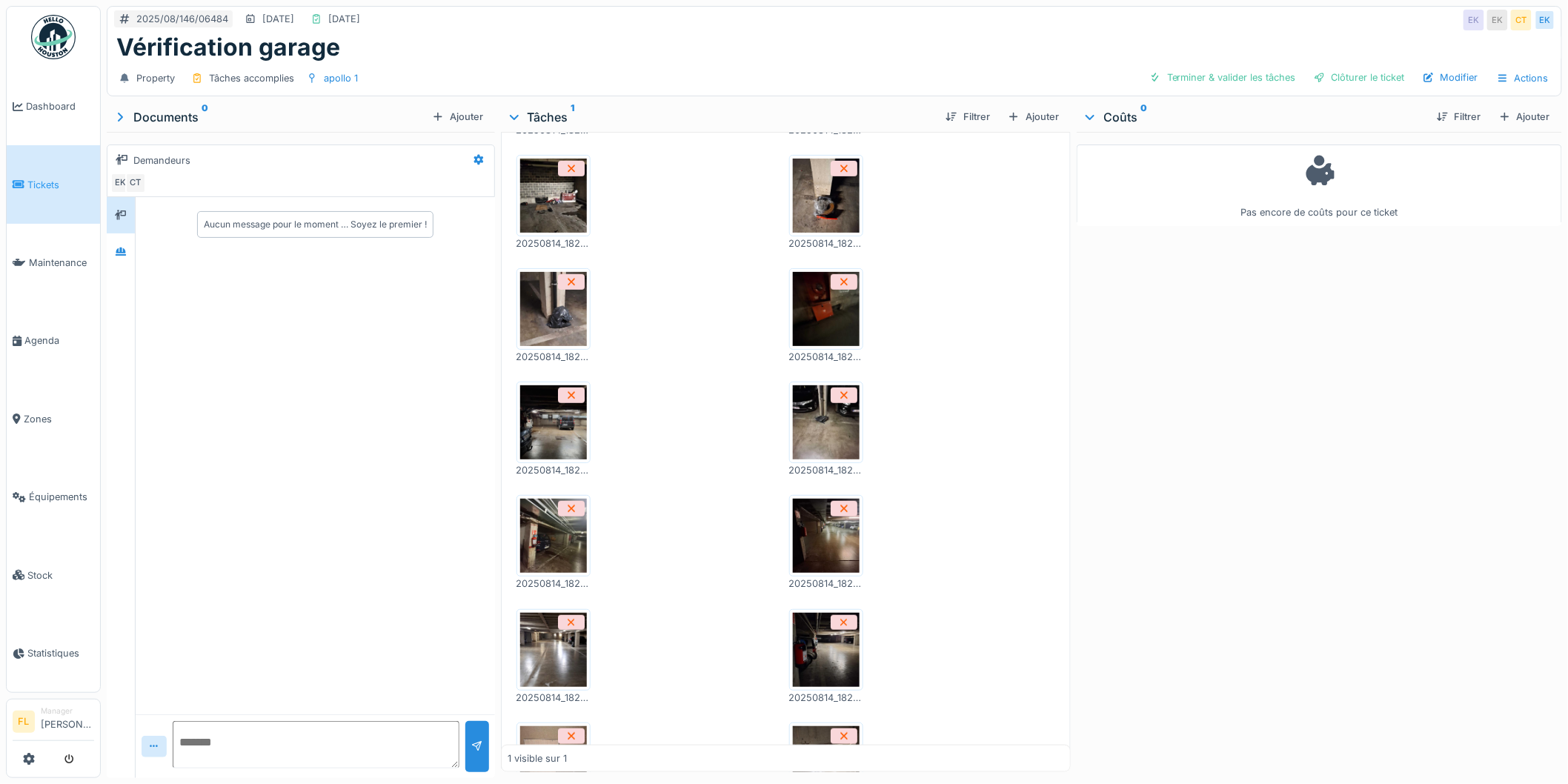
click at [531, 426] on img at bounding box center [554, 422] width 67 height 74
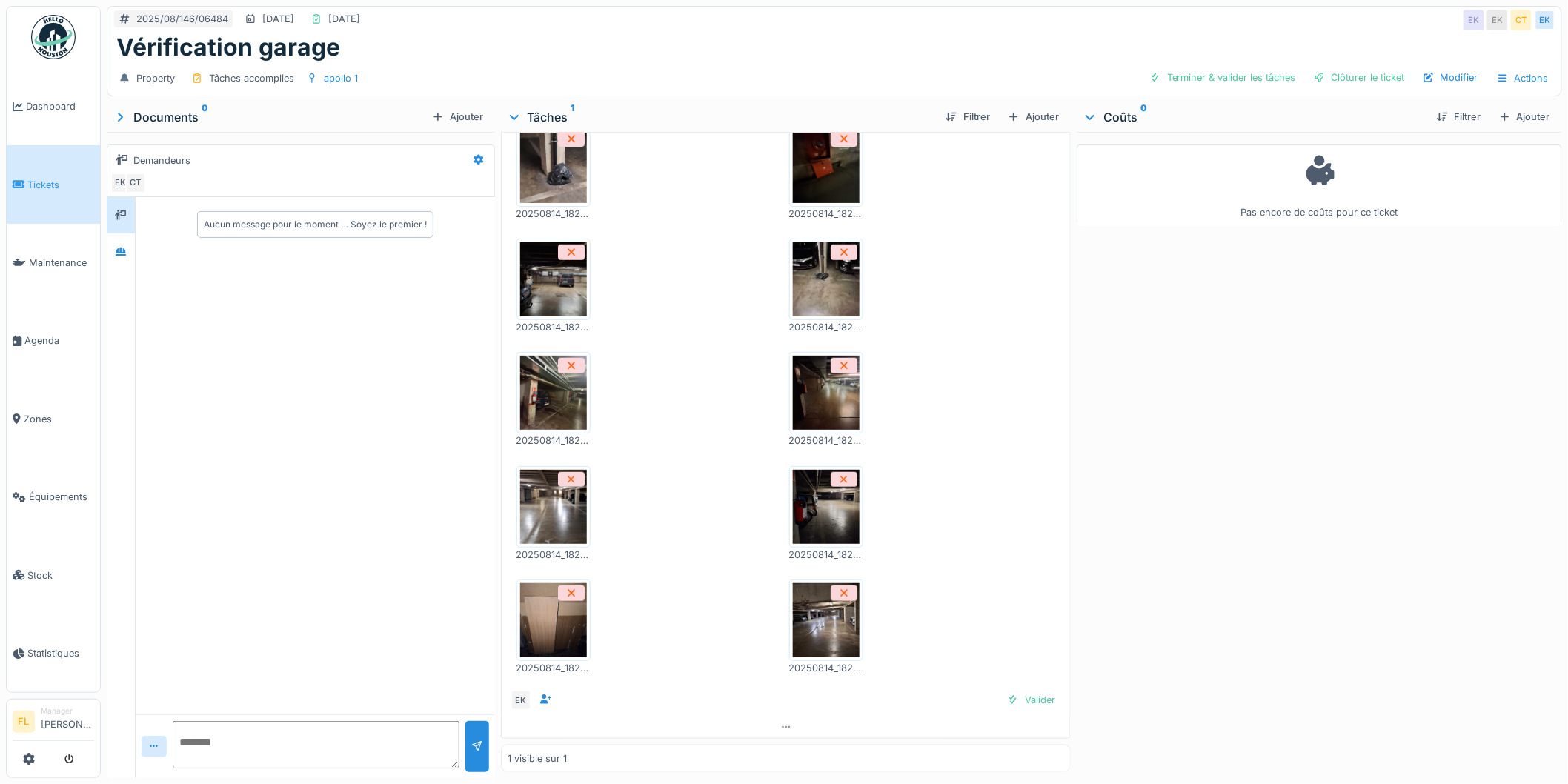
scroll to position [12, 0]
click at [534, 626] on img at bounding box center [554, 620] width 67 height 74
click at [544, 492] on img at bounding box center [554, 507] width 67 height 74
click at [1027, 690] on div "Valider" at bounding box center [1031, 700] width 60 height 20
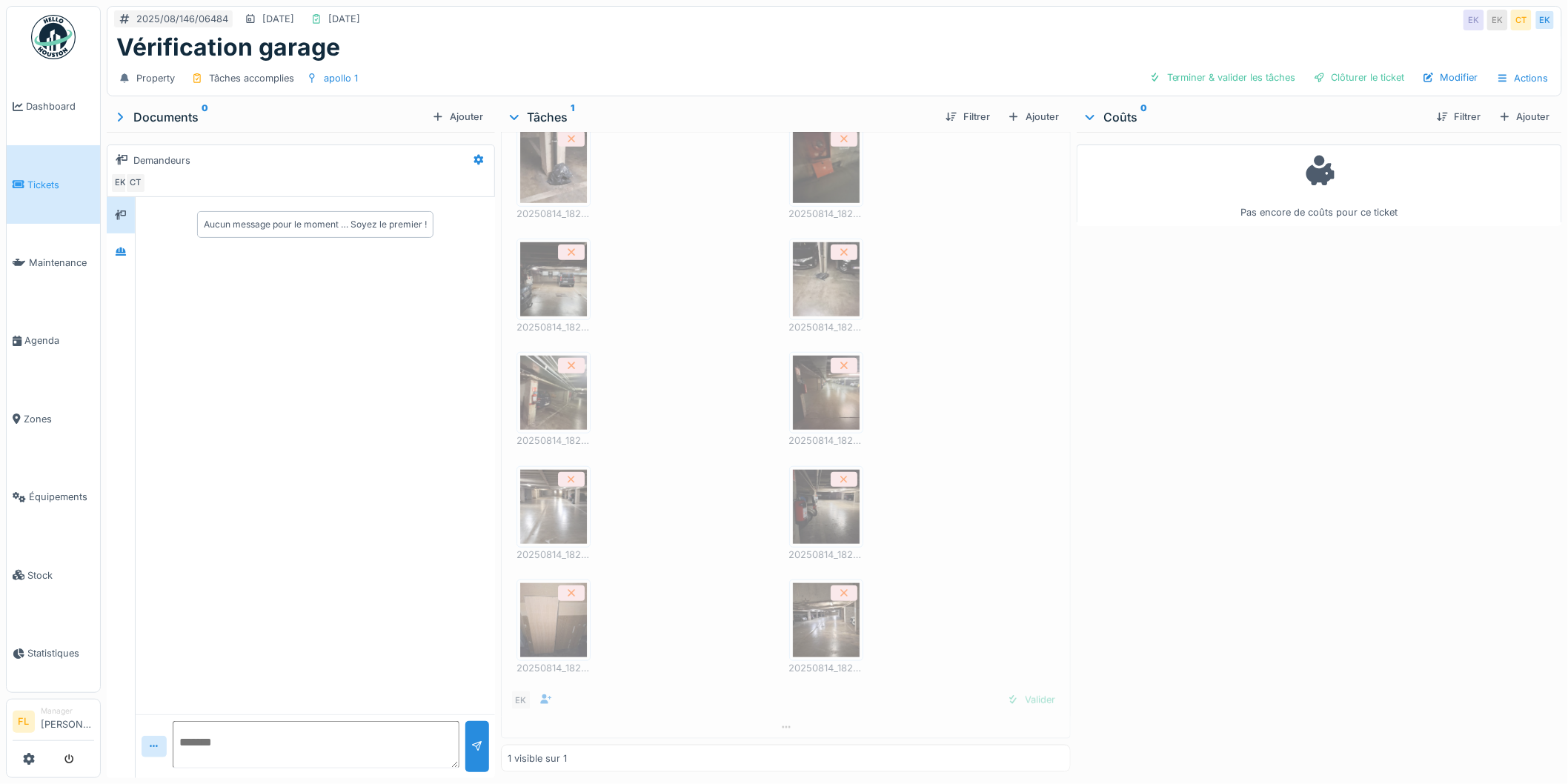
scroll to position [370, 0]
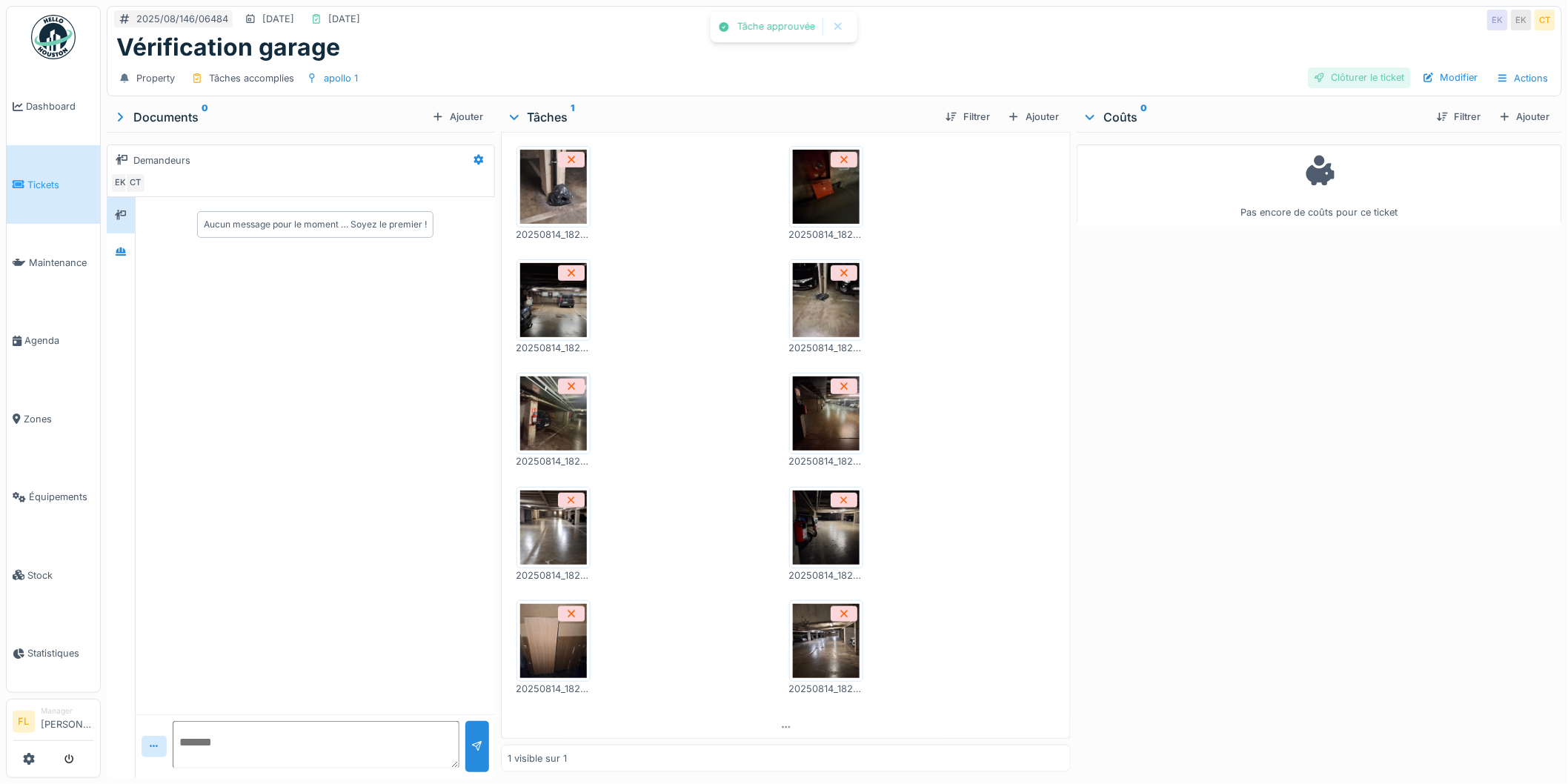
click at [1331, 68] on div "Clôturer le ticket" at bounding box center [1359, 78] width 103 height 20
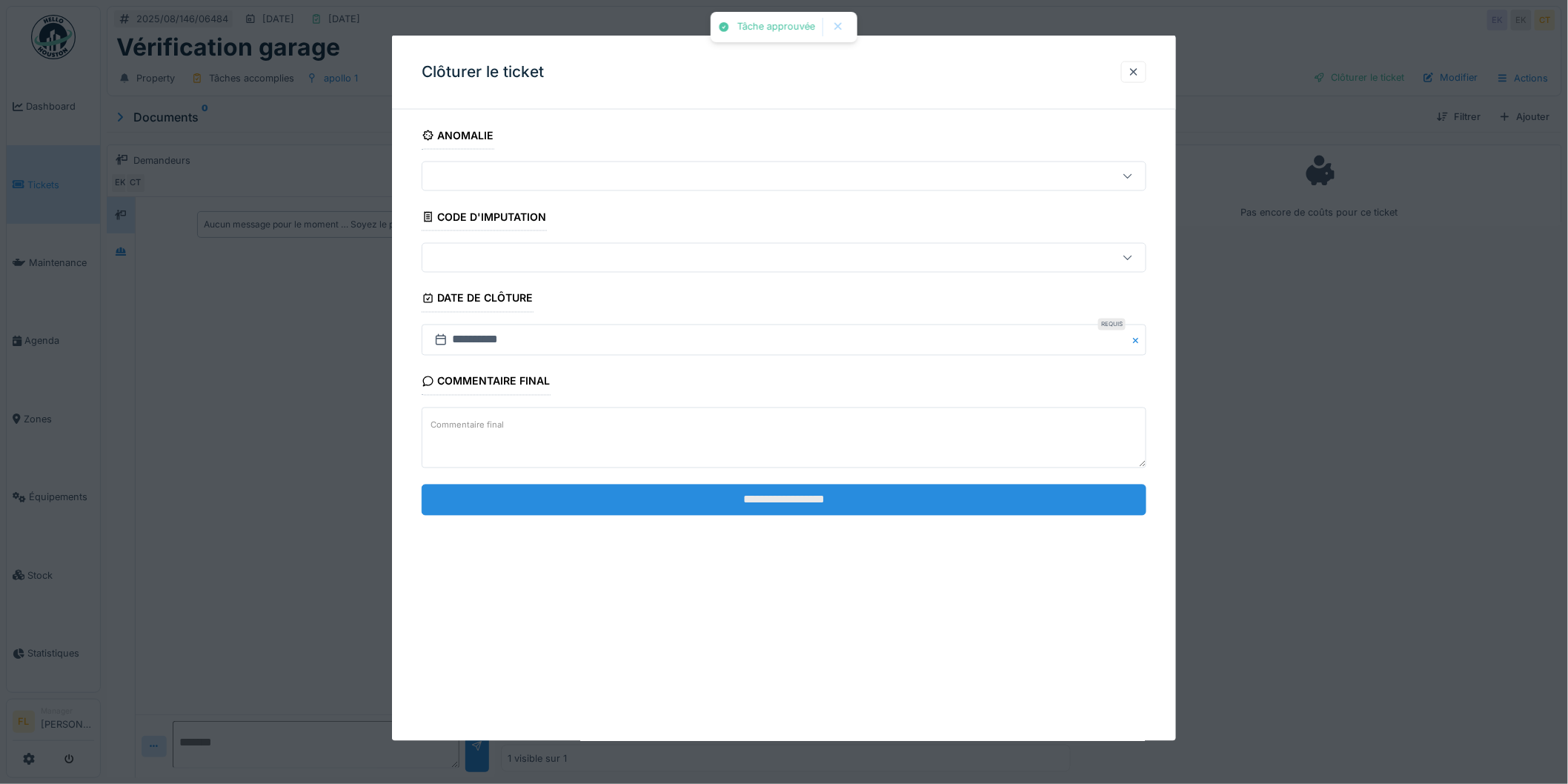
click at [813, 500] on input "**********" at bounding box center [784, 499] width 725 height 31
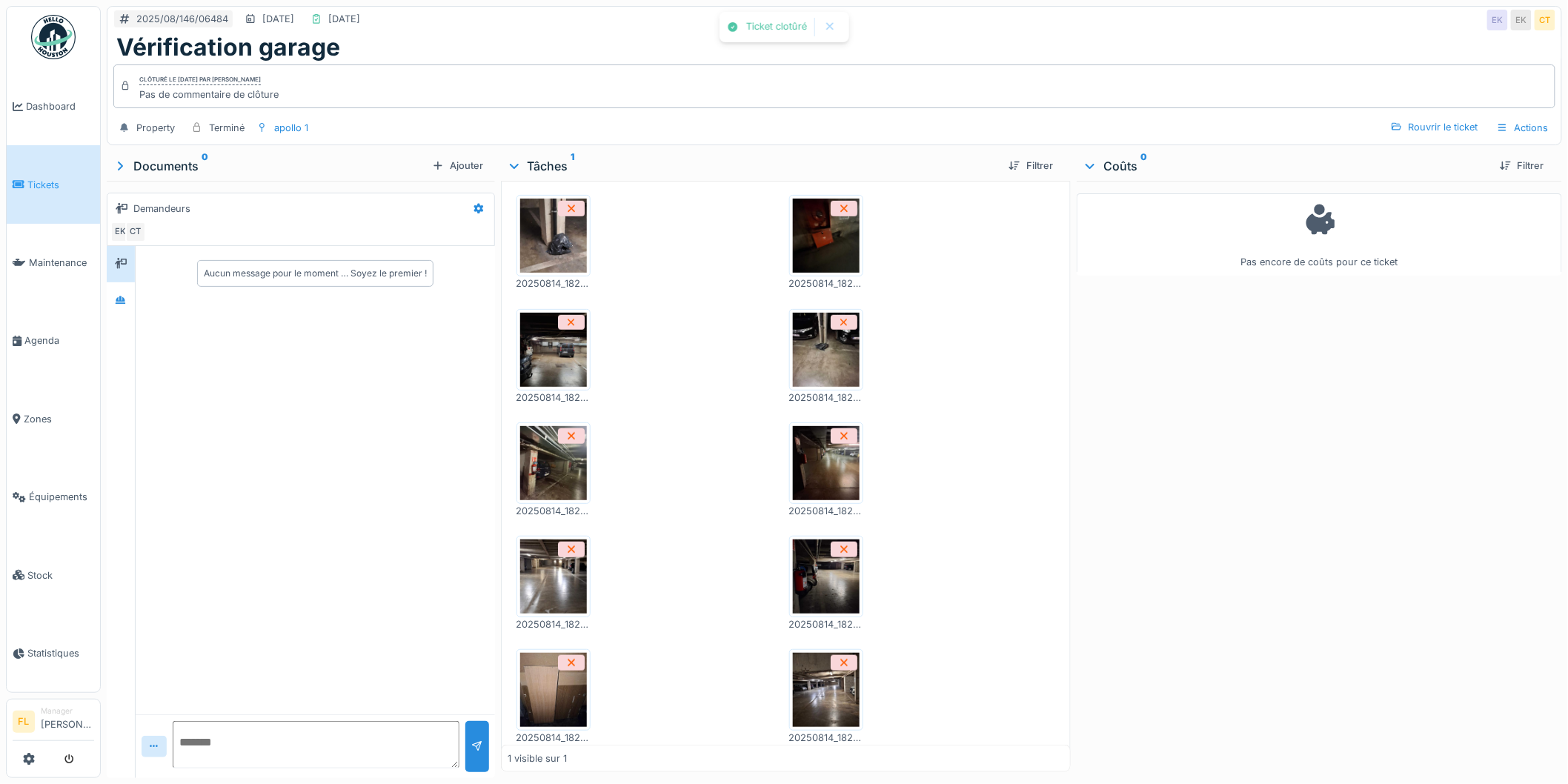
scroll to position [391, 0]
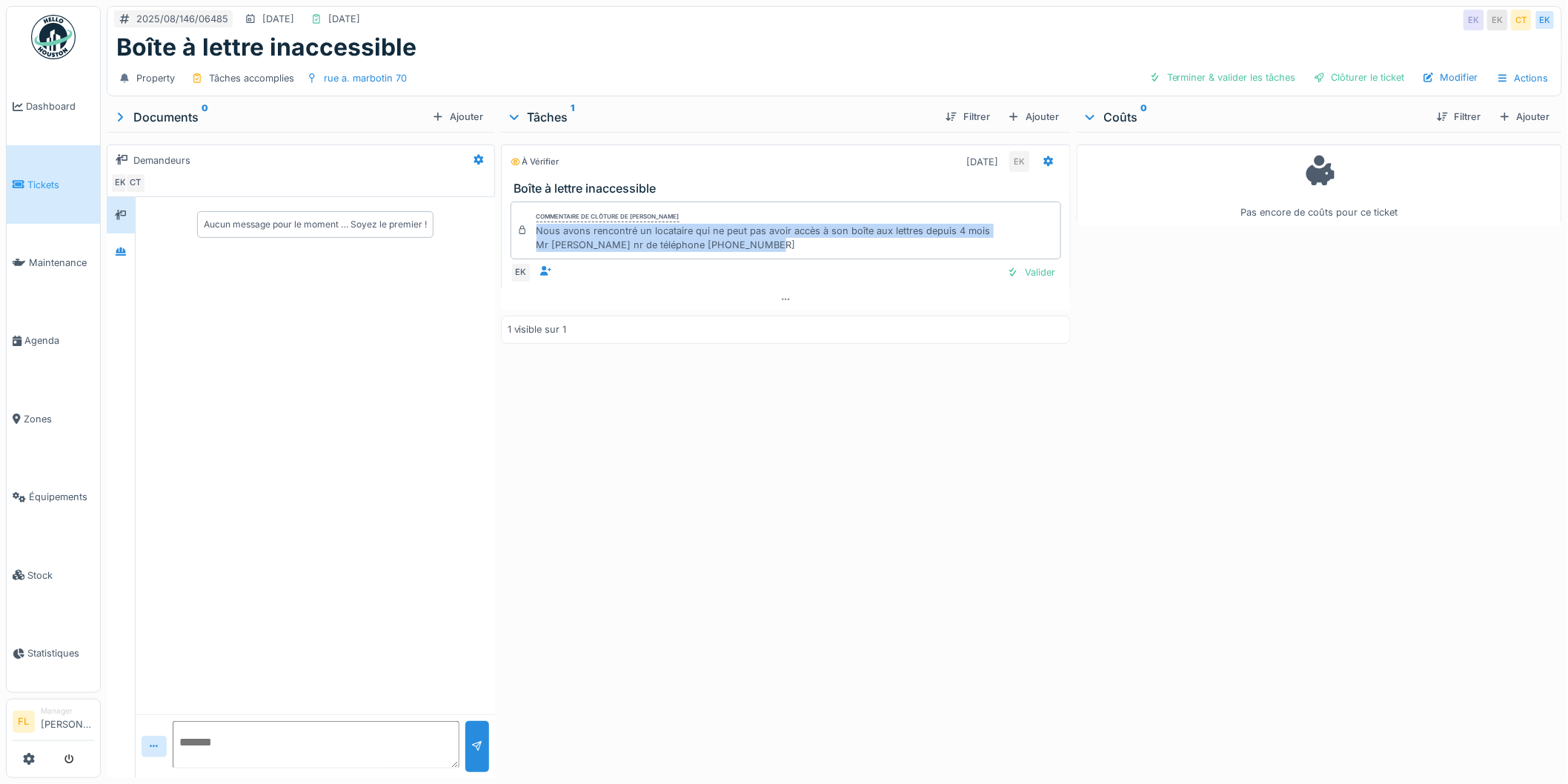
drag, startPoint x: 535, startPoint y: 230, endPoint x: 755, endPoint y: 243, distance: 220.4
click at [755, 243] on div "Nous avons rencontré un locataire qui ne peut pas avoir accès à son boîte aux l…" at bounding box center [763, 238] width 454 height 28
click at [1020, 121] on div "Ajouter" at bounding box center [1033, 117] width 63 height 20
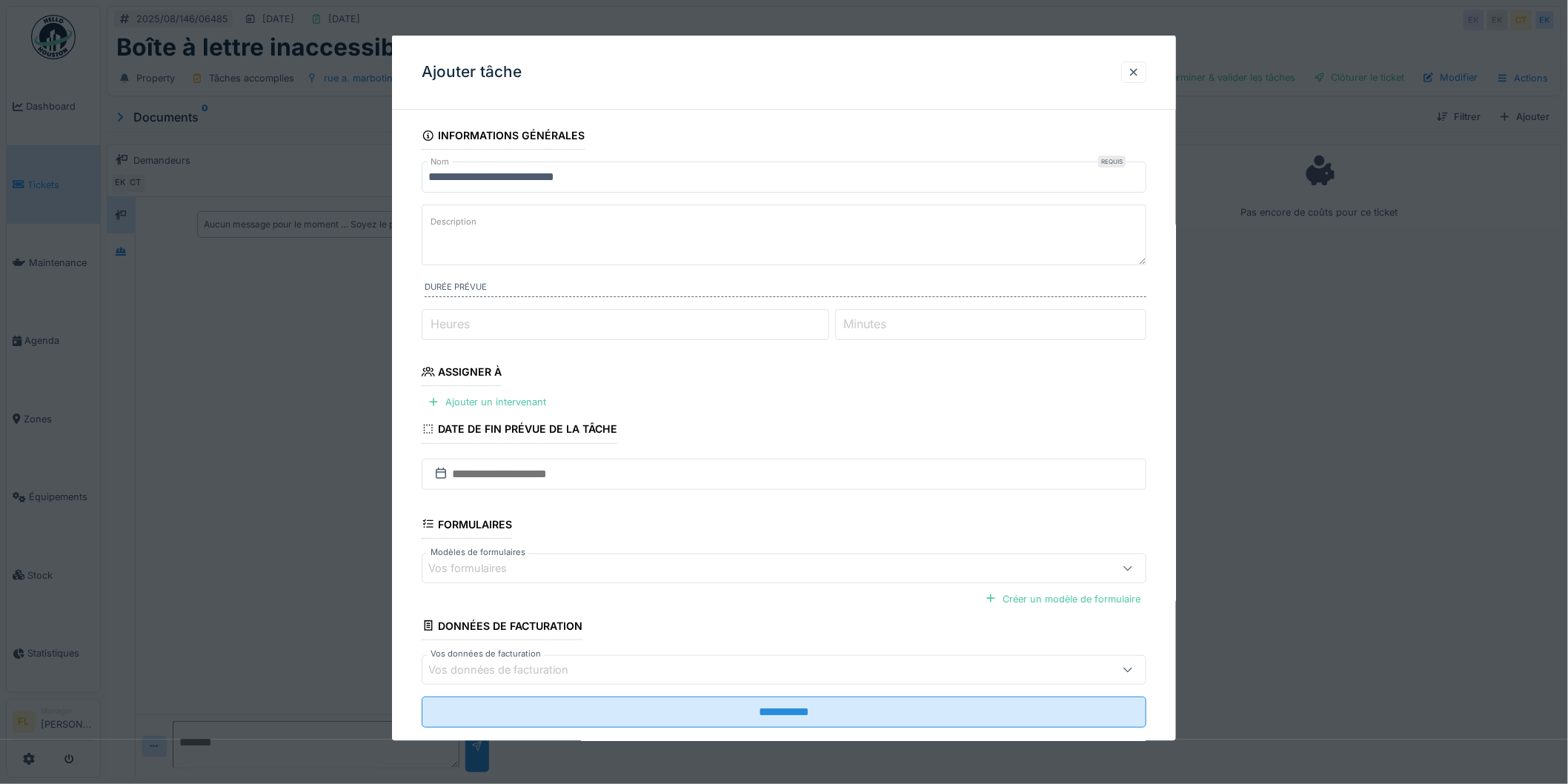
click at [661, 231] on textarea "Description" at bounding box center [784, 235] width 725 height 61
type textarea "**********"
click at [467, 404] on div "Ajouter un intervenant" at bounding box center [487, 402] width 130 height 20
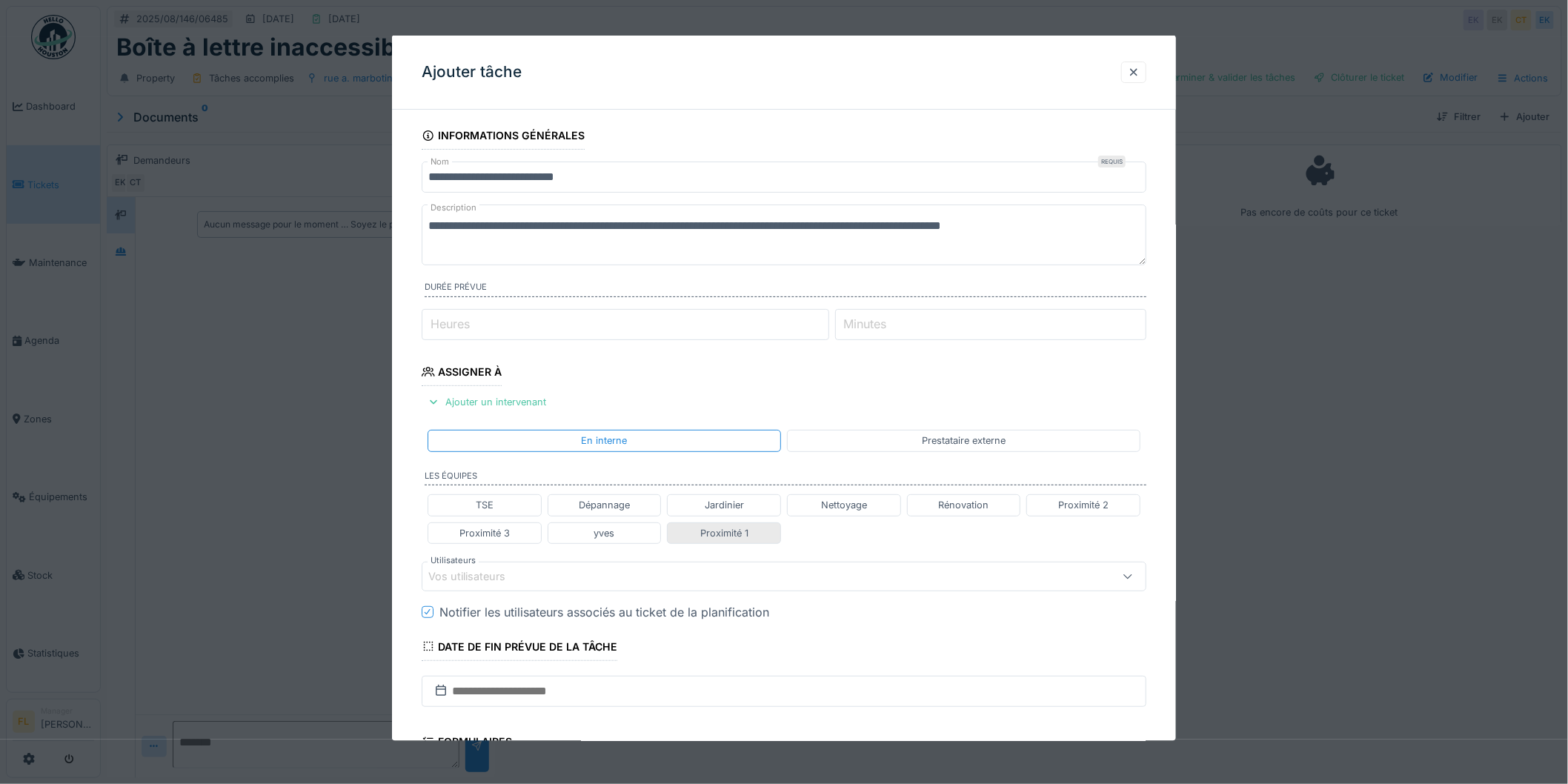
click at [735, 539] on div "Proximité 1" at bounding box center [724, 533] width 48 height 14
type input "**********"
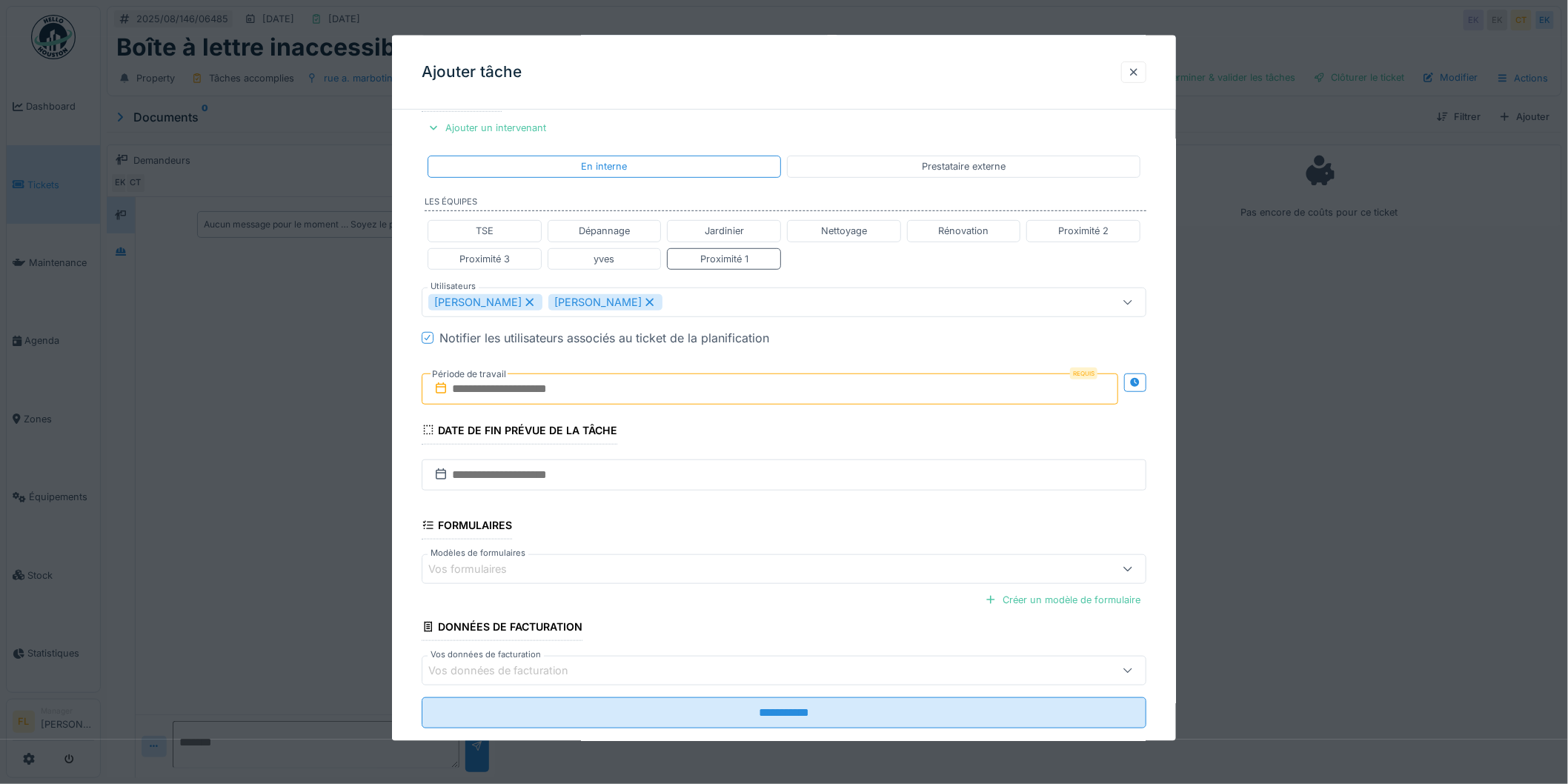
scroll to position [304, 0]
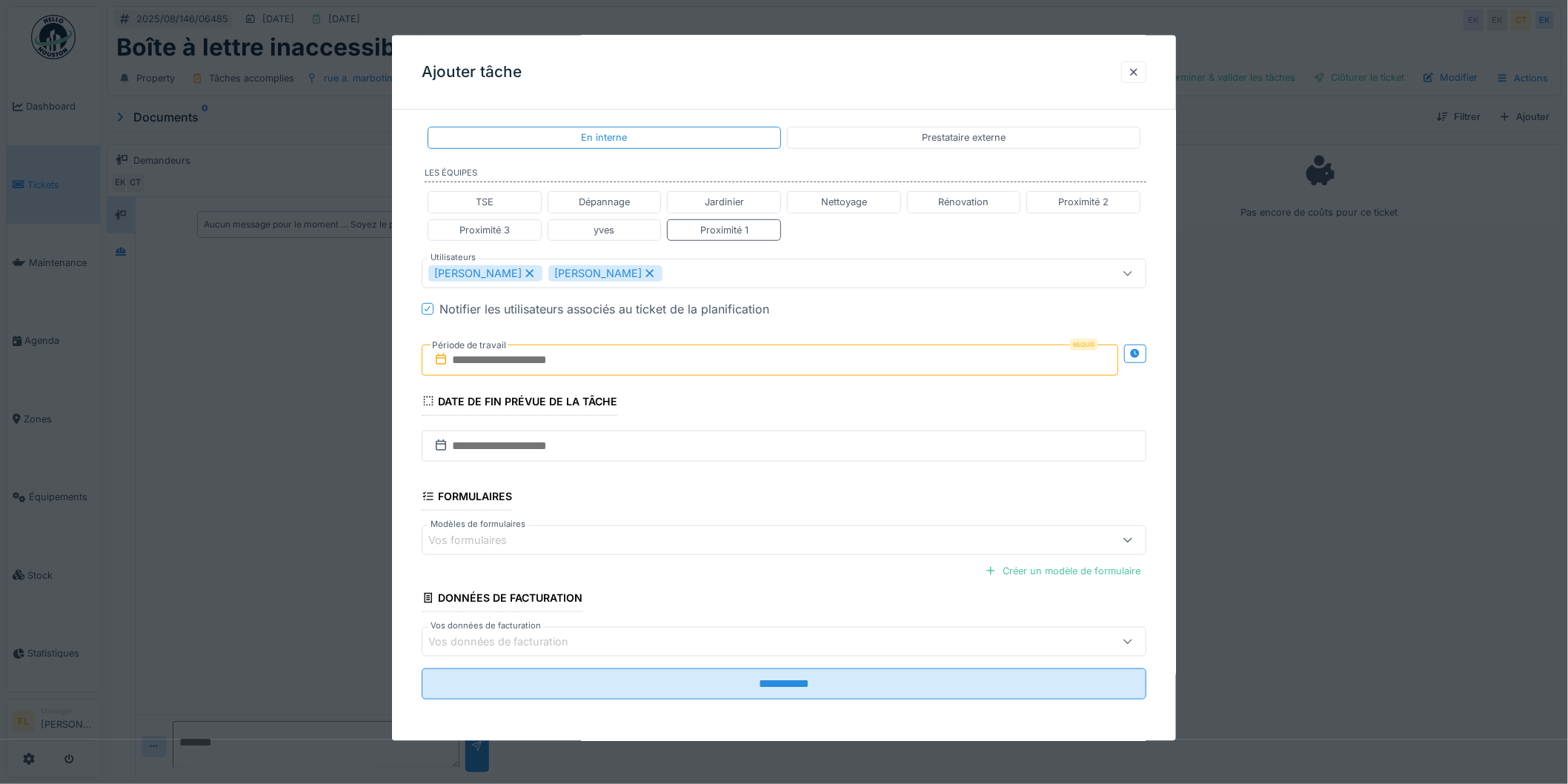
click at [551, 364] on input "text" at bounding box center [770, 359] width 697 height 31
click at [701, 530] on div "18" at bounding box center [701, 529] width 20 height 21
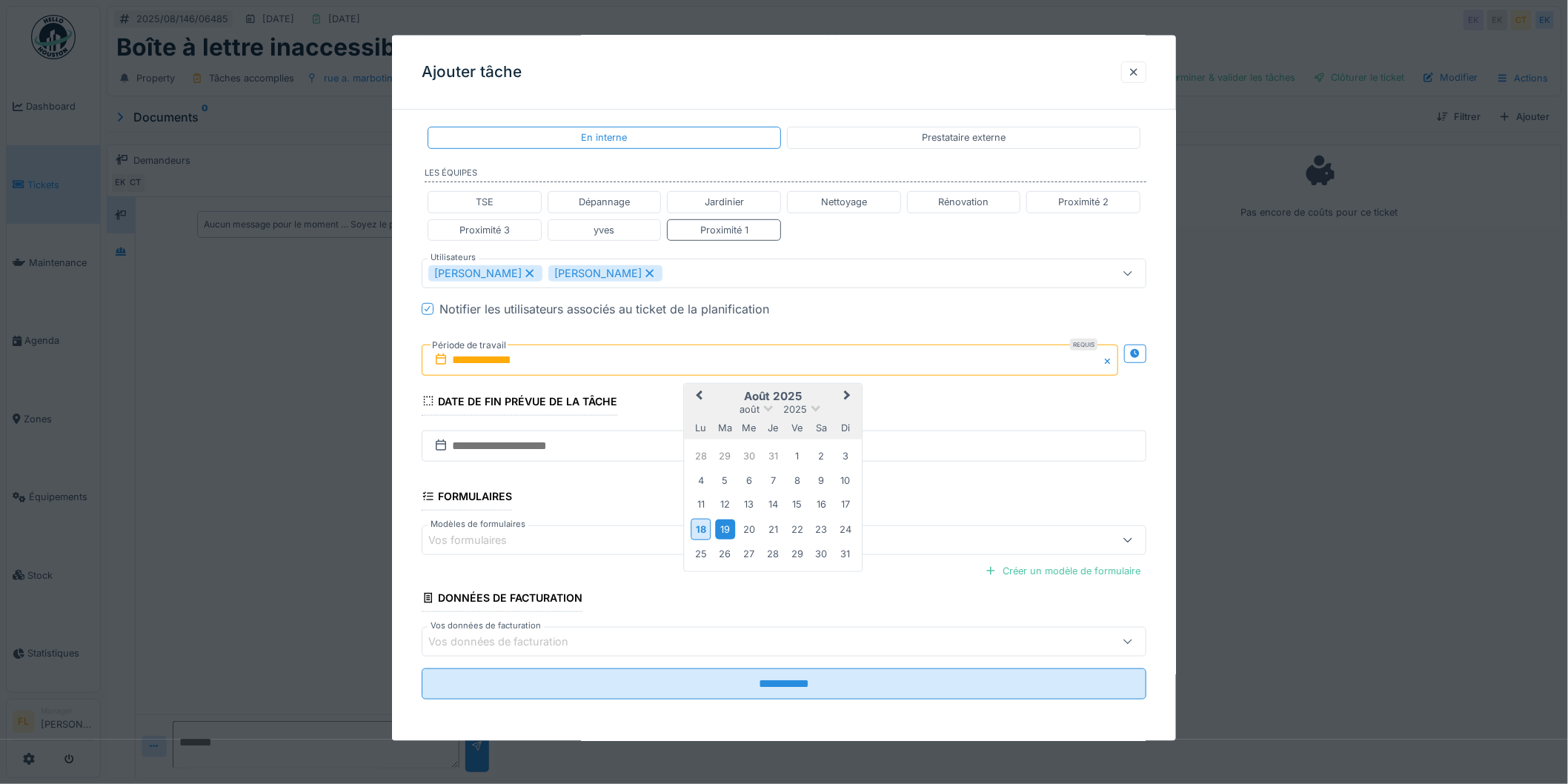
click at [722, 532] on div "19" at bounding box center [725, 529] width 20 height 20
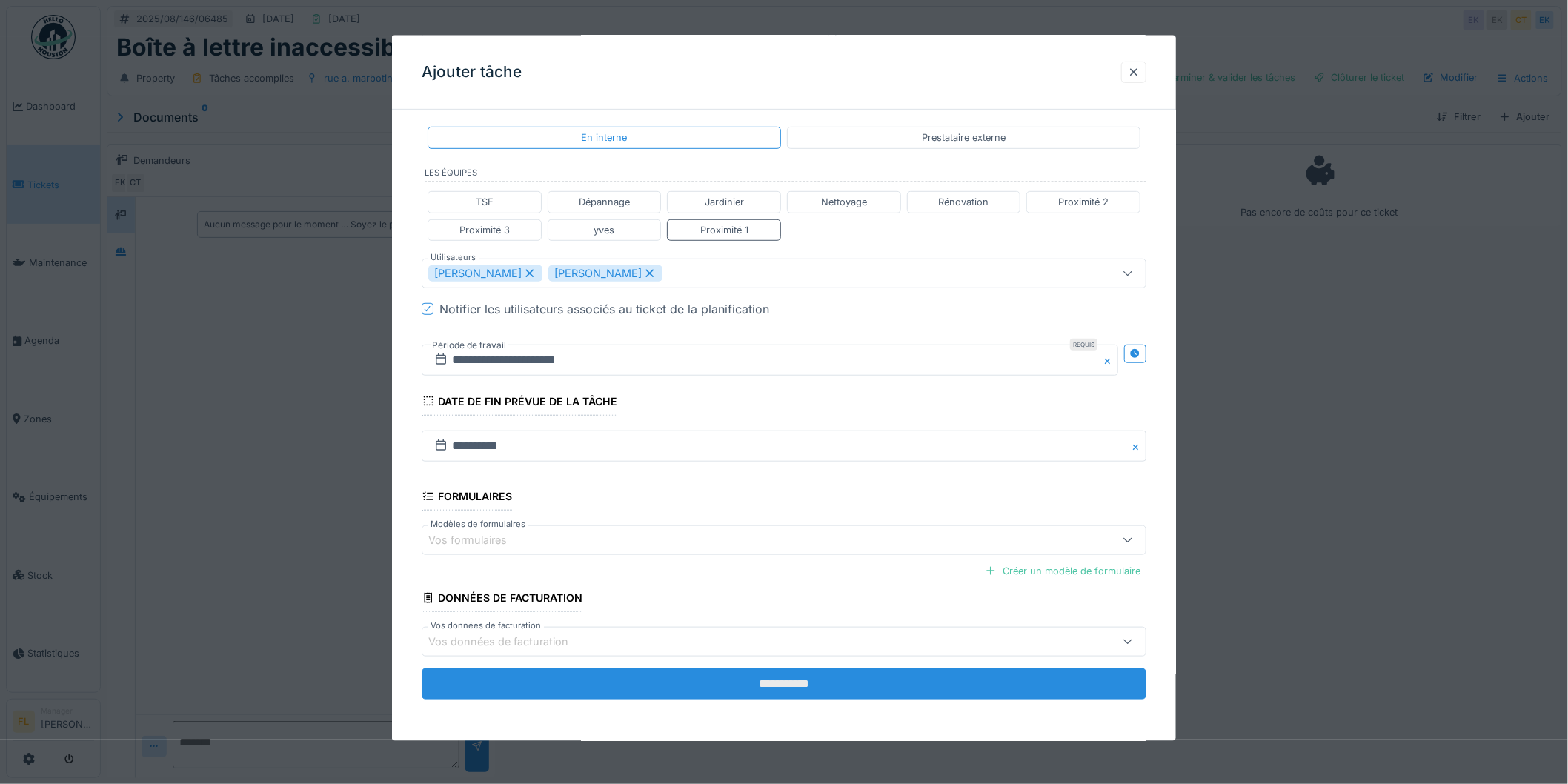
click at [803, 685] on input "**********" at bounding box center [784, 684] width 725 height 31
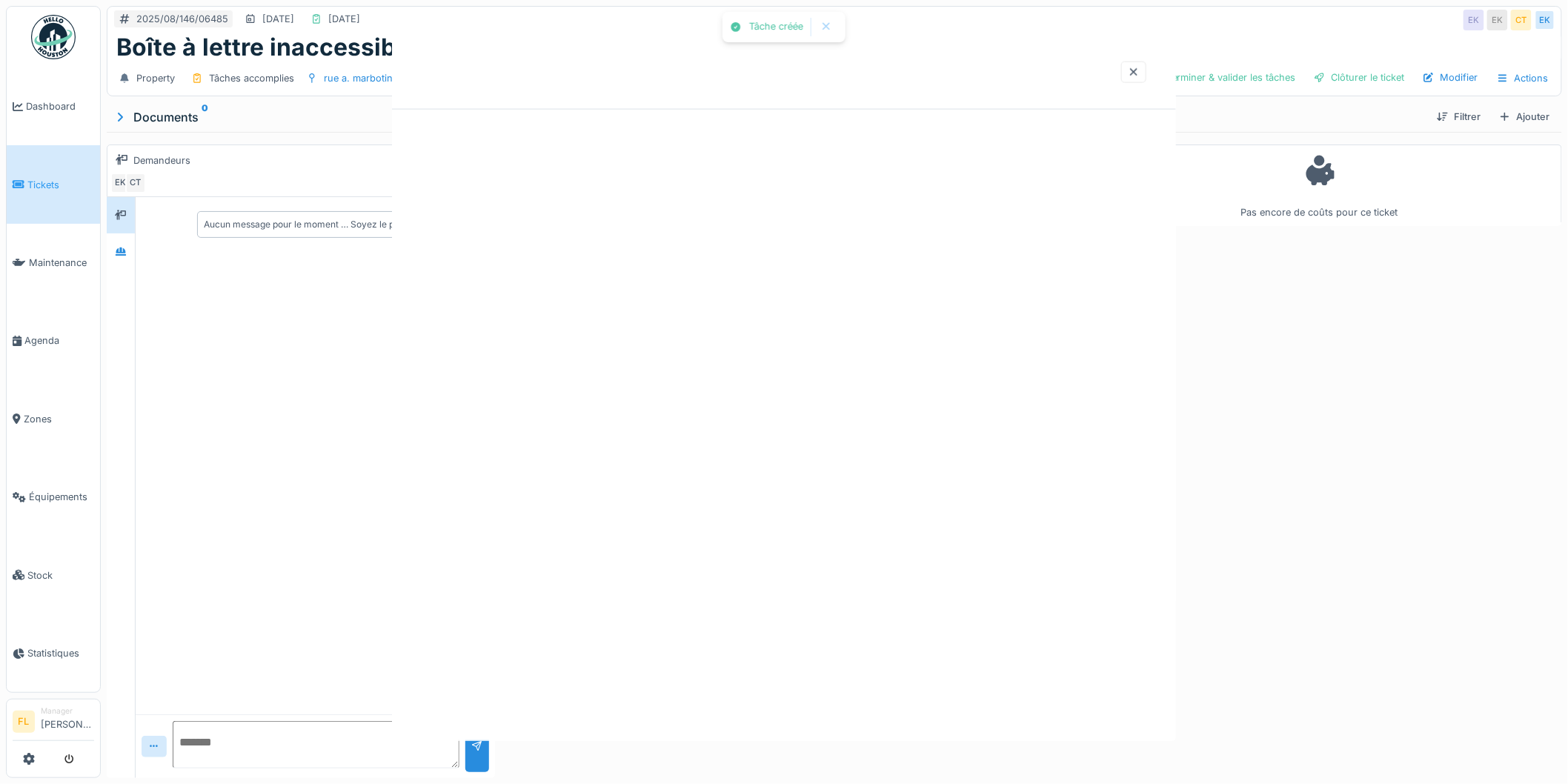
scroll to position [0, 0]
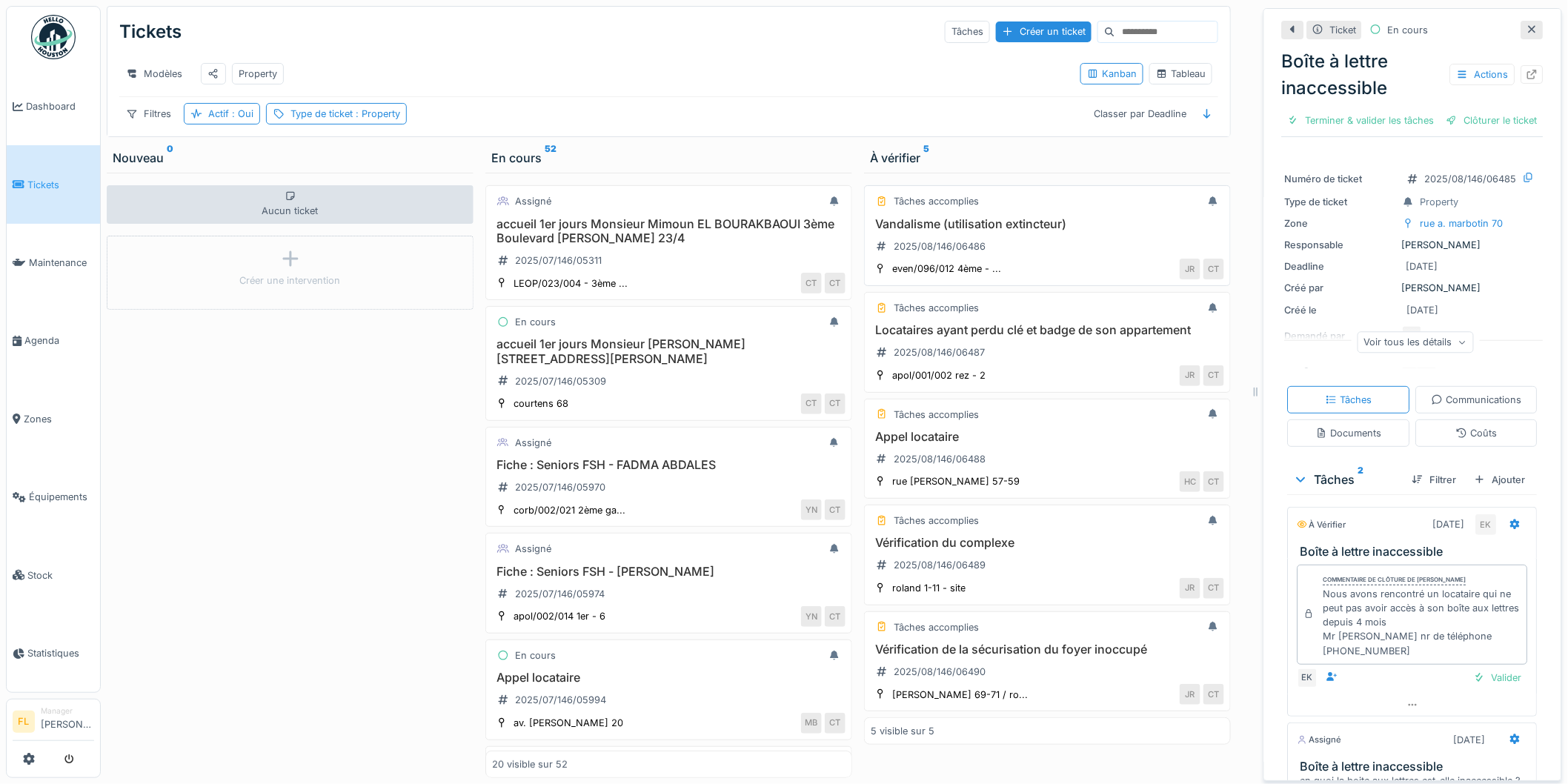
click at [998, 245] on div "Vandalisme (utilisation extincteur) 2025/08/146/06486" at bounding box center [1047, 238] width 353 height 41
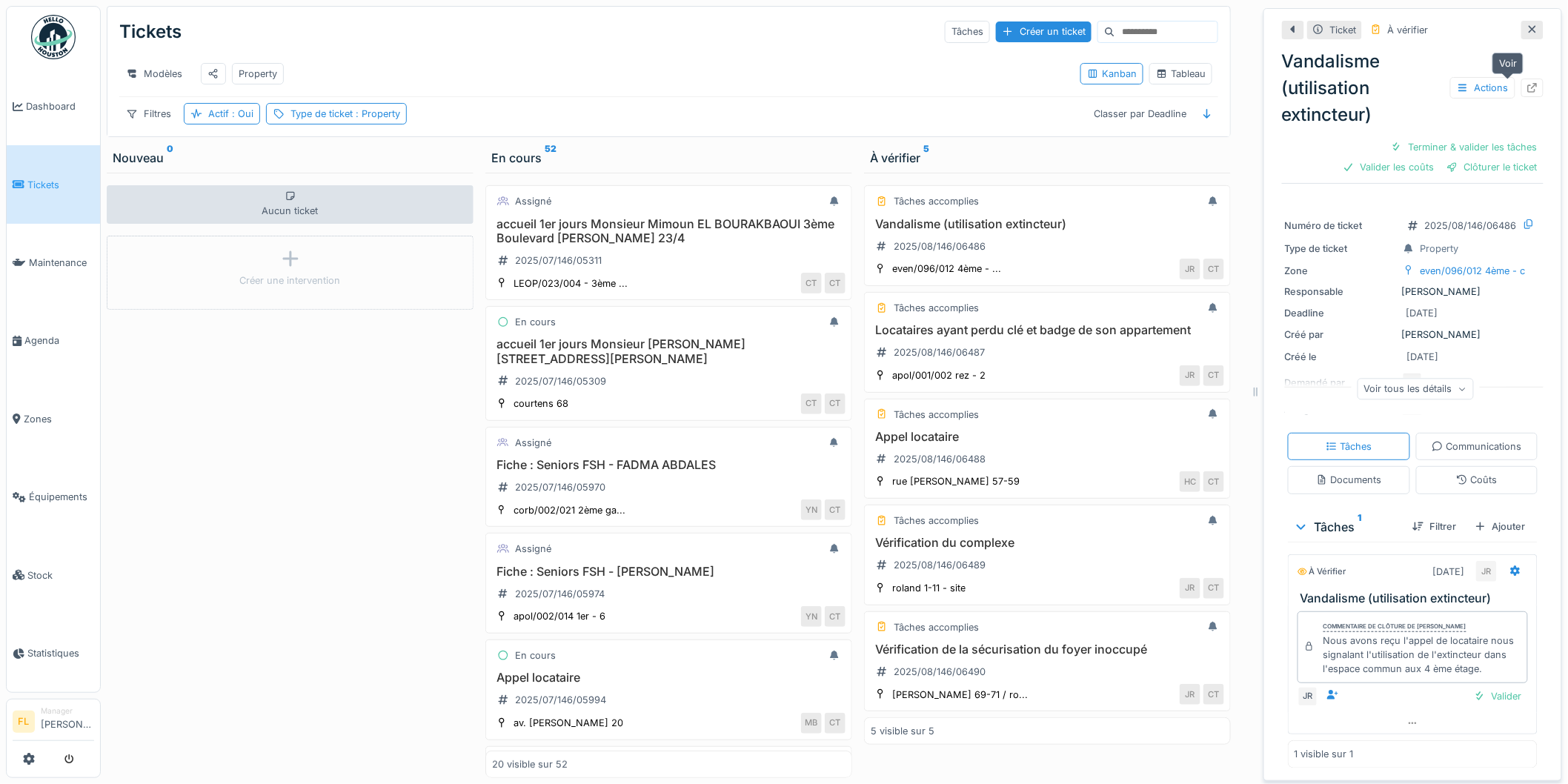
click at [1528, 85] on icon at bounding box center [1532, 88] width 10 height 10
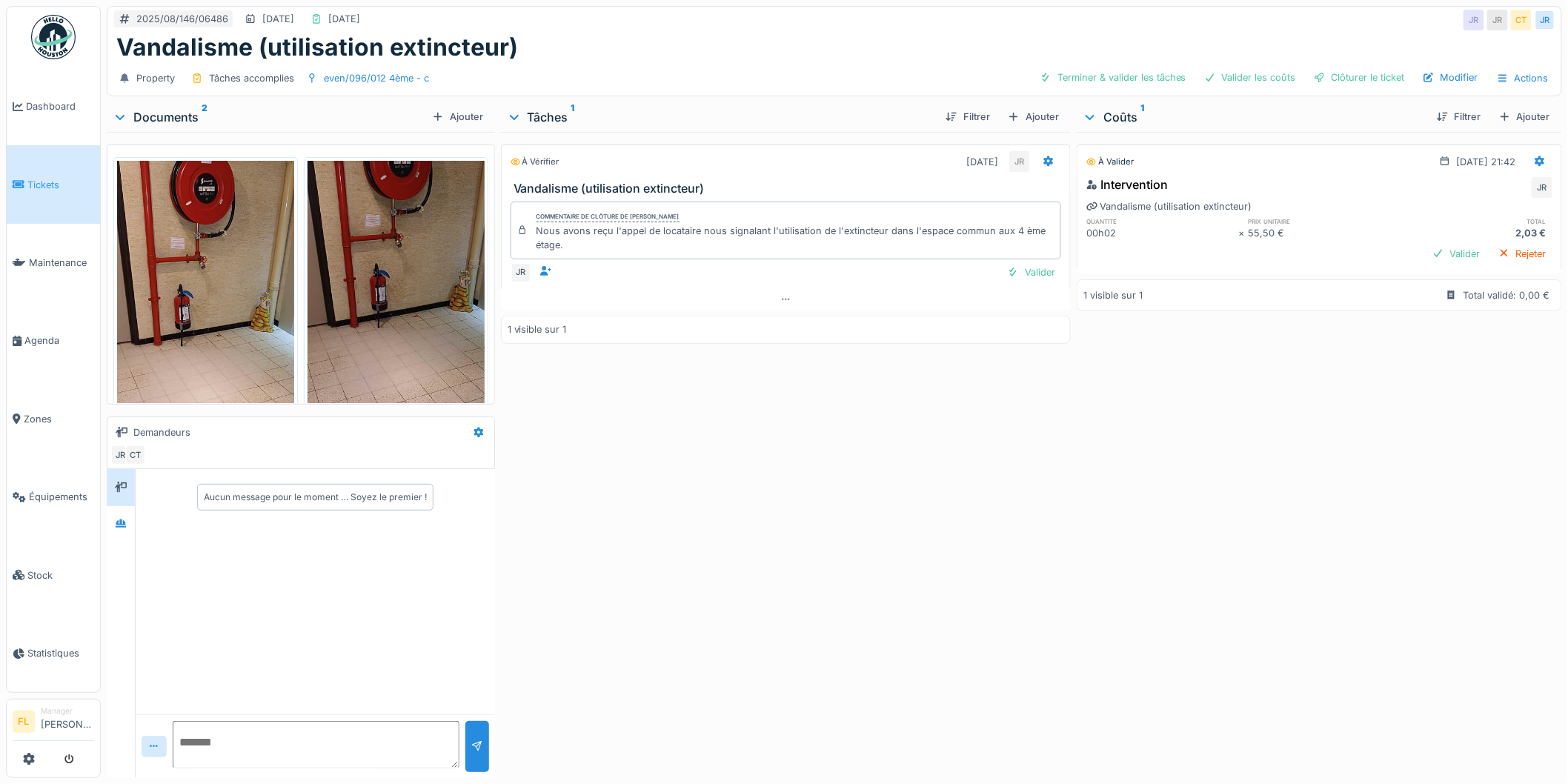
click at [183, 299] on img at bounding box center [206, 353] width 177 height 384
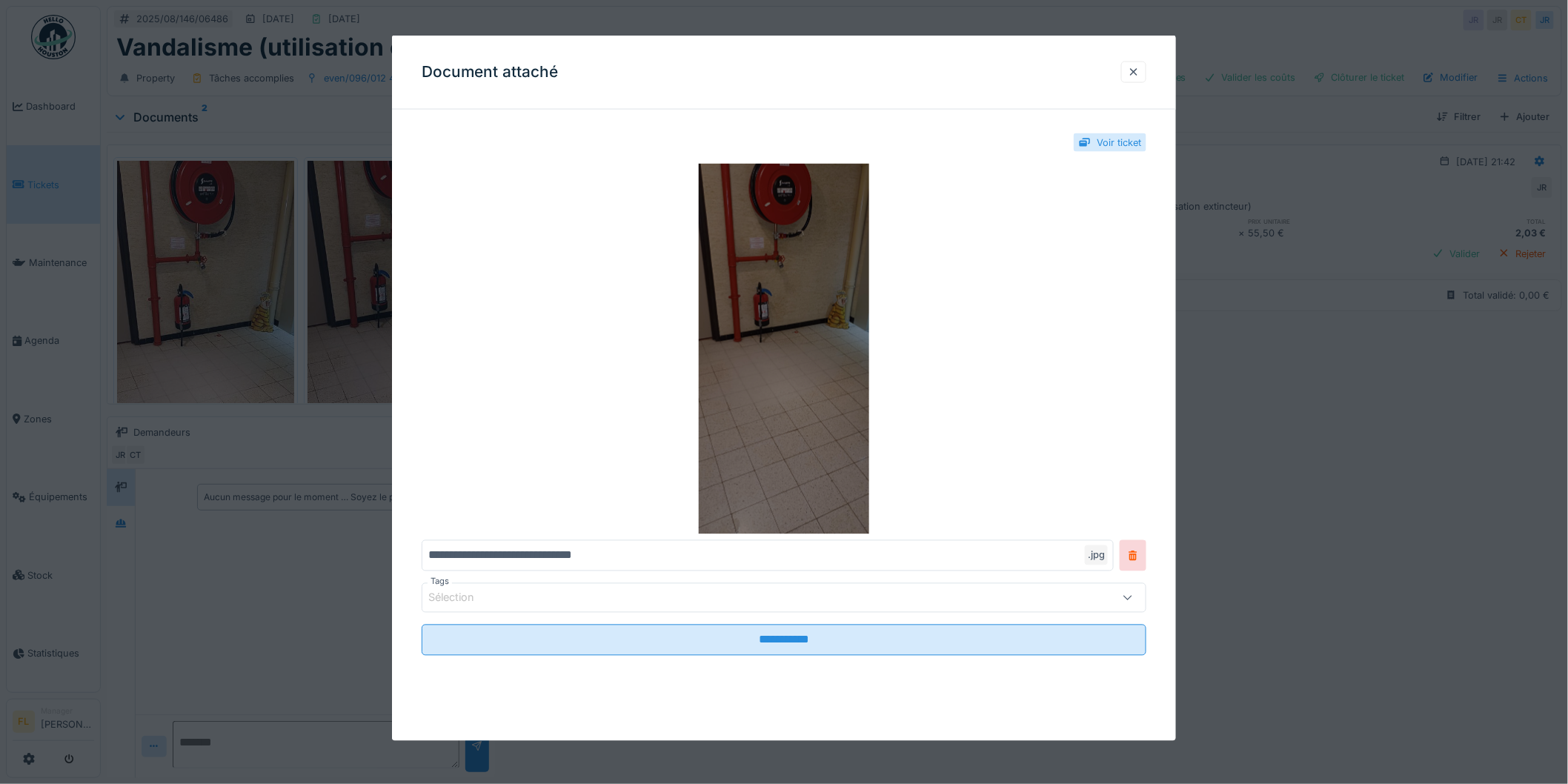
click at [853, 283] on img at bounding box center [784, 349] width 725 height 371
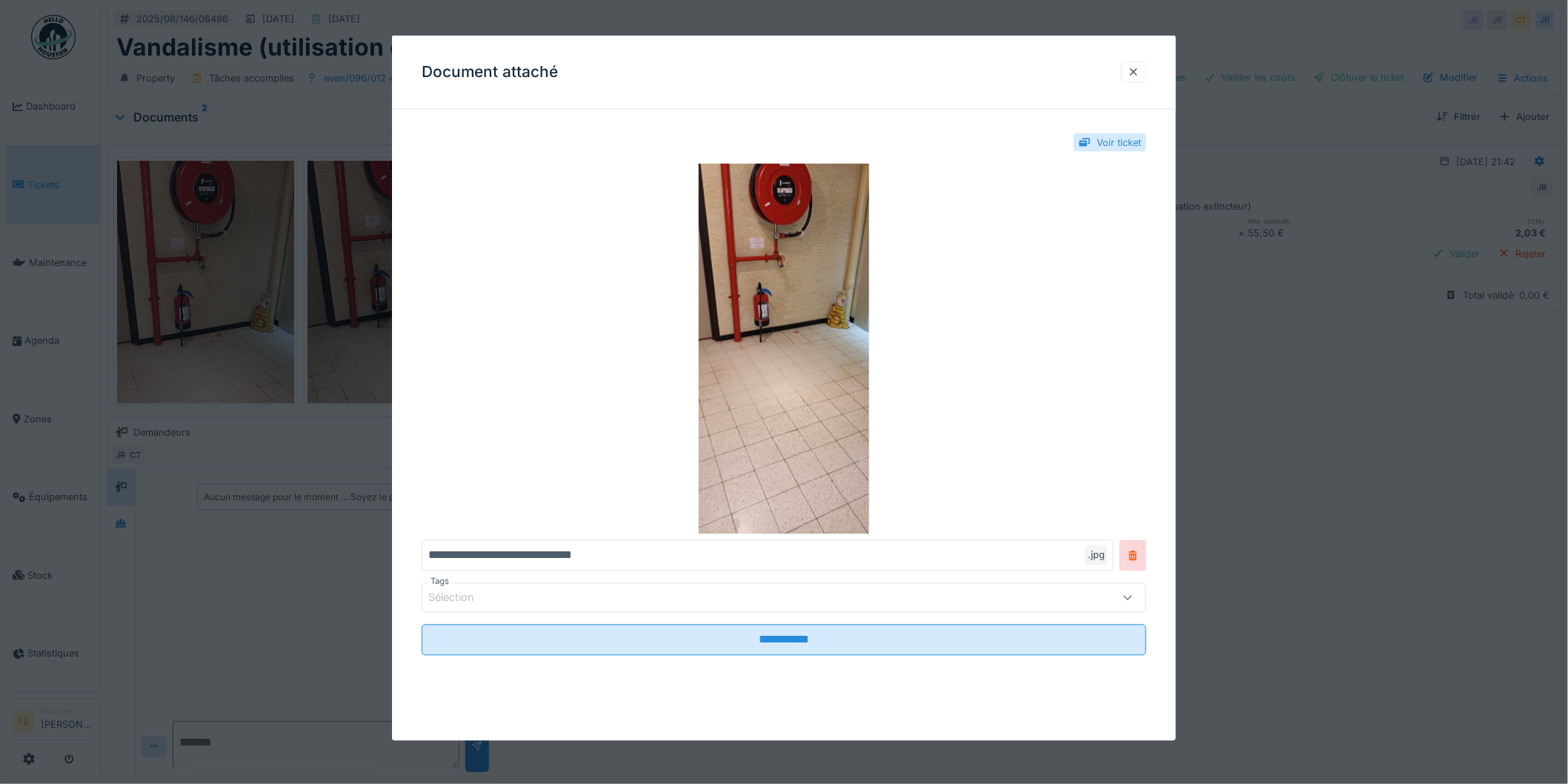
drag, startPoint x: 1136, startPoint y: 72, endPoint x: 1058, endPoint y: 85, distance: 79.1
click at [1135, 72] on div at bounding box center [1134, 72] width 12 height 14
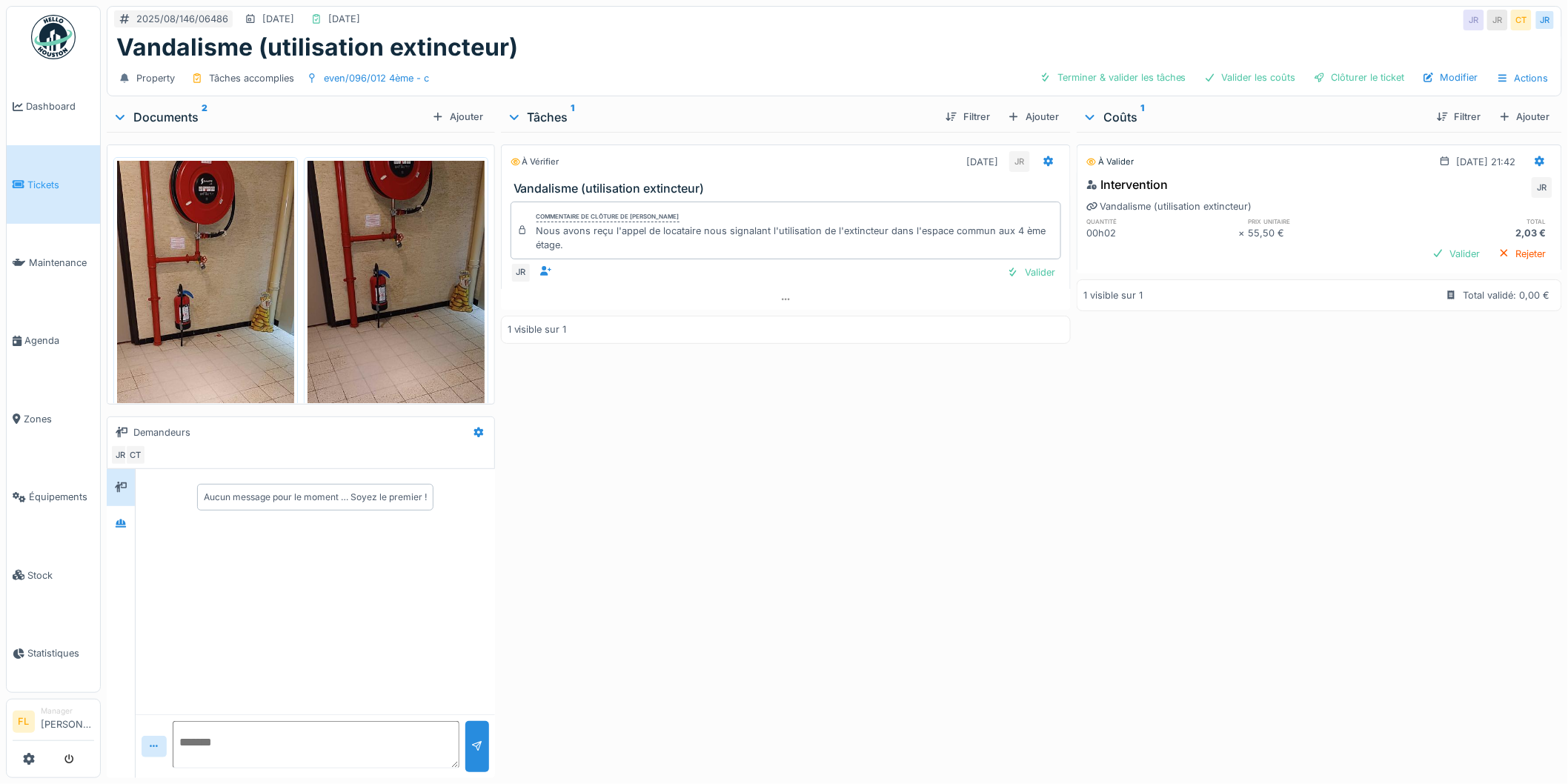
click at [357, 296] on img at bounding box center [396, 353] width 177 height 384
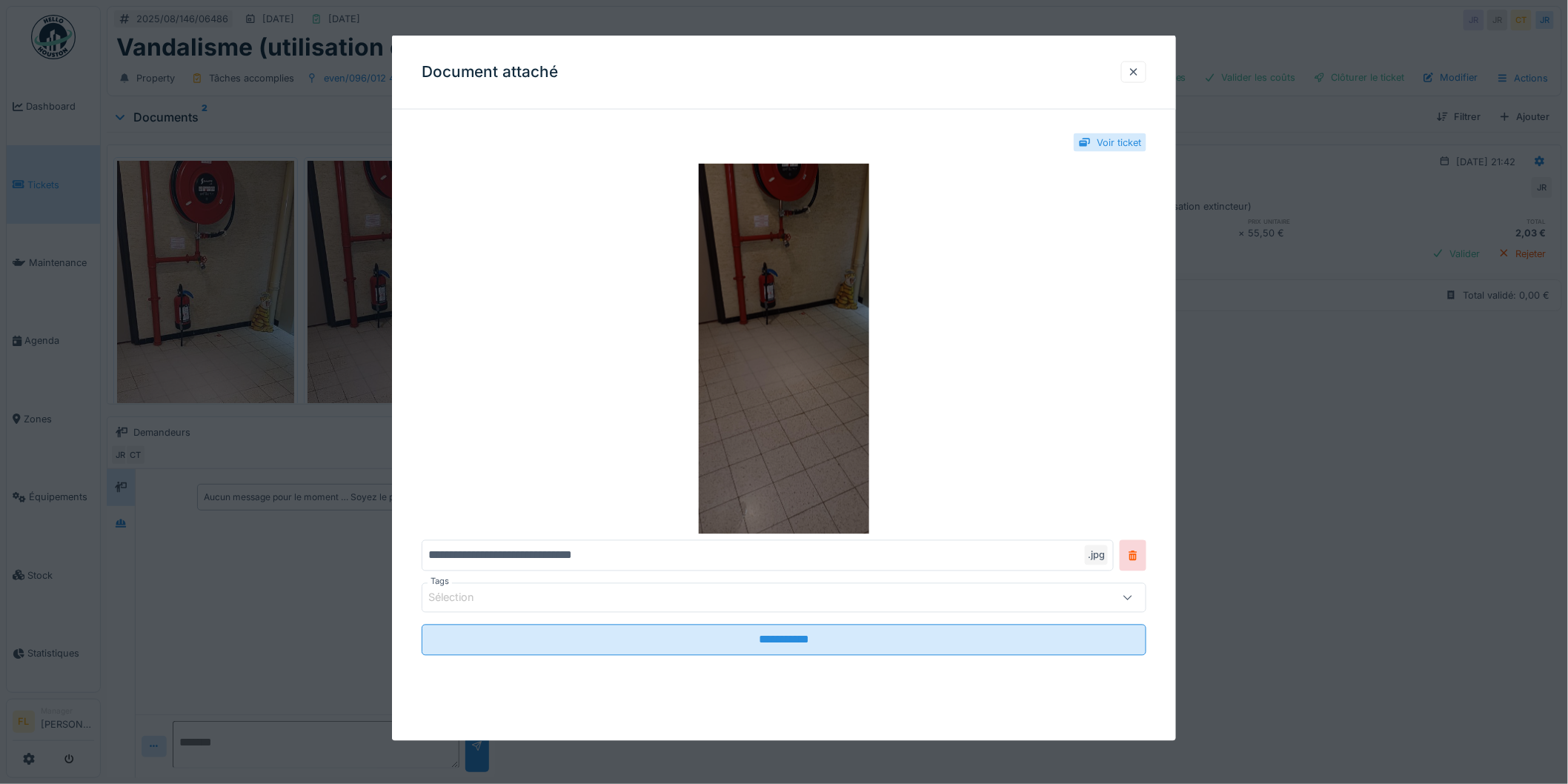
click at [757, 358] on img at bounding box center [784, 349] width 725 height 371
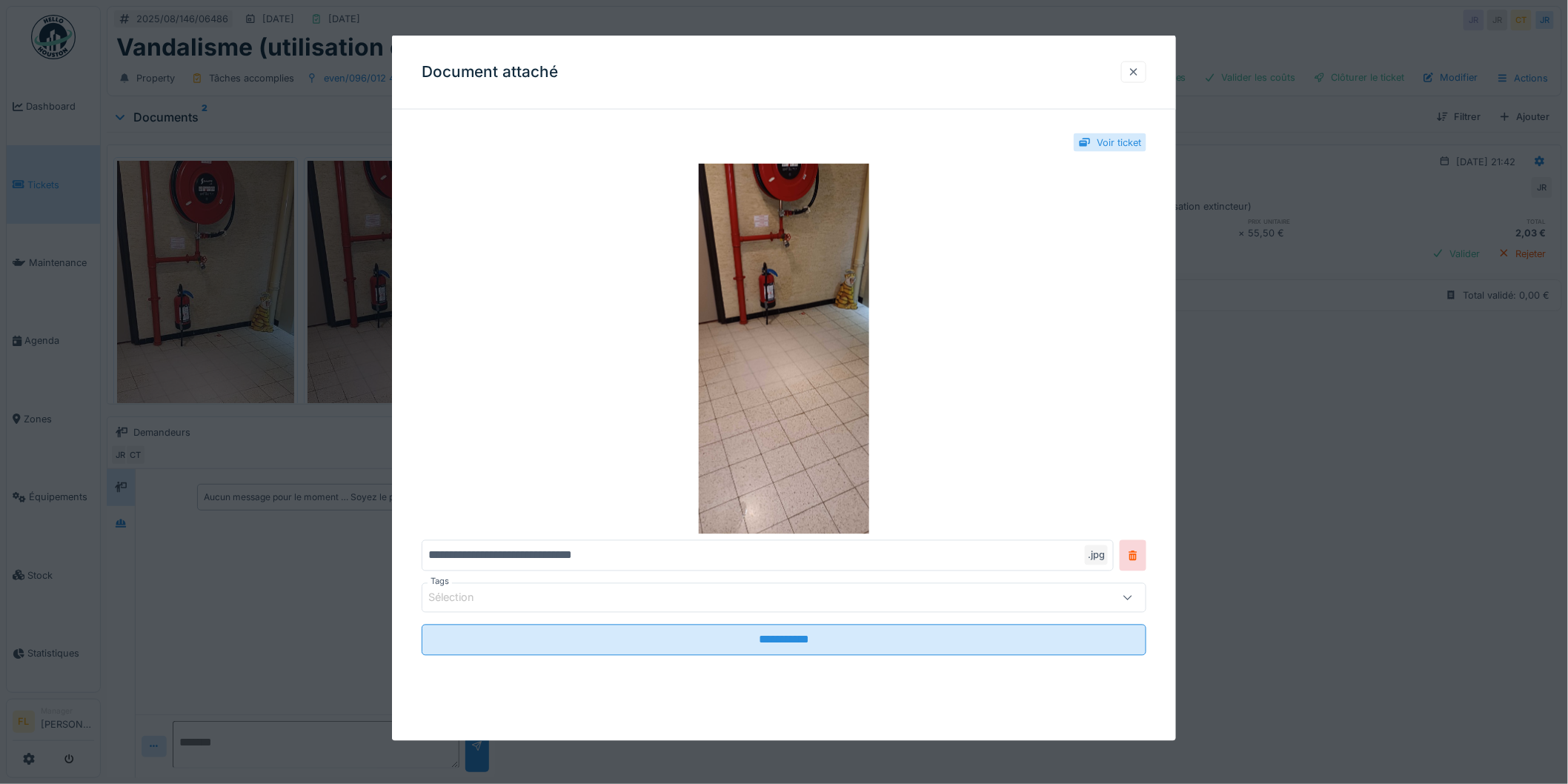
click at [1138, 75] on div at bounding box center [1134, 72] width 12 height 14
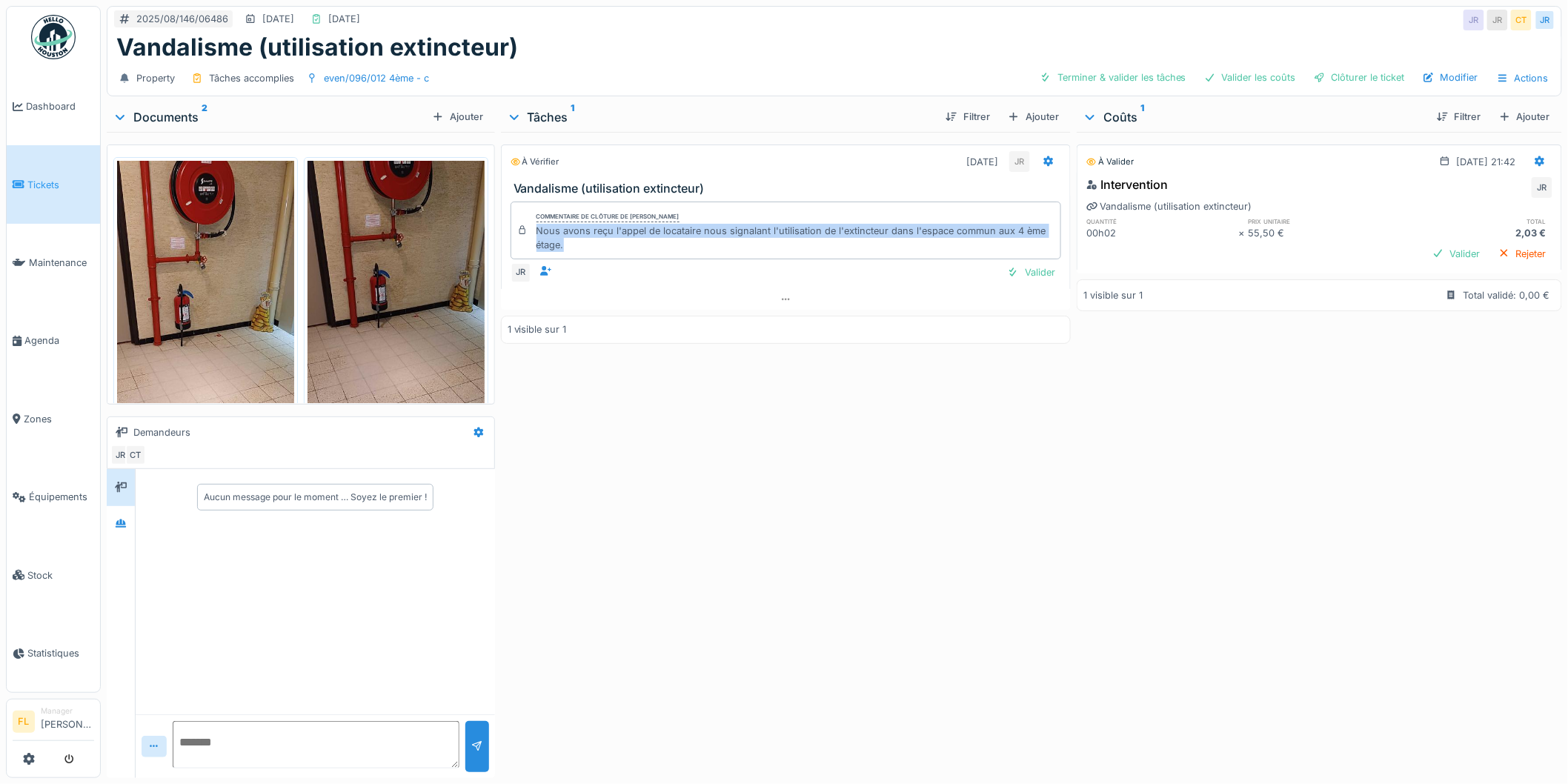
drag, startPoint x: 532, startPoint y: 229, endPoint x: 861, endPoint y: 245, distance: 329.4
click at [861, 245] on div "Nous avons reçu l'appel de locataire nous signalant l'utilisation de l'extincte…" at bounding box center [795, 238] width 519 height 28
click at [1024, 270] on div "Valider" at bounding box center [1031, 272] width 60 height 20
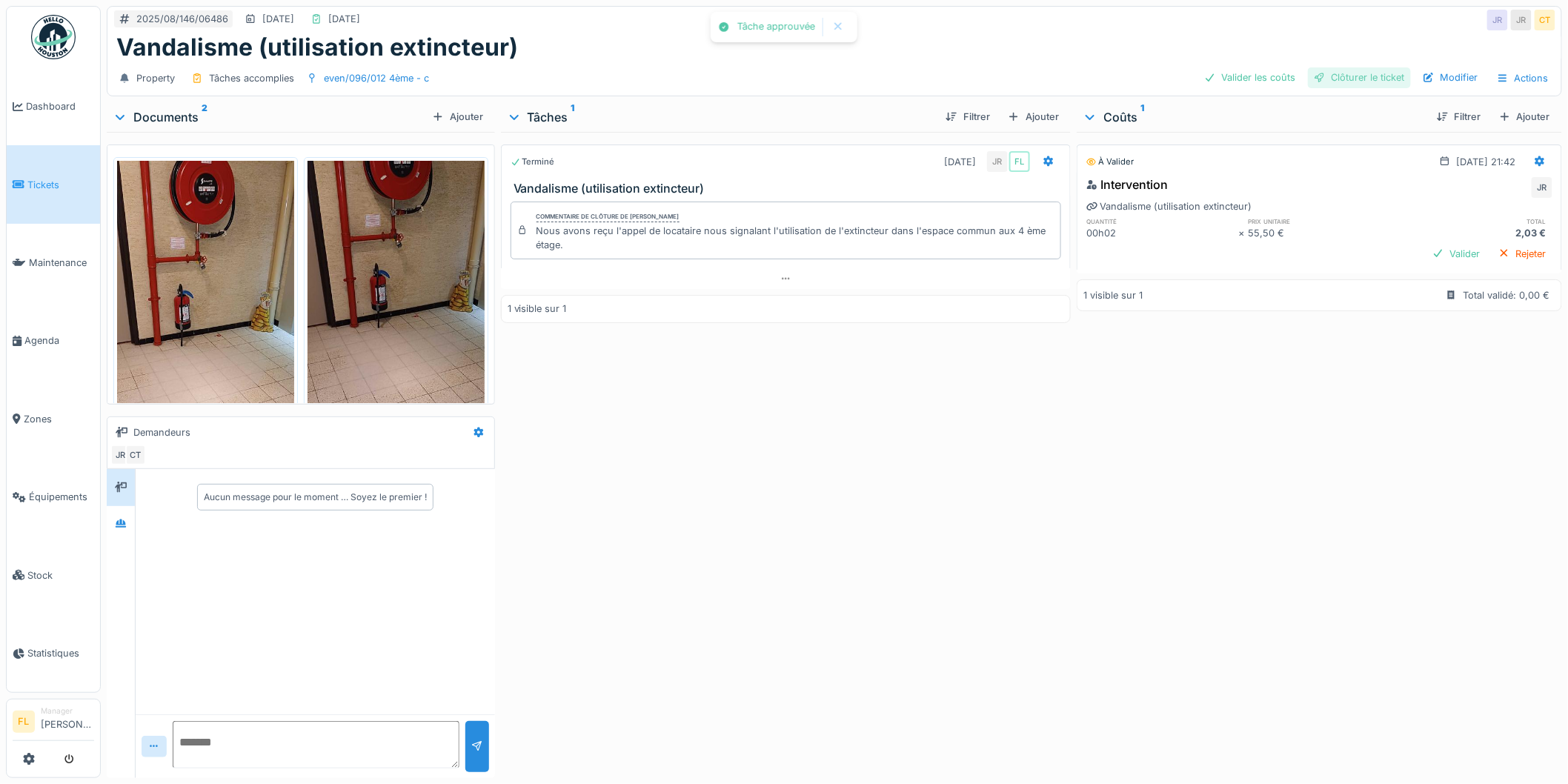
click at [1324, 78] on div "Clôturer le ticket" at bounding box center [1359, 78] width 103 height 20
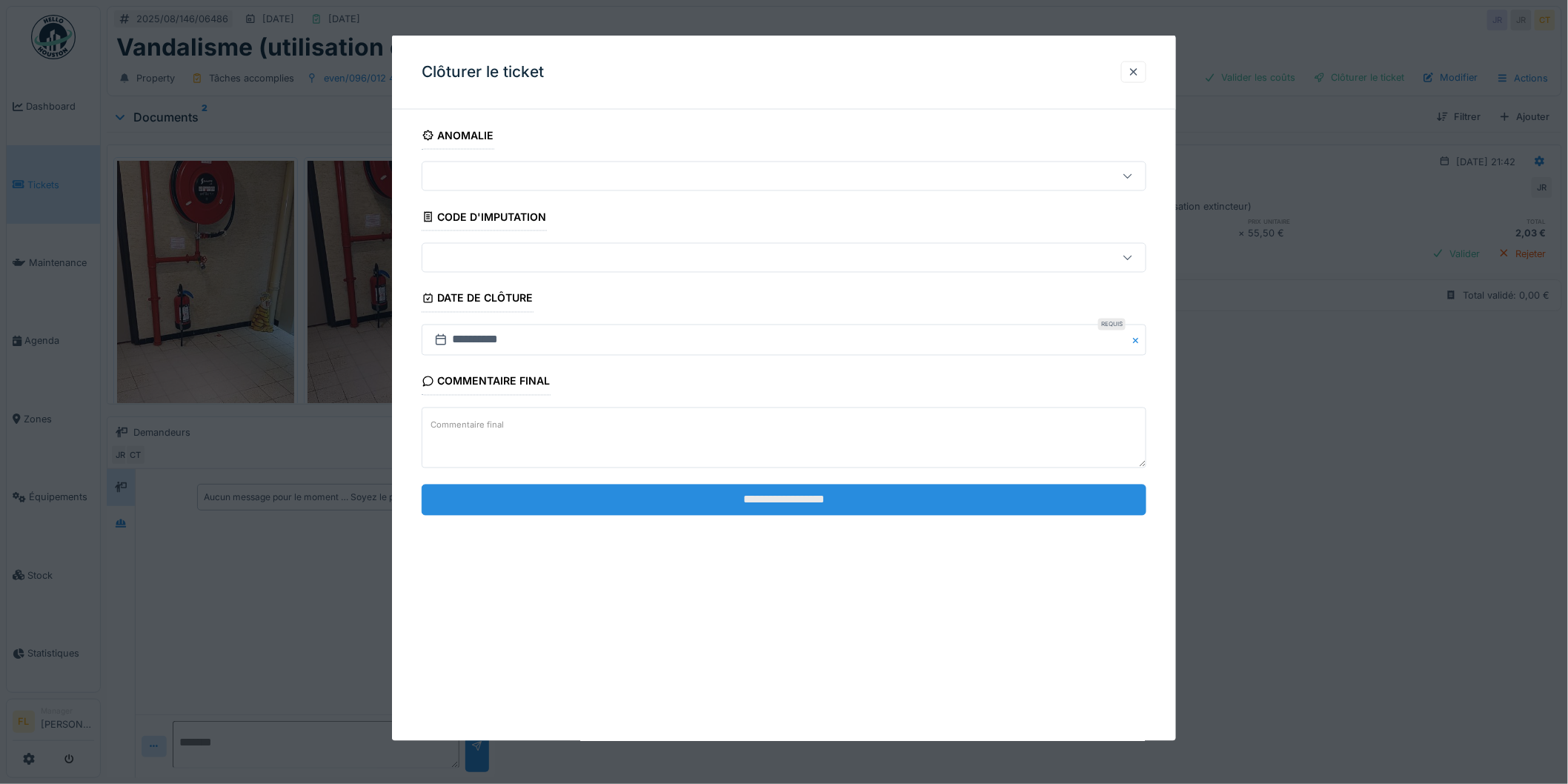
click at [642, 491] on input "**********" at bounding box center [784, 499] width 725 height 31
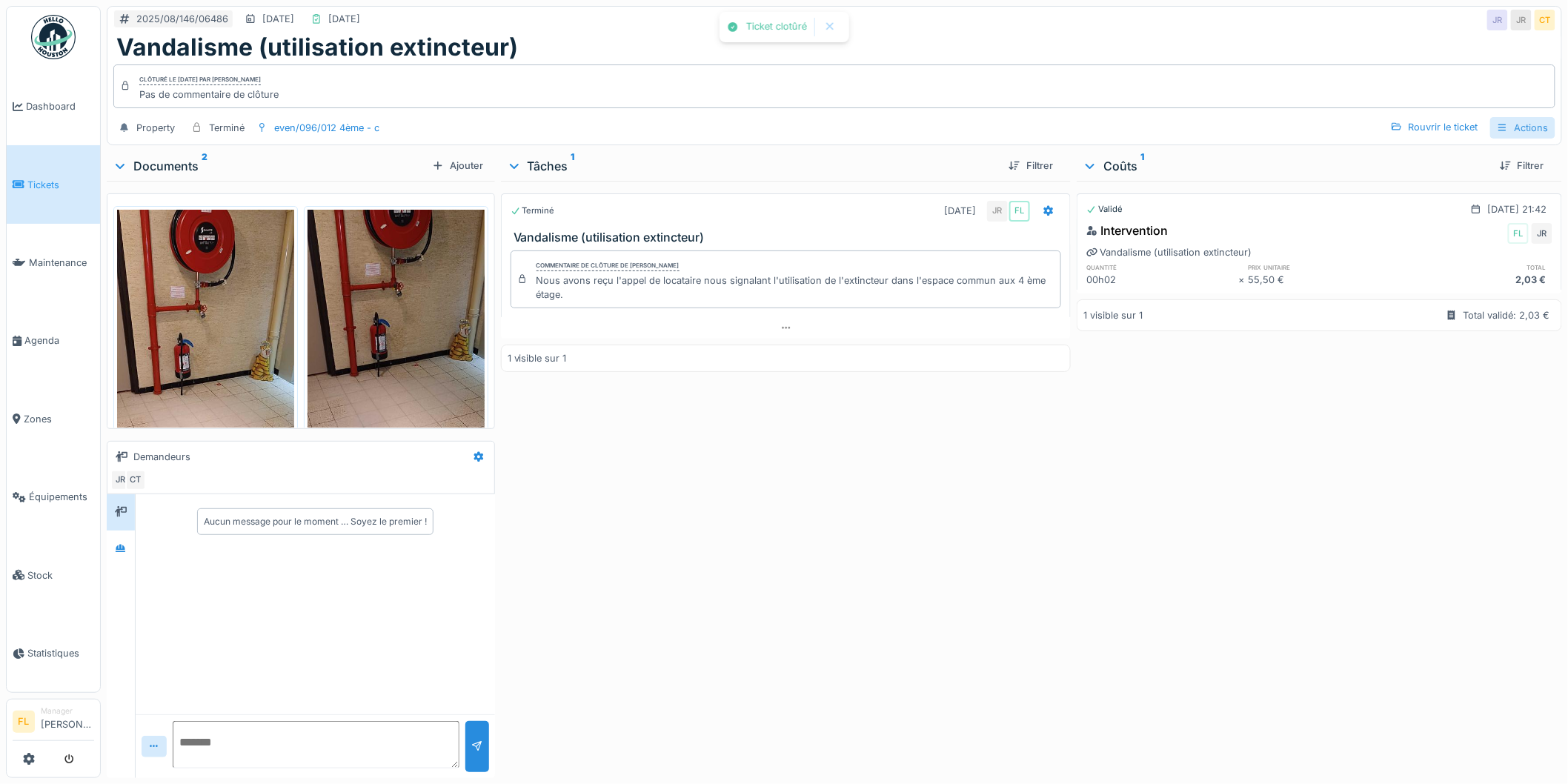
click at [1508, 124] on div "Actions" at bounding box center [1523, 128] width 65 height 21
click at [1448, 158] on div "Rapport d'intervention" at bounding box center [1461, 162] width 133 height 22
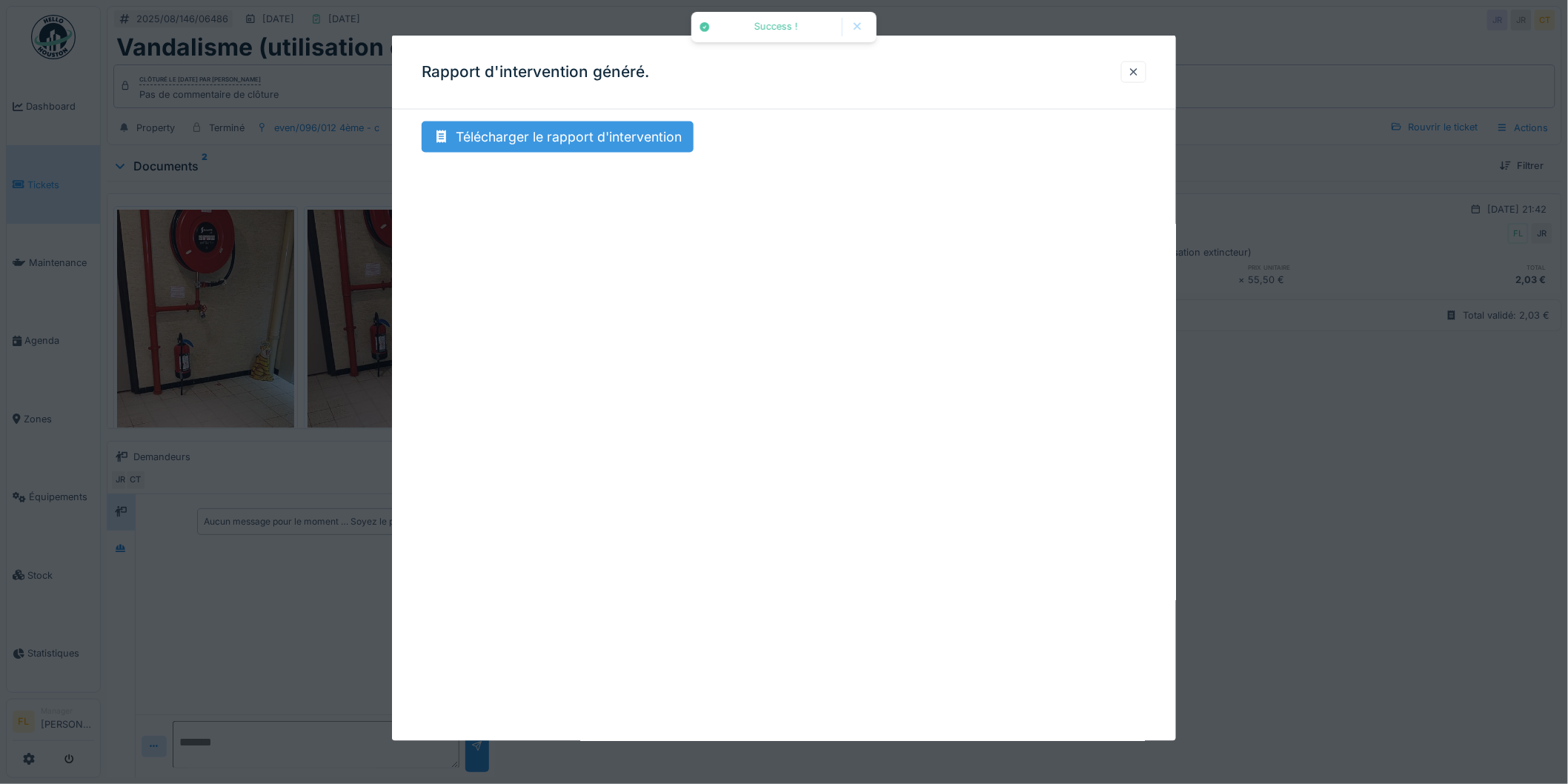
click at [580, 147] on div "Télécharger le rapport d'intervention" at bounding box center [557, 137] width 272 height 31
click at [1140, 72] on div at bounding box center [1134, 72] width 12 height 14
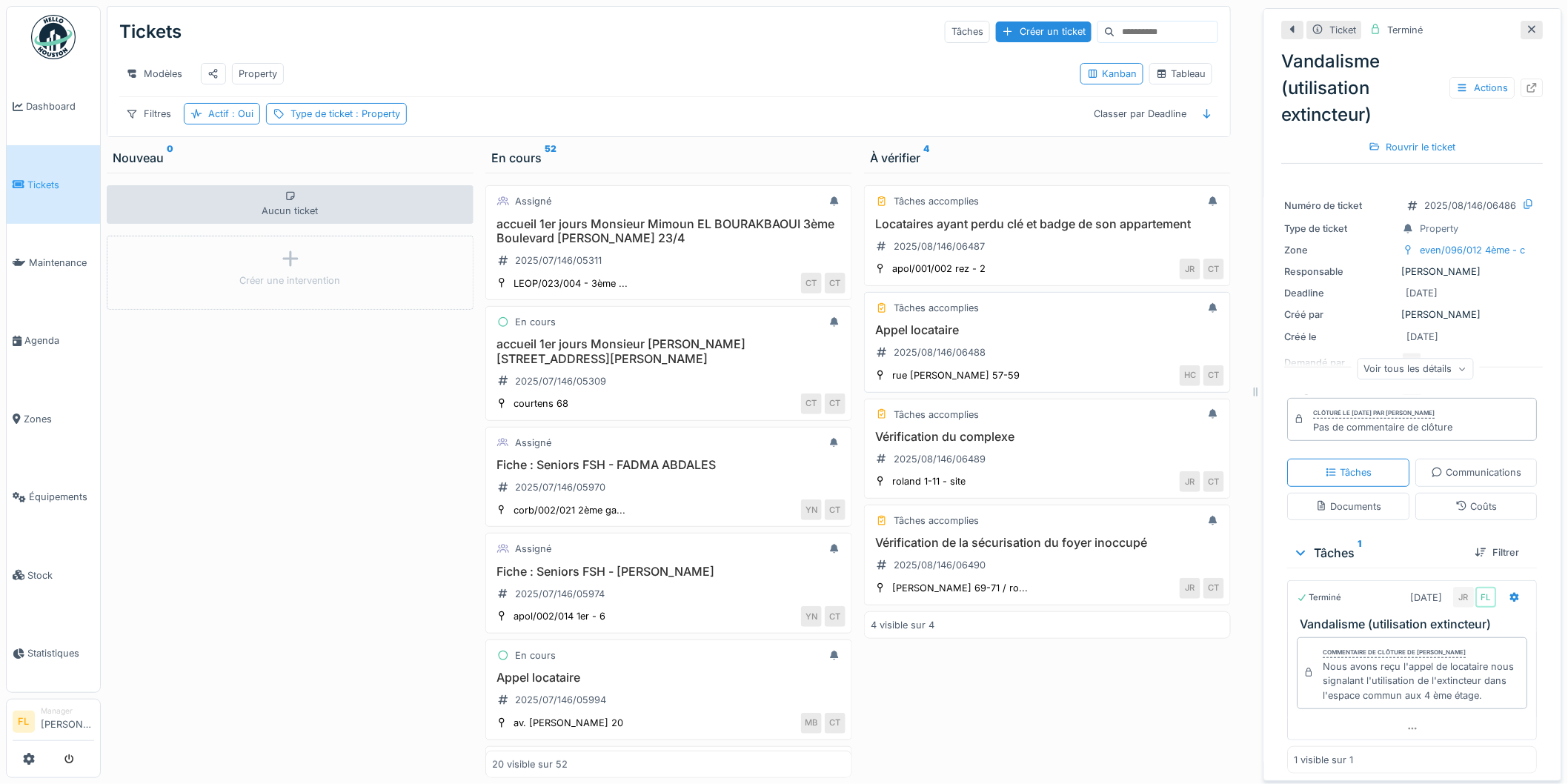
click at [923, 338] on h3 "Appel locataire" at bounding box center [1047, 330] width 353 height 14
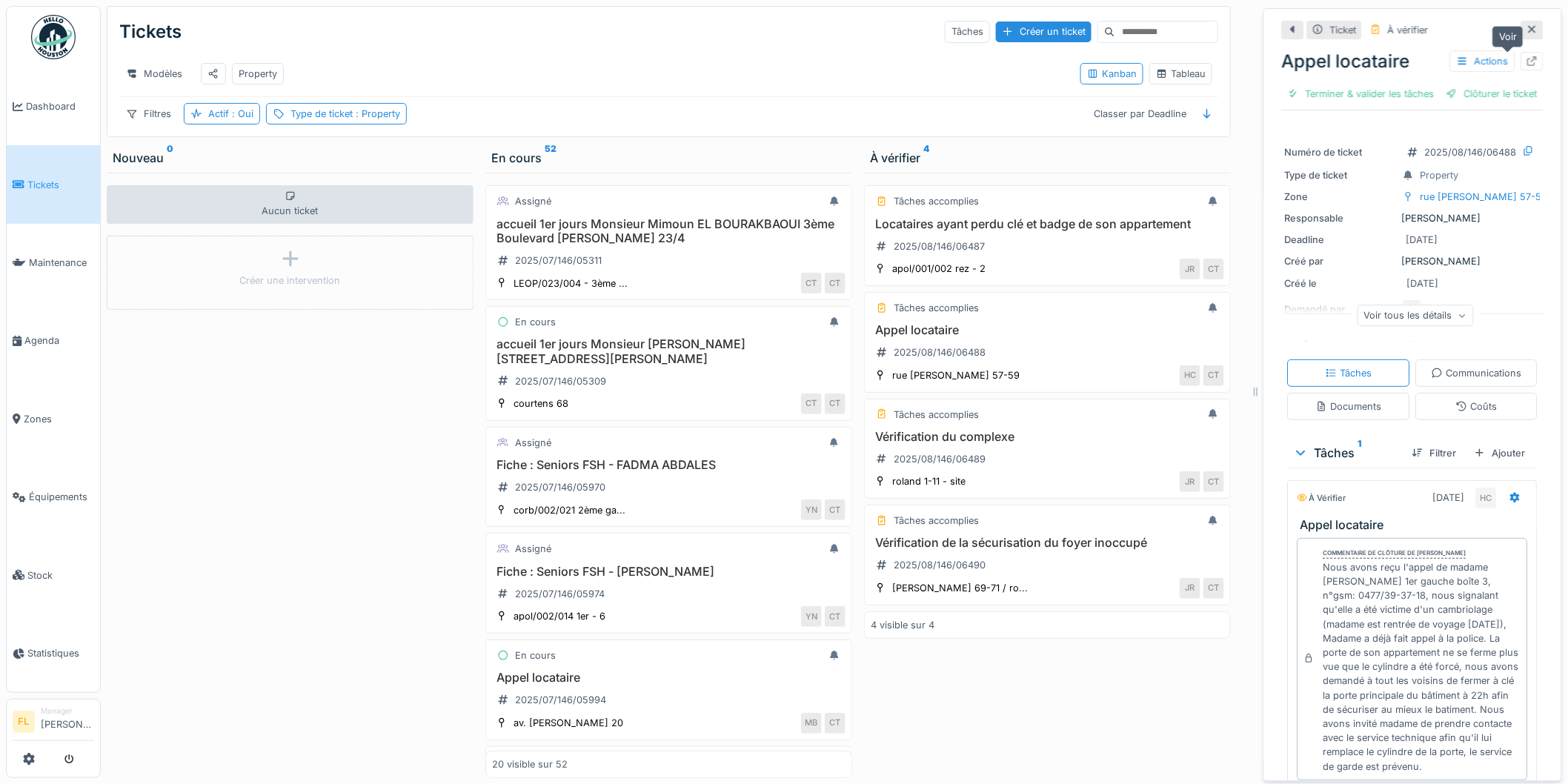
click at [1526, 57] on icon at bounding box center [1532, 61] width 12 height 10
click at [618, 96] on div "Modèles Property Kanban Tableau" at bounding box center [669, 73] width 1099 height 45
click at [972, 444] on h3 "Vérification du complexe" at bounding box center [1047, 437] width 353 height 14
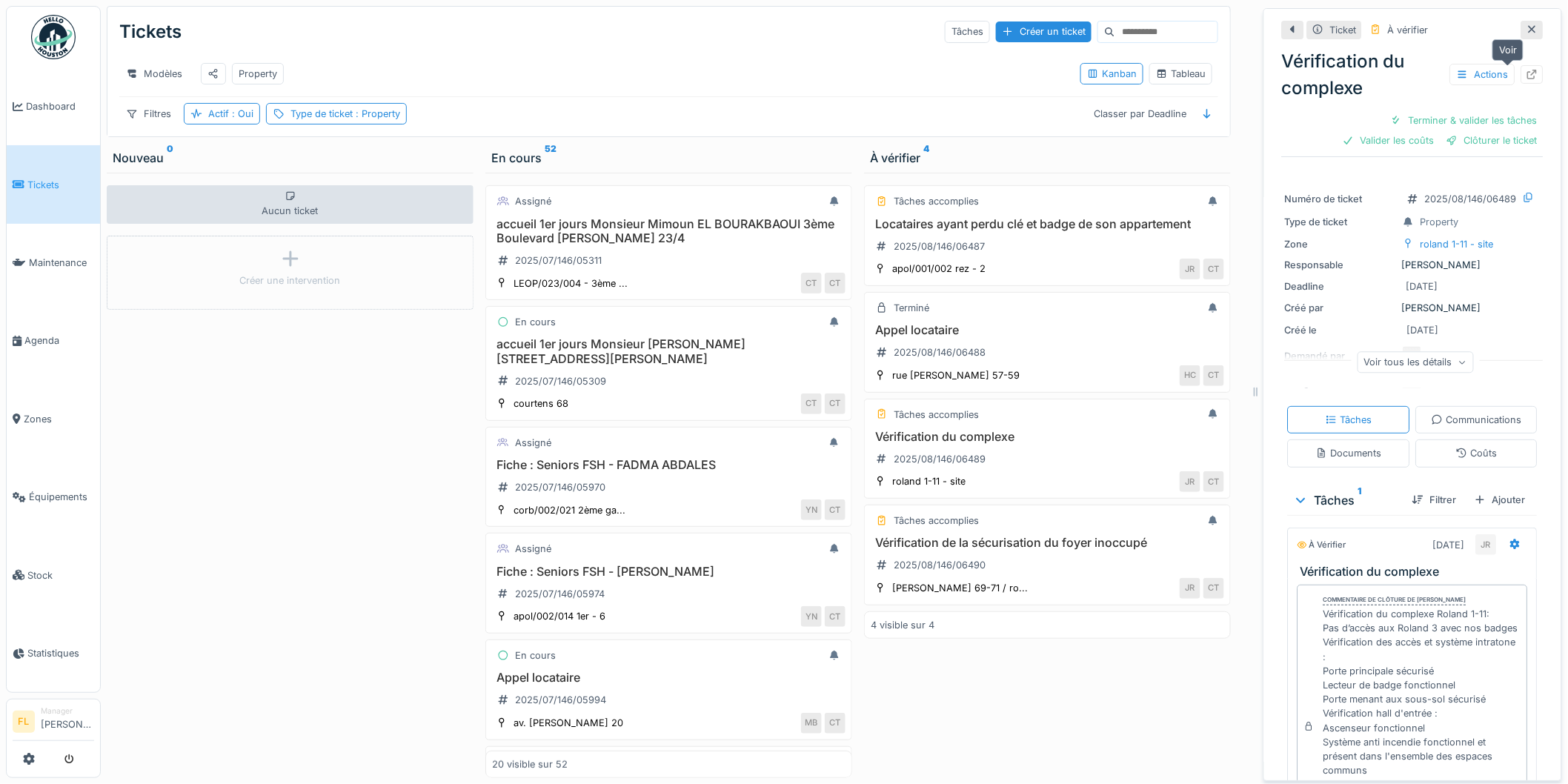
click at [1528, 69] on icon at bounding box center [1532, 74] width 10 height 10
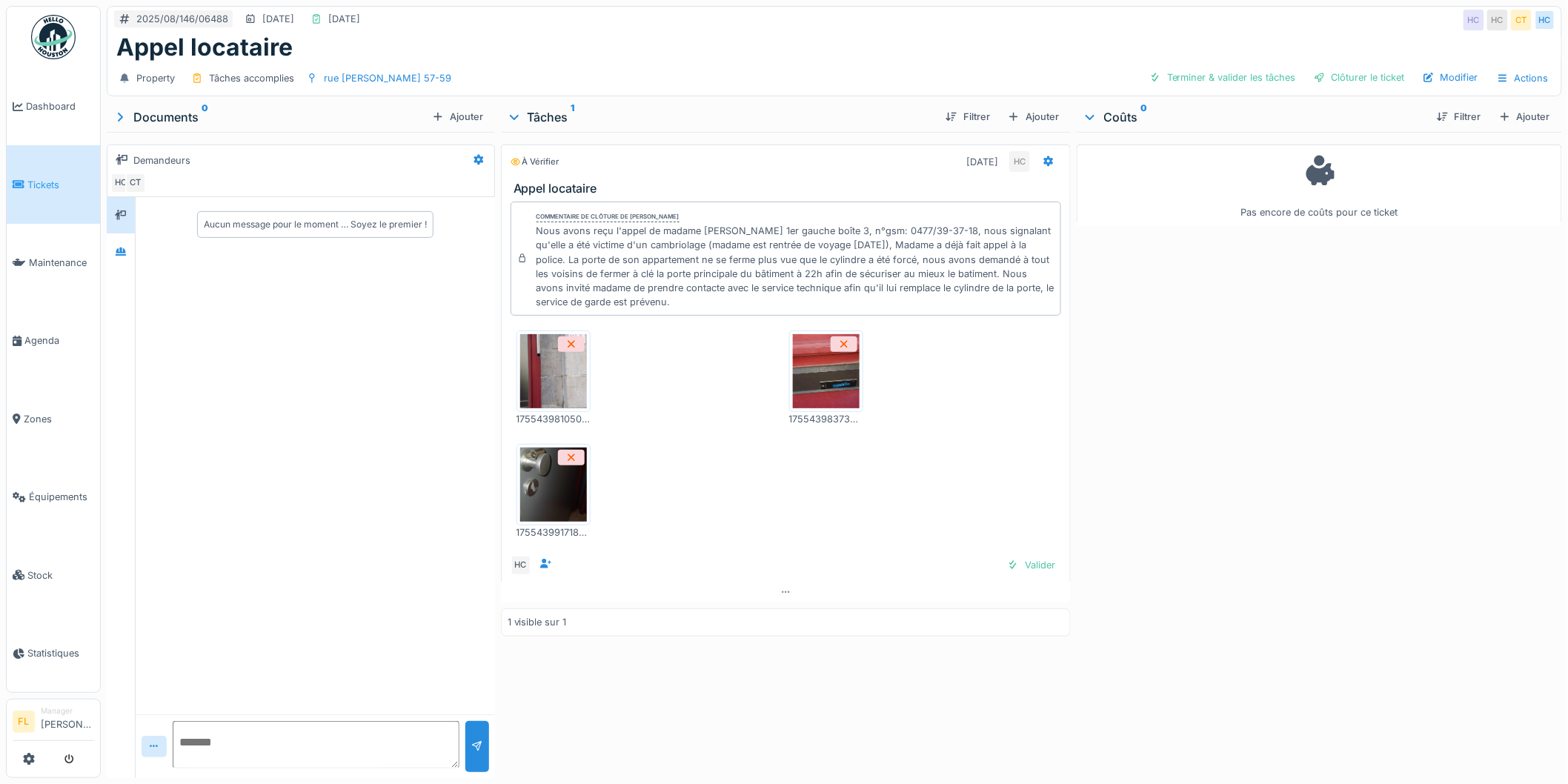
click at [536, 371] on img at bounding box center [554, 371] width 67 height 74
click at [820, 371] on img at bounding box center [826, 371] width 67 height 74
click at [535, 482] on img at bounding box center [554, 485] width 67 height 74
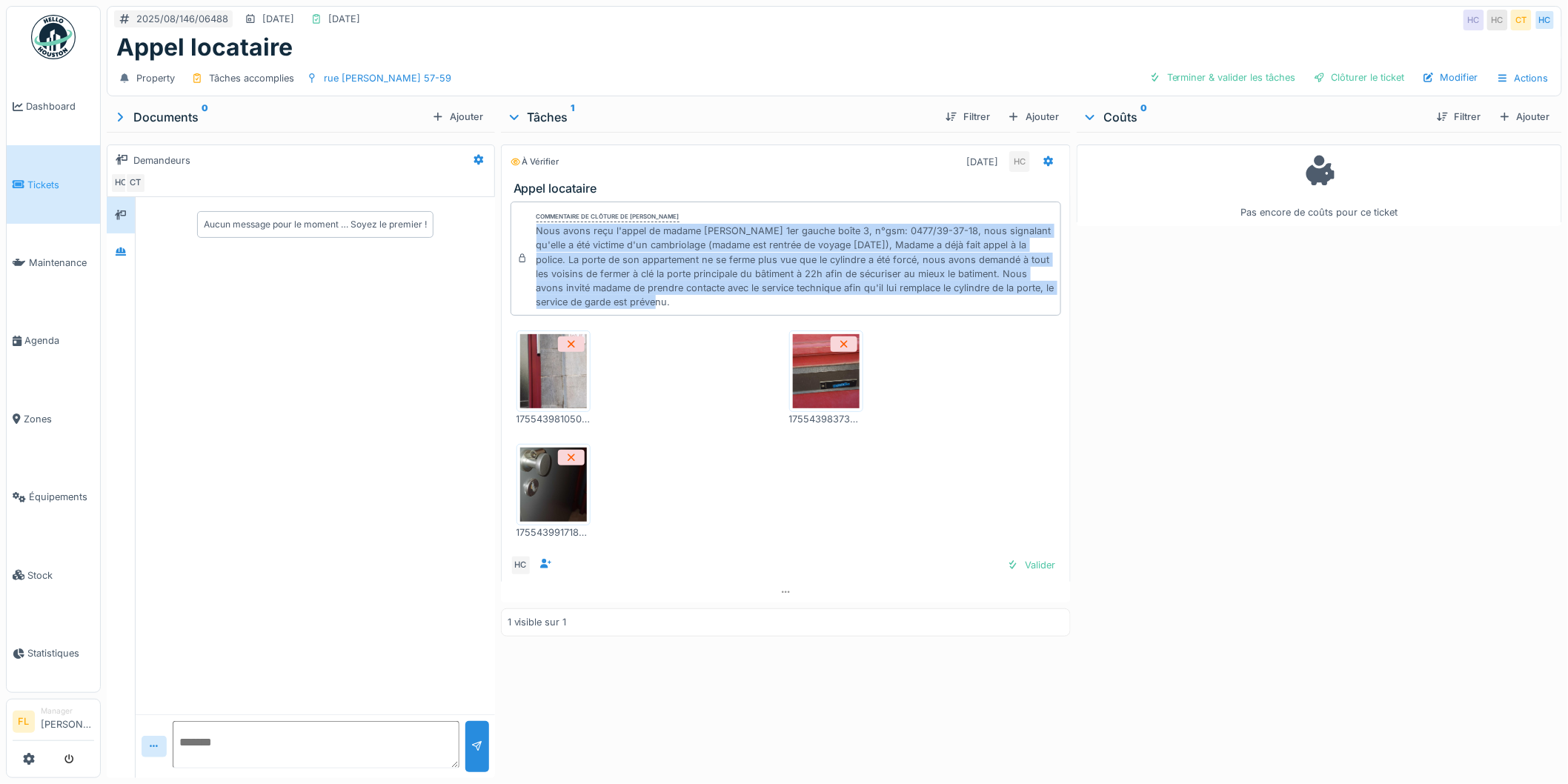
drag, startPoint x: 535, startPoint y: 232, endPoint x: 609, endPoint y: 309, distance: 106.8
click at [609, 309] on div "Nous avons reçu l'appel de madame [PERSON_NAME] 1er gauche boîte 3, n°gsm: 0477…" at bounding box center [795, 267] width 519 height 85
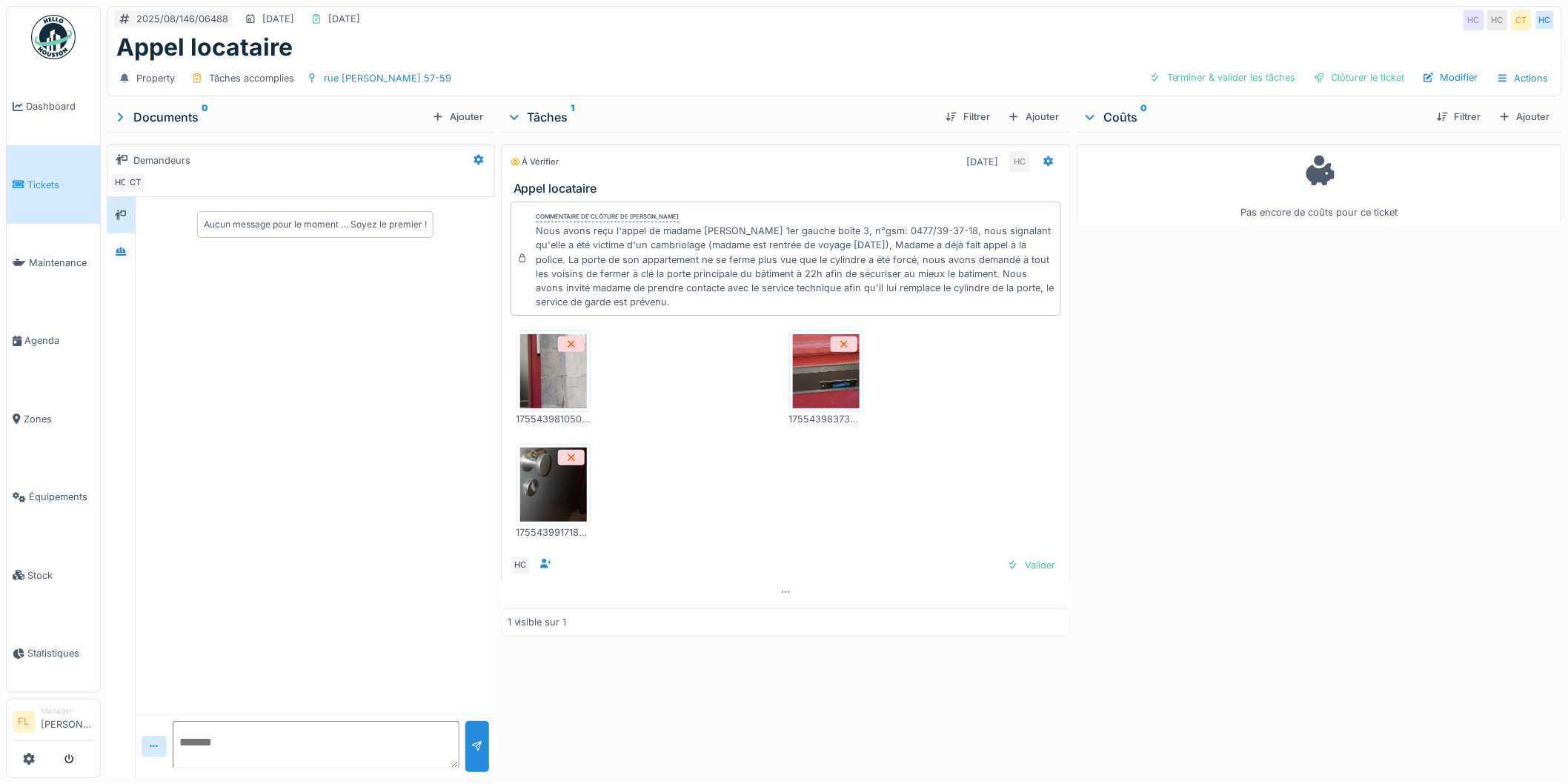
click at [617, 309] on div "Nous avons reçu l'appel de madame [PERSON_NAME] 1er gauche boîte 3, n°gsm: 0477…" at bounding box center [795, 267] width 519 height 85
click at [1010, 564] on div at bounding box center [1013, 565] width 12 height 14
click at [1333, 82] on div "Clôturer le ticket" at bounding box center [1359, 78] width 103 height 20
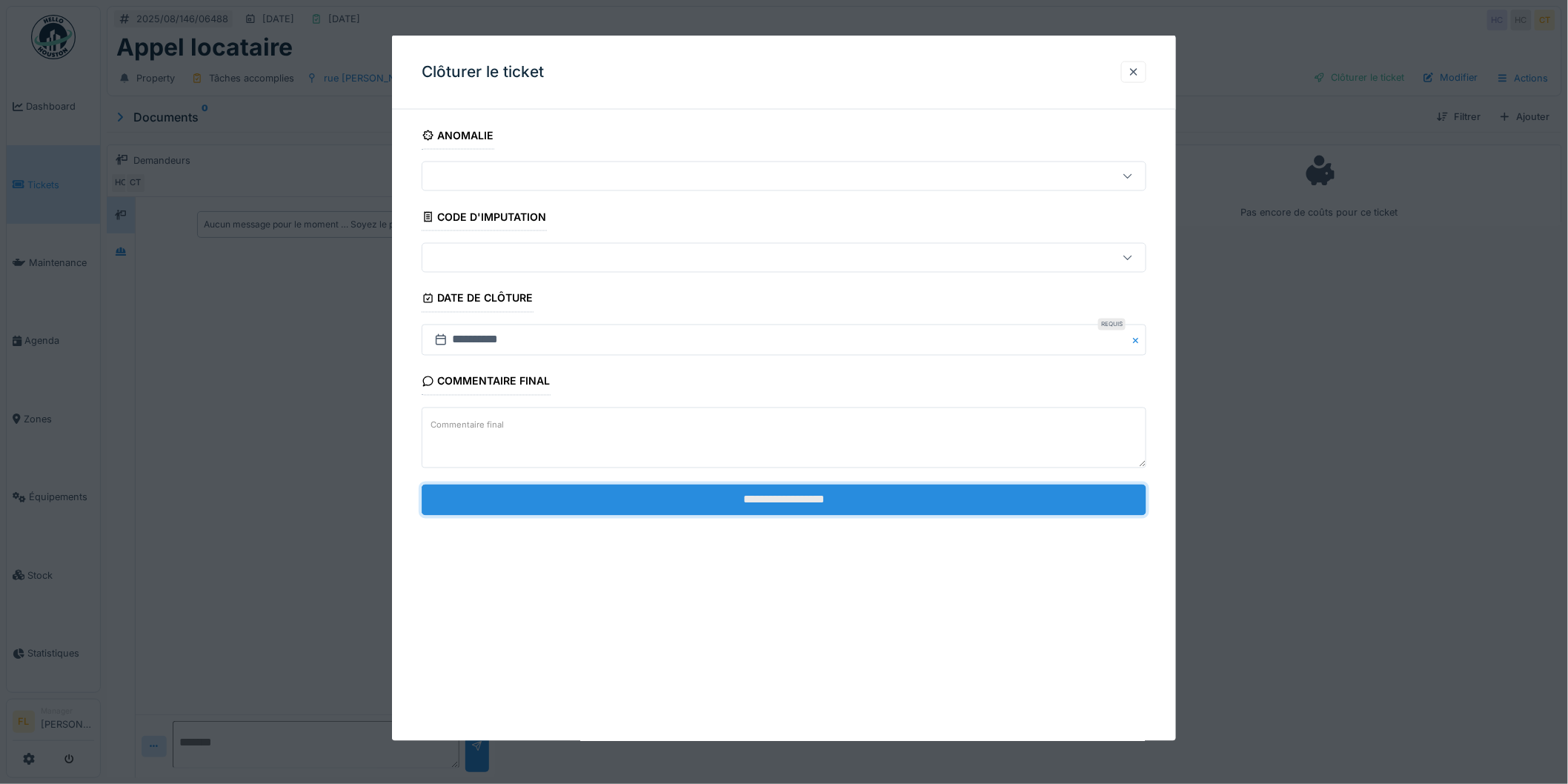
click at [794, 498] on input "**********" at bounding box center [784, 499] width 725 height 31
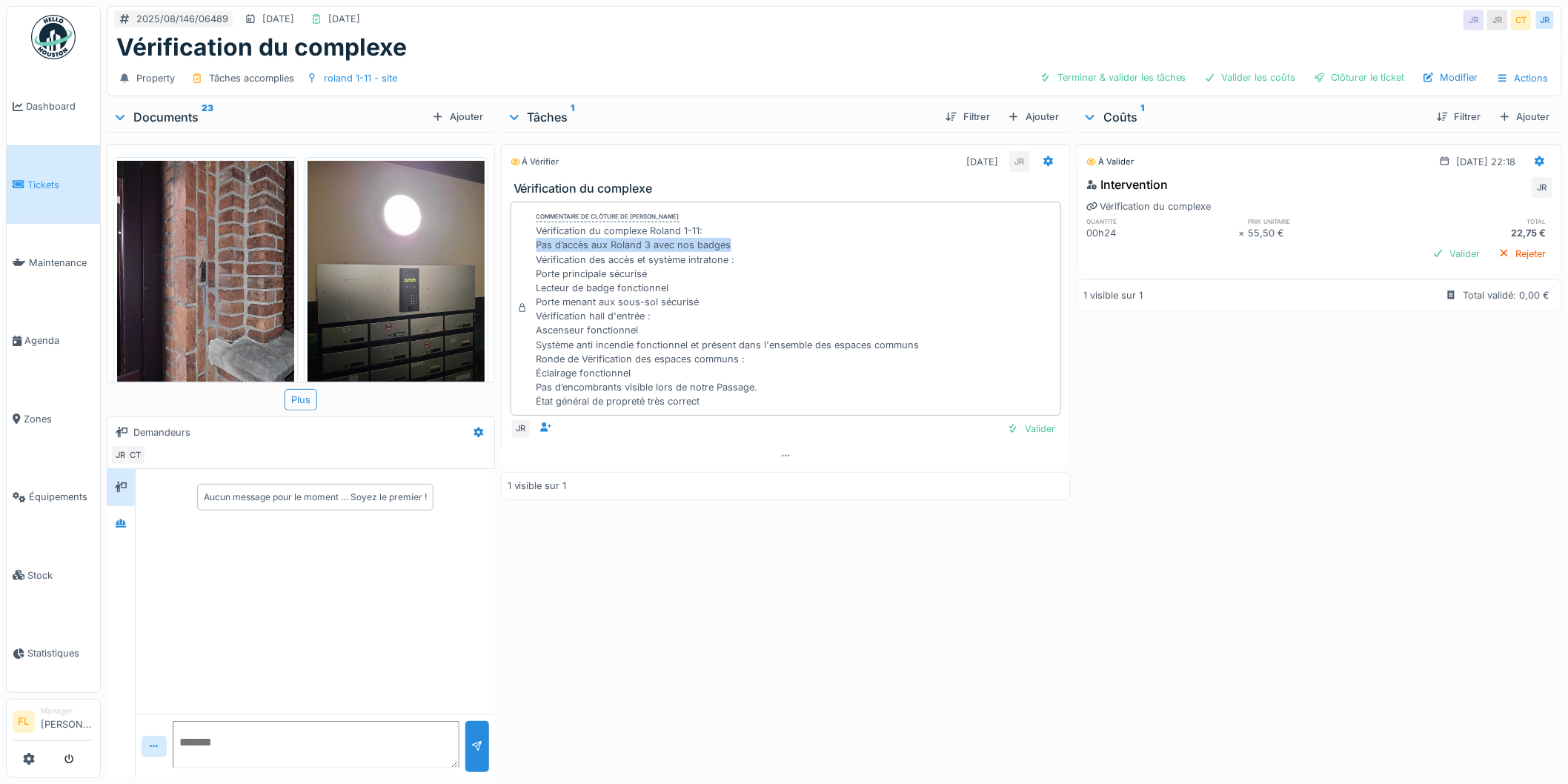
drag, startPoint x: 532, startPoint y: 245, endPoint x: 753, endPoint y: 248, distance: 221.0
click at [753, 248] on div "Commentaire de clôture de Jamal Rahmoune Vérification du complexe Roland 1-11: …" at bounding box center [786, 309] width 551 height 214
click at [753, 248] on div "Vérification du complexe Roland 1-11: Pas d’accès aux Roland 3 avec nos badges …" at bounding box center [727, 316] width 383 height 184
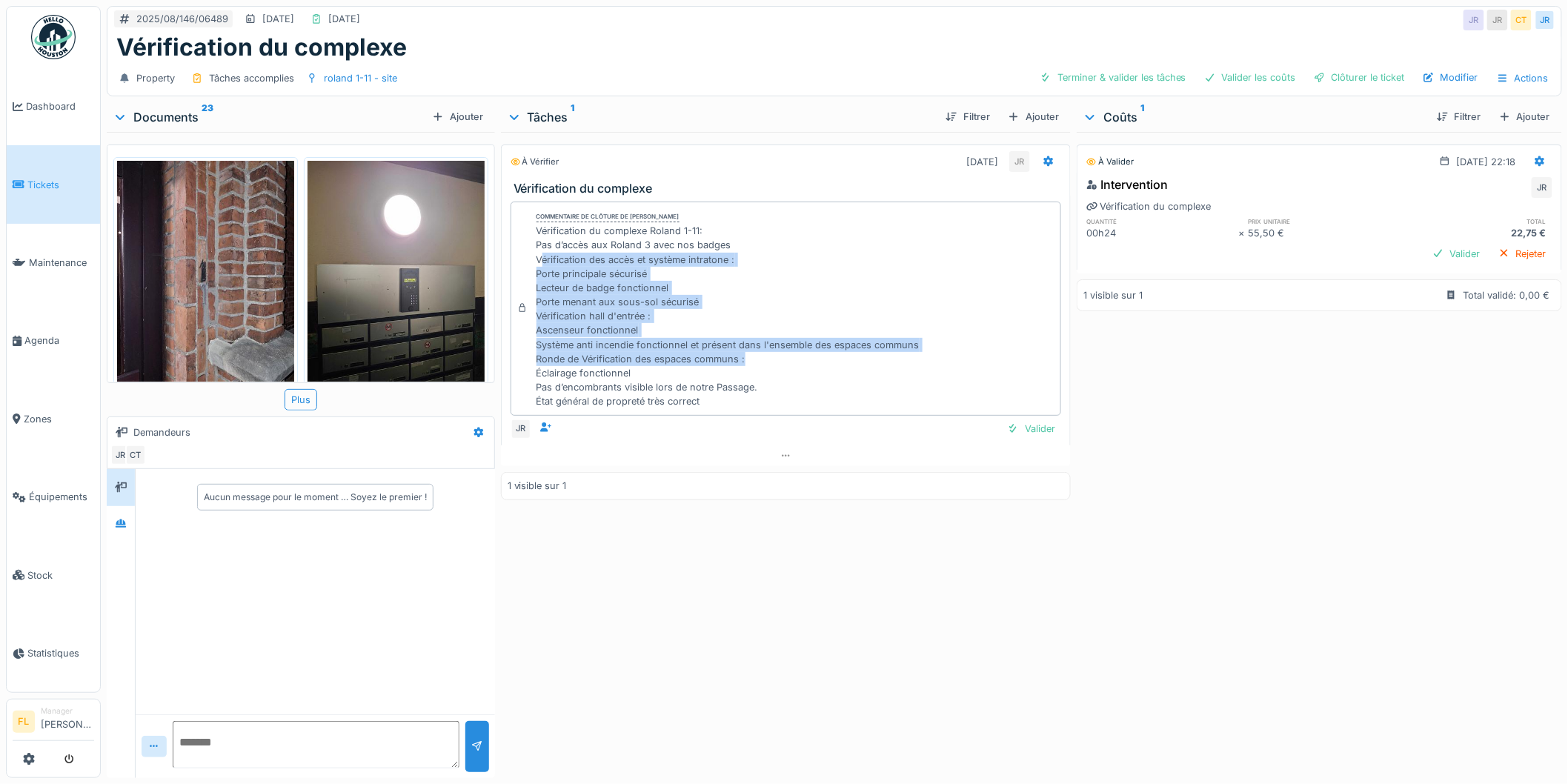
drag, startPoint x: 538, startPoint y: 260, endPoint x: 752, endPoint y: 363, distance: 237.5
click at [752, 363] on div "Vérification du complexe Roland 1-11: Pas d’accès aux Roland 3 avec nos badges …" at bounding box center [727, 316] width 383 height 184
click at [700, 310] on div "Vérification du complexe Roland 1-11: Pas d’accès aux Roland 3 avec nos badges …" at bounding box center [727, 316] width 383 height 184
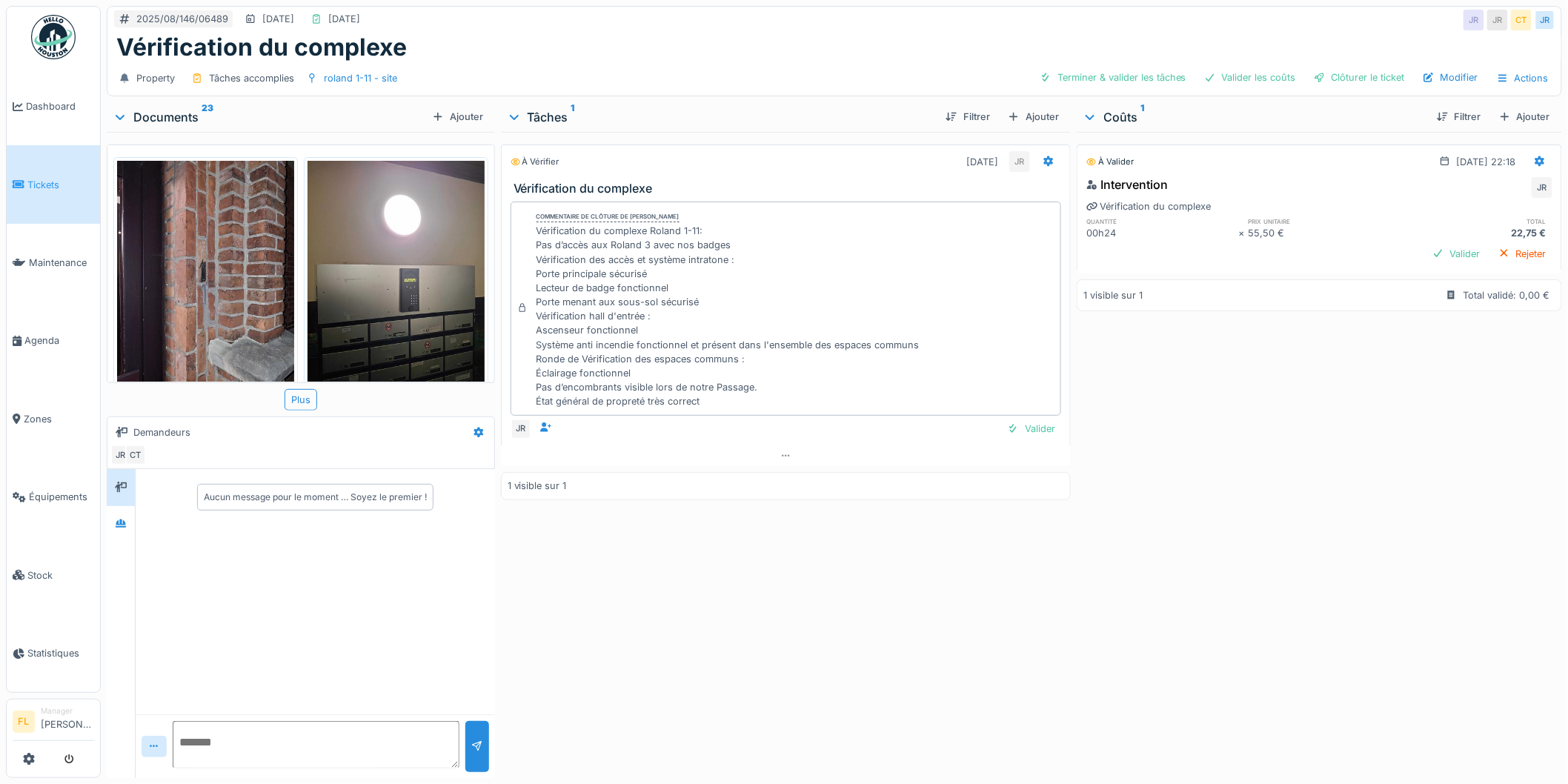
scroll to position [12, 0]
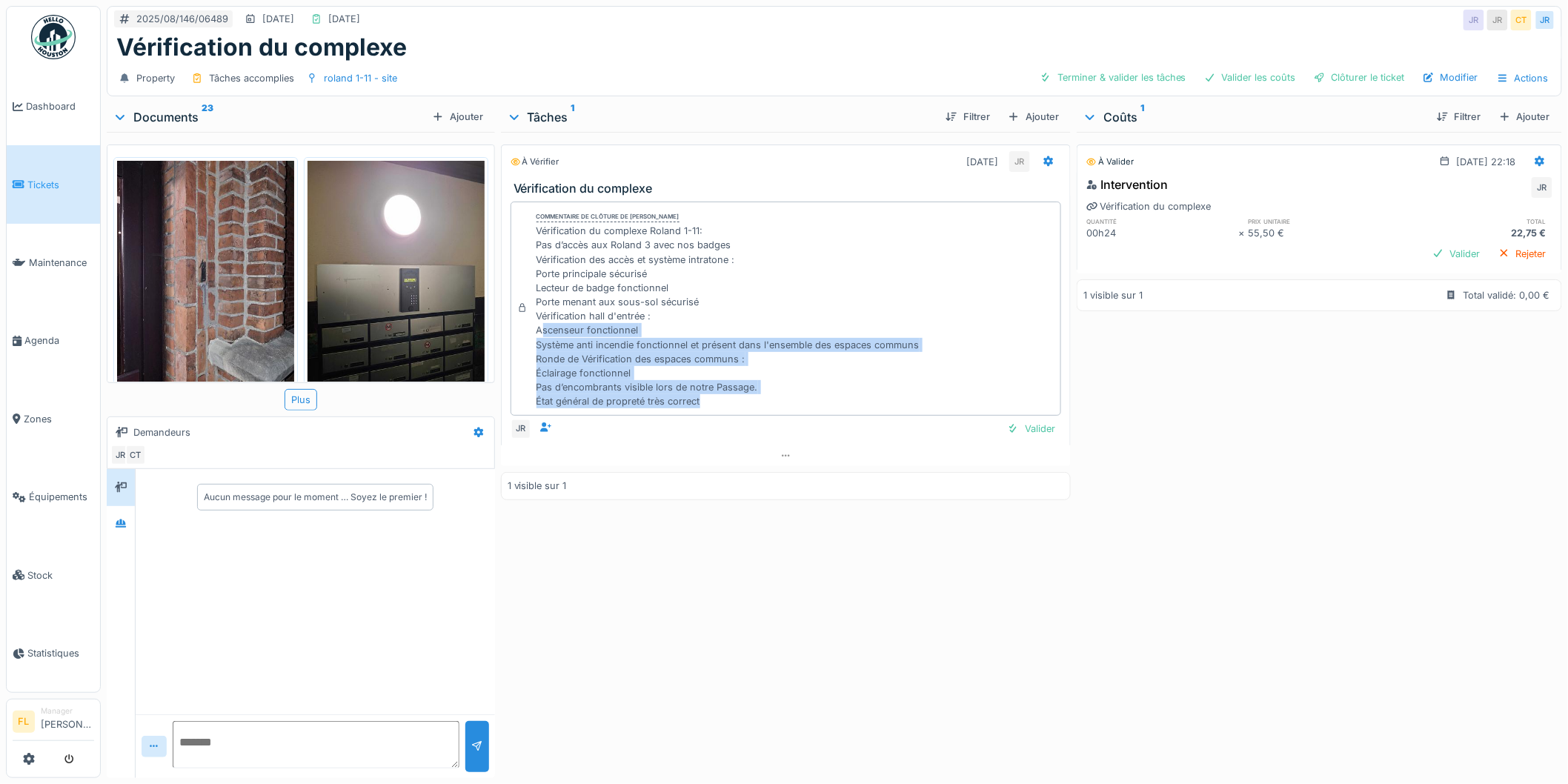
drag, startPoint x: 541, startPoint y: 318, endPoint x: 848, endPoint y: 387, distance: 314.7
click at [849, 387] on div "Vérification du complexe Roland 1-11: Pas d’accès aux Roland 3 avec nos badges …" at bounding box center [727, 316] width 383 height 184
drag, startPoint x: 848, startPoint y: 387, endPoint x: 757, endPoint y: 383, distance: 91.1
click at [847, 387] on div "Vérification du complexe Roland 1-11: Pas d’accès aux Roland 3 avec nos badges …" at bounding box center [727, 316] width 383 height 184
click at [635, 321] on div "Vérification du complexe Roland 1-11: Pas d’accès aux Roland 3 avec nos badges …" at bounding box center [727, 316] width 383 height 184
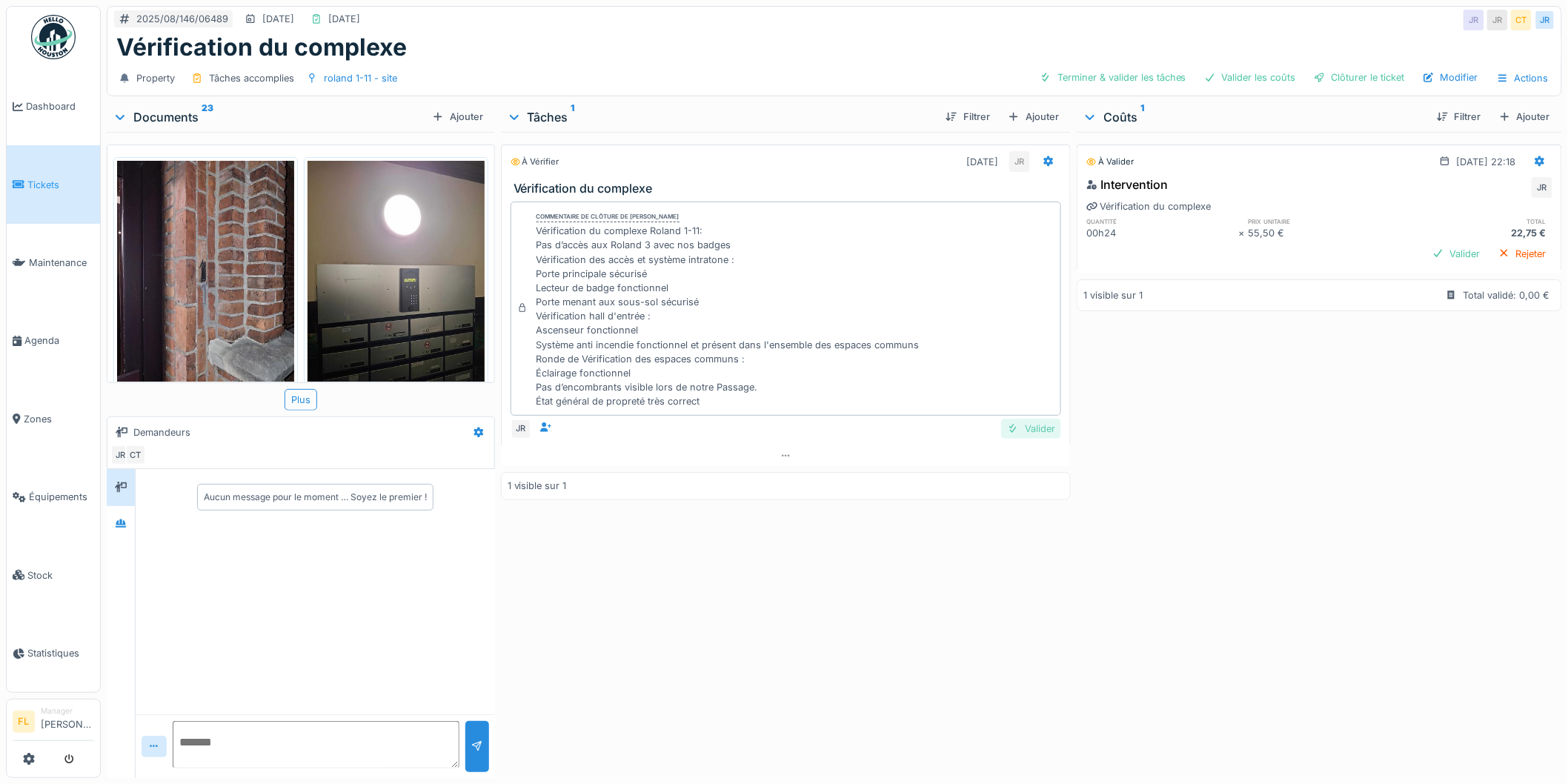
click at [1017, 419] on div "Valider" at bounding box center [1031, 429] width 60 height 20
click at [1343, 70] on div "Clôturer le ticket" at bounding box center [1359, 78] width 103 height 20
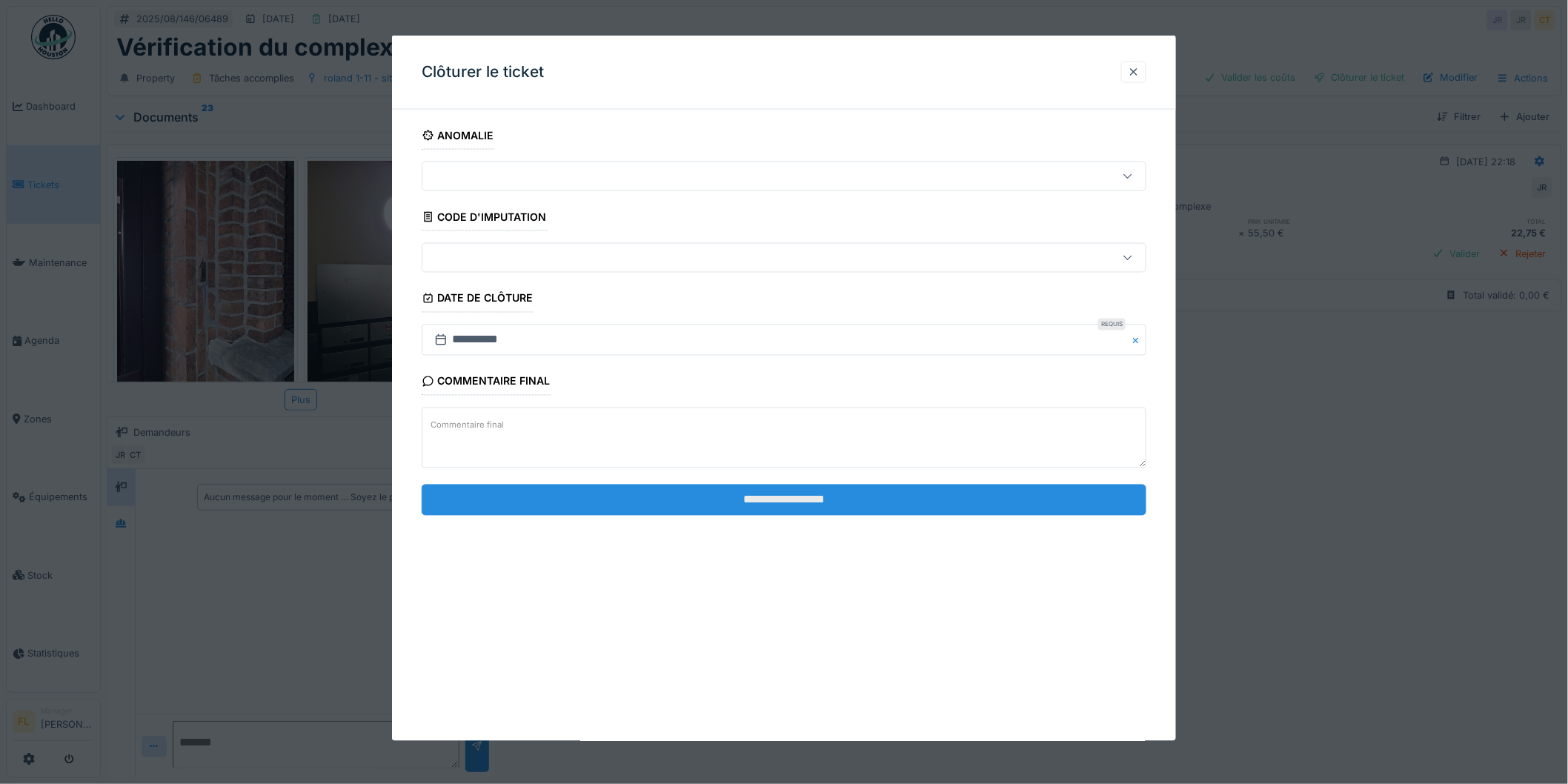
click at [956, 494] on input "**********" at bounding box center [784, 499] width 725 height 31
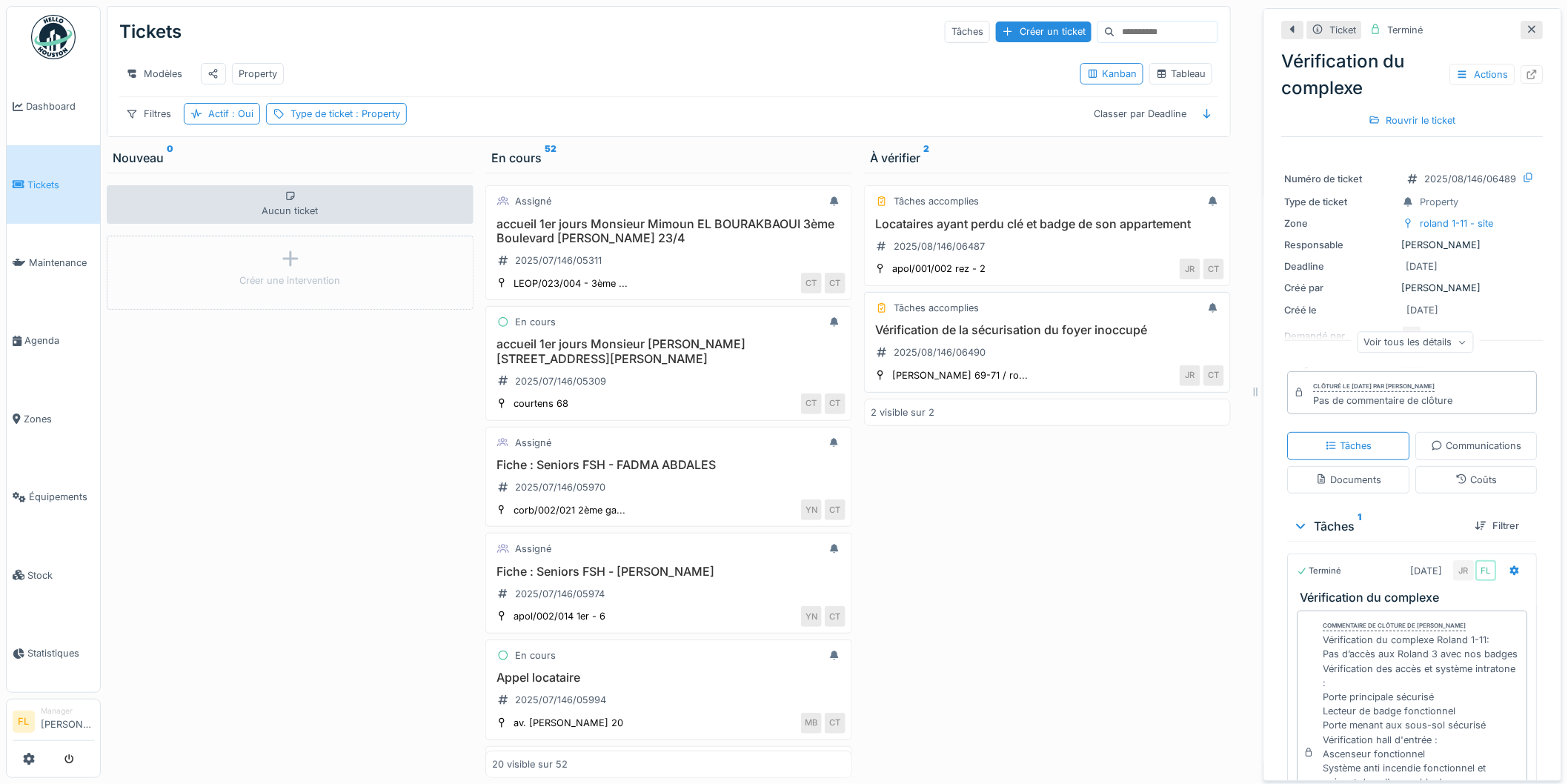
click at [1001, 338] on h3 "Vérification de la sécurisation du foyer inoccupé" at bounding box center [1047, 330] width 353 height 14
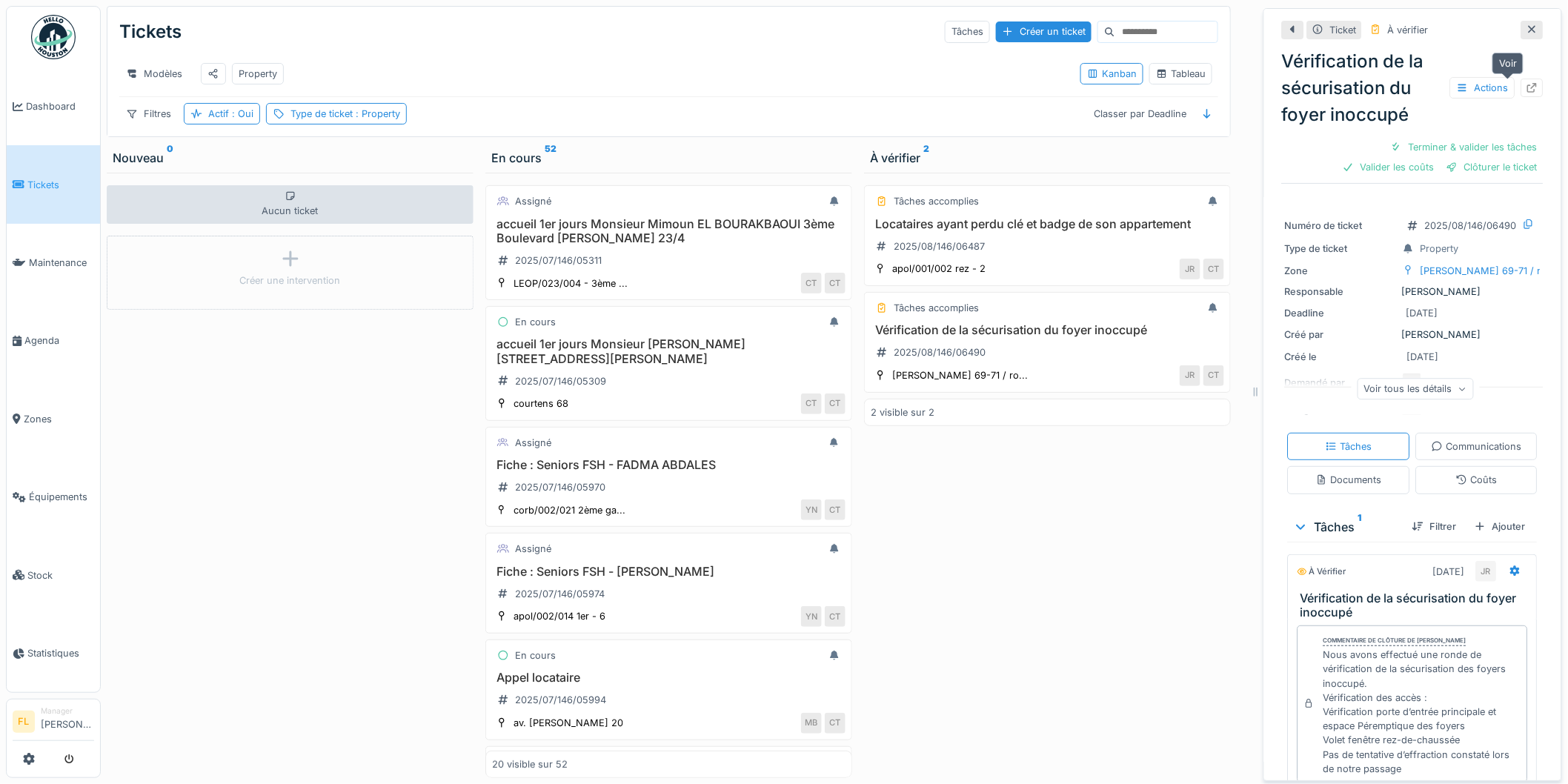
click at [1526, 83] on icon at bounding box center [1532, 88] width 12 height 10
drag, startPoint x: 947, startPoint y: 542, endPoint x: 960, endPoint y: 265, distance: 277.3
click at [947, 535] on div "Tâches accomplies Locataires ayant perdu clé et badge de son appartement 2025/0…" at bounding box center [1048, 475] width 367 height 606
click at [1091, 232] on h3 "Locataires ayant perdu clé et badge de son appartement" at bounding box center [1047, 224] width 353 height 14
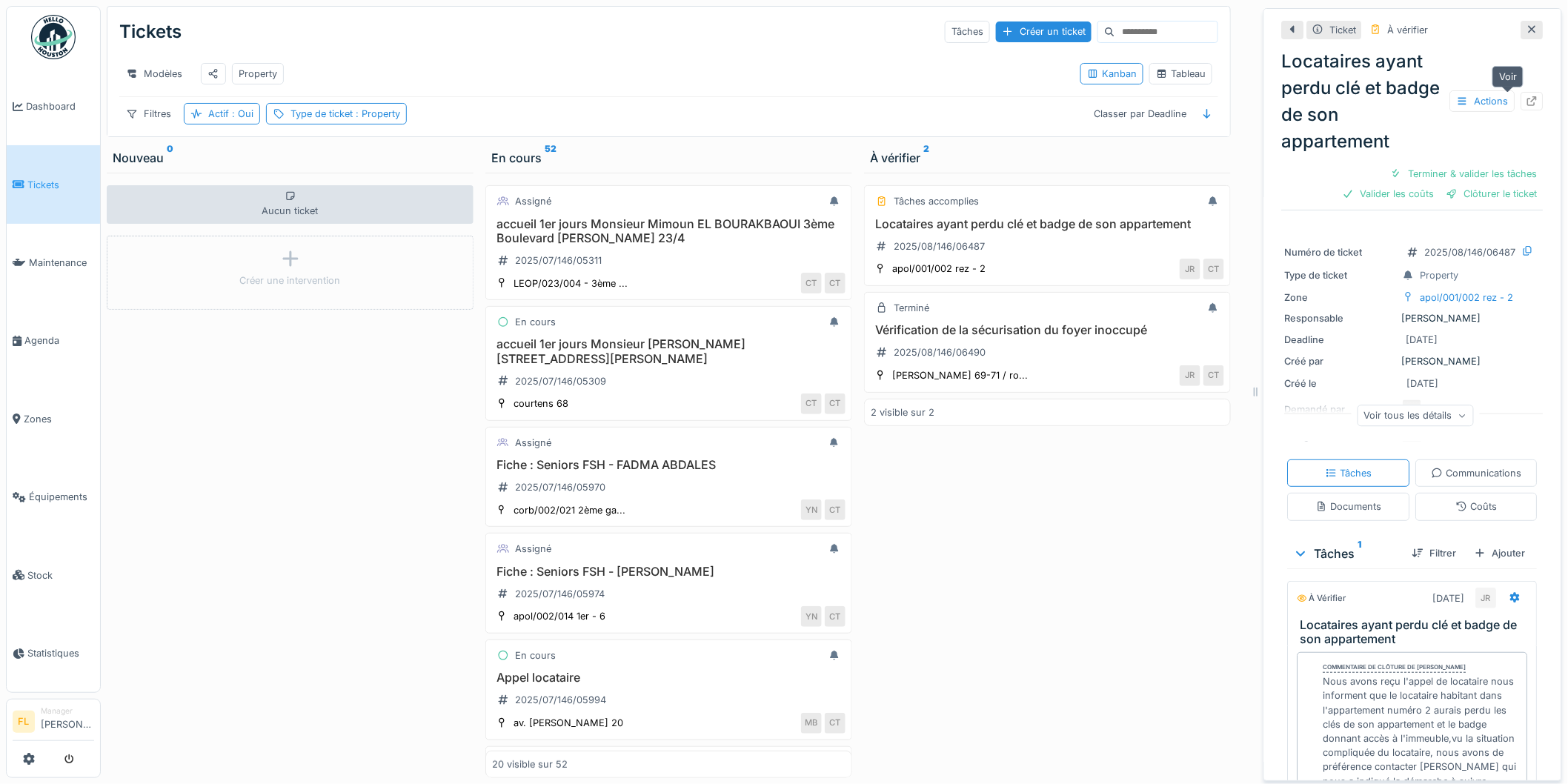
click at [1526, 102] on icon at bounding box center [1532, 101] width 12 height 10
click at [1001, 553] on div "Terminé Locataires ayant perdu clé et badge de son appartement 2025/08/146/0648…" at bounding box center [1048, 475] width 367 height 606
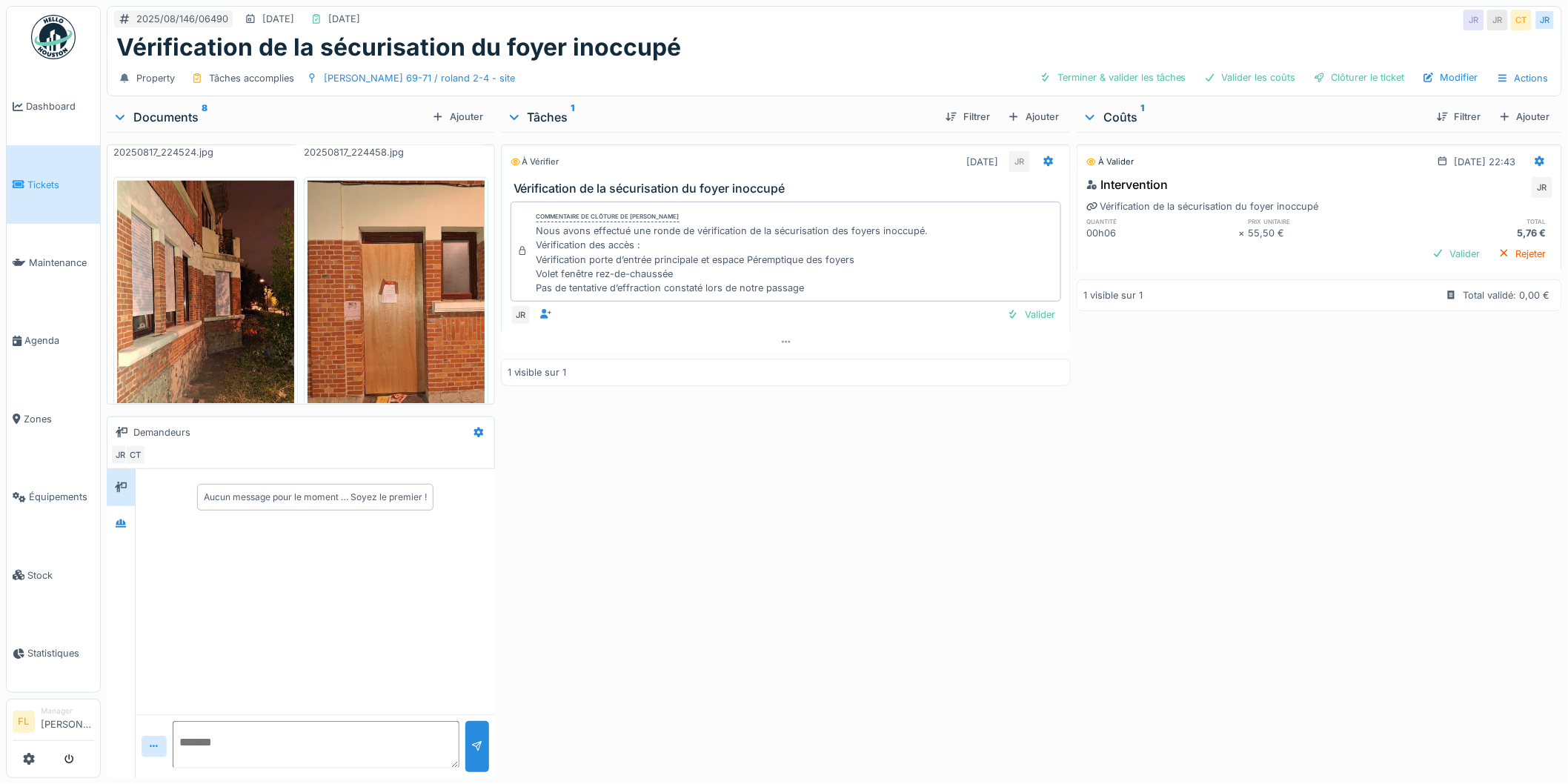
scroll to position [12, 0]
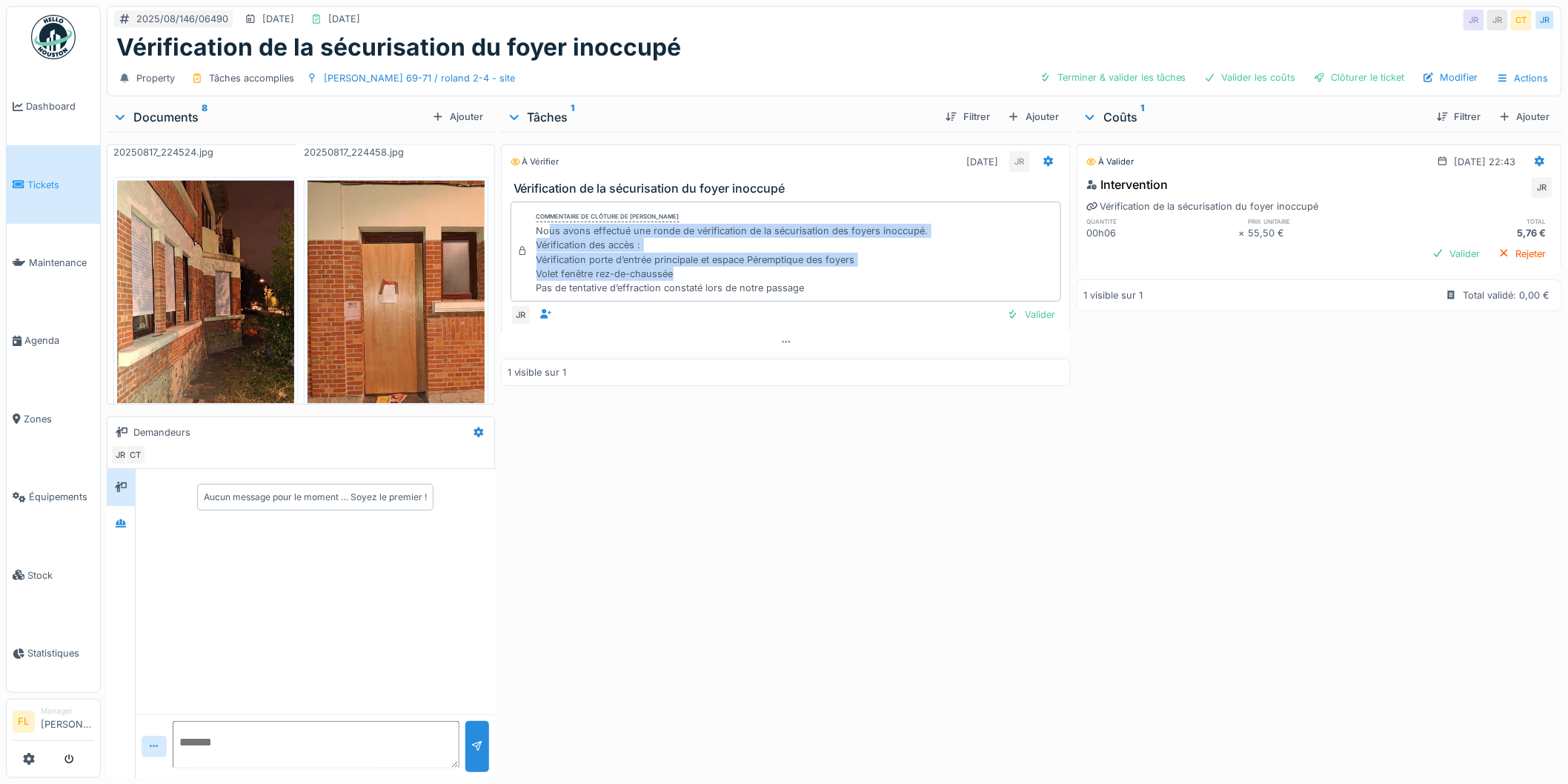
drag, startPoint x: 544, startPoint y: 224, endPoint x: 905, endPoint y: 263, distance: 363.1
click at [905, 263] on div "Nous avons effectué une ronde de vérification de la sécurisation des foyers ino…" at bounding box center [732, 259] width 392 height 71
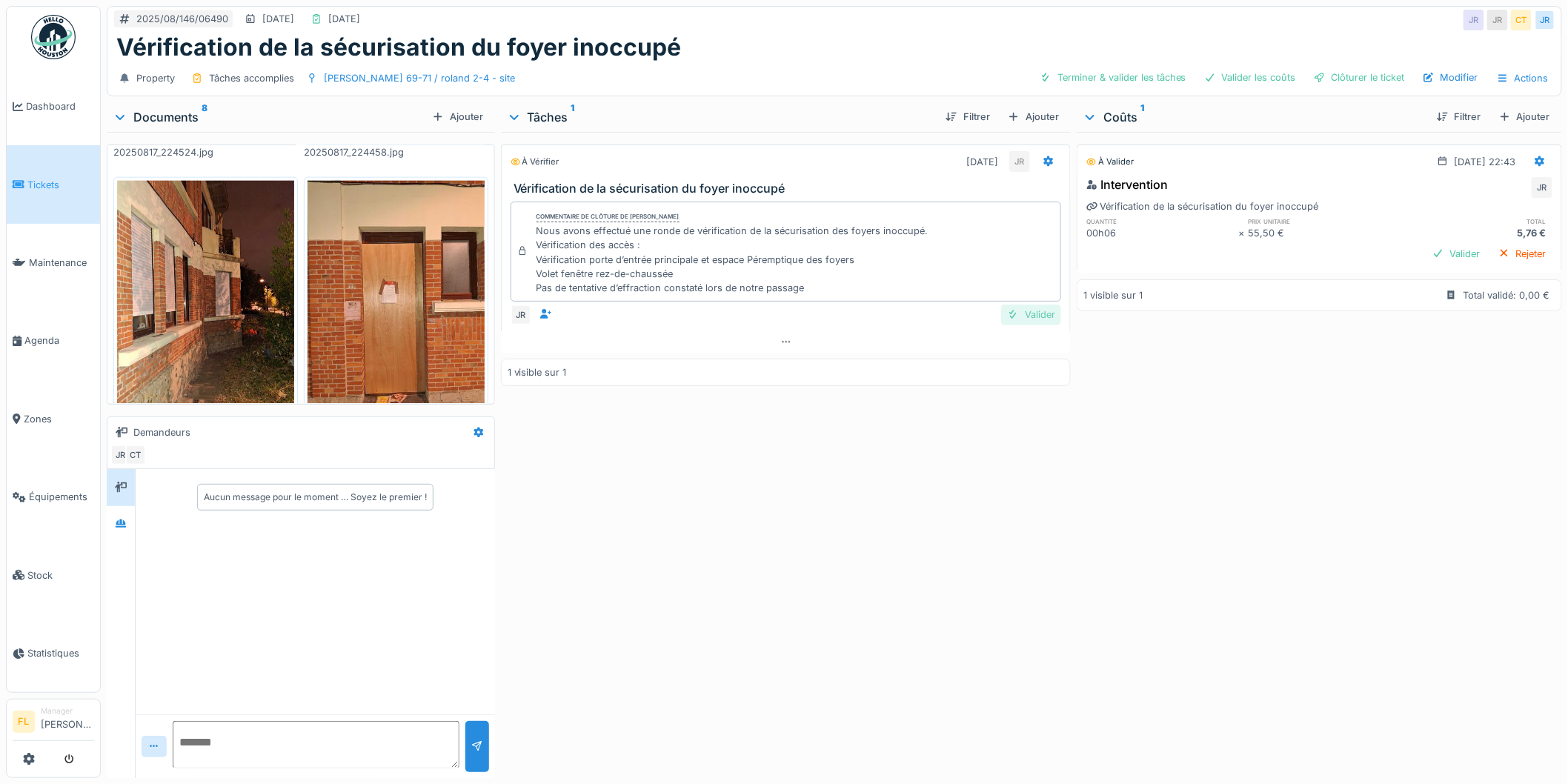
drag, startPoint x: 1029, startPoint y: 302, endPoint x: 1041, endPoint y: 301, distance: 12.0
click at [1031, 305] on div "Valider" at bounding box center [1031, 315] width 60 height 20
click at [1357, 68] on div "Clôturer le ticket" at bounding box center [1359, 78] width 103 height 20
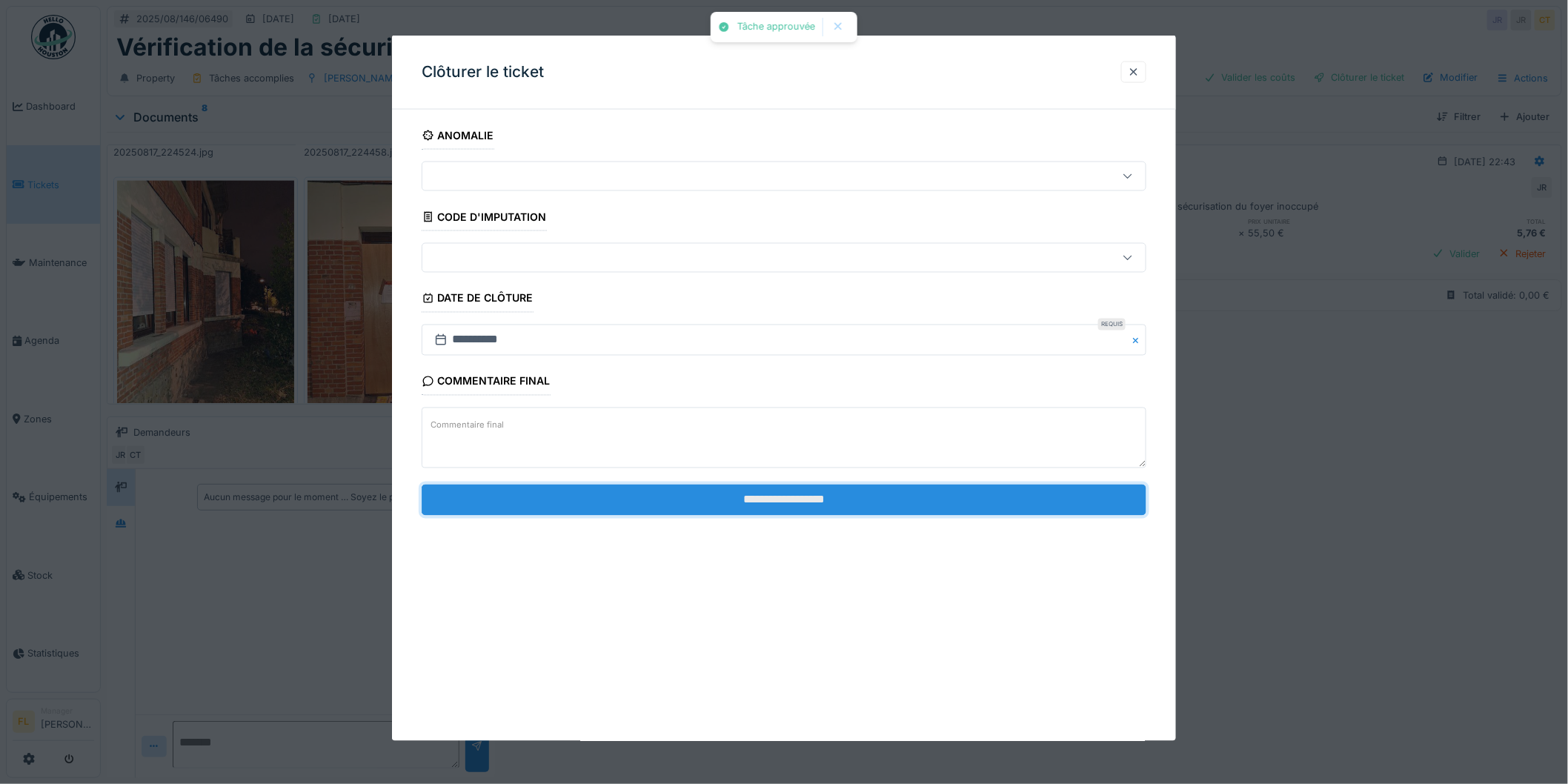
click at [1008, 497] on input "**********" at bounding box center [784, 499] width 725 height 31
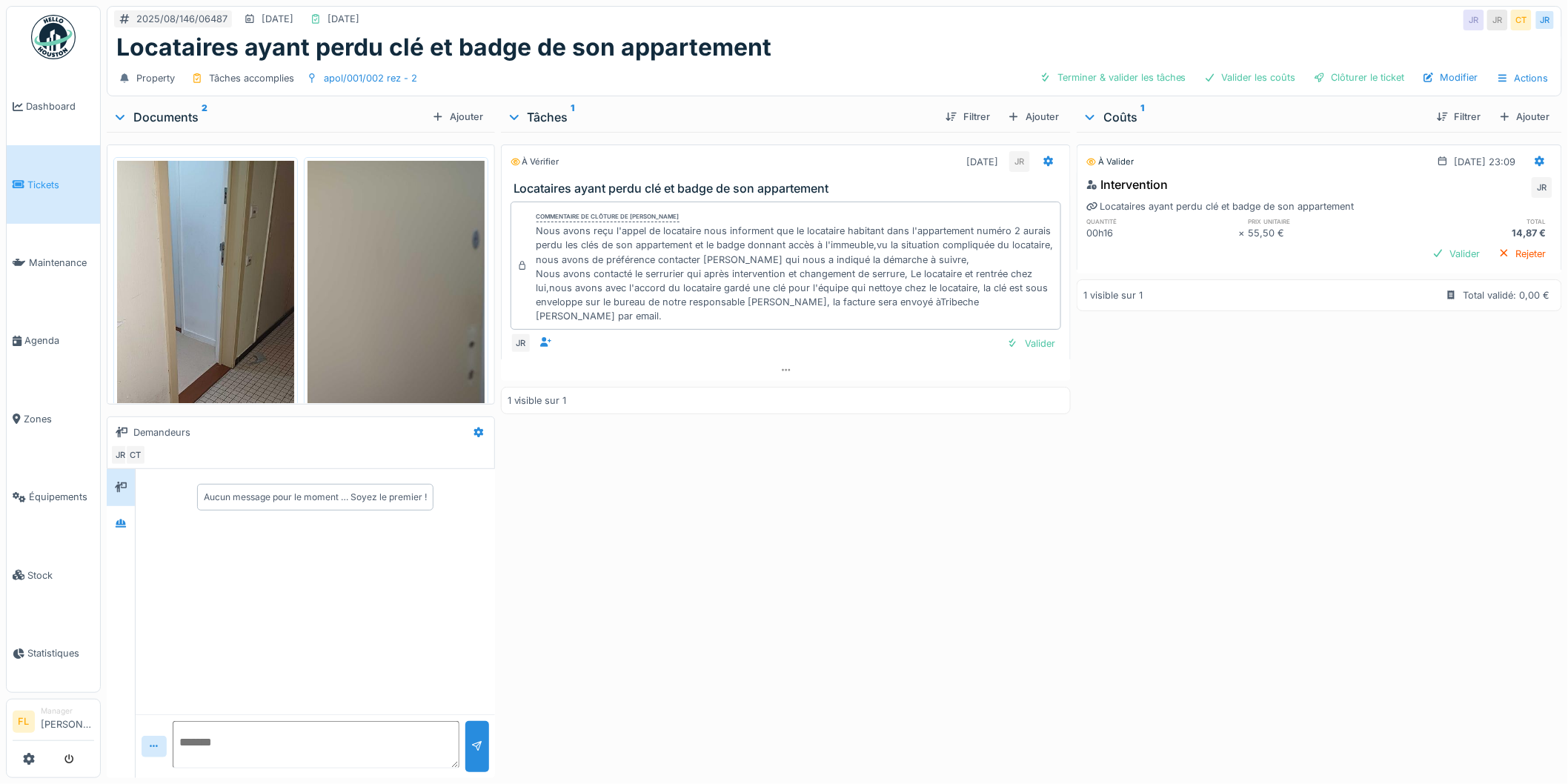
click at [220, 273] on img at bounding box center [206, 353] width 177 height 384
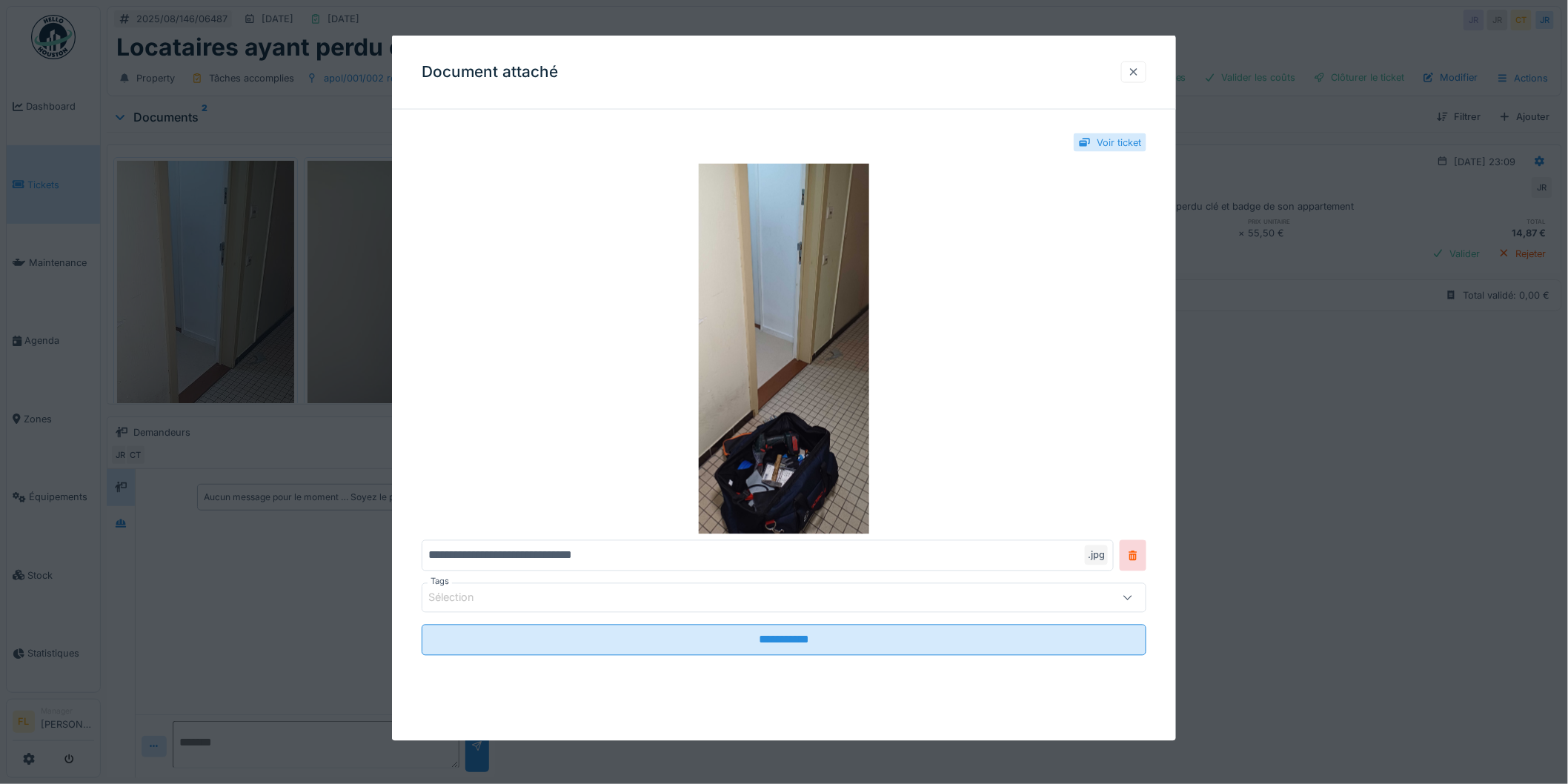
click at [1135, 71] on div at bounding box center [1134, 72] width 12 height 14
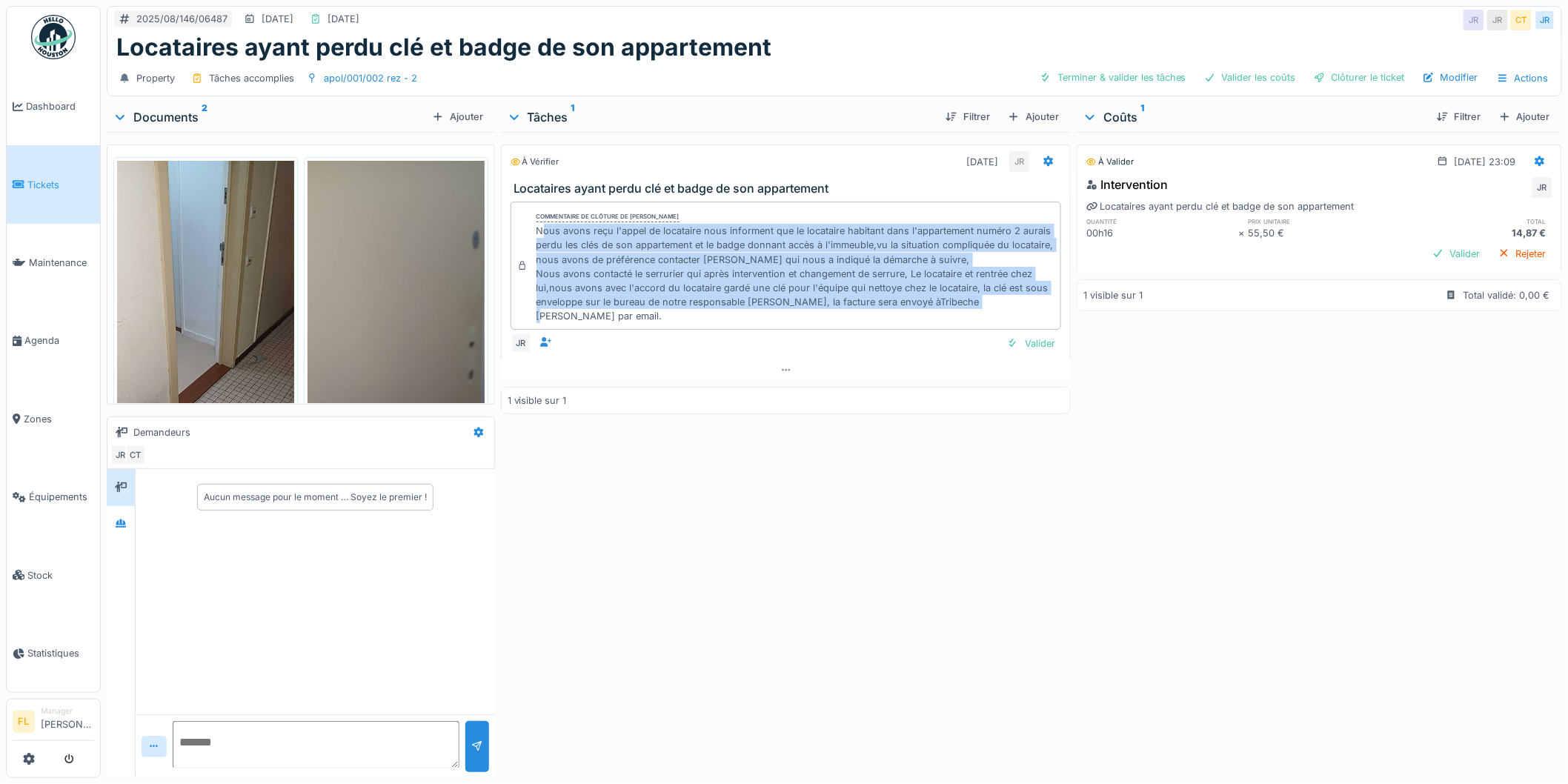
drag, startPoint x: 538, startPoint y: 231, endPoint x: 991, endPoint y: 302, distance: 458.5
click at [991, 302] on div "Nous avons reçu l'appel de locataire nous informent que le locataire habitant d…" at bounding box center [795, 274] width 519 height 99
click at [832, 273] on div "Nous avons reçu l'appel de locataire nous informent que le locataire habitant d…" at bounding box center [795, 274] width 519 height 99
drag, startPoint x: 530, startPoint y: 229, endPoint x: 1009, endPoint y: 299, distance: 484.1
click at [1009, 299] on div "Commentaire de clôture de Jamal Rahmoune Nous avons reçu l'appel de locataire n…" at bounding box center [786, 266] width 551 height 129
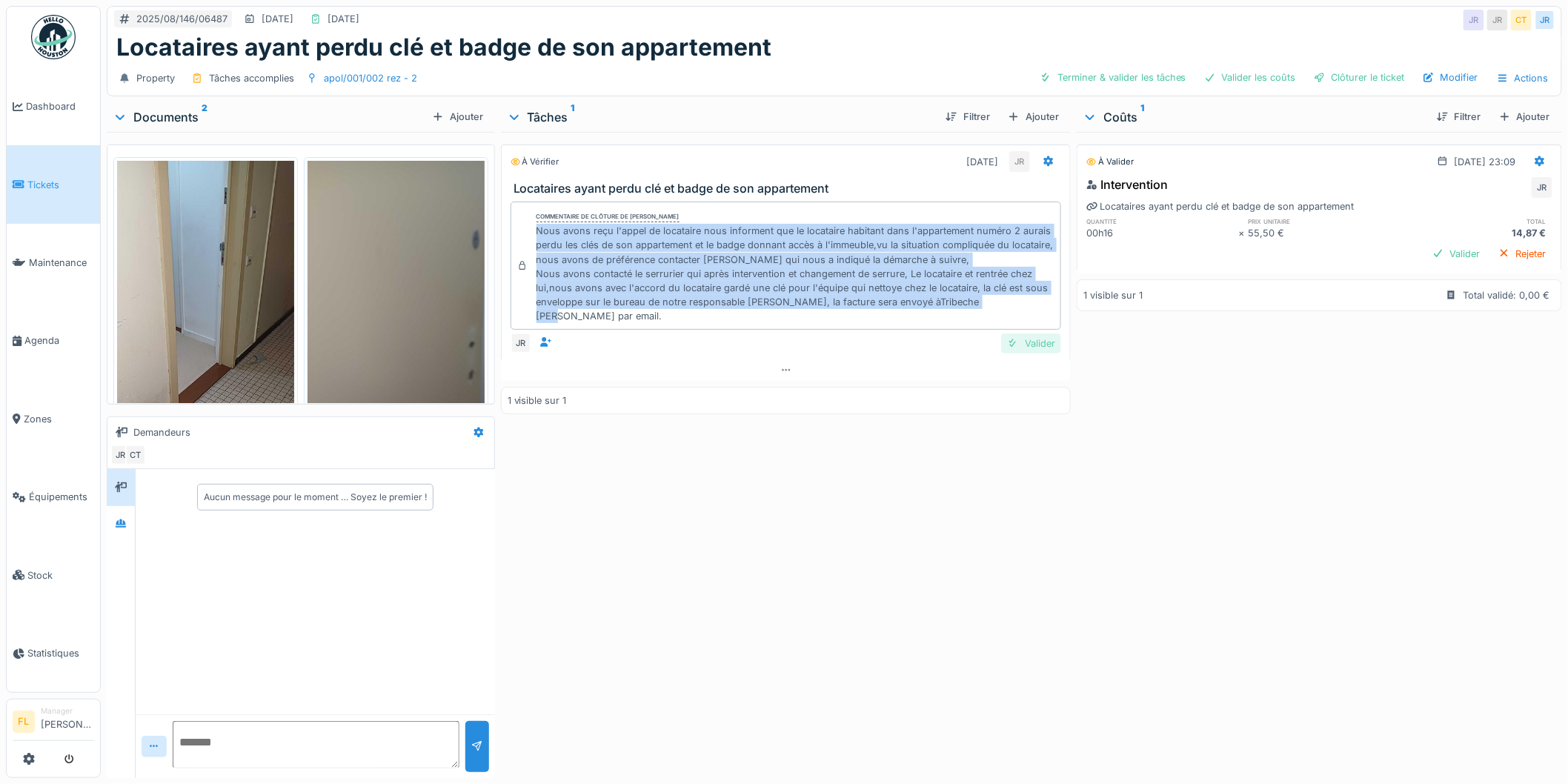
click at [1009, 337] on div at bounding box center [1013, 344] width 12 height 14
click at [1352, 75] on div "Clôturer le ticket" at bounding box center [1359, 78] width 103 height 20
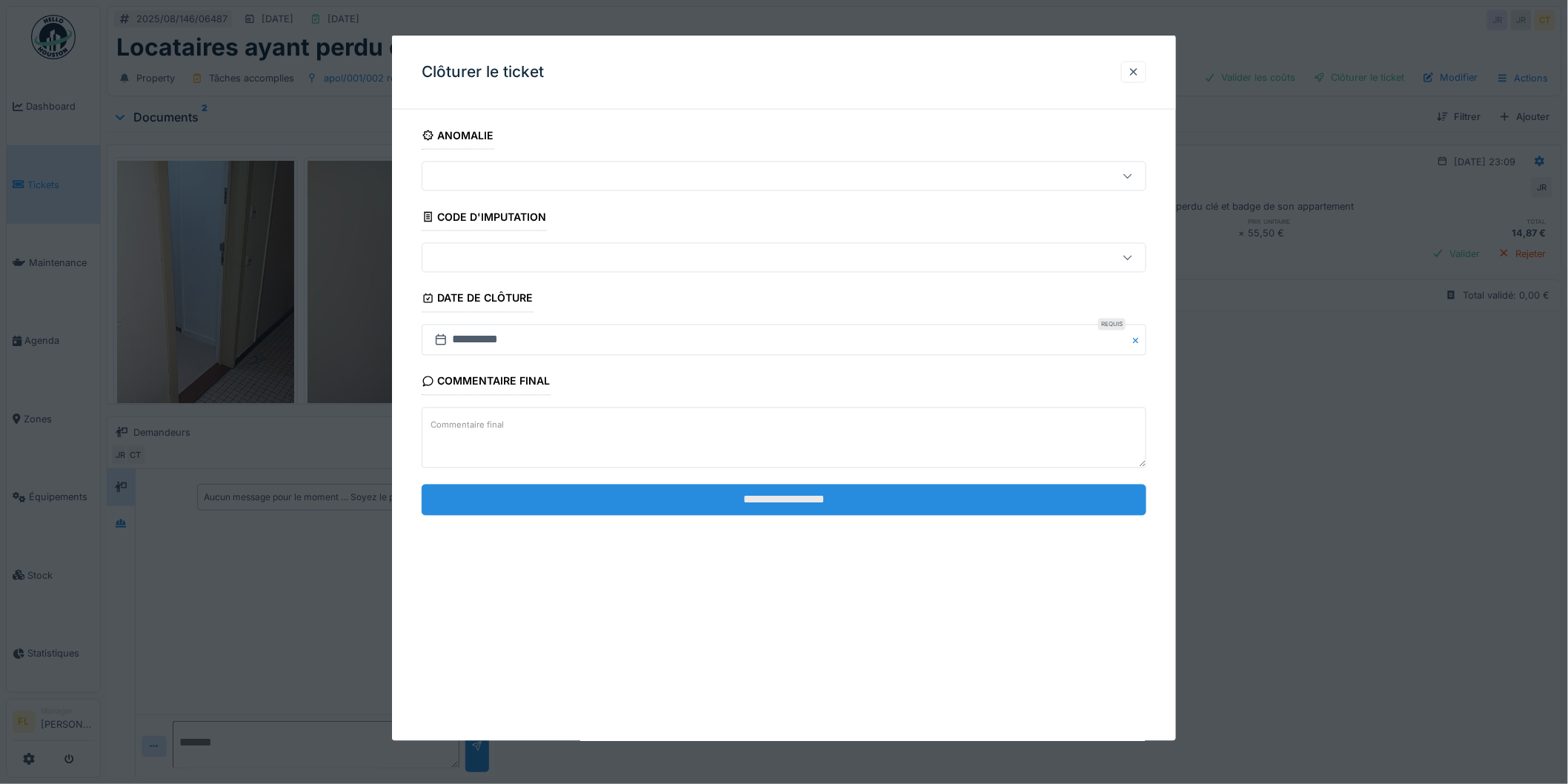
click at [864, 506] on input "**********" at bounding box center [784, 499] width 725 height 31
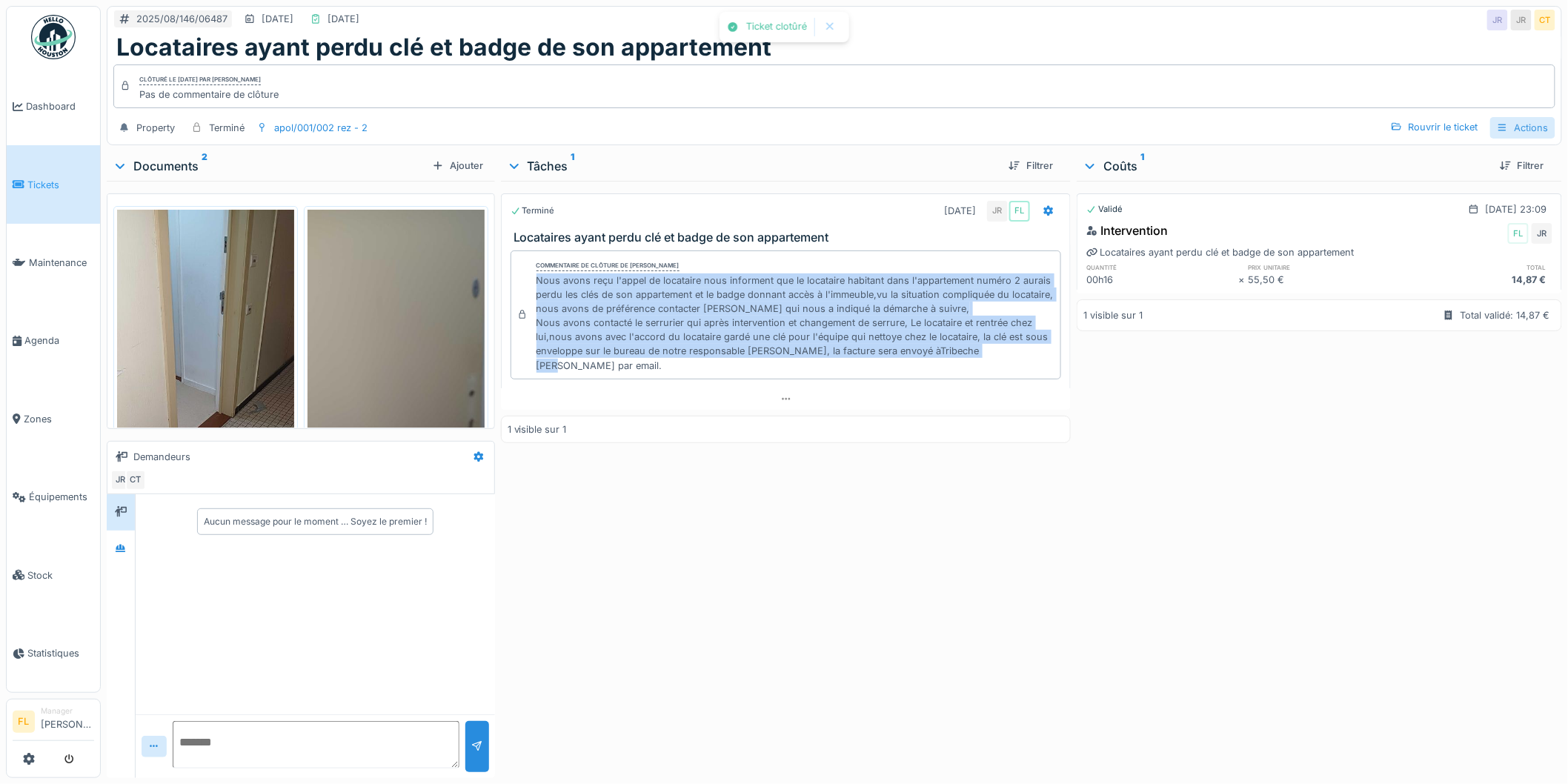
click at [1506, 126] on div "Actions" at bounding box center [1523, 128] width 65 height 21
click at [1432, 161] on div "Rapport d'intervention" at bounding box center [1461, 162] width 133 height 22
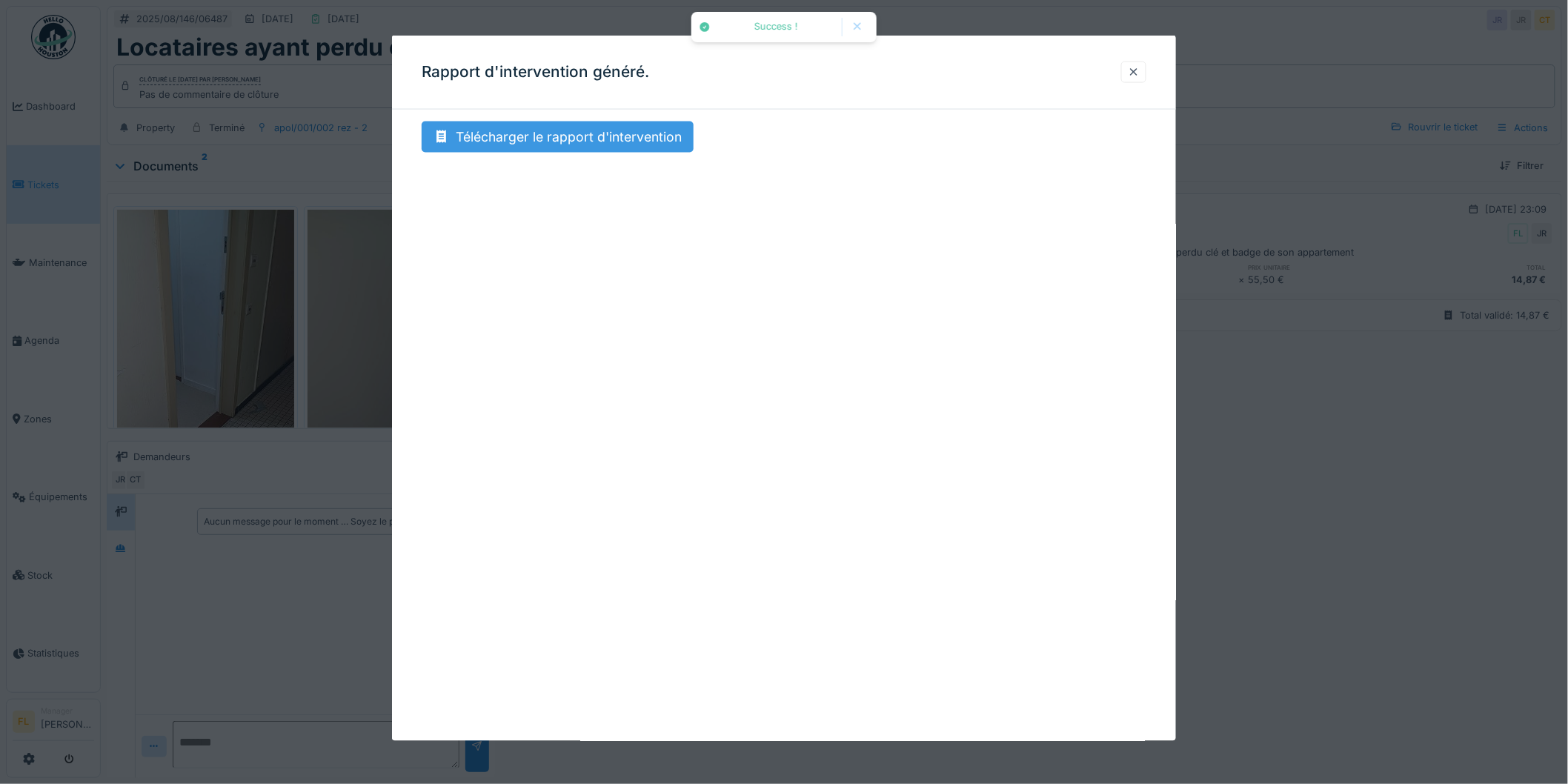
click at [473, 127] on div "Télécharger le rapport d'intervention" at bounding box center [557, 137] width 272 height 31
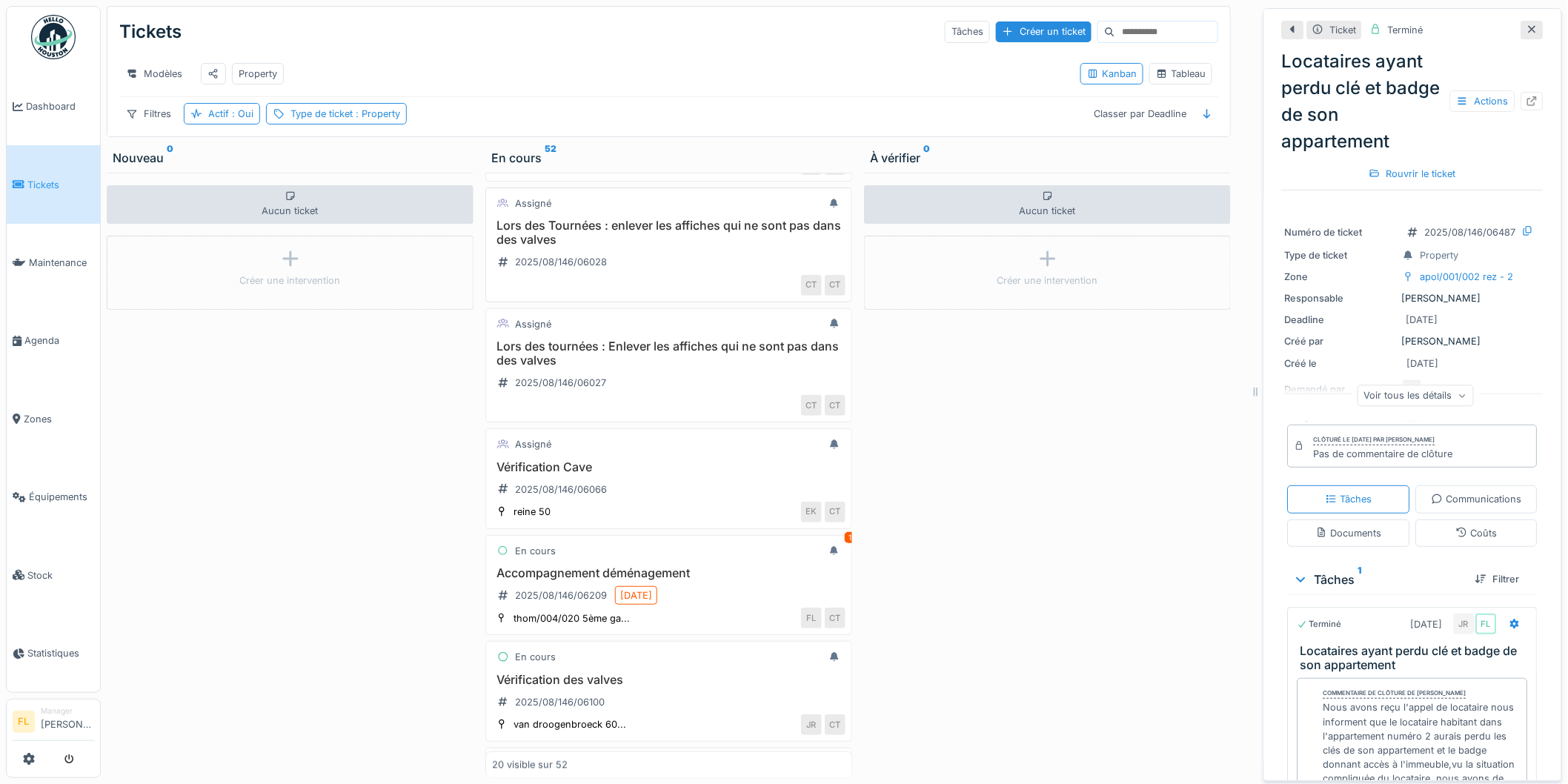
scroll to position [988, 0]
click at [561, 577] on h3 "Accompagnement déménagement" at bounding box center [669, 570] width 353 height 14
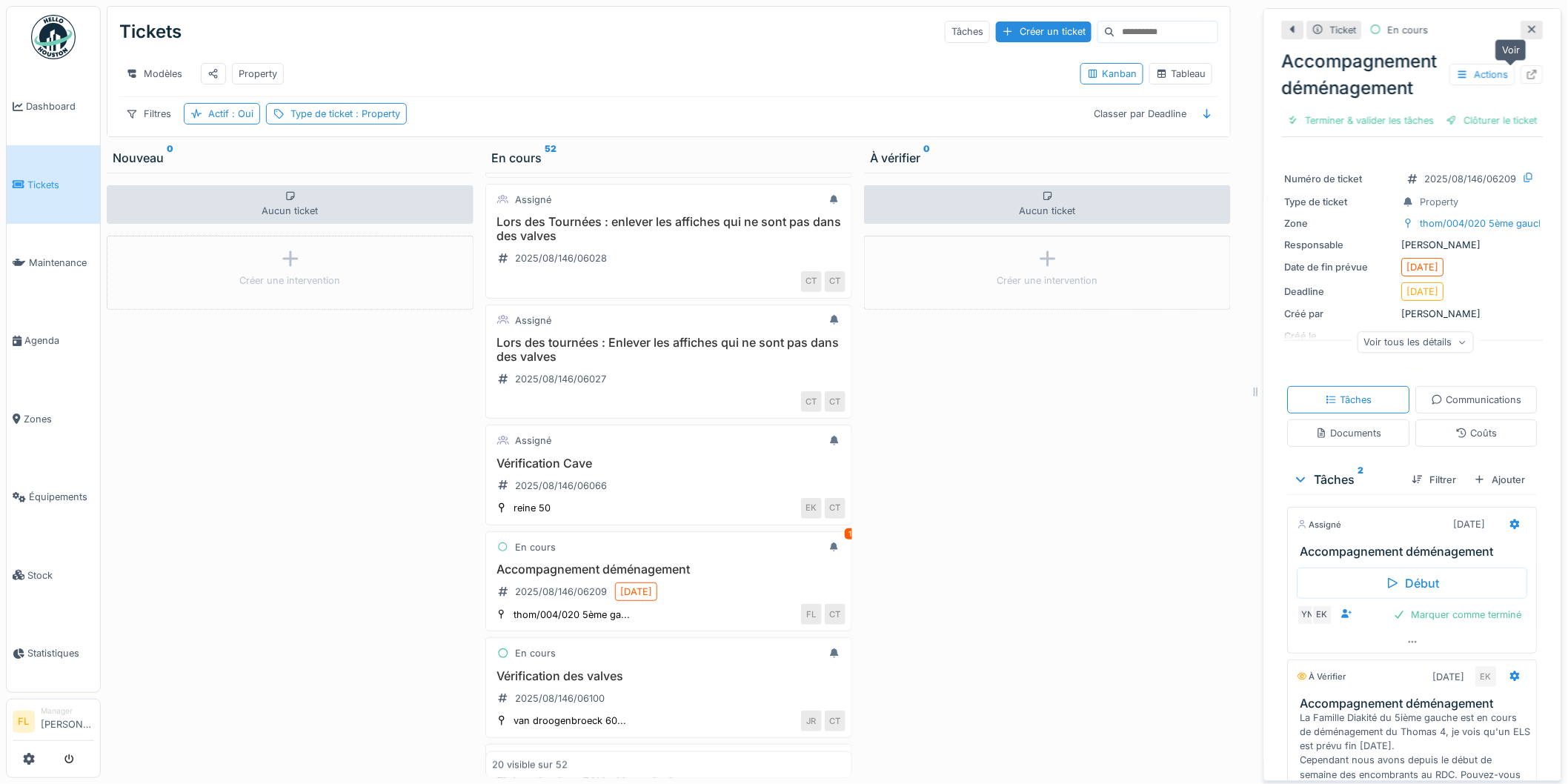
click at [1526, 69] on icon at bounding box center [1532, 74] width 12 height 10
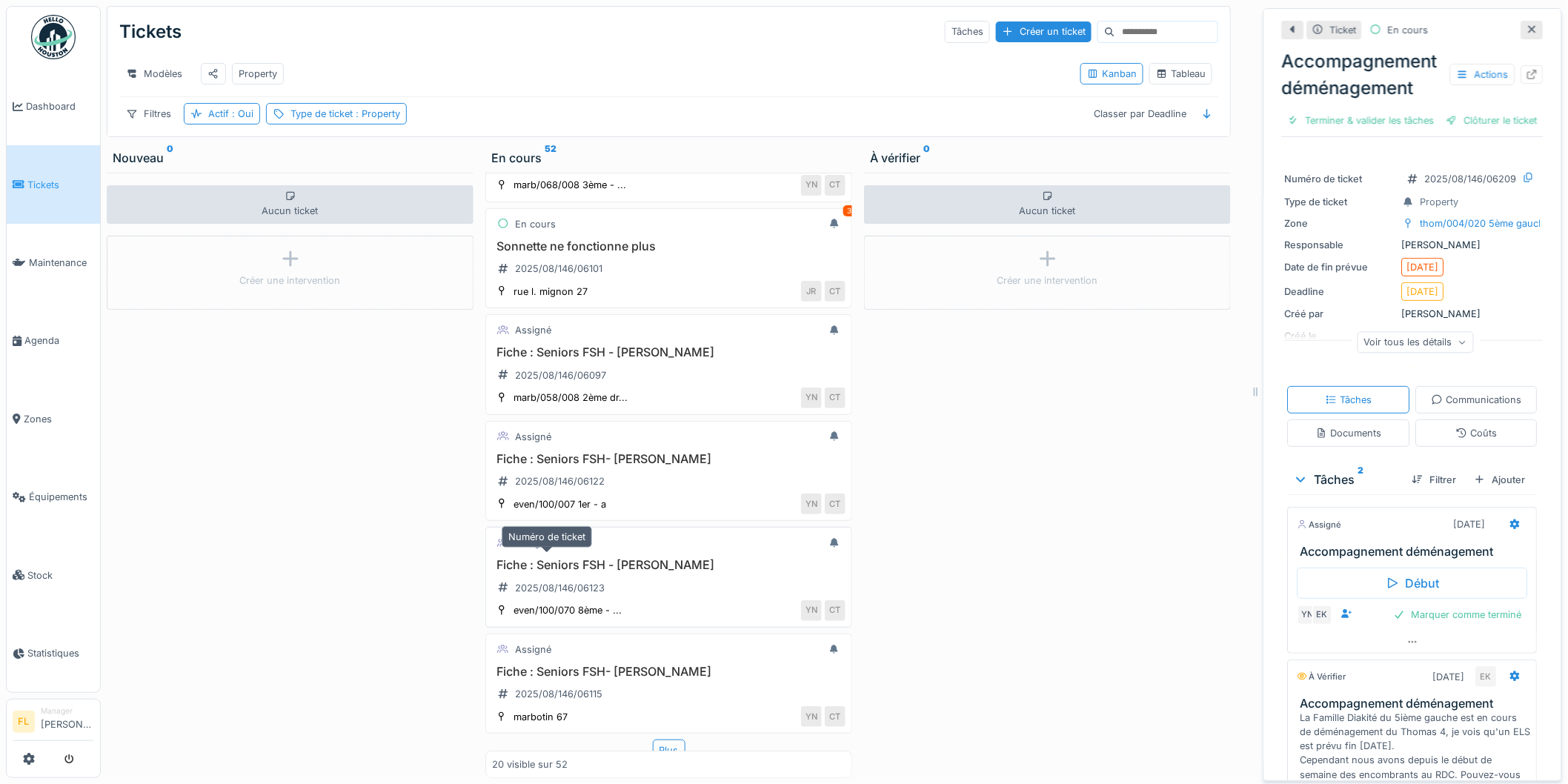
scroll to position [1675, 0]
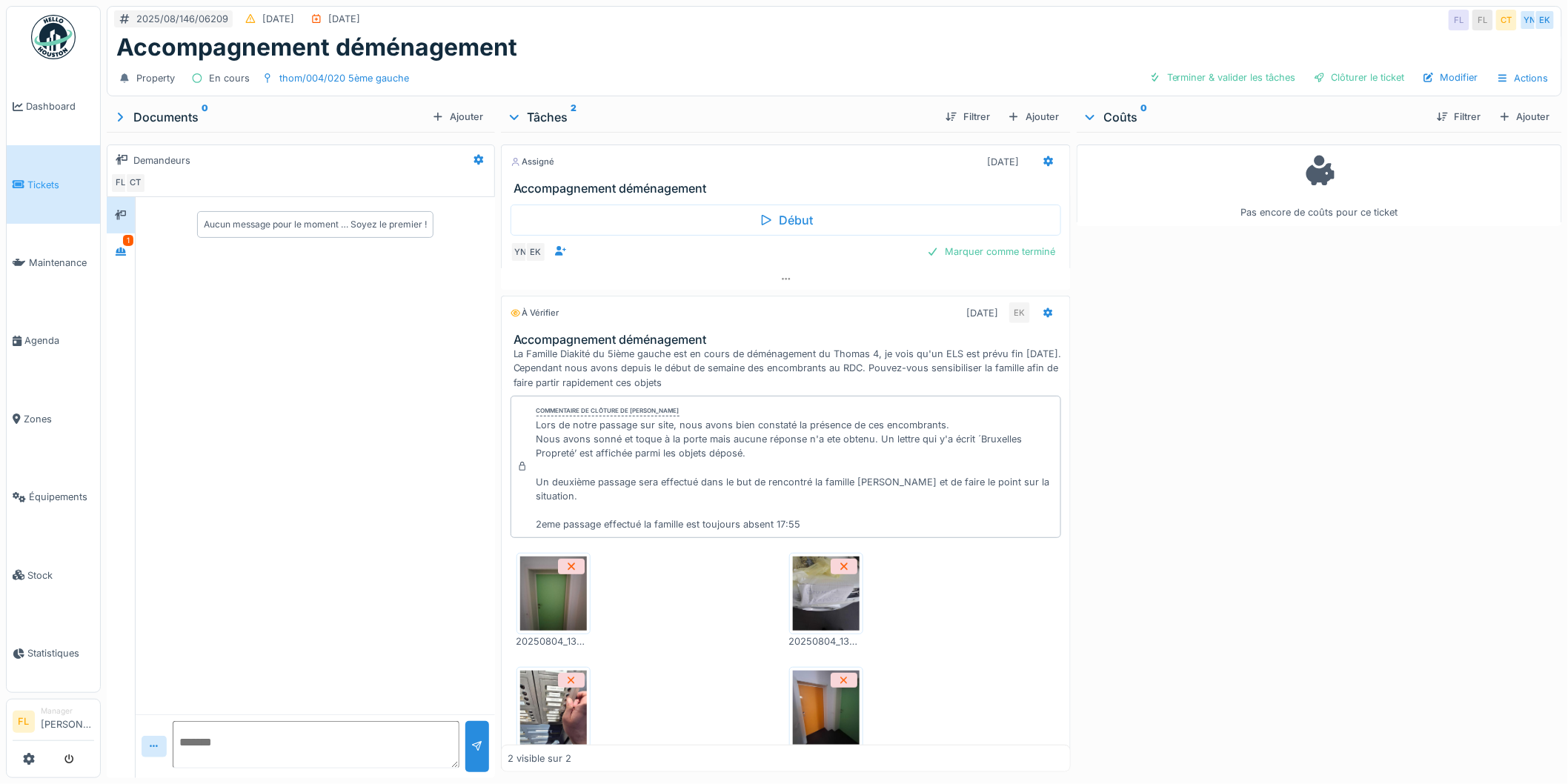
drag, startPoint x: 515, startPoint y: 354, endPoint x: 966, endPoint y: 392, distance: 452.6
click at [966, 390] on div "La Famille Diakité du 5ième gauche est en cours de déménagement du Thomas 4, je…" at bounding box center [789, 368] width 551 height 43
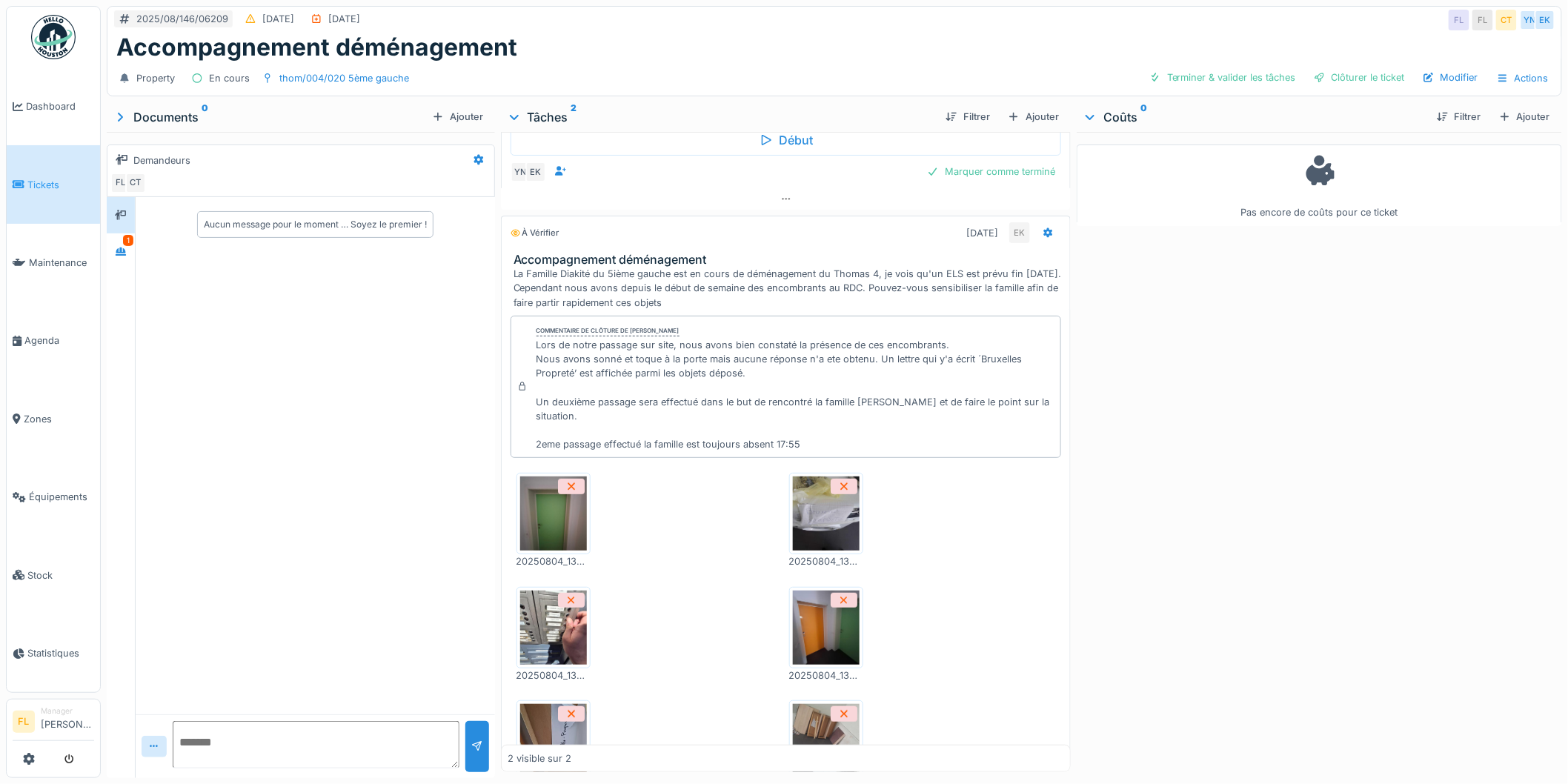
click at [966, 392] on div "Commentaire de clôture de Eljon Kola Lors de notre passage sur site, nous avons…" at bounding box center [786, 388] width 551 height 143
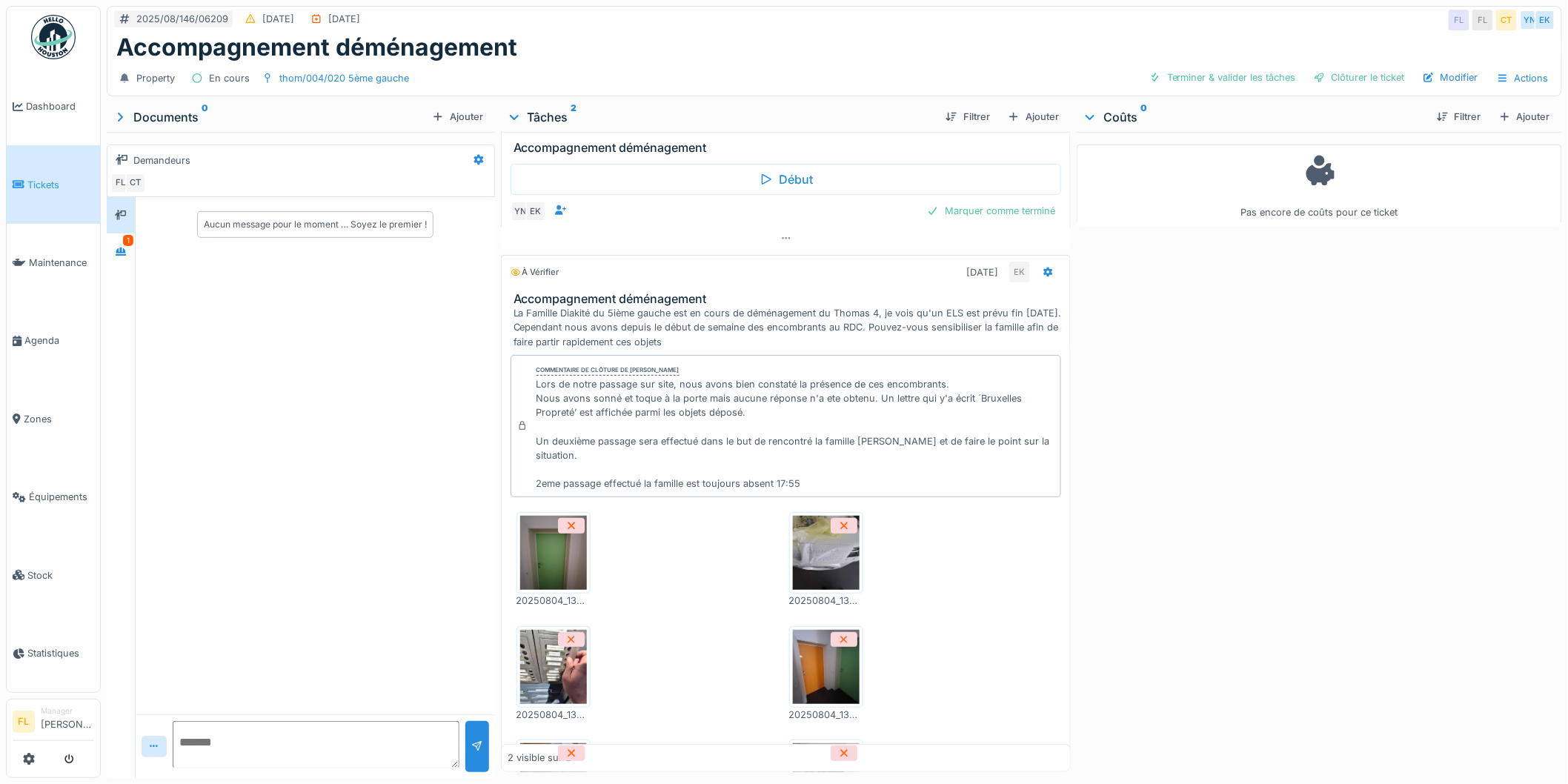
scroll to position [0, 0]
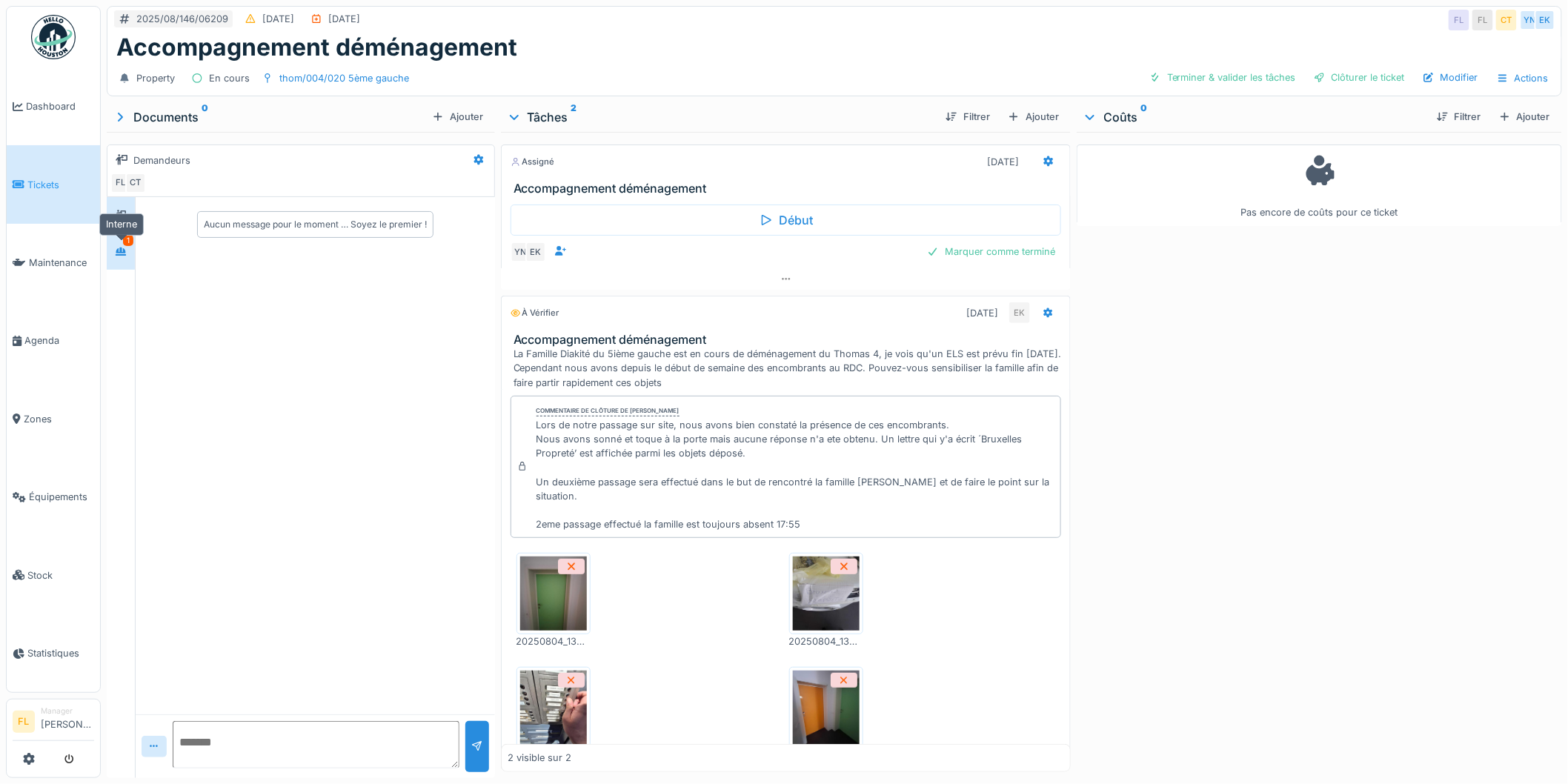
click at [121, 245] on div at bounding box center [121, 251] width 12 height 14
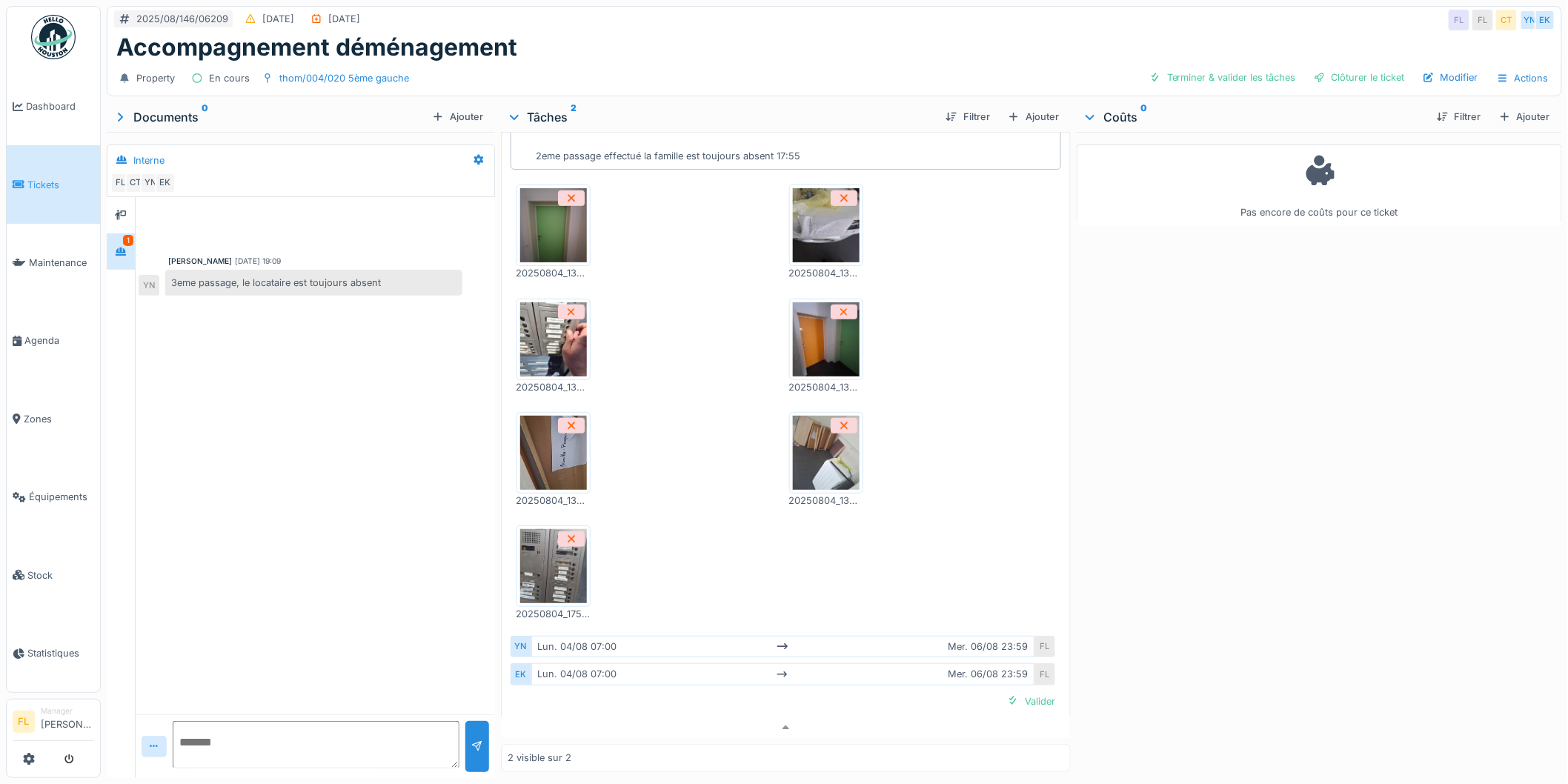
scroll to position [386, 0]
